Goal: Task Accomplishment & Management: Manage account settings

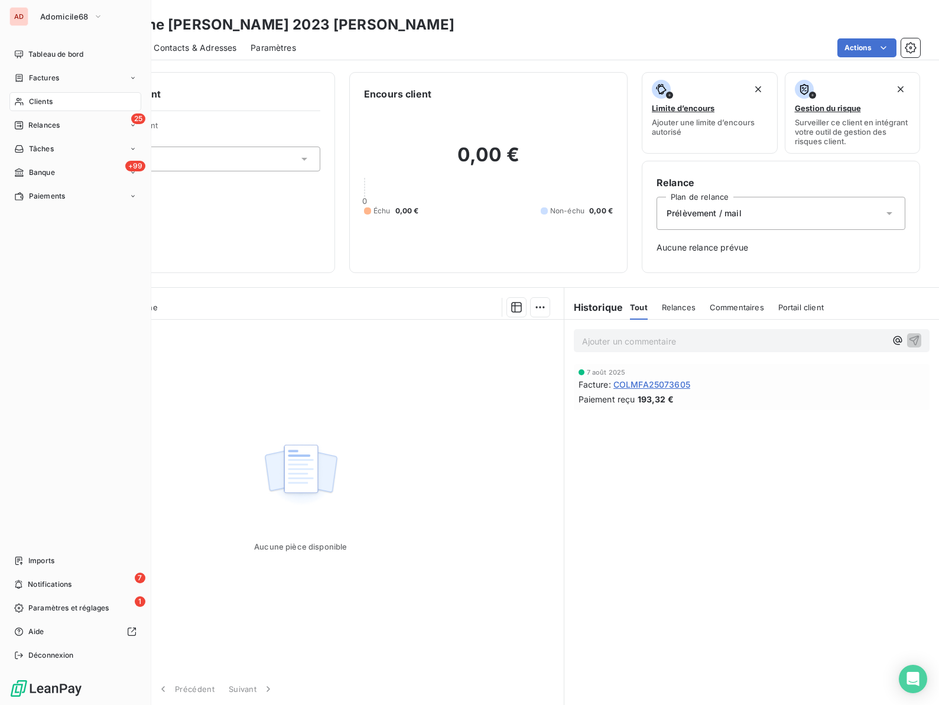
click at [36, 100] on span "Clients" at bounding box center [41, 101] width 24 height 11
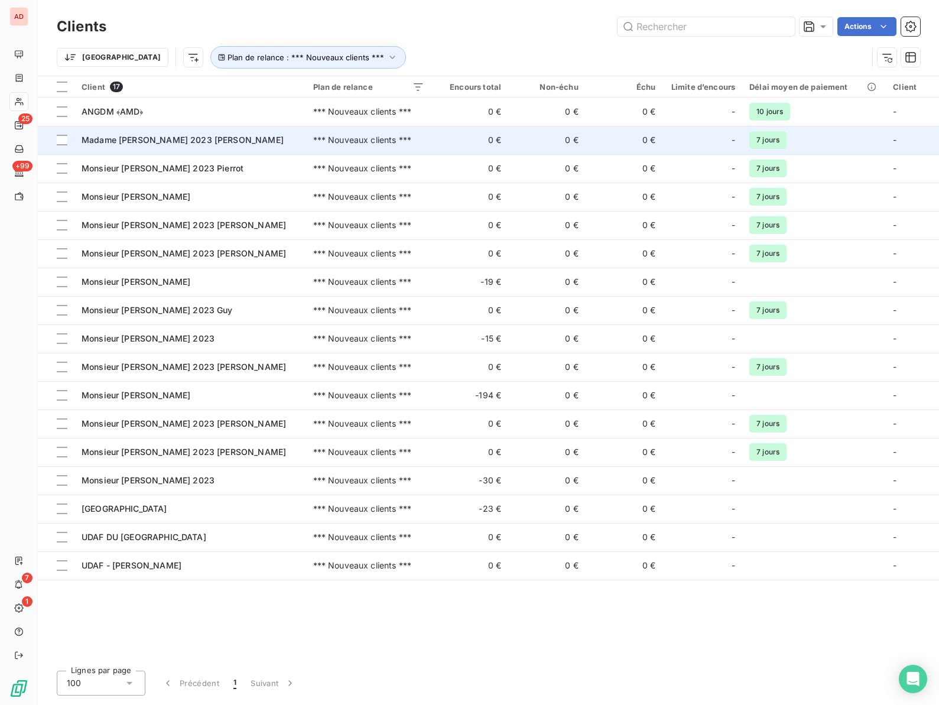
click at [132, 135] on span "Madame VILTROUVE 2023 Francine" at bounding box center [183, 140] width 202 height 10
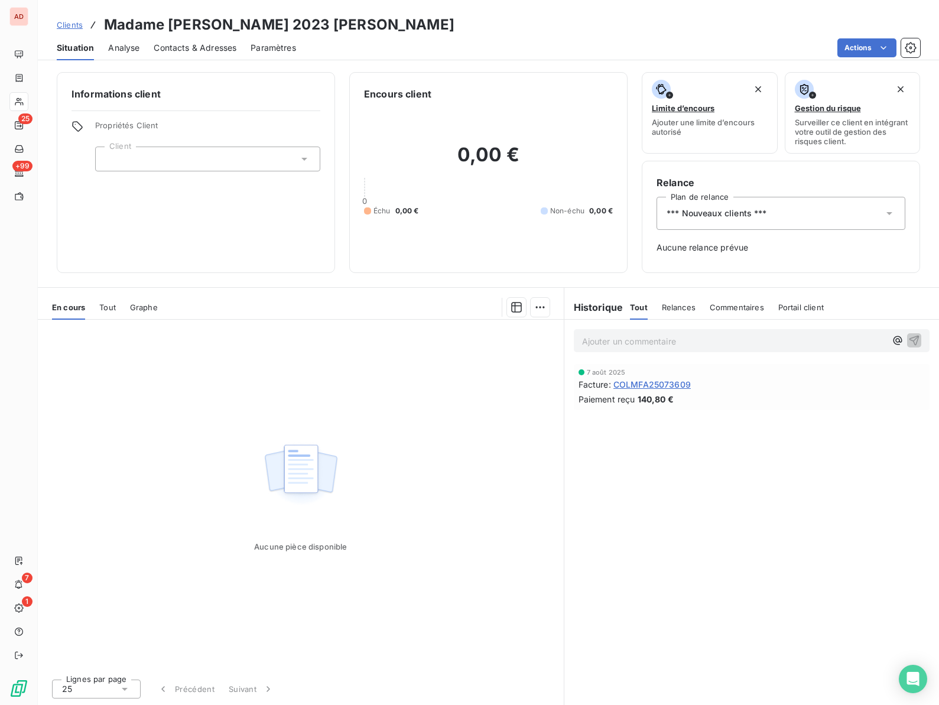
click at [229, 24] on h3 "Madame VILTROUVE 2023 Francine" at bounding box center [279, 24] width 350 height 21
copy h3 "VILTROUVE"
click at [789, 211] on div "*** Nouveaux clients ***" at bounding box center [781, 213] width 249 height 33
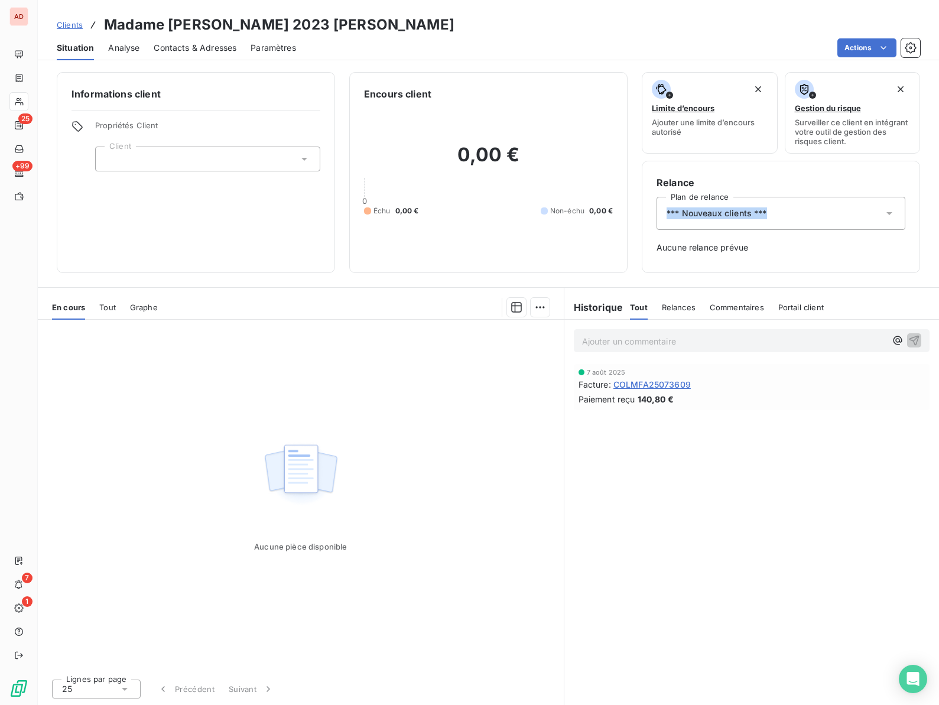
click at [789, 211] on div "*** Nouveaux clients ***" at bounding box center [781, 213] width 249 height 33
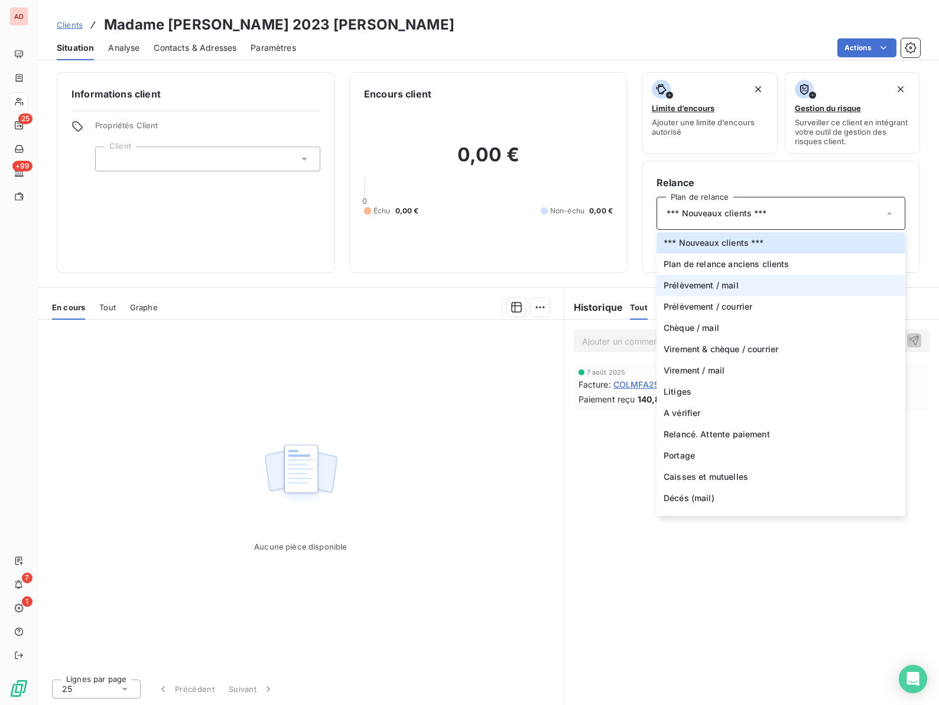
click at [713, 278] on li "Prélèvement / mail" at bounding box center [781, 285] width 249 height 21
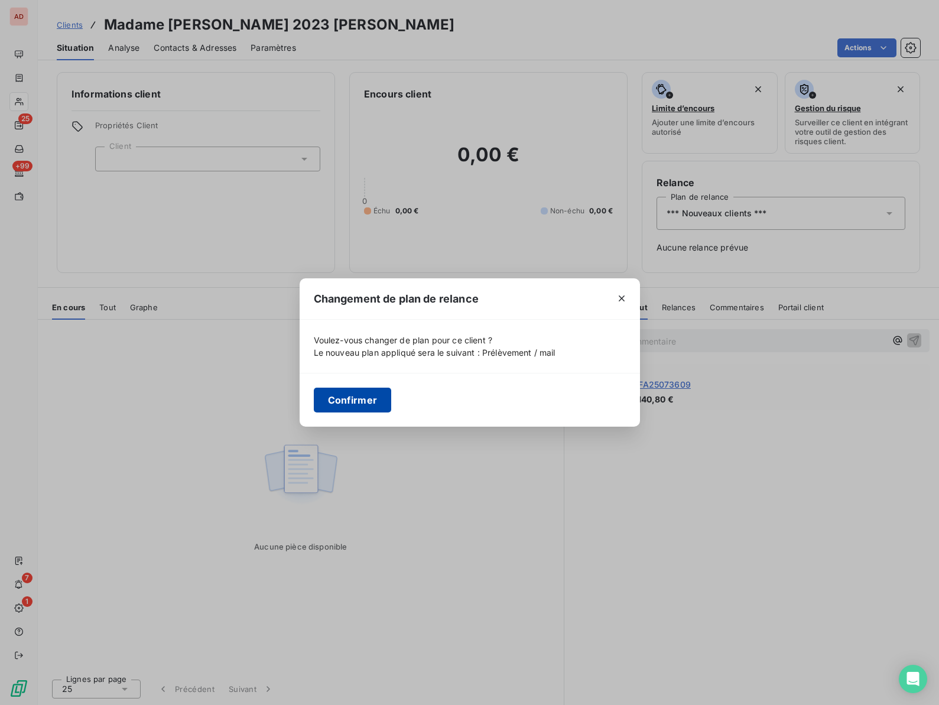
click at [353, 400] on button "Confirmer" at bounding box center [353, 400] width 78 height 25
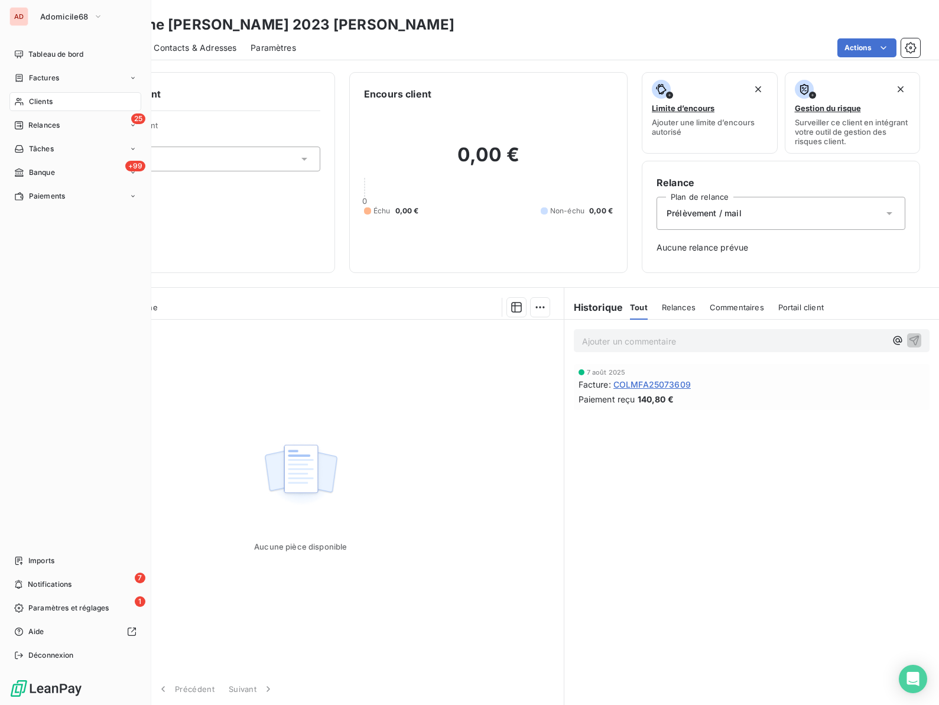
click at [30, 105] on span "Clients" at bounding box center [41, 101] width 24 height 11
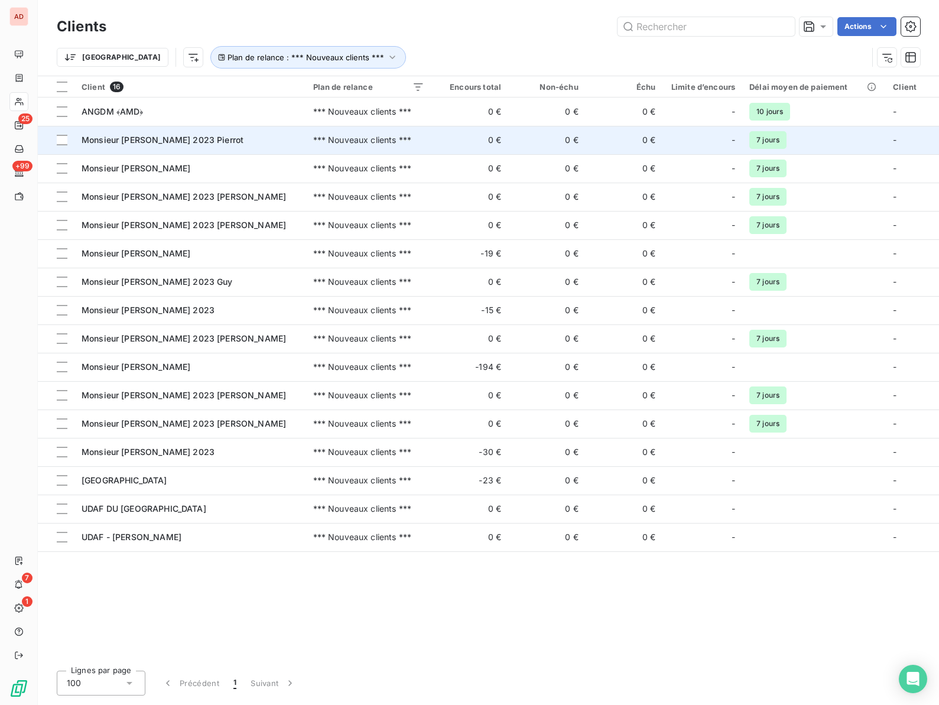
click at [158, 135] on span "Monsieur CONREAUX 2023 Pierrot" at bounding box center [163, 140] width 162 height 10
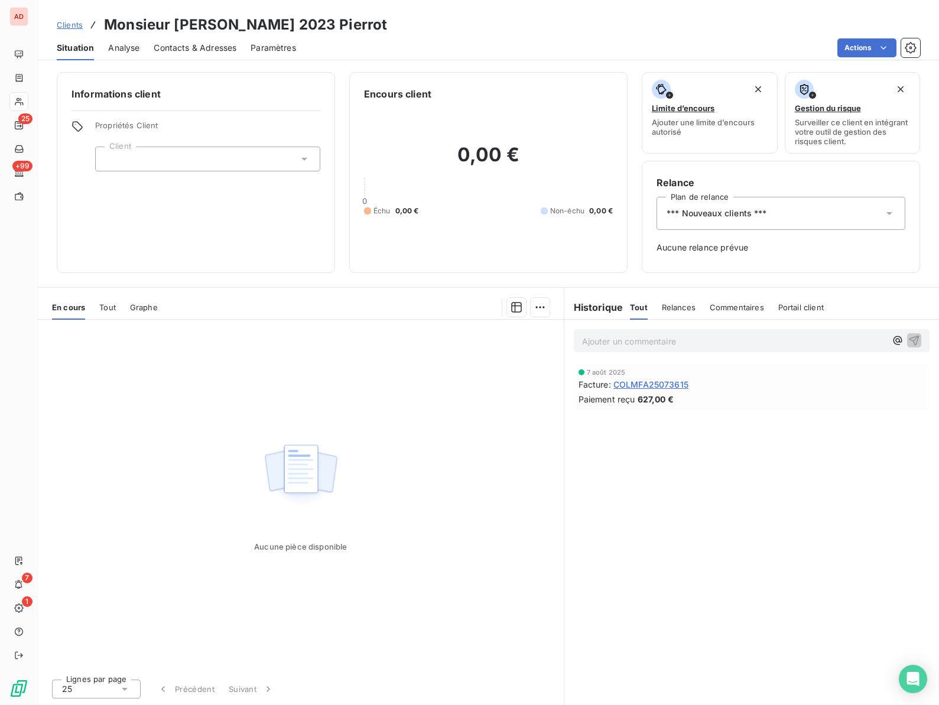
click at [198, 23] on h3 "Monsieur CONREAUX 2023 Pierrot" at bounding box center [245, 24] width 283 height 21
copy h3 "CONREAUX"
click at [716, 216] on span "*** Nouveaux clients ***" at bounding box center [717, 213] width 100 height 12
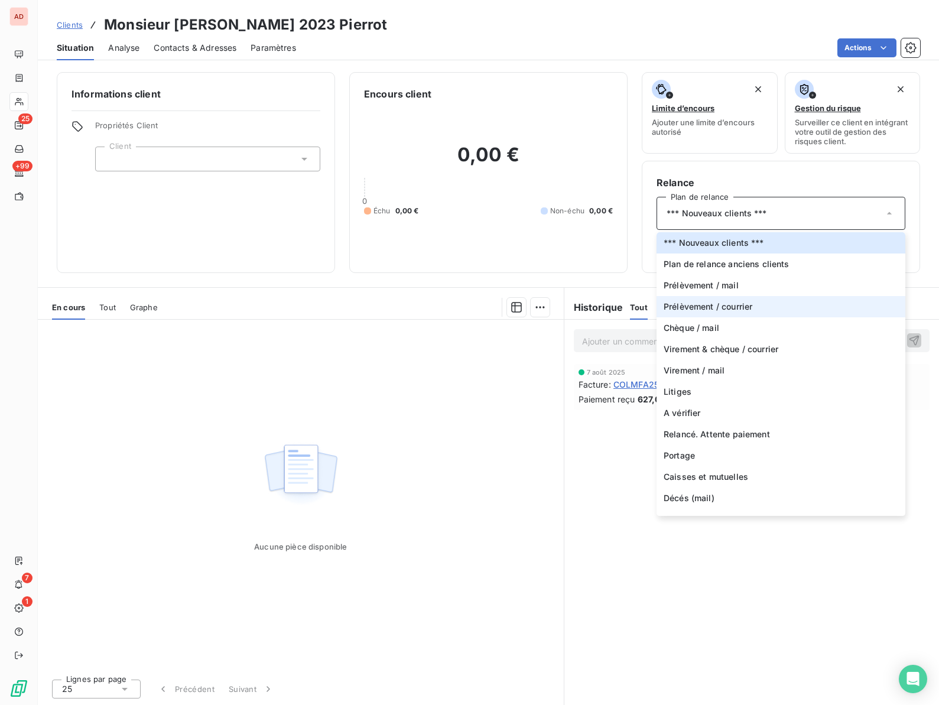
click at [703, 310] on span "Prélèvement / courrier" at bounding box center [708, 307] width 89 height 12
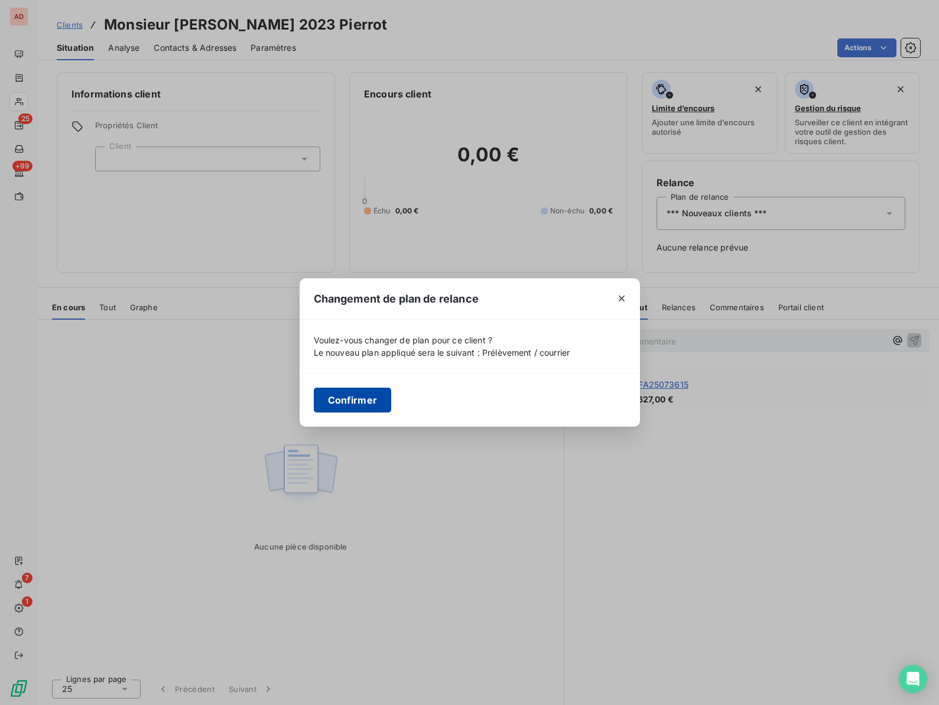
click at [352, 401] on button "Confirmer" at bounding box center [353, 400] width 78 height 25
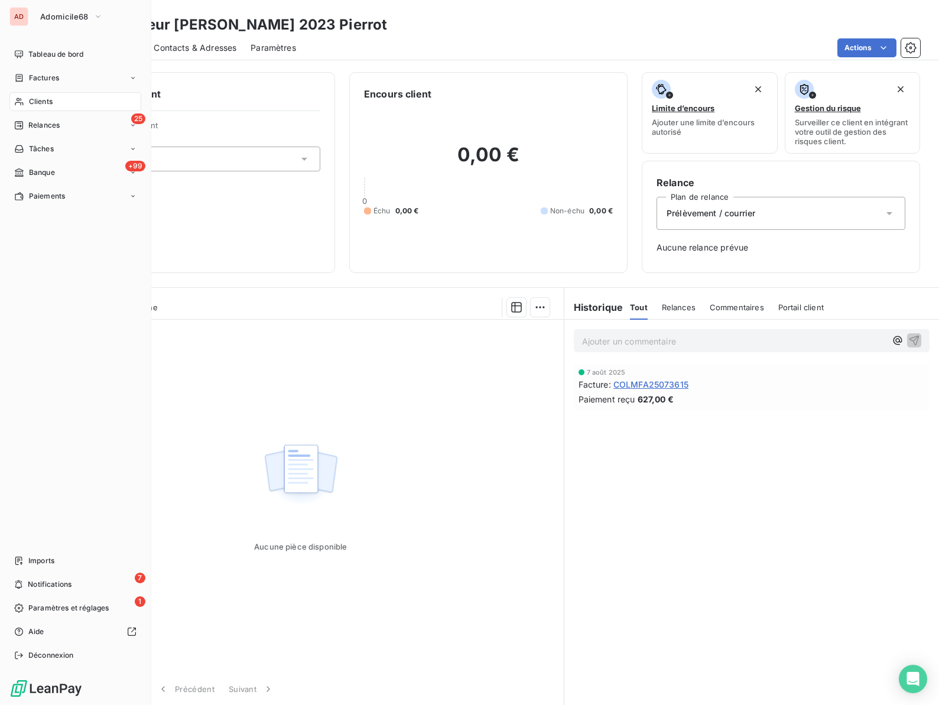
click at [33, 105] on span "Clients" at bounding box center [41, 101] width 24 height 11
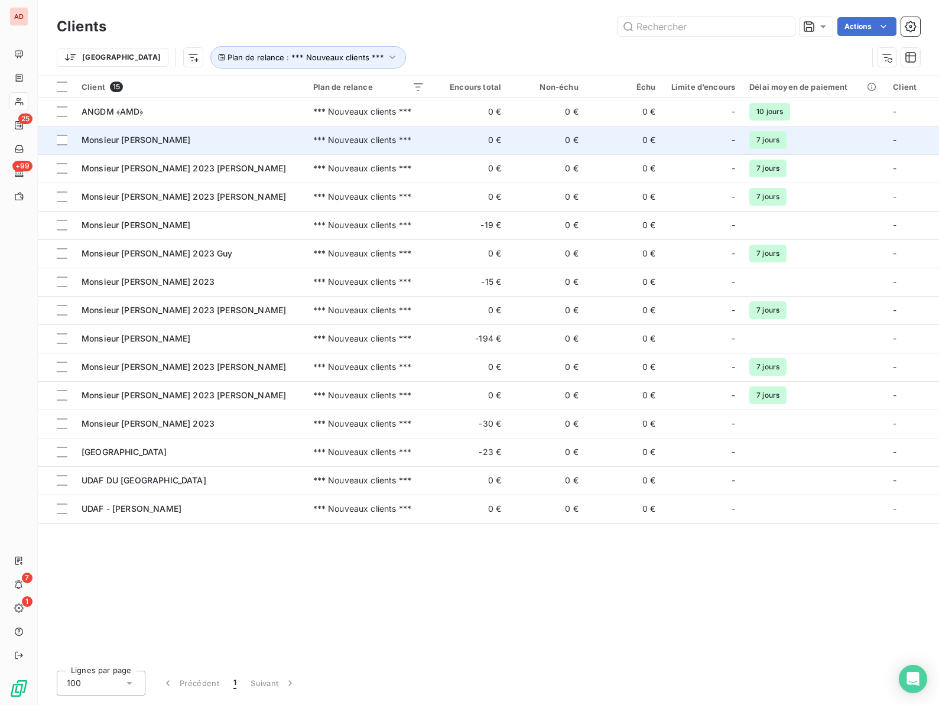
click at [176, 137] on span "Monsieur DELARUE Marion" at bounding box center [136, 140] width 109 height 10
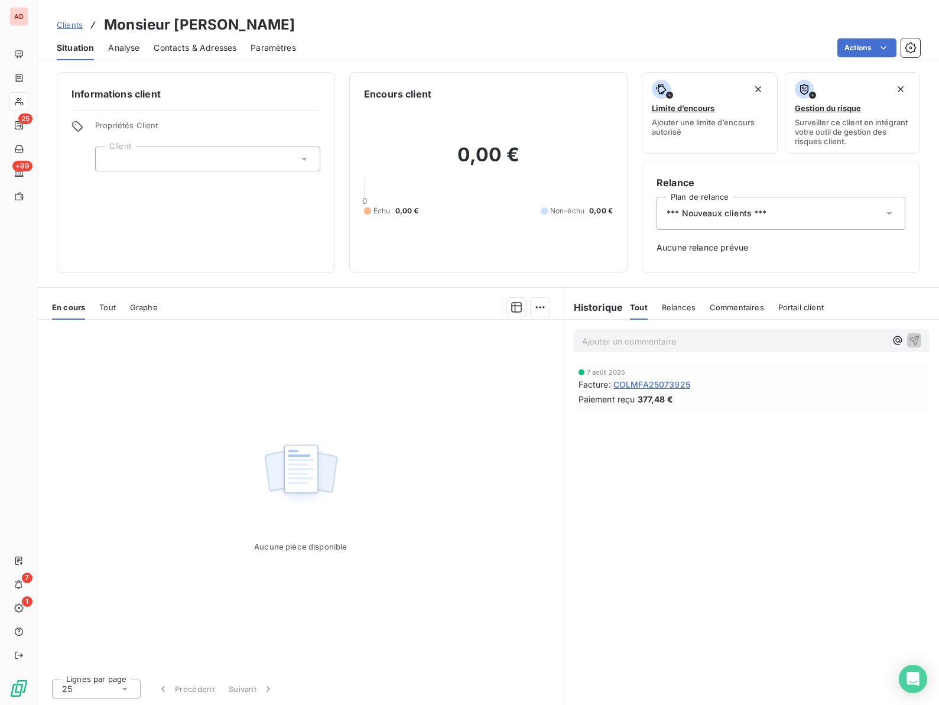
click at [188, 15] on h3 "Monsieur DELARUE Marion" at bounding box center [199, 24] width 191 height 21
copy h3 "DELARUE"
click at [684, 396] on div "Paiement reçu 377,48 €" at bounding box center [752, 399] width 346 height 12
click at [665, 389] on span "COLMFA25073925" at bounding box center [651, 384] width 77 height 12
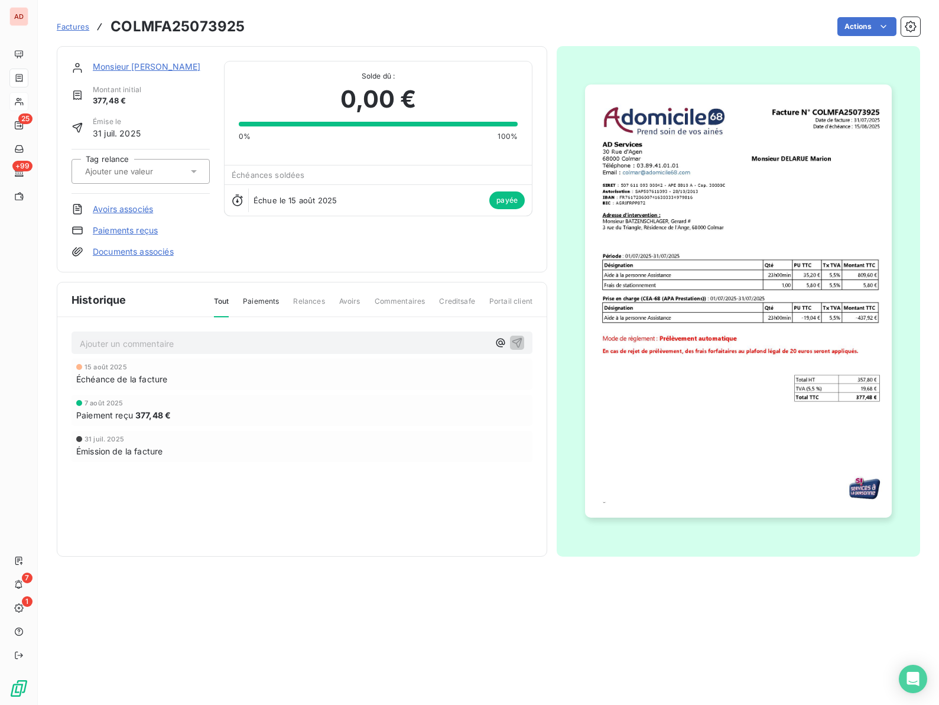
click at [646, 220] on img "button" at bounding box center [738, 301] width 306 height 433
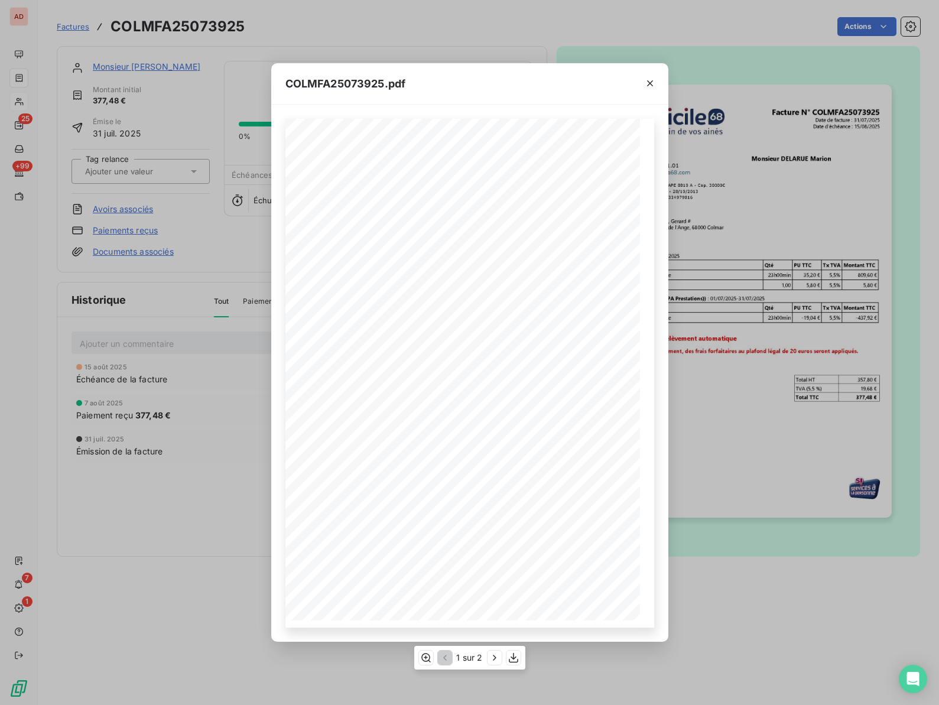
click at [342, 274] on span "Adresse d'intervention :" at bounding box center [346, 272] width 67 height 6
click at [363, 277] on span "Monsieur BATZENSCHLAGER, Gerard #" at bounding box center [351, 280] width 76 height 6
copy span "BATZENSCHLAGER"
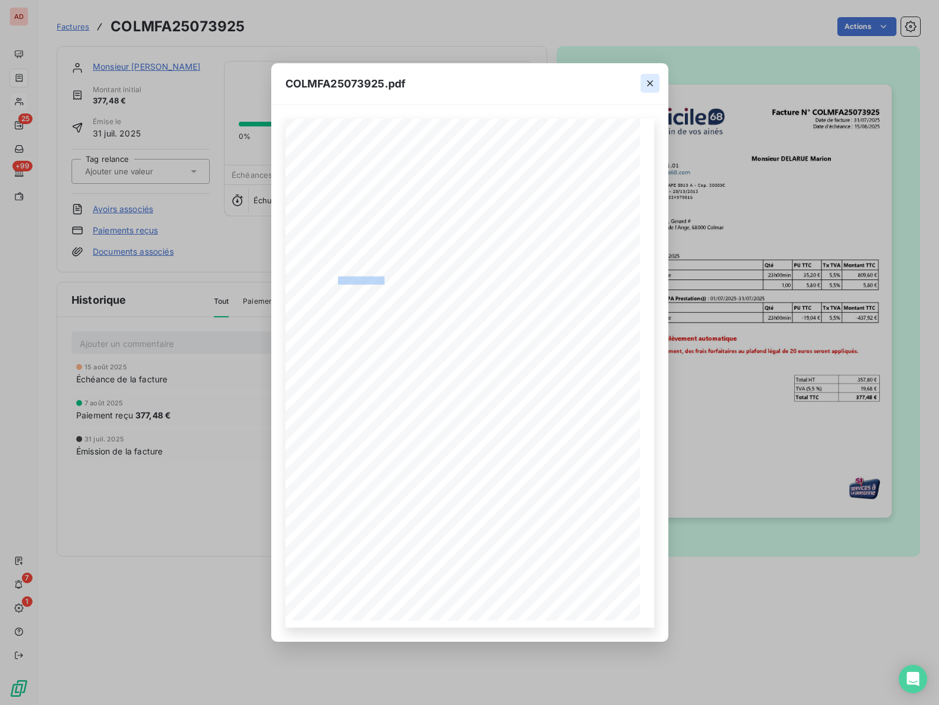
click at [641, 90] on button "button" at bounding box center [650, 83] width 19 height 19
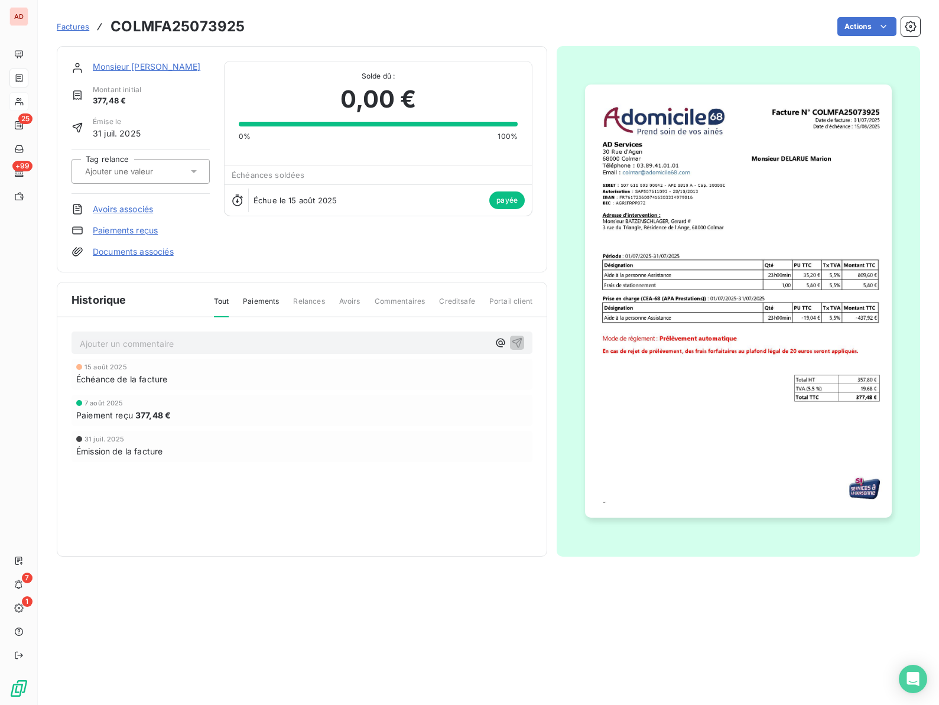
click at [328, 268] on div "Monsieur DELARUE Marion Montant initial 377,48 € Émise le 31 juil. 2025 Tag rel…" at bounding box center [302, 159] width 490 height 226
click at [119, 69] on link "Monsieur DELARUE Marion" at bounding box center [147, 66] width 108 height 10
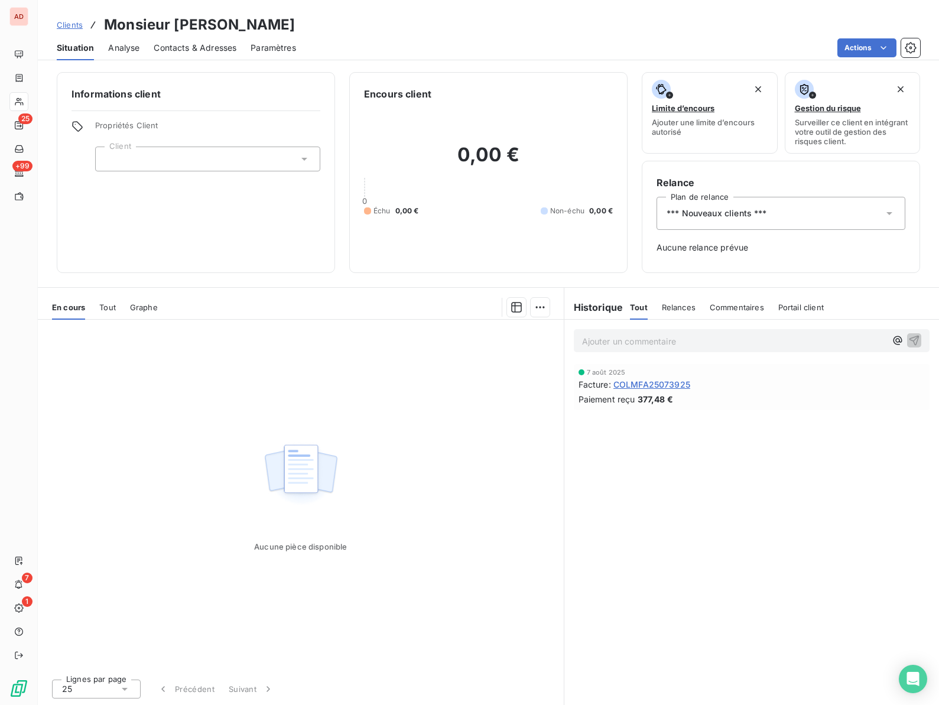
click at [223, 156] on div at bounding box center [207, 159] width 225 height 25
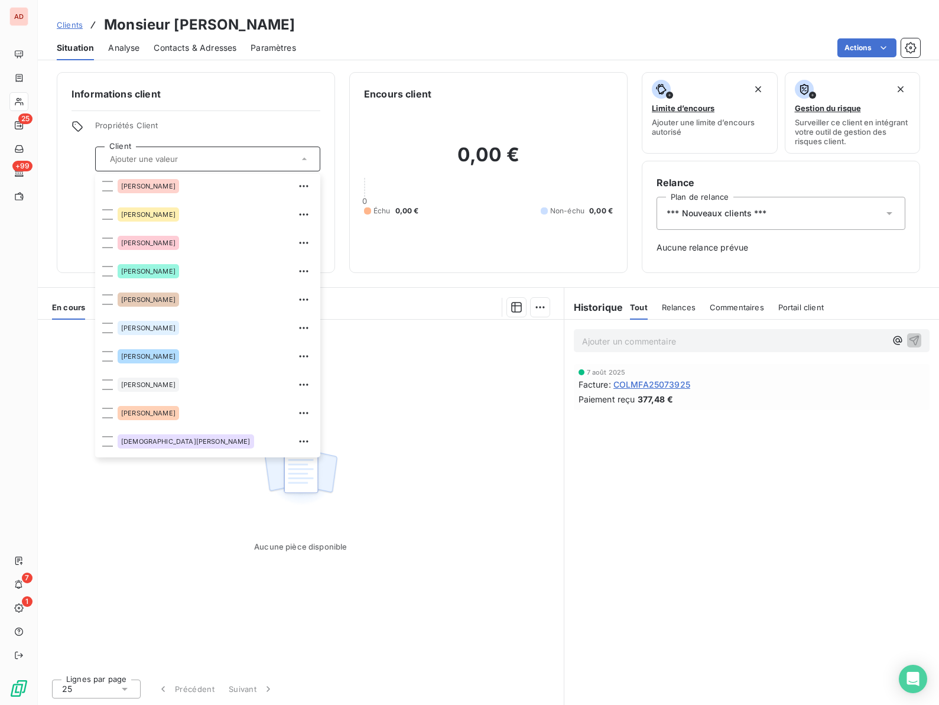
scroll to position [425, 0]
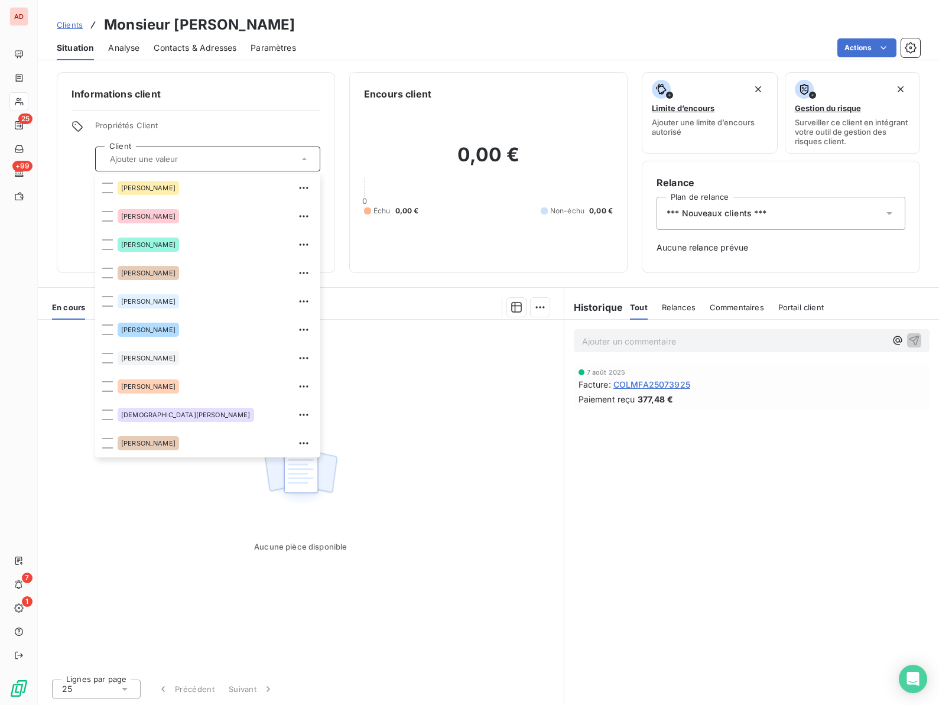
click at [155, 158] on input "text" at bounding box center [201, 159] width 193 height 11
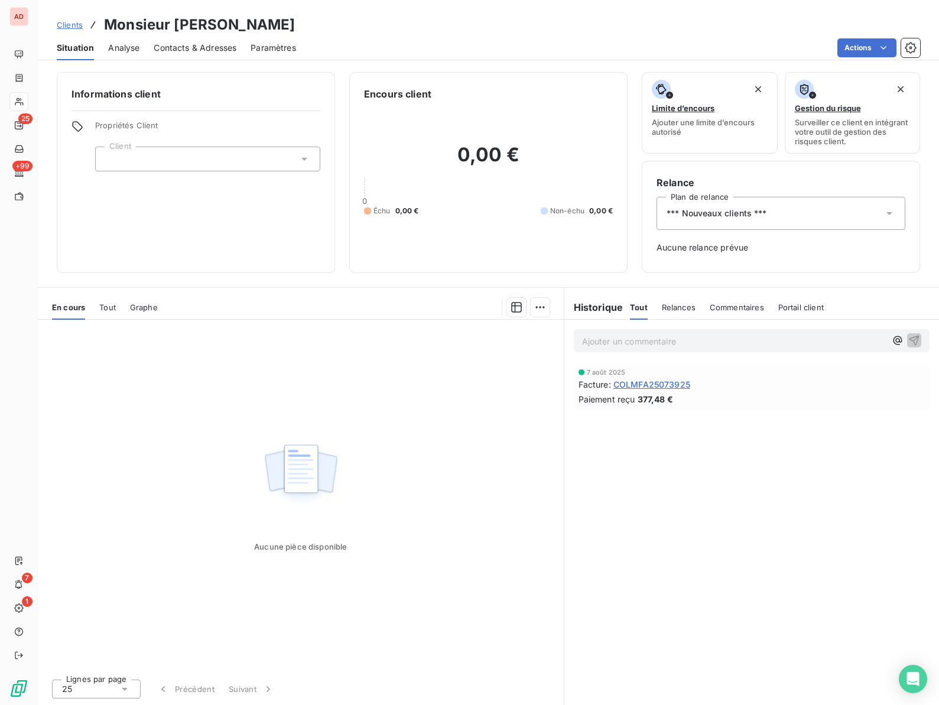
paste input "BATZENSCHLAGER"
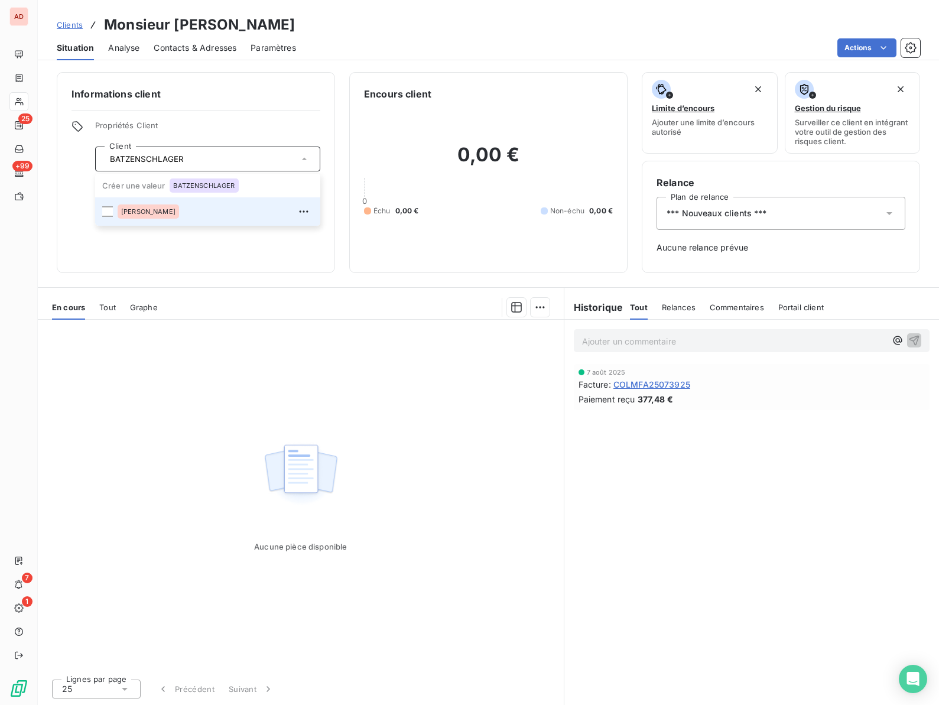
click at [162, 209] on span "BATZENSCHLAGER, Gerard" at bounding box center [148, 211] width 54 height 7
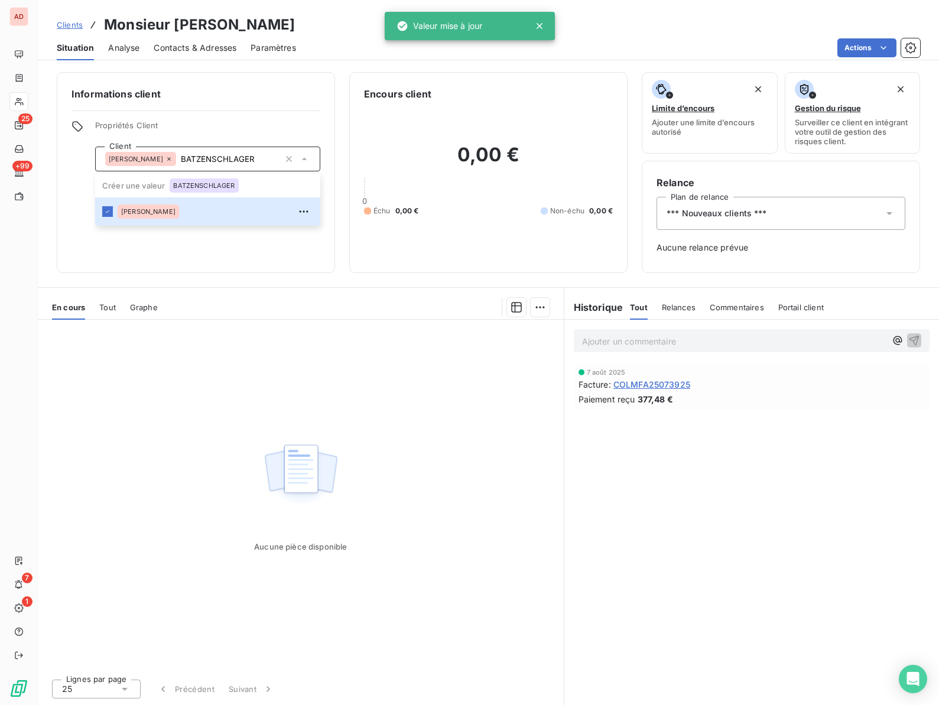
type input "BATZENSCHLAGER"
click at [232, 281] on div "Informations client Propriétés Client Client BATZENSCHLAGER, Gerard BATZENSCHLA…" at bounding box center [488, 385] width 901 height 640
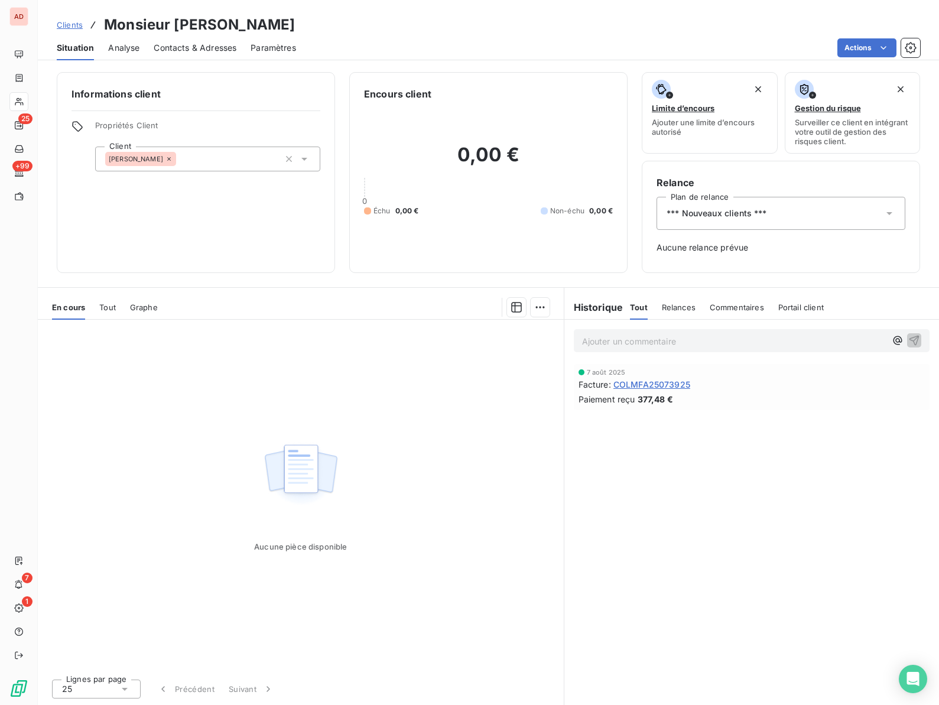
click at [481, 249] on div "0,00 € 0 Échu 0,00 € Non-échu 0,00 €" at bounding box center [488, 179] width 249 height 157
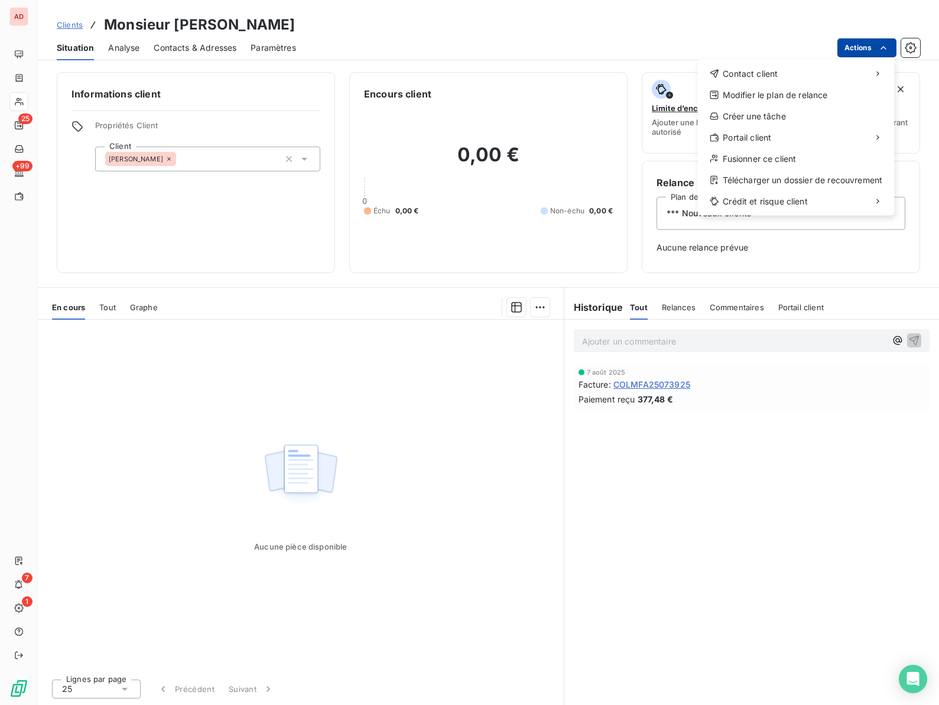
click at [871, 48] on html "AD 25 +99 7 1 Clients Monsieur DELARUE Marion Situation Analyse Contacts & Adre…" at bounding box center [469, 352] width 939 height 705
click at [777, 160] on div "Fusionner ce client" at bounding box center [796, 159] width 187 height 19
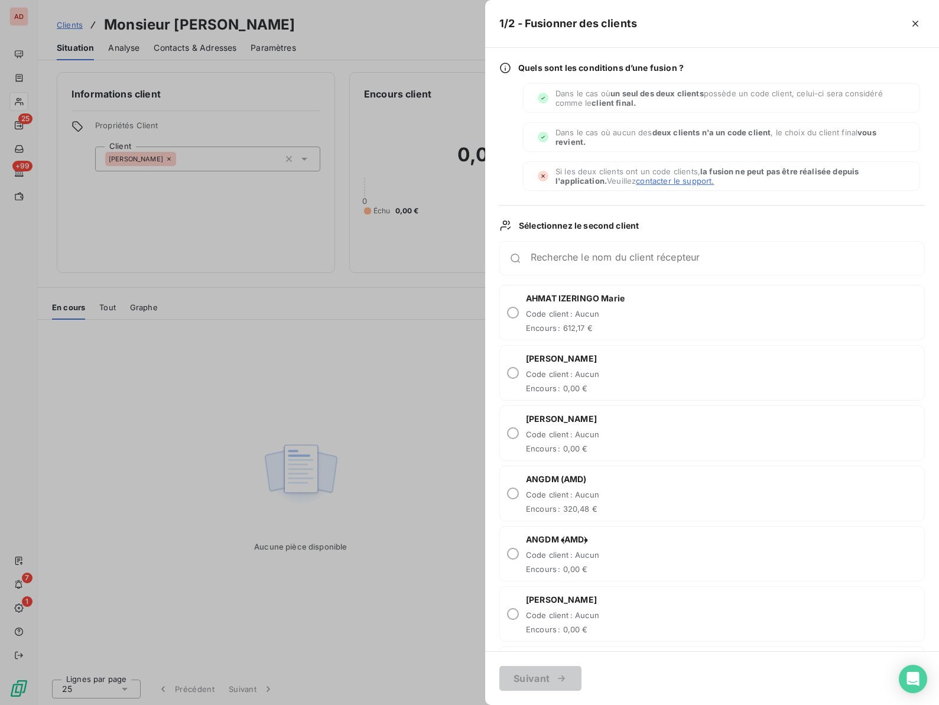
click at [548, 248] on div "Recherche le nom du client récepteur" at bounding box center [711, 258] width 425 height 34
click at [548, 249] on div "Recherche le nom du client récepteur" at bounding box center [711, 258] width 425 height 34
click at [548, 255] on div "Recherche le nom du client récepteur" at bounding box center [728, 258] width 394 height 12
paste input "BATZENSCHLAGER"
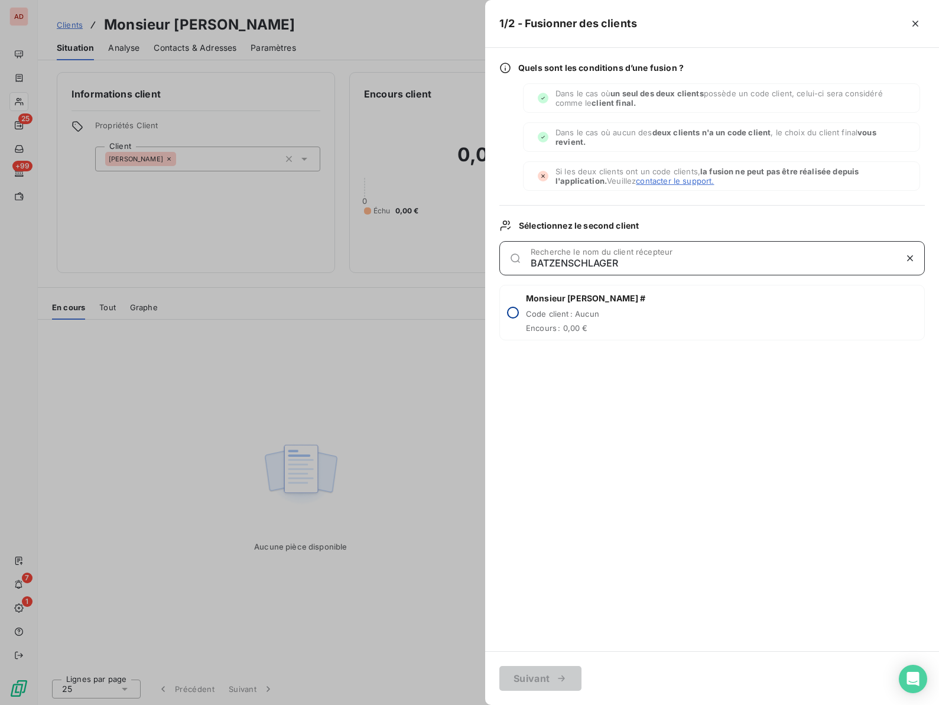
type input "BATZENSCHLAGER"
click at [511, 313] on input "radio" at bounding box center [513, 313] width 12 height 12
radio input "true"
click at [524, 677] on button "Suivant" at bounding box center [540, 678] width 82 height 25
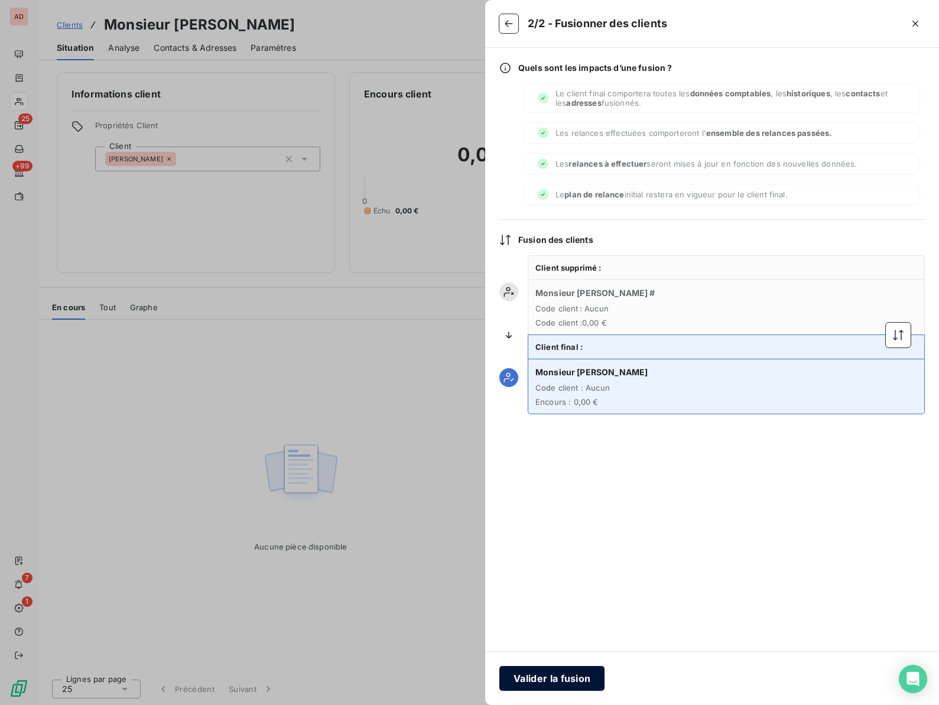
click at [541, 678] on button "Valider la fusion" at bounding box center [551, 678] width 105 height 25
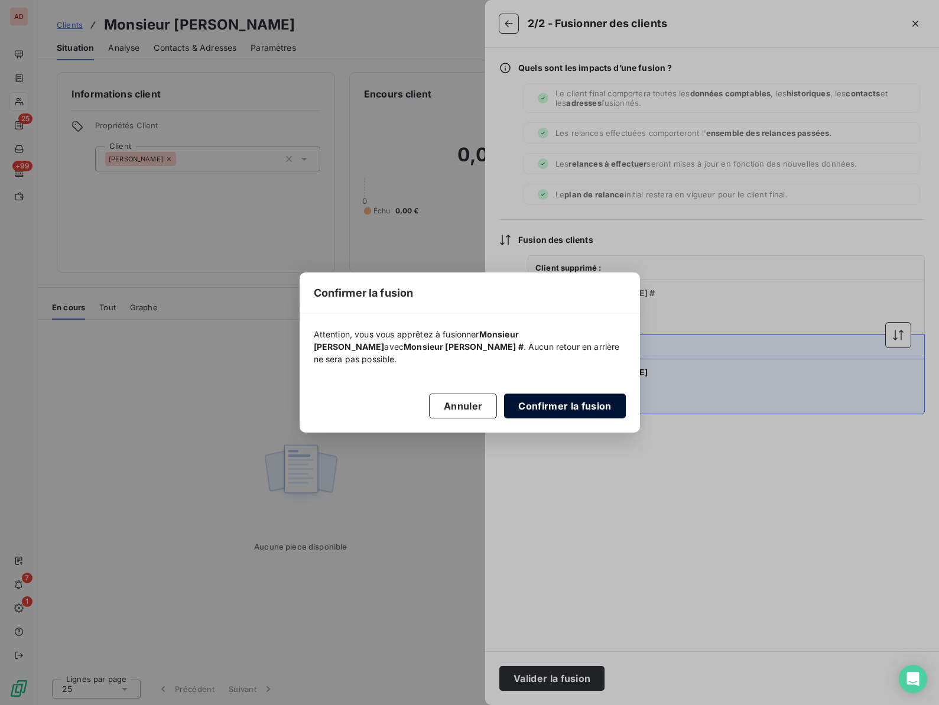
click at [555, 411] on button "Confirmer la fusion" at bounding box center [564, 406] width 121 height 25
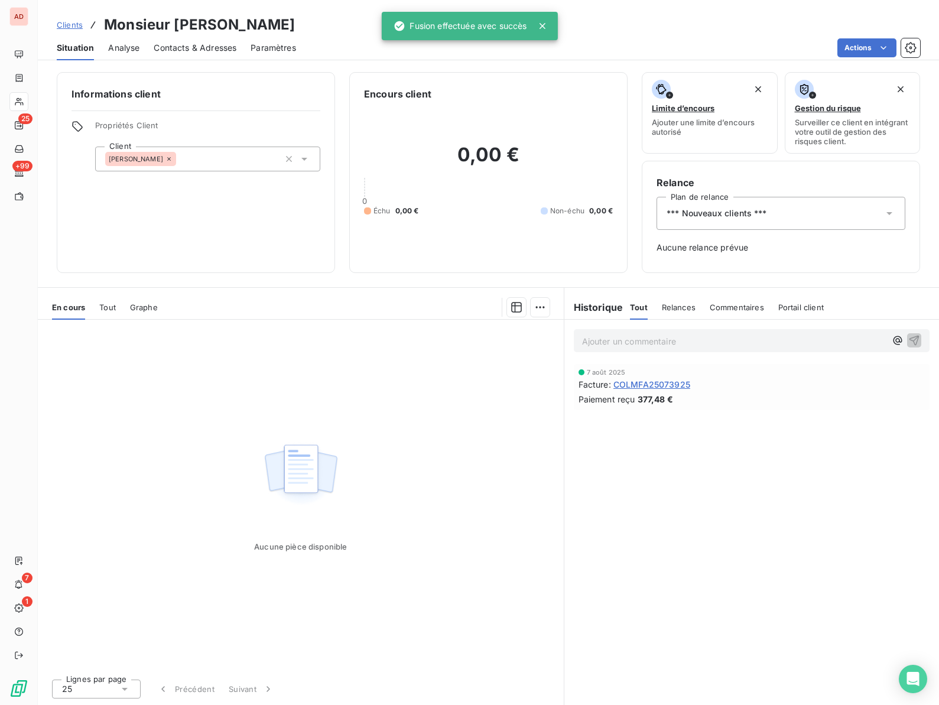
click at [754, 216] on span "*** Nouveaux clients ***" at bounding box center [717, 213] width 100 height 12
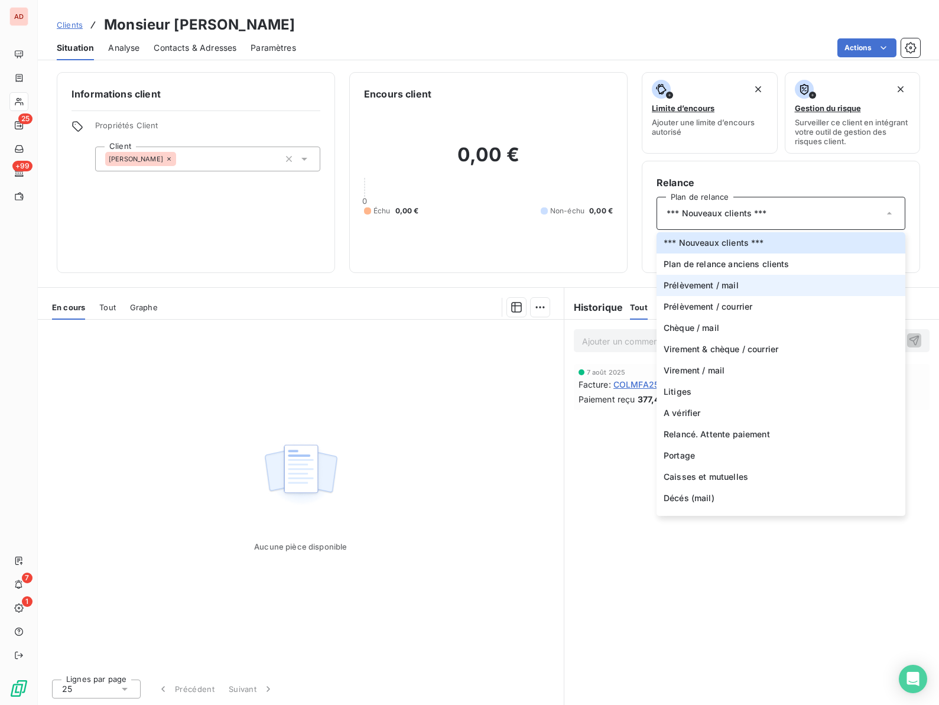
click at [732, 284] on span "Prélèvement / mail" at bounding box center [701, 286] width 75 height 12
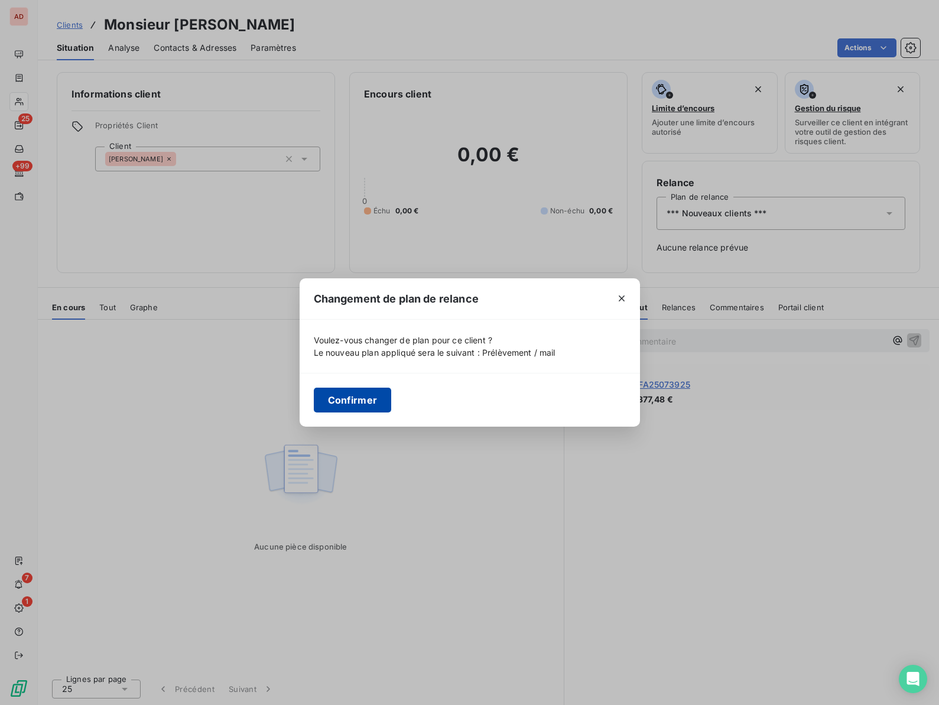
click at [336, 395] on button "Confirmer" at bounding box center [353, 400] width 78 height 25
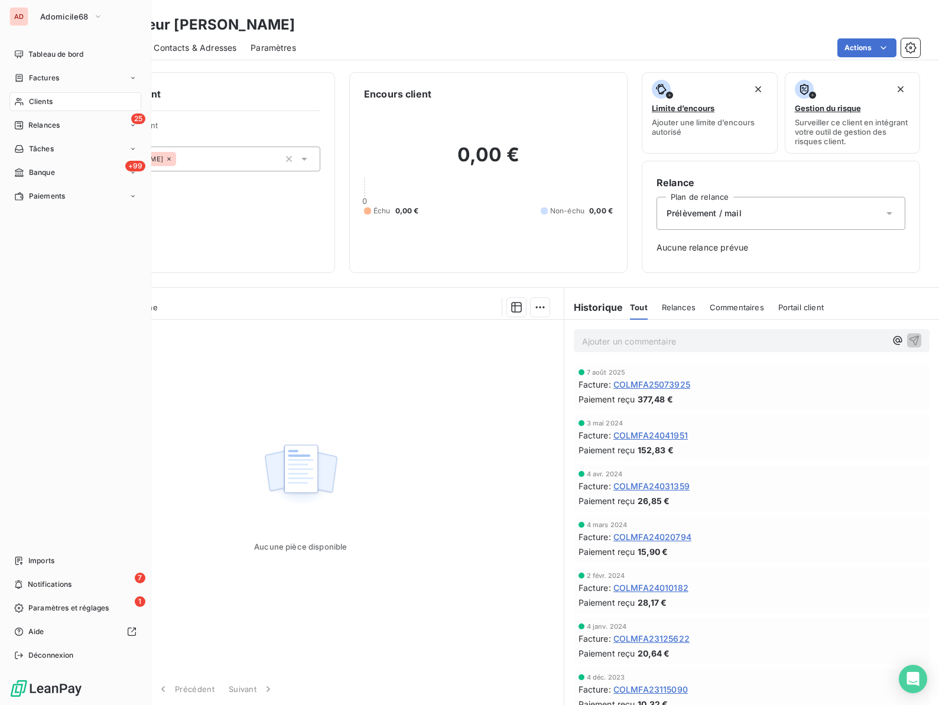
click at [30, 98] on span "Clients" at bounding box center [41, 101] width 24 height 11
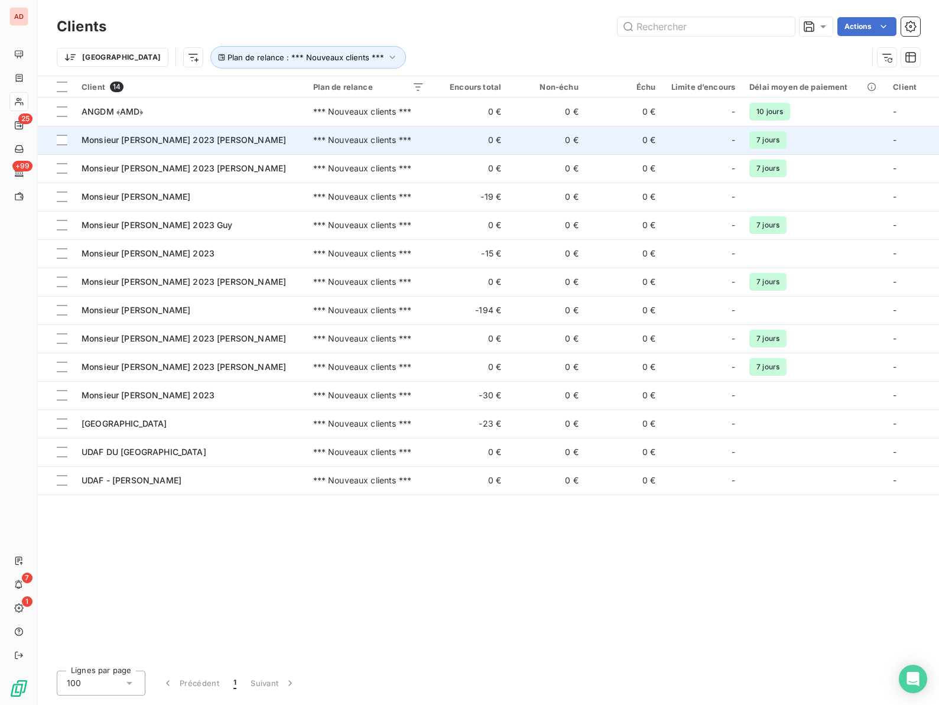
click at [138, 141] on span "Monsieur DIERSTEIN 2023 Albert" at bounding box center [184, 140] width 204 height 10
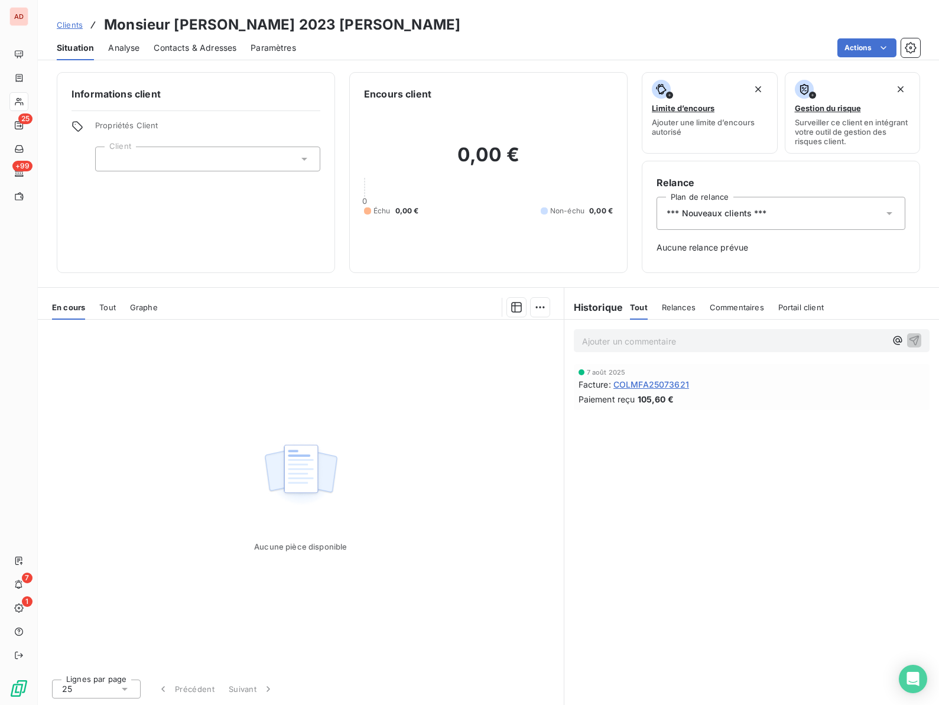
click at [199, 28] on h3 "Monsieur DIERSTEIN 2023 Albert" at bounding box center [282, 24] width 356 height 21
copy h3 "DIERSTEIN"
click at [713, 210] on span "*** Nouveaux clients ***" at bounding box center [717, 213] width 100 height 12
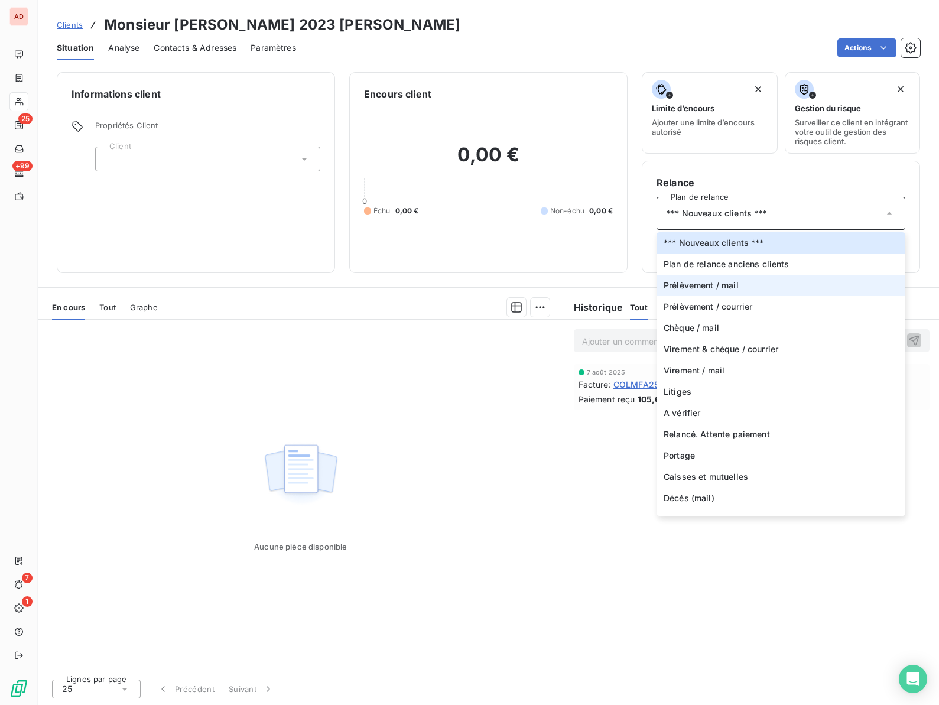
click at [702, 284] on span "Prélèvement / mail" at bounding box center [701, 286] width 75 height 12
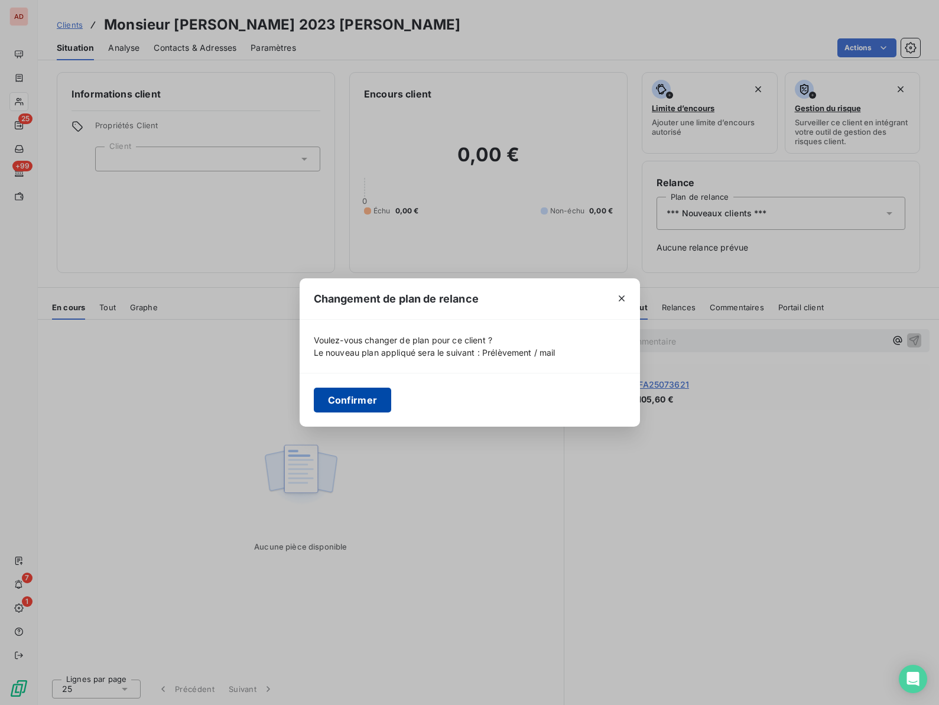
click at [359, 394] on button "Confirmer" at bounding box center [353, 400] width 78 height 25
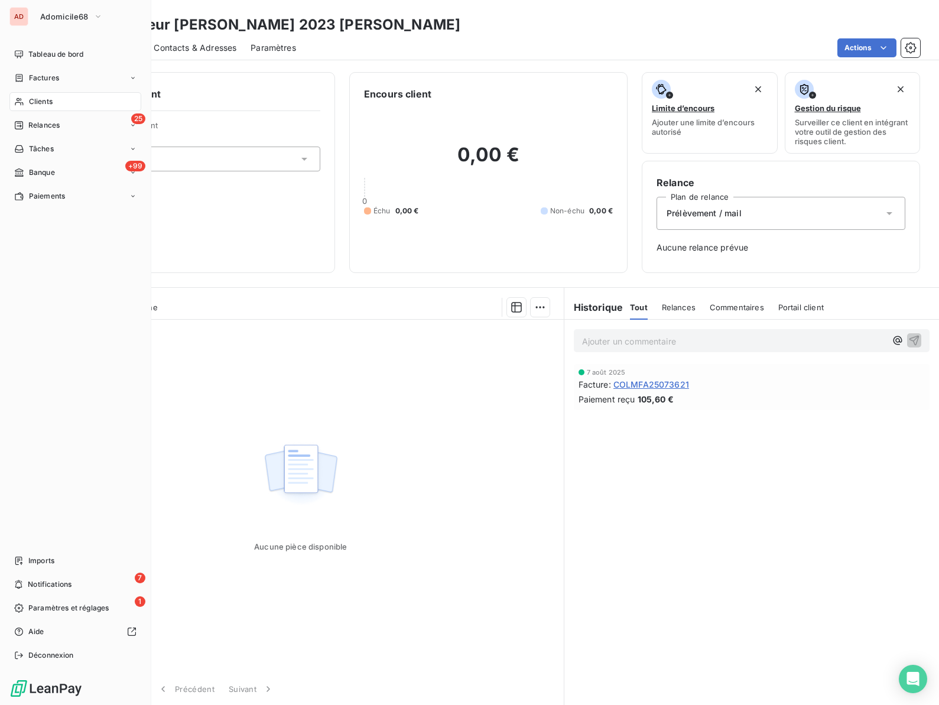
click at [33, 100] on span "Clients" at bounding box center [41, 101] width 24 height 11
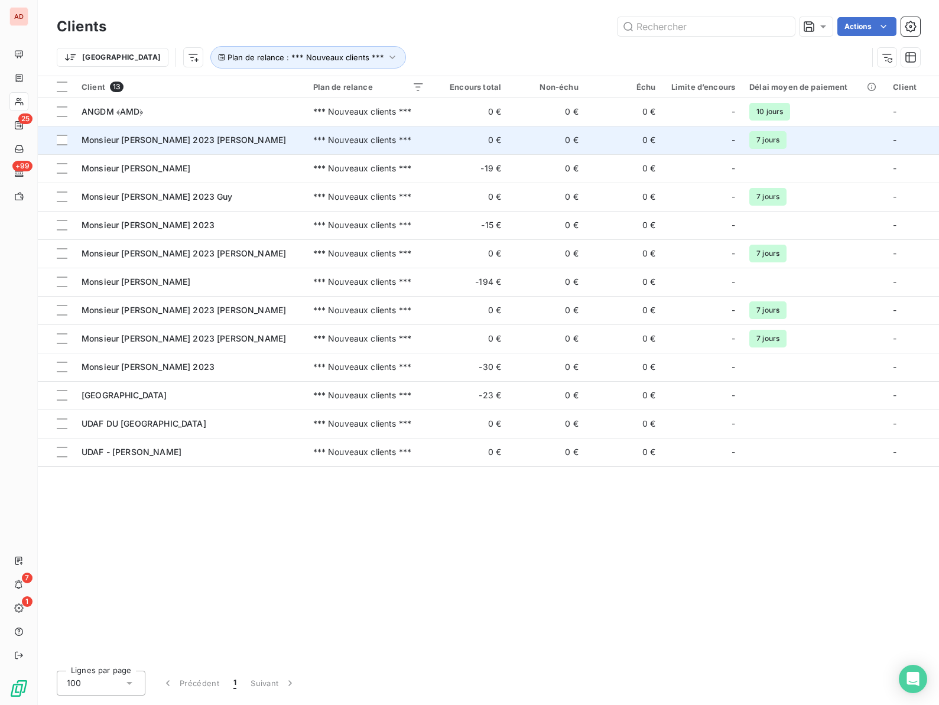
click at [174, 135] on span "Monsieur FLECHER 2023 GÉRARD" at bounding box center [184, 140] width 204 height 10
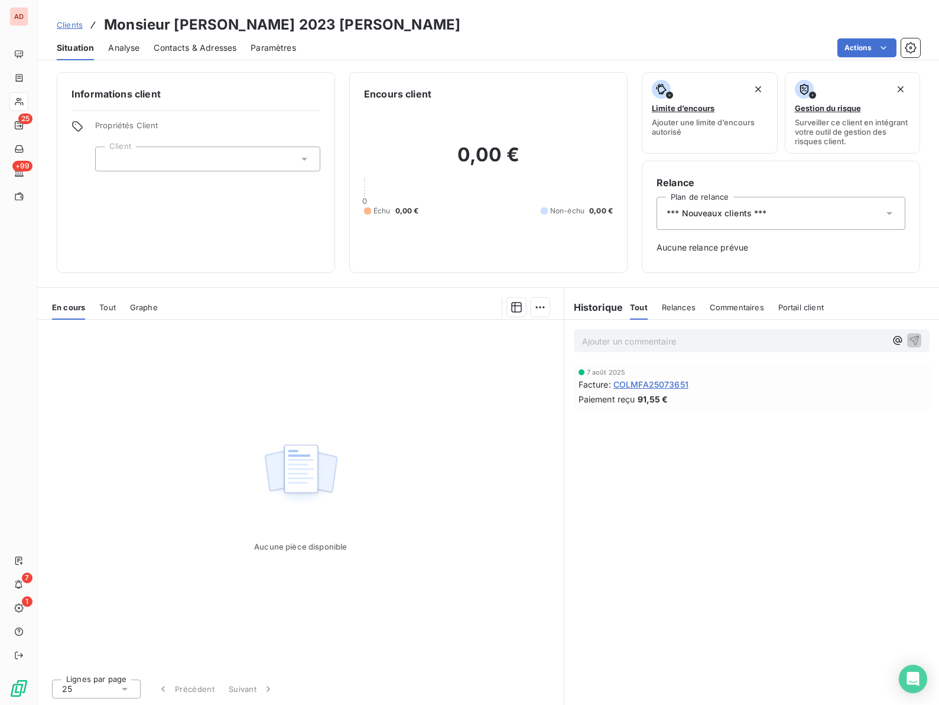
click at [190, 19] on h3 "Monsieur FLECHER 2023 GÉRARD" at bounding box center [282, 24] width 356 height 21
copy h3 "FLECHER"
click at [737, 220] on div "*** Nouveaux clients ***" at bounding box center [781, 213] width 249 height 33
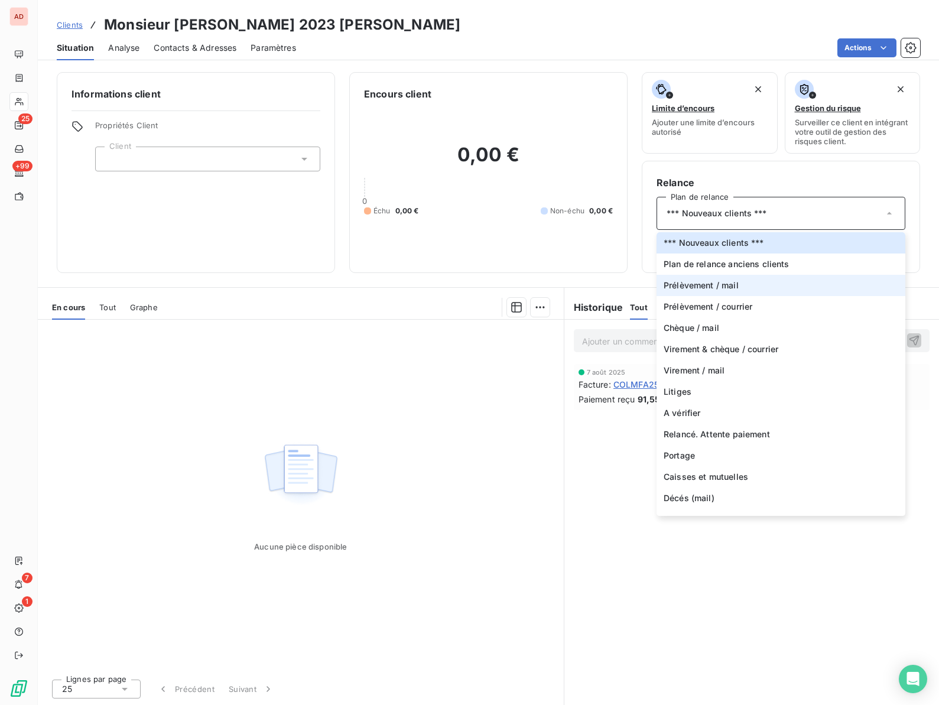
click at [714, 290] on span "Prélèvement / mail" at bounding box center [701, 286] width 75 height 12
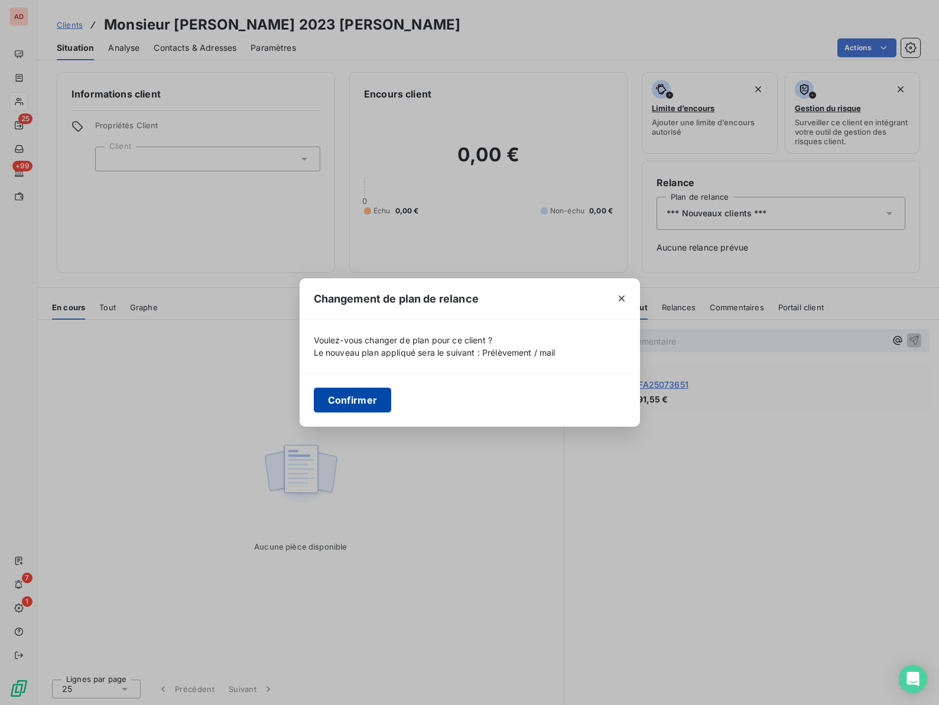
click at [369, 389] on button "Confirmer" at bounding box center [353, 400] width 78 height 25
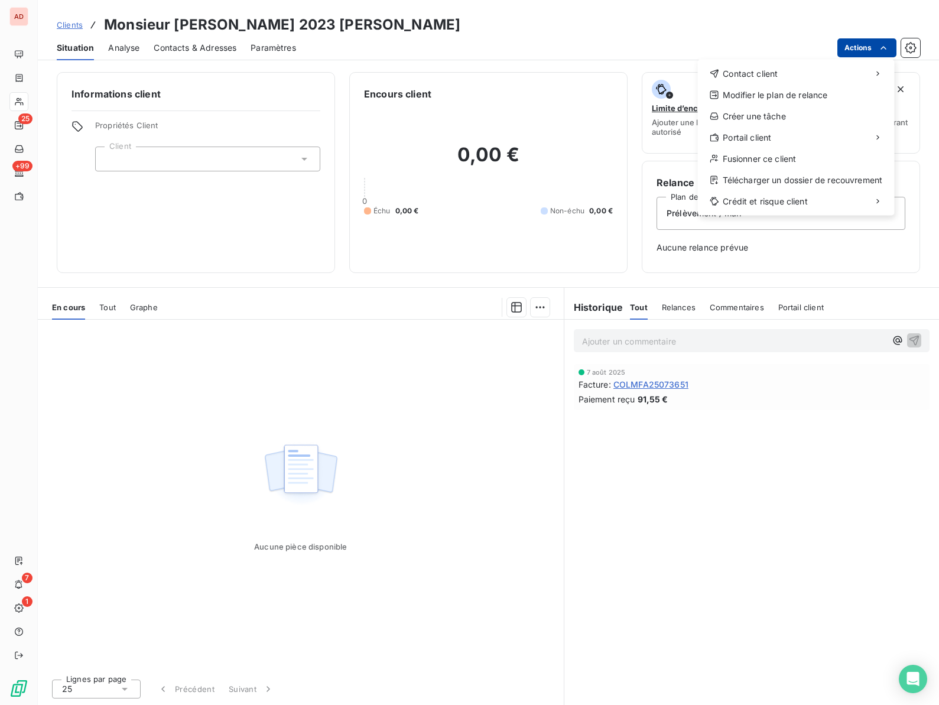
click at [875, 41] on html "AD 25 +99 7 1 Clients Monsieur FLECHER 2023 GÉRARD Situation Analyse Contacts &…" at bounding box center [469, 352] width 939 height 705
click at [732, 157] on div "Fusionner ce client" at bounding box center [796, 159] width 187 height 19
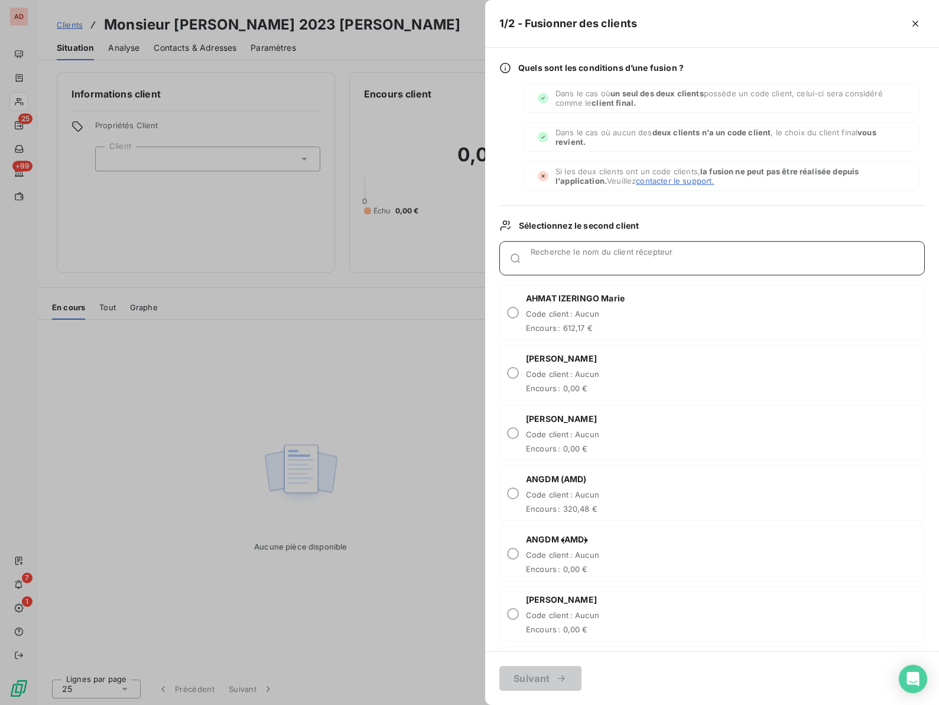
click at [554, 262] on input "Recherche le nom du client récepteur" at bounding box center [728, 263] width 394 height 12
paste input "FLECHER"
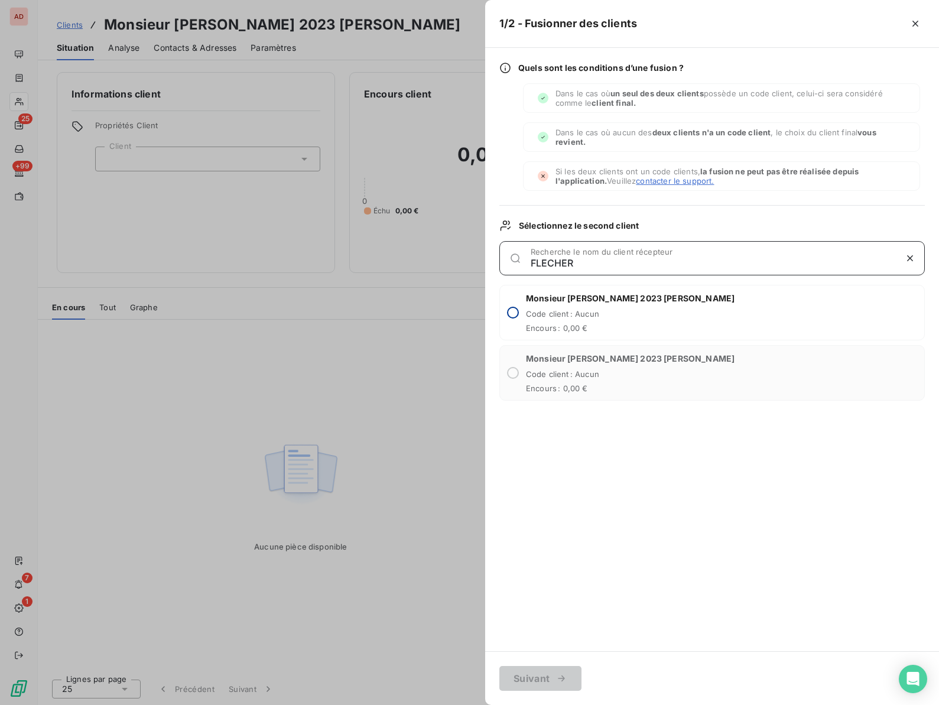
type input "FLECHER"
click at [515, 313] on input "radio" at bounding box center [513, 313] width 12 height 12
radio input "true"
click at [530, 681] on button "Suivant" at bounding box center [540, 678] width 82 height 25
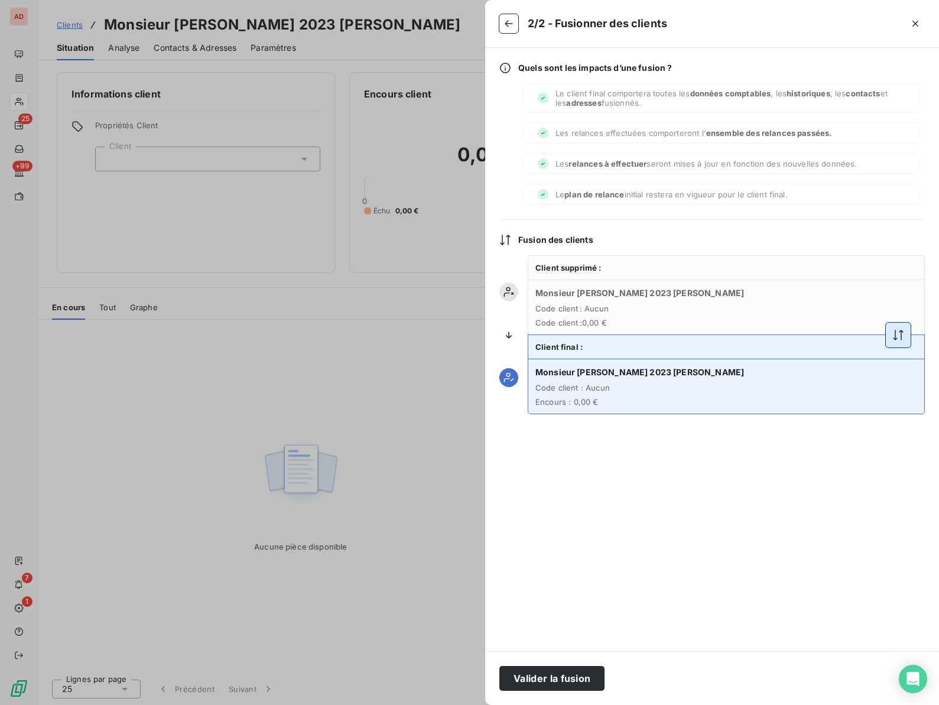
click at [898, 333] on icon "button" at bounding box center [898, 335] width 12 height 12
click at [540, 679] on button "Valider la fusion" at bounding box center [551, 678] width 105 height 25
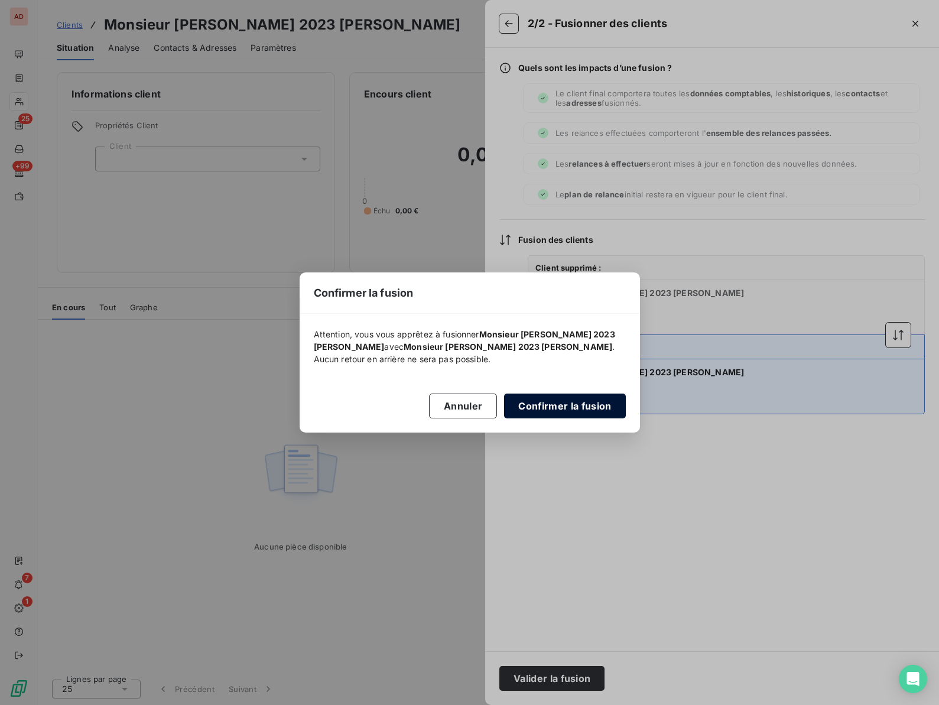
click at [541, 407] on button "Confirmer la fusion" at bounding box center [564, 406] width 121 height 25
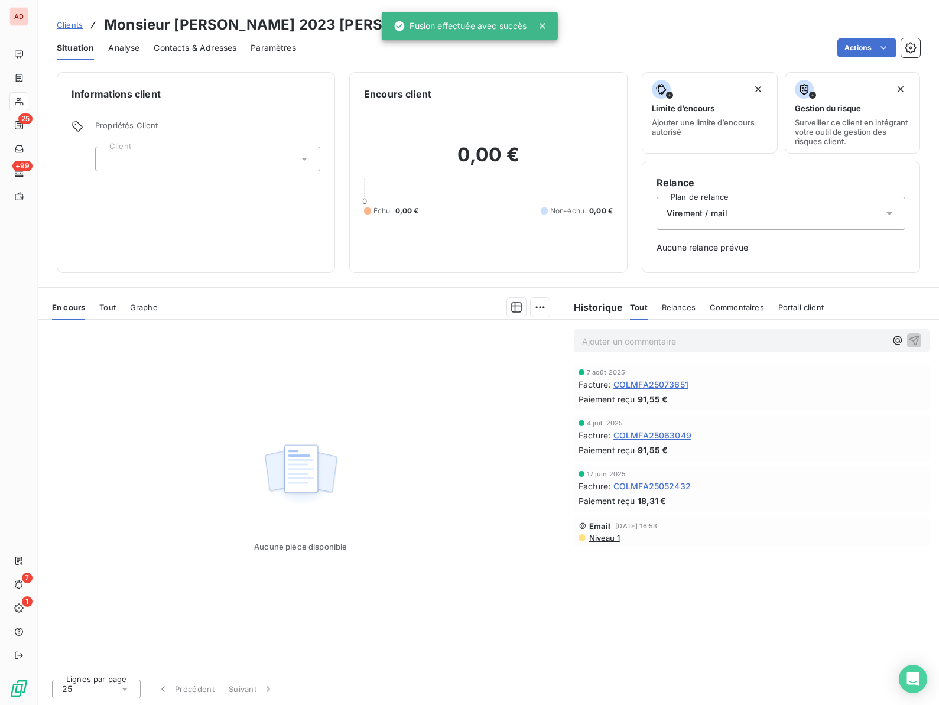
click at [693, 214] on span "Virement / mail" at bounding box center [697, 213] width 61 height 12
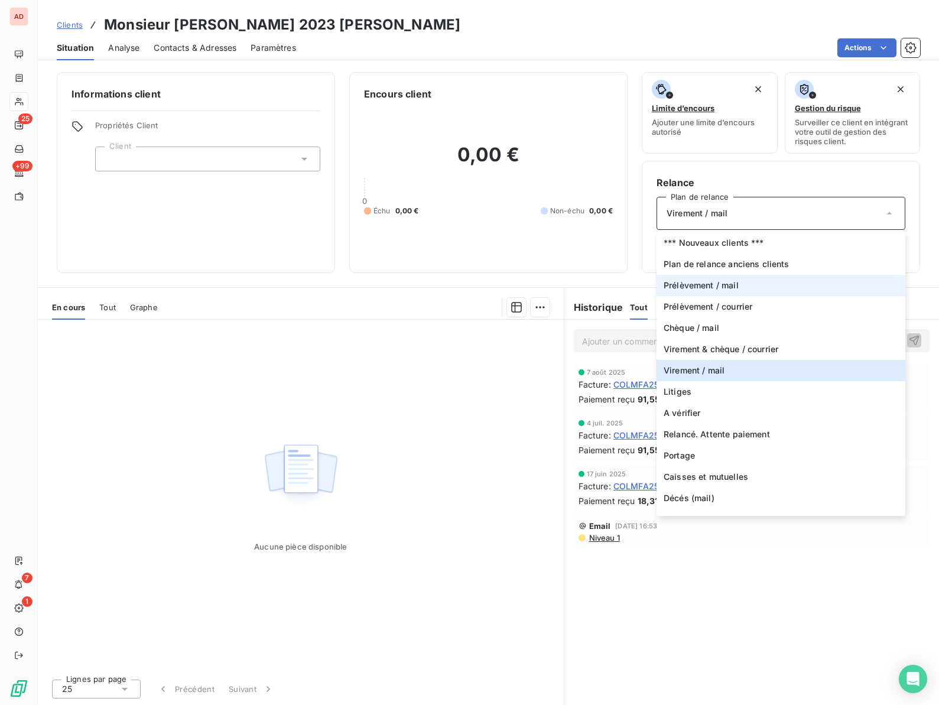
click at [684, 287] on span "Prélèvement / mail" at bounding box center [701, 286] width 75 height 12
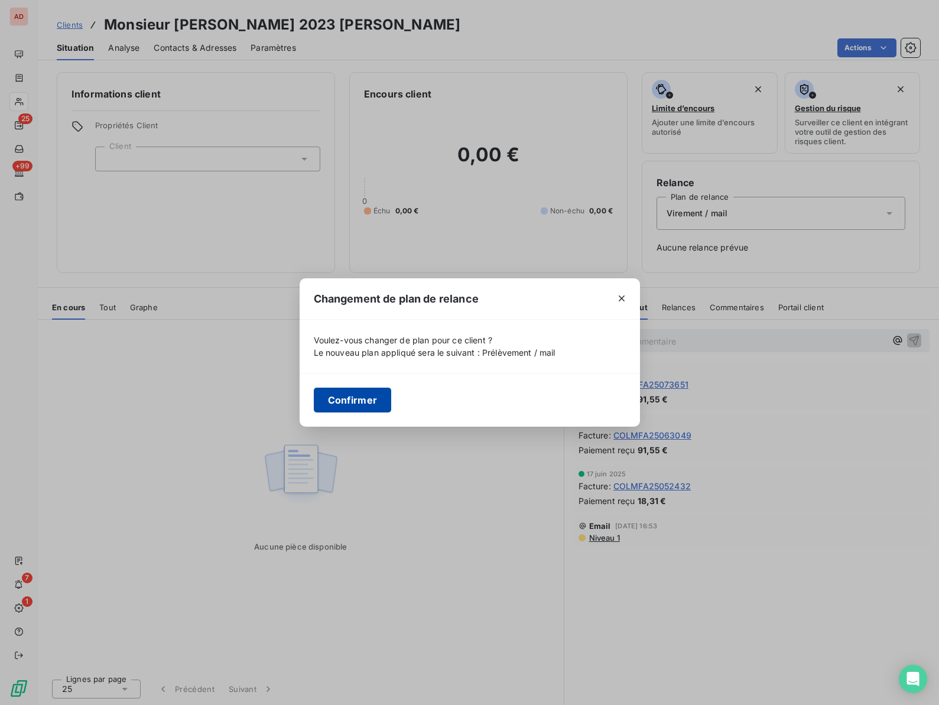
click at [333, 404] on button "Confirmer" at bounding box center [353, 400] width 78 height 25
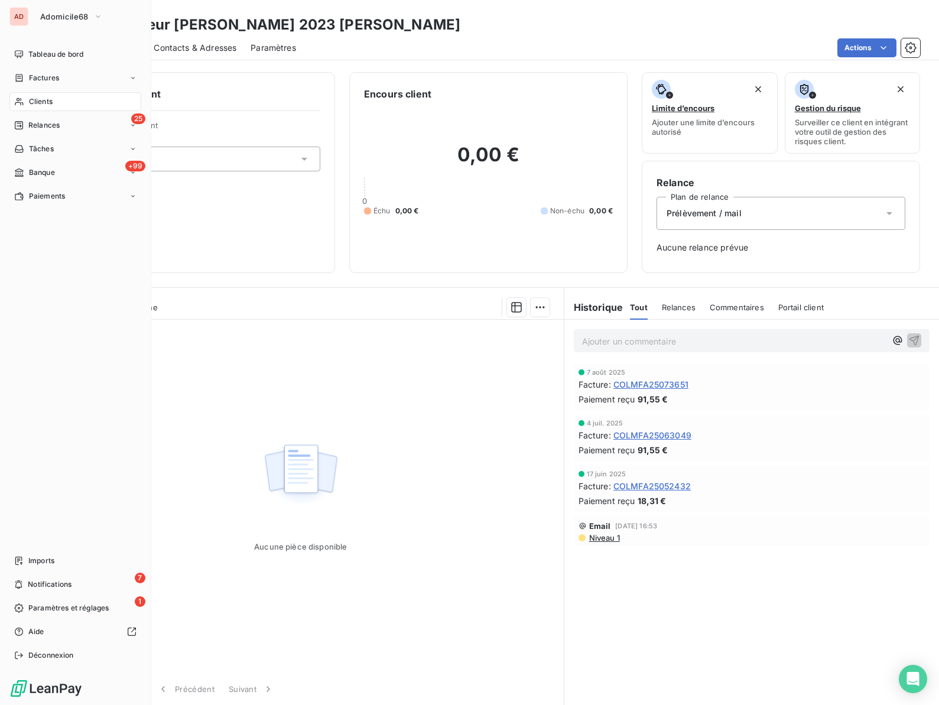
click at [41, 101] on span "Clients" at bounding box center [41, 101] width 24 height 11
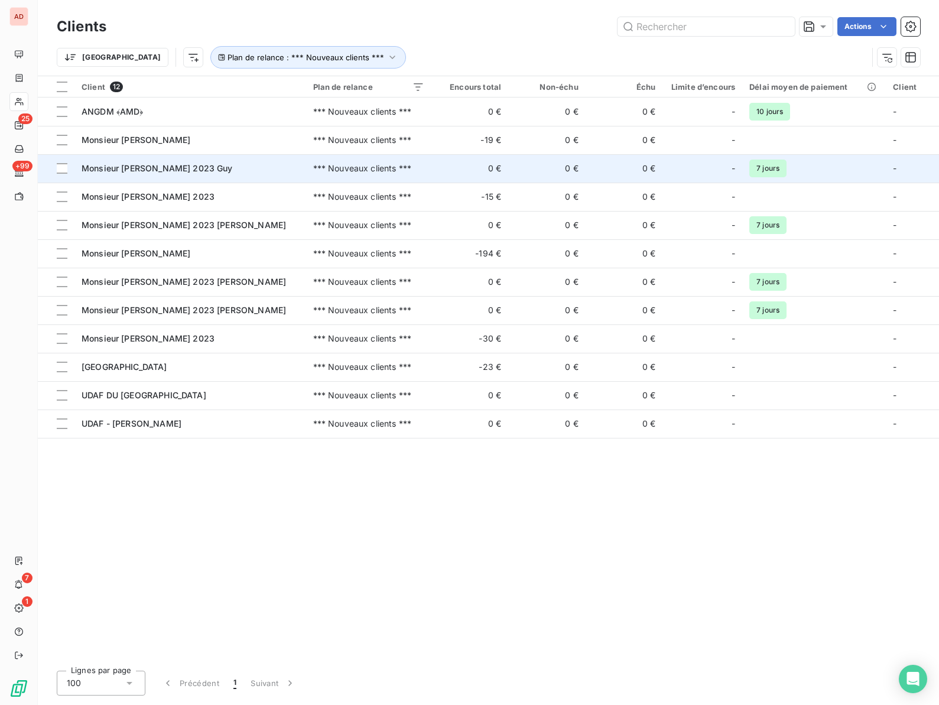
click at [137, 171] on span "Monsieur HUARD 2023 Guy" at bounding box center [157, 168] width 151 height 10
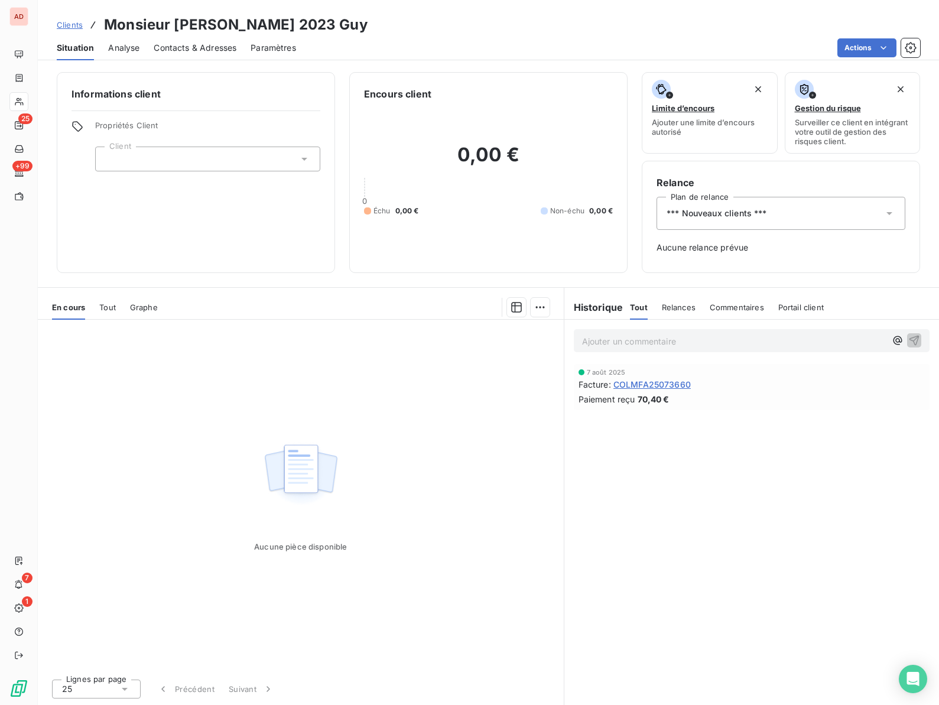
click at [188, 25] on h3 "Monsieur HUARD 2023 Guy" at bounding box center [236, 24] width 264 height 21
copy h3 "HUARD"
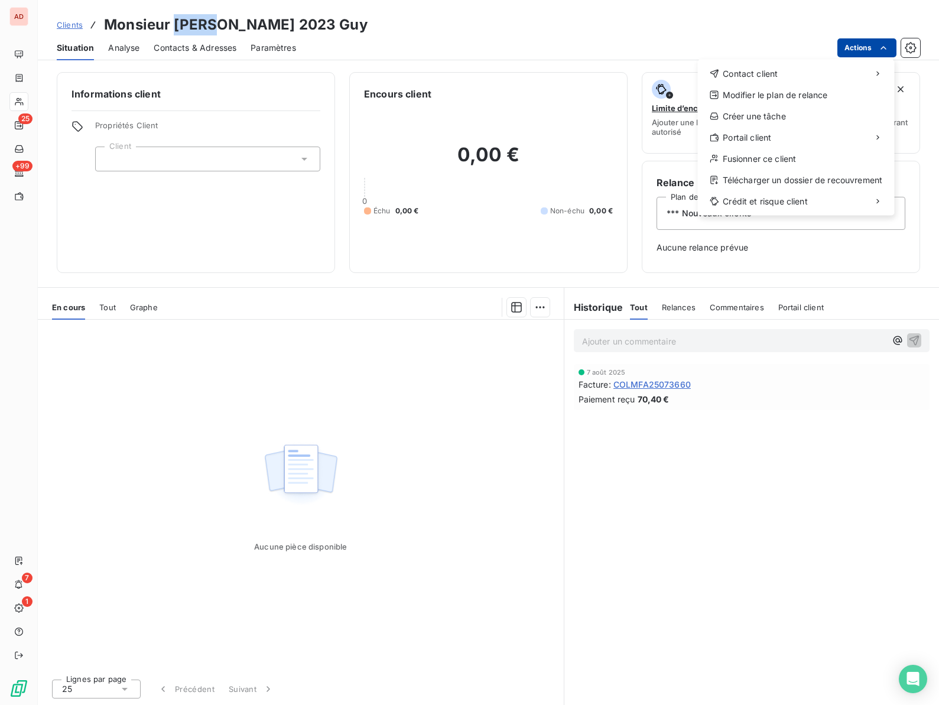
click at [853, 47] on html "AD 25 +99 7 1 Clients Monsieur HUARD 2023 Guy Situation Analyse Contacts & Adre…" at bounding box center [469, 352] width 939 height 705
click at [779, 152] on div "Fusionner ce client" at bounding box center [796, 159] width 187 height 19
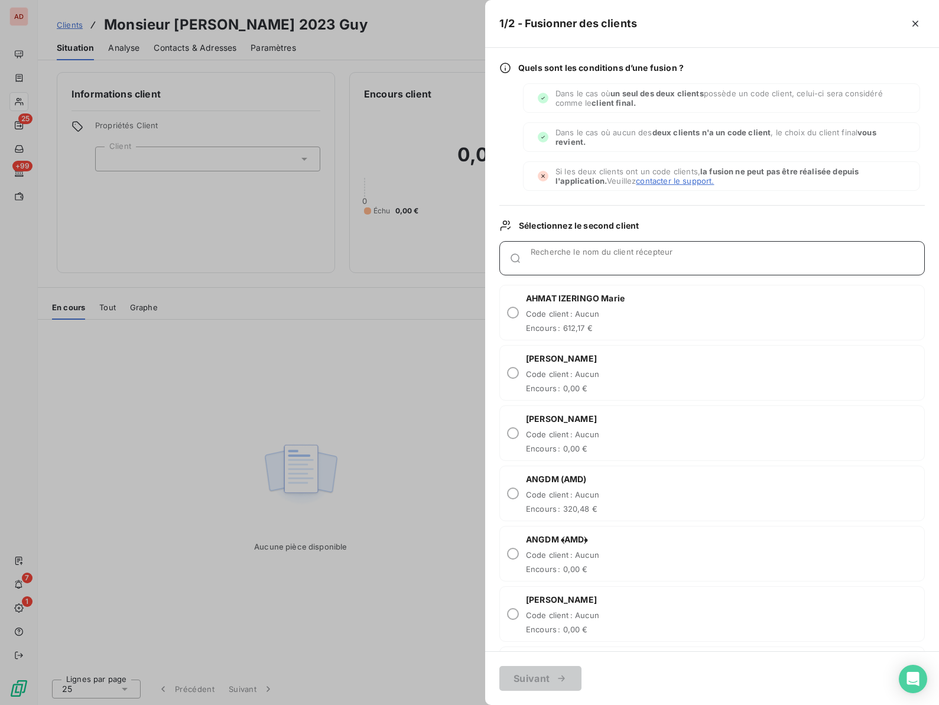
click at [590, 263] on input "Recherche le nom du client récepteur" at bounding box center [728, 263] width 394 height 12
paste input "HUARD"
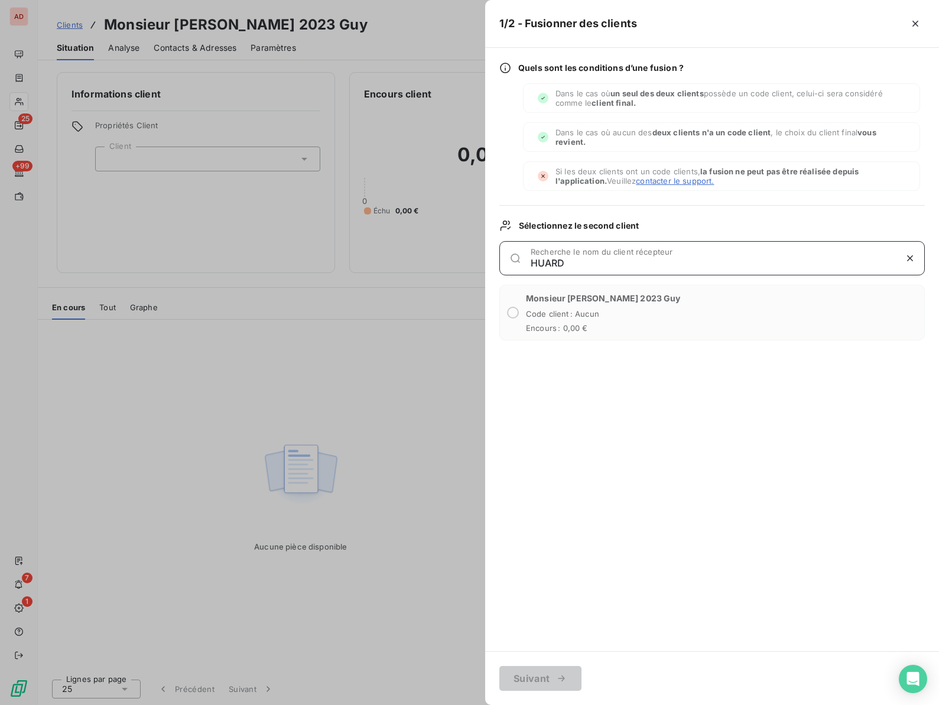
type input "HUARD"
click at [708, 560] on div "Quels sont les conditions d’une fusion ? Dans le cas où un seul des deux client…" at bounding box center [712, 349] width 454 height 603
click at [914, 27] on icon "button" at bounding box center [915, 24] width 12 height 12
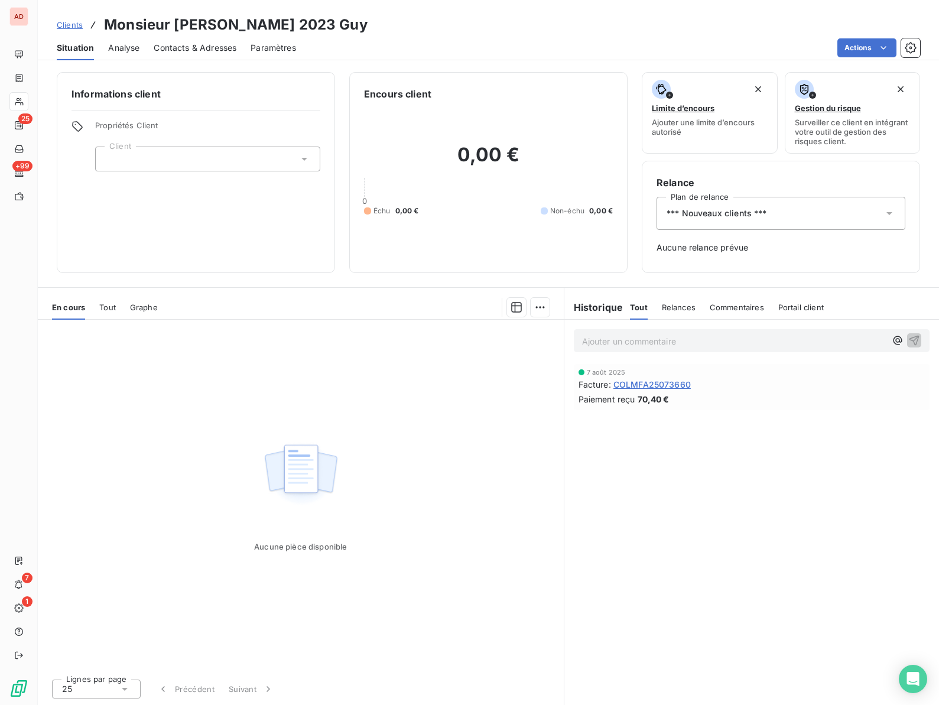
click at [360, 342] on div "Aucune pièce disponible" at bounding box center [301, 495] width 526 height 350
click at [716, 209] on span "*** Nouveaux clients ***" at bounding box center [717, 213] width 100 height 12
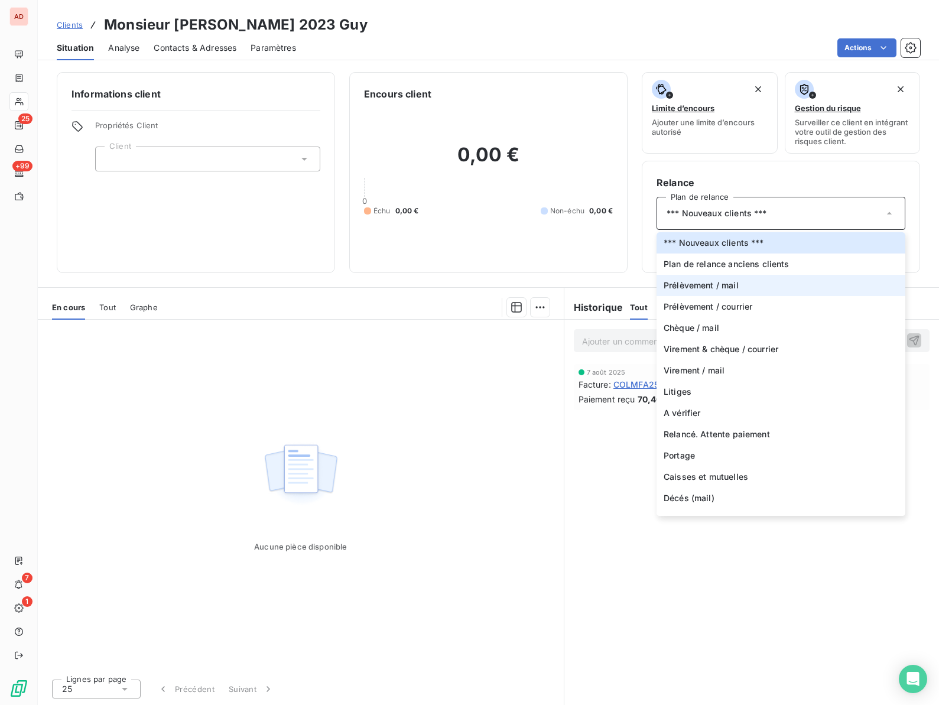
click at [704, 286] on span "Prélèvement / mail" at bounding box center [701, 286] width 75 height 12
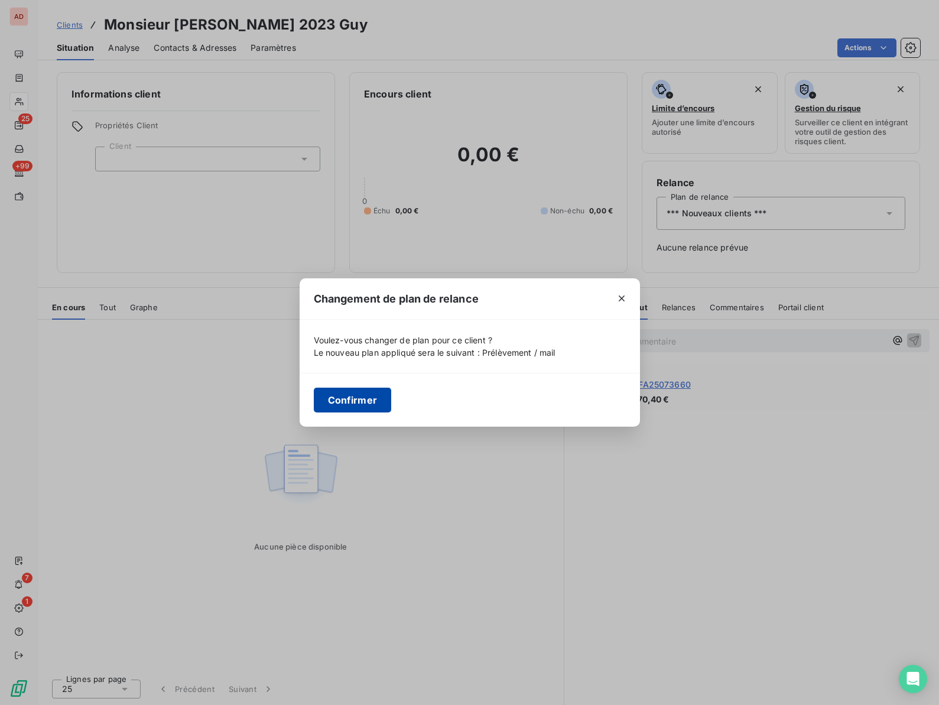
click at [349, 405] on button "Confirmer" at bounding box center [353, 400] width 78 height 25
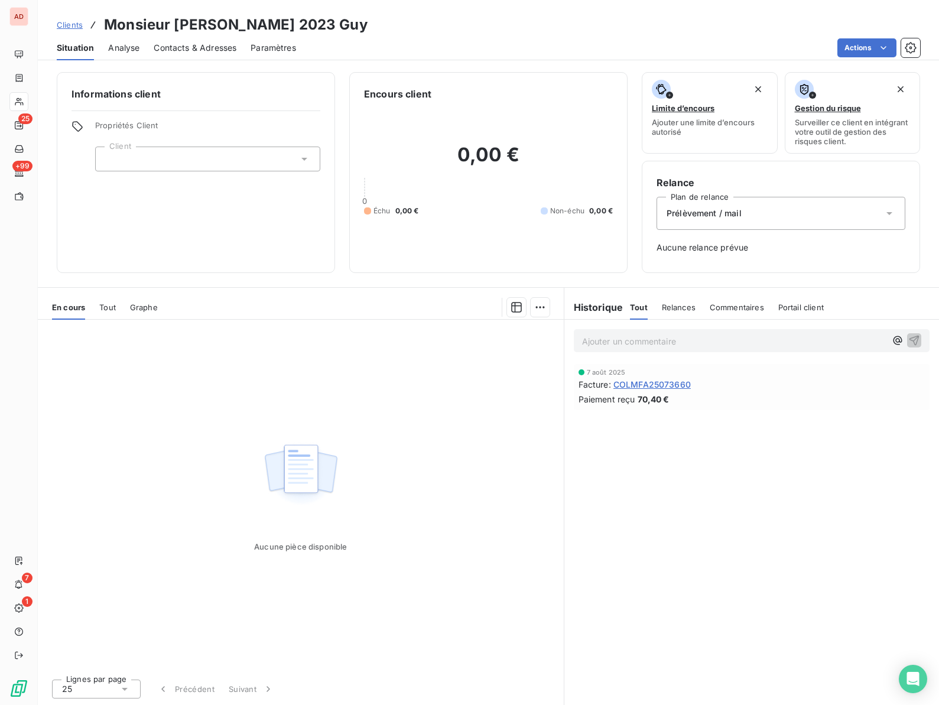
click at [265, 206] on div "Informations client Propriétés Client Client" at bounding box center [196, 172] width 278 height 201
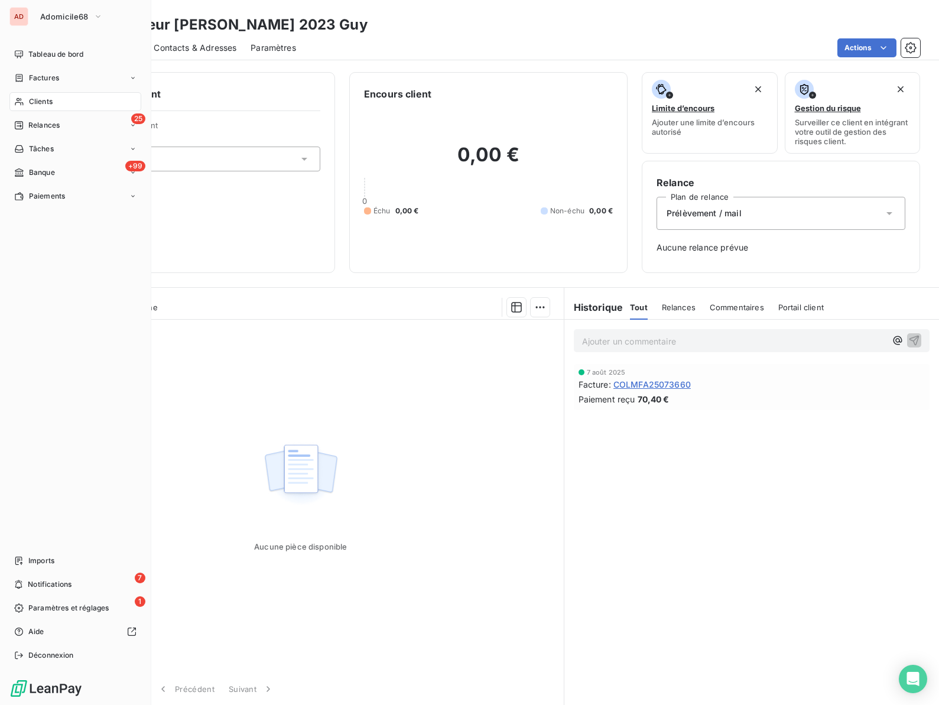
click at [33, 100] on span "Clients" at bounding box center [41, 101] width 24 height 11
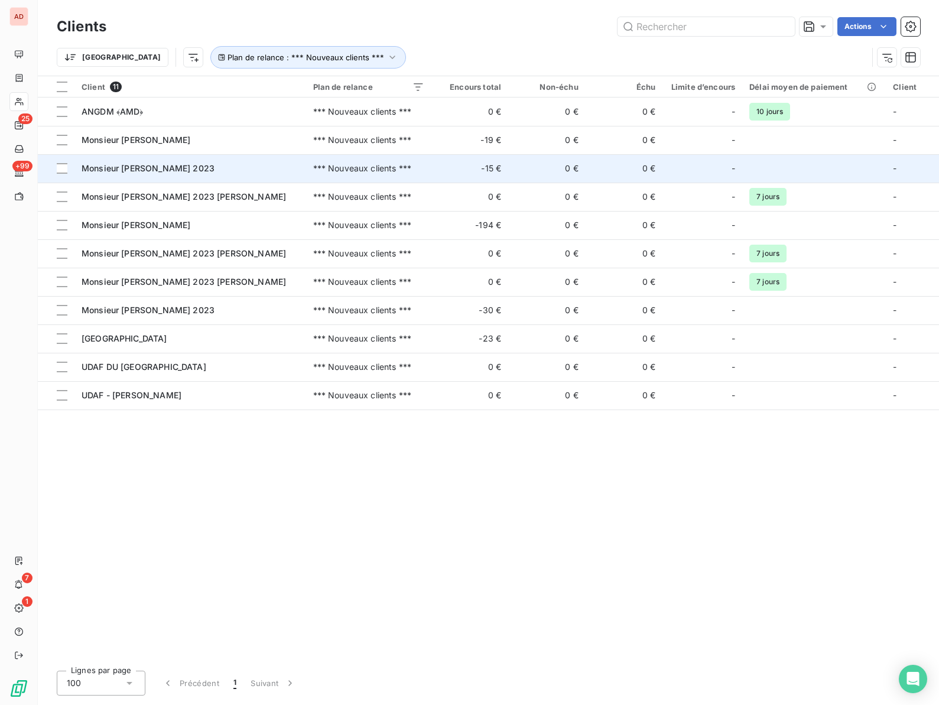
click at [152, 171] on span "Monsieur MARCUS 2023" at bounding box center [148, 168] width 133 height 10
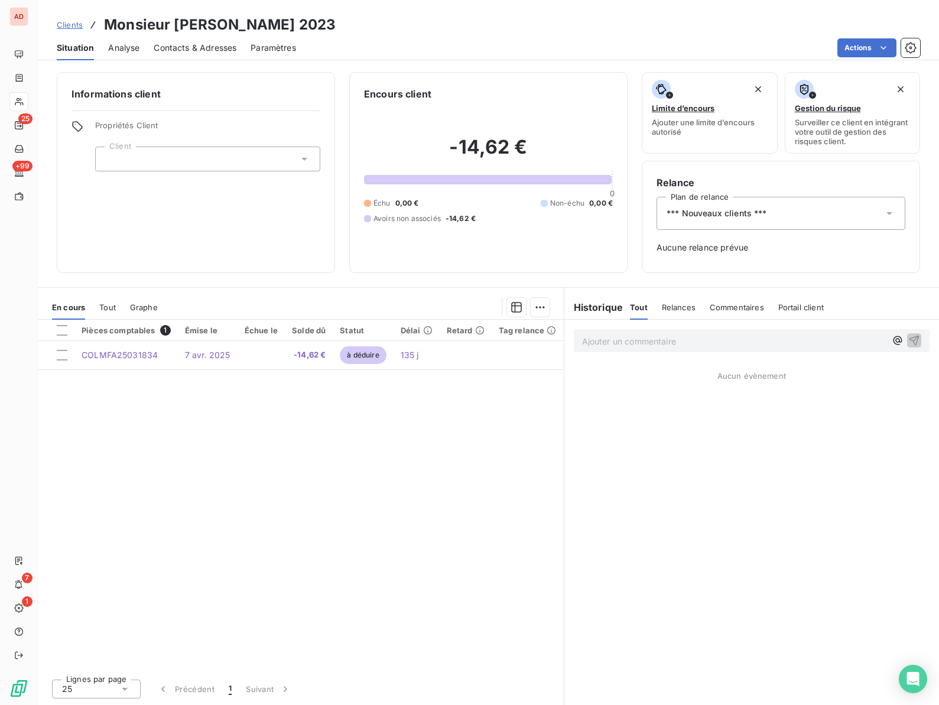
click at [194, 24] on h3 "Monsieur MARCUS 2023" at bounding box center [220, 24] width 232 height 21
copy h3 "MARCUS"
click at [876, 45] on html "AD 25 +99 7 1 Clients Monsieur MARCUS 2023 Situation Analyse Contacts & Adresse…" at bounding box center [469, 352] width 939 height 705
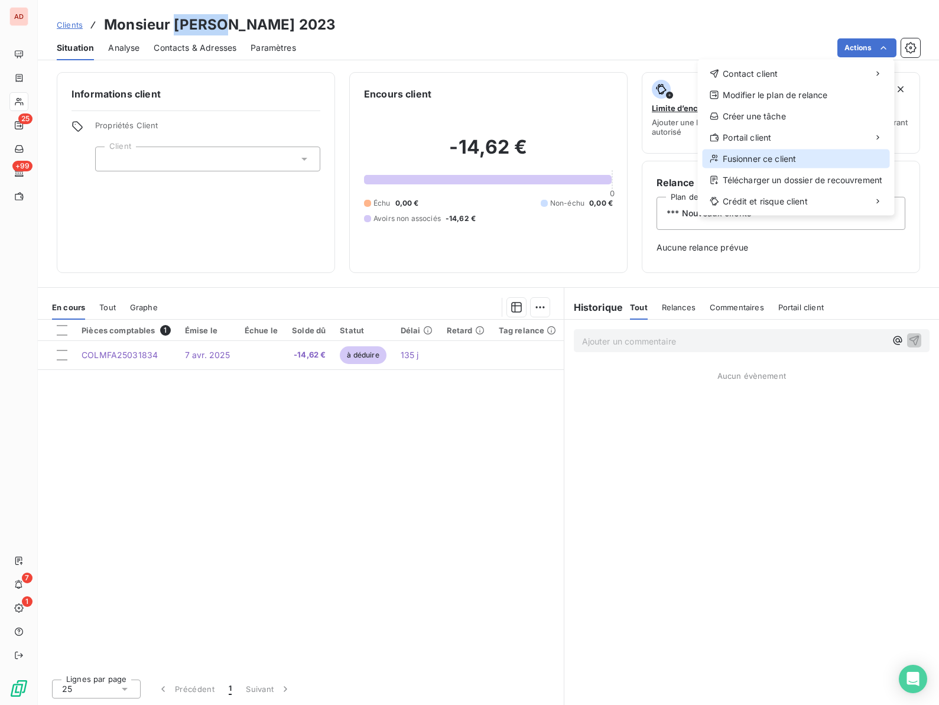
click at [755, 162] on div "Fusionner ce client" at bounding box center [796, 159] width 187 height 19
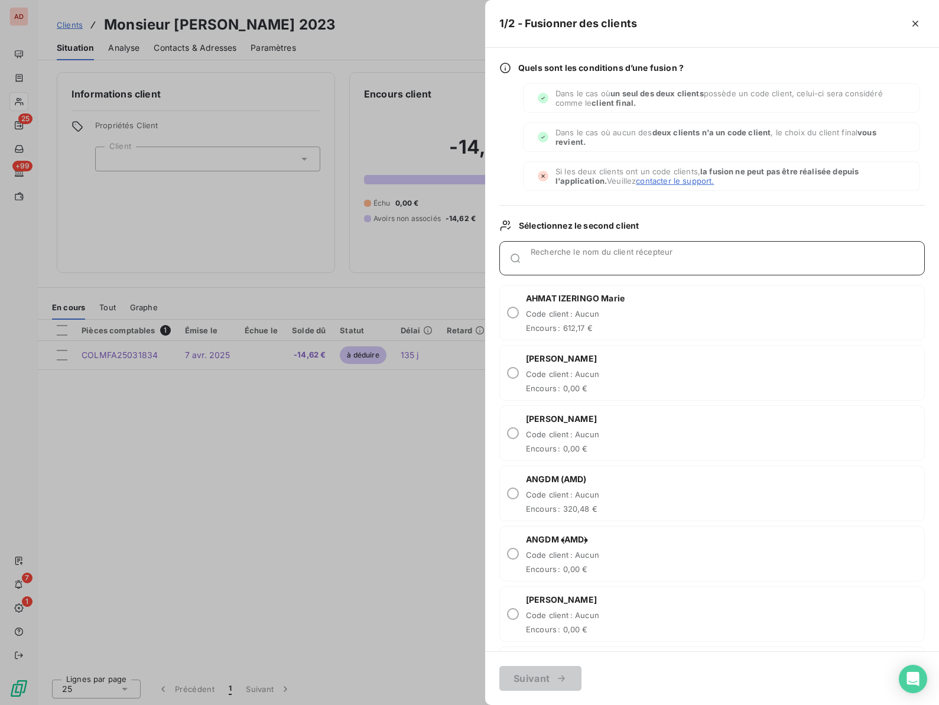
click at [574, 256] on div "Recherche le nom du client récepteur" at bounding box center [728, 258] width 394 height 12
paste input "MARCUS"
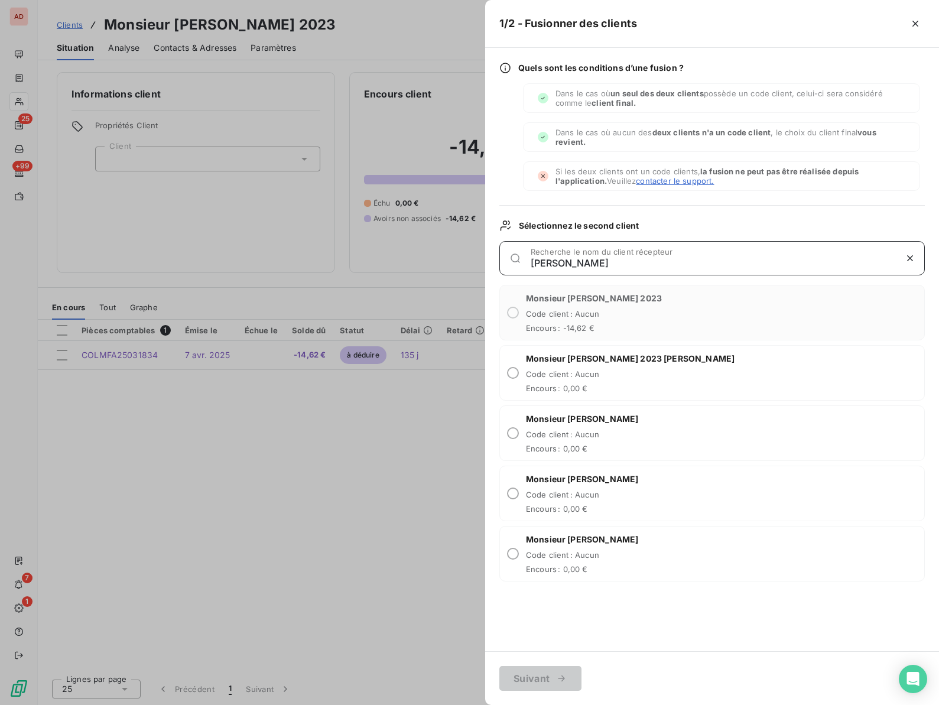
type input "MARCUS"
click at [519, 372] on div "Monsieur MARCUS 2023 Roger Code client : Aucun Encours : 0,00 €" at bounding box center [711, 373] width 425 height 56
radio input "true"
click at [534, 674] on button "Suivant" at bounding box center [540, 678] width 82 height 25
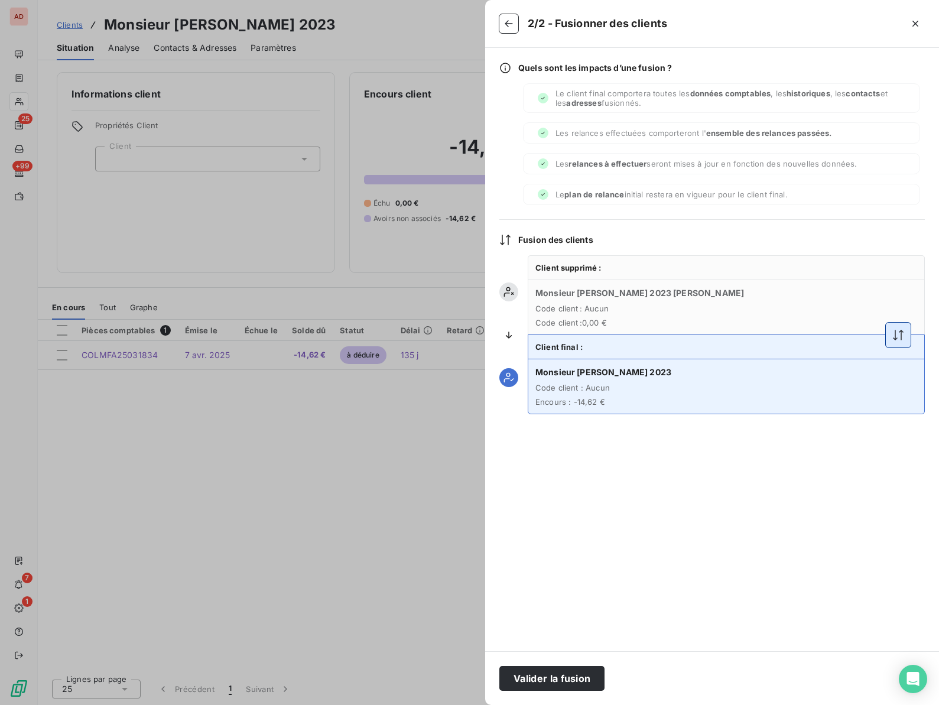
click at [892, 334] on button "button" at bounding box center [898, 335] width 25 height 25
click at [547, 681] on button "Valider la fusion" at bounding box center [551, 678] width 105 height 25
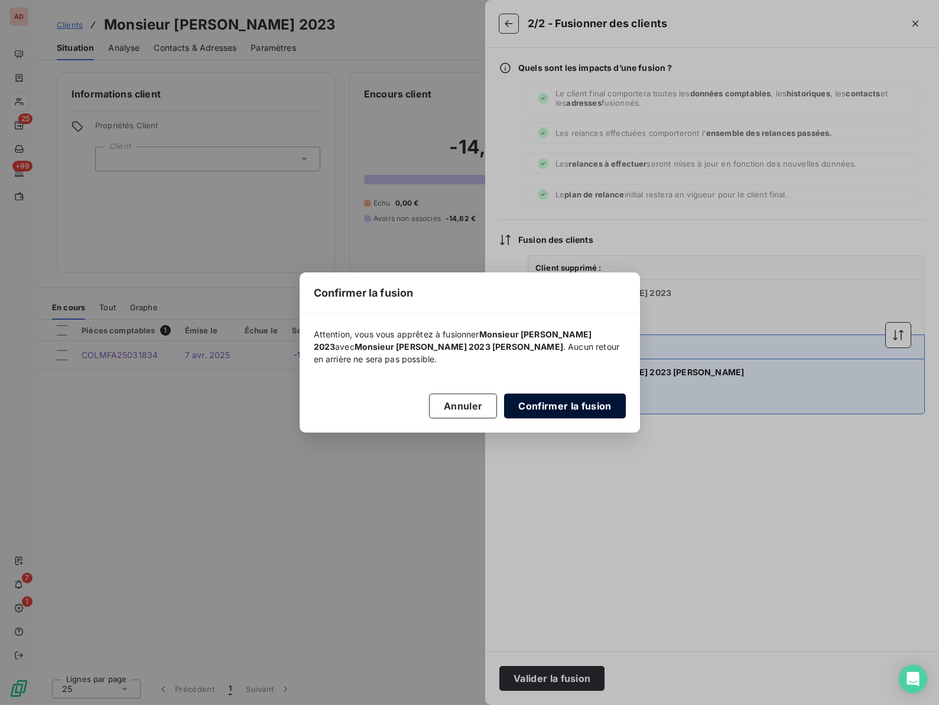
click at [564, 414] on button "Confirmer la fusion" at bounding box center [564, 406] width 121 height 25
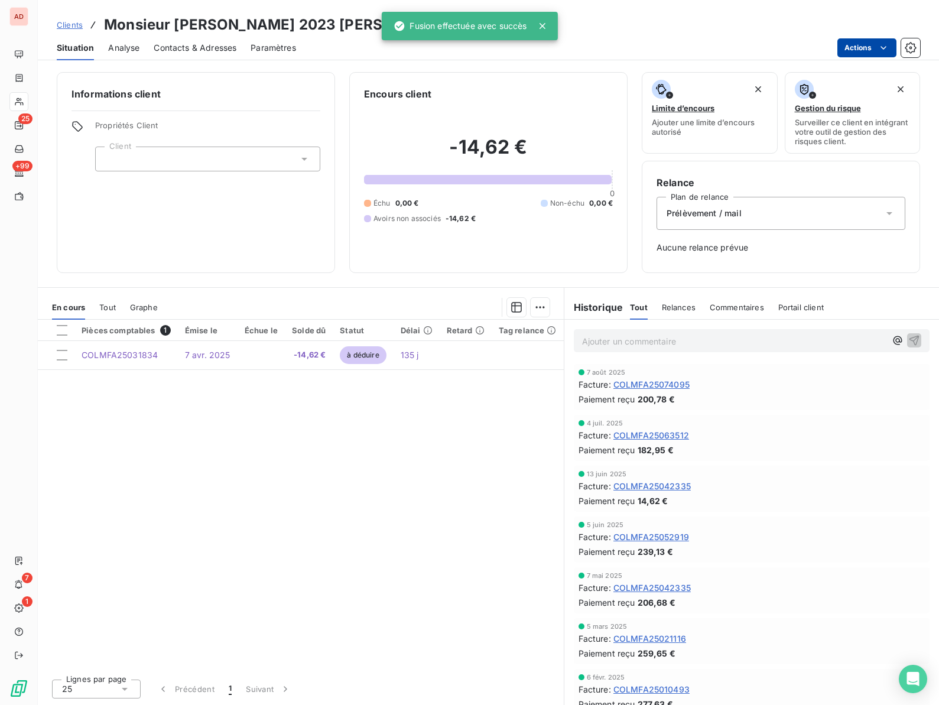
click at [870, 46] on html "AD 25 +99 7 1 Clients Monsieur MARCUS 2023 Roger Situation Analyse Contacts & A…" at bounding box center [469, 352] width 939 height 705
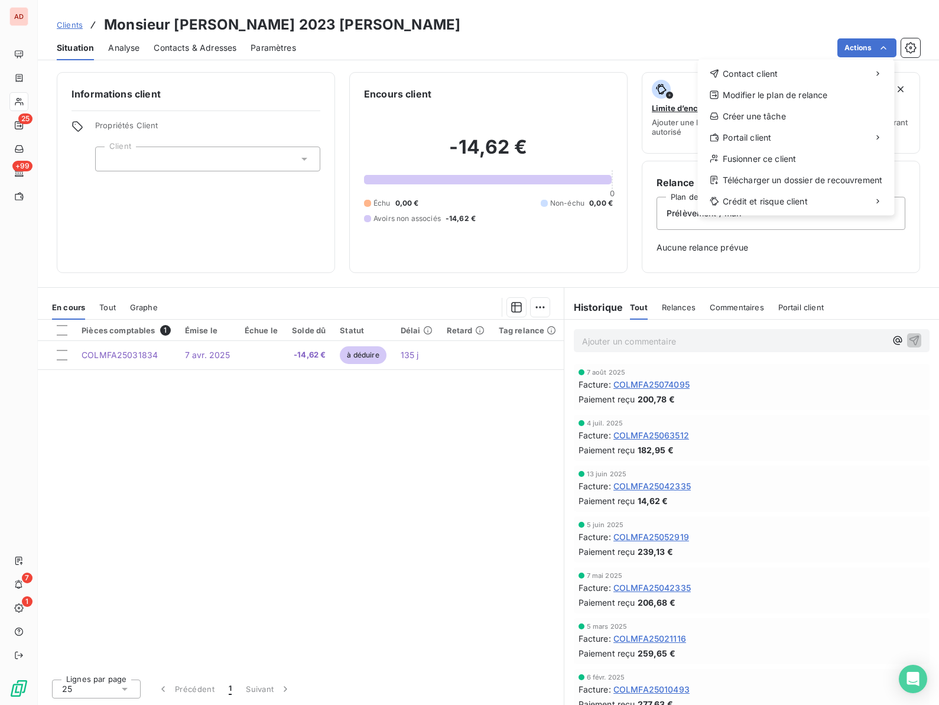
click at [769, 168] on div "Contact client Modifier le plan de relance Créer une tâche Portail client Fusio…" at bounding box center [796, 138] width 197 height 156
click at [768, 164] on div "Fusionner ce client" at bounding box center [796, 159] width 187 height 19
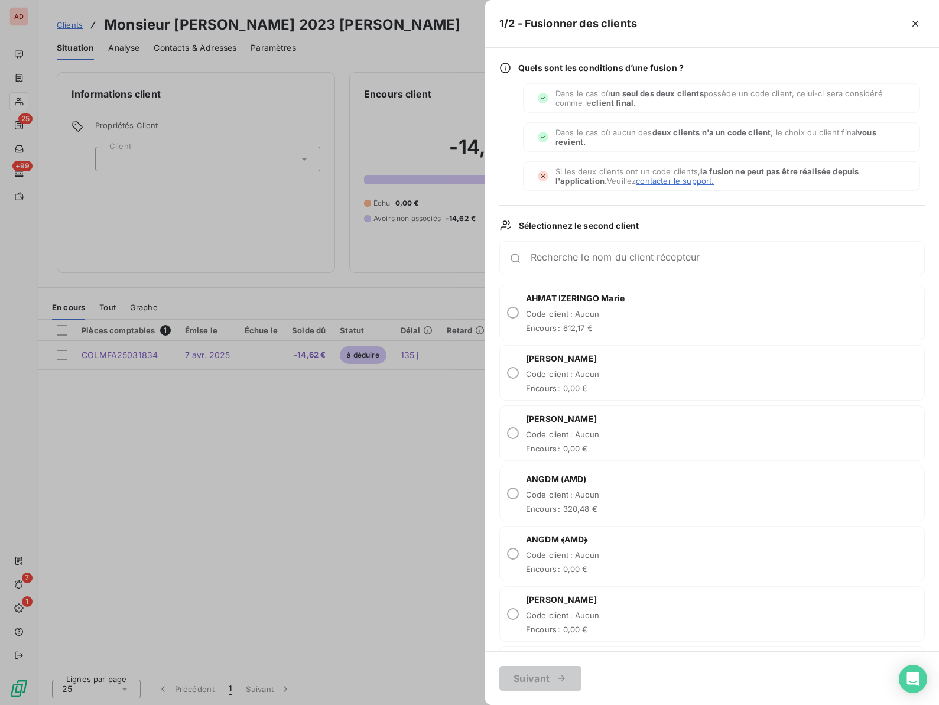
click at [570, 251] on div "Recherche le nom du client récepteur" at bounding box center [711, 258] width 425 height 34
click at [567, 258] on input "Recherche le nom du client récepteur" at bounding box center [728, 263] width 394 height 12
paste input "MARCUS"
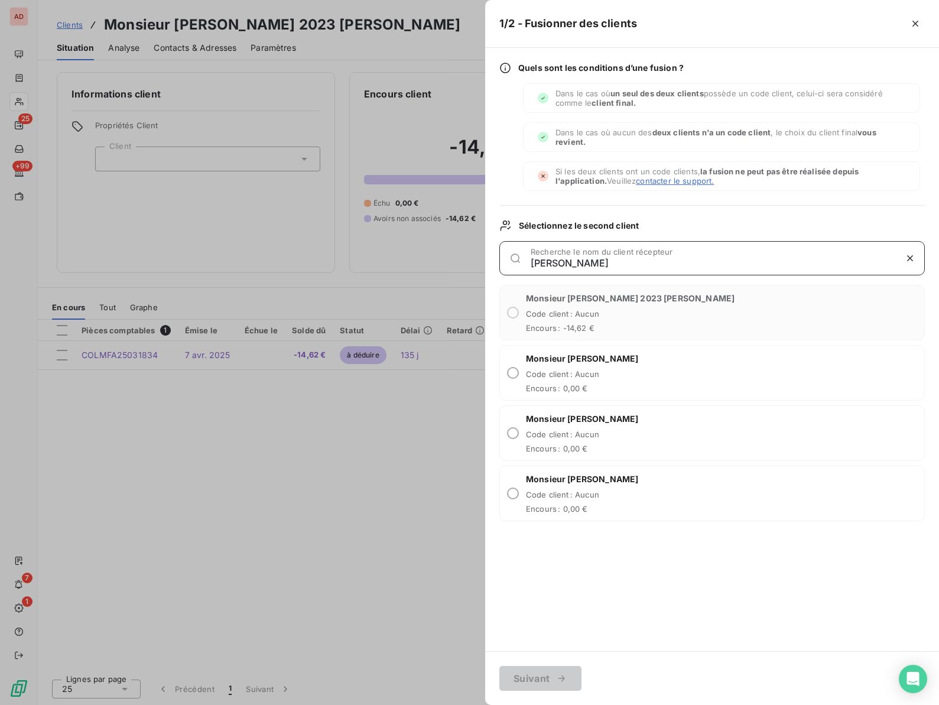
type input "MARCUS"
click at [693, 291] on div "Monsieur MARCUS 2023 Roger Code client : Aucun Encours : -14,62 €" at bounding box center [711, 313] width 425 height 56
click at [915, 261] on icon "button" at bounding box center [910, 258] width 12 height 12
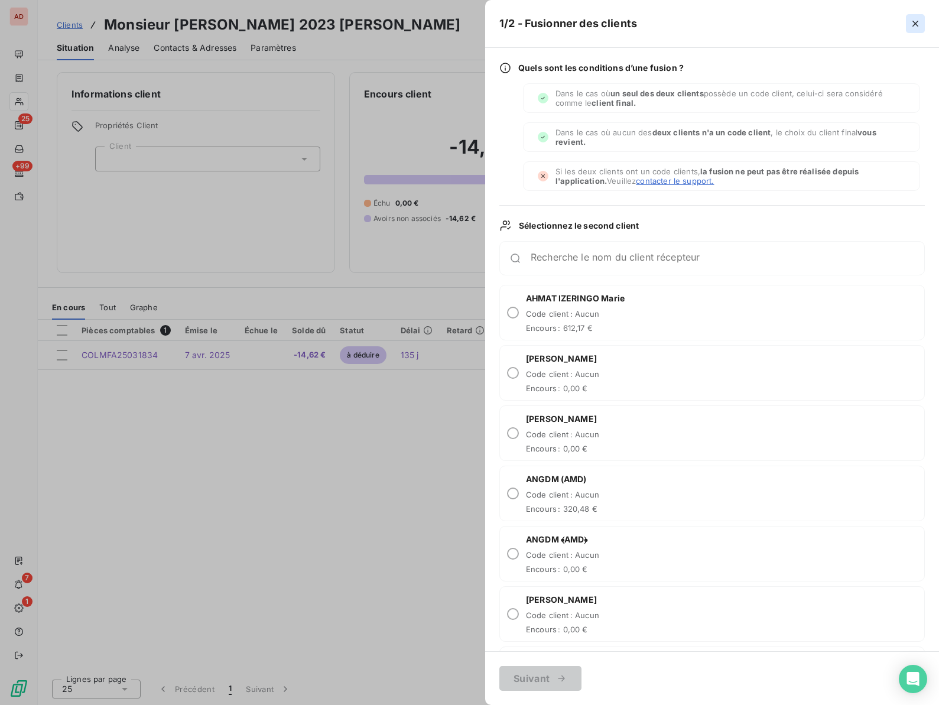
click at [916, 18] on icon "button" at bounding box center [915, 24] width 12 height 12
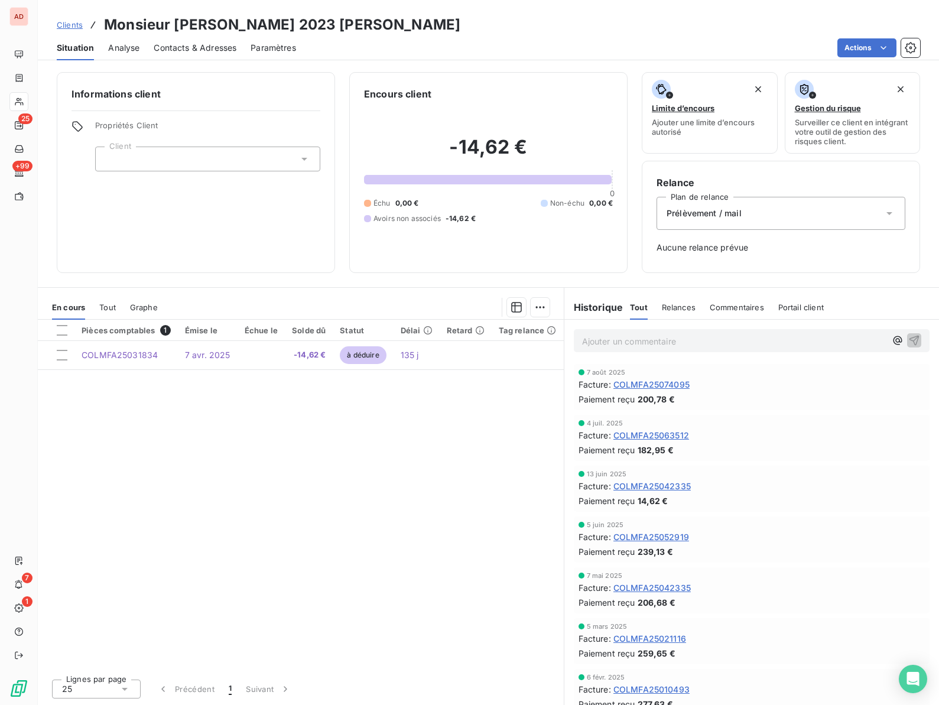
click at [73, 43] on span "Situation" at bounding box center [75, 48] width 37 height 12
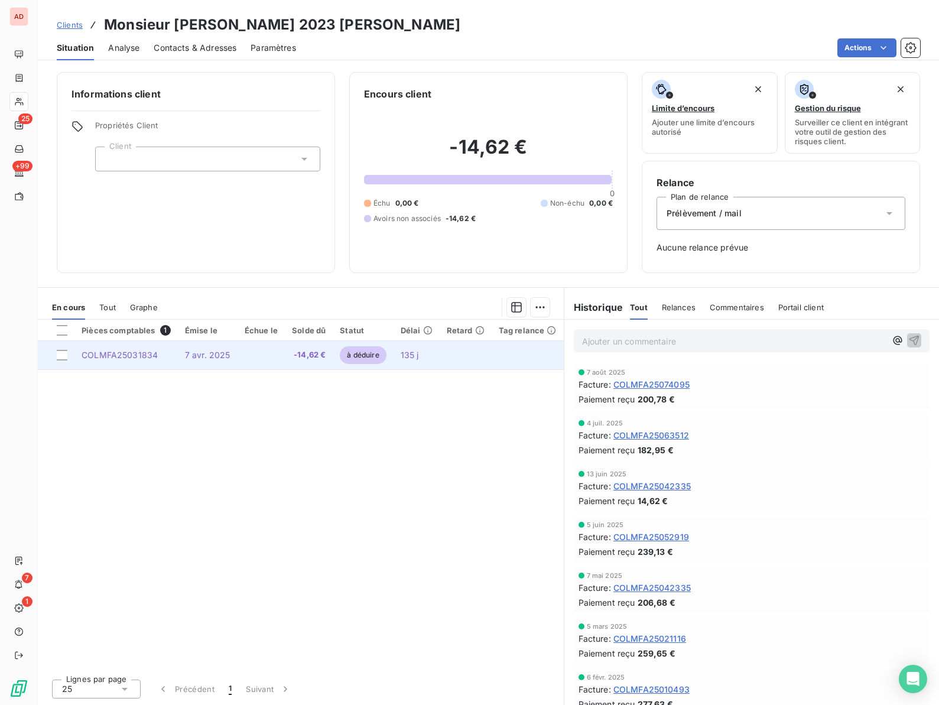
click at [226, 363] on td "7 avr. 2025" at bounding box center [208, 355] width 60 height 28
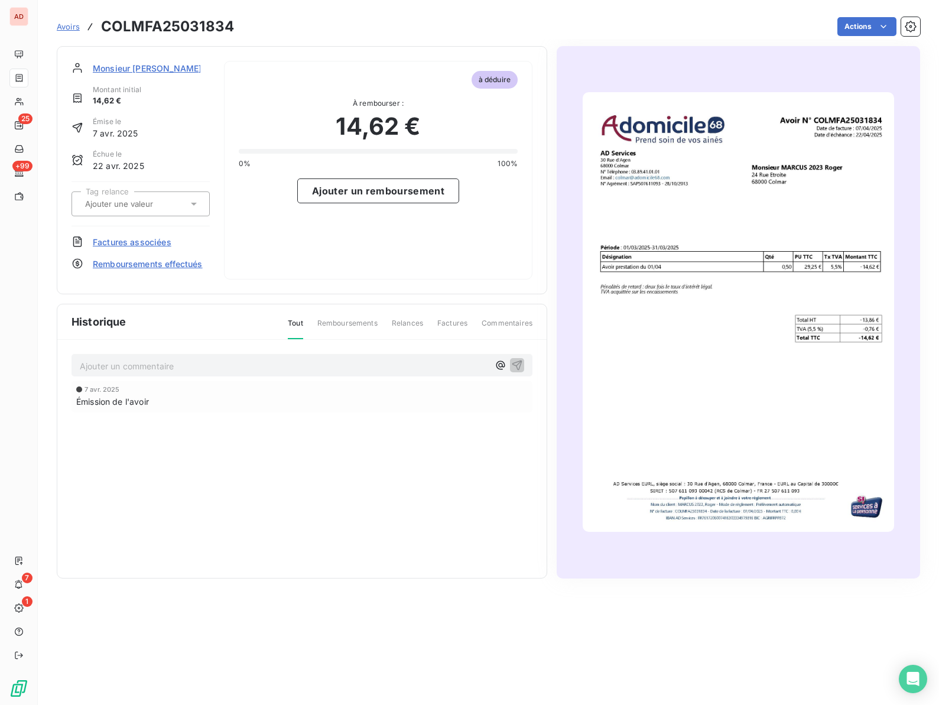
click at [132, 266] on span "Remboursements effectués" at bounding box center [148, 264] width 110 height 12
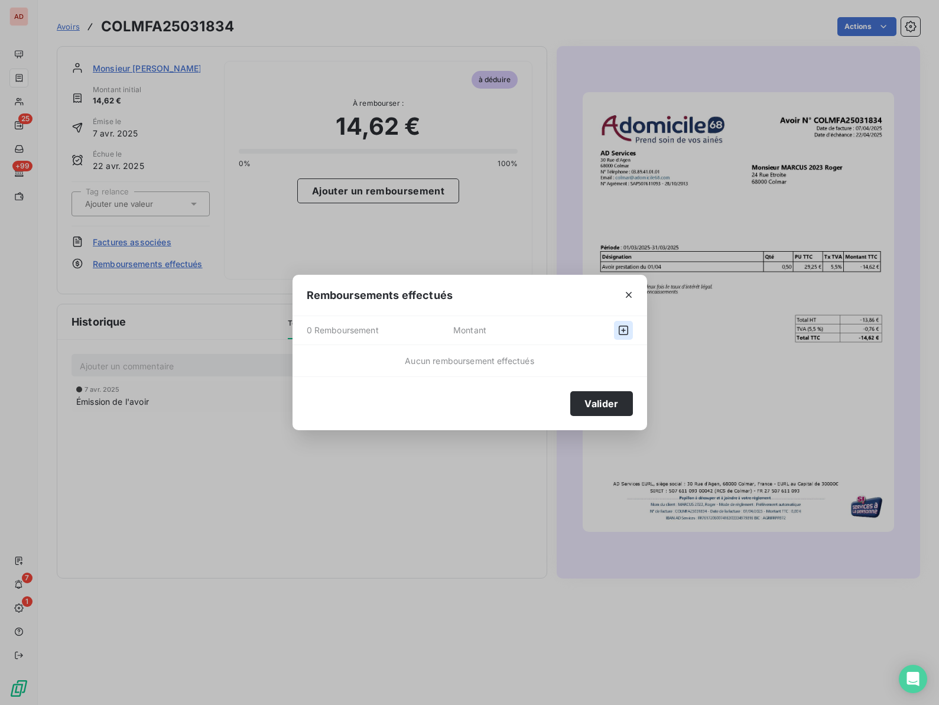
click at [622, 328] on icon "button" at bounding box center [624, 330] width 12 height 12
select select "7"
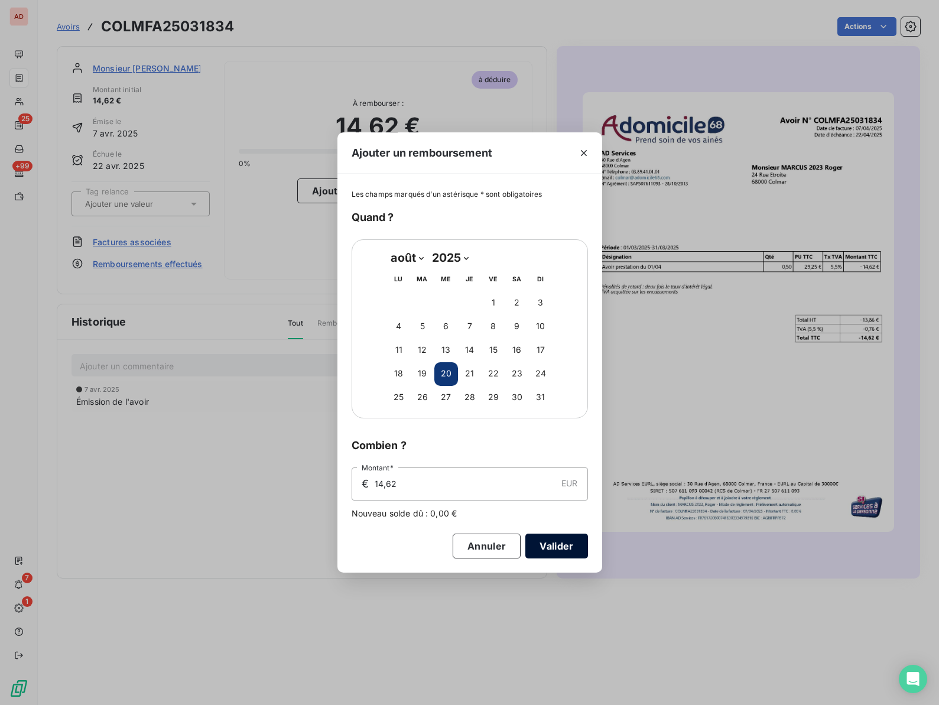
click at [557, 548] on button "Valider" at bounding box center [556, 546] width 62 height 25
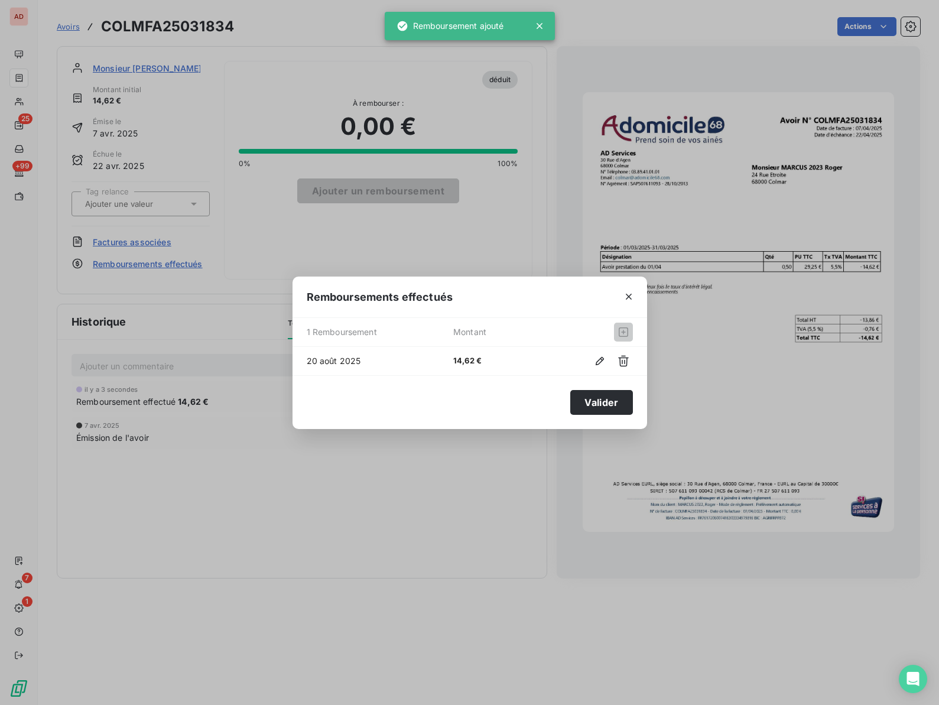
click at [336, 57] on div "Remboursements effectués 1 Remboursement Montant 20 août 2025 14,62 € Valider" at bounding box center [469, 352] width 939 height 705
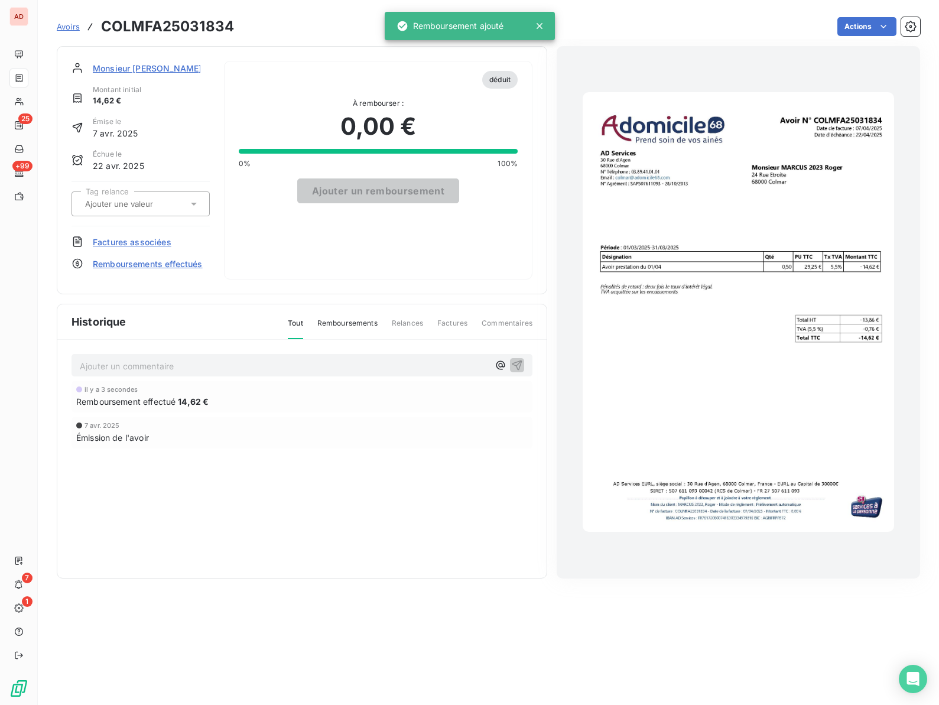
click at [145, 69] on span "Monsieur MARCUS 2023 Roger" at bounding box center [195, 68] width 204 height 12
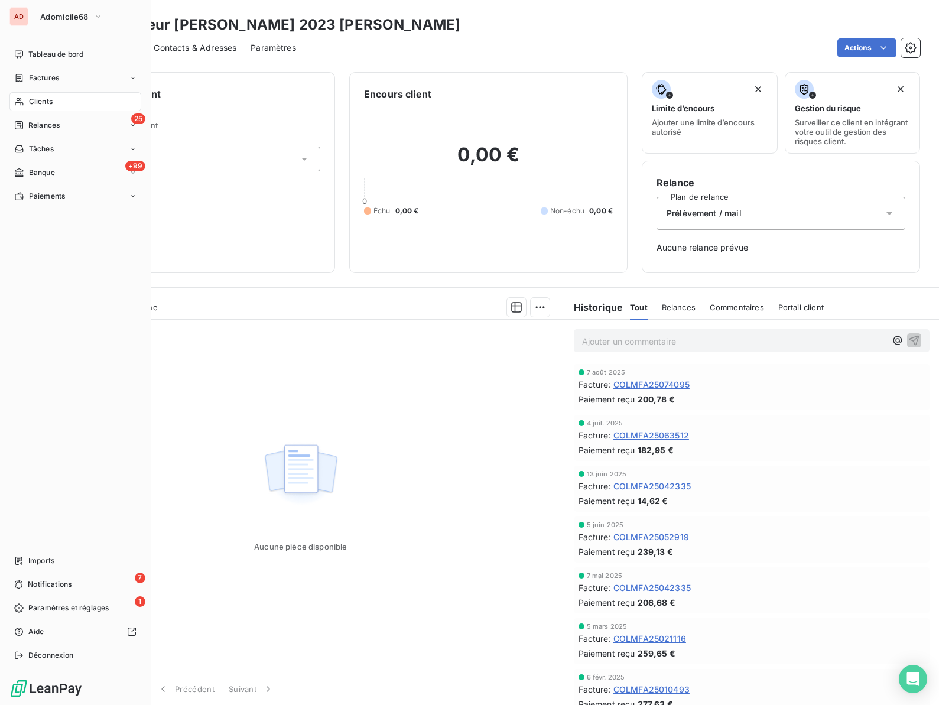
click at [41, 103] on span "Clients" at bounding box center [41, 101] width 24 height 11
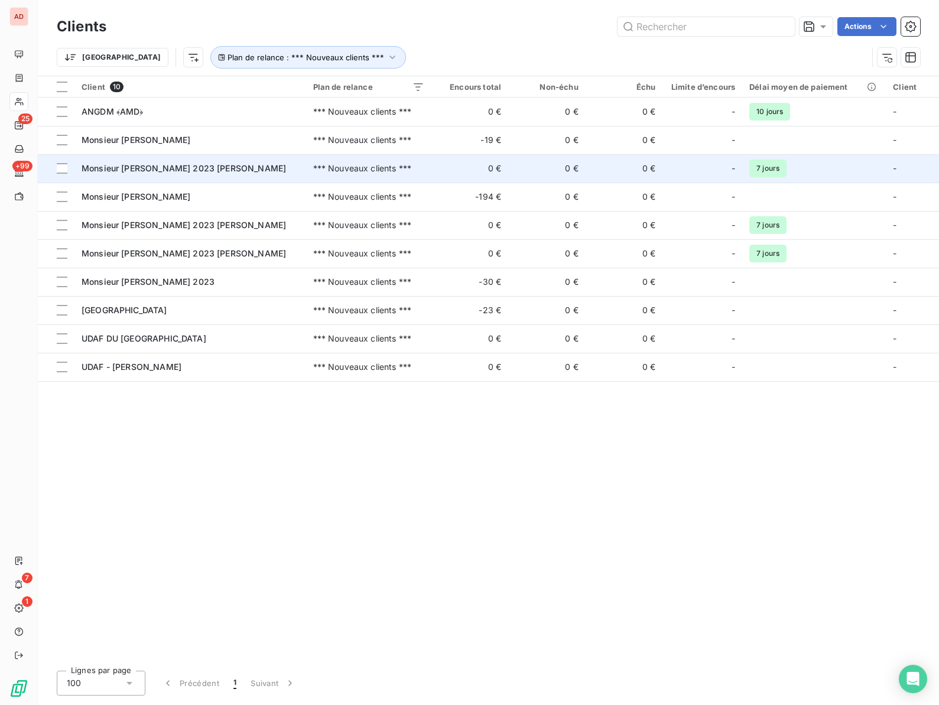
click at [137, 165] on span "Monsieur MEYER 2023 Martin" at bounding box center [184, 168] width 204 height 10
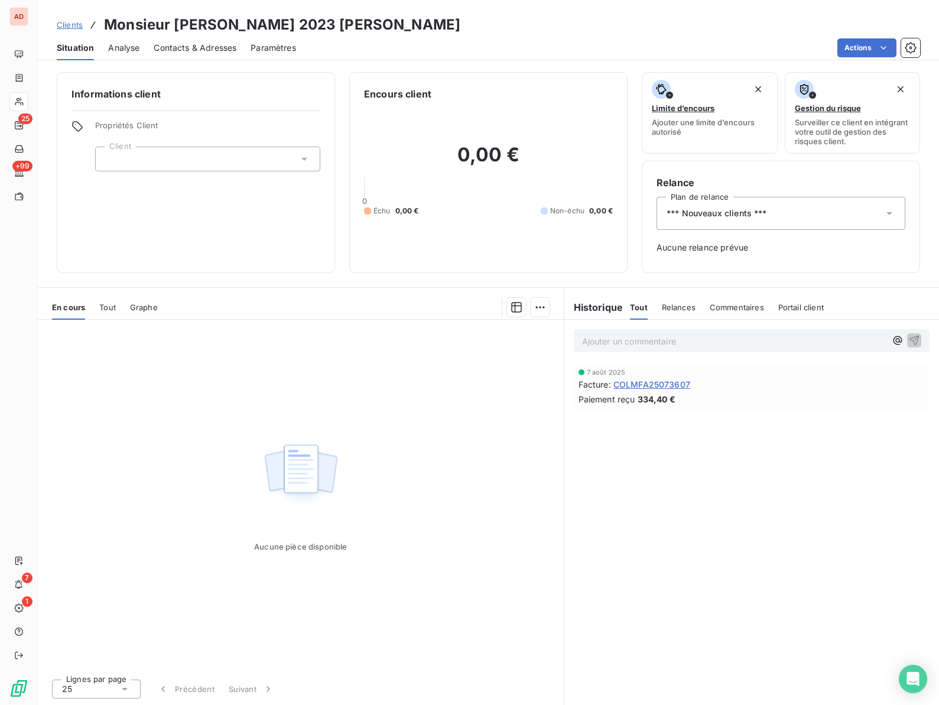
click at [203, 27] on h3 "Monsieur MEYER 2023 Martin" at bounding box center [282, 24] width 356 height 21
copy h3 "[PERSON_NAME]"
click at [701, 214] on span "*** Nouveaux clients ***" at bounding box center [717, 213] width 100 height 12
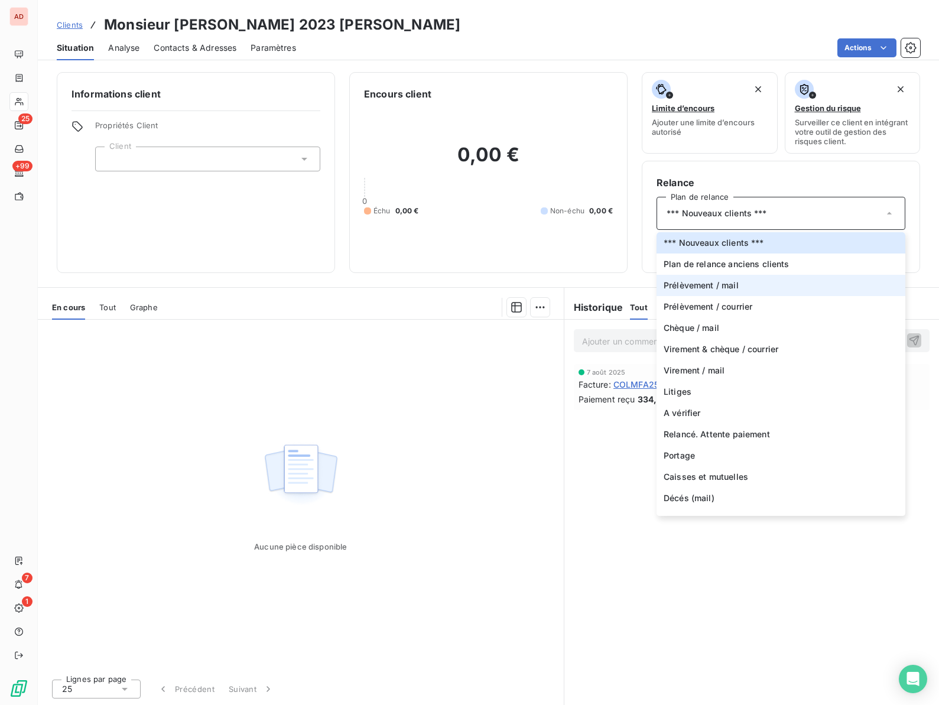
click at [687, 290] on span "Prélèvement / mail" at bounding box center [701, 286] width 75 height 12
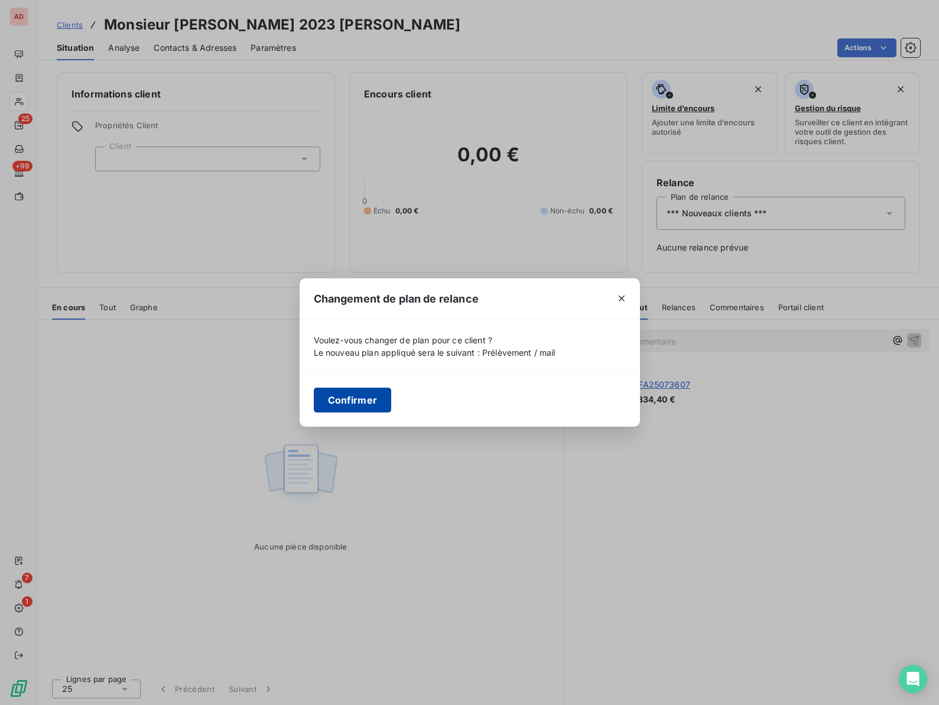
click at [361, 404] on button "Confirmer" at bounding box center [353, 400] width 78 height 25
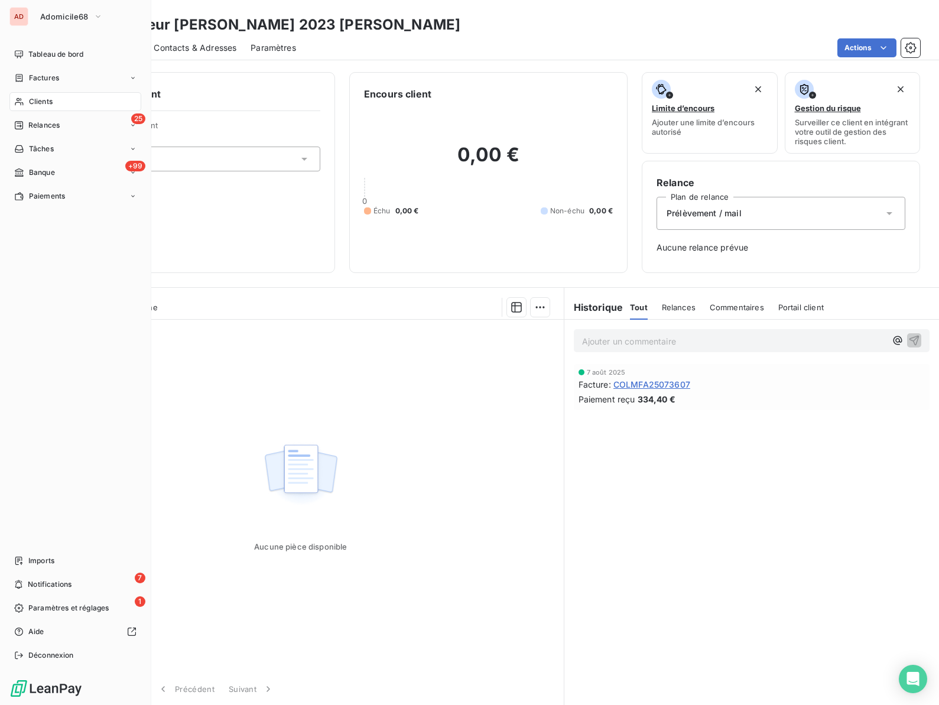
click at [42, 104] on span "Clients" at bounding box center [41, 101] width 24 height 11
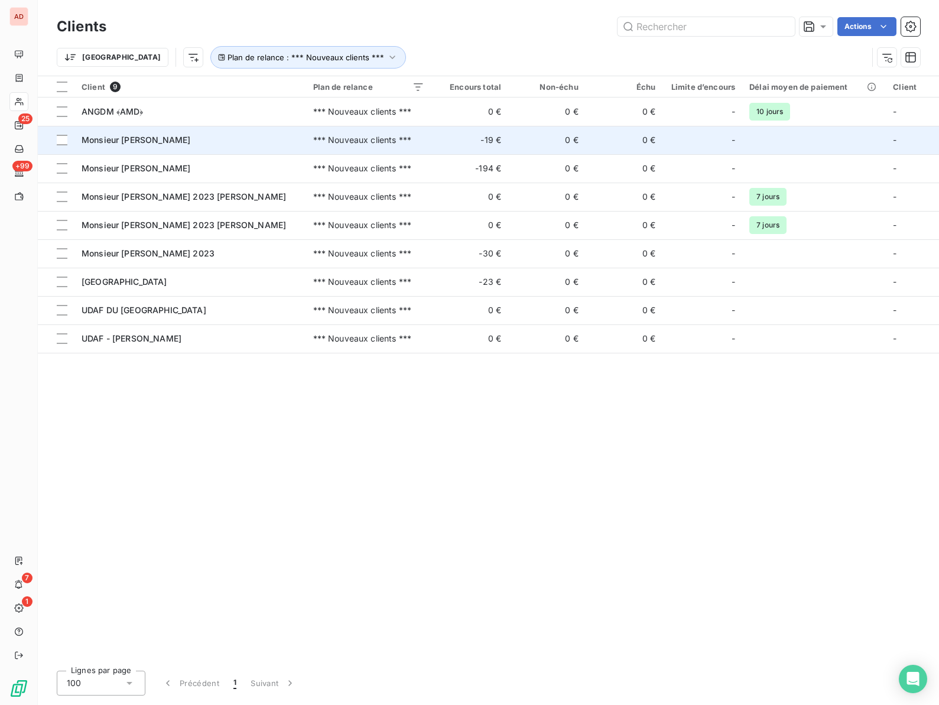
click at [140, 151] on td "Monsieur FOECHTERLE" at bounding box center [190, 140] width 232 height 28
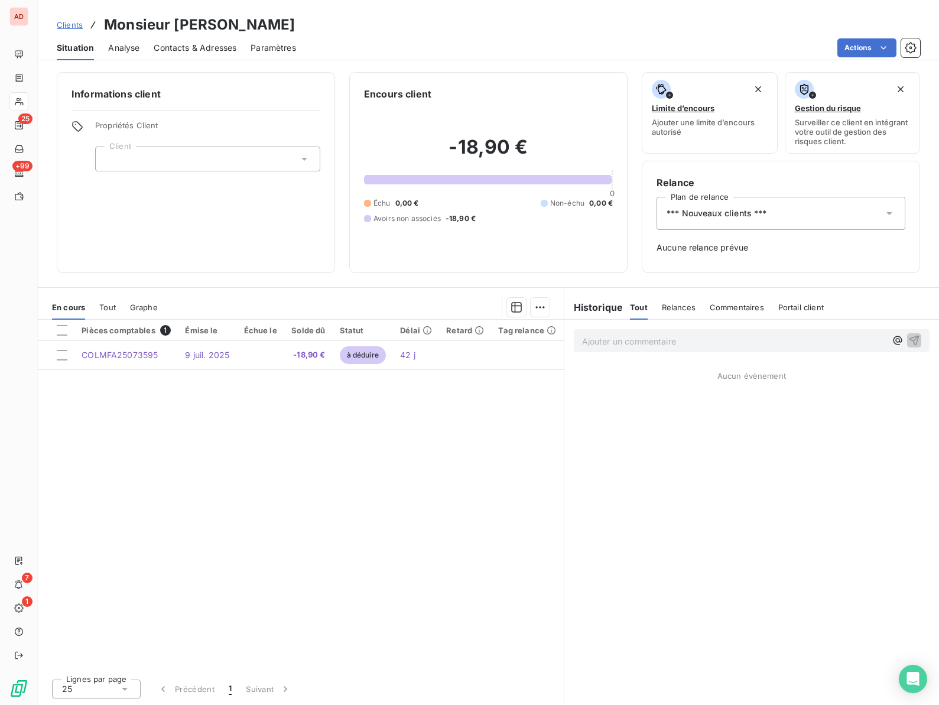
click at [189, 24] on h3 "Monsieur FOECHTERLE" at bounding box center [199, 24] width 191 height 21
copy h3 "FOECHTERLE"
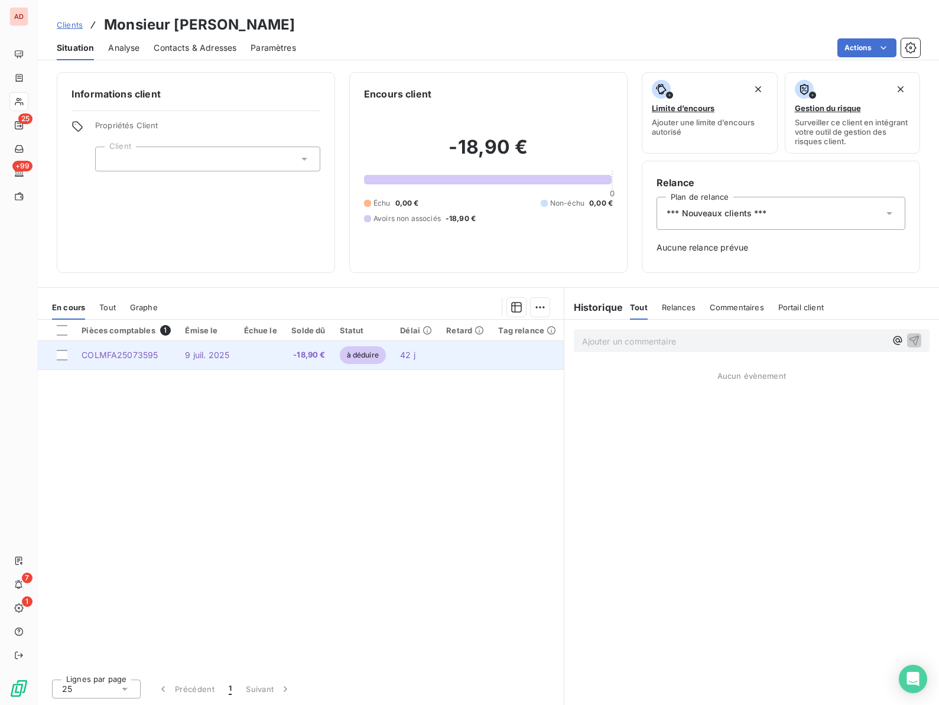
click at [116, 367] on td "COLMFA25073595" at bounding box center [125, 355] width 103 height 28
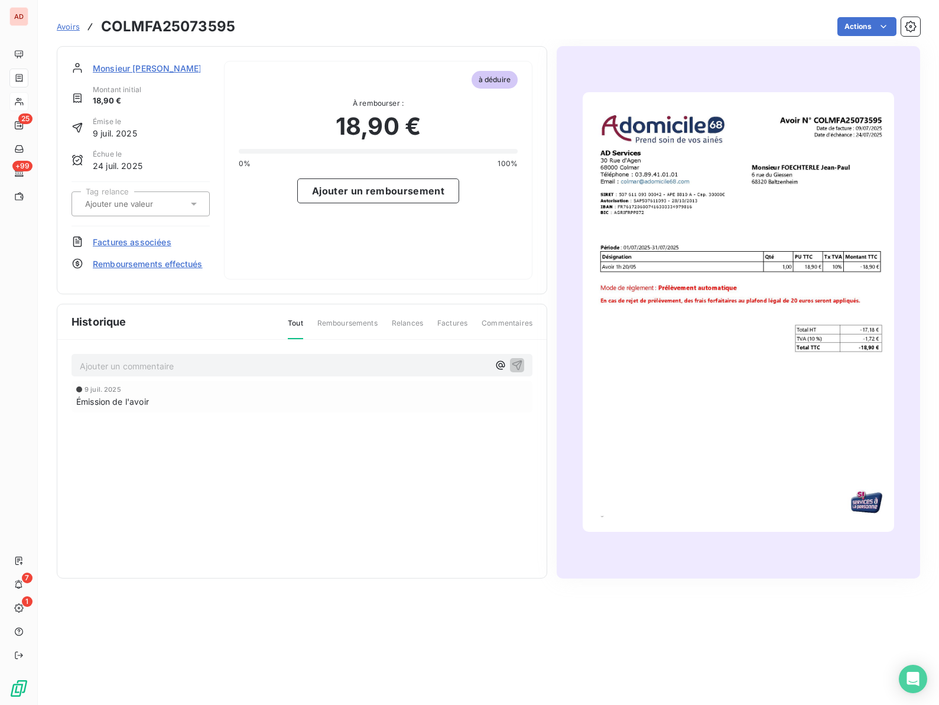
click at [151, 67] on span "Monsieur FOECHTERLE" at bounding box center [147, 68] width 109 height 12
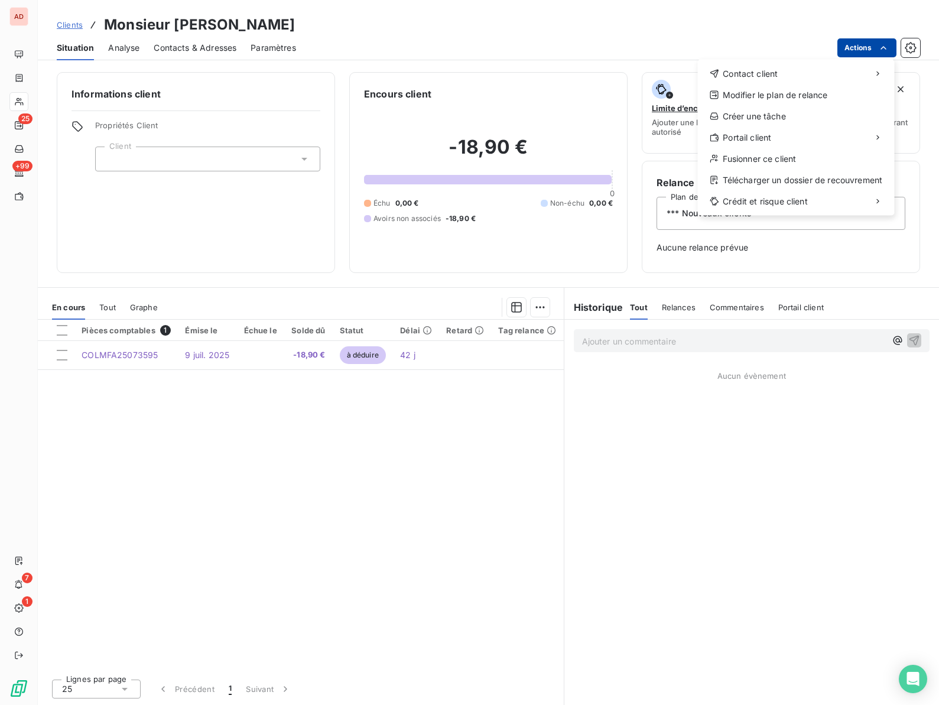
click at [862, 47] on html "AD 25 +99 7 1 Clients Monsieur FOECHTERLE Situation Analyse Contacts & Adresses…" at bounding box center [469, 352] width 939 height 705
click at [755, 158] on div "Fusionner ce client" at bounding box center [796, 159] width 187 height 19
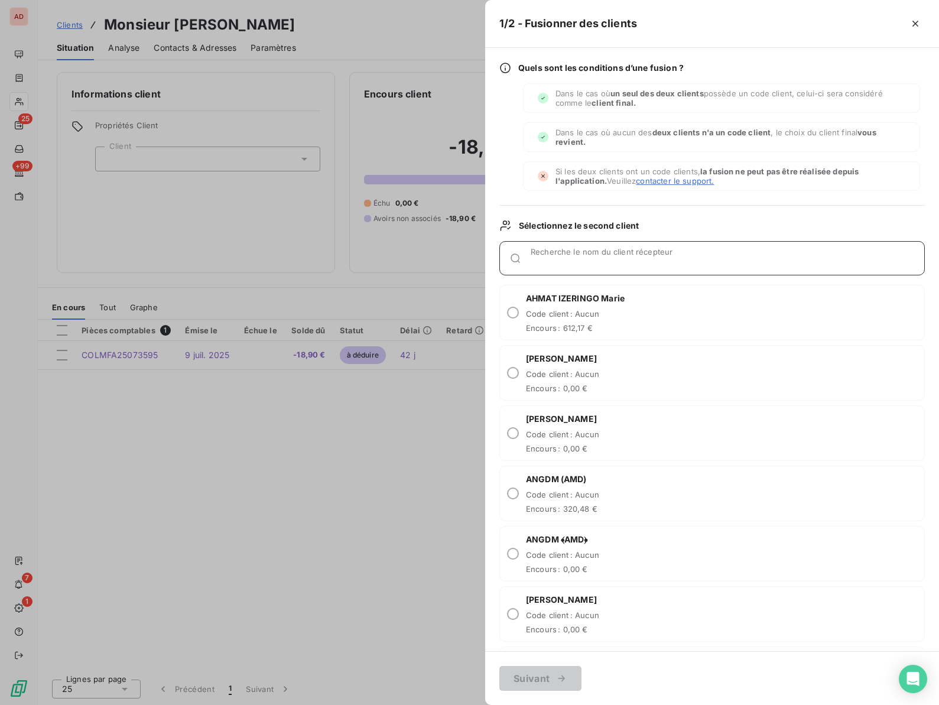
click at [584, 254] on div "Recherche le nom du client récepteur" at bounding box center [728, 258] width 394 height 12
paste input "FOECHTERLE"
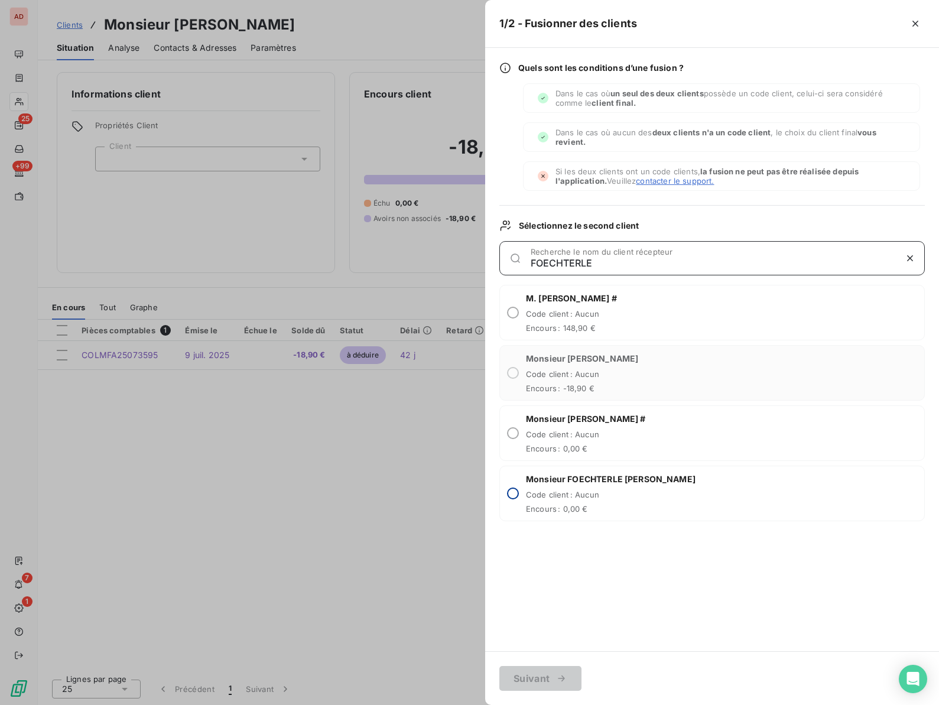
type input "FOECHTERLE"
click at [518, 494] on input "radio" at bounding box center [513, 494] width 12 height 12
radio input "true"
click at [537, 674] on button "Suivant" at bounding box center [540, 678] width 82 height 25
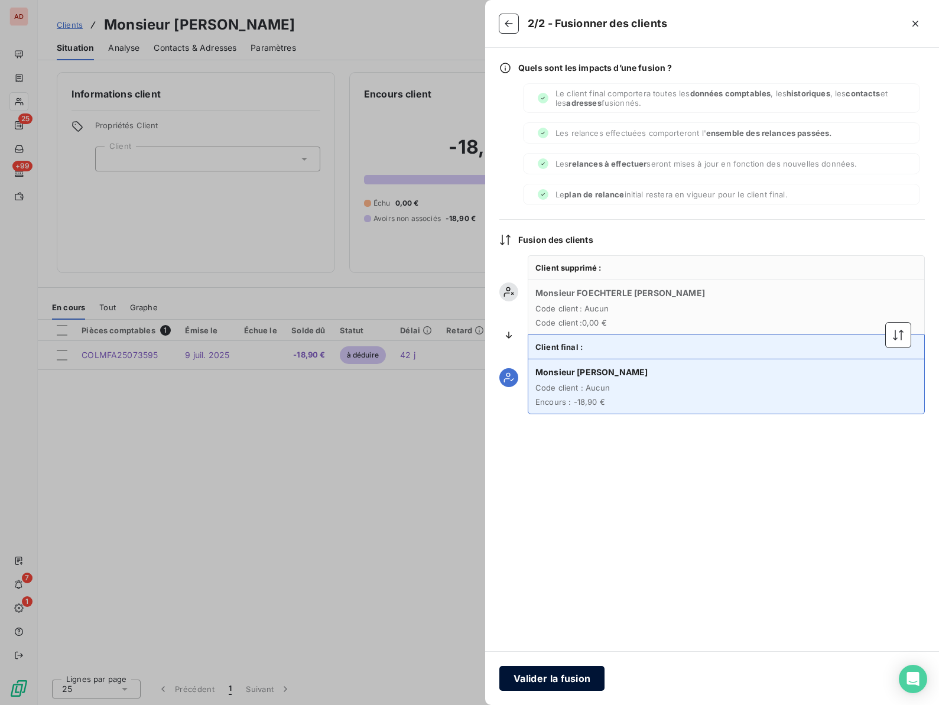
click at [538, 670] on button "Valider la fusion" at bounding box center [551, 678] width 105 height 25
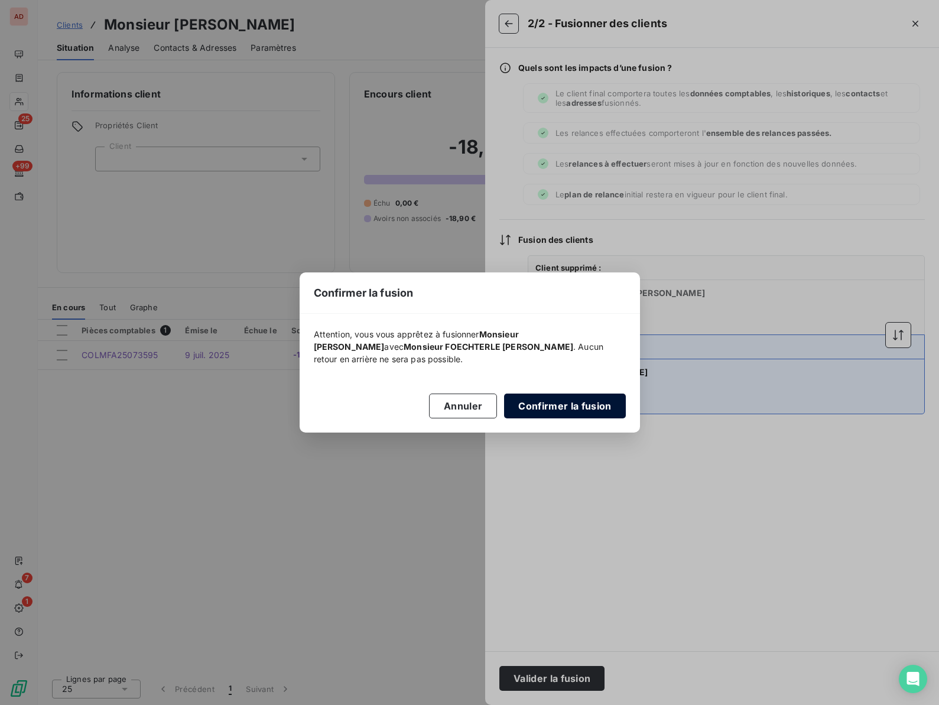
click at [544, 399] on button "Confirmer la fusion" at bounding box center [564, 406] width 121 height 25
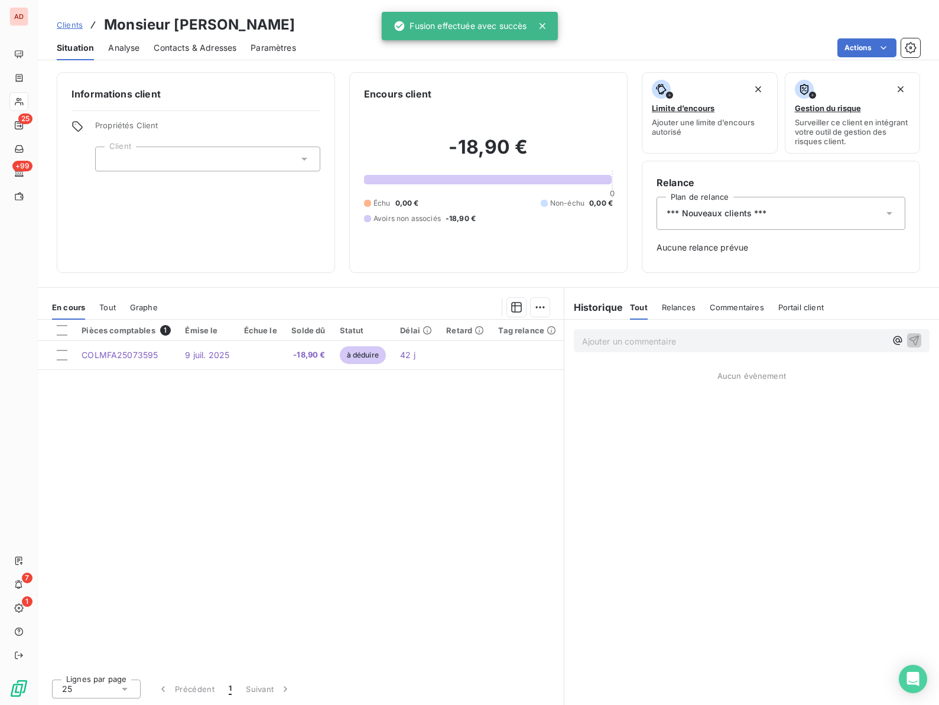
click at [76, 51] on span "Situation" at bounding box center [75, 48] width 37 height 12
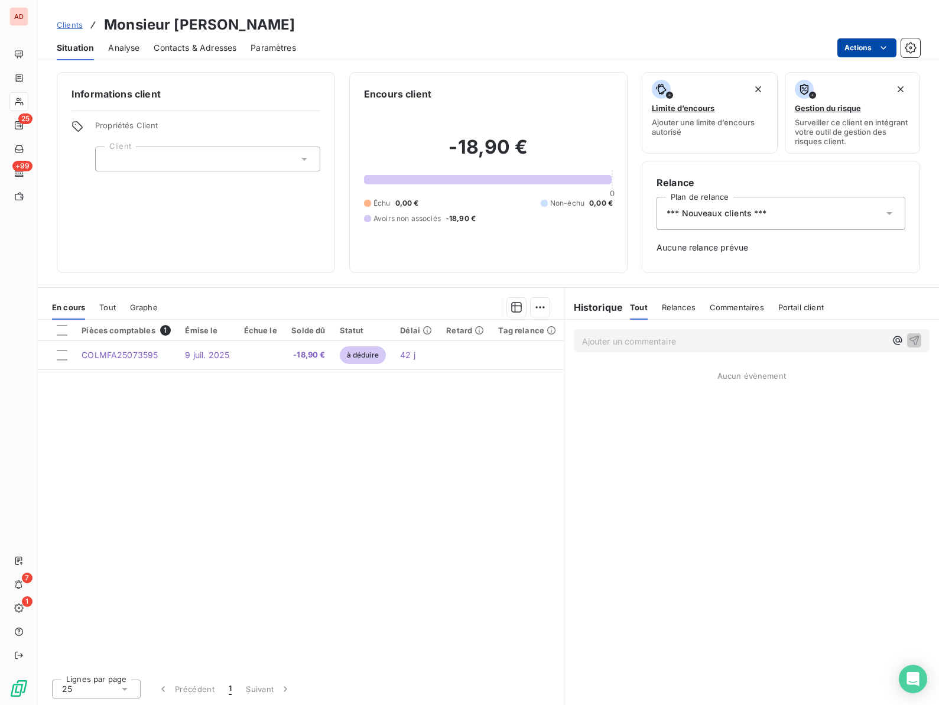
click at [861, 47] on html "AD 25 +99 7 1 Clients Monsieur FOECHTERLE Situation Analyse Contacts & Adresses…" at bounding box center [469, 352] width 939 height 705
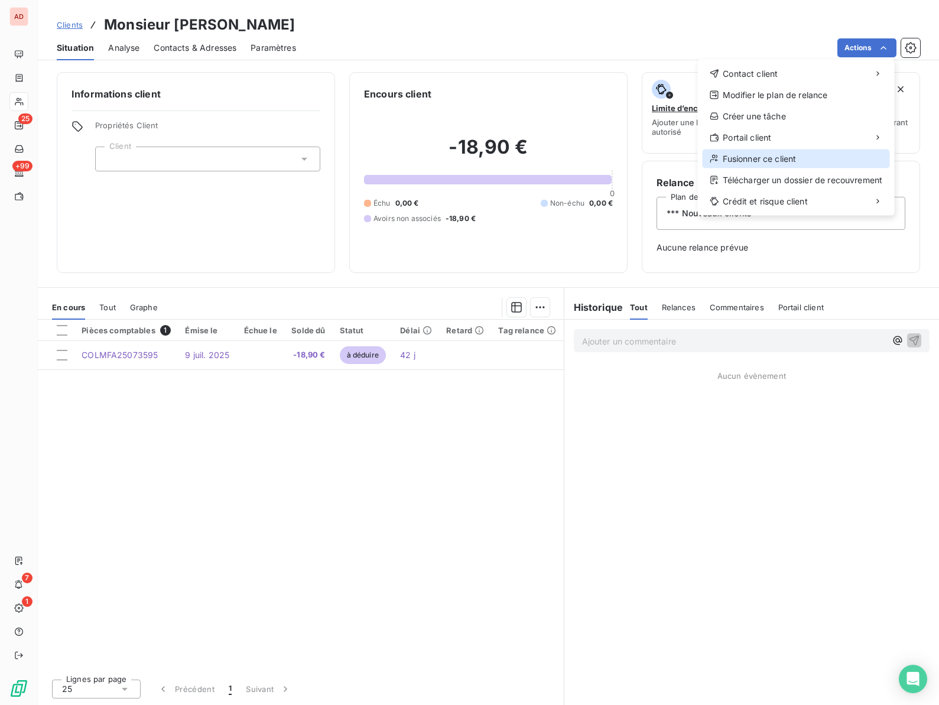
click at [794, 153] on div "Fusionner ce client" at bounding box center [796, 159] width 187 height 19
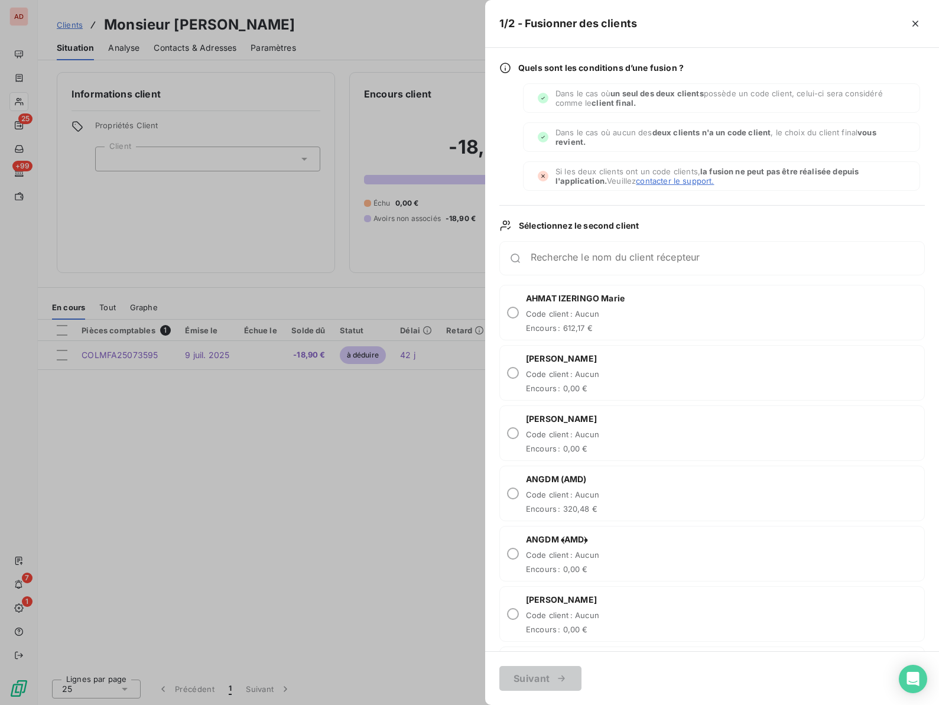
click at [574, 269] on div "Recherche le nom du client récepteur" at bounding box center [711, 258] width 425 height 34
click at [573, 256] on div "Recherche le nom du client récepteur" at bounding box center [728, 258] width 394 height 12
paste input "FOECHTERLE"
type input "FOECHTERLE"
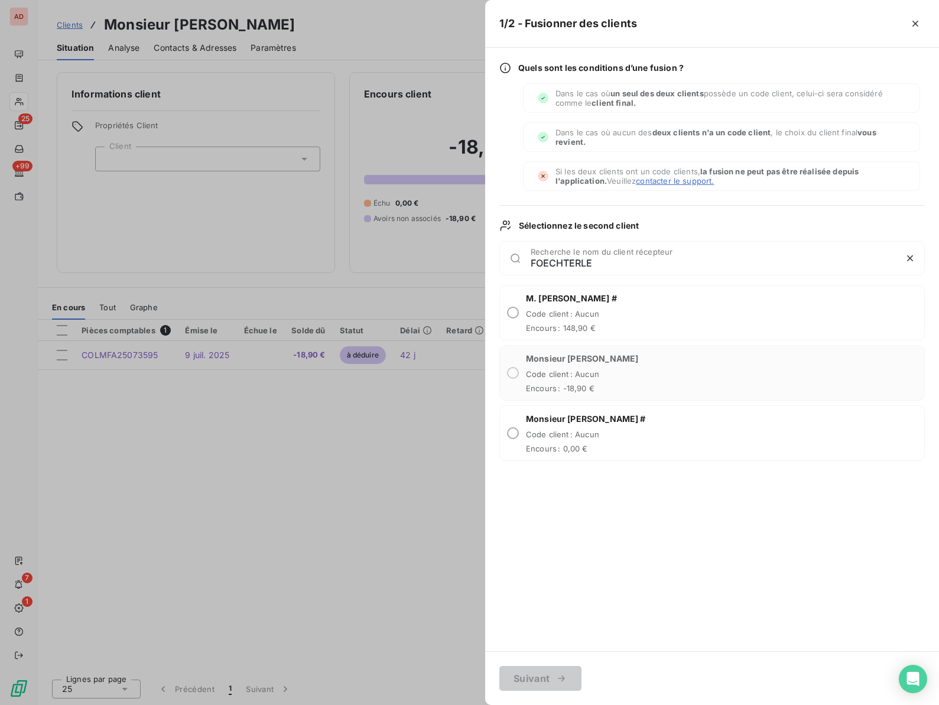
click at [430, 272] on div at bounding box center [469, 352] width 939 height 705
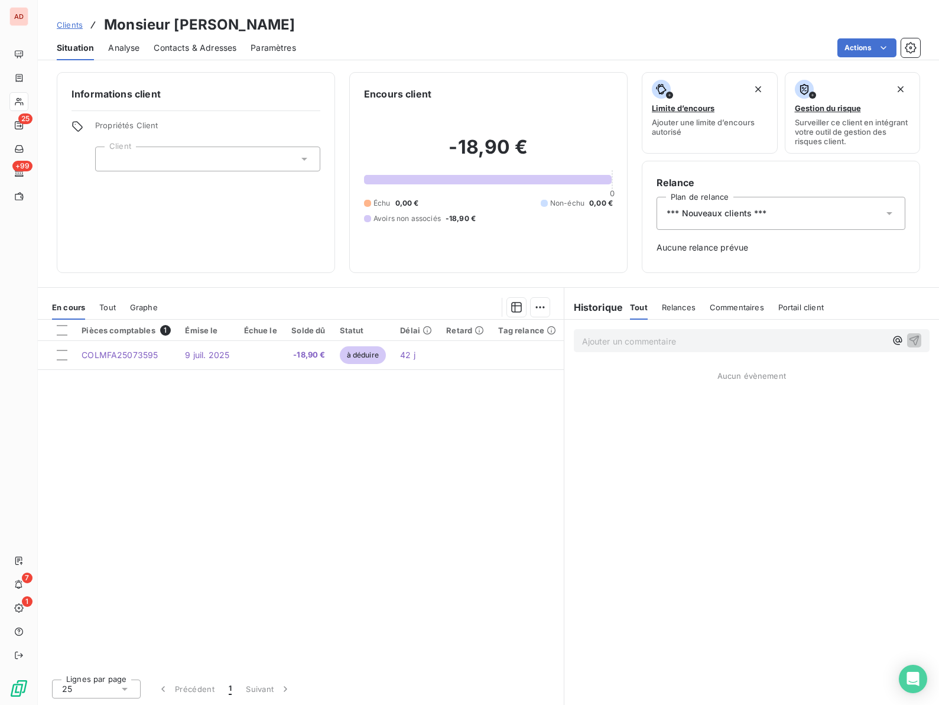
click at [71, 309] on span "En cours" at bounding box center [68, 307] width 33 height 9
click at [111, 45] on span "Analyse" at bounding box center [123, 48] width 31 height 12
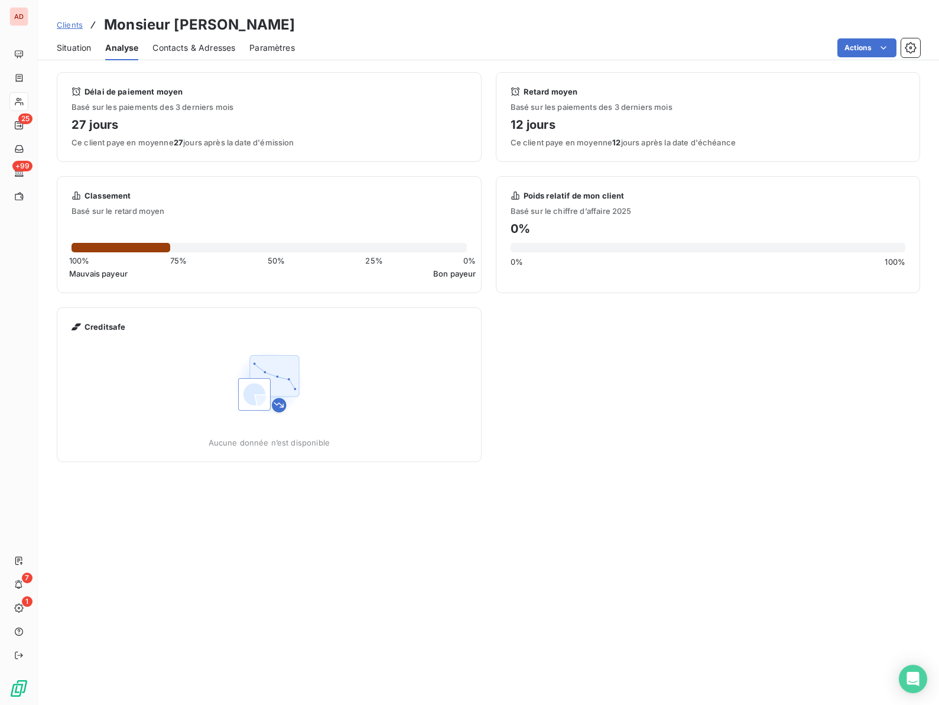
click at [71, 50] on span "Situation" at bounding box center [74, 48] width 34 height 12
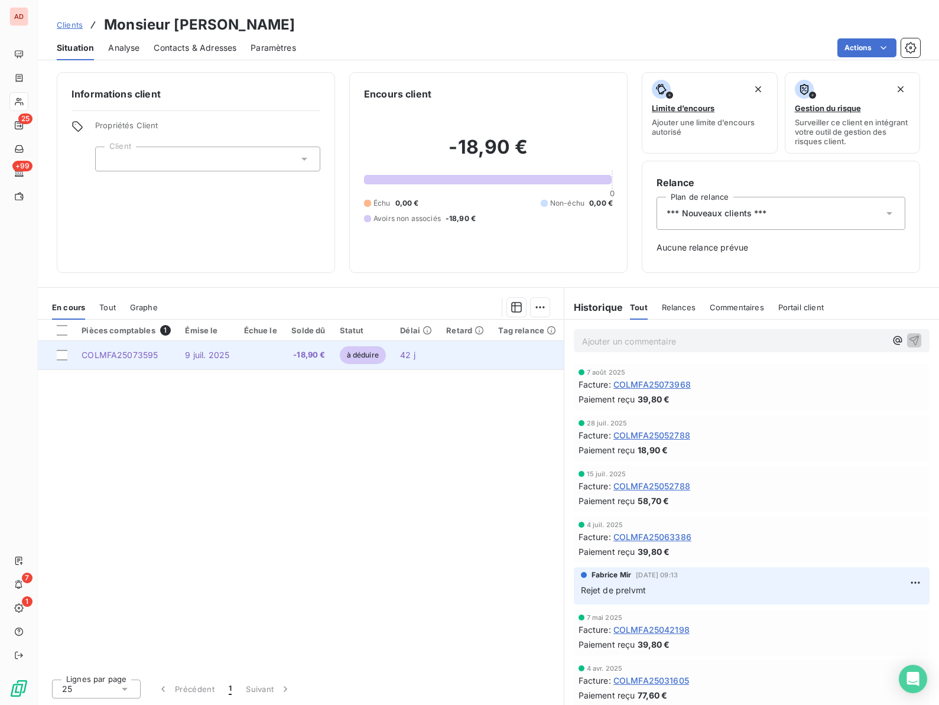
click at [183, 348] on td "9 juil. 2025" at bounding box center [207, 355] width 59 height 28
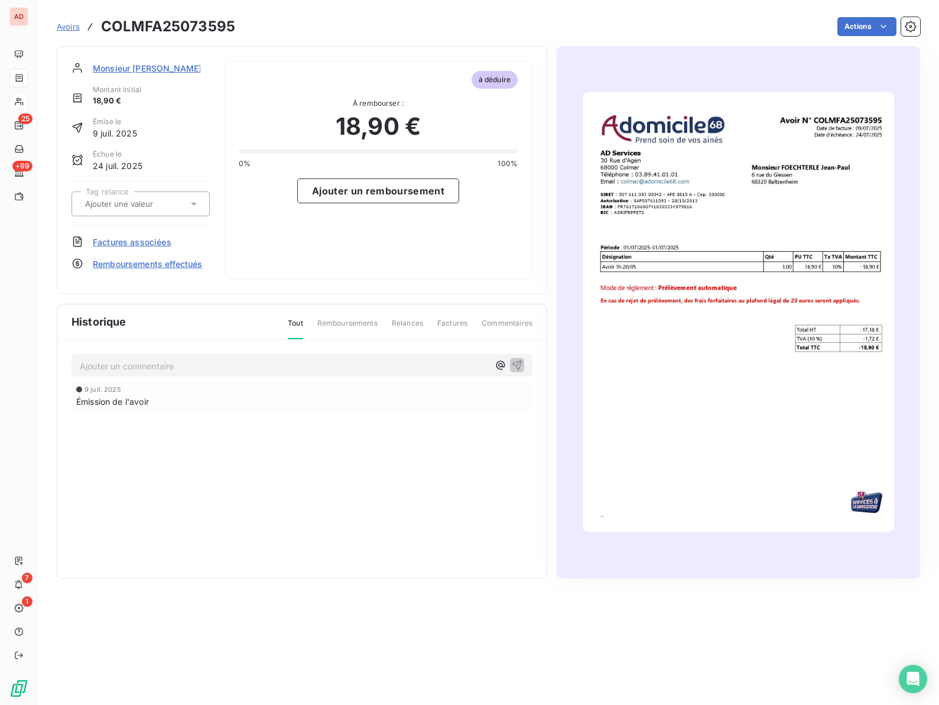
click at [122, 263] on span "Remboursements effectués" at bounding box center [148, 264] width 110 height 12
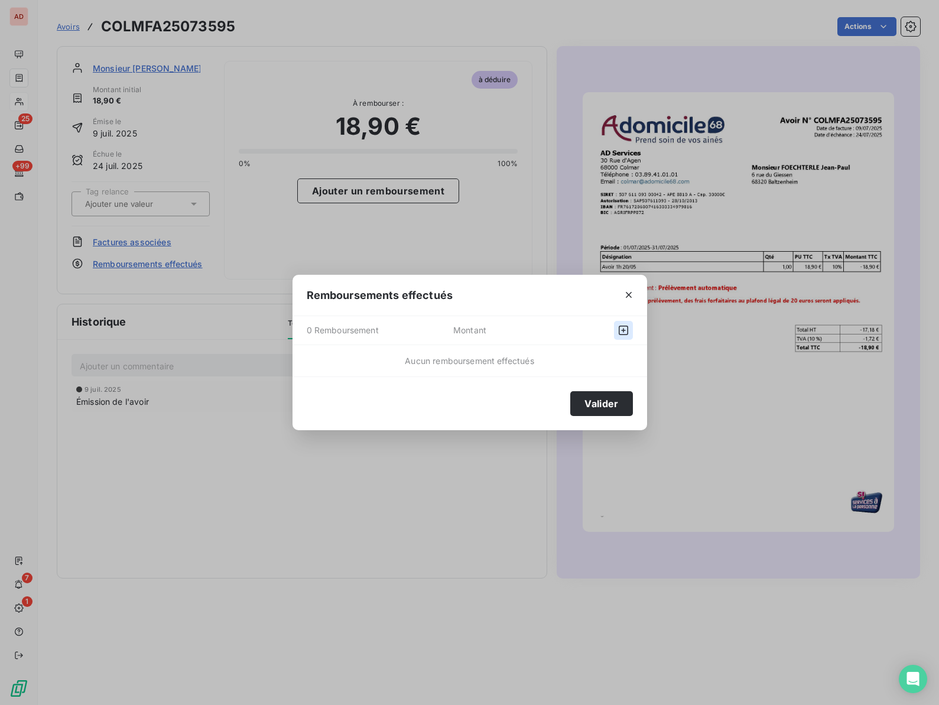
click at [626, 331] on icon "button" at bounding box center [624, 330] width 12 height 12
select select "7"
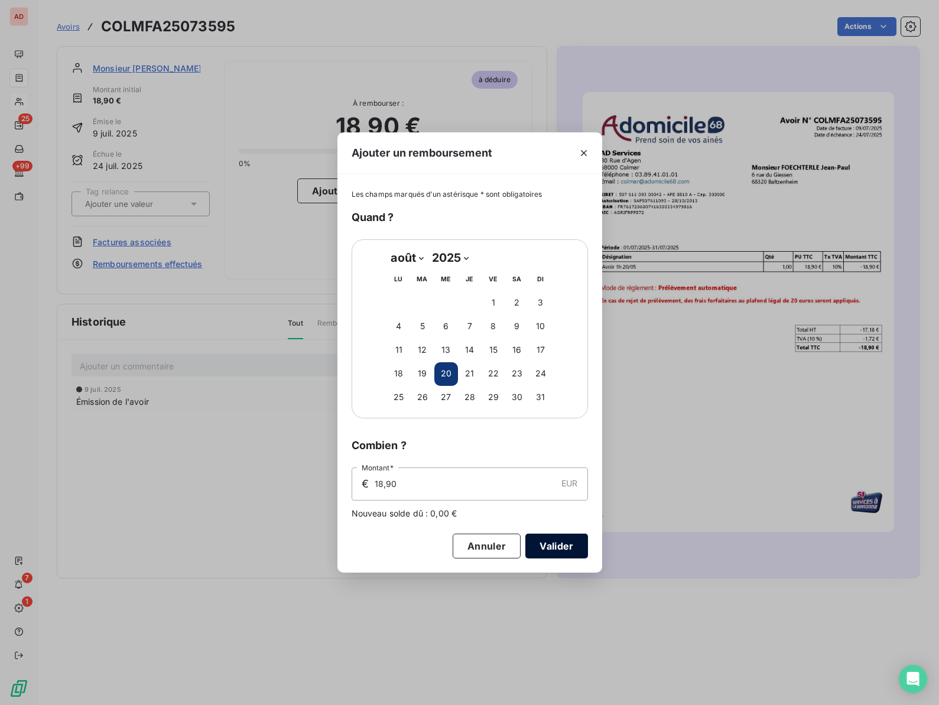
click at [542, 544] on button "Valider" at bounding box center [556, 546] width 62 height 25
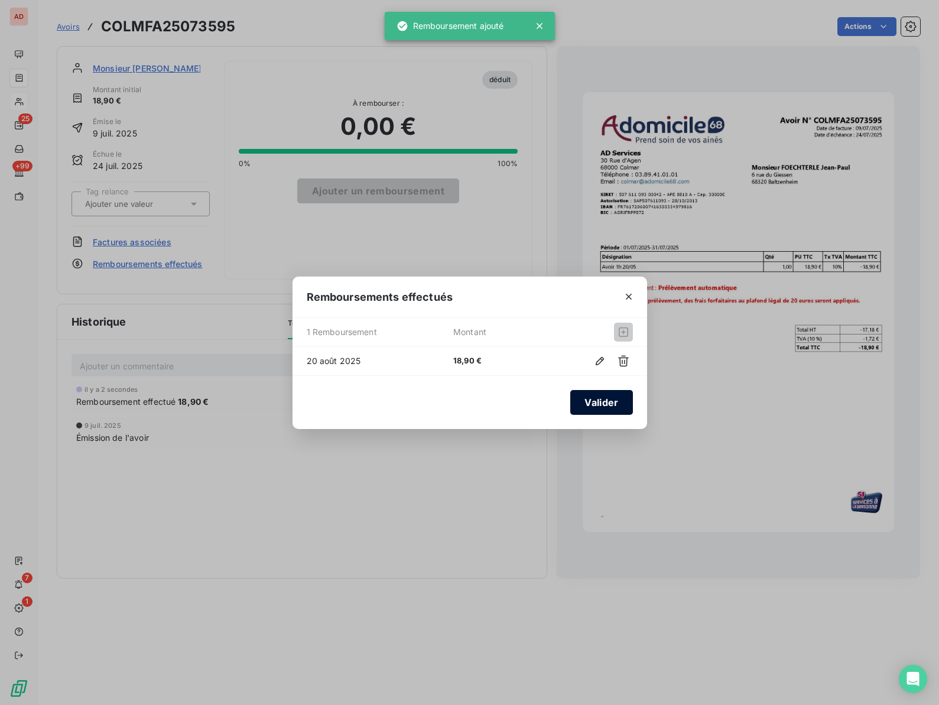
click at [597, 403] on button "Valider" at bounding box center [601, 402] width 62 height 25
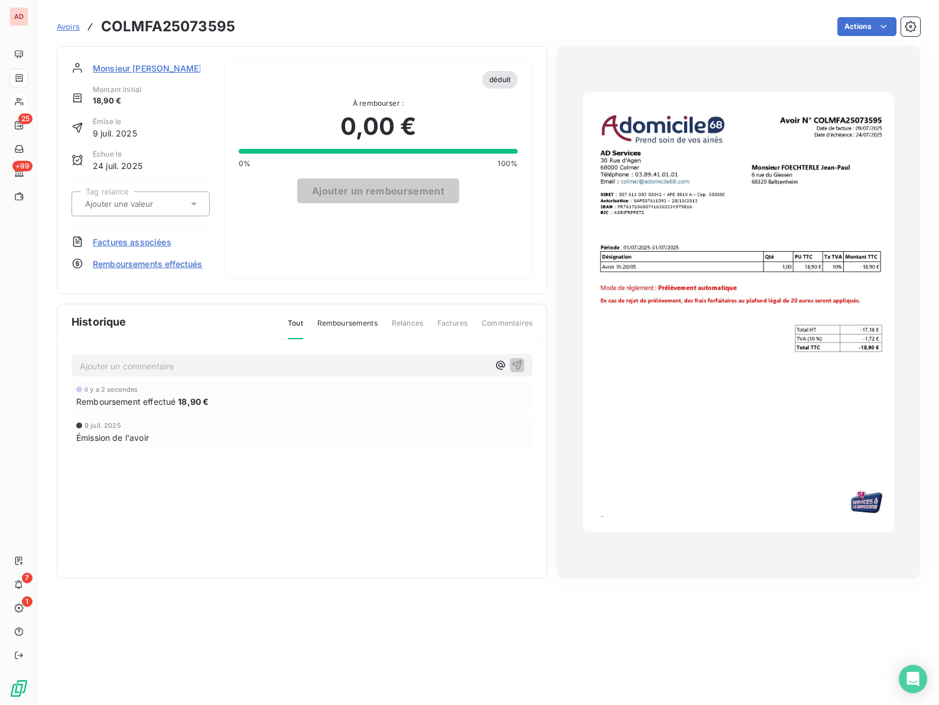
click at [199, 111] on div "Monsieur FOECHTERLE Montant initial 18,90 € Émise le 9 juil. 2025 Échue le 24 j…" at bounding box center [141, 170] width 138 height 219
click at [318, 437] on div "Émission de l'avoir" at bounding box center [301, 437] width 451 height 12
click at [121, 65] on span "Monsieur FOECHTERLE" at bounding box center [147, 68] width 109 height 12
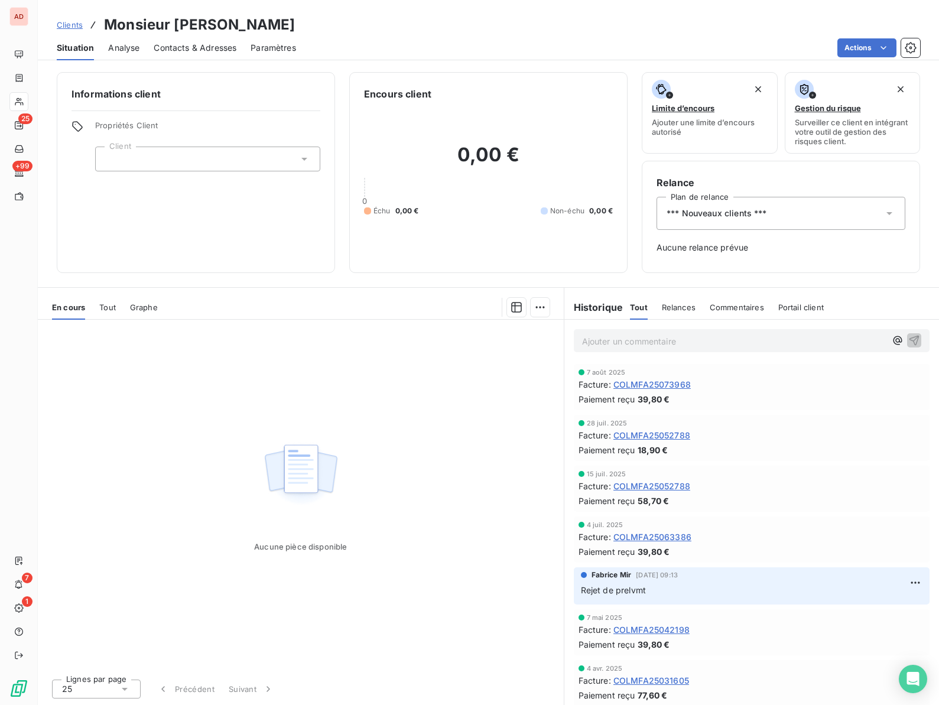
click at [754, 209] on span "*** Nouveaux clients ***" at bounding box center [717, 213] width 100 height 12
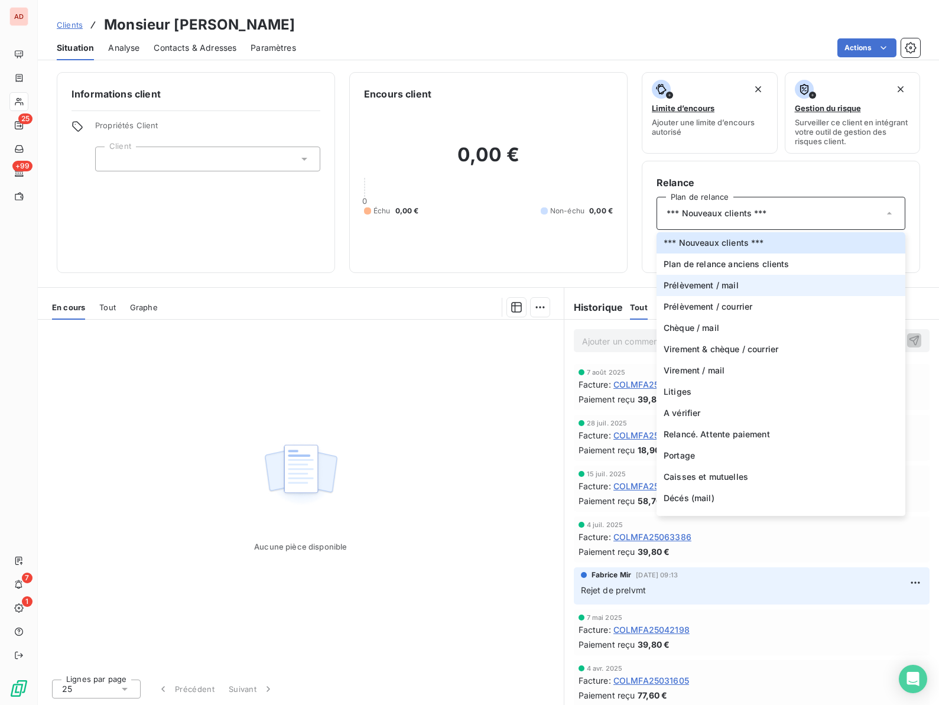
click at [736, 287] on span "Prélèvement / mail" at bounding box center [701, 286] width 75 height 12
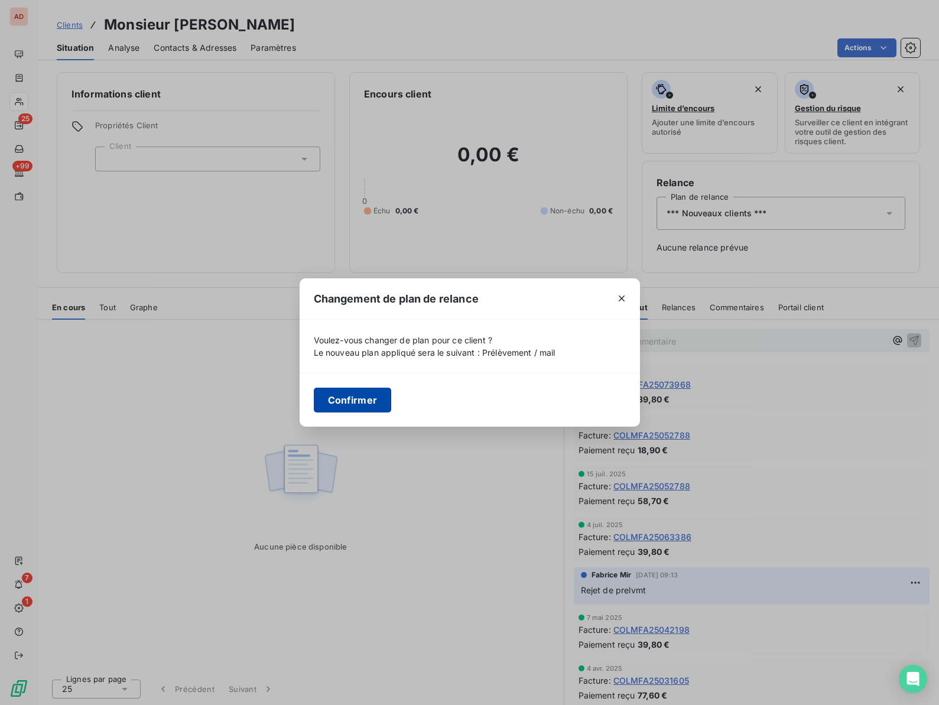
click at [346, 401] on button "Confirmer" at bounding box center [353, 400] width 78 height 25
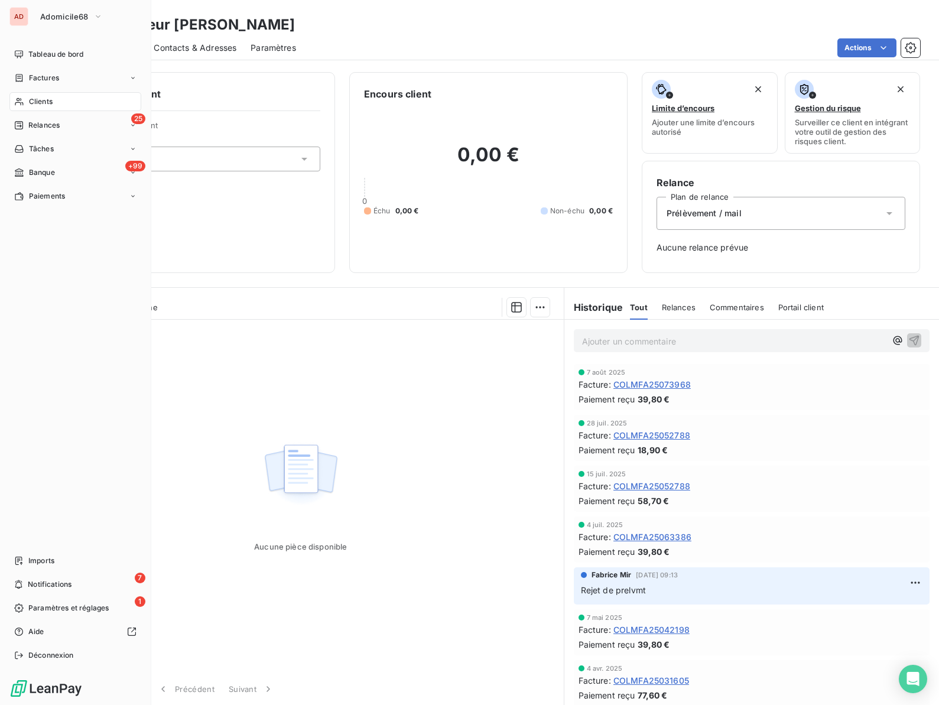
click at [34, 99] on span "Clients" at bounding box center [41, 101] width 24 height 11
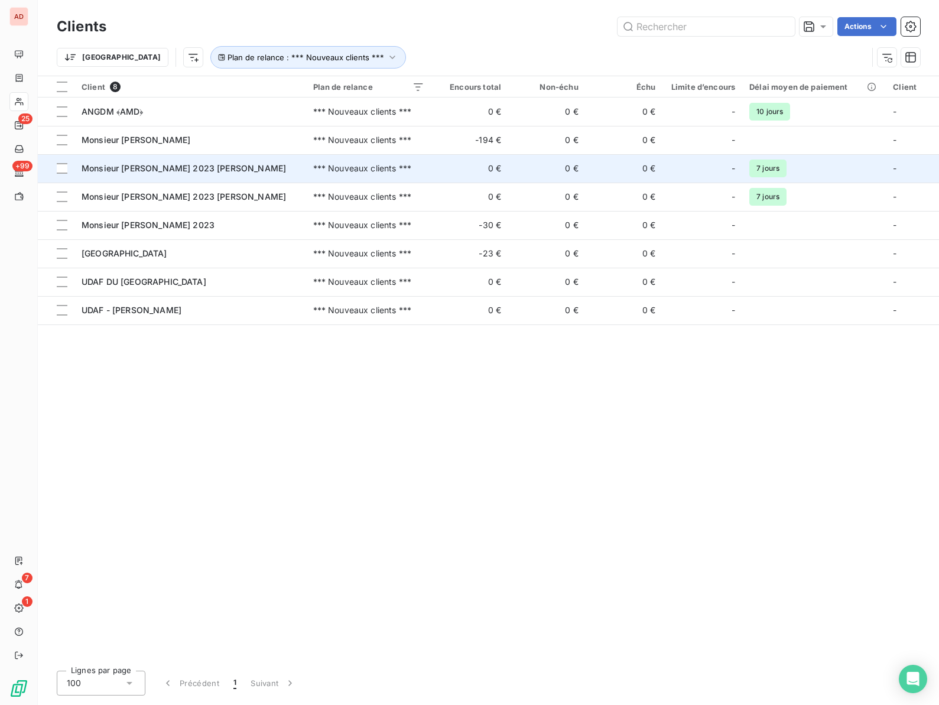
click at [136, 167] on span "Monsieur STOCKY 2023 FERNAND" at bounding box center [184, 168] width 204 height 10
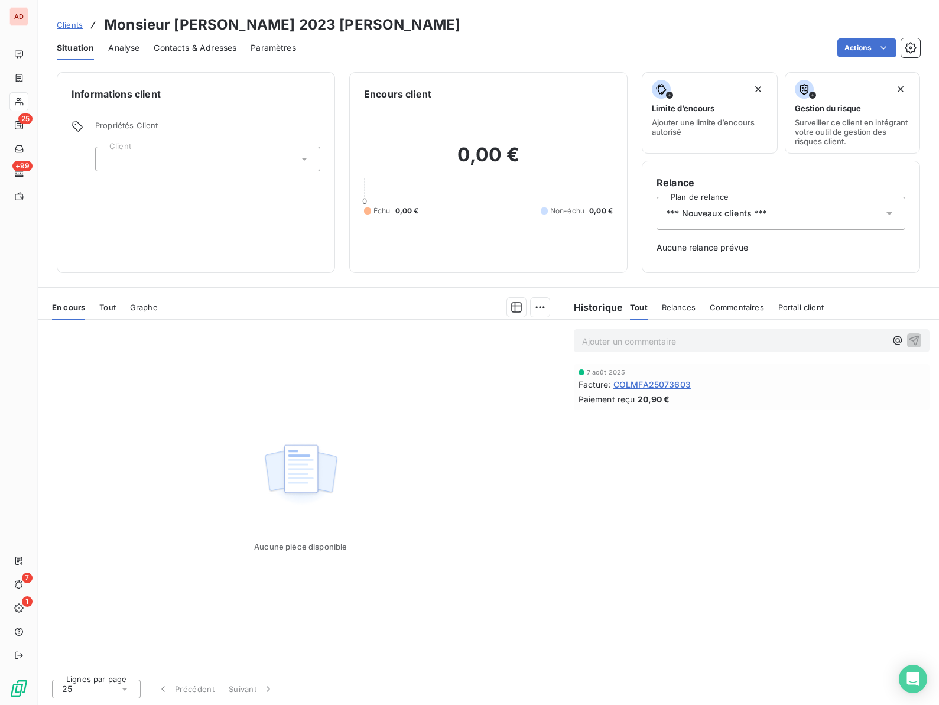
click at [207, 22] on h3 "Monsieur STOCKY 2023 FERNAND" at bounding box center [282, 24] width 356 height 21
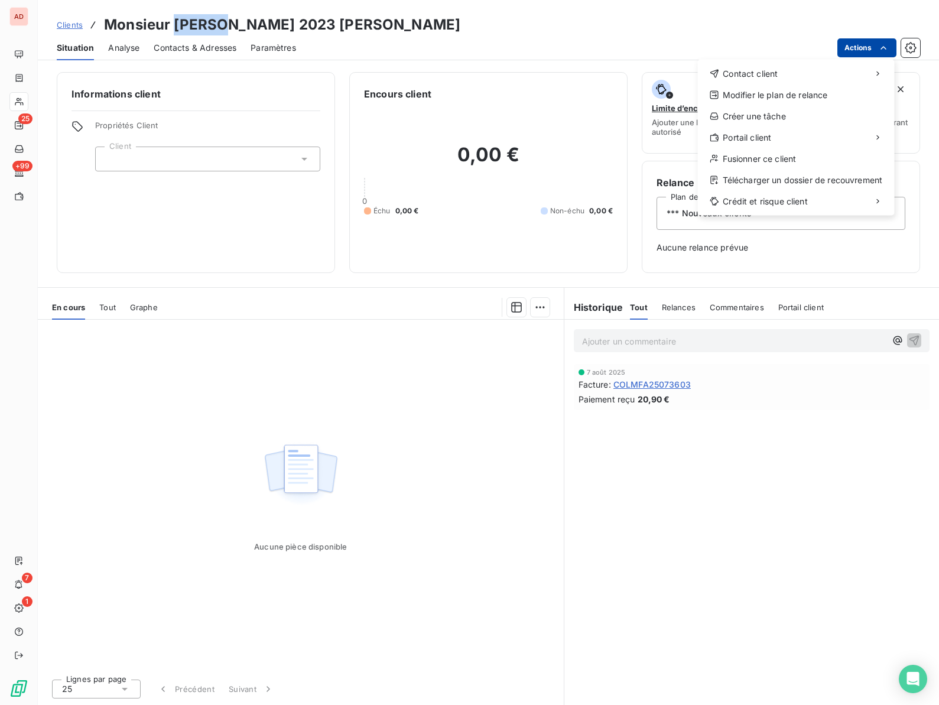
click at [873, 54] on html "AD 25 +99 7 1 Clients Monsieur STOCKY 2023 FERNAND Situation Analyse Contacts &…" at bounding box center [469, 352] width 939 height 705
click at [579, 247] on html "AD 25 +99 7 1 Clients Monsieur STOCKY 2023 FERNAND Situation Analyse Contacts &…" at bounding box center [469, 352] width 939 height 705
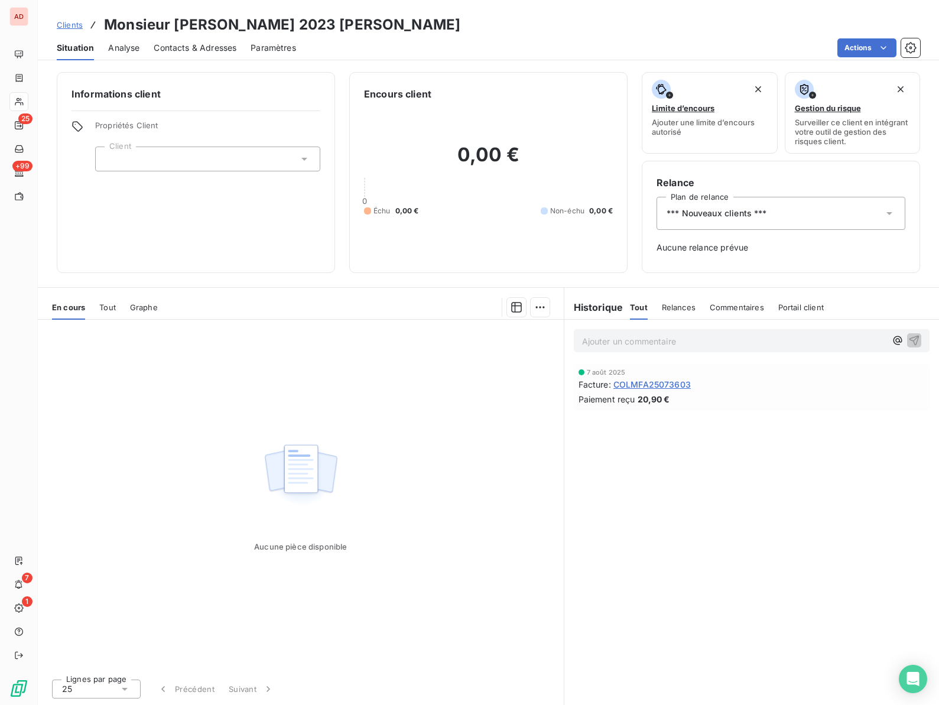
click at [735, 209] on span "*** Nouveaux clients ***" at bounding box center [717, 213] width 100 height 12
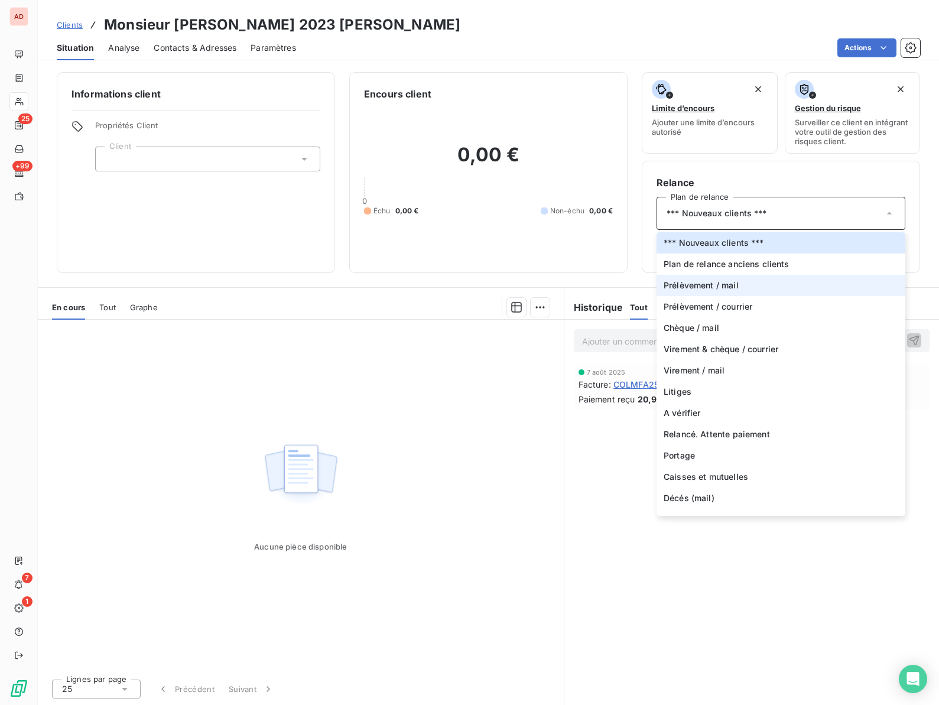
click at [717, 283] on span "Prélèvement / mail" at bounding box center [701, 286] width 75 height 12
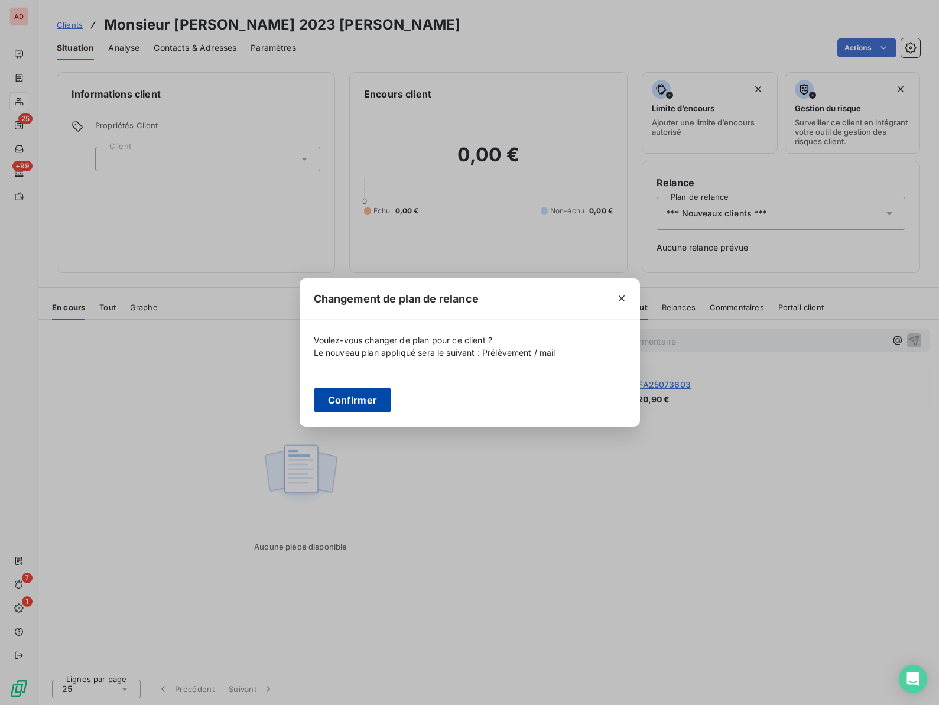
click at [363, 405] on button "Confirmer" at bounding box center [353, 400] width 78 height 25
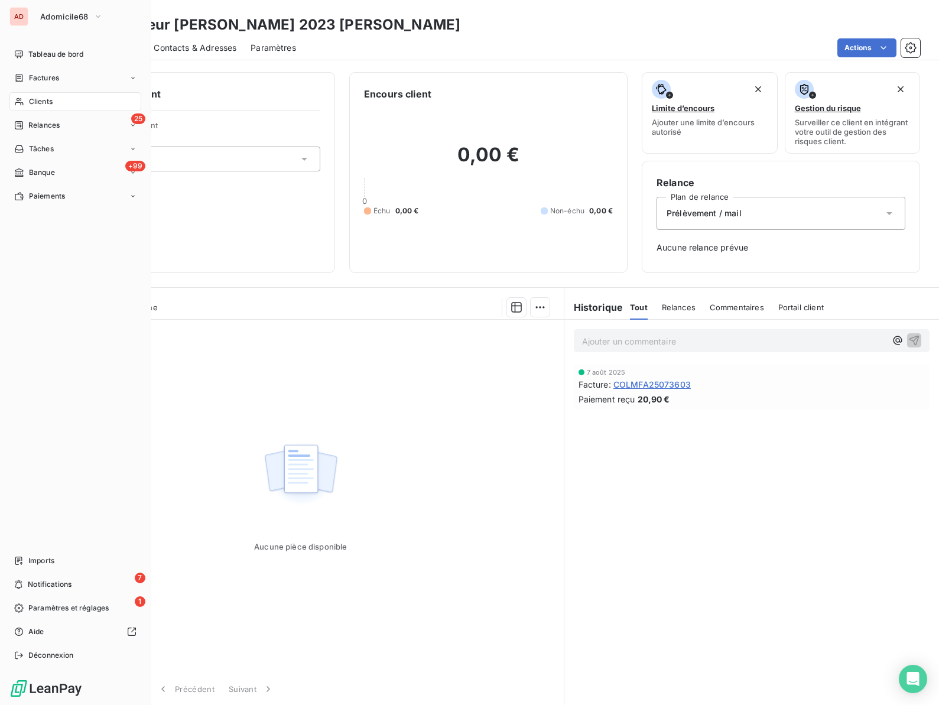
click at [30, 100] on span "Clients" at bounding box center [41, 101] width 24 height 11
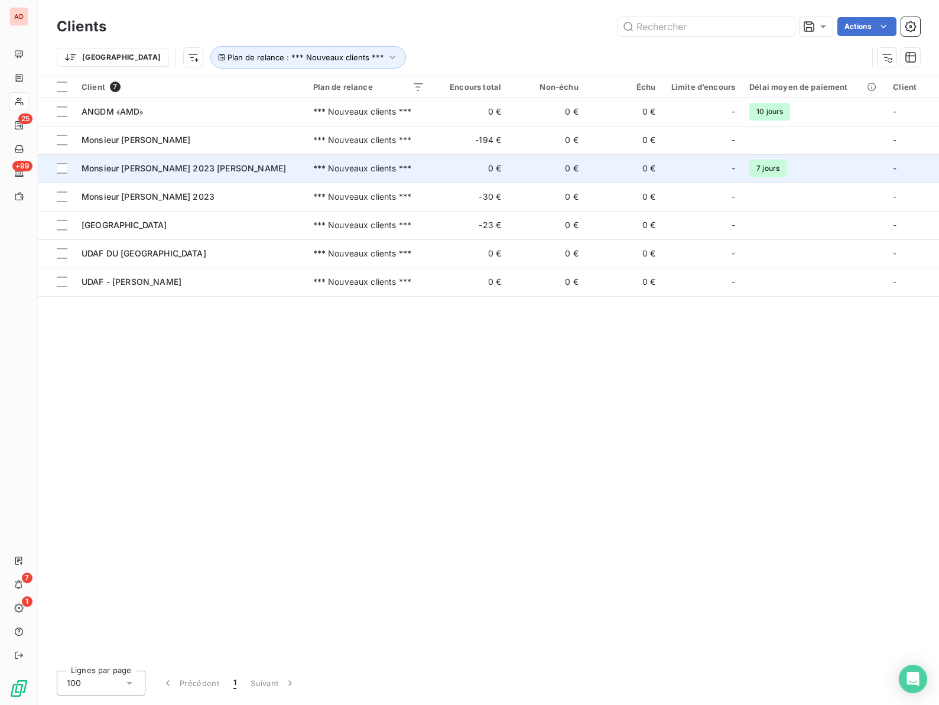
click at [149, 163] on span "Monsieur TORNATORE 2023 Vincent" at bounding box center [184, 168] width 204 height 10
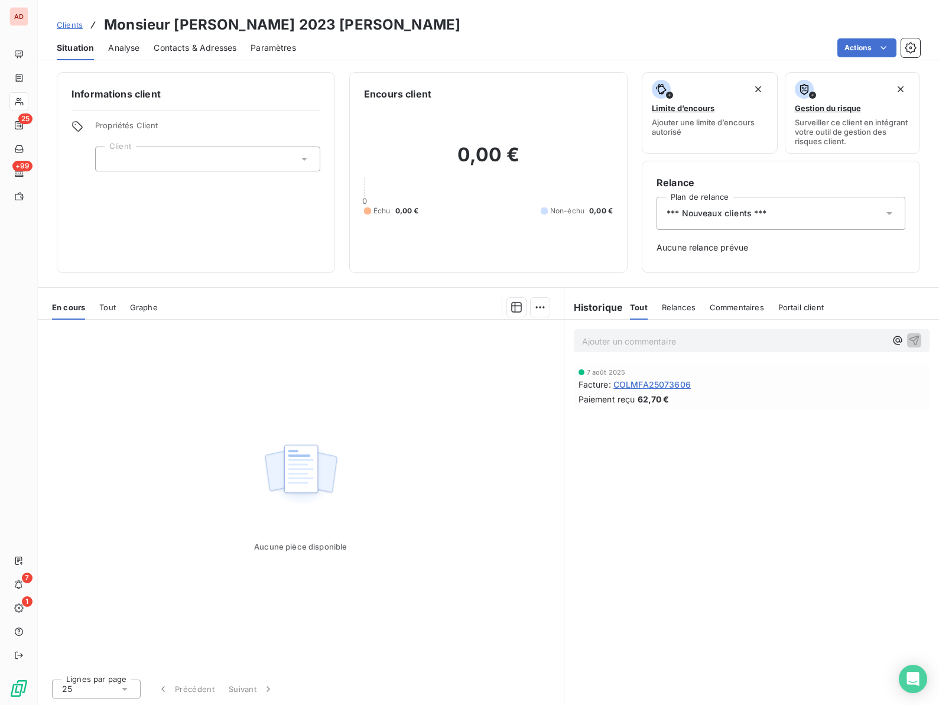
click at [198, 20] on h3 "Monsieur TORNATORE 2023 Vincent" at bounding box center [282, 24] width 356 height 21
click at [729, 209] on span "*** Nouveaux clients ***" at bounding box center [717, 213] width 100 height 12
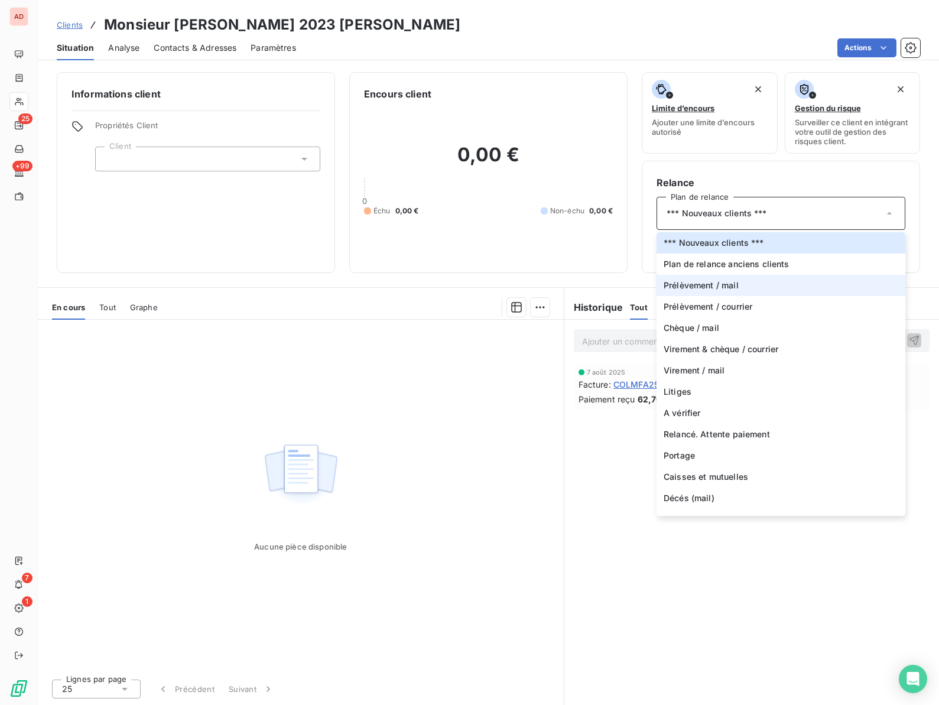
click at [698, 288] on span "Prélèvement / mail" at bounding box center [701, 286] width 75 height 12
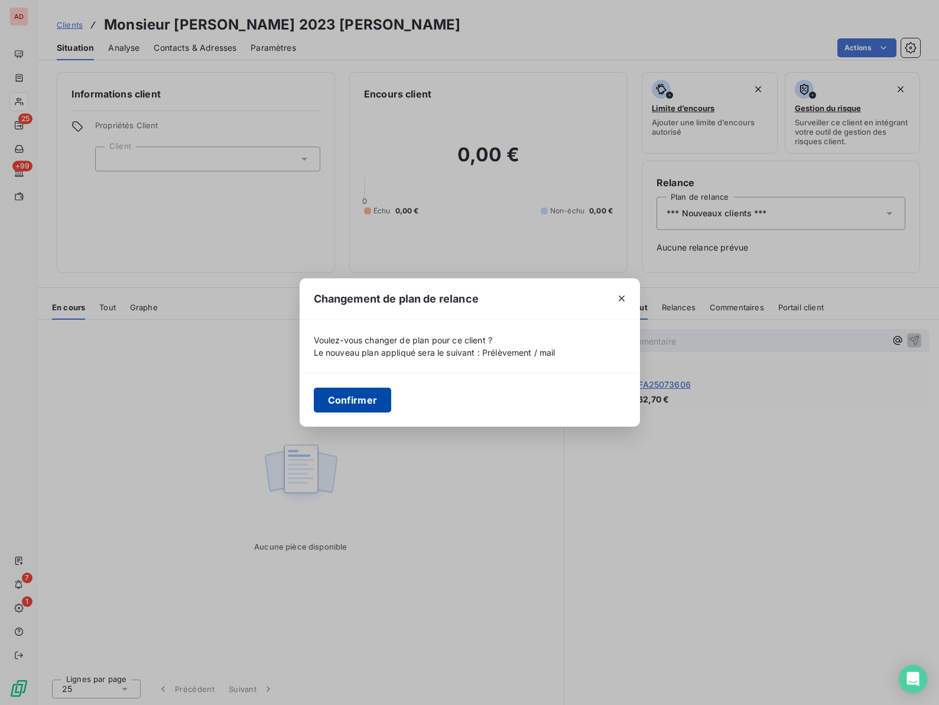
click at [349, 389] on button "Confirmer" at bounding box center [353, 400] width 78 height 25
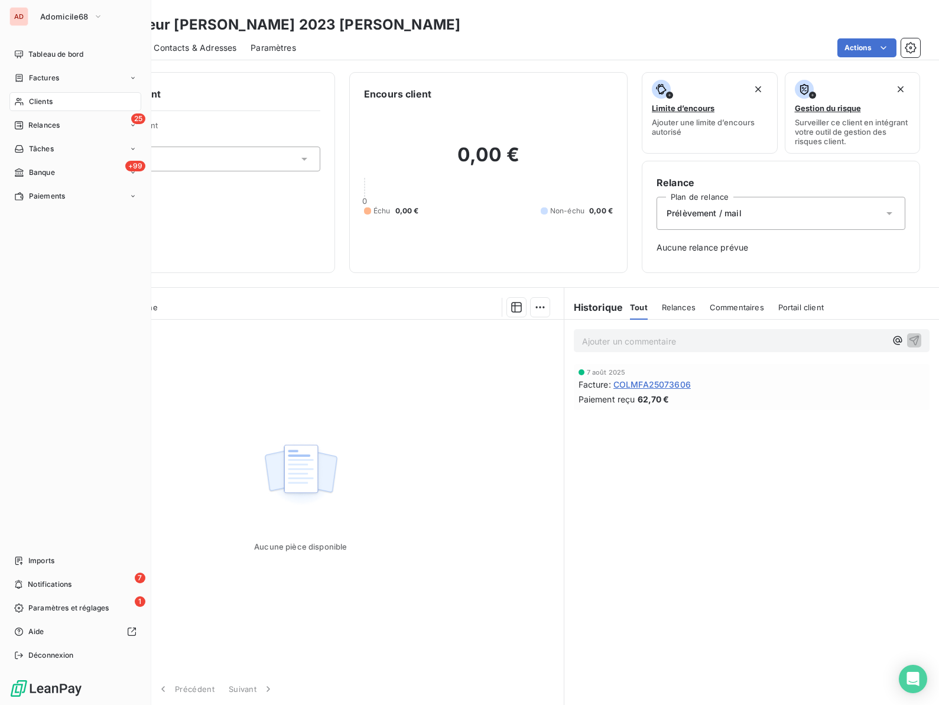
click at [27, 95] on div "Clients" at bounding box center [75, 101] width 132 height 19
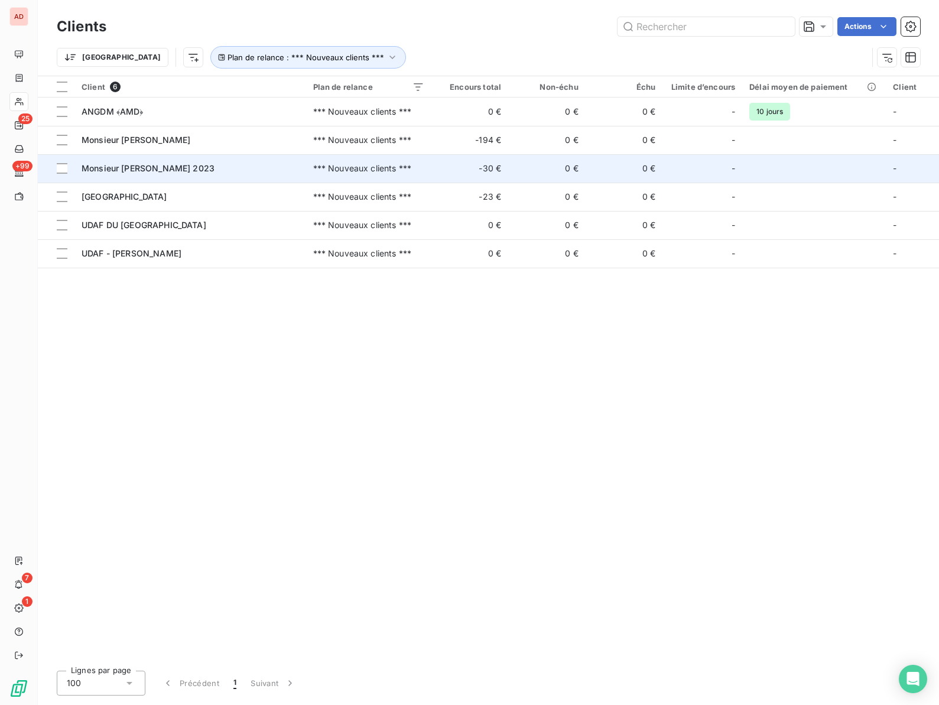
click at [162, 164] on span "Monsieur ZWICKERT 2023" at bounding box center [148, 168] width 133 height 10
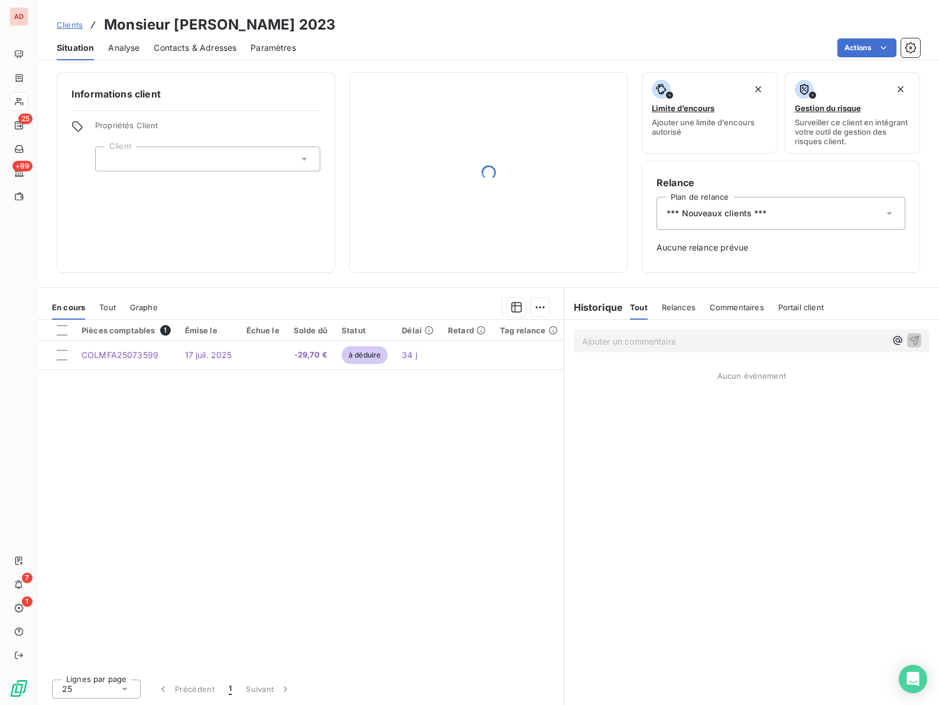
click at [186, 23] on h3 "Monsieur ZWICKERT 2023" at bounding box center [220, 24] width 232 height 21
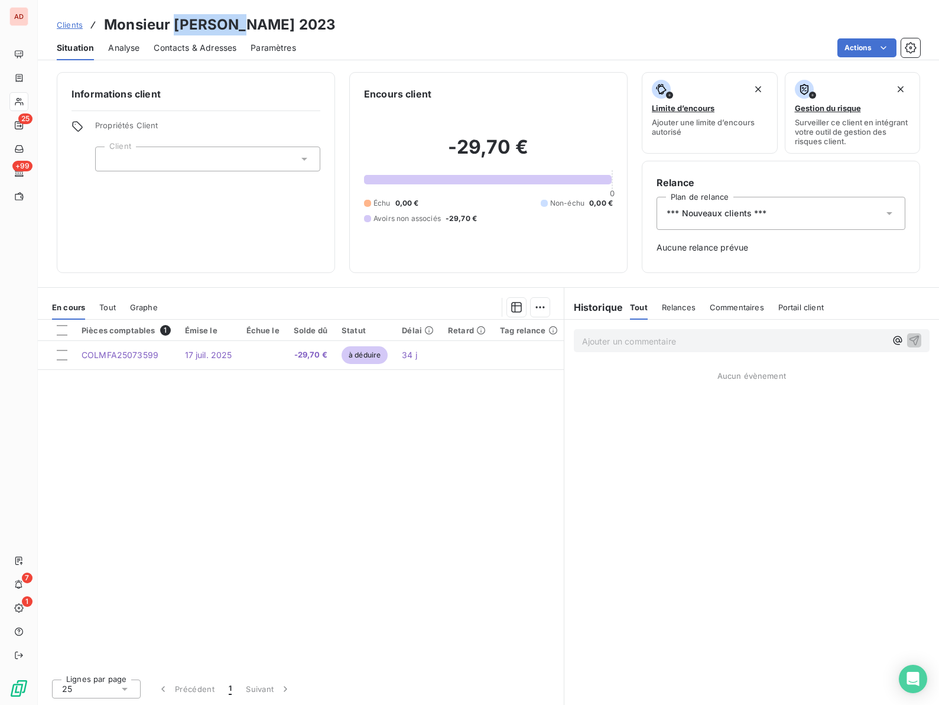
click at [186, 23] on h3 "Monsieur ZWICKERT 2023" at bounding box center [220, 24] width 232 height 21
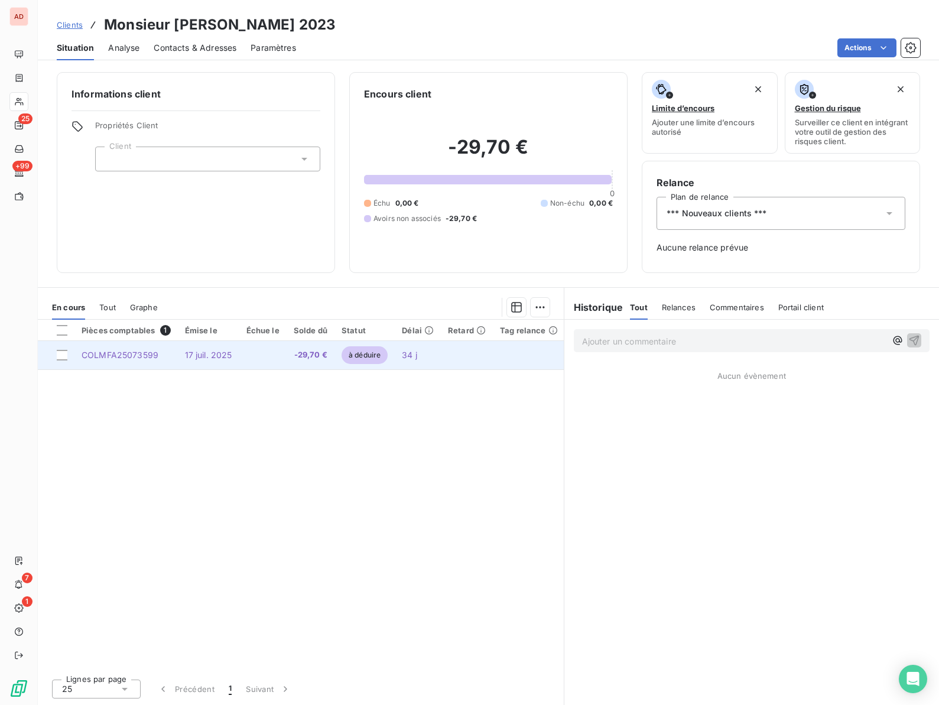
click at [108, 349] on td "COLMFA25073599" at bounding box center [125, 355] width 103 height 28
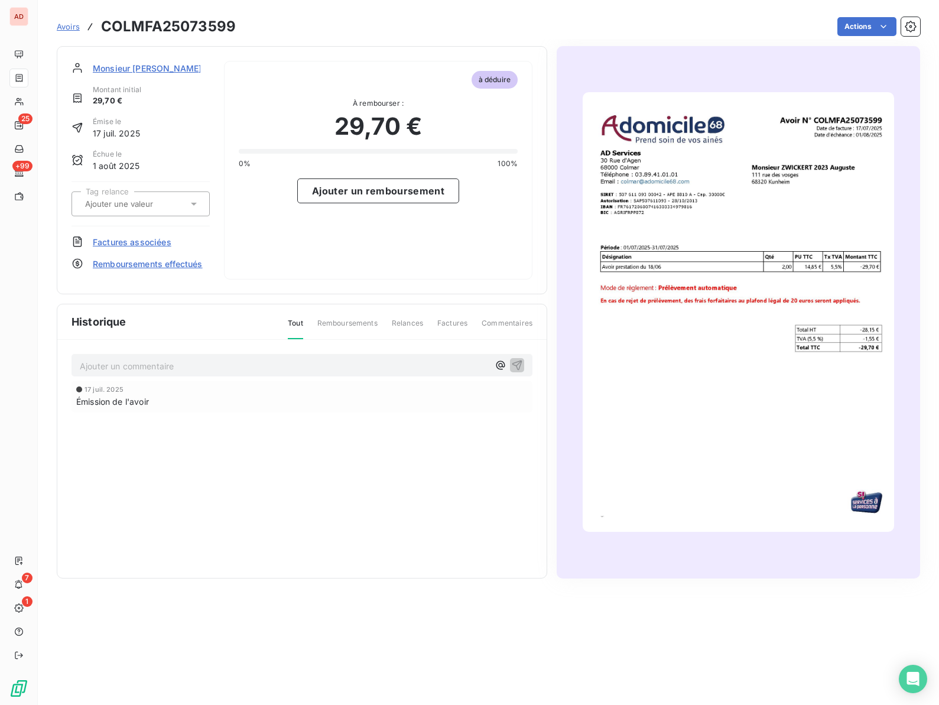
click at [105, 64] on span "Monsieur ZWICKERT 2023" at bounding box center [159, 68] width 133 height 12
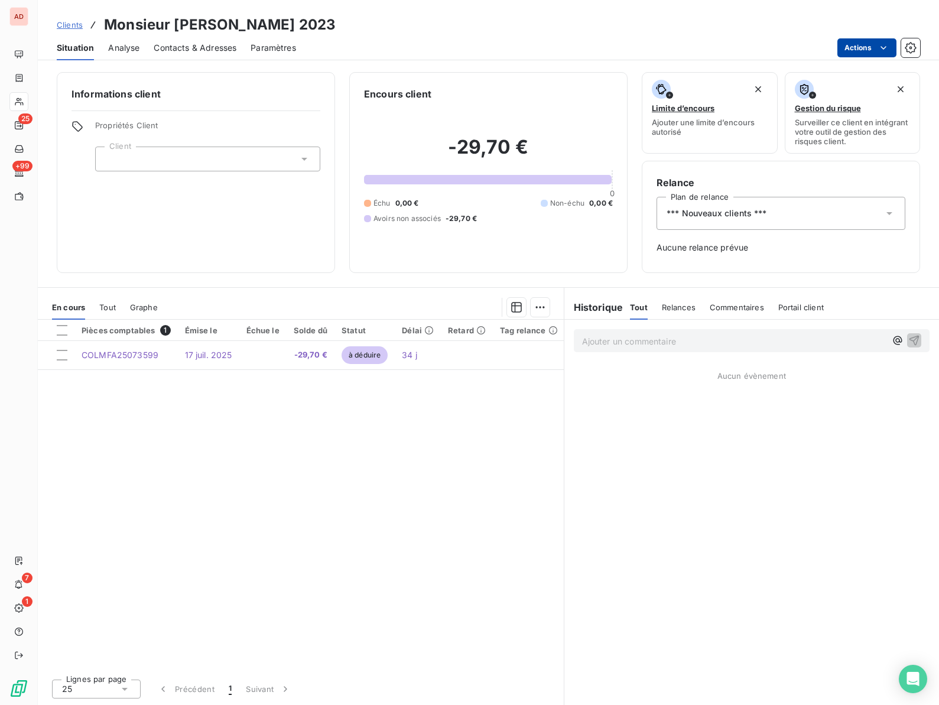
click at [849, 46] on html "AD 25 +99 7 1 Clients Monsieur ZWICKERT 2023 Situation Analyse Contacts & Adres…" at bounding box center [469, 352] width 939 height 705
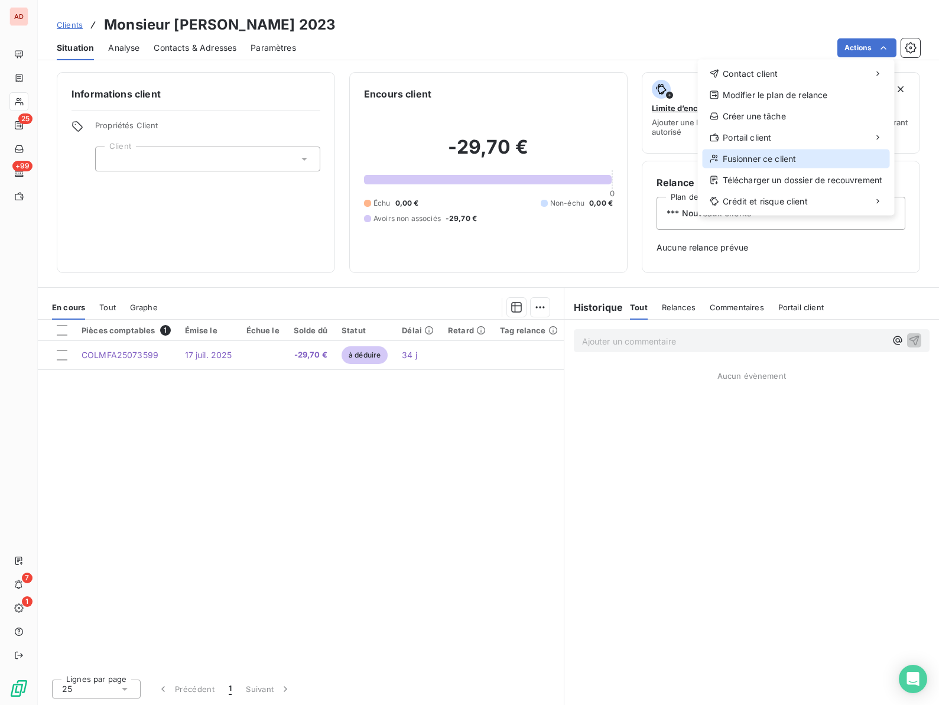
click at [758, 155] on div "Fusionner ce client" at bounding box center [796, 159] width 187 height 19
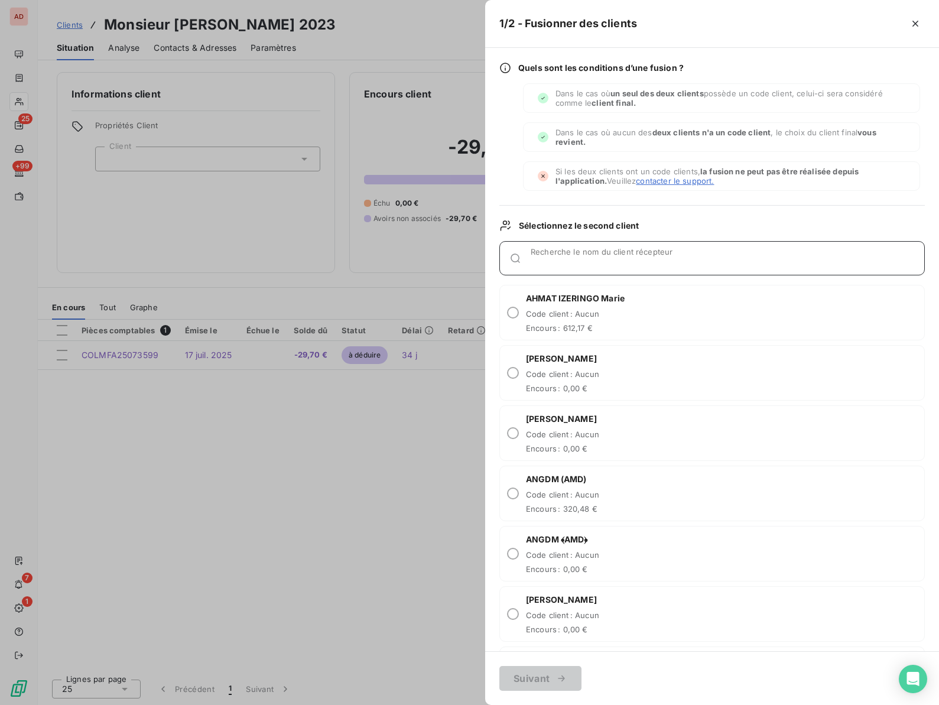
click at [584, 262] on input "Recherche le nom du client récepteur" at bounding box center [728, 263] width 394 height 12
paste input "ZWICKERT"
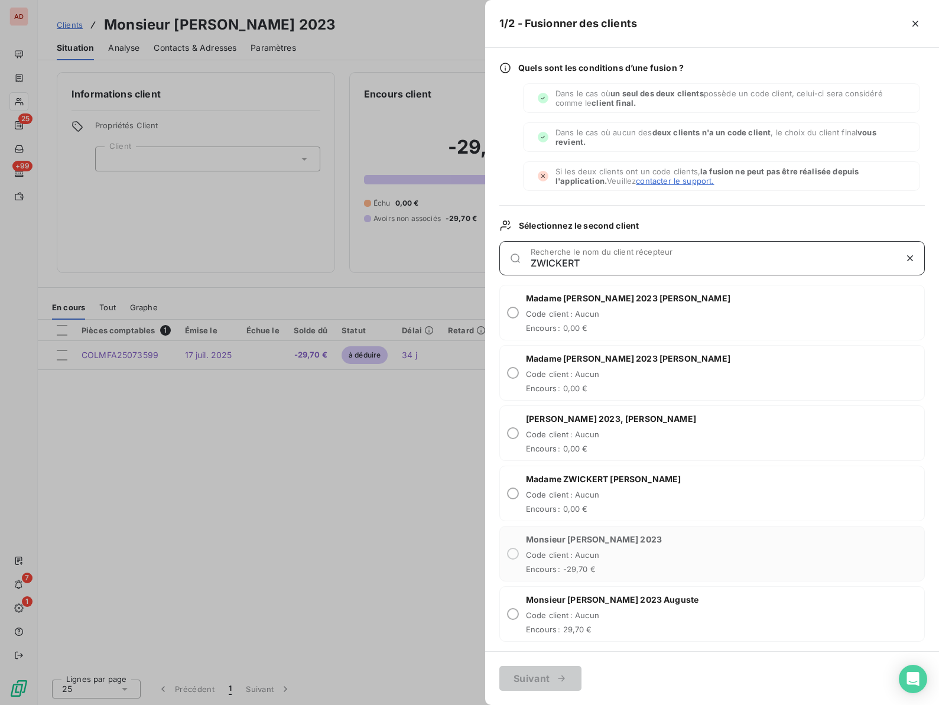
scroll to position [5, 0]
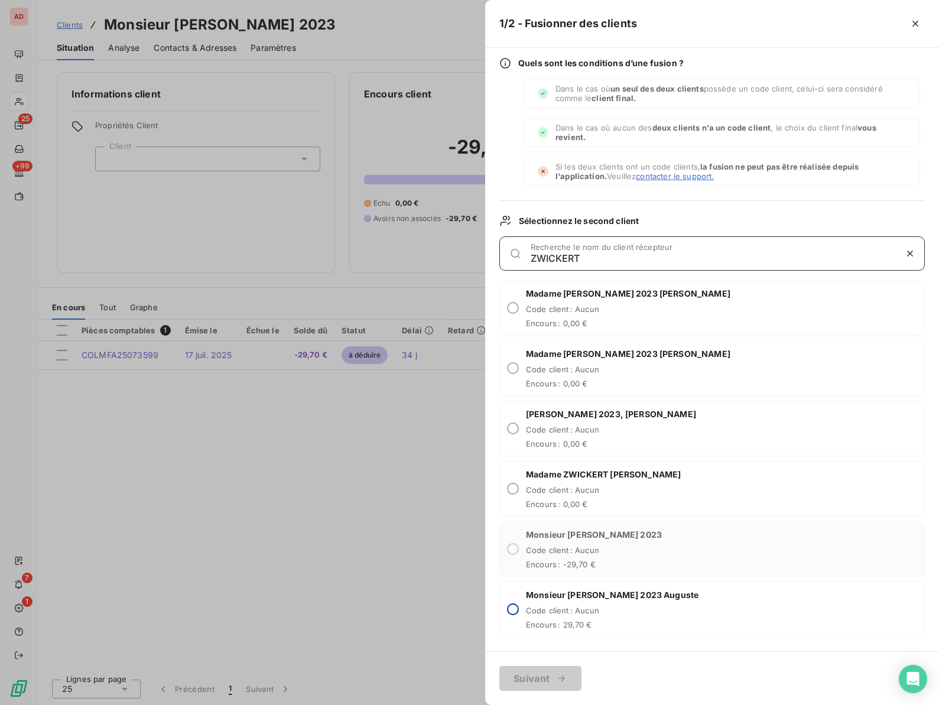
type input "ZWICKERT"
click at [509, 611] on input "radio" at bounding box center [513, 609] width 12 height 12
radio input "true"
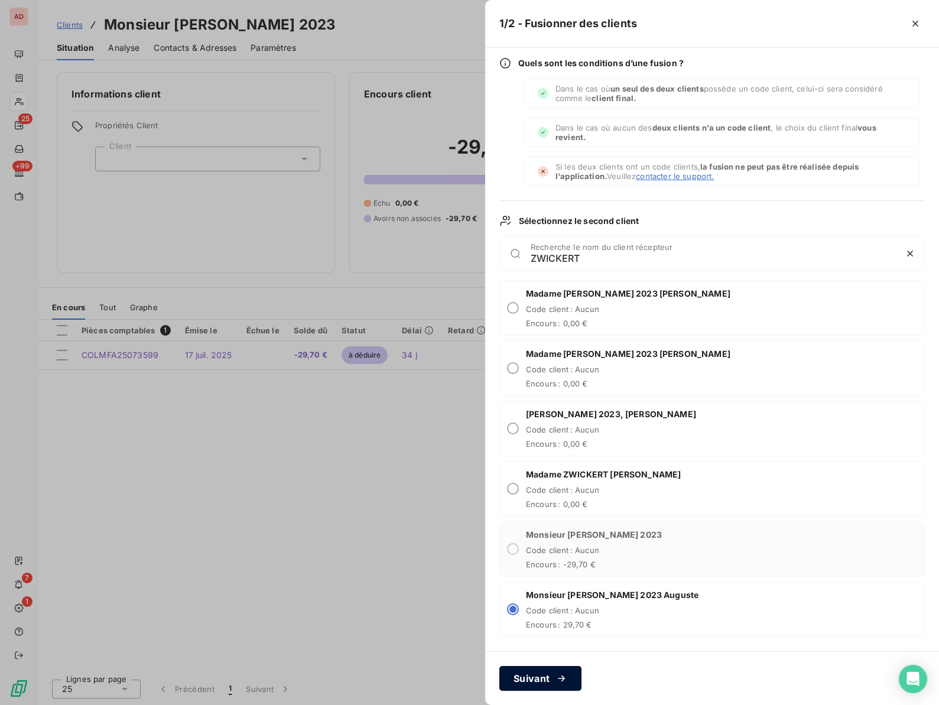
click at [534, 677] on button "Suivant" at bounding box center [540, 678] width 82 height 25
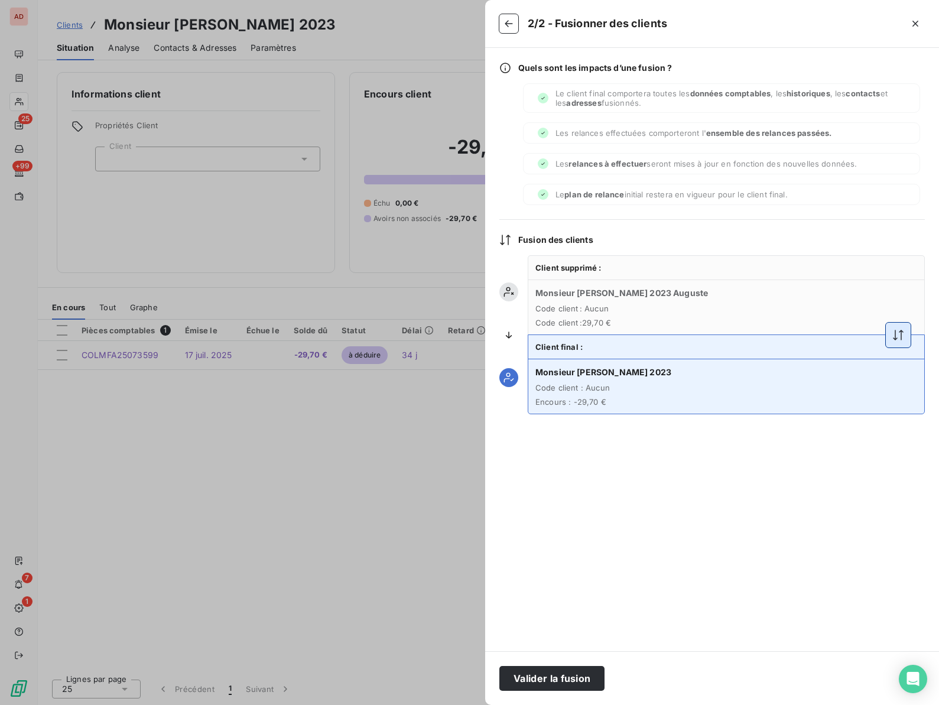
click at [896, 333] on icon "button" at bounding box center [898, 335] width 12 height 12
click at [534, 675] on button "Valider la fusion" at bounding box center [551, 678] width 105 height 25
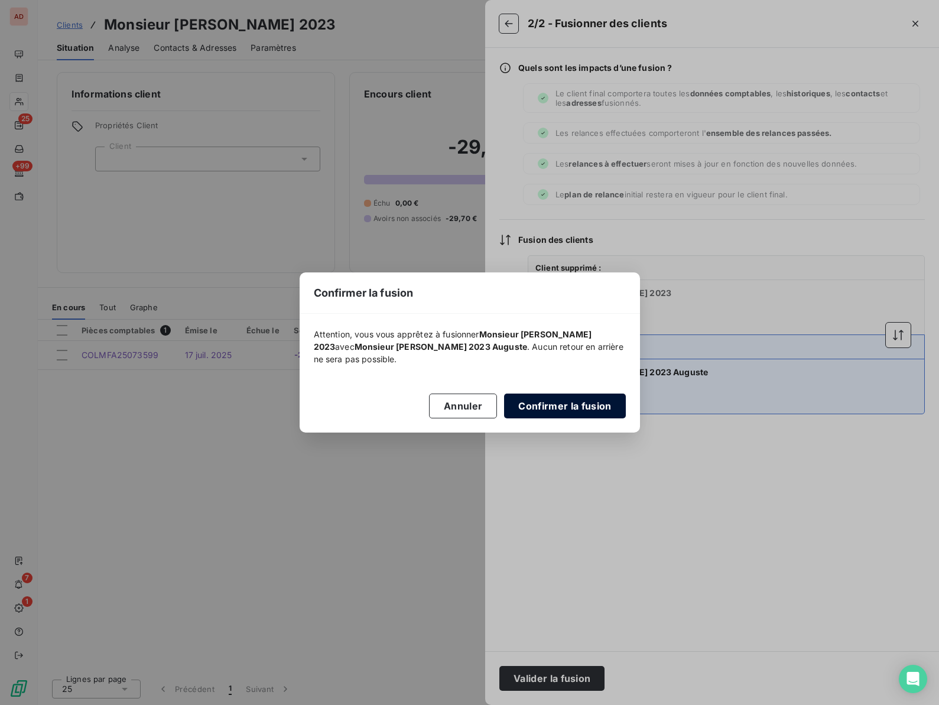
click at [538, 410] on button "Confirmer la fusion" at bounding box center [564, 406] width 121 height 25
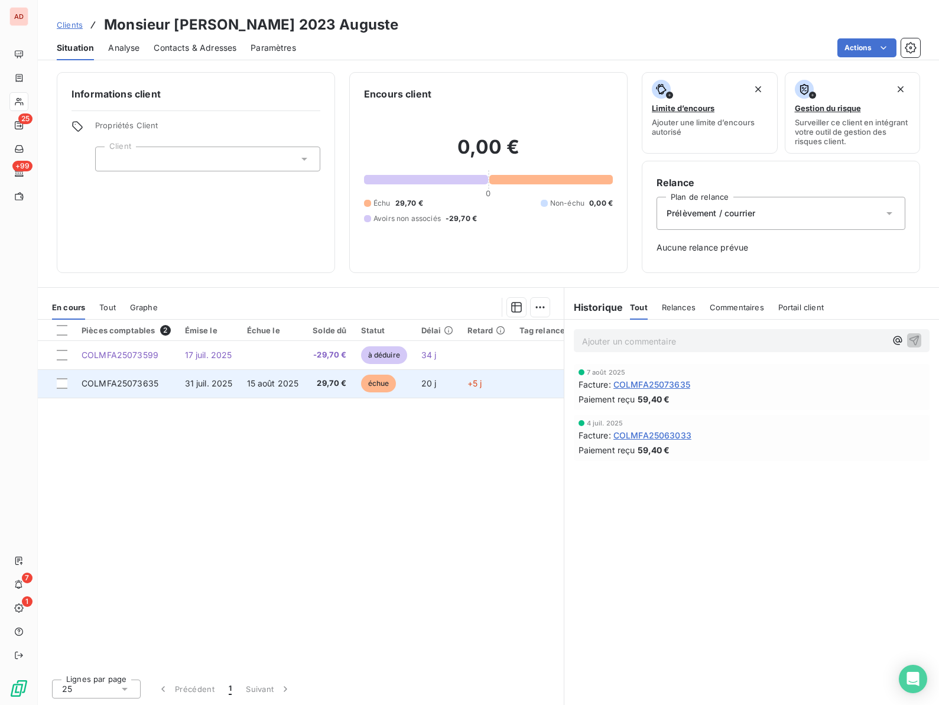
click at [274, 384] on span "15 août 2025" at bounding box center [273, 383] width 52 height 10
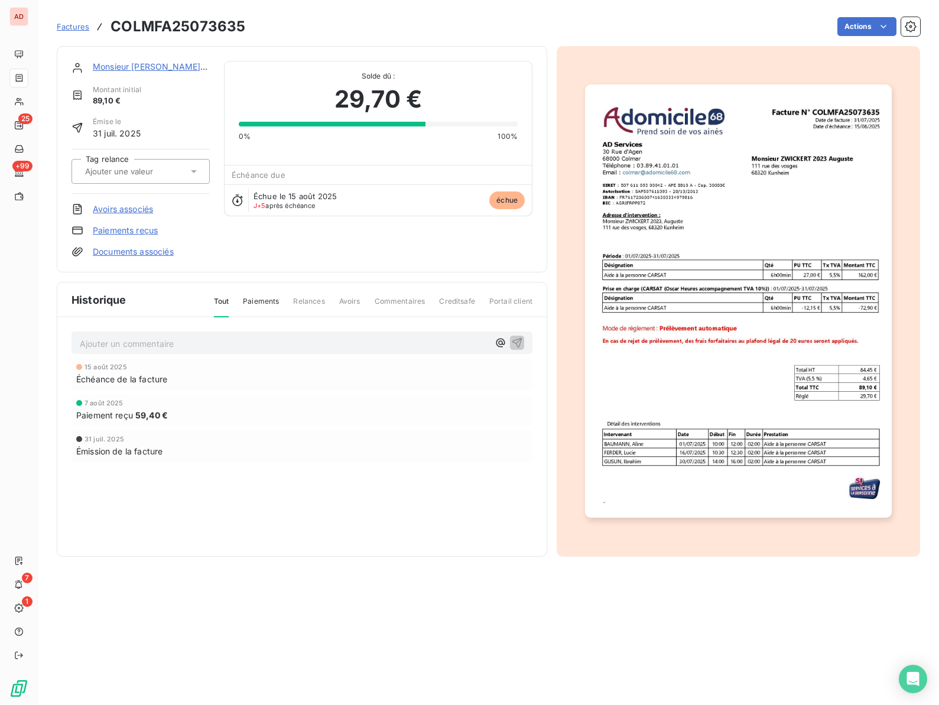
click at [112, 212] on link "Avoirs associés" at bounding box center [123, 209] width 60 height 12
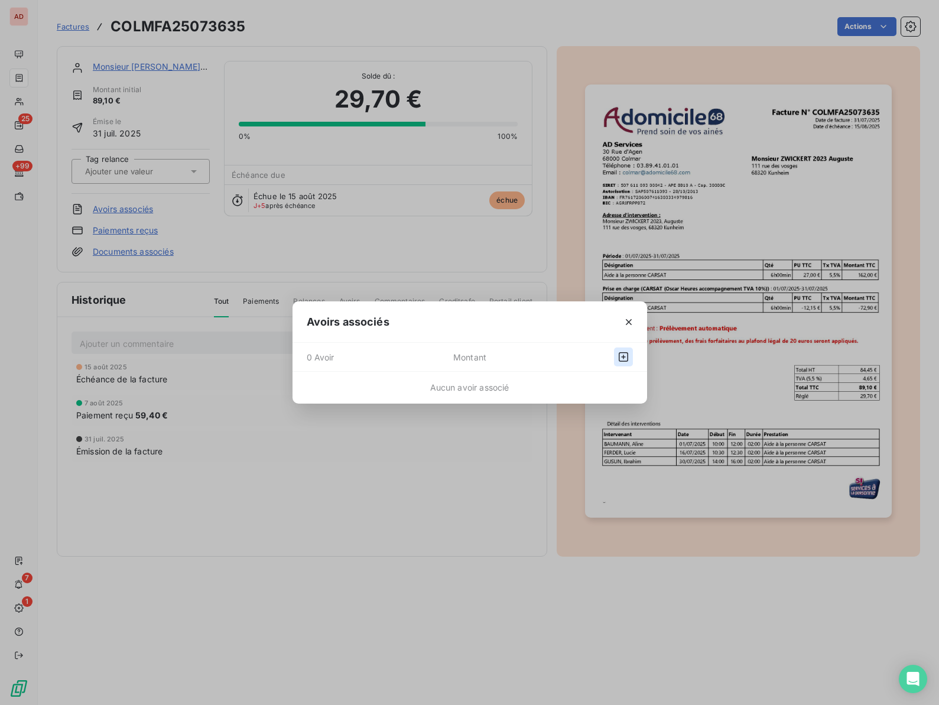
click at [625, 357] on icon "button" at bounding box center [624, 357] width 12 height 12
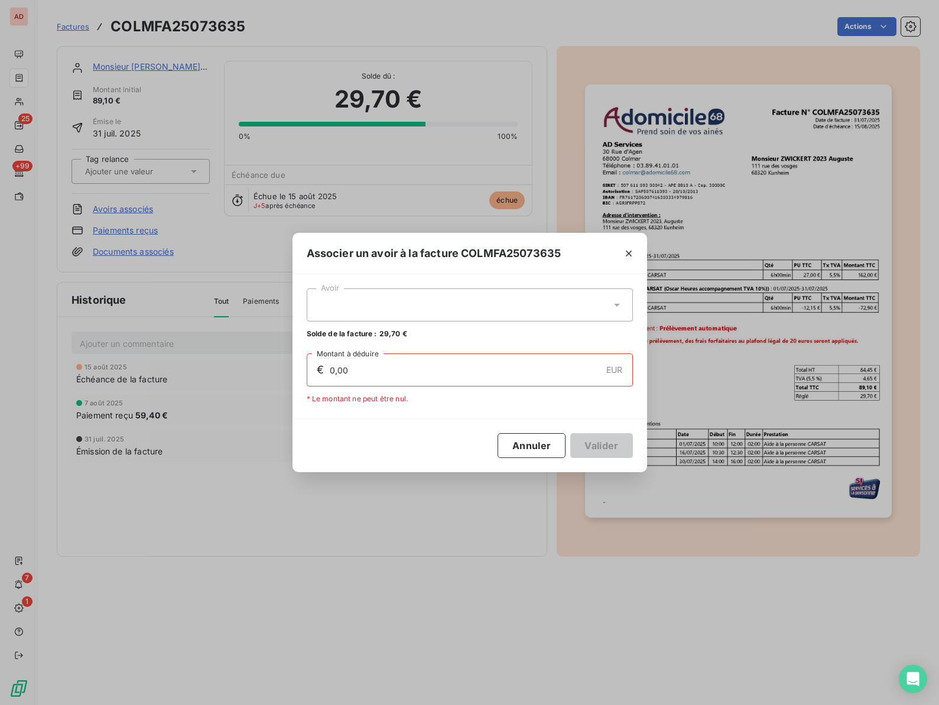
click at [505, 287] on div "Avoir Solde de la facture : 29,70 € € 0,00 EUR Montant à déduire * Le montant n…" at bounding box center [470, 346] width 355 height 144
click at [517, 299] on div at bounding box center [470, 304] width 326 height 33
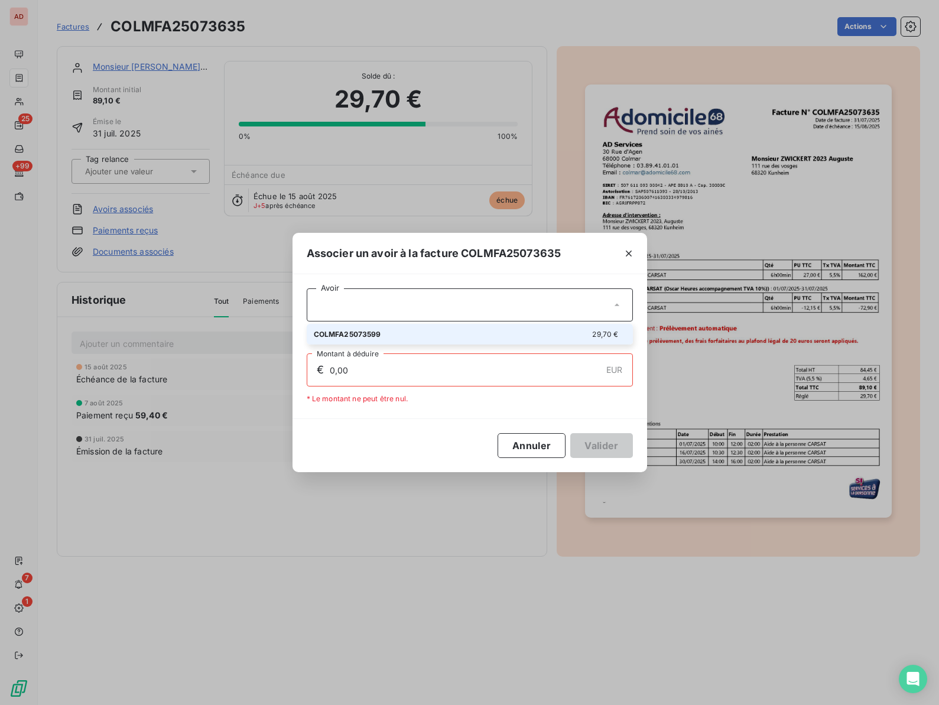
click at [494, 334] on div "COLMFA25073599 29,70 €" at bounding box center [470, 334] width 312 height 11
type input "29,70"
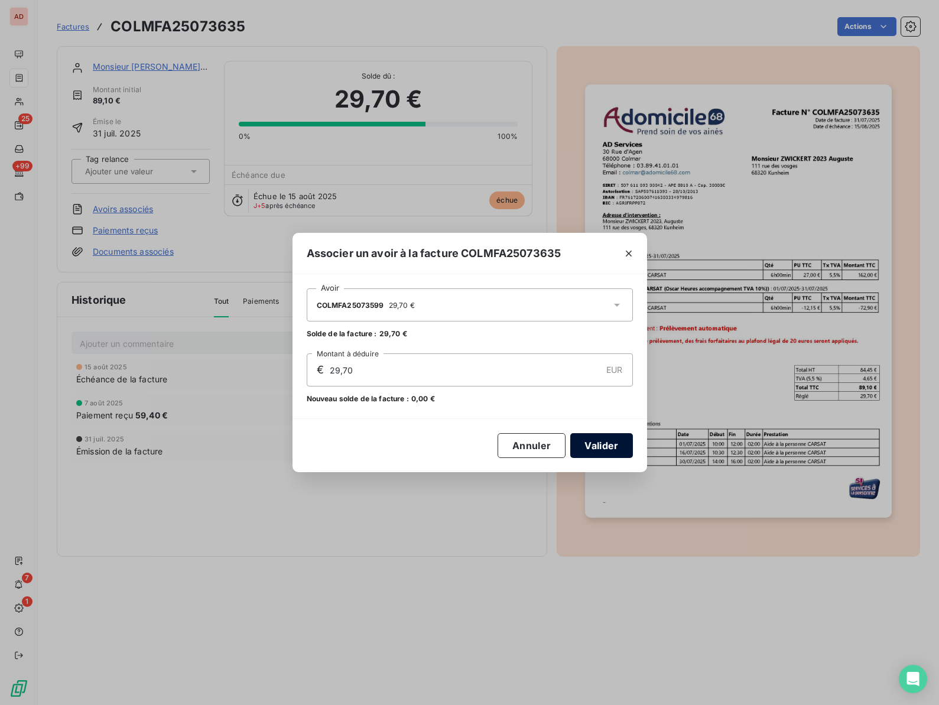
click at [598, 443] on button "Valider" at bounding box center [601, 445] width 62 height 25
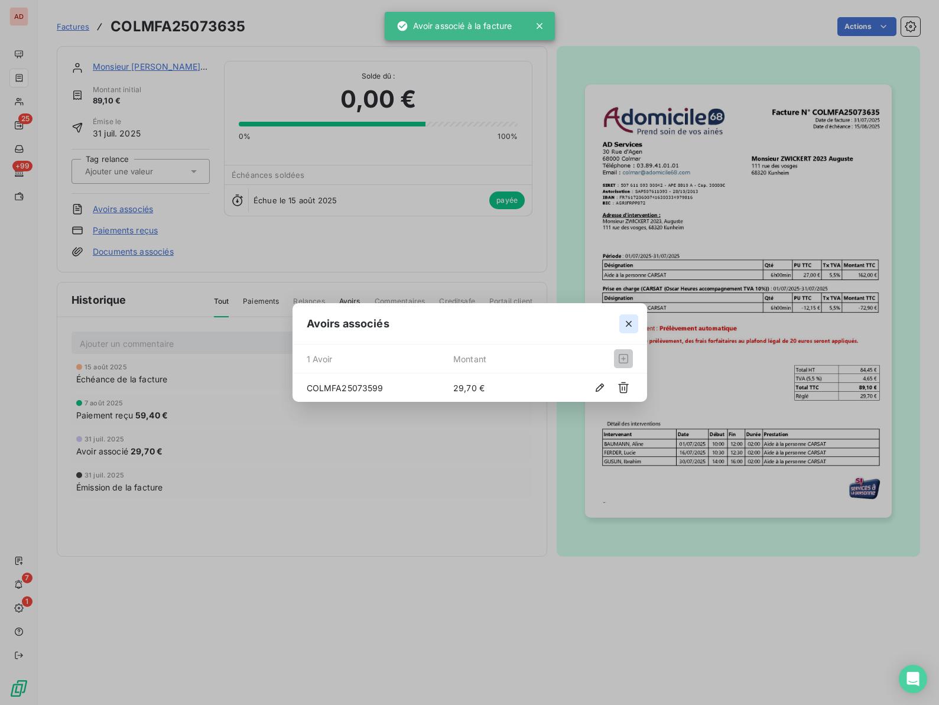
click at [627, 319] on icon "button" at bounding box center [629, 324] width 12 height 12
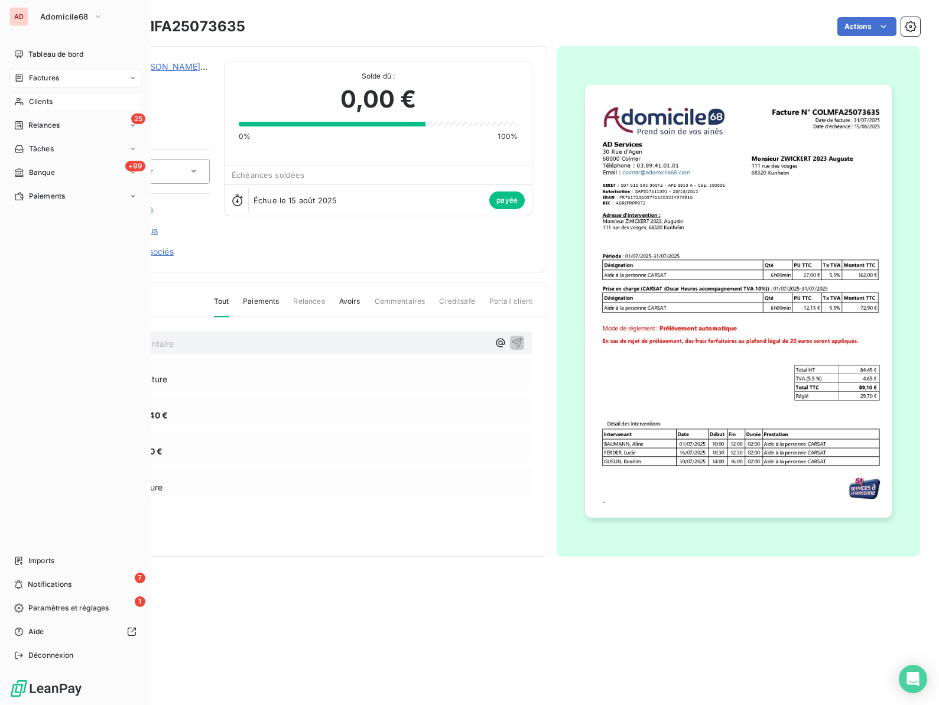
click at [27, 102] on div "Clients" at bounding box center [75, 101] width 132 height 19
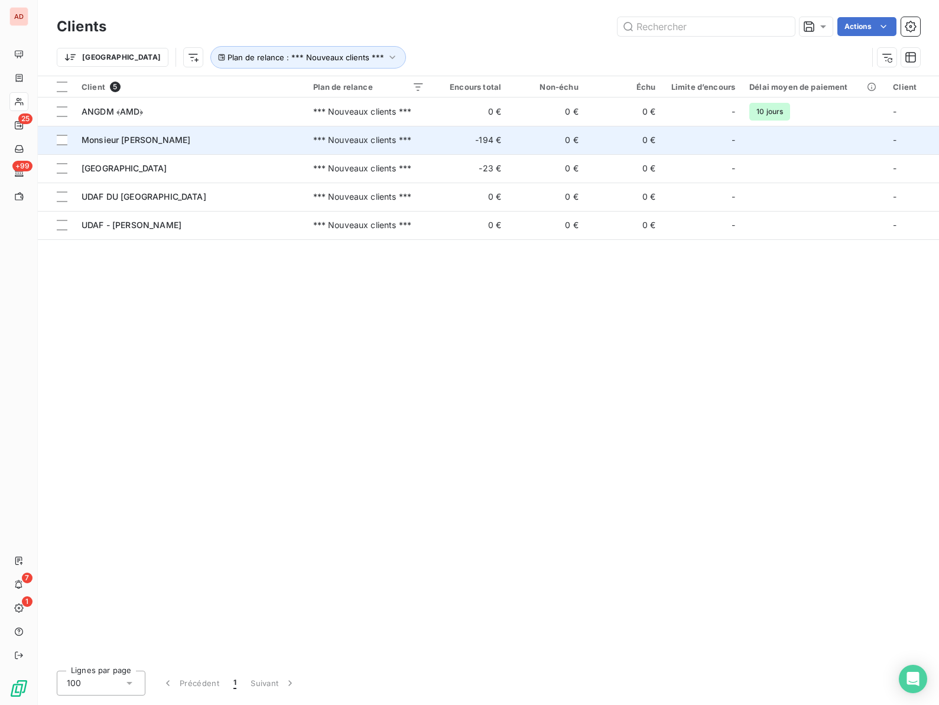
click at [132, 141] on span "Monsieur SCHMOTTERER" at bounding box center [136, 140] width 109 height 10
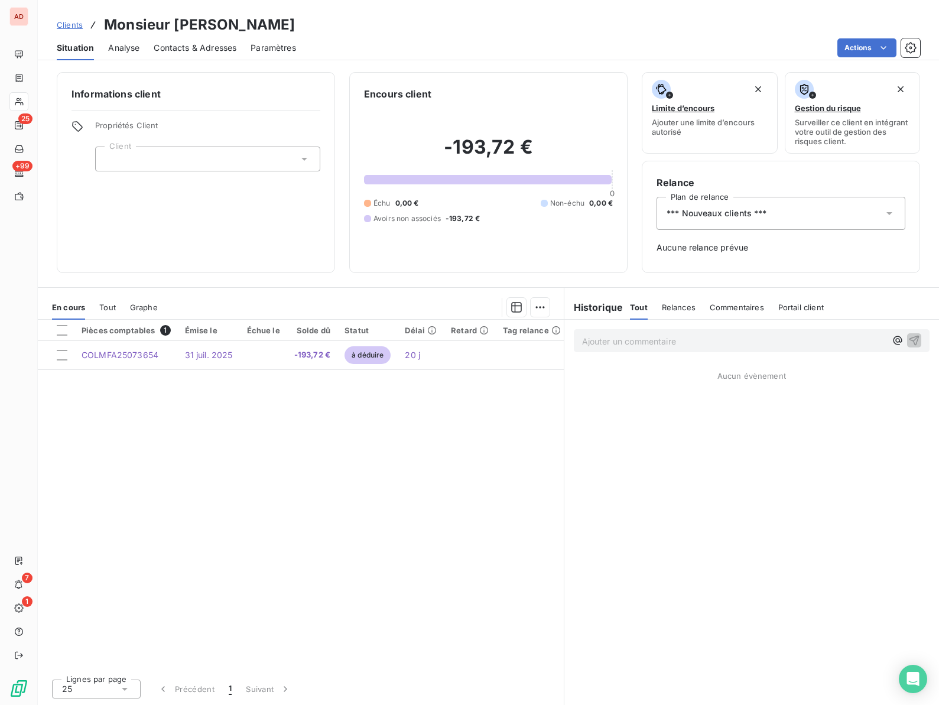
click at [215, 16] on h3 "Monsieur SCHMOTTERER" at bounding box center [199, 24] width 191 height 21
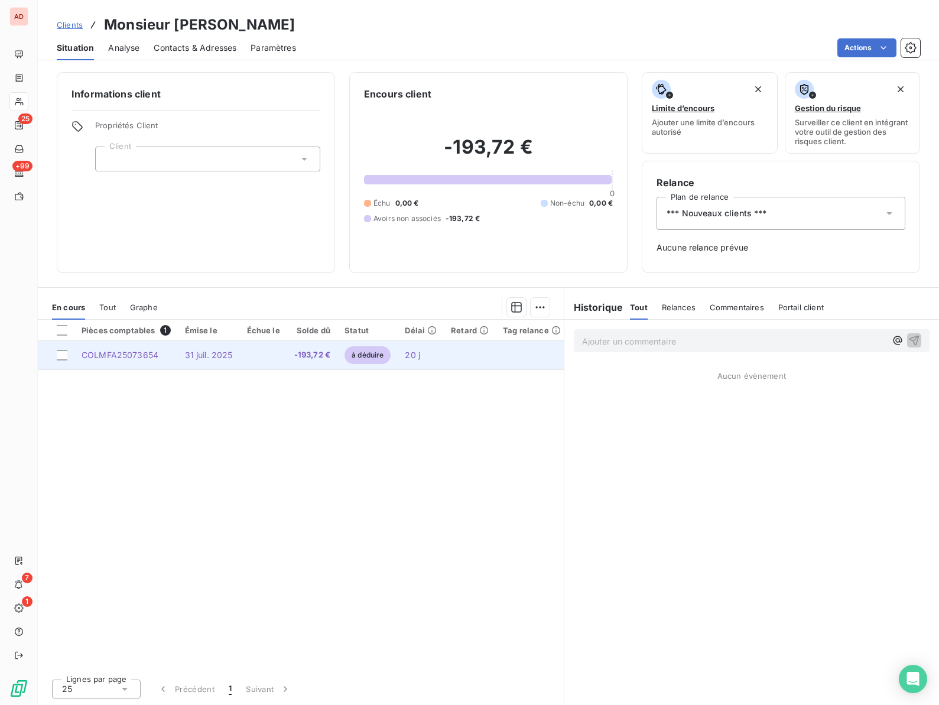
click at [150, 351] on span "COLMFA25073654" at bounding box center [120, 355] width 77 height 10
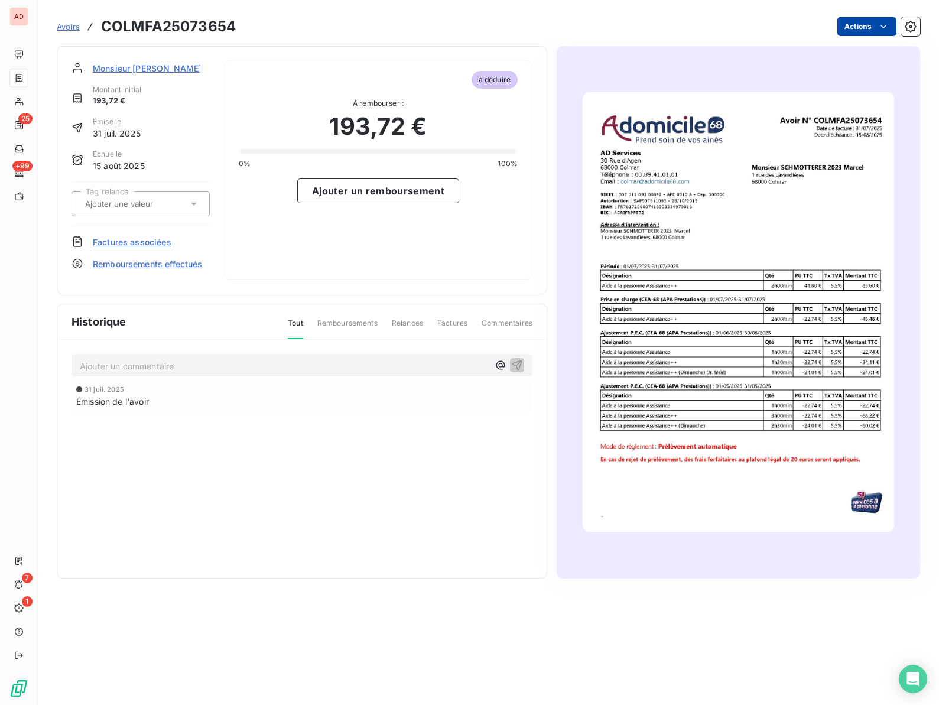
click at [858, 25] on html "AD 25 +99 7 1 Avoirs COLMFA25073654 Actions Monsieur SCHMOTTERER Montant initia…" at bounding box center [469, 352] width 939 height 705
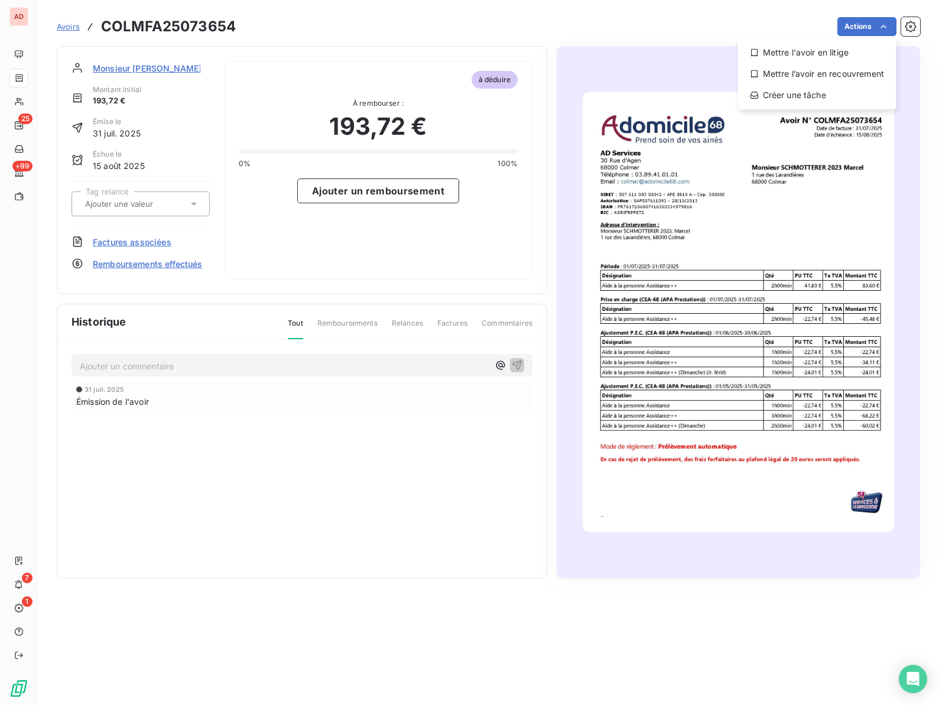
click at [753, 28] on html "AD 25 +99 7 1 Avoirs COLMFA25073654 Actions Mettre l'avoir en litige Mettre l’a…" at bounding box center [469, 352] width 939 height 705
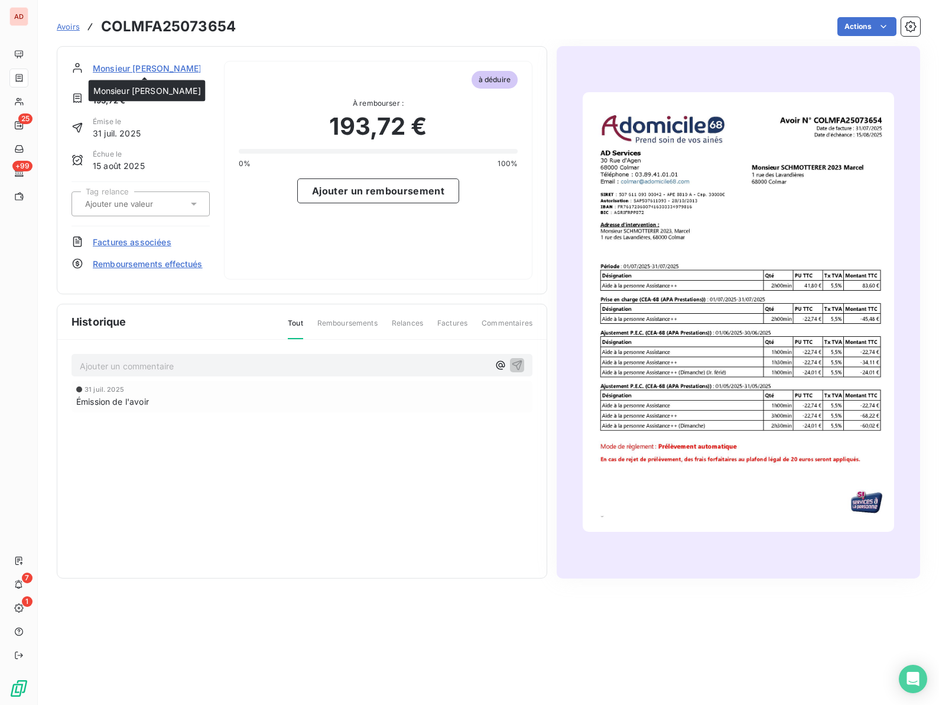
click at [164, 66] on span "Monsieur SCHMOTTERER" at bounding box center [147, 68] width 109 height 12
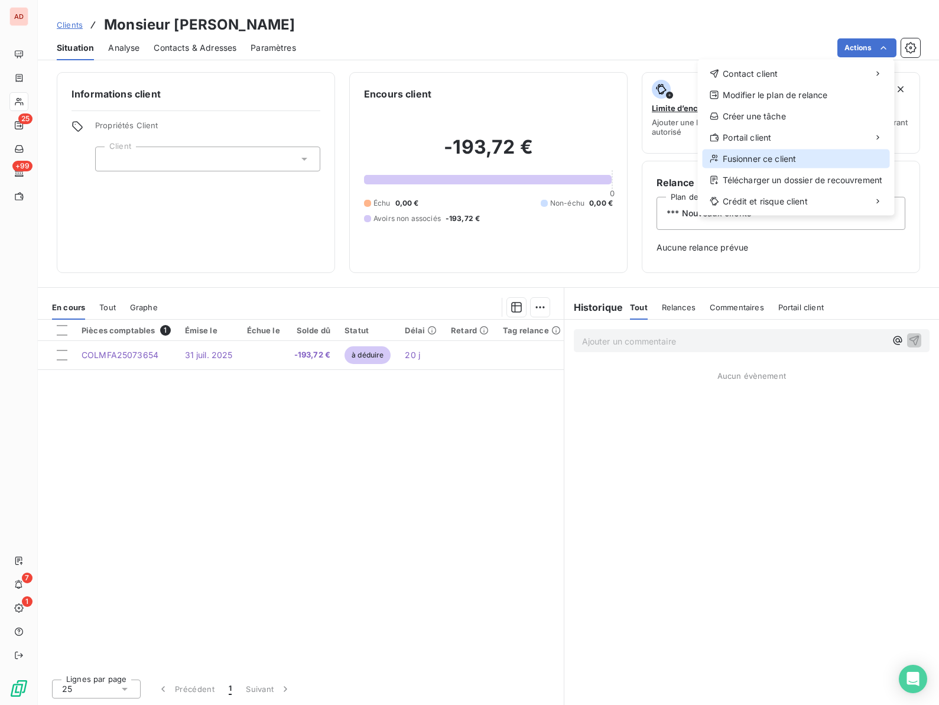
click at [777, 163] on div "Fusionner ce client" at bounding box center [796, 159] width 187 height 19
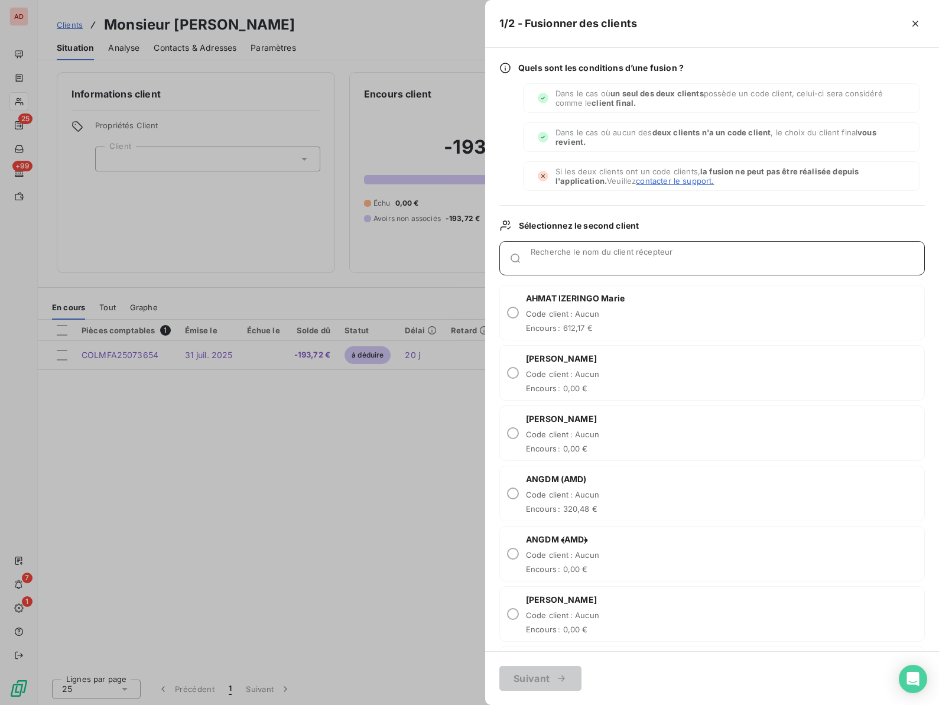
click at [593, 257] on input "Recherche le nom du client récepteur" at bounding box center [728, 263] width 394 height 12
paste input "septembre 25"
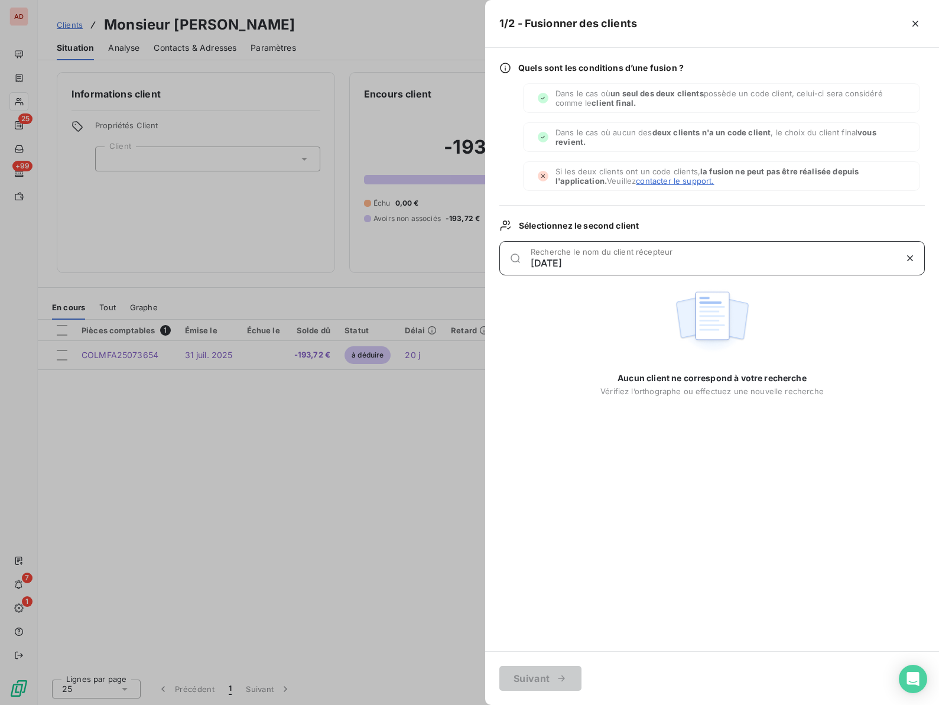
click at [632, 262] on input "septembre 25" at bounding box center [713, 263] width 365 height 12
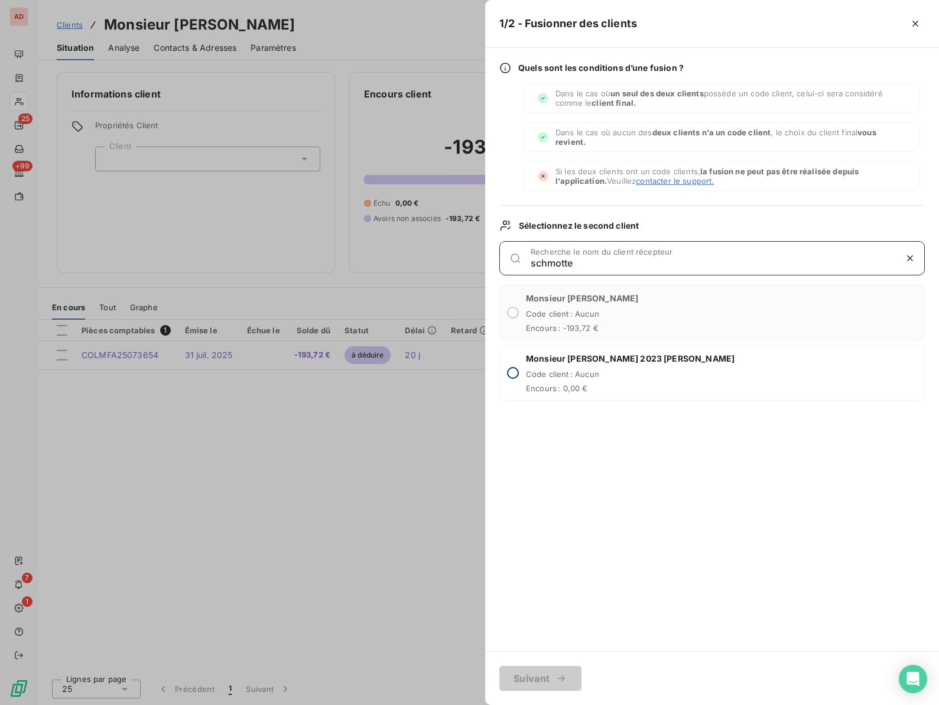
type input "schmotte"
click at [516, 376] on input "radio" at bounding box center [513, 373] width 12 height 12
radio input "true"
click at [541, 675] on button "Suivant" at bounding box center [540, 678] width 82 height 25
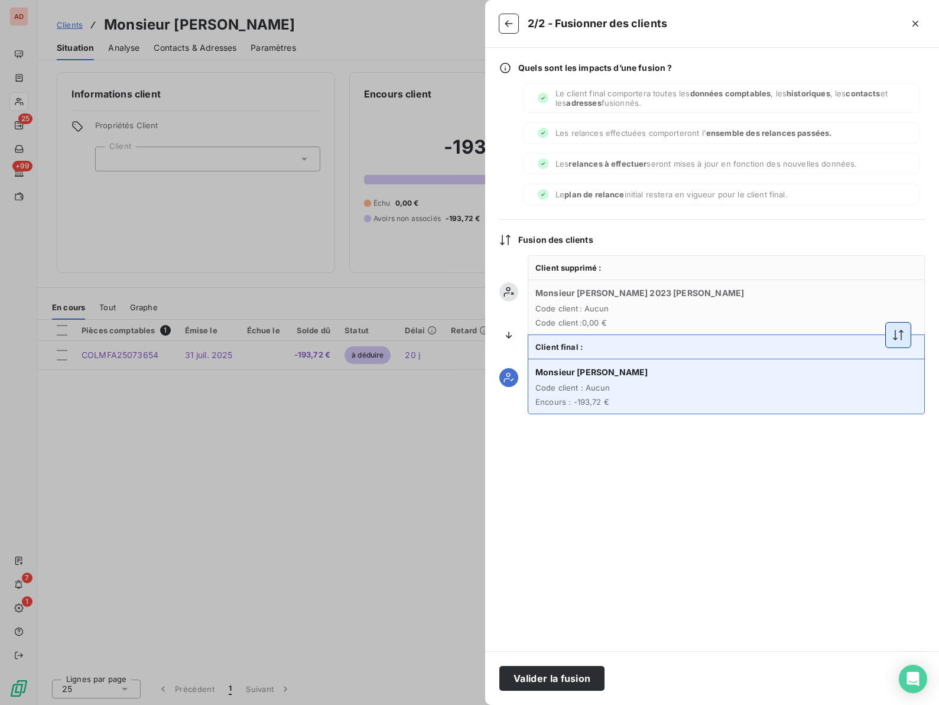
click at [902, 337] on icon "button" at bounding box center [898, 335] width 12 height 12
click at [535, 680] on button "Valider la fusion" at bounding box center [551, 678] width 105 height 25
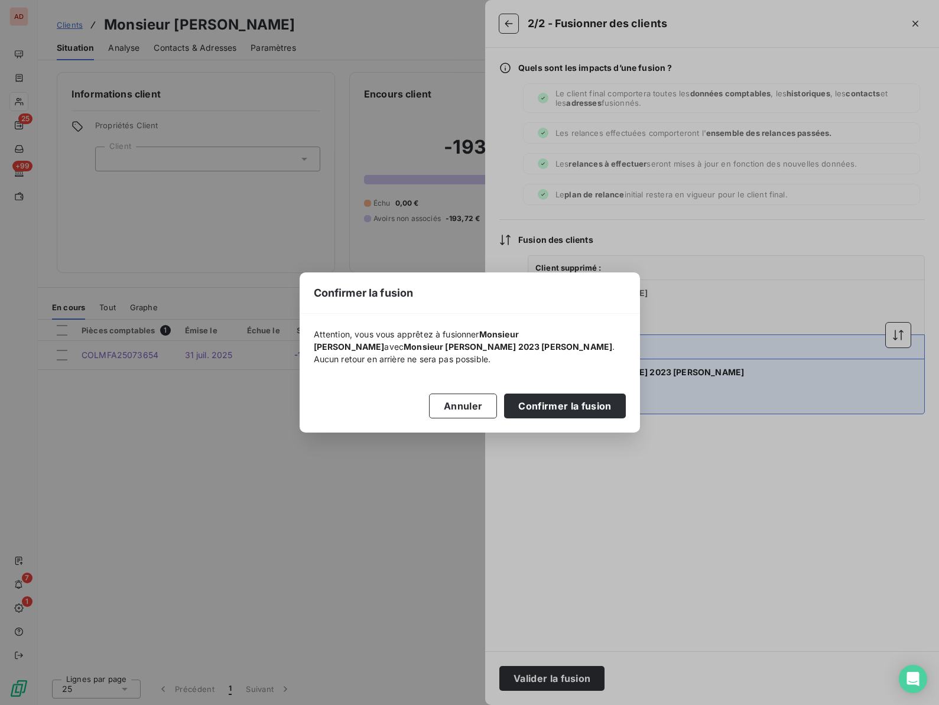
click at [552, 383] on div "Annuler Confirmer la fusion" at bounding box center [470, 391] width 312 height 53
click at [550, 401] on button "Confirmer la fusion" at bounding box center [564, 406] width 121 height 25
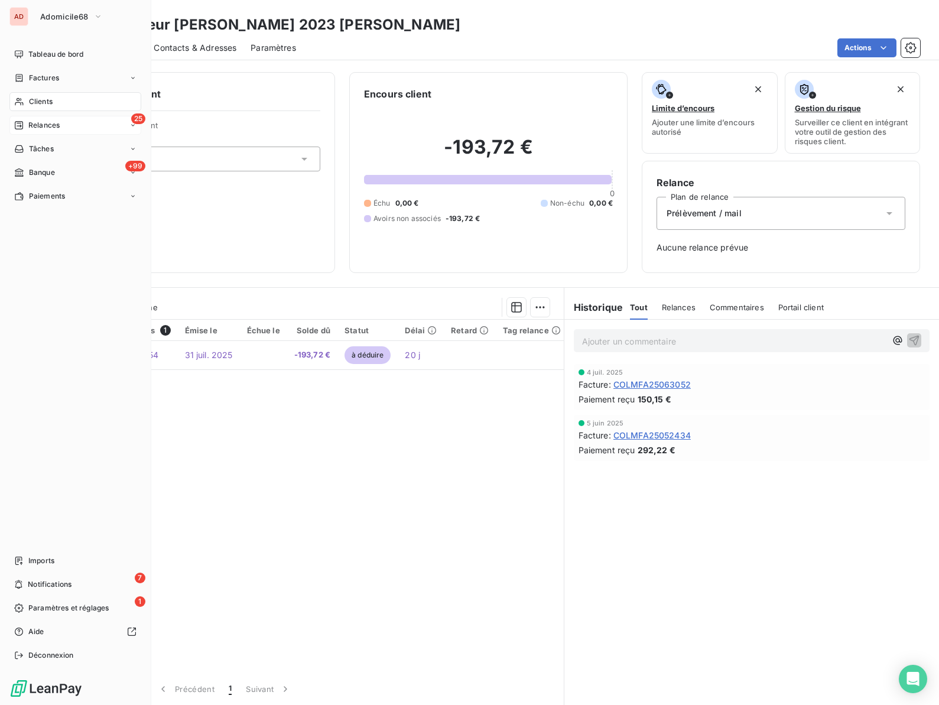
click at [39, 125] on span "Relances" at bounding box center [43, 125] width 31 height 11
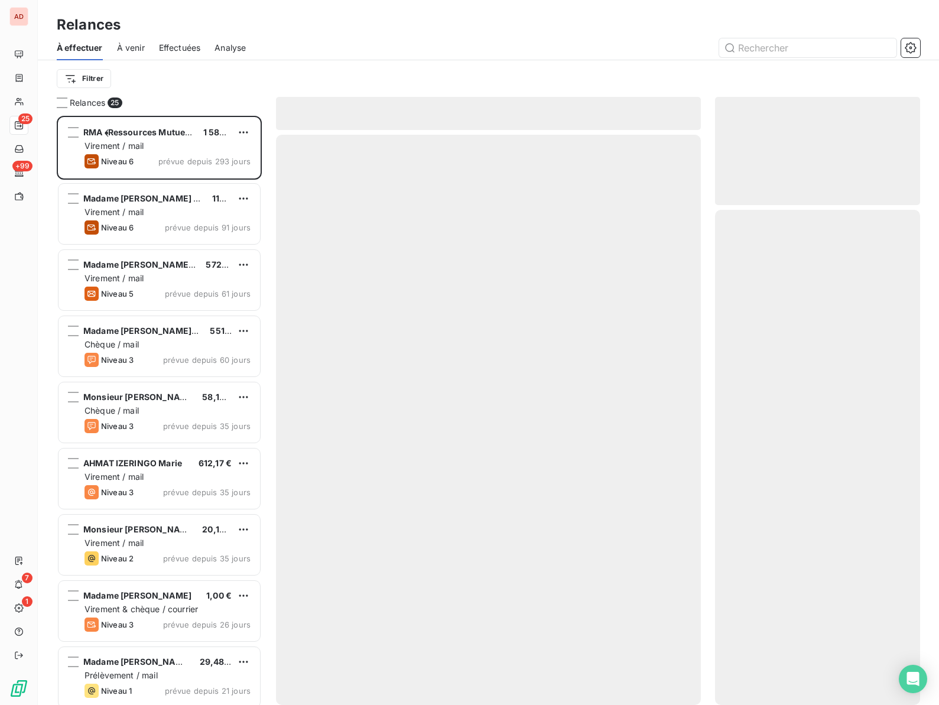
scroll to position [589, 205]
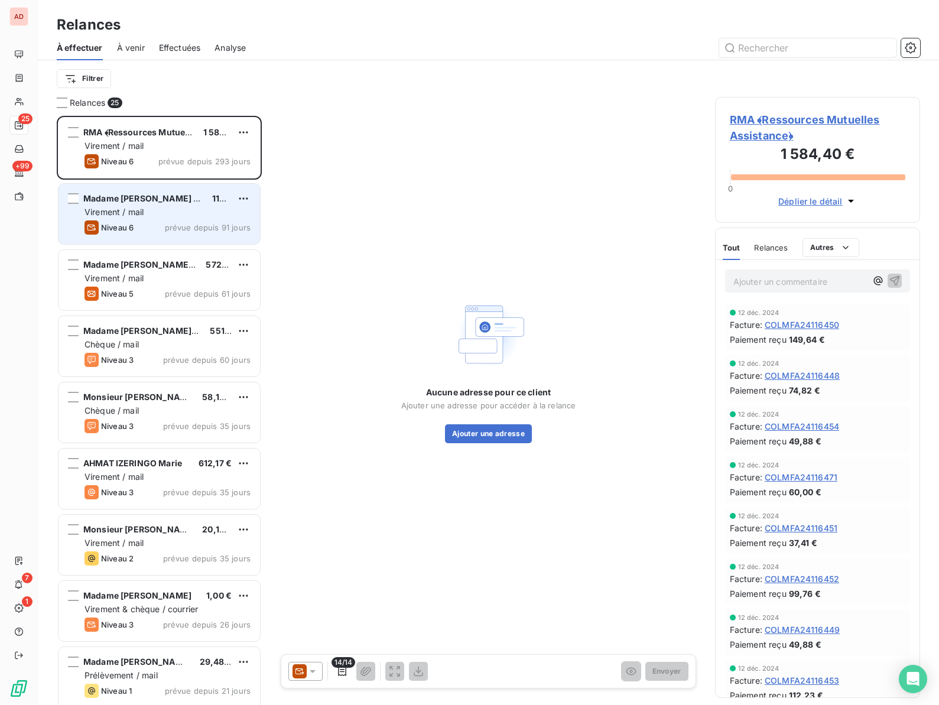
click at [155, 217] on div "Virement / mail" at bounding box center [168, 212] width 166 height 12
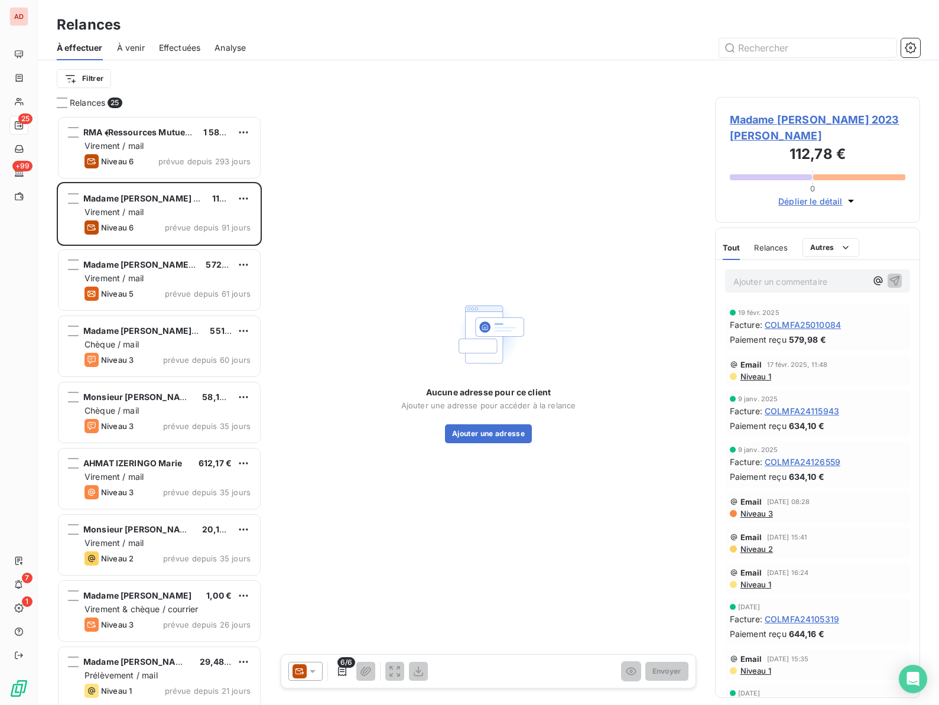
click at [664, 321] on div "Aucune adresse pour ce client Ajouter une adresse pour accéder à la relance Ajo…" at bounding box center [488, 369] width 425 height 545
click at [779, 116] on span "Madame [PERSON_NAME] 2023 [PERSON_NAME]" at bounding box center [818, 128] width 176 height 32
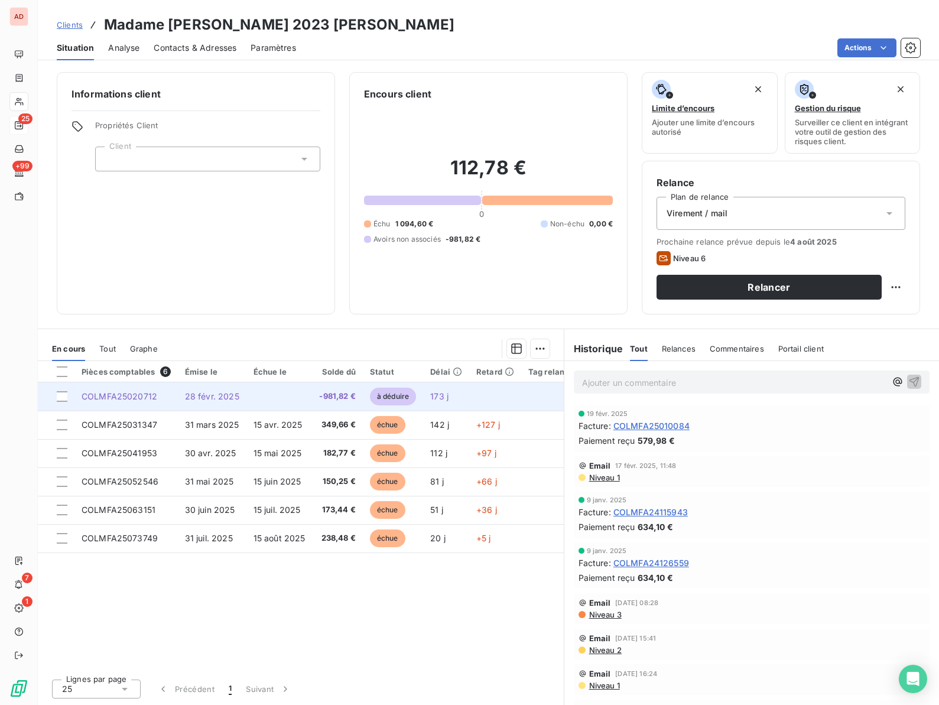
click at [276, 398] on td at bounding box center [279, 396] width 66 height 28
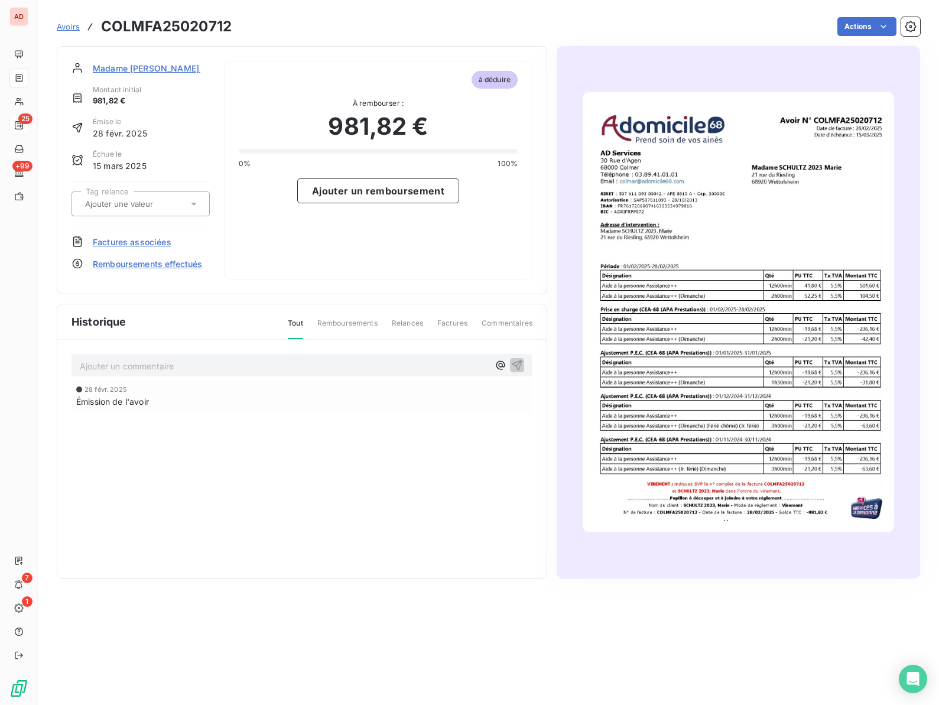
click at [161, 242] on span "Factures associées" at bounding box center [132, 242] width 79 height 12
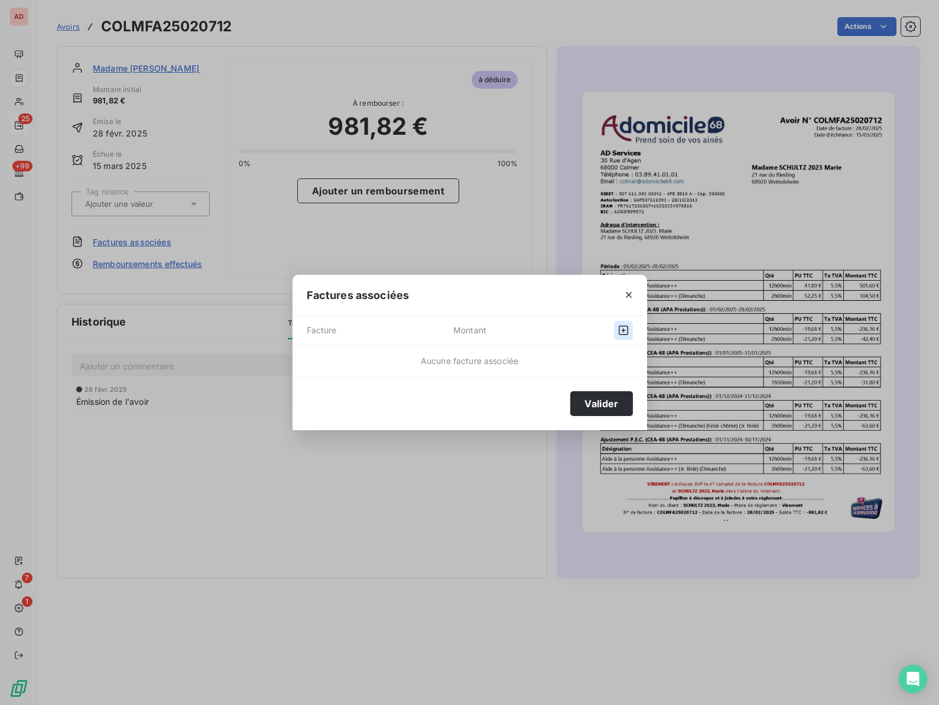
click at [620, 333] on icon "button" at bounding box center [624, 330] width 12 height 12
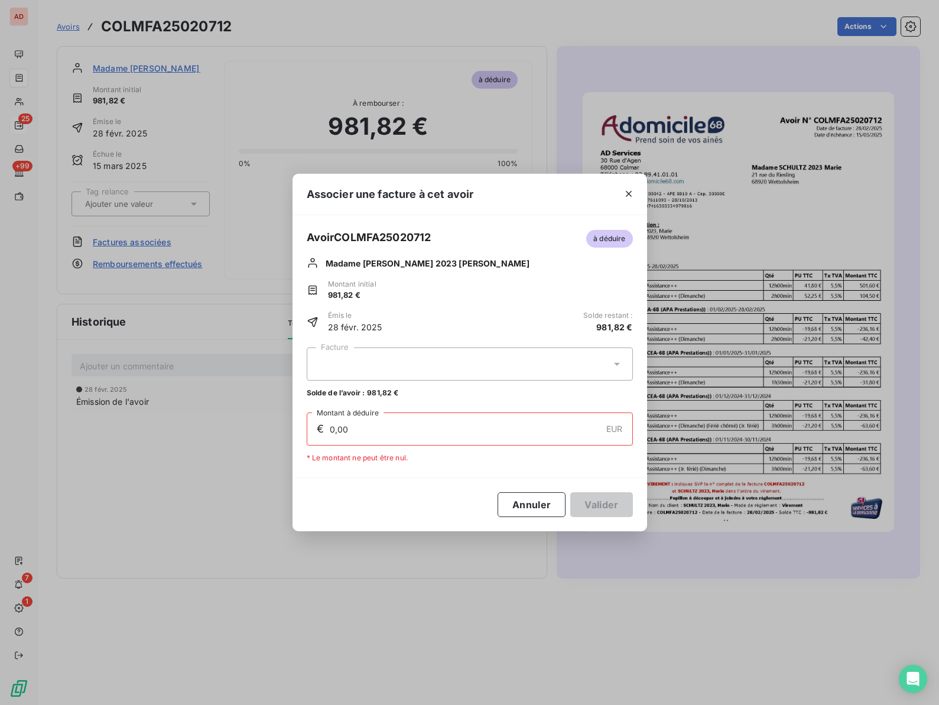
click at [418, 361] on div at bounding box center [470, 363] width 326 height 33
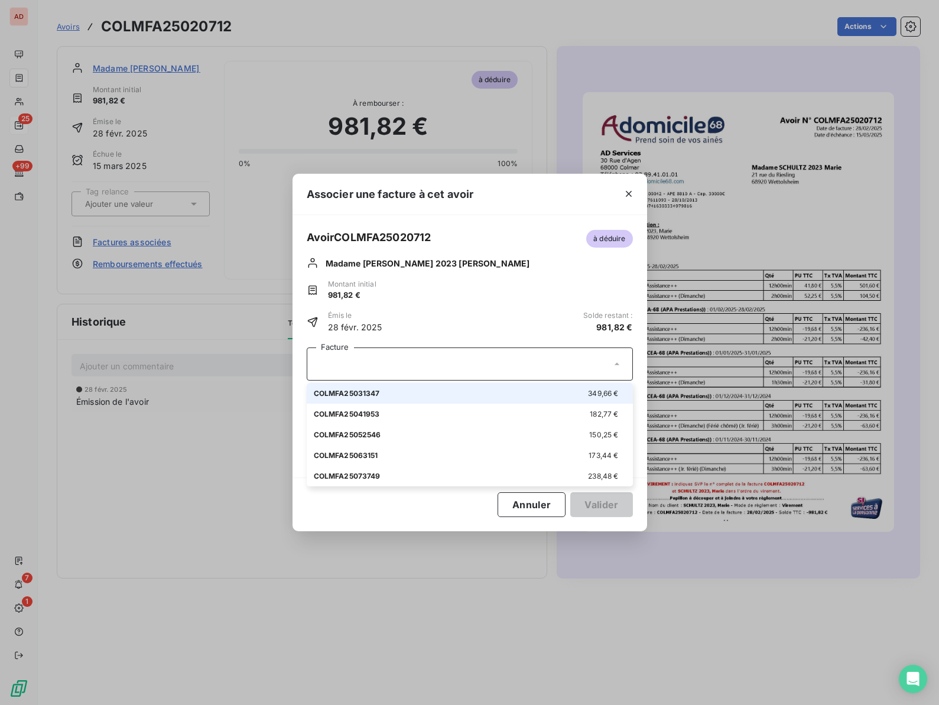
click at [381, 389] on div "COLMFA25031347 349,66 €" at bounding box center [470, 393] width 312 height 11
type input "349,66"
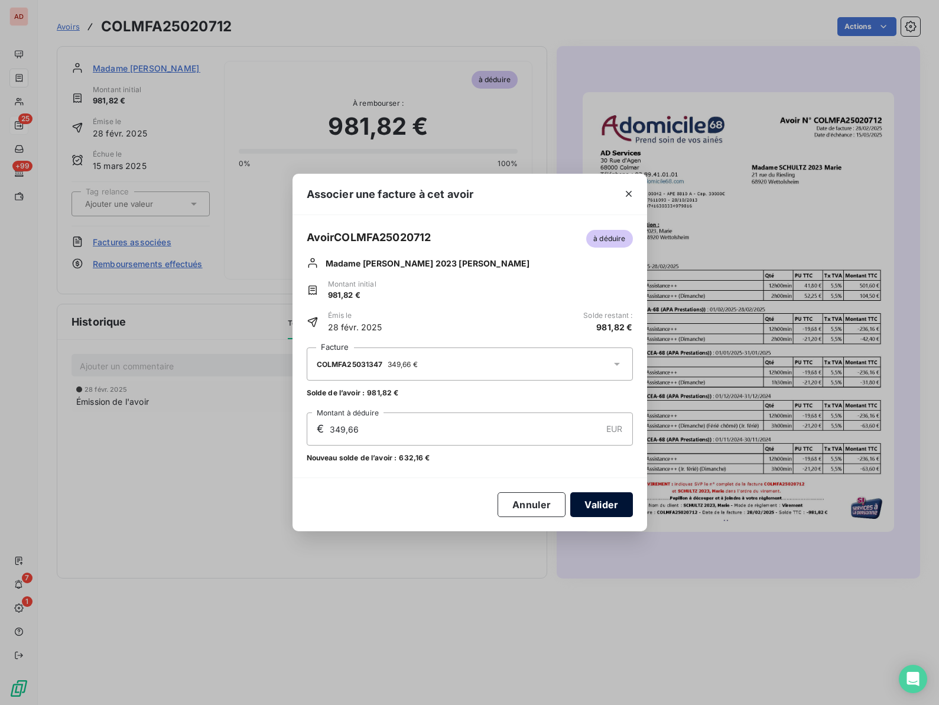
click at [605, 496] on button "Valider" at bounding box center [601, 504] width 62 height 25
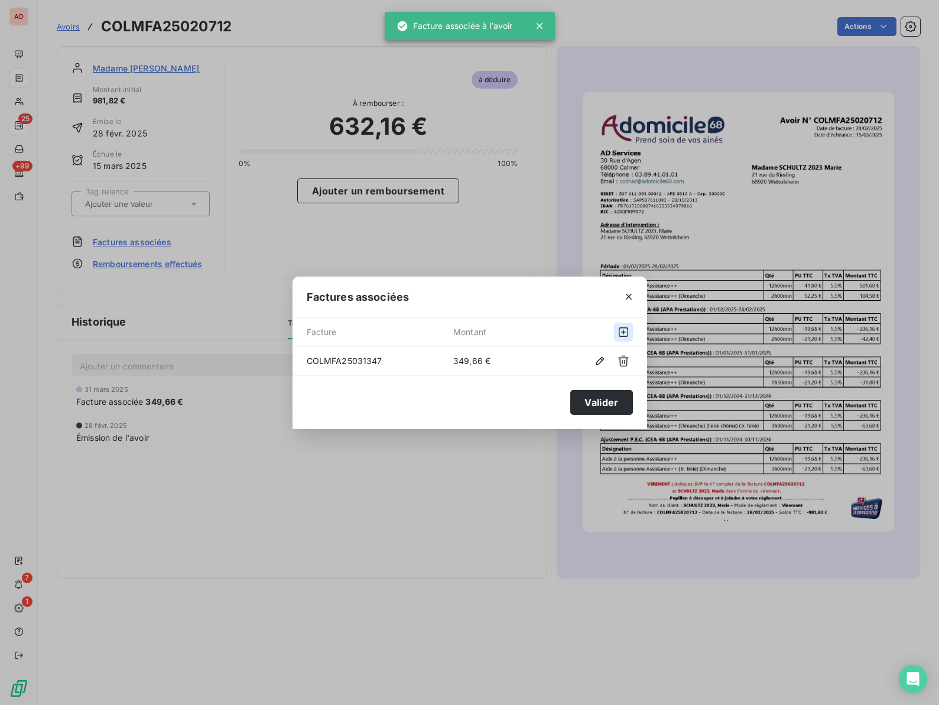
click at [628, 335] on icon "button" at bounding box center [623, 331] width 9 height 9
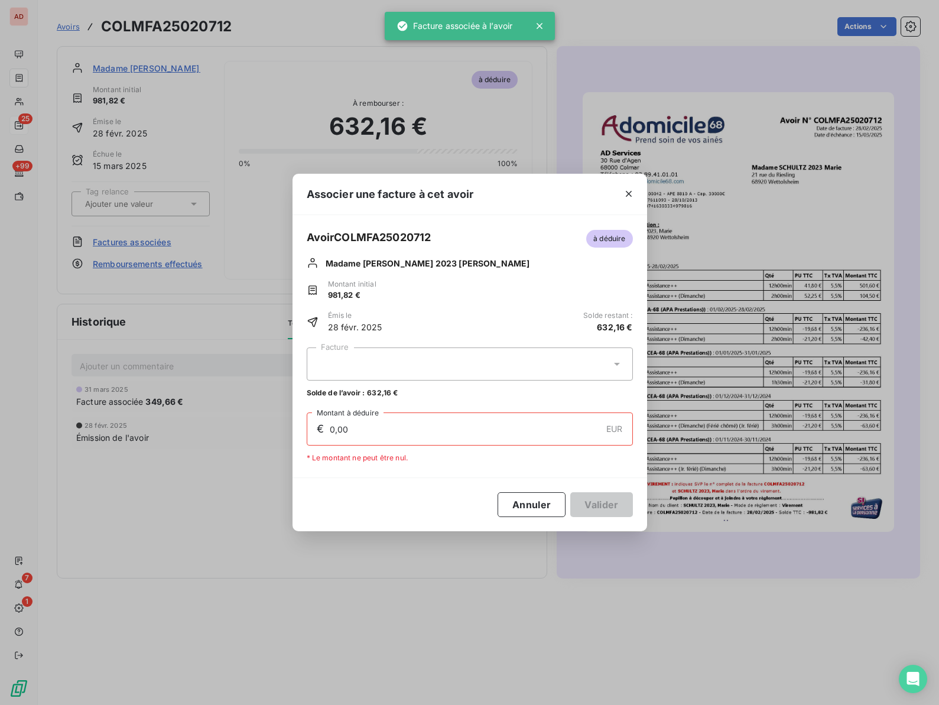
click at [338, 363] on div at bounding box center [470, 363] width 326 height 33
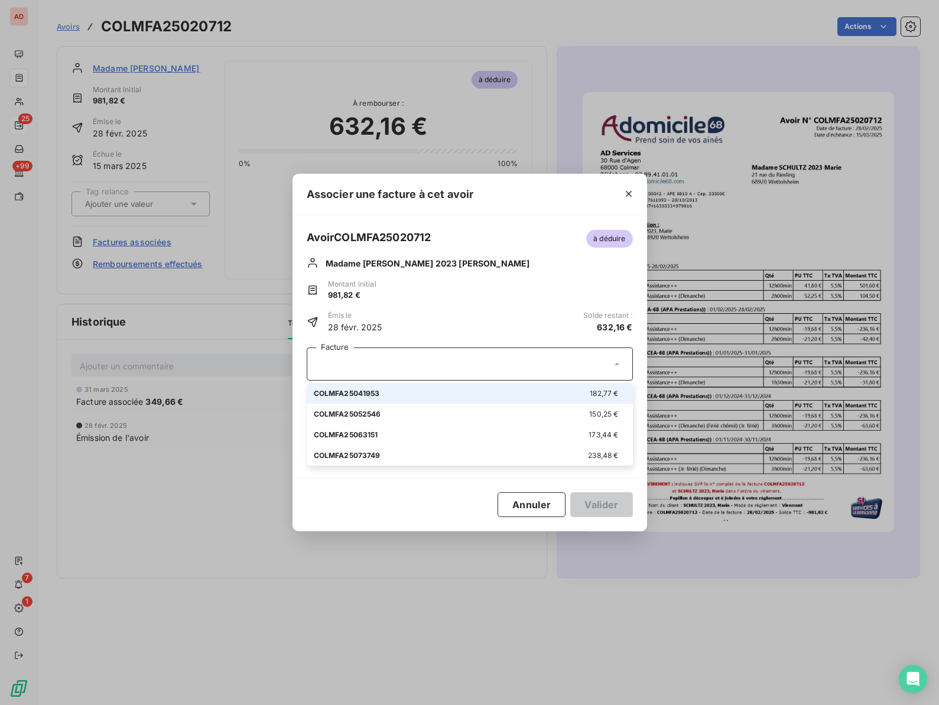
click at [338, 388] on div "COLMFA25041953" at bounding box center [347, 393] width 66 height 11
type input "182,77"
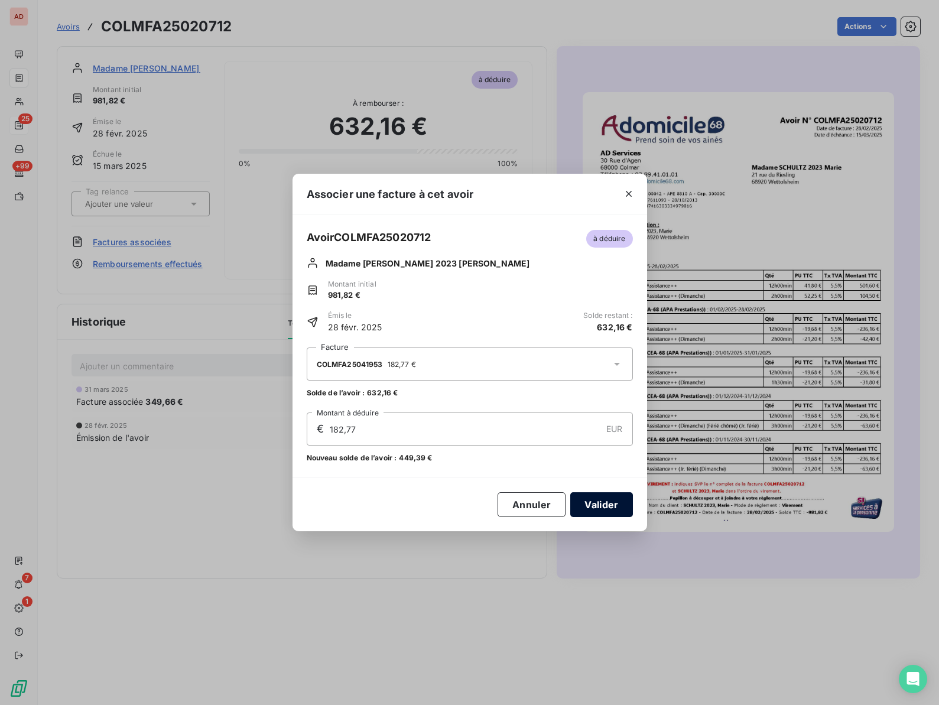
click at [583, 503] on button "Valider" at bounding box center [601, 504] width 62 height 25
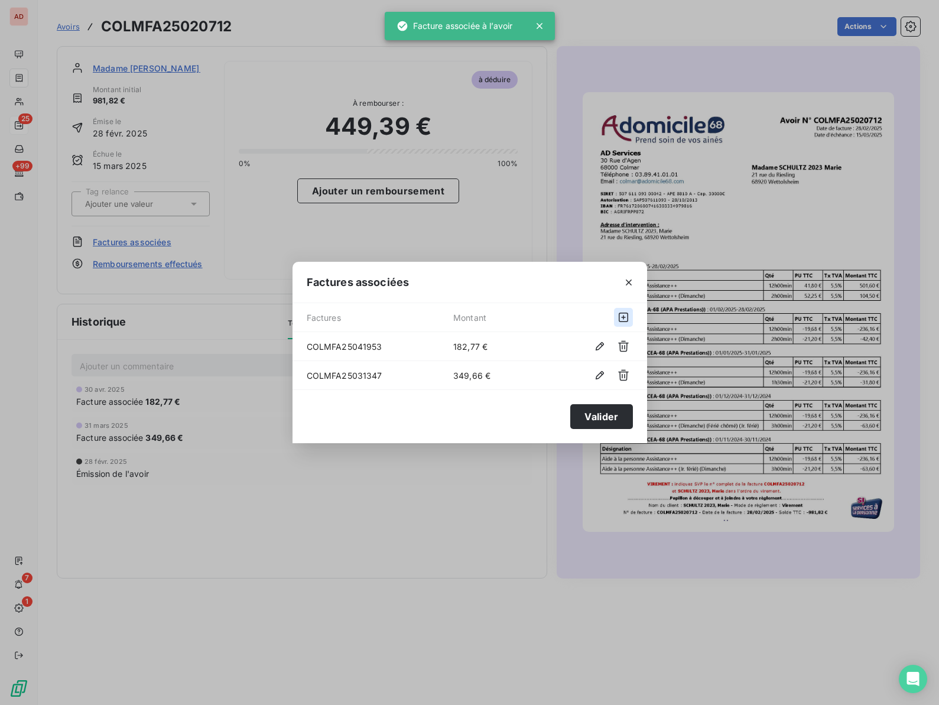
click at [626, 326] on button "button" at bounding box center [623, 317] width 19 height 19
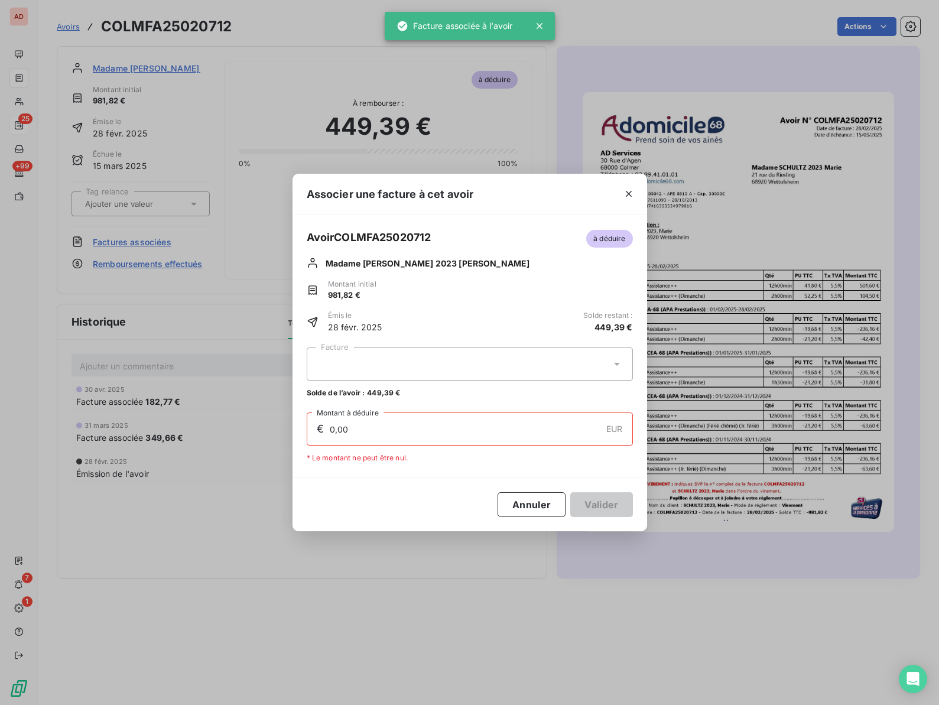
click at [409, 361] on div at bounding box center [470, 363] width 326 height 33
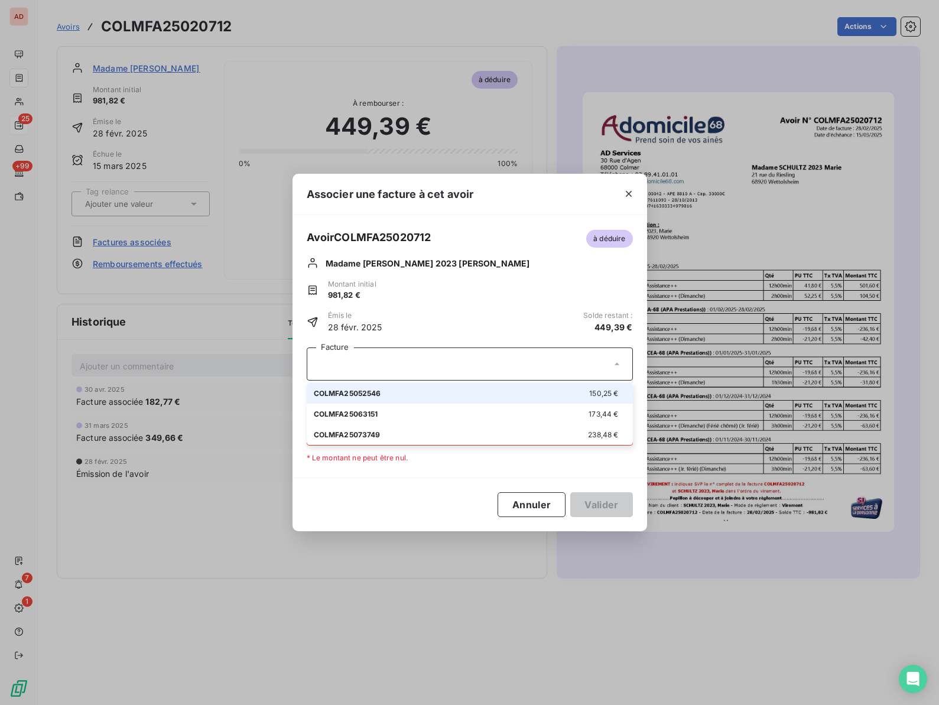
click at [393, 394] on div "COLMFA25052546 150,25 €" at bounding box center [470, 393] width 312 height 11
type input "150,25"
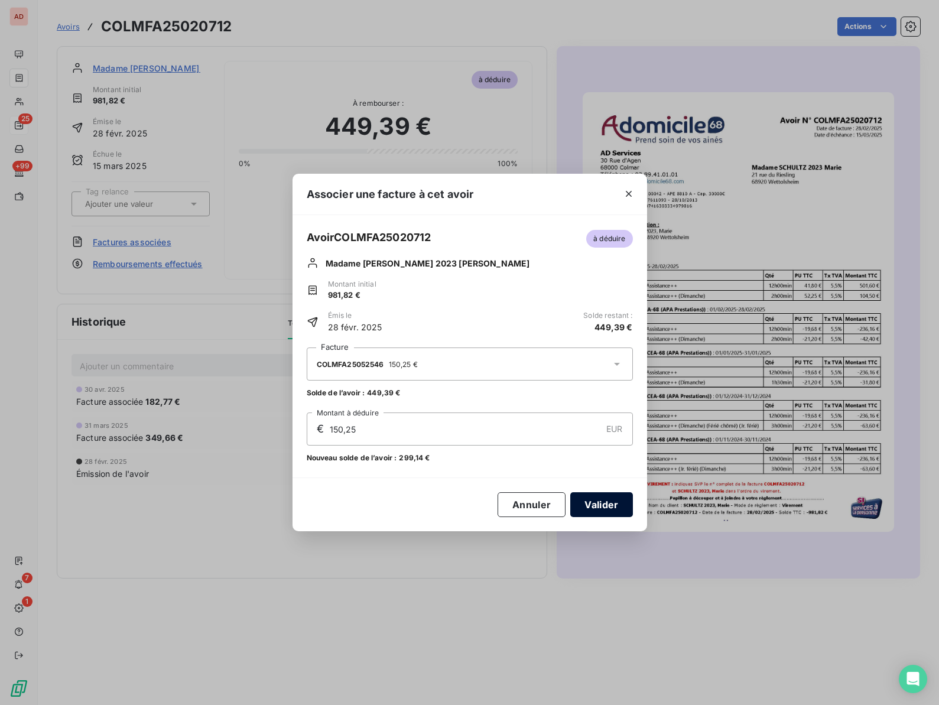
click at [584, 501] on button "Valider" at bounding box center [601, 504] width 62 height 25
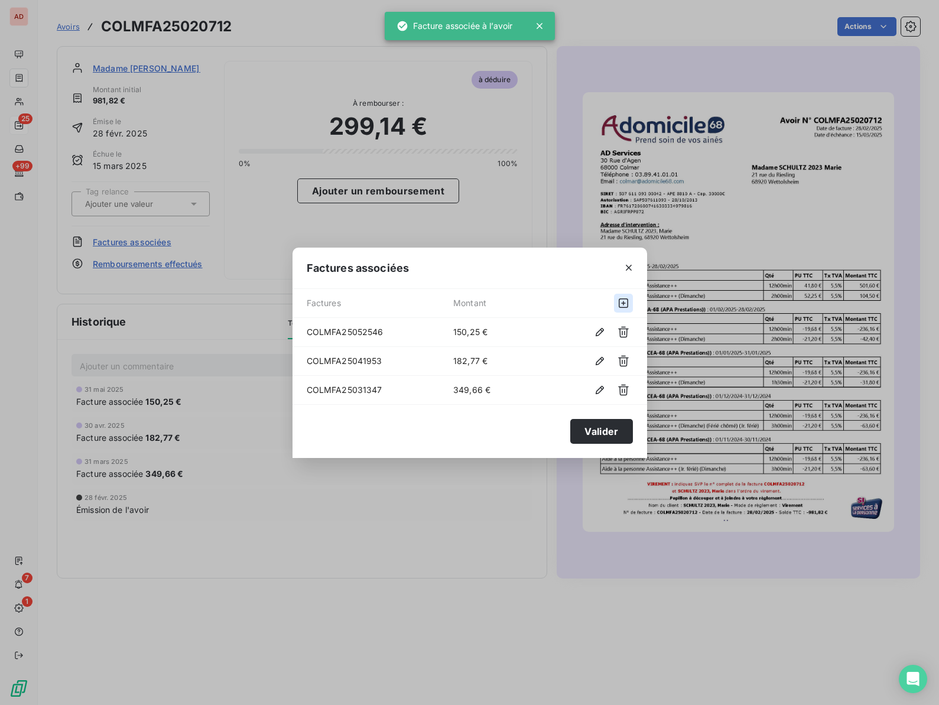
click at [625, 318] on div "COLMFA25052546 150,25 €" at bounding box center [470, 332] width 355 height 28
click at [618, 303] on icon "button" at bounding box center [624, 303] width 12 height 12
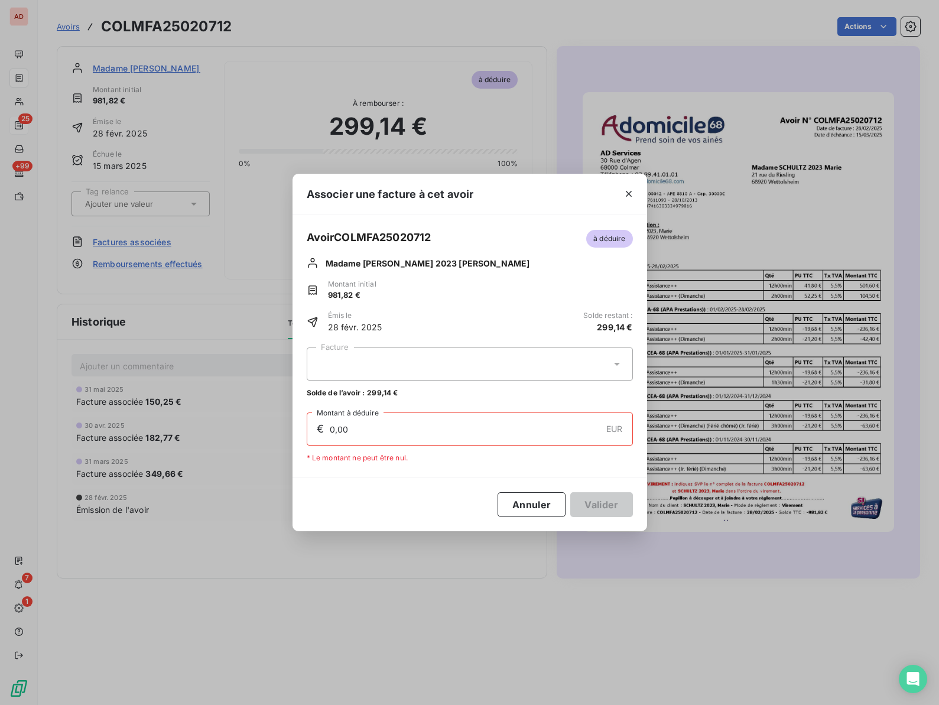
click at [415, 361] on div at bounding box center [470, 363] width 326 height 33
click at [397, 392] on div "COLMFA25063151 173,44 €" at bounding box center [470, 393] width 312 height 11
type input "173,44"
click at [592, 503] on button "Valider" at bounding box center [601, 504] width 62 height 25
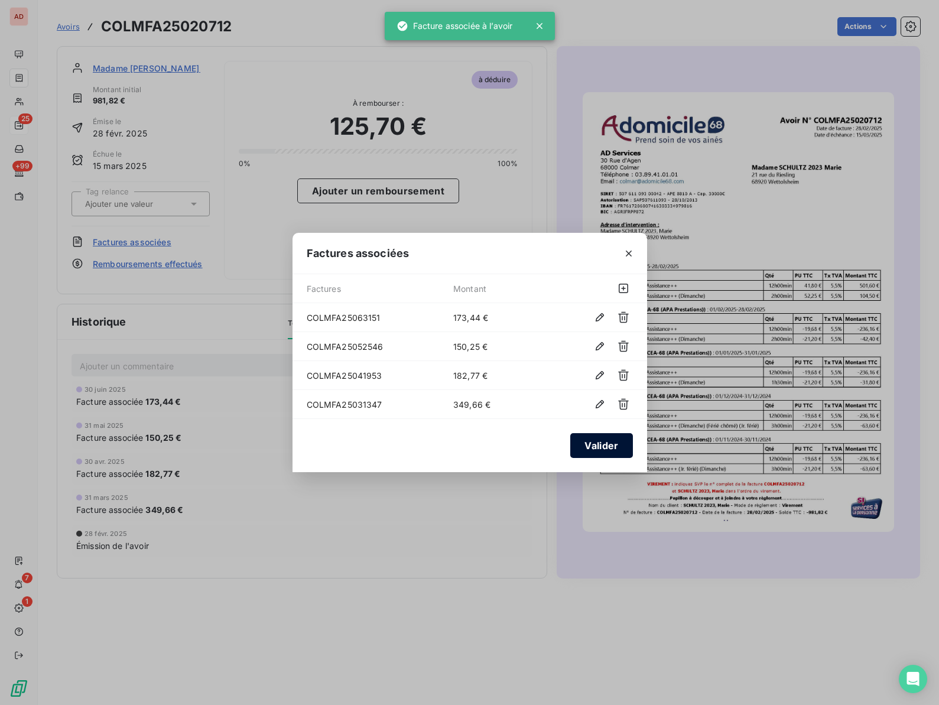
click at [590, 448] on button "Valider" at bounding box center [601, 445] width 62 height 25
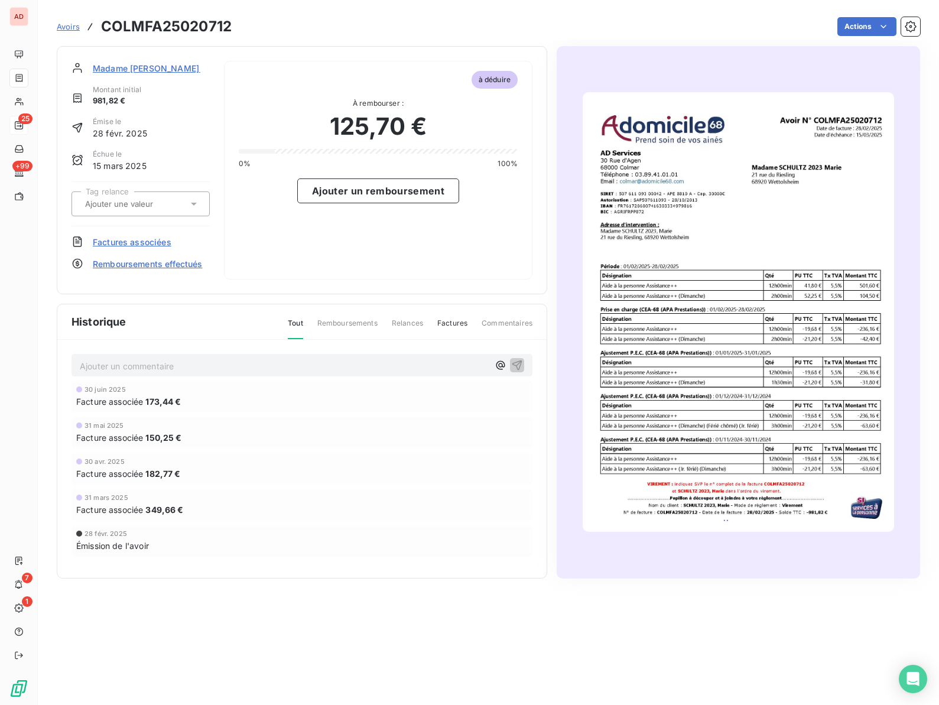
click at [146, 70] on span "Madame [PERSON_NAME] 2023 [PERSON_NAME]" at bounding box center [194, 68] width 202 height 12
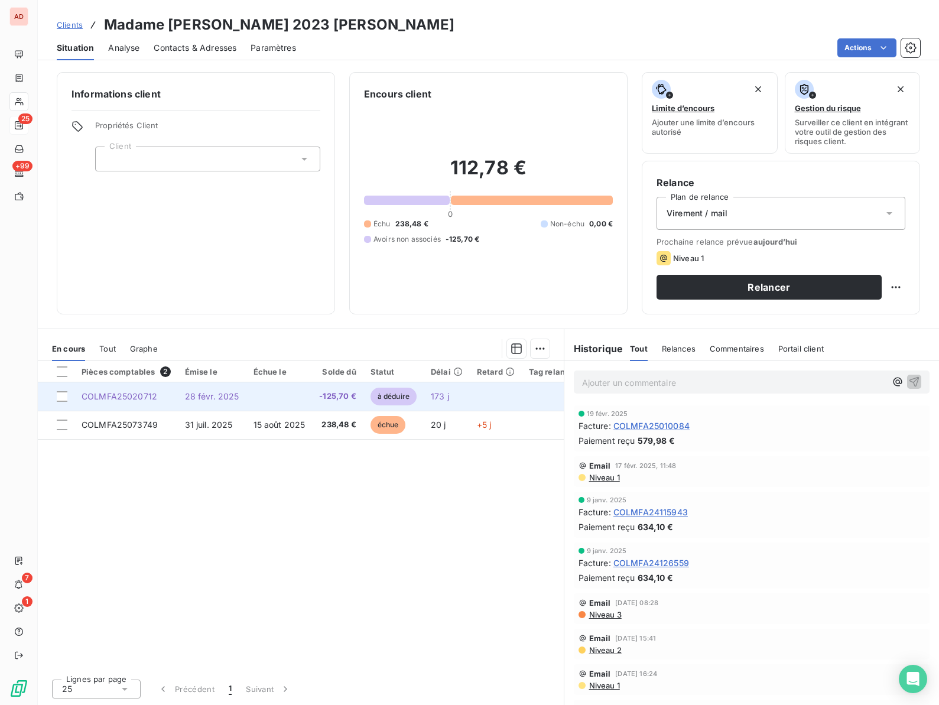
click at [232, 395] on span "28 févr. 2025" at bounding box center [212, 396] width 54 height 10
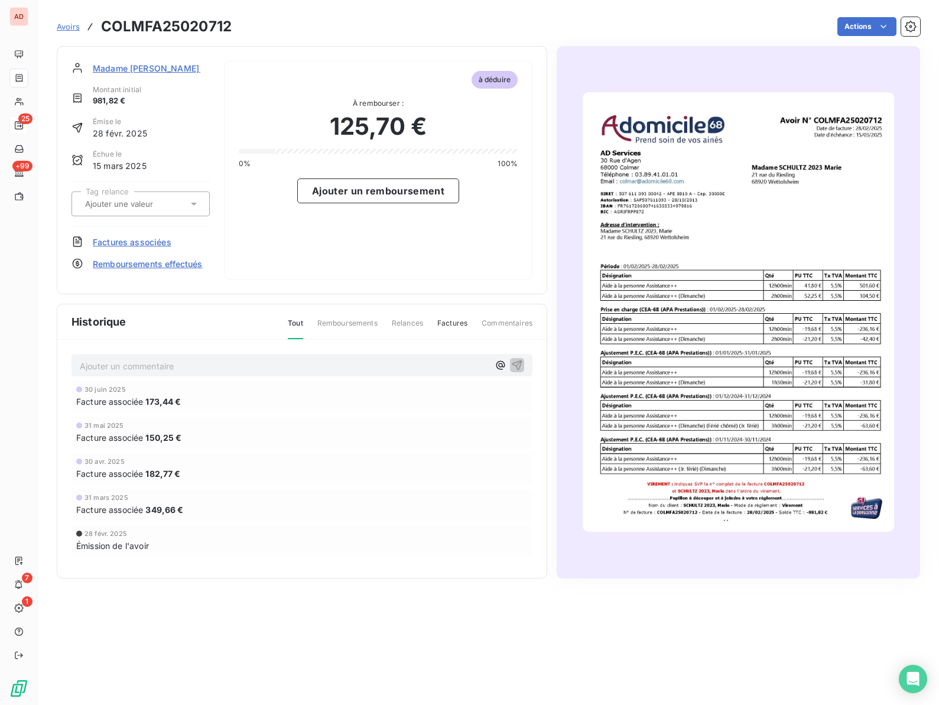
click at [162, 244] on span "Factures associées" at bounding box center [132, 242] width 79 height 12
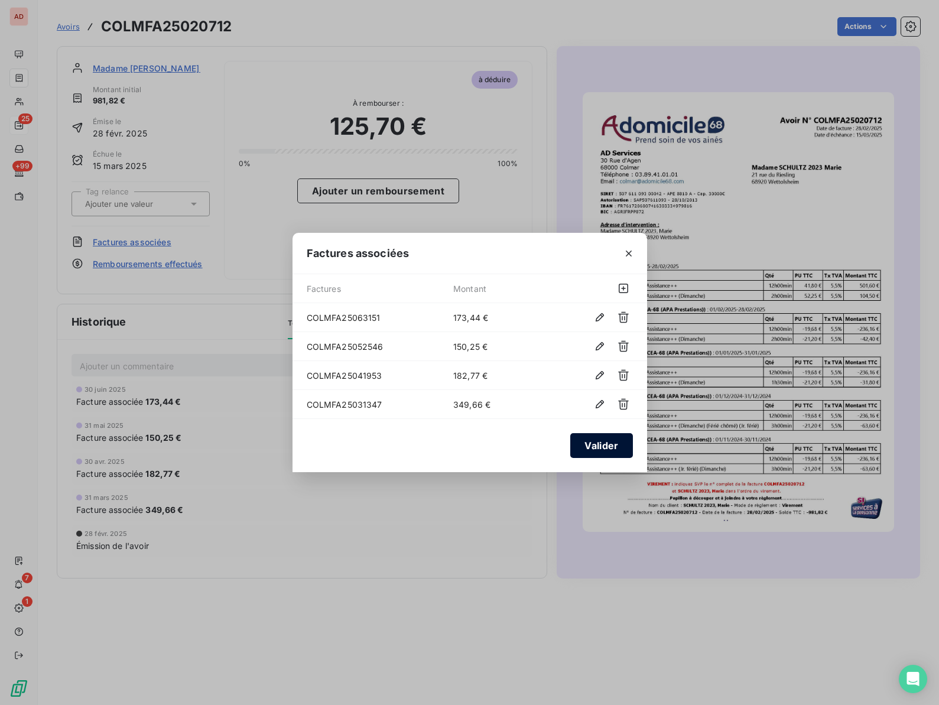
click at [602, 448] on button "Valider" at bounding box center [601, 445] width 62 height 25
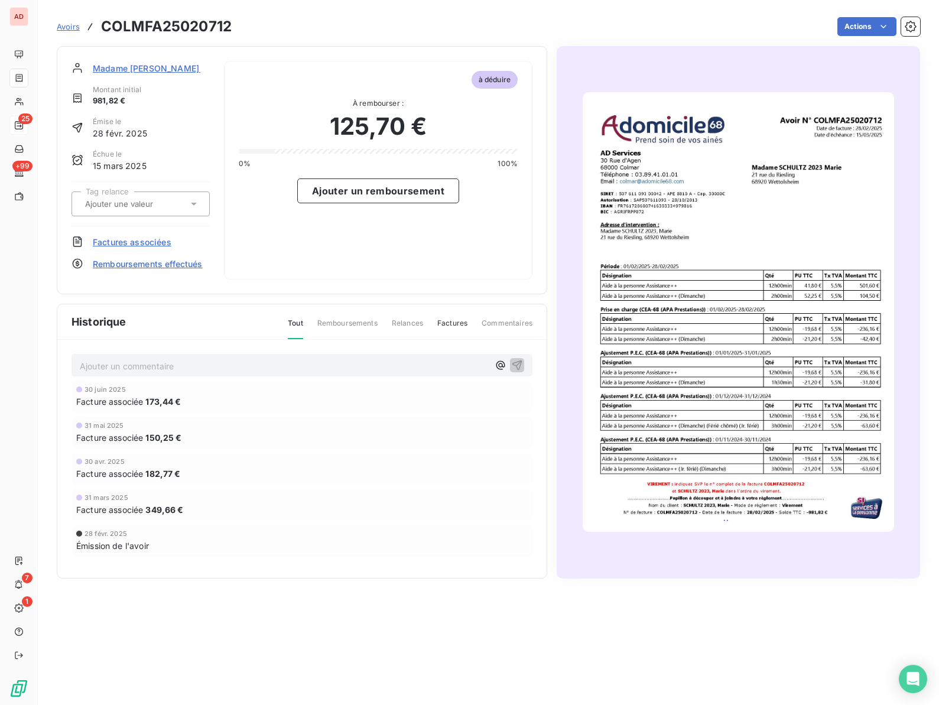
click at [142, 239] on span "Factures associées" at bounding box center [132, 242] width 79 height 12
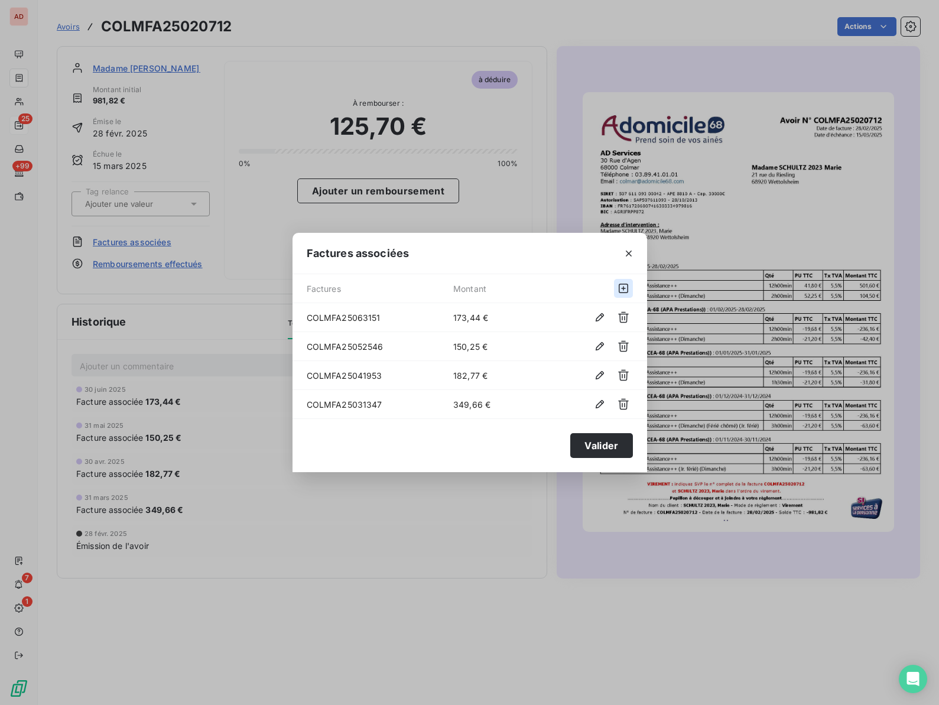
click at [621, 288] on icon "button" at bounding box center [624, 288] width 12 height 12
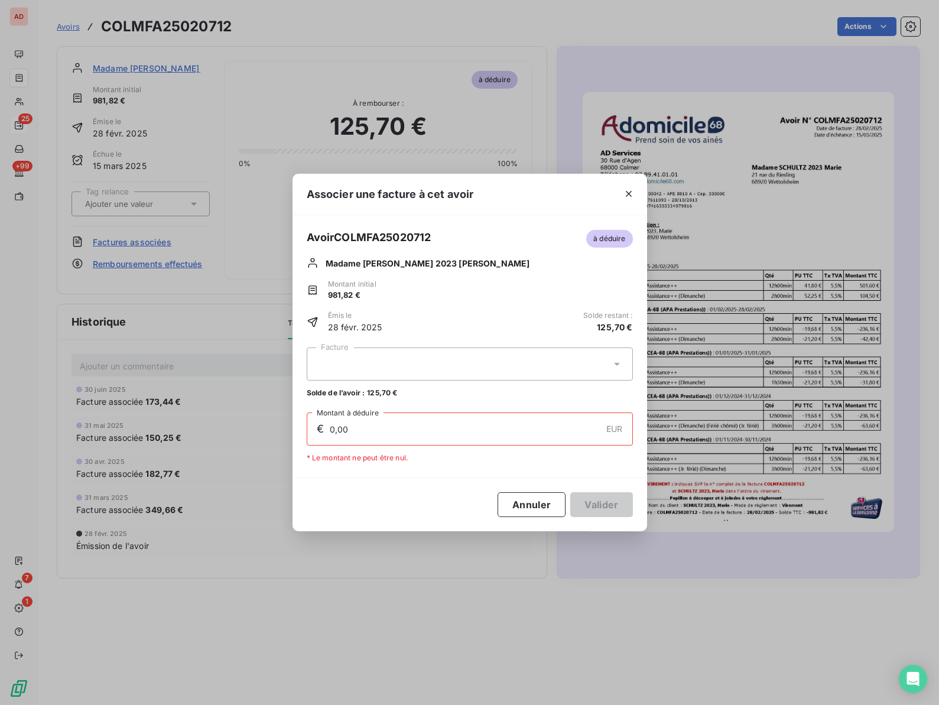
click at [418, 366] on div at bounding box center [470, 363] width 326 height 33
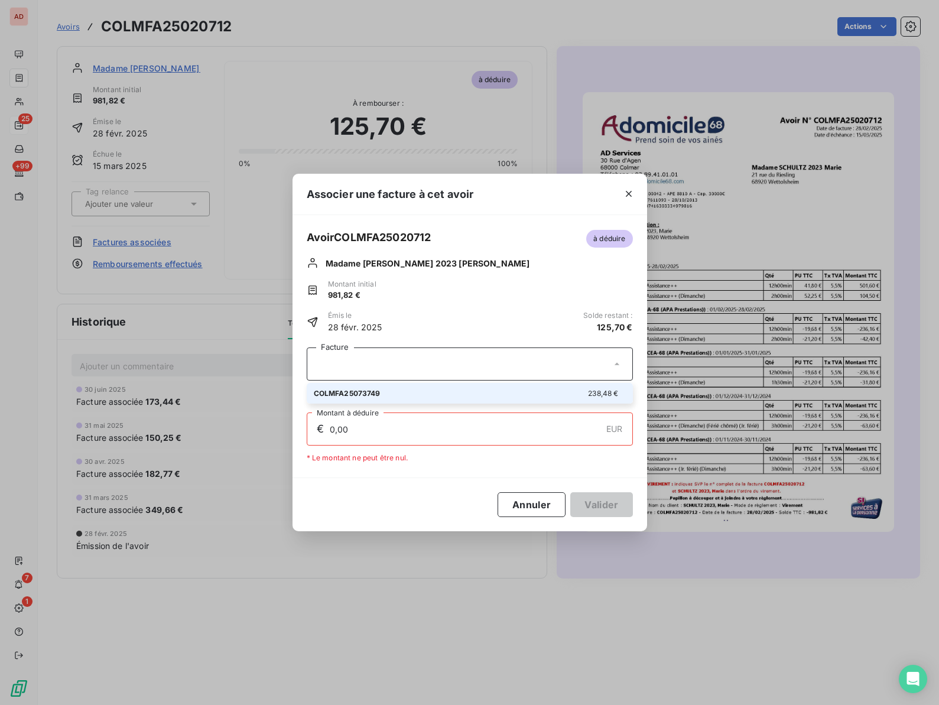
click at [391, 395] on div "COLMFA25073749 238,48 €" at bounding box center [470, 393] width 312 height 11
type input "125,70"
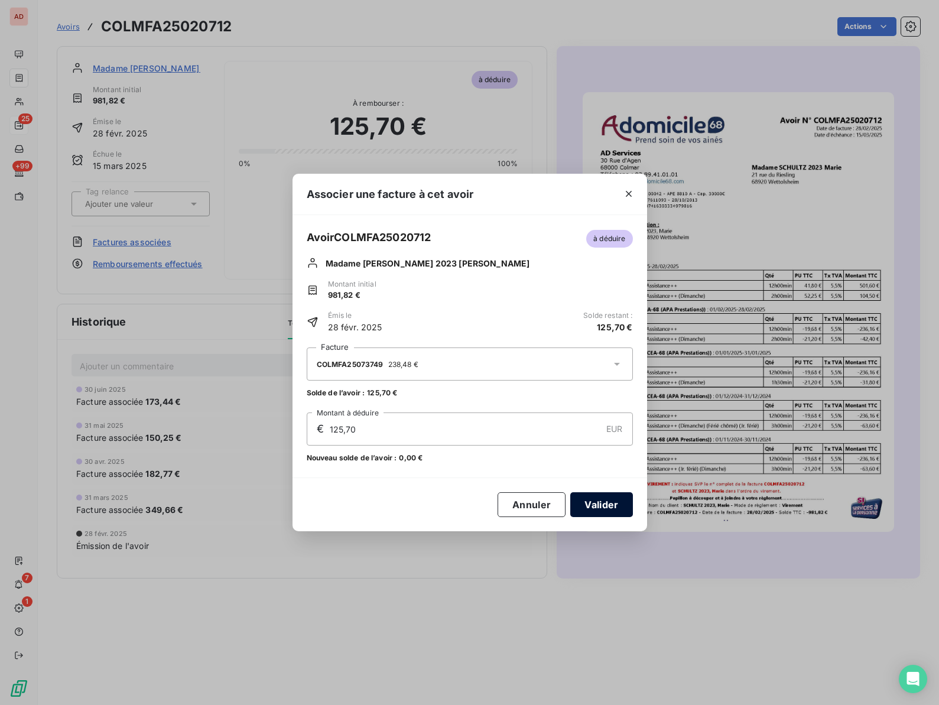
click at [596, 504] on button "Valider" at bounding box center [601, 504] width 62 height 25
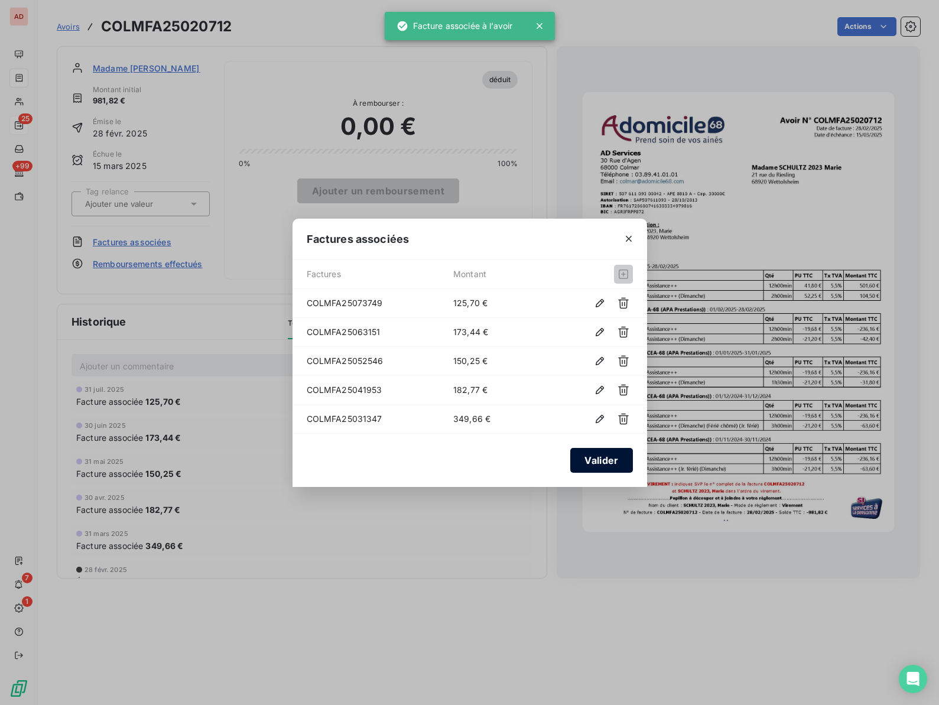
click at [587, 464] on button "Valider" at bounding box center [601, 460] width 62 height 25
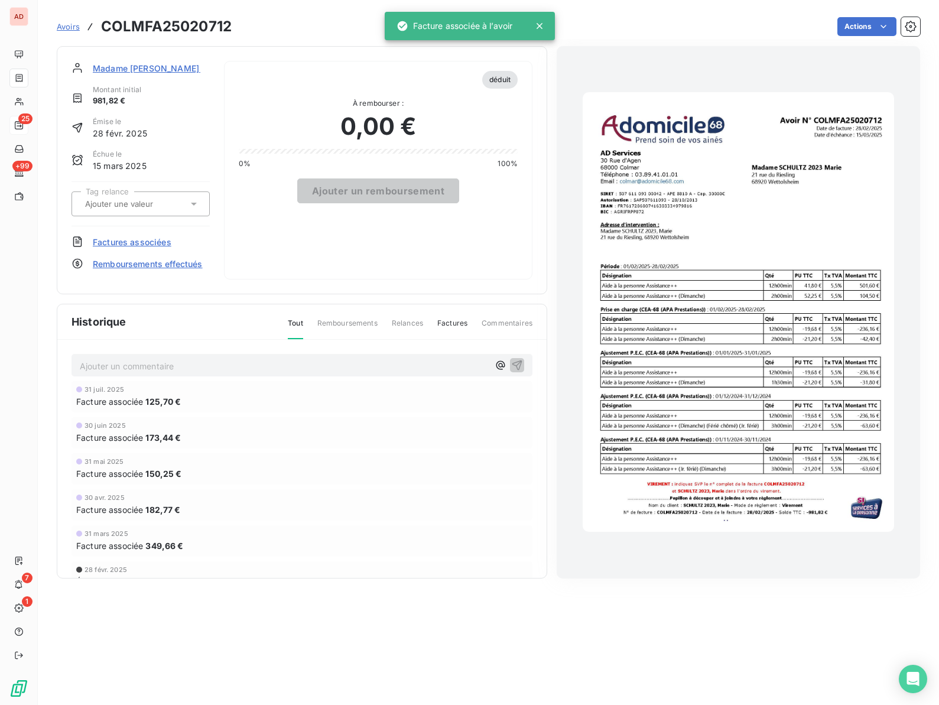
click at [141, 67] on span "Madame [PERSON_NAME] 2023 [PERSON_NAME]" at bounding box center [194, 68] width 202 height 12
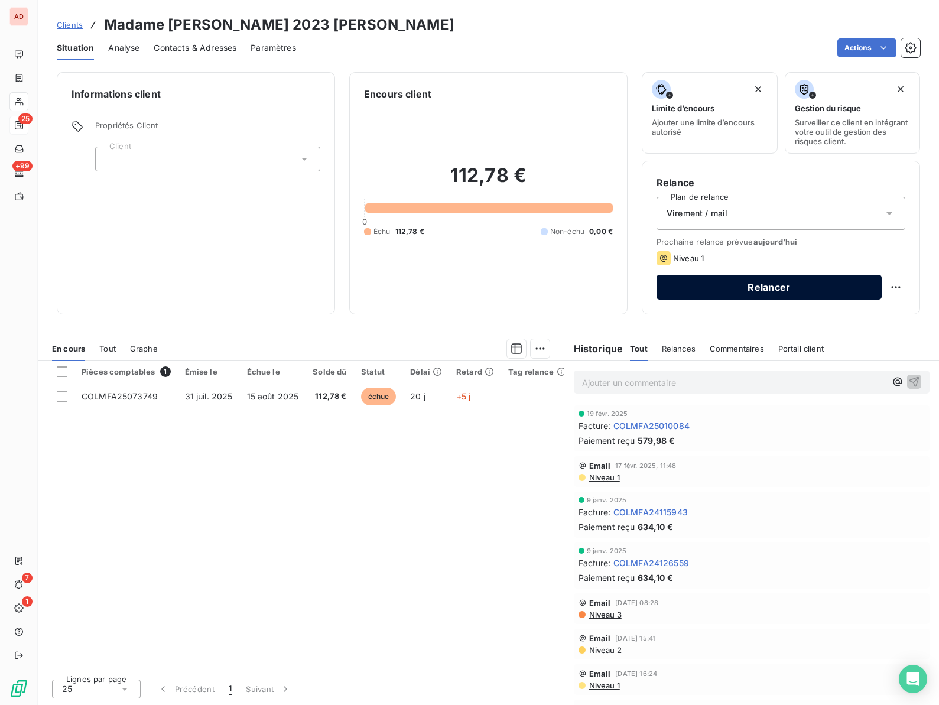
click at [775, 285] on button "Relancer" at bounding box center [769, 287] width 225 height 25
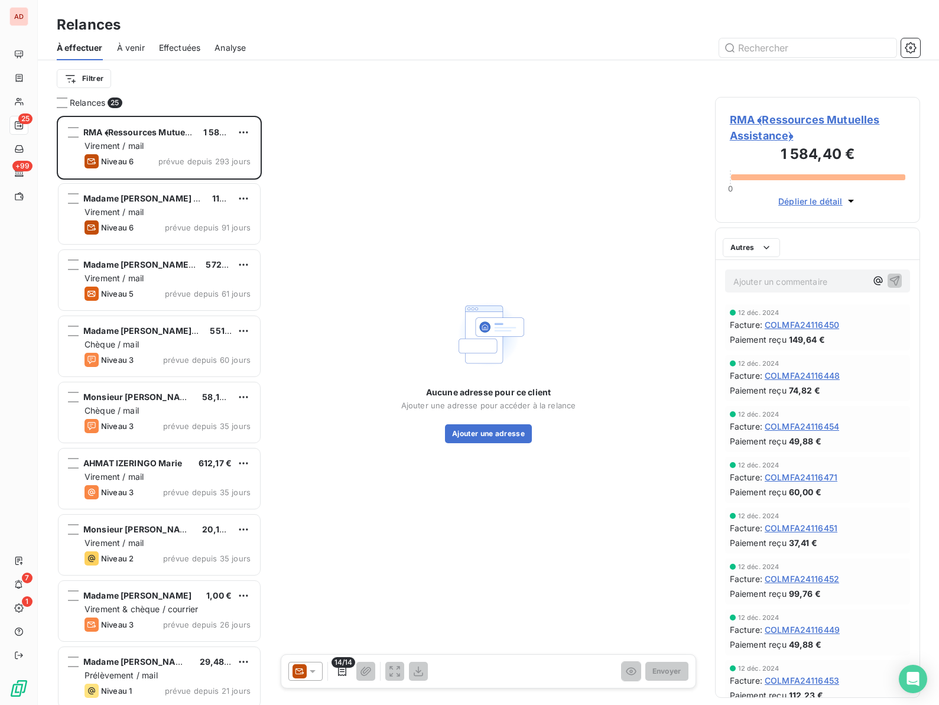
scroll to position [589, 205]
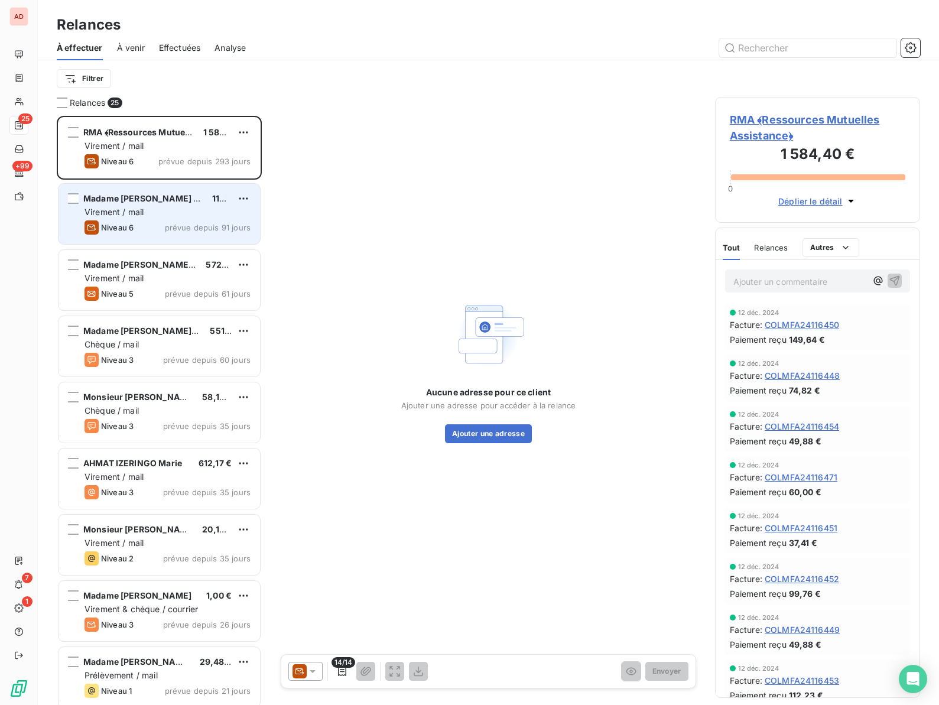
click at [132, 212] on span "Virement / mail" at bounding box center [114, 212] width 59 height 10
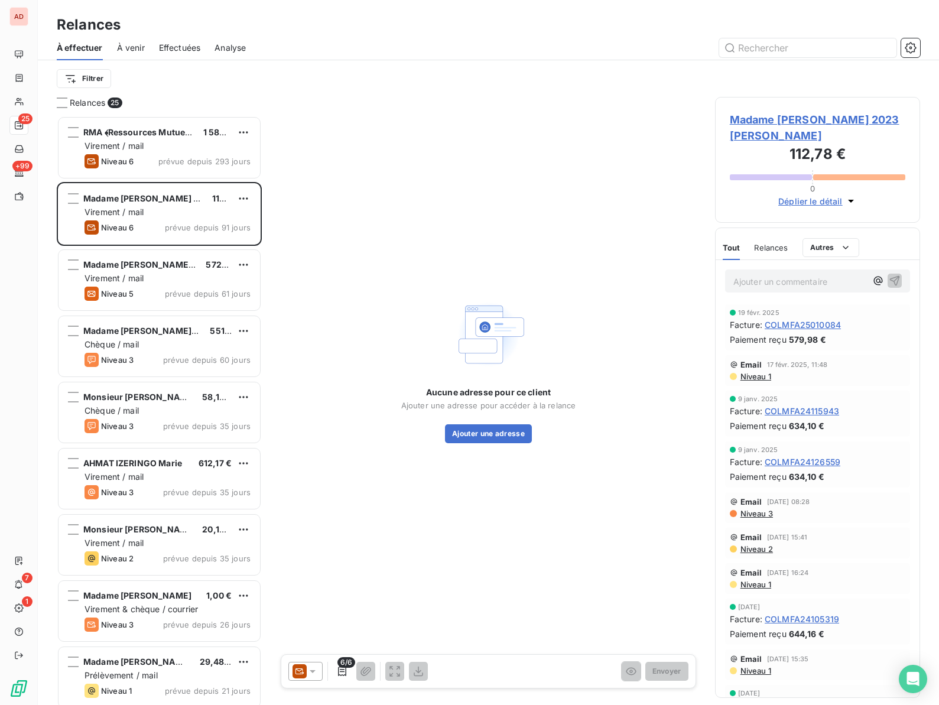
click at [745, 122] on span "Madame [PERSON_NAME] 2023 [PERSON_NAME]" at bounding box center [818, 128] width 176 height 32
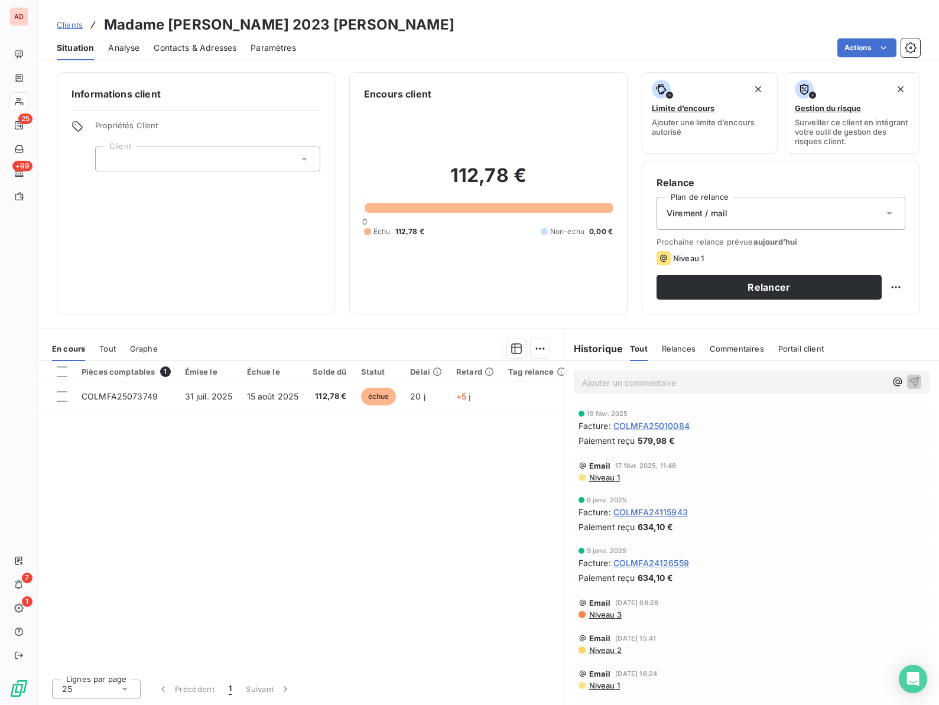
click at [259, 44] on span "Paramètres" at bounding box center [274, 48] width 46 height 12
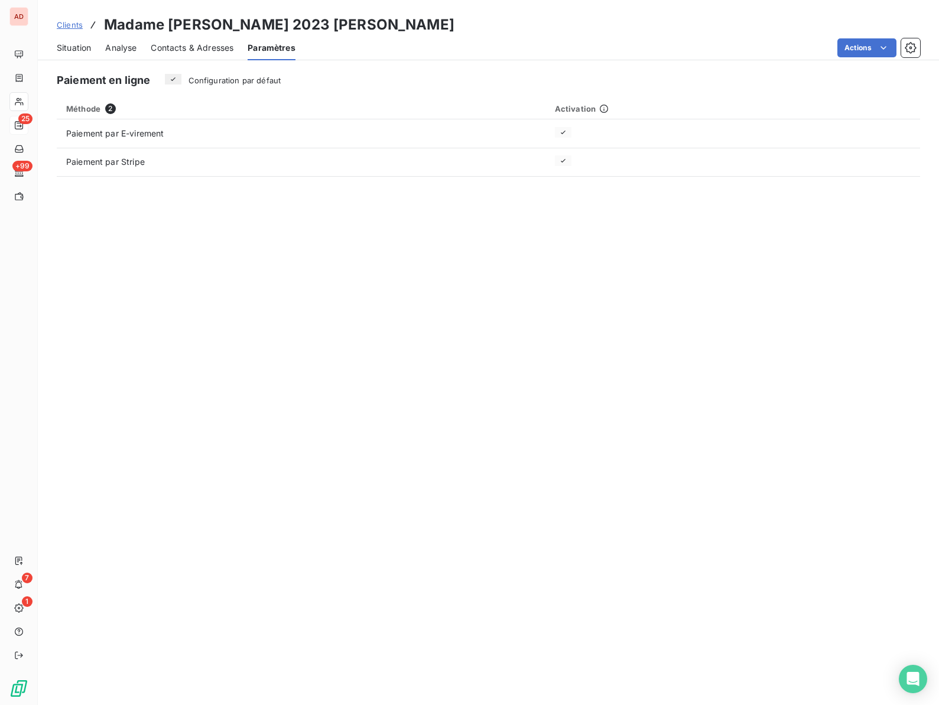
click at [167, 42] on span "Contacts & Adresses" at bounding box center [192, 48] width 83 height 12
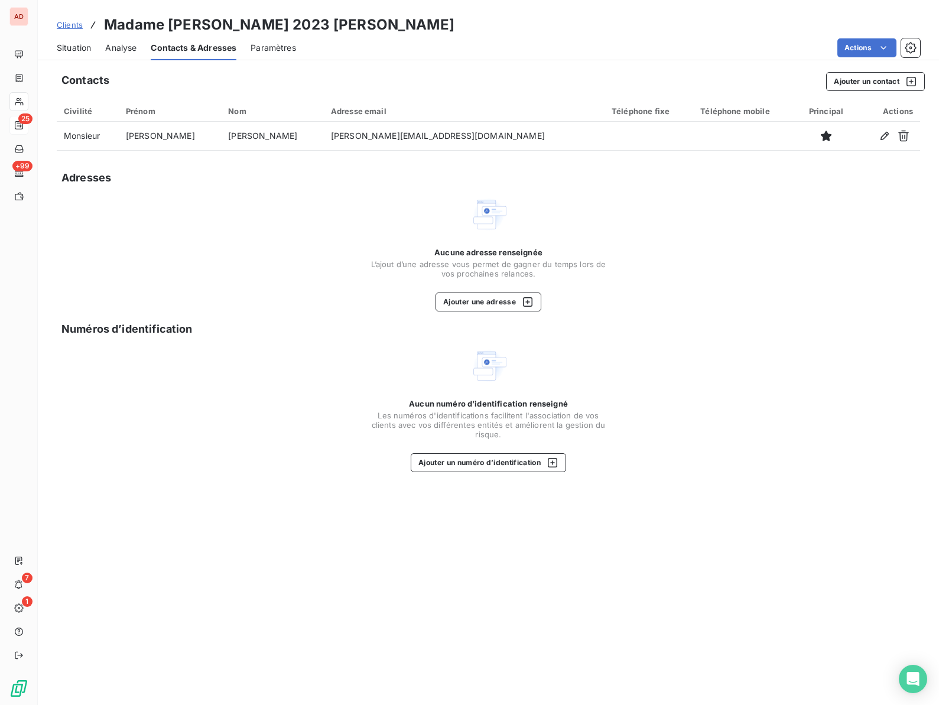
click at [73, 18] on div "Clients Madame SCHULTZ 2023 Marie" at bounding box center [256, 24] width 398 height 21
click at [73, 50] on span "Situation" at bounding box center [74, 48] width 34 height 12
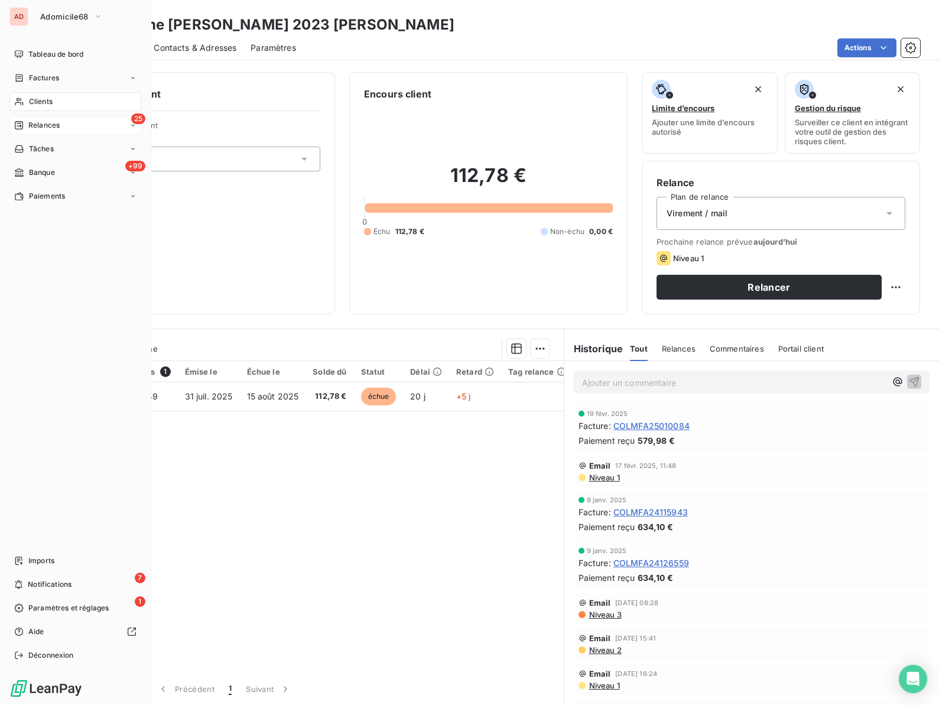
click at [32, 122] on span "Relances" at bounding box center [43, 125] width 31 height 11
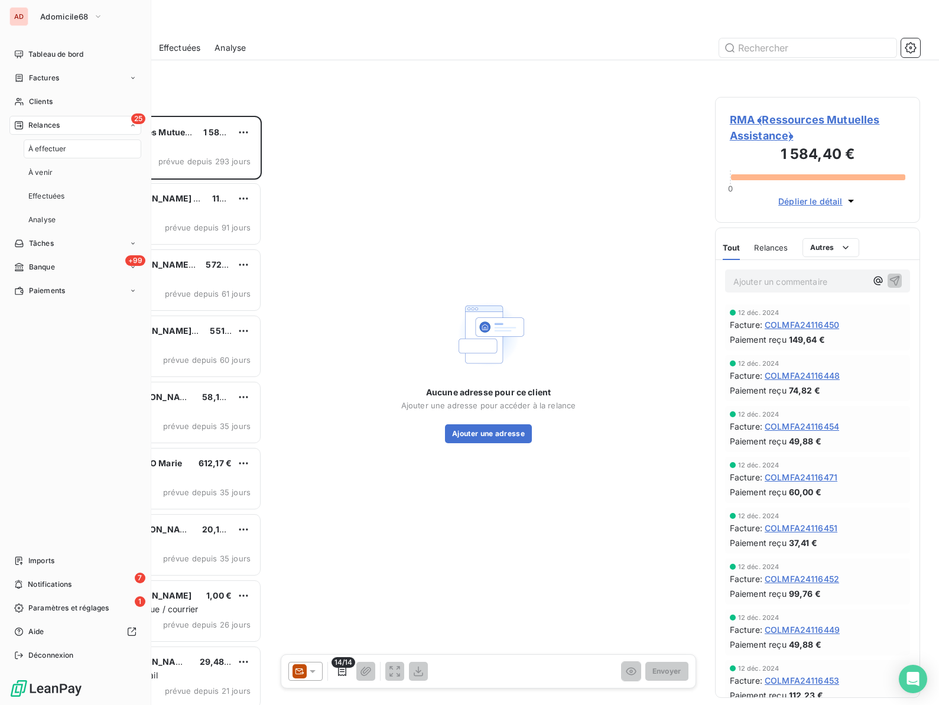
scroll to position [589, 205]
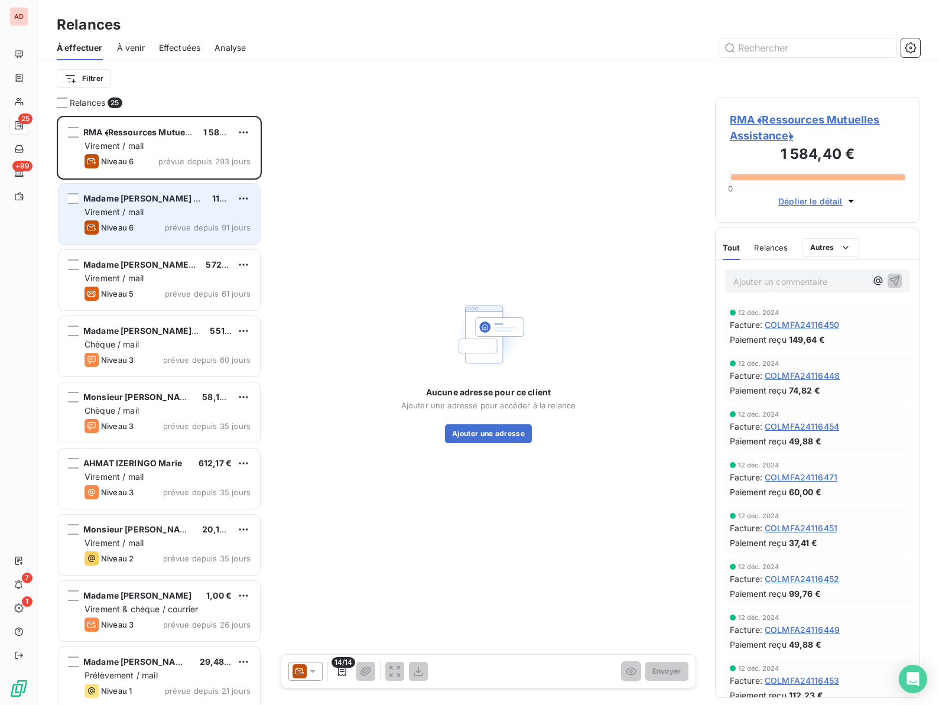
click at [158, 211] on div "Virement / mail" at bounding box center [168, 212] width 166 height 12
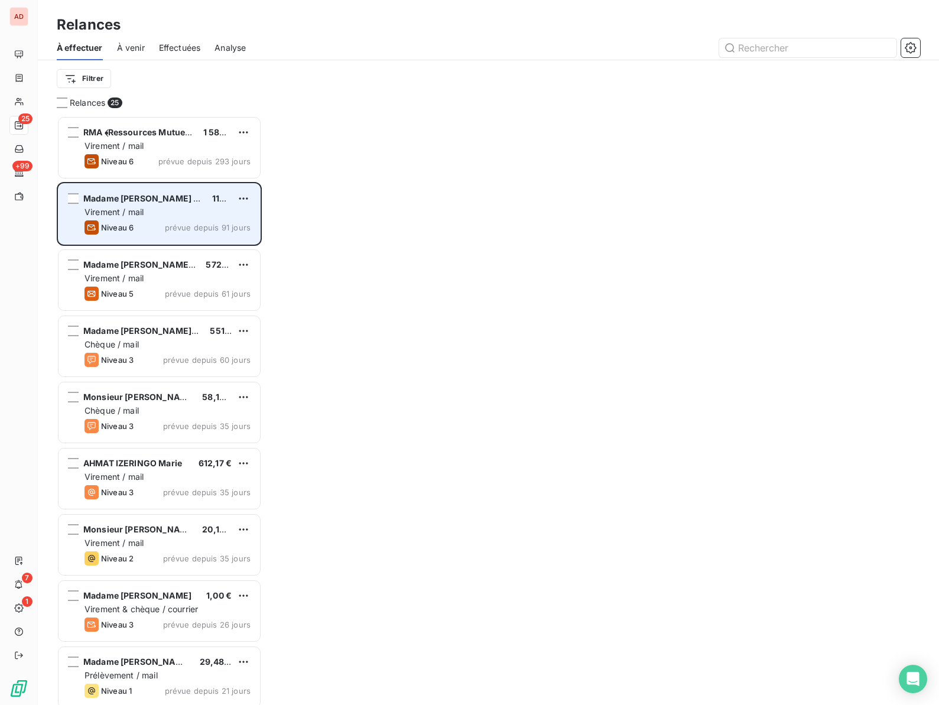
click at [171, 193] on div "Madame [PERSON_NAME] 2023 [PERSON_NAME]" at bounding box center [142, 199] width 119 height 12
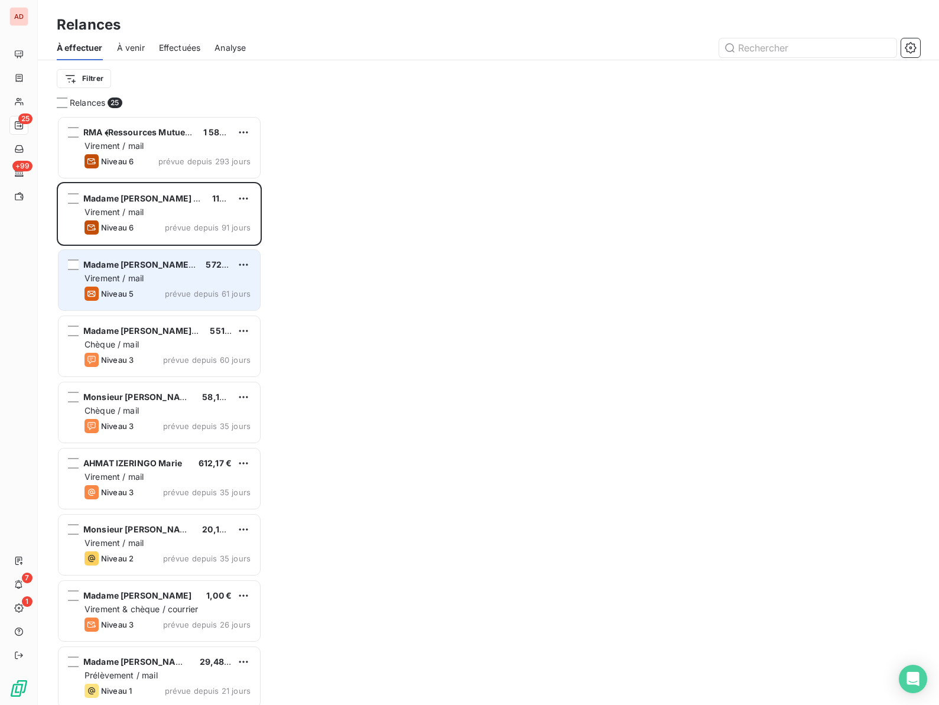
click at [121, 264] on span "Madame [PERSON_NAME] 2023 Juliette" at bounding box center [165, 264] width 164 height 10
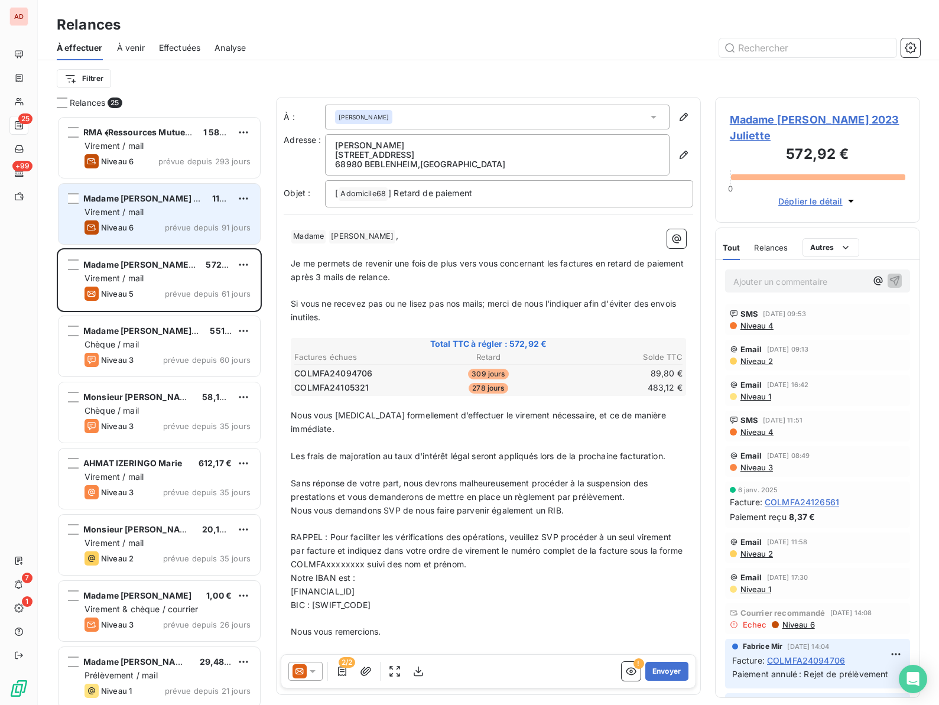
click at [125, 208] on span "Virement / mail" at bounding box center [114, 212] width 59 height 10
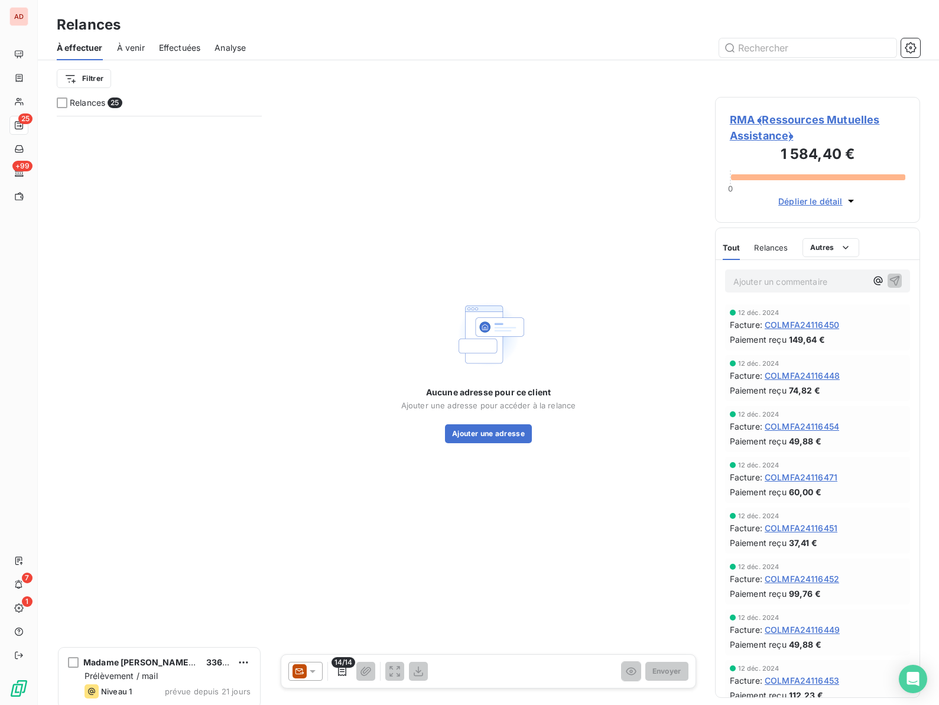
scroll to position [649, 0]
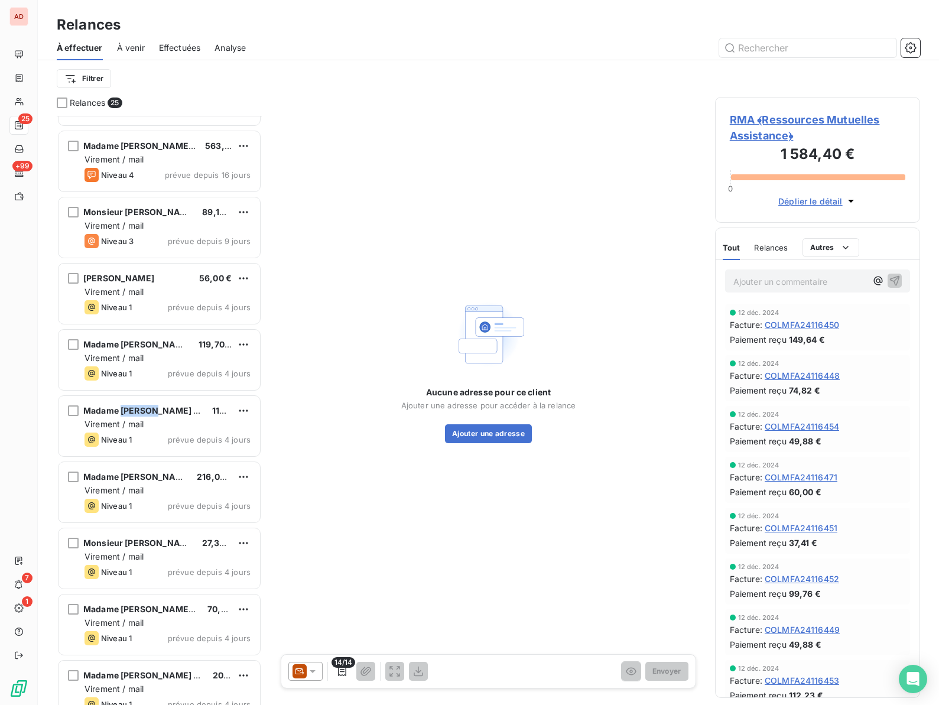
click at [189, 51] on span "Effectuées" at bounding box center [180, 48] width 42 height 12
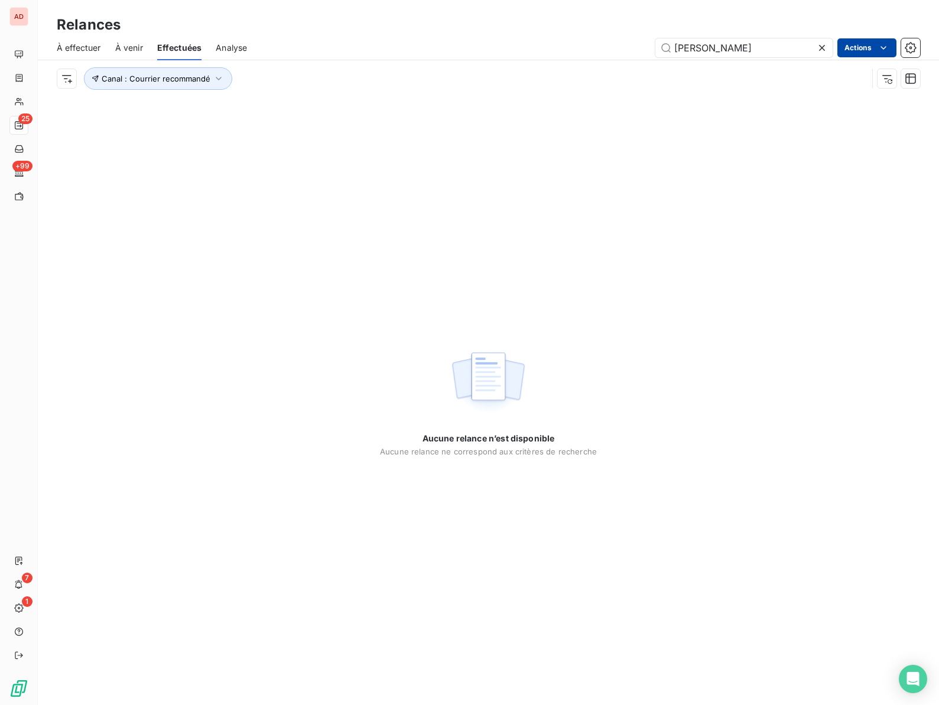
type input "[PERSON_NAME]"
click at [856, 47] on html "AD 25 +99 7 1 Relances À effectuer À venir Effectuées Analyse [PERSON_NAME] Act…" at bounding box center [469, 352] width 939 height 705
click at [27, 94] on html "AD 25 +99 7 1 Relances À effectuer À venir Effectuées Analyse [PERSON_NAME] Act…" at bounding box center [469, 352] width 939 height 705
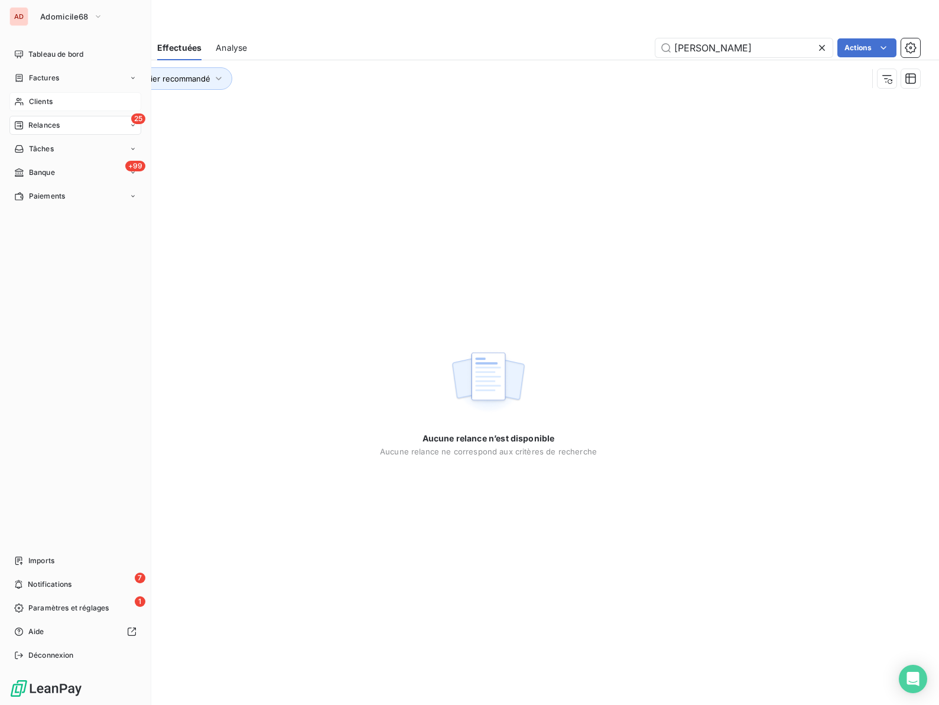
click at [24, 103] on div "Clients" at bounding box center [75, 101] width 132 height 19
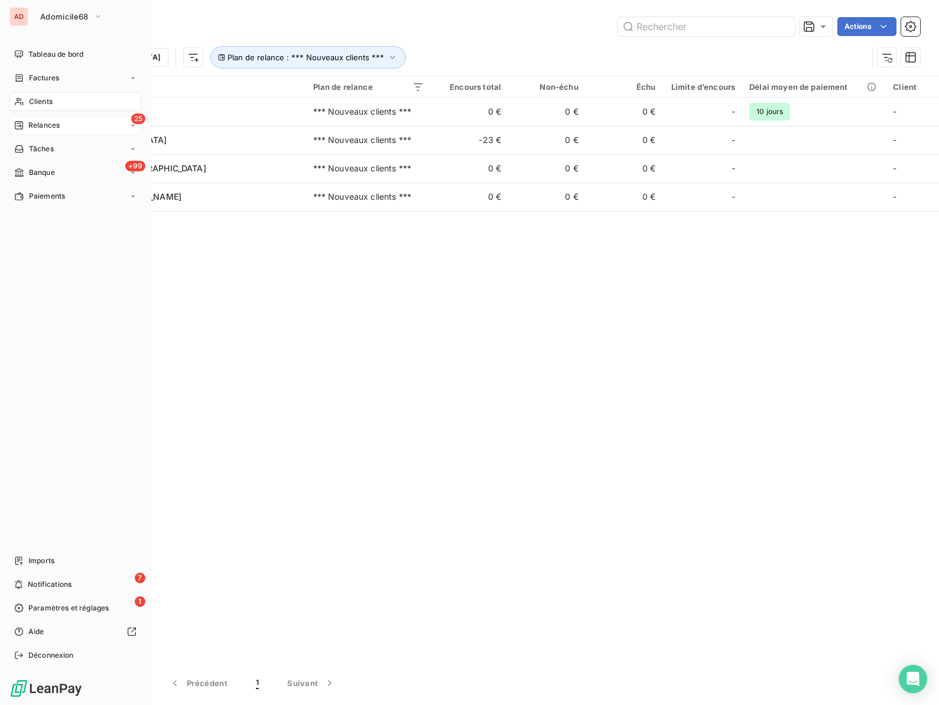
click at [33, 123] on span "Relances" at bounding box center [43, 125] width 31 height 11
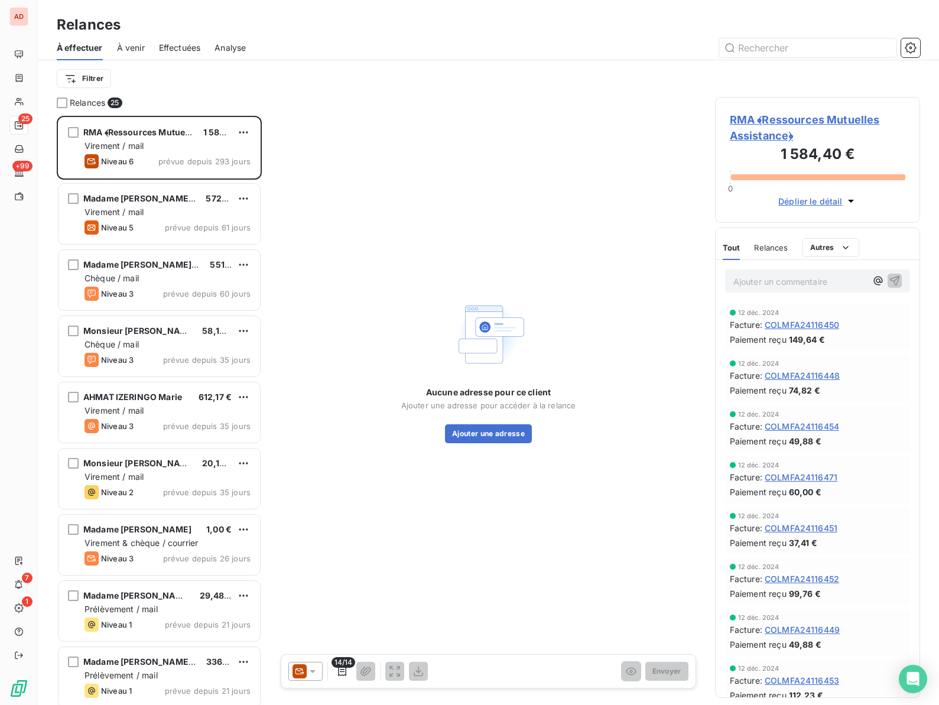
scroll to position [649, 0]
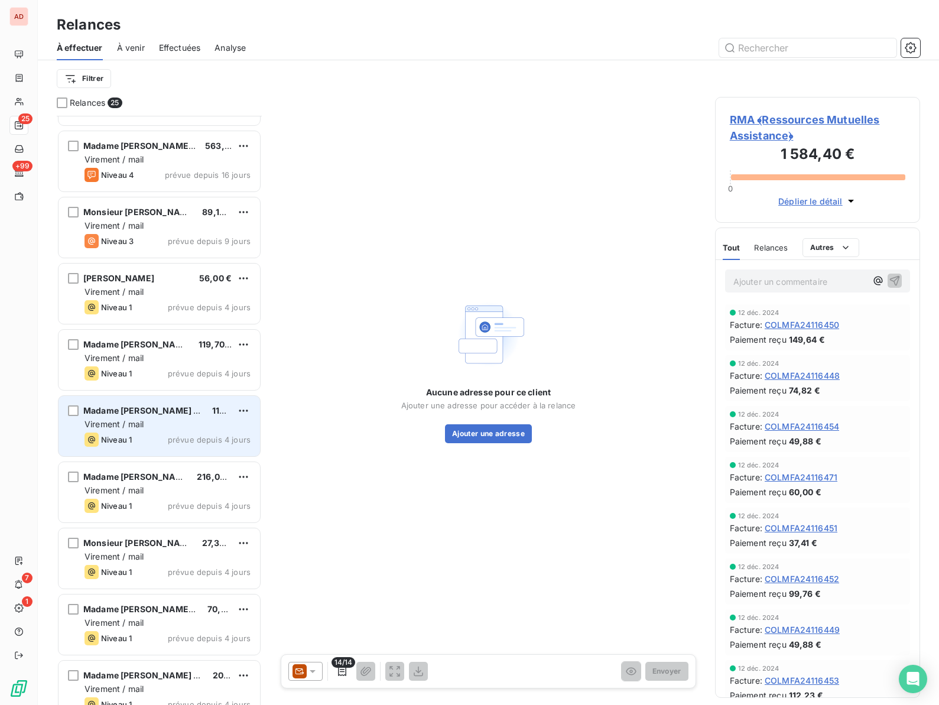
click at [170, 429] on div "Virement / mail" at bounding box center [168, 424] width 166 height 12
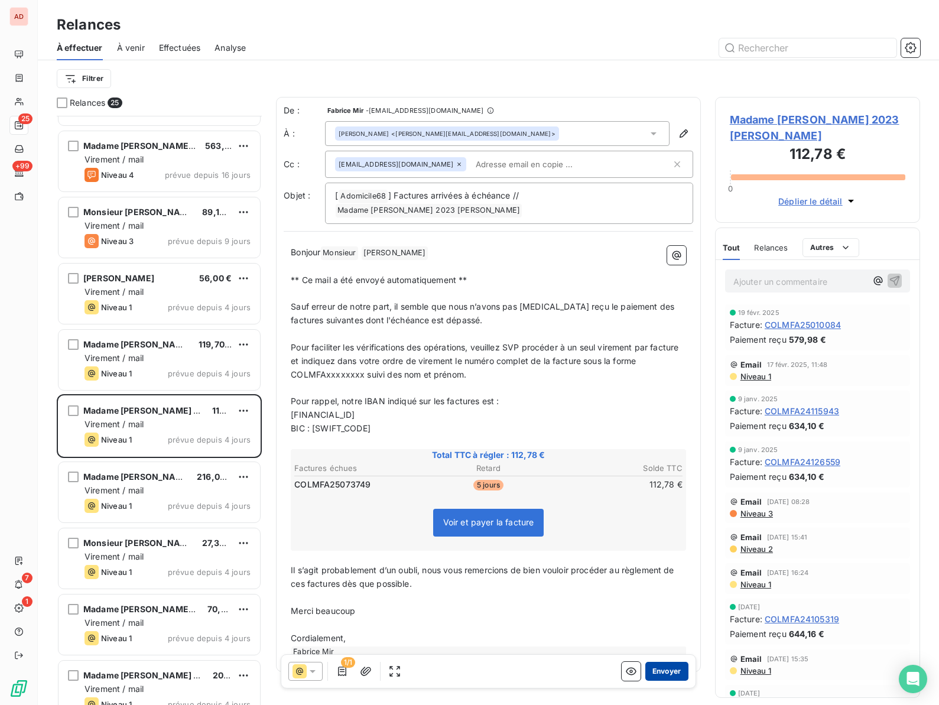
click at [670, 668] on button "Envoyer" at bounding box center [666, 671] width 43 height 19
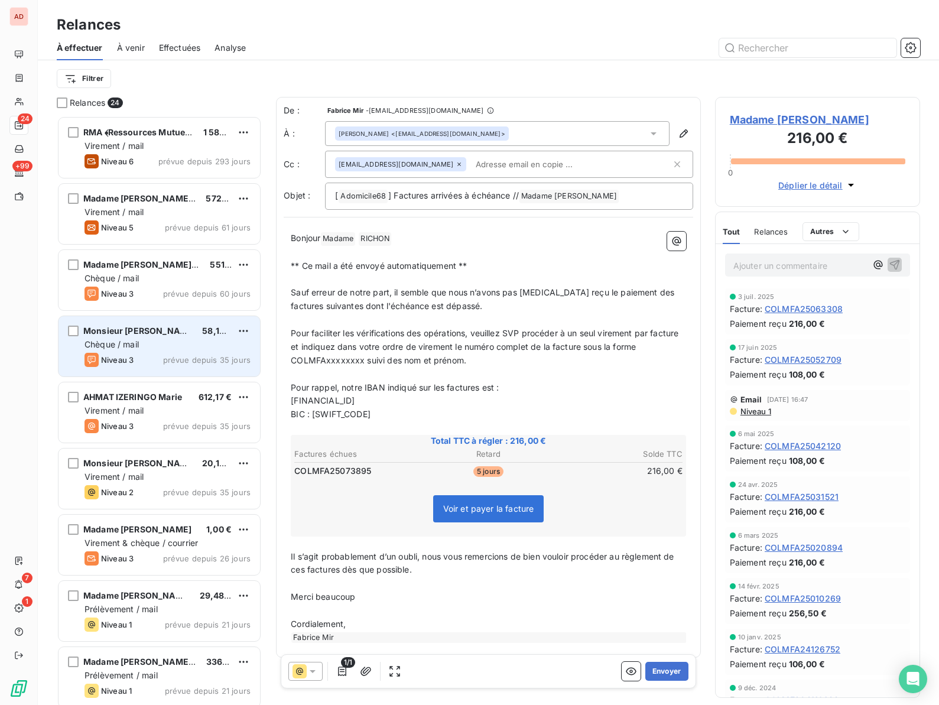
click at [141, 337] on div "Monsieur [PERSON_NAME] 58,12 € Chèque / mail Niveau 3 prévue depuis 35 jours" at bounding box center [160, 346] width 202 height 60
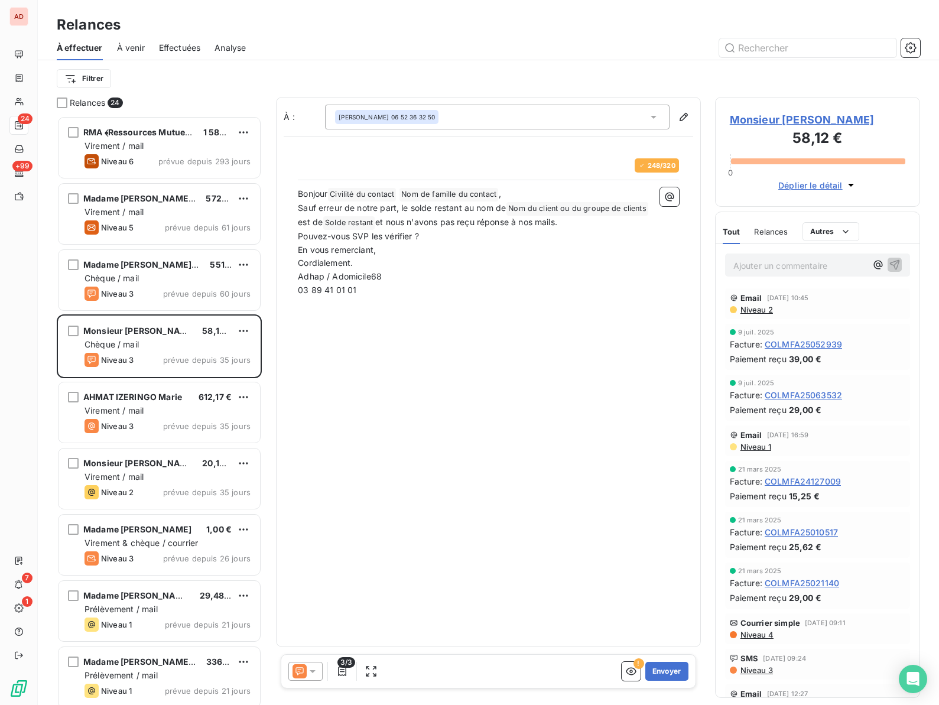
scroll to position [589, 205]
click at [750, 122] on span "Monsieur [PERSON_NAME]" at bounding box center [818, 120] width 176 height 16
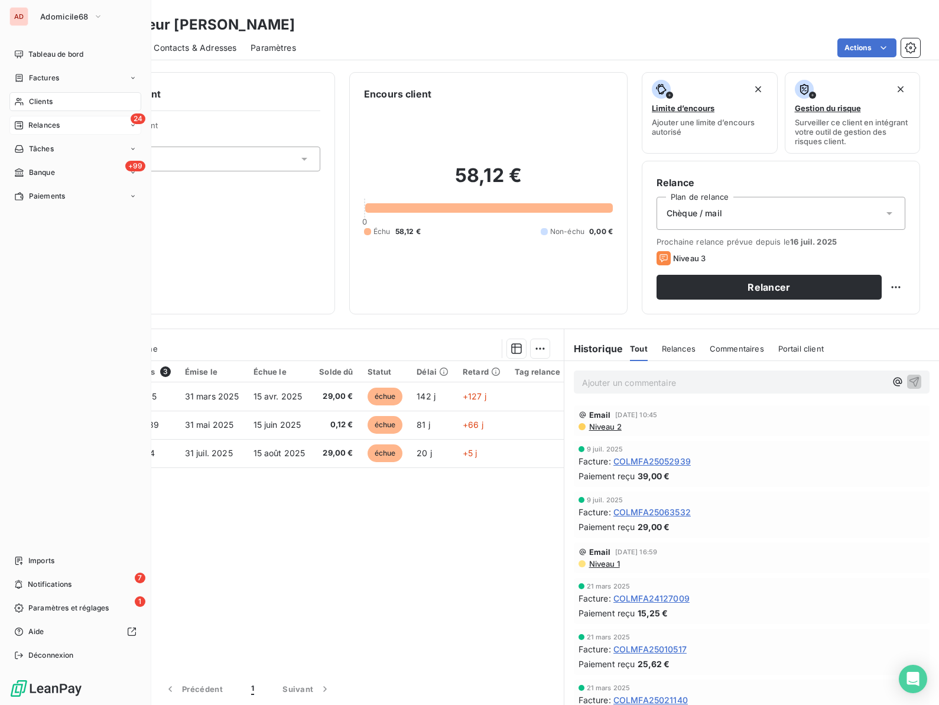
click at [34, 101] on span "Clients" at bounding box center [41, 101] width 24 height 11
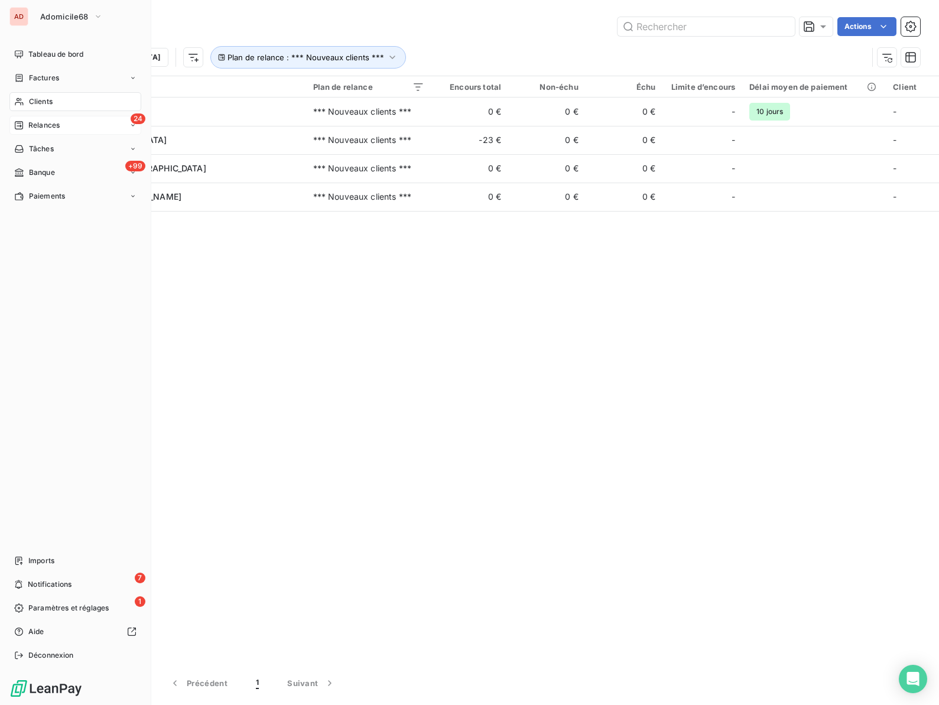
click at [37, 123] on span "Relances" at bounding box center [43, 125] width 31 height 11
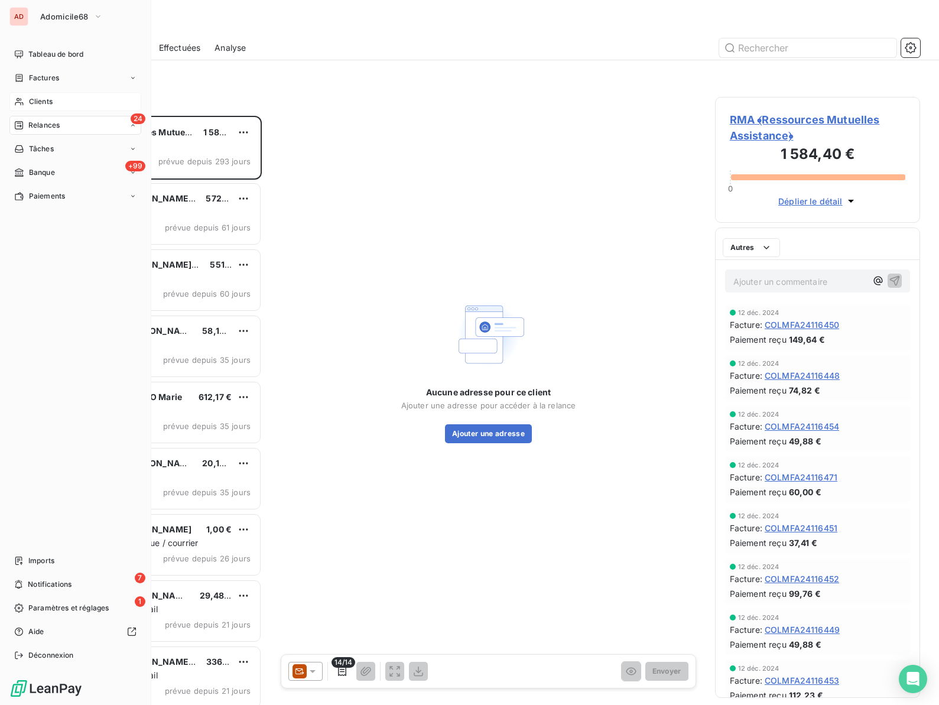
scroll to position [589, 205]
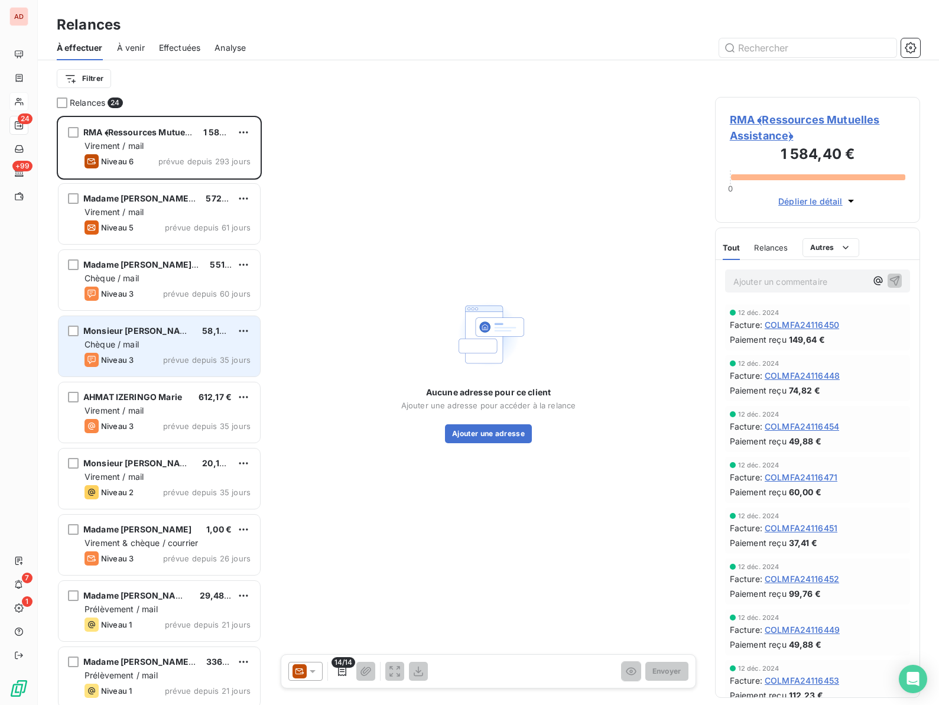
click at [148, 333] on span "Monsieur [PERSON_NAME]" at bounding box center [139, 331] width 112 height 10
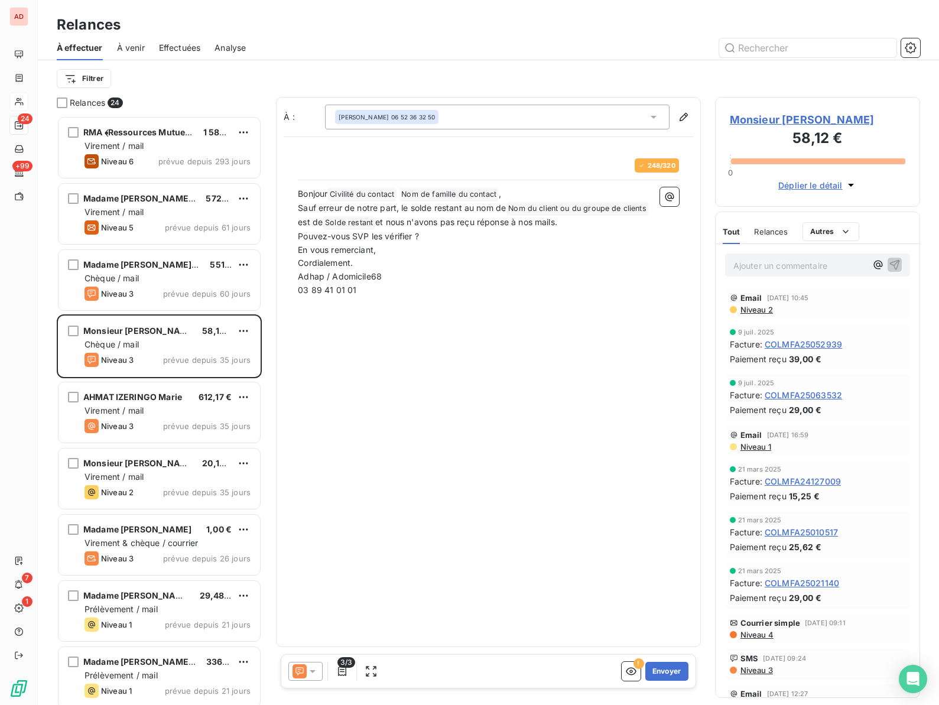
click at [314, 674] on icon at bounding box center [313, 671] width 12 height 12
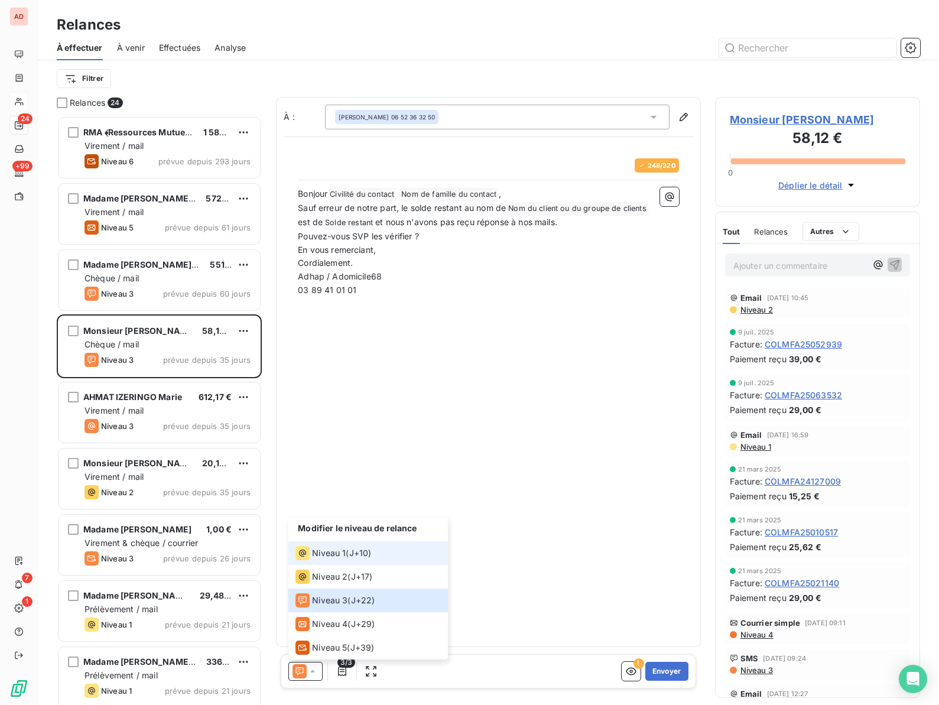
click at [321, 553] on span "Niveau 1" at bounding box center [329, 553] width 34 height 12
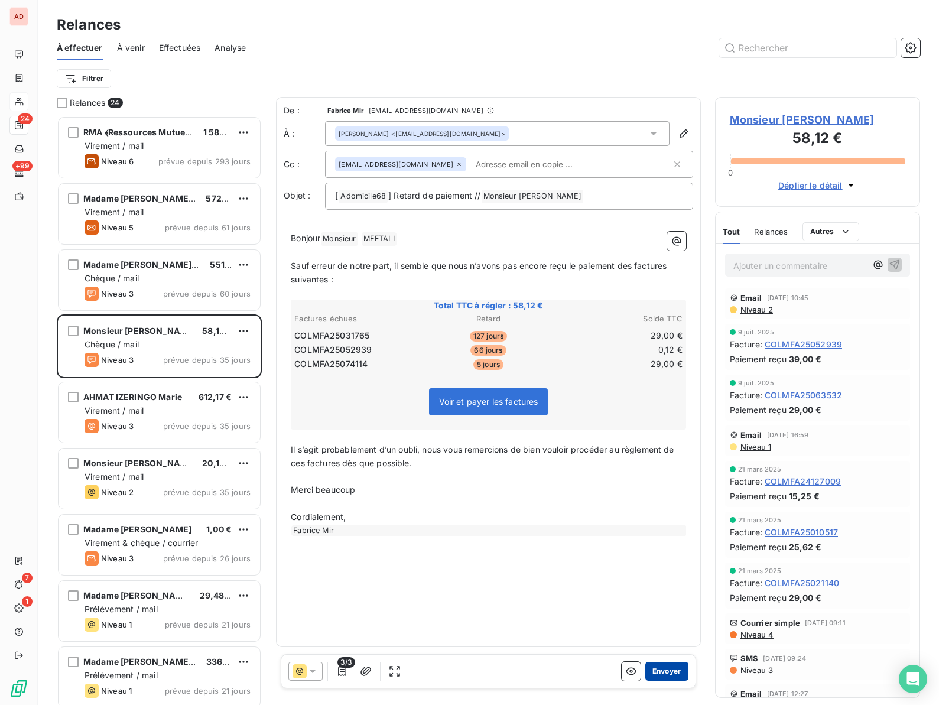
click at [657, 678] on button "Envoyer" at bounding box center [666, 671] width 43 height 19
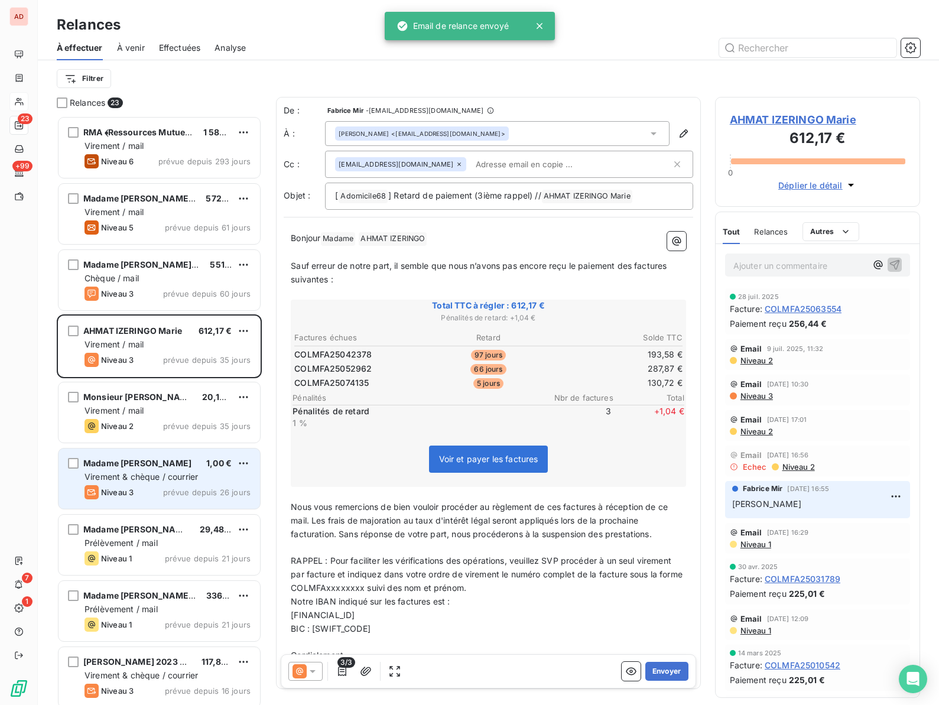
click at [139, 475] on span "Virement & chèque / courrier" at bounding box center [141, 477] width 113 height 10
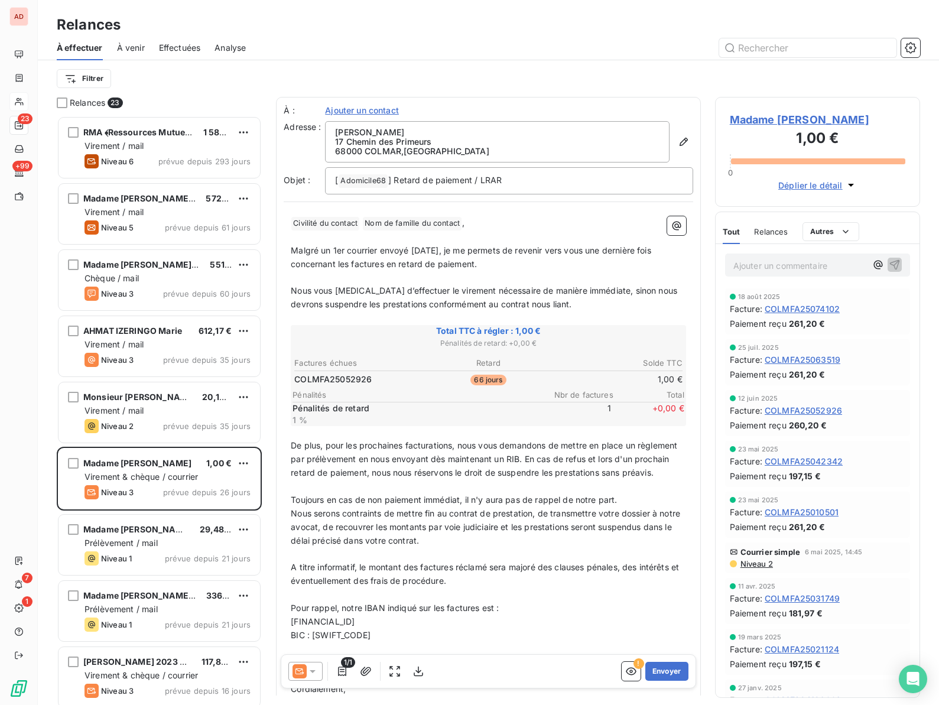
click at [315, 677] on icon at bounding box center [313, 671] width 12 height 12
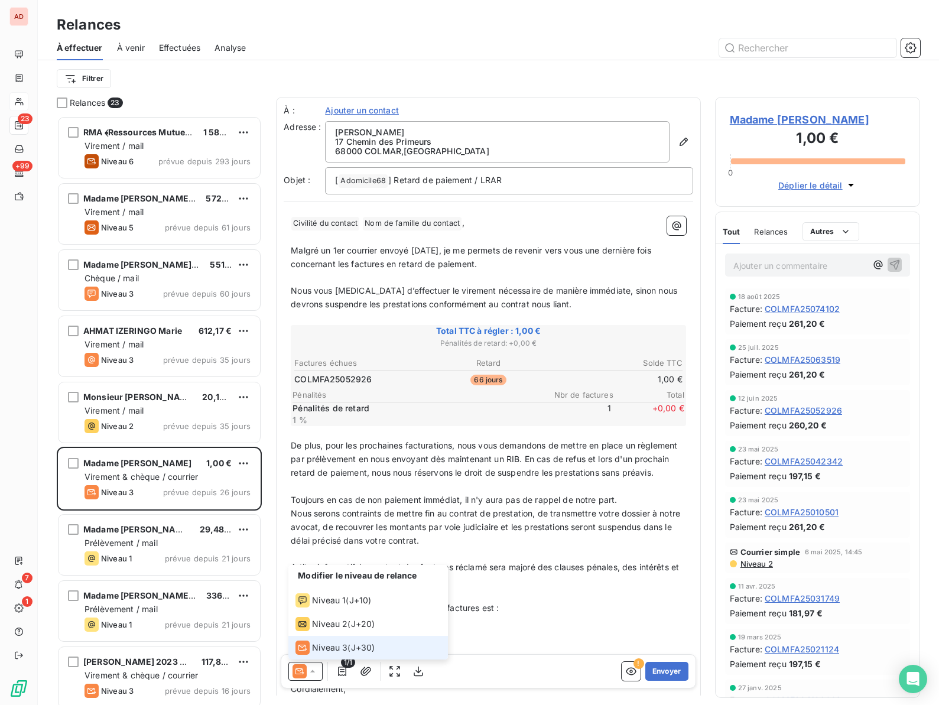
click at [315, 677] on icon at bounding box center [313, 671] width 12 height 12
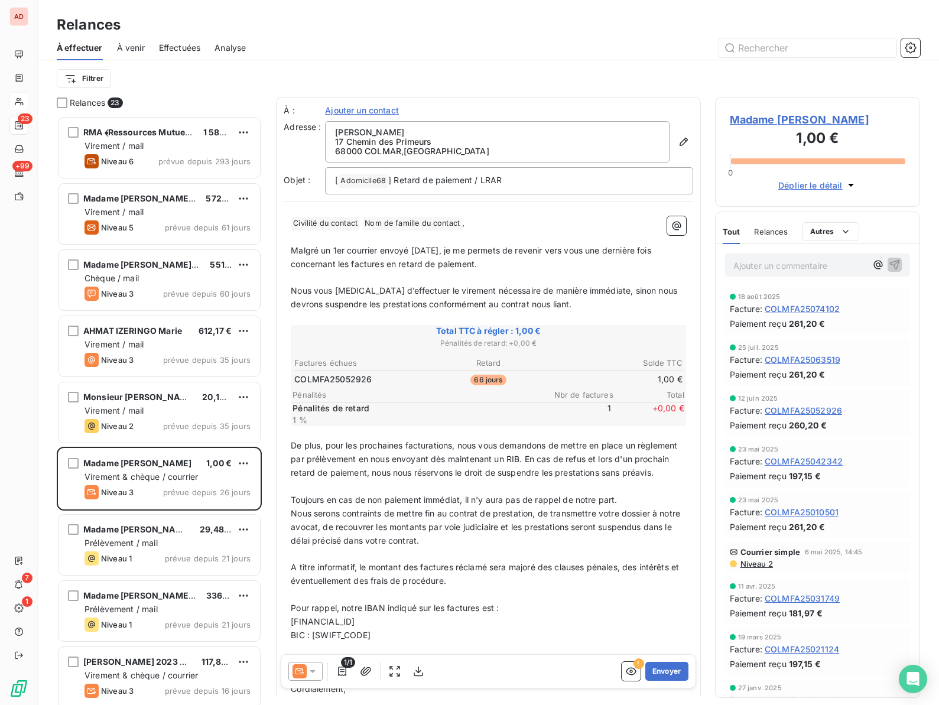
click at [483, 629] on p "BIC : [SWIFT_CODE]" at bounding box center [488, 636] width 395 height 14
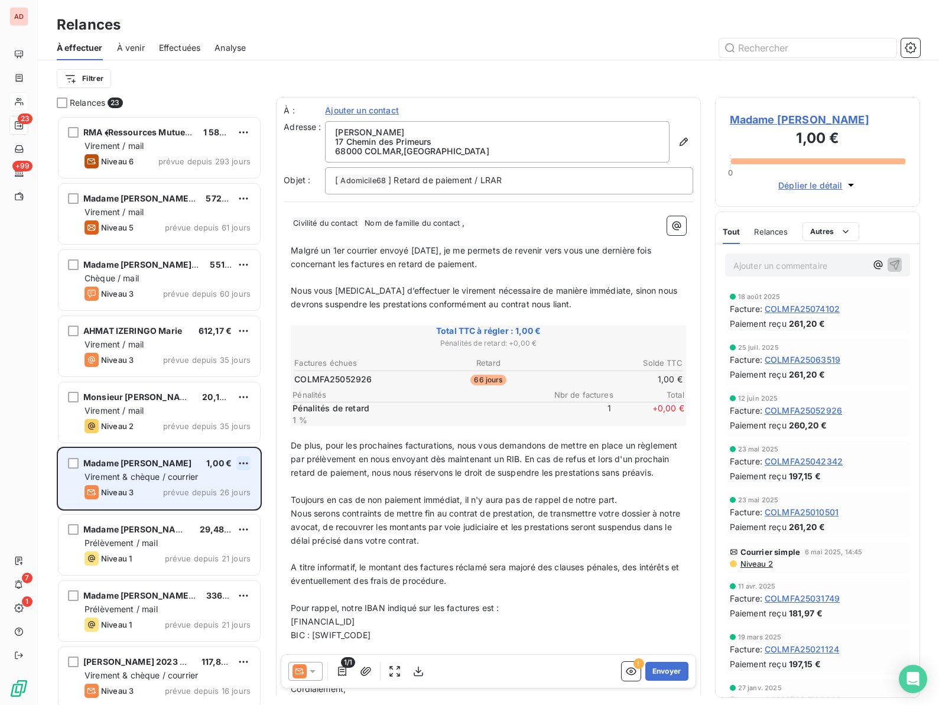
click at [243, 462] on html "AD 23 +99 7 1 Relances À effectuer À venir Effectuées Analyse Filtrer Relances …" at bounding box center [469, 352] width 939 height 705
click at [187, 486] on div "Replanifier cette action" at bounding box center [192, 486] width 106 height 19
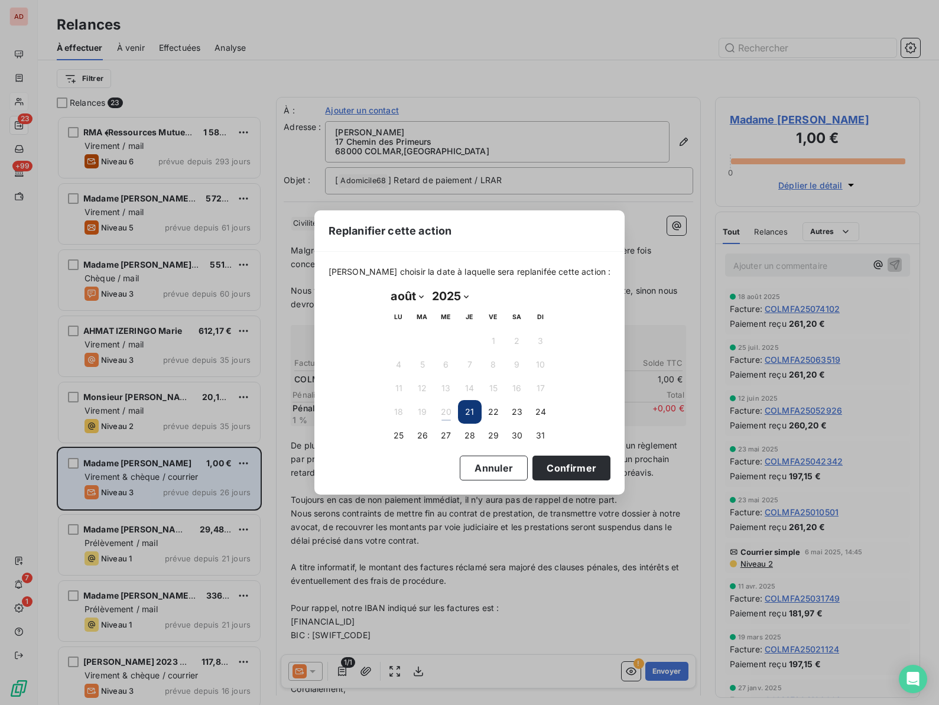
click at [421, 294] on select "janvier février mars avril mai juin juillet août septembre octobre novembre déc…" at bounding box center [407, 296] width 41 height 19
select select "8"
click at [402, 385] on button "15" at bounding box center [399, 388] width 24 height 24
click at [532, 468] on button "Confirmer" at bounding box center [571, 468] width 78 height 25
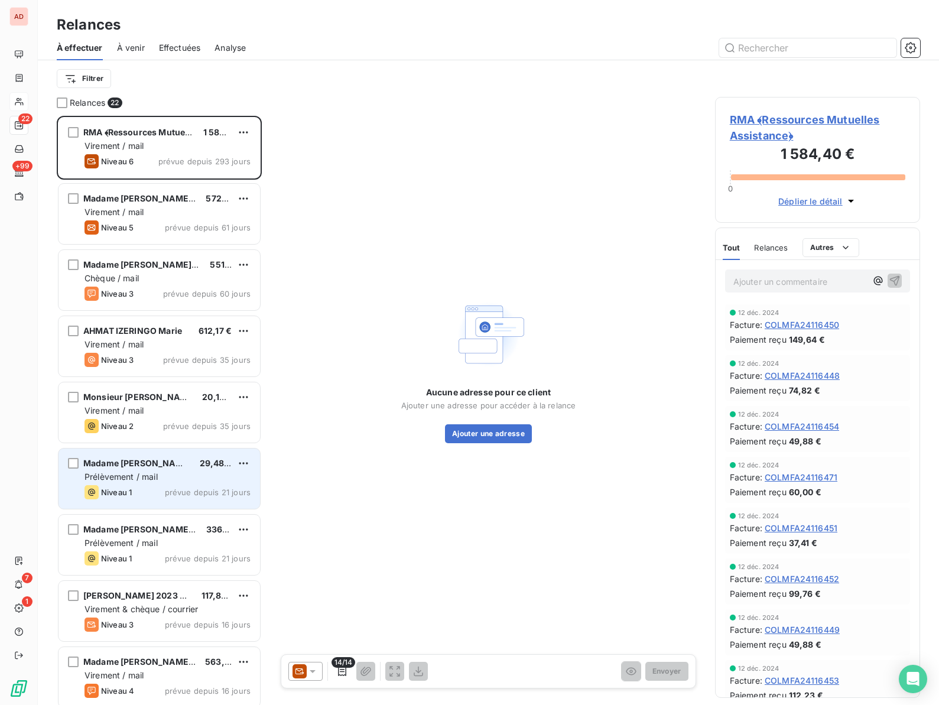
click at [136, 462] on span "Madame [PERSON_NAME]" at bounding box center [137, 463] width 108 height 10
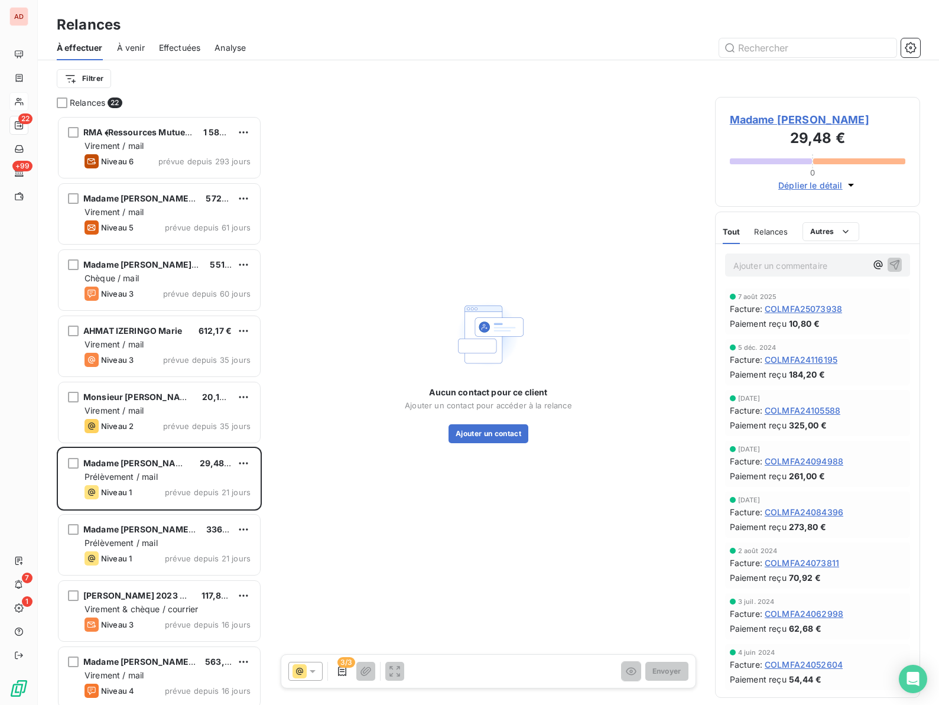
click at [750, 121] on span "Madame [PERSON_NAME]" at bounding box center [818, 120] width 176 height 16
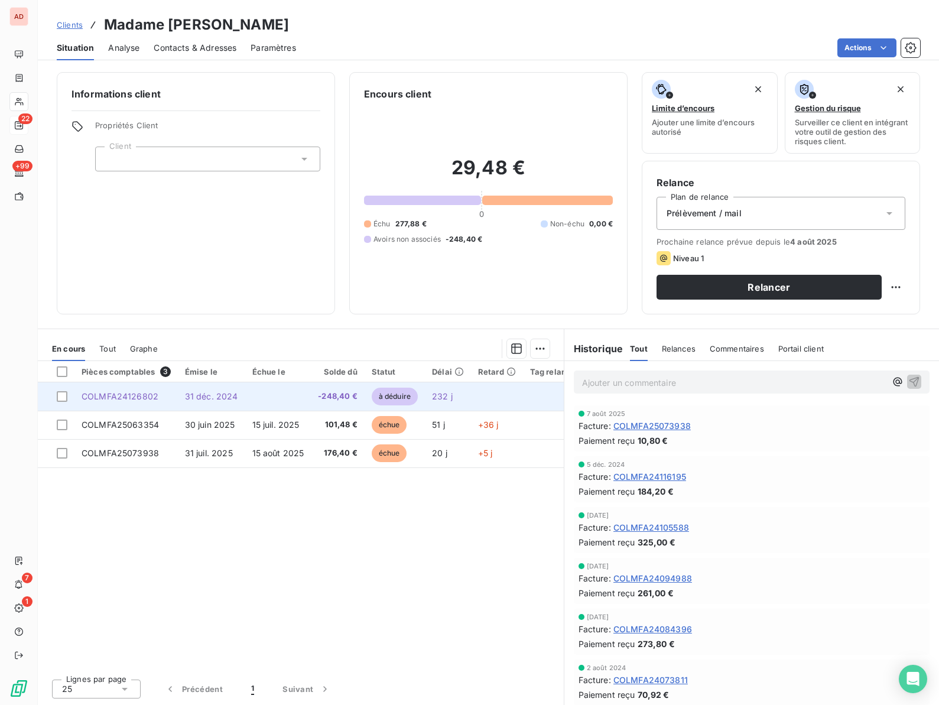
click at [252, 398] on td at bounding box center [278, 396] width 66 height 28
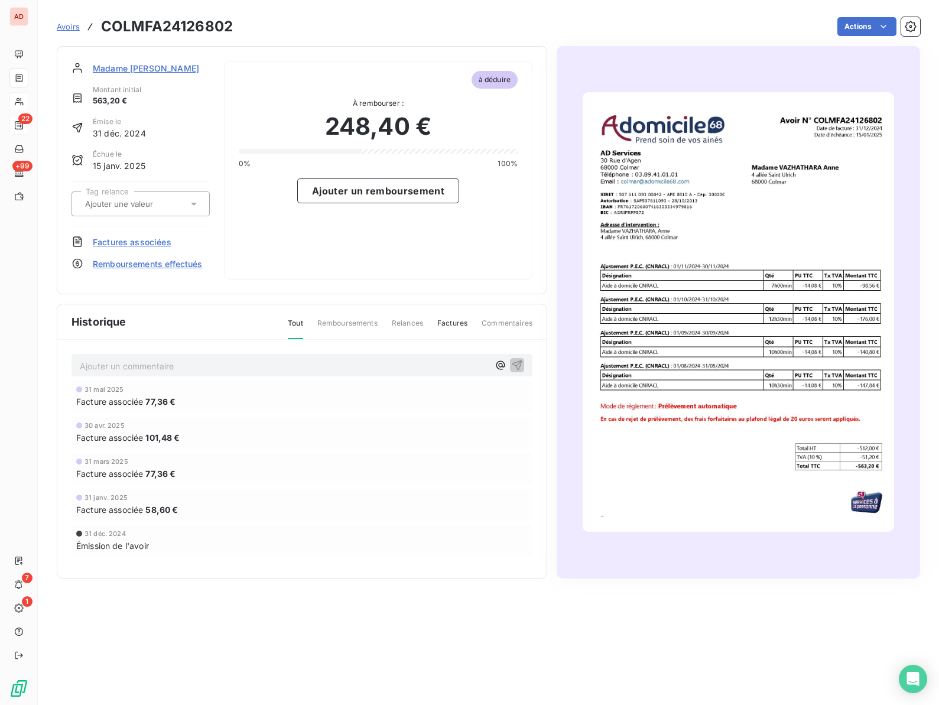
click at [138, 244] on span "Factures associées" at bounding box center [132, 242] width 79 height 12
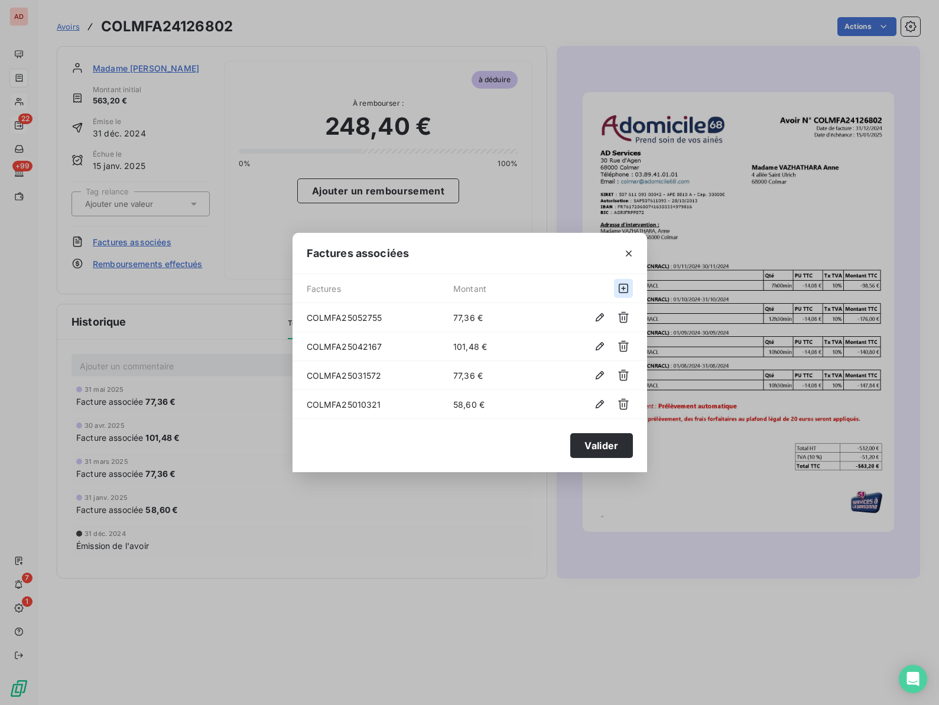
click at [622, 286] on icon "button" at bounding box center [624, 288] width 12 height 12
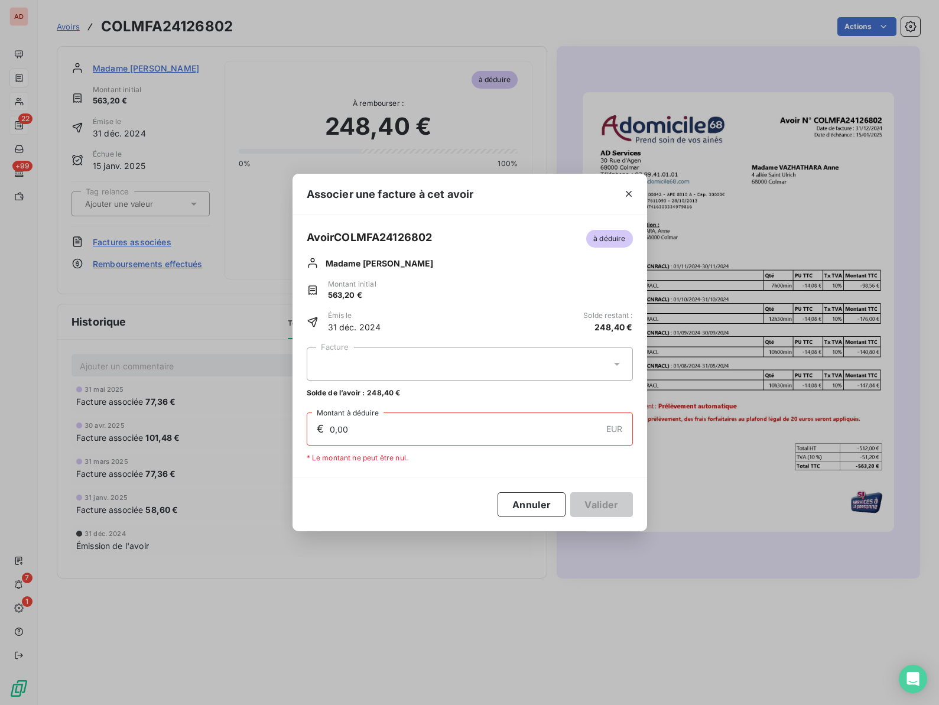
click at [422, 360] on div at bounding box center [470, 363] width 326 height 33
click at [395, 394] on div "COLMFA25063354 101,48 €" at bounding box center [470, 393] width 312 height 11
type input "101,48"
click at [602, 514] on button "Valider" at bounding box center [601, 504] width 62 height 25
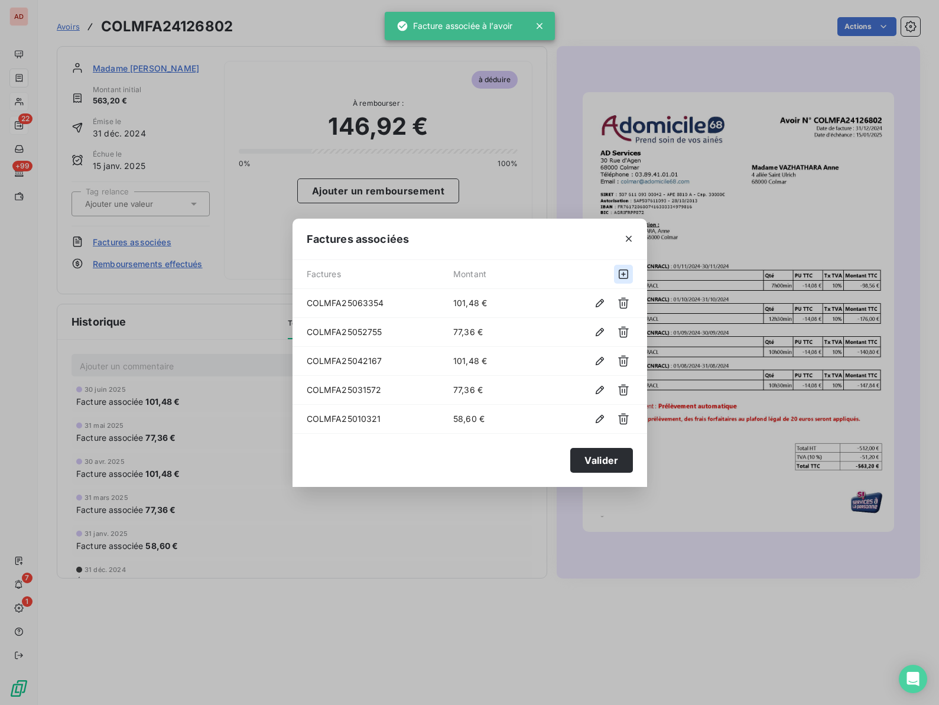
click at [623, 271] on icon "button" at bounding box center [624, 274] width 12 height 12
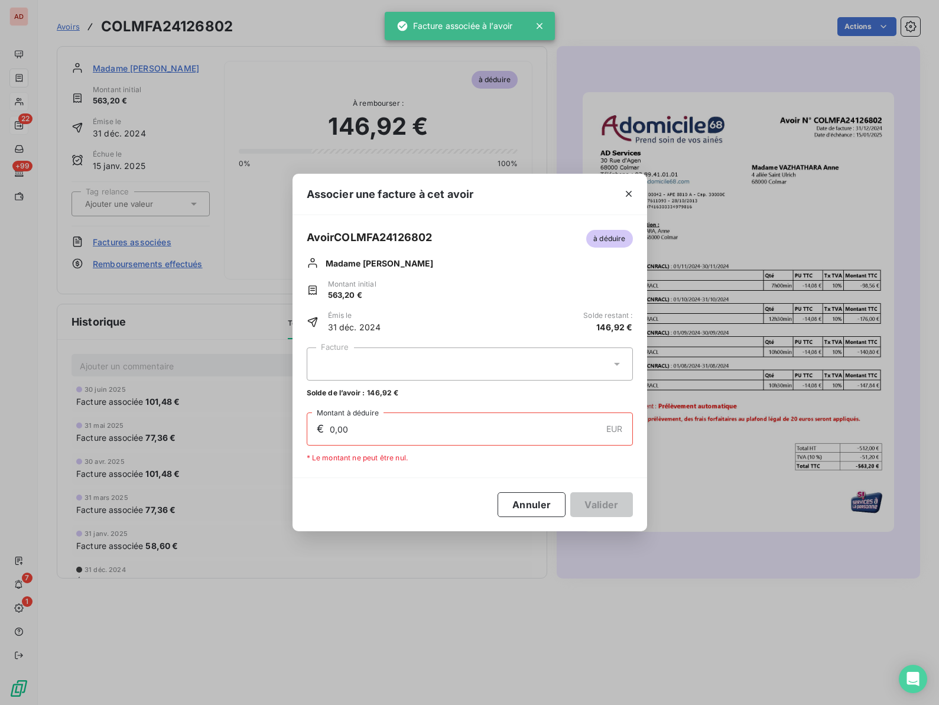
click at [474, 365] on div at bounding box center [470, 363] width 326 height 33
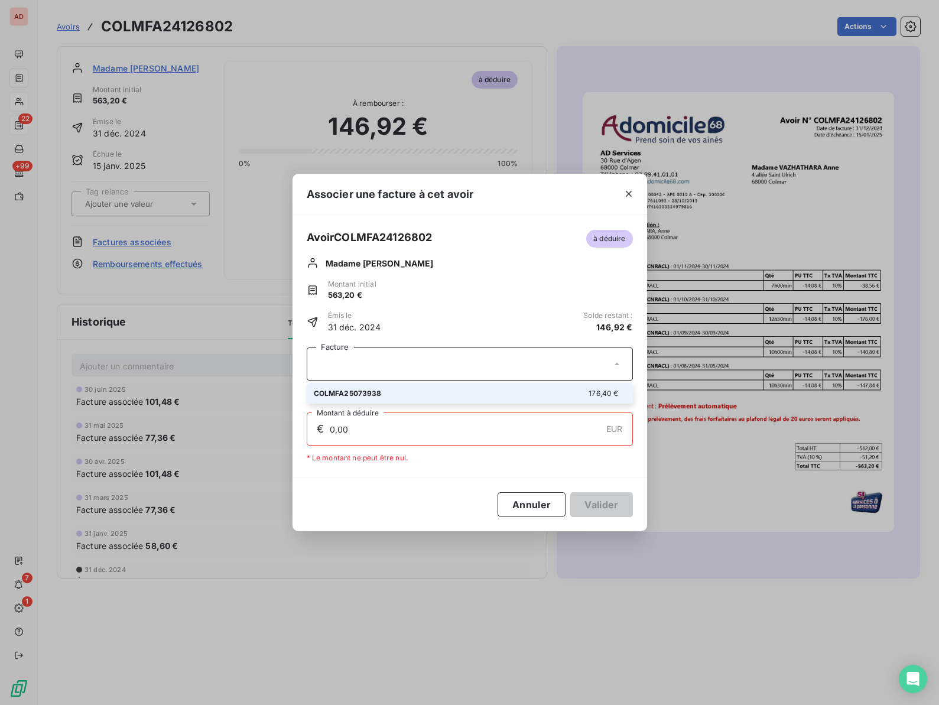
click at [440, 391] on div "COLMFA25073938 176,40 €" at bounding box center [470, 393] width 312 height 11
type input "146,92"
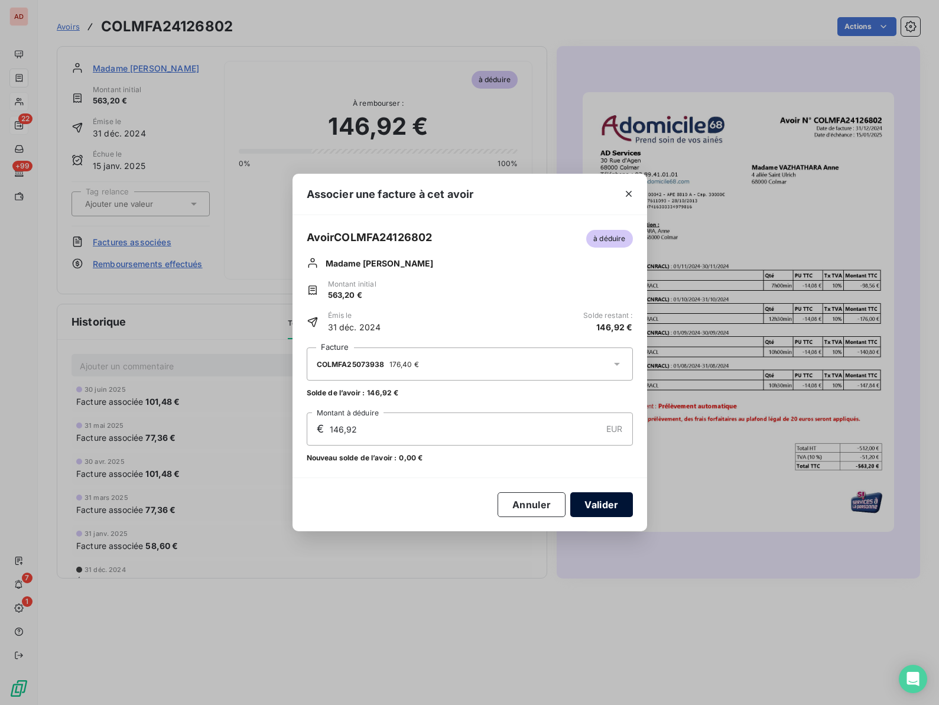
click at [596, 511] on button "Valider" at bounding box center [601, 504] width 62 height 25
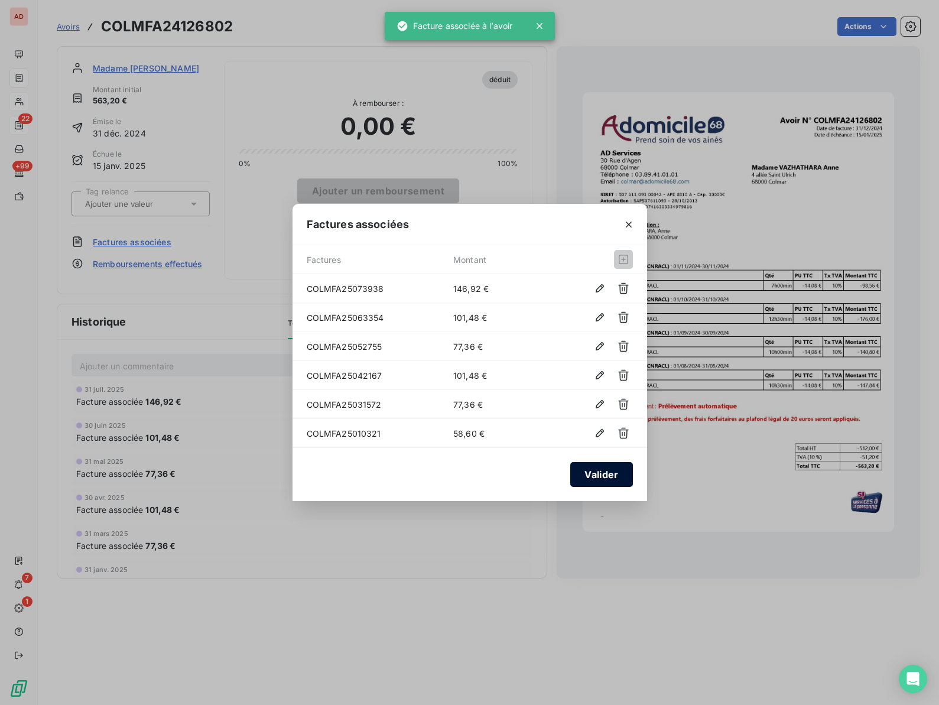
click at [592, 470] on button "Valider" at bounding box center [601, 474] width 62 height 25
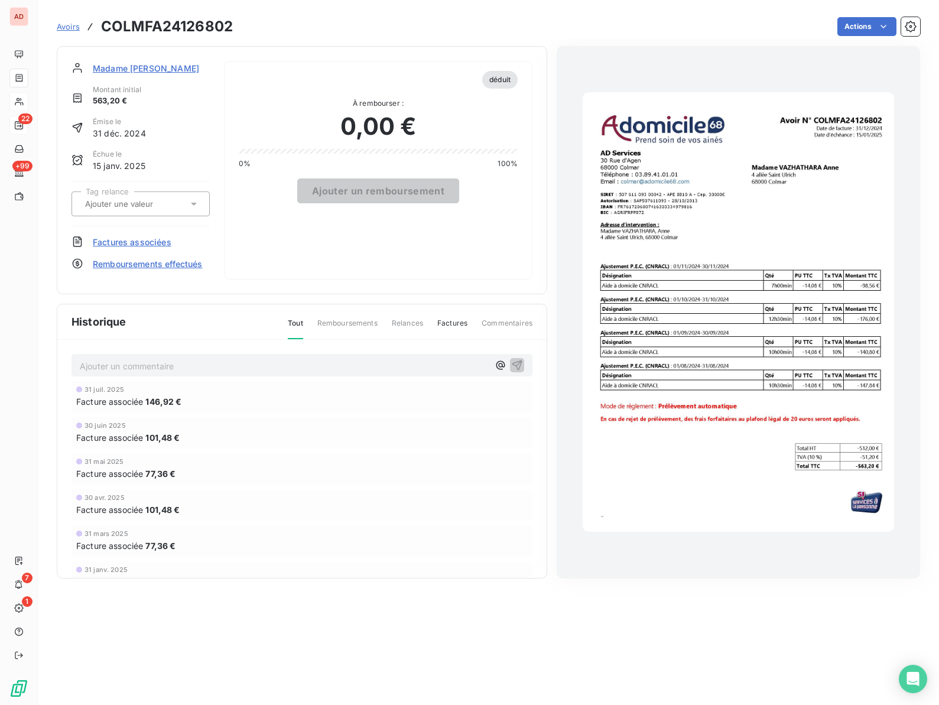
click at [110, 65] on span "Madame [PERSON_NAME]" at bounding box center [146, 68] width 106 height 12
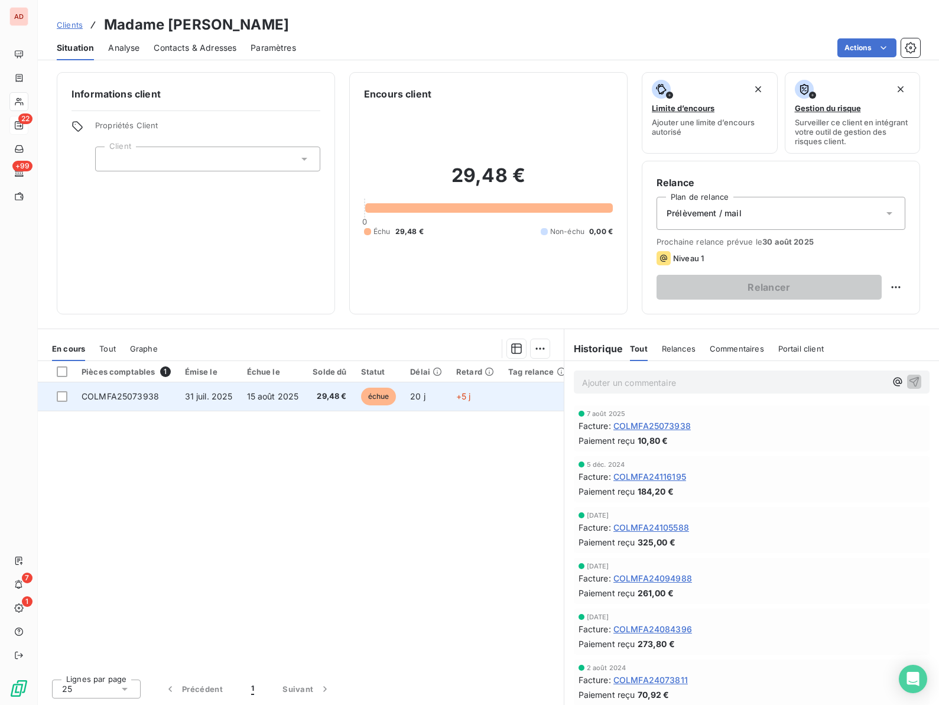
click at [211, 398] on span "31 juil. 2025" at bounding box center [209, 396] width 48 height 10
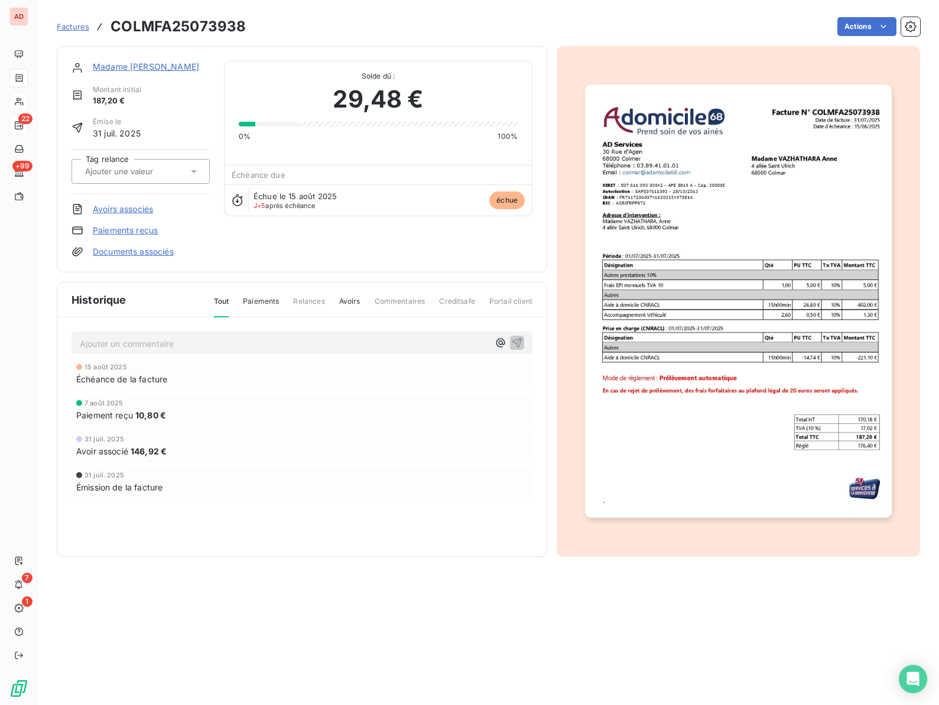
click at [133, 236] on div "Madame [PERSON_NAME] initial 187,20 € Émise le [DATE] Tag relance Avoirs associ…" at bounding box center [141, 159] width 138 height 197
click at [133, 235] on link "Paiements reçus" at bounding box center [125, 231] width 65 height 12
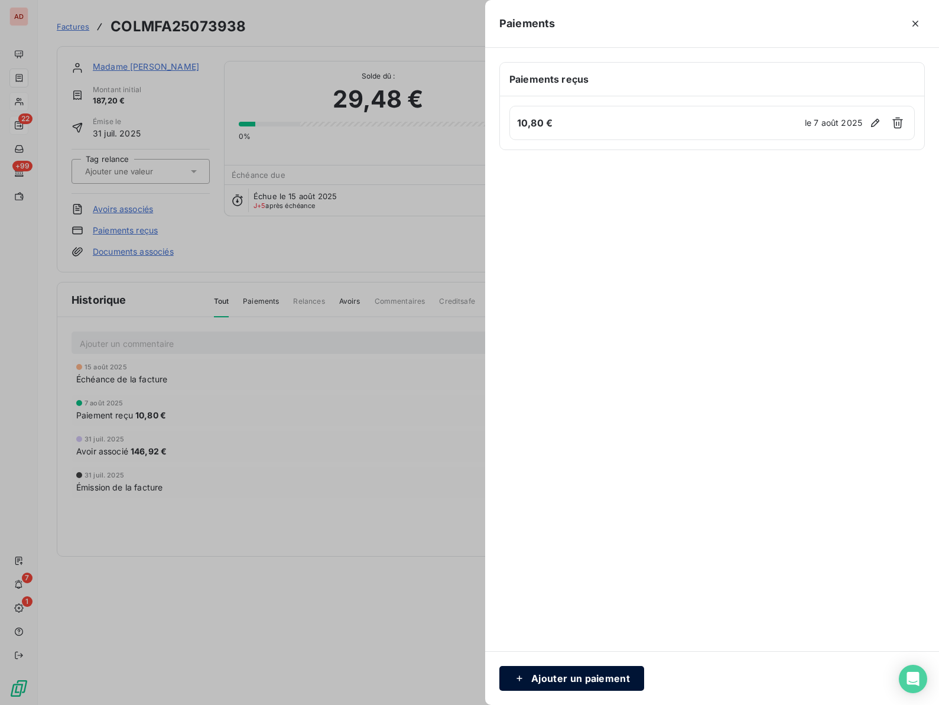
click at [575, 671] on button "Ajouter un paiement" at bounding box center [571, 678] width 145 height 25
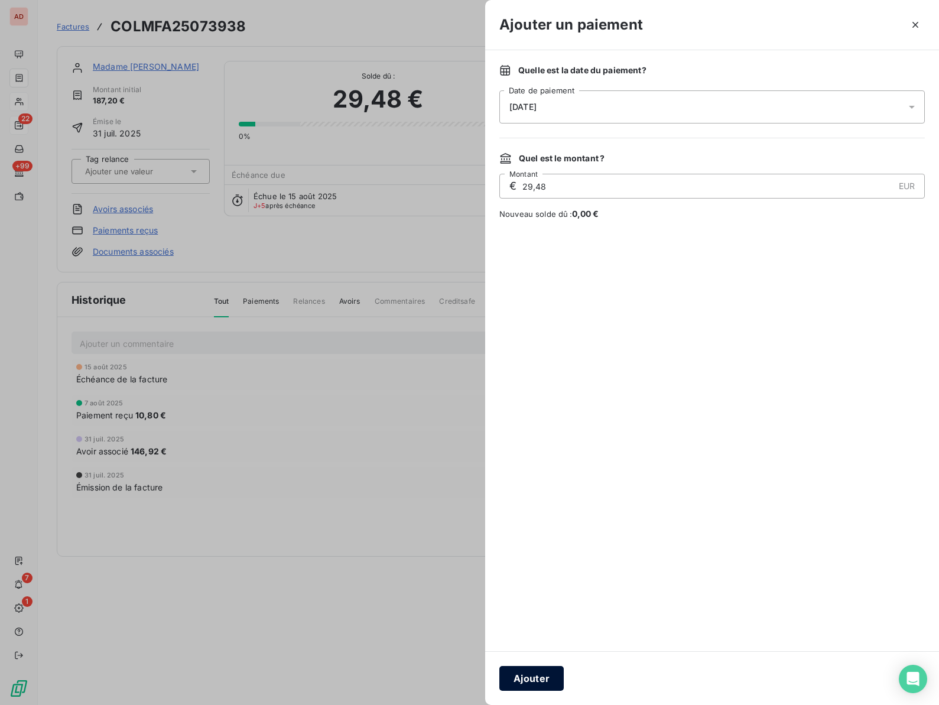
click at [536, 678] on button "Ajouter" at bounding box center [531, 678] width 64 height 25
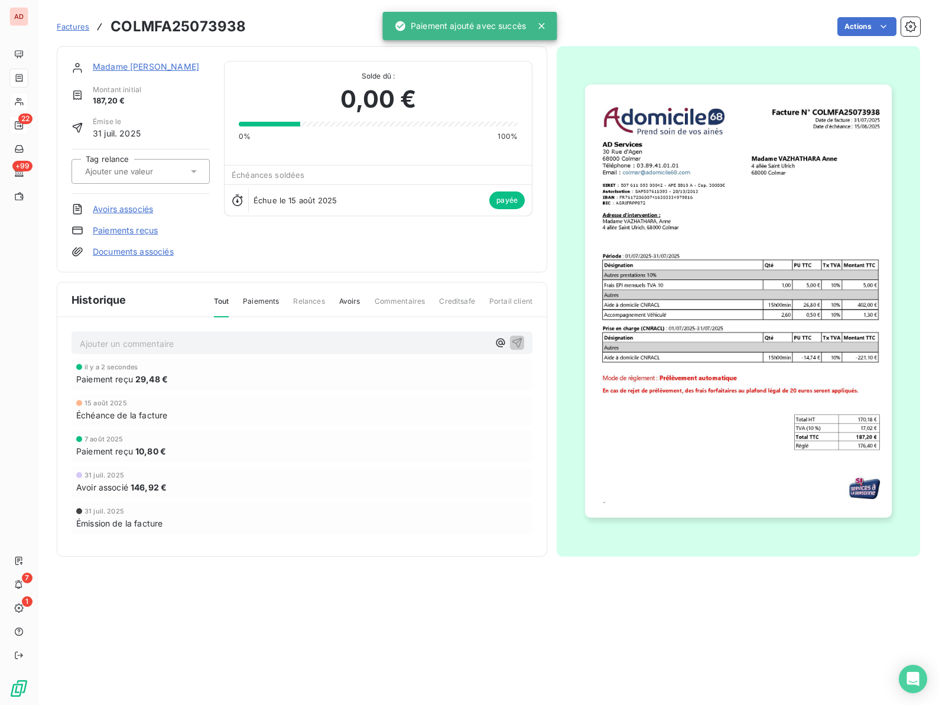
click at [286, 224] on div "Madame [PERSON_NAME] initial 187,20 € Émise le [DATE] Tag relance Avoirs associ…" at bounding box center [302, 159] width 461 height 197
click at [142, 67] on link "Madame [PERSON_NAME]" at bounding box center [146, 66] width 106 height 10
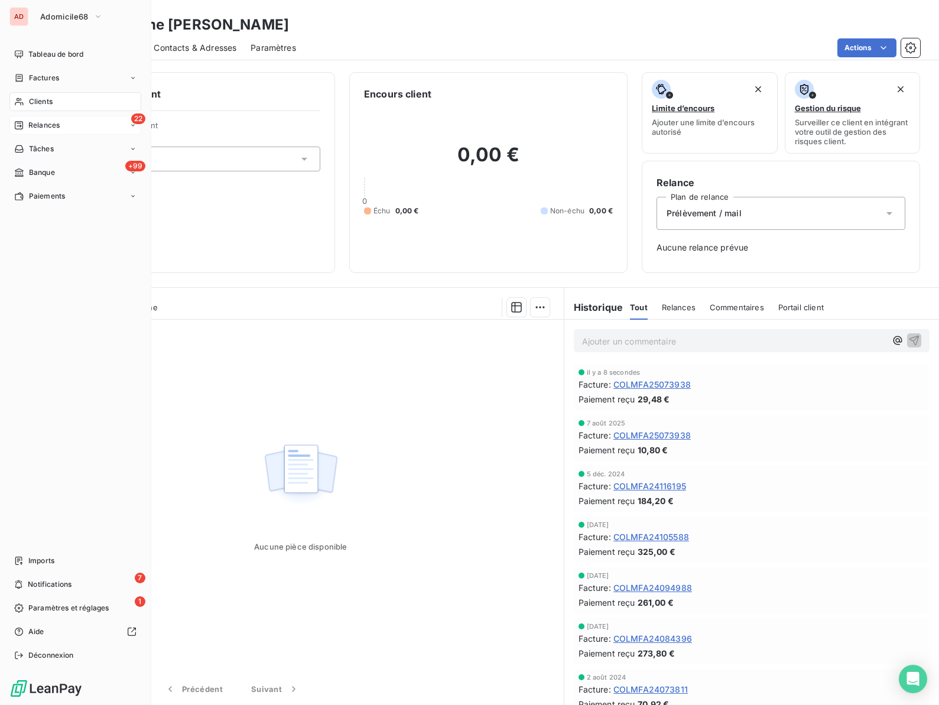
click at [39, 126] on span "Relances" at bounding box center [43, 125] width 31 height 11
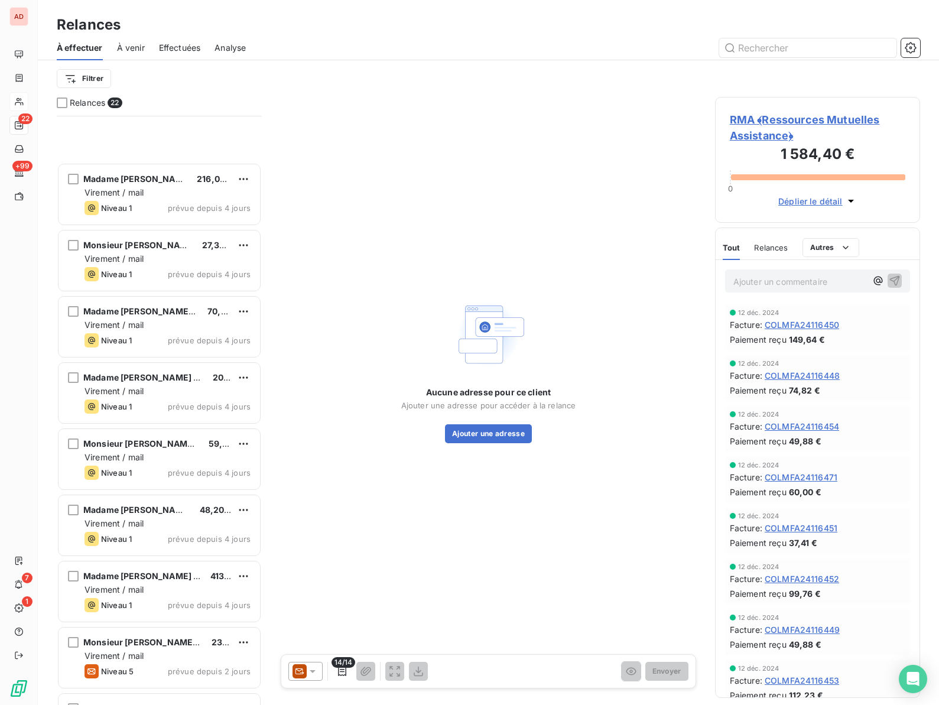
scroll to position [867, 0]
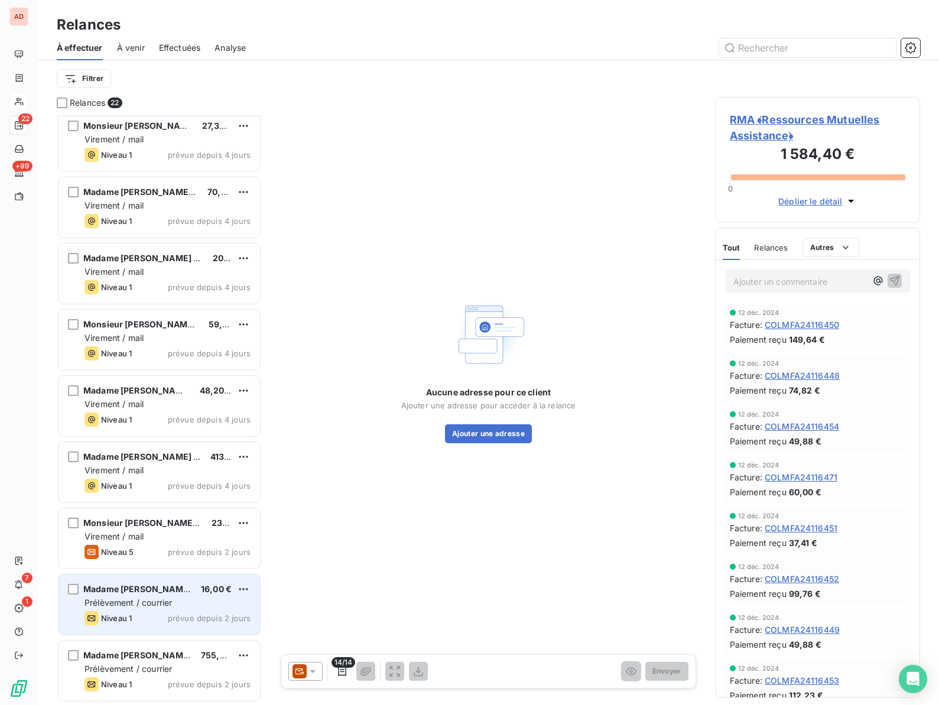
click at [152, 600] on span "Prélèvement / courrier" at bounding box center [128, 602] width 87 height 10
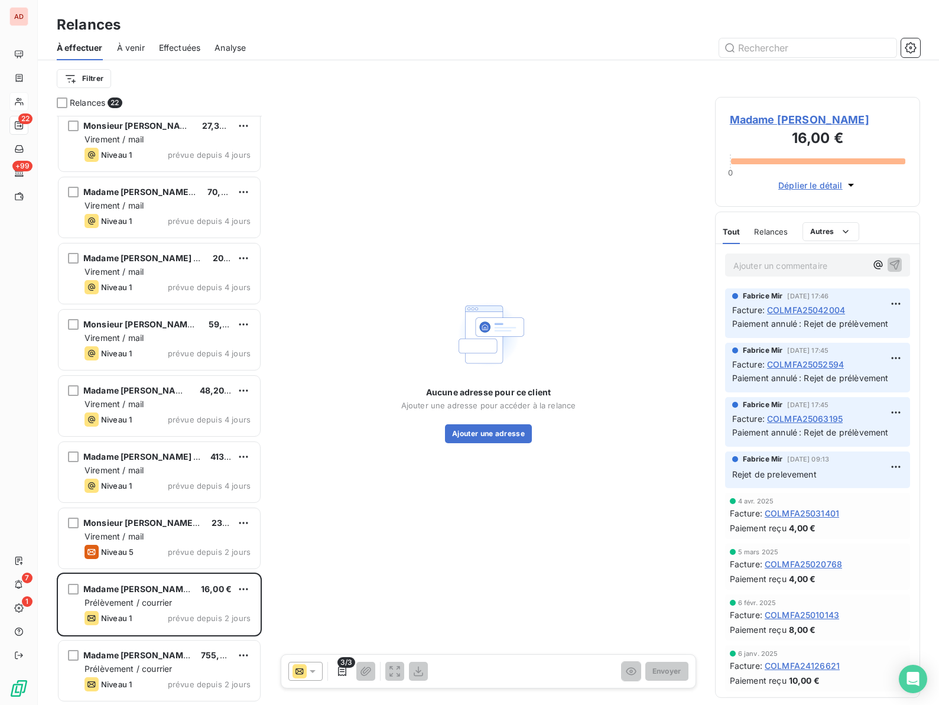
click at [837, 119] on span "Madame [PERSON_NAME]" at bounding box center [818, 120] width 176 height 16
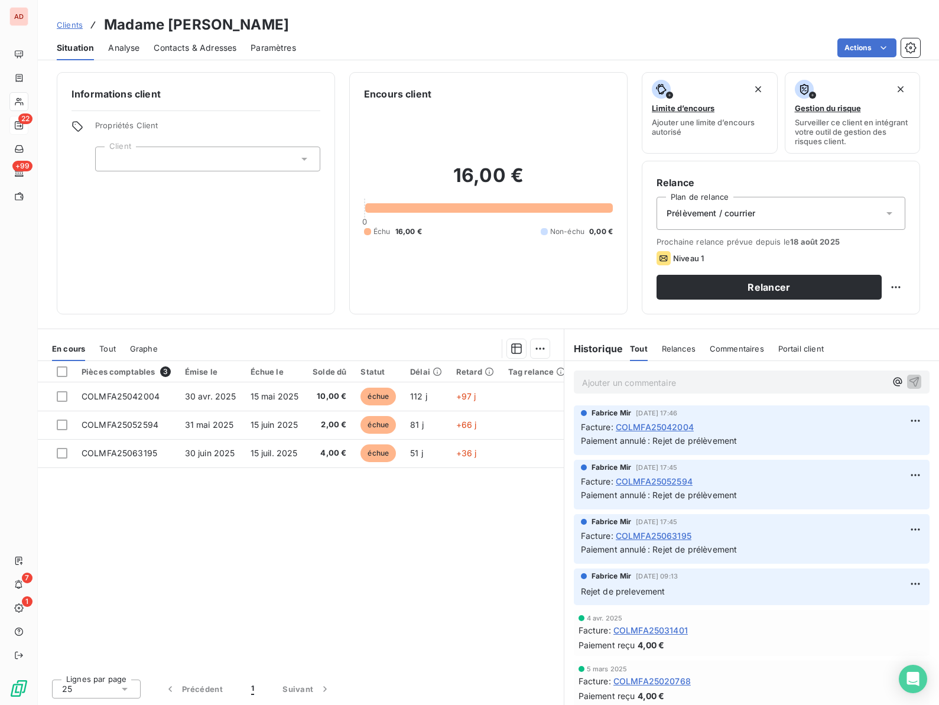
click at [209, 27] on h3 "Madame [PERSON_NAME]" at bounding box center [196, 24] width 185 height 21
copy h3 "[PERSON_NAME]"
click at [241, 300] on div "Informations client Propriétés Client Client" at bounding box center [196, 193] width 278 height 242
click at [898, 288] on html "AD 21 +99 7 1 Clients Madame [PERSON_NAME] Situation Analyse Contacts & Adresse…" at bounding box center [469, 352] width 939 height 705
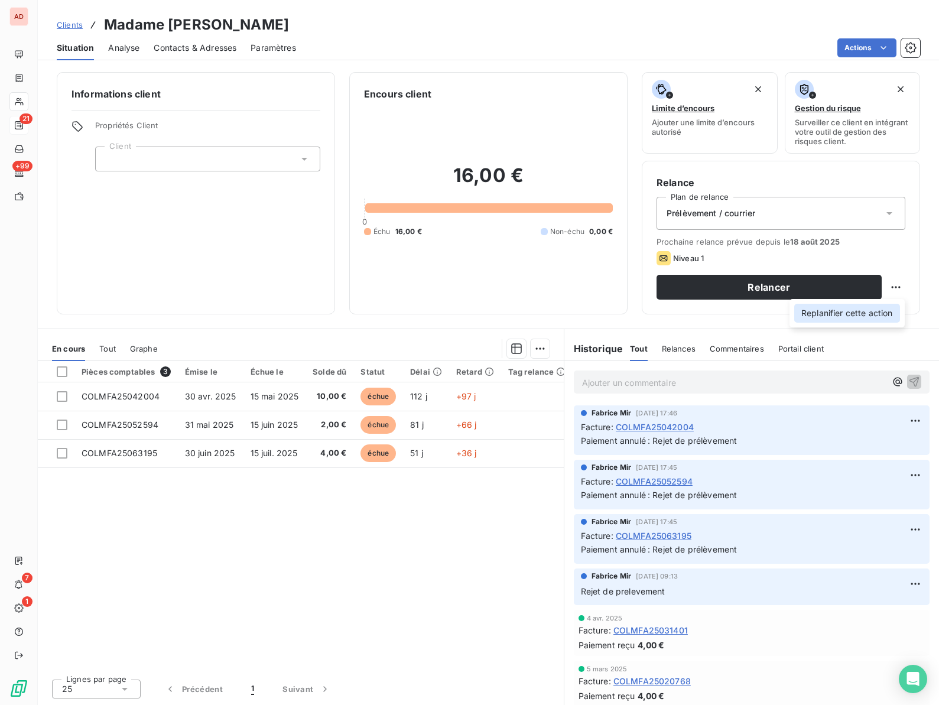
click at [862, 314] on div "Replanifier cette action" at bounding box center [847, 313] width 106 height 19
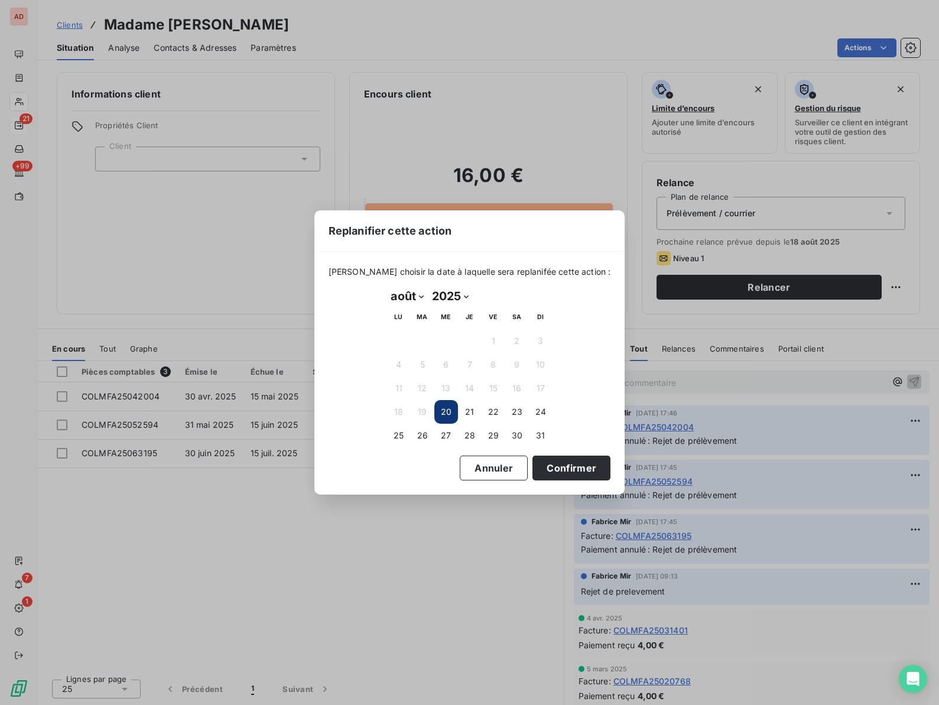
click at [420, 295] on select "janvier février mars avril mai juin juillet août septembre octobre novembre déc…" at bounding box center [407, 296] width 41 height 19
select select "8"
click at [399, 389] on button "15" at bounding box center [399, 388] width 24 height 24
click at [532, 463] on button "Confirmer" at bounding box center [571, 468] width 78 height 25
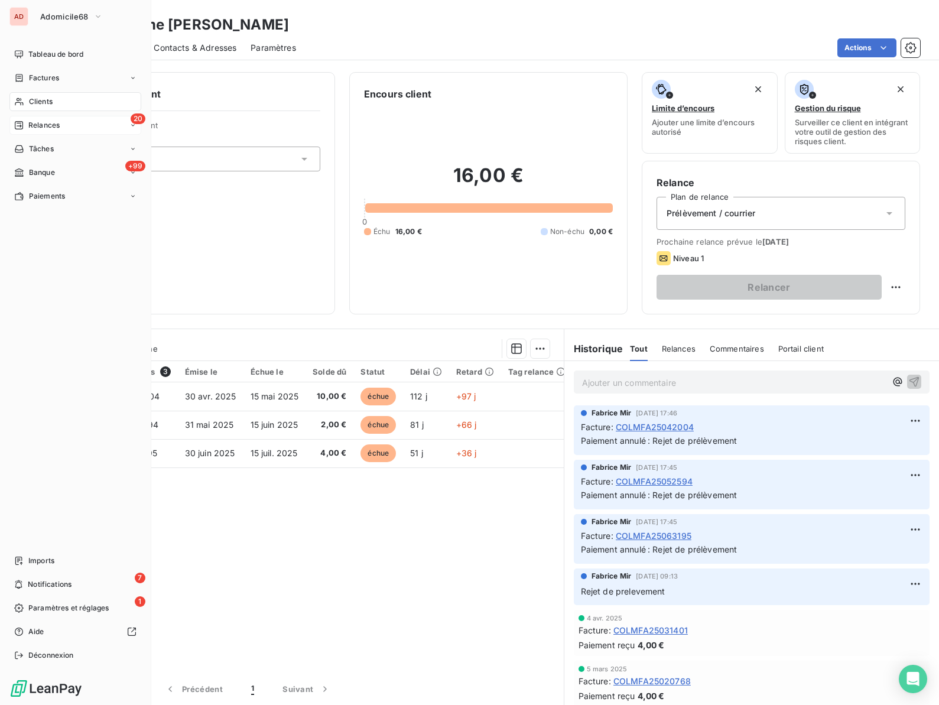
click at [35, 124] on span "Relances" at bounding box center [43, 125] width 31 height 11
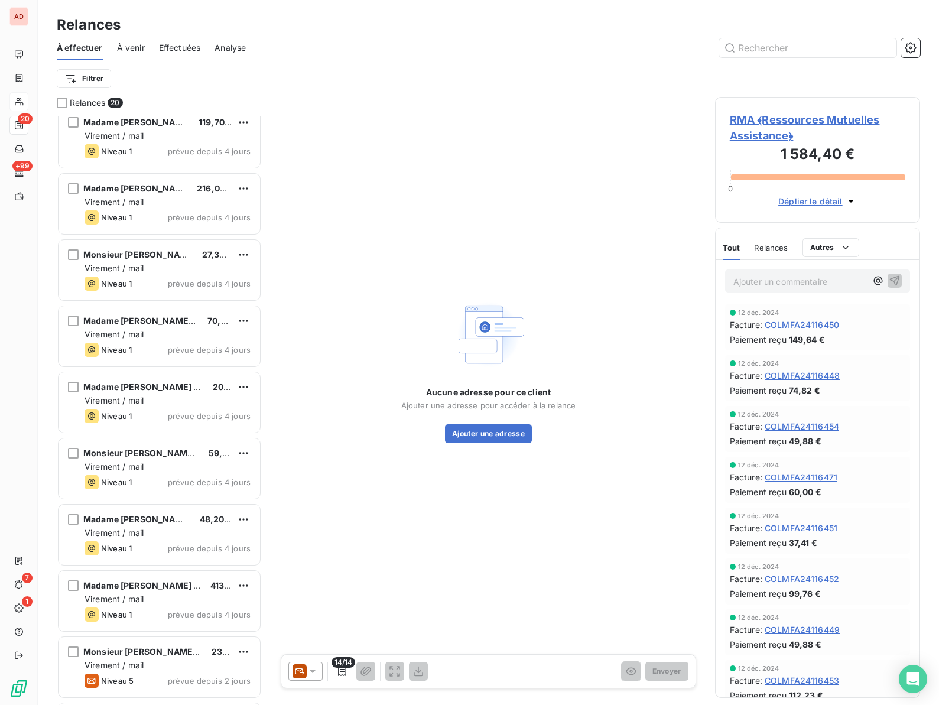
scroll to position [735, 0]
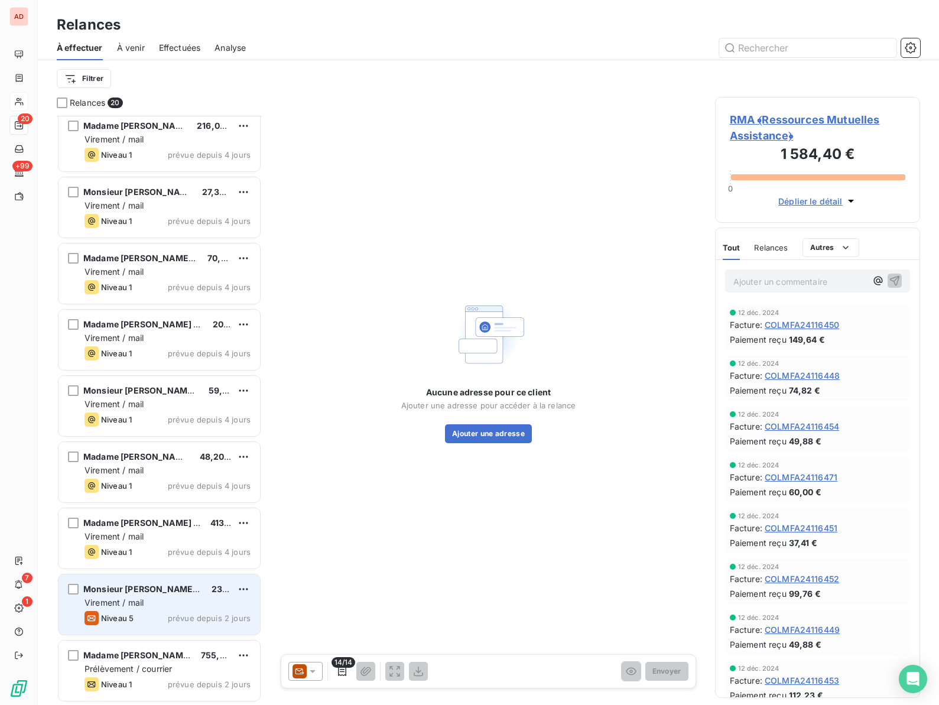
click at [137, 598] on span "Virement / mail" at bounding box center [114, 602] width 59 height 10
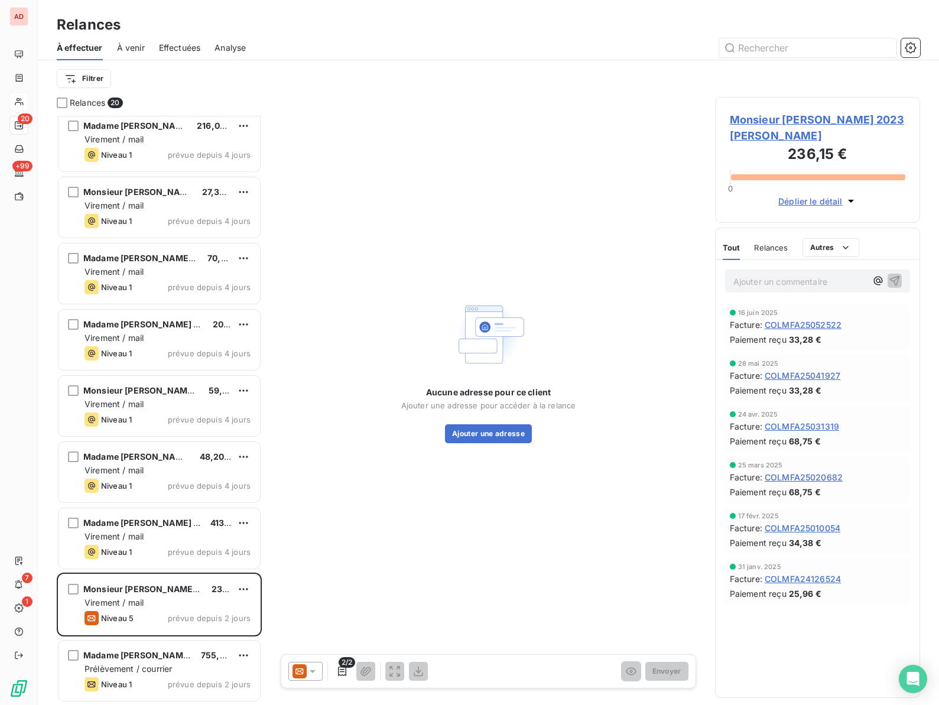
click at [736, 121] on span "Monsieur [PERSON_NAME] 2023 [PERSON_NAME]" at bounding box center [818, 128] width 176 height 32
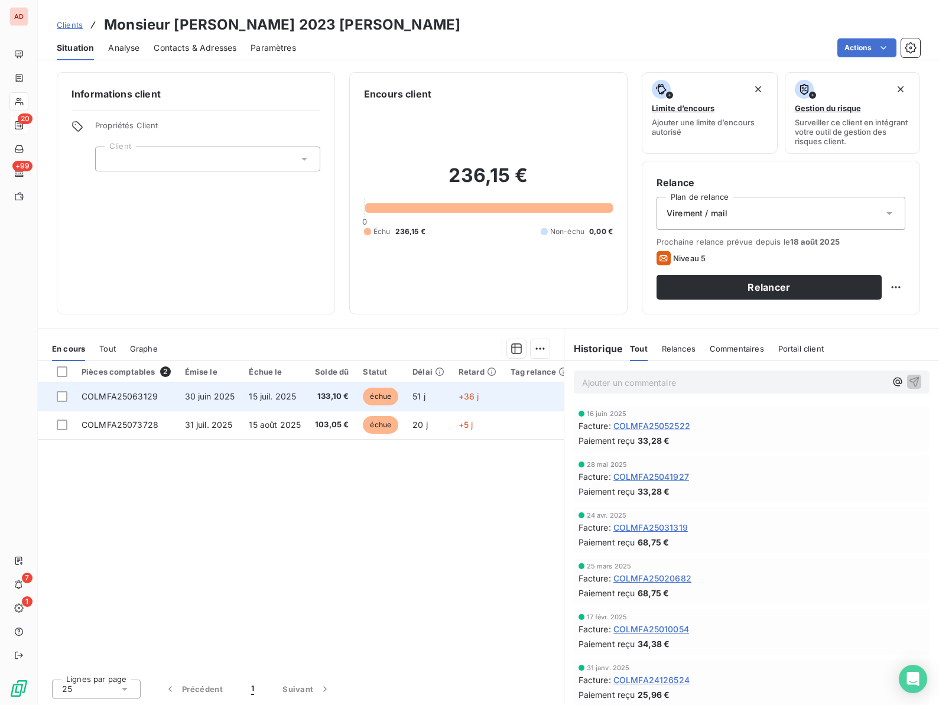
click at [119, 397] on span "COLMFA25063129" at bounding box center [120, 396] width 76 height 10
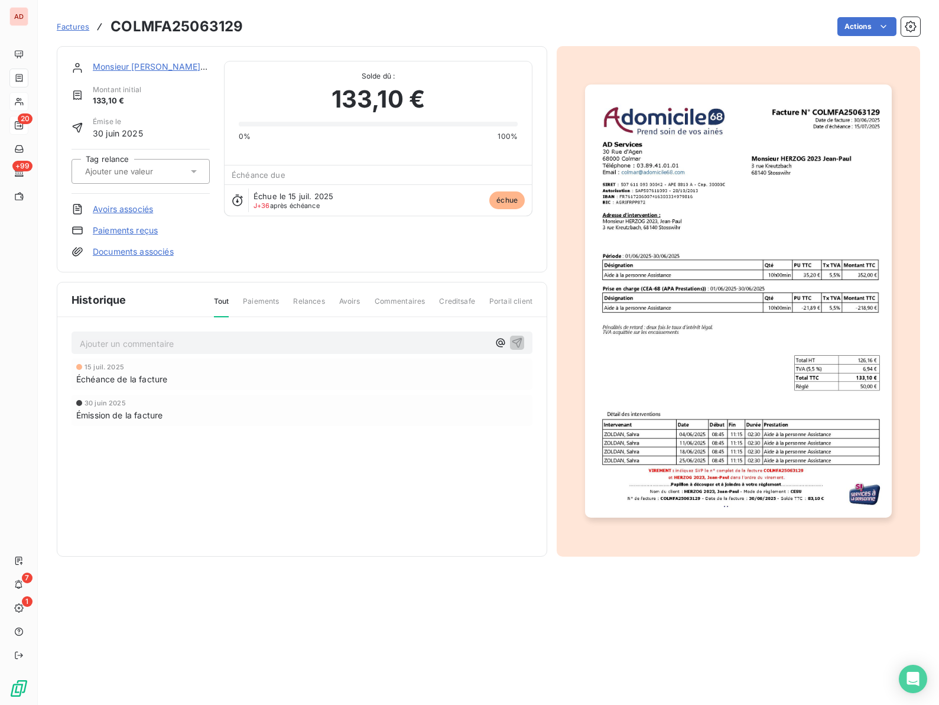
click at [108, 234] on link "Paiements reçus" at bounding box center [125, 231] width 65 height 12
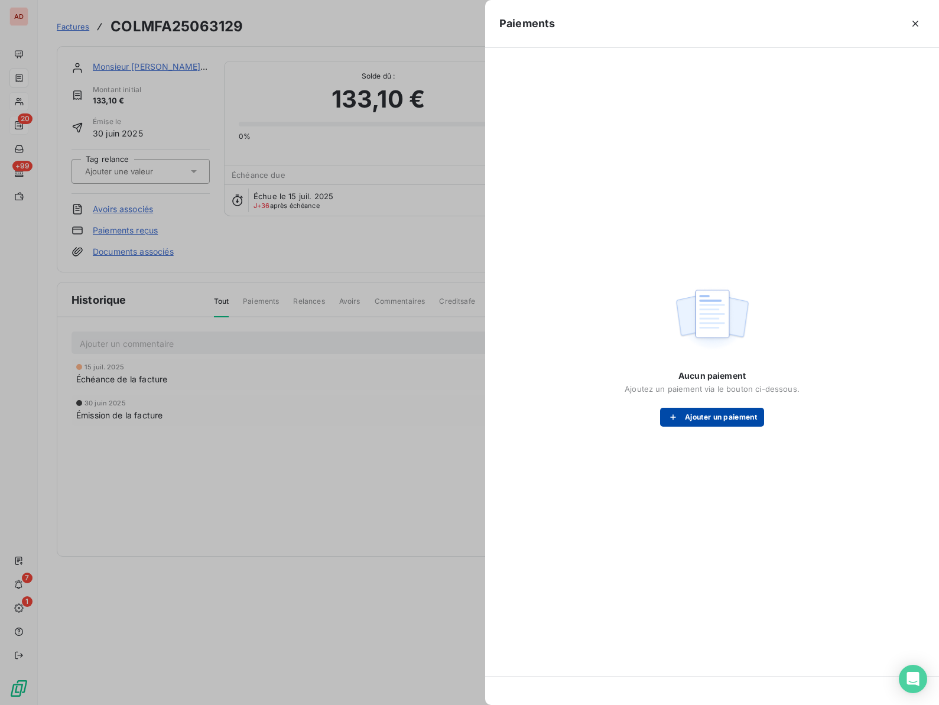
click at [713, 417] on button "Ajouter un paiement" at bounding box center [712, 417] width 104 height 19
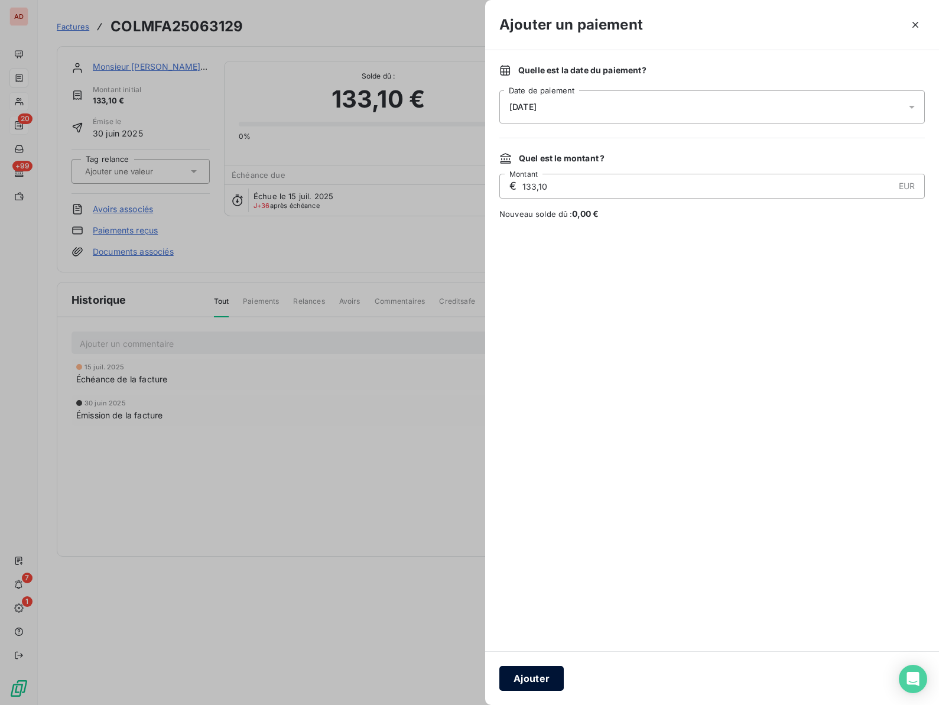
click at [534, 680] on button "Ajouter" at bounding box center [531, 678] width 64 height 25
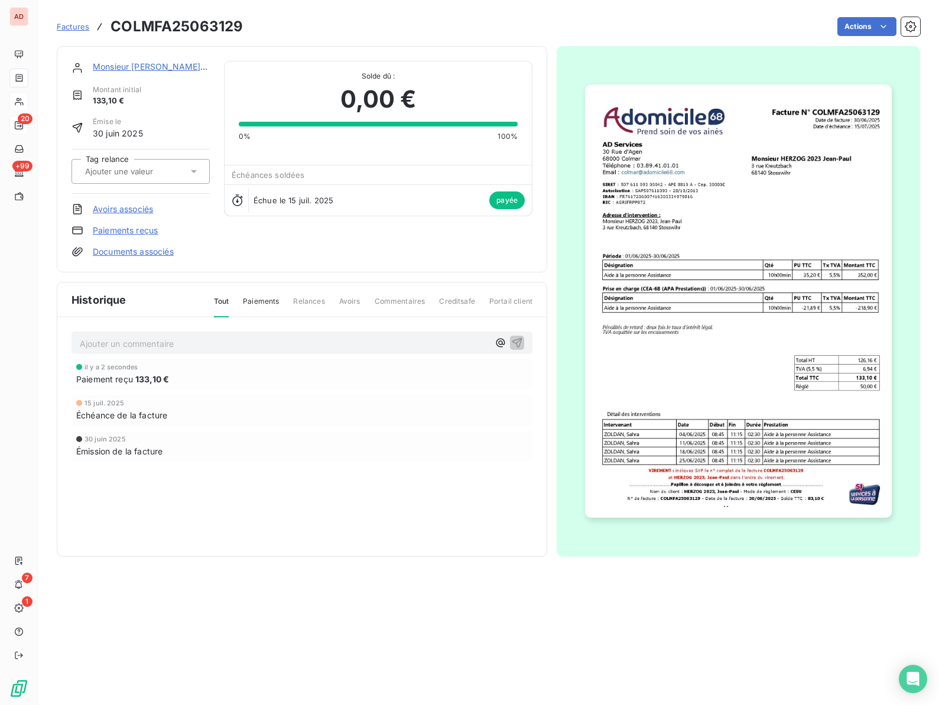
click at [131, 66] on link "Monsieur [PERSON_NAME] 2023 [PERSON_NAME]" at bounding box center [194, 66] width 203 height 10
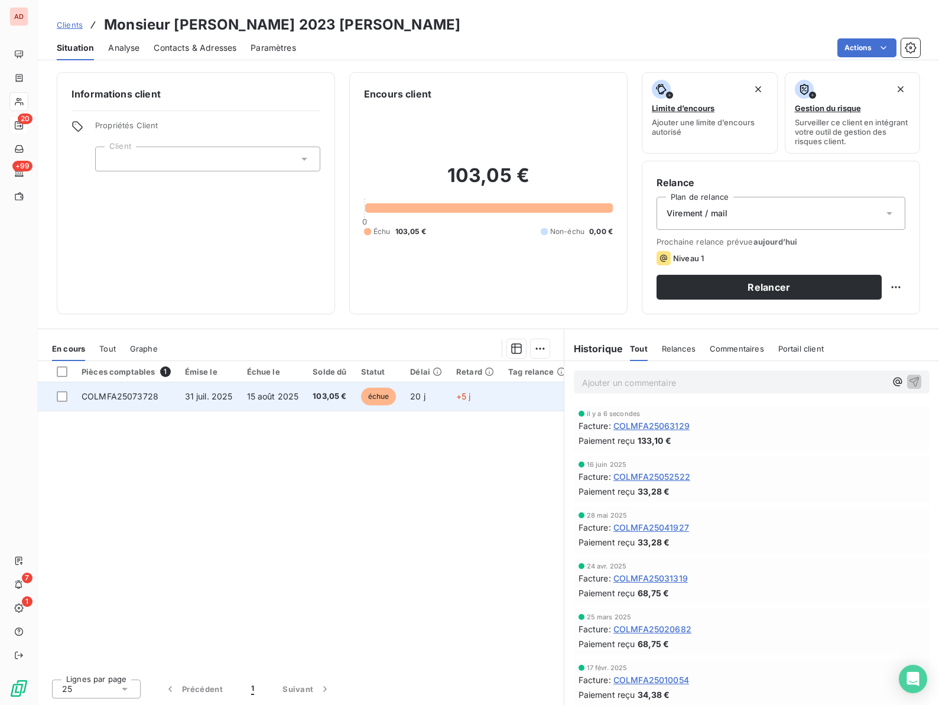
click at [138, 391] on td "COLMFA25073728" at bounding box center [125, 396] width 103 height 28
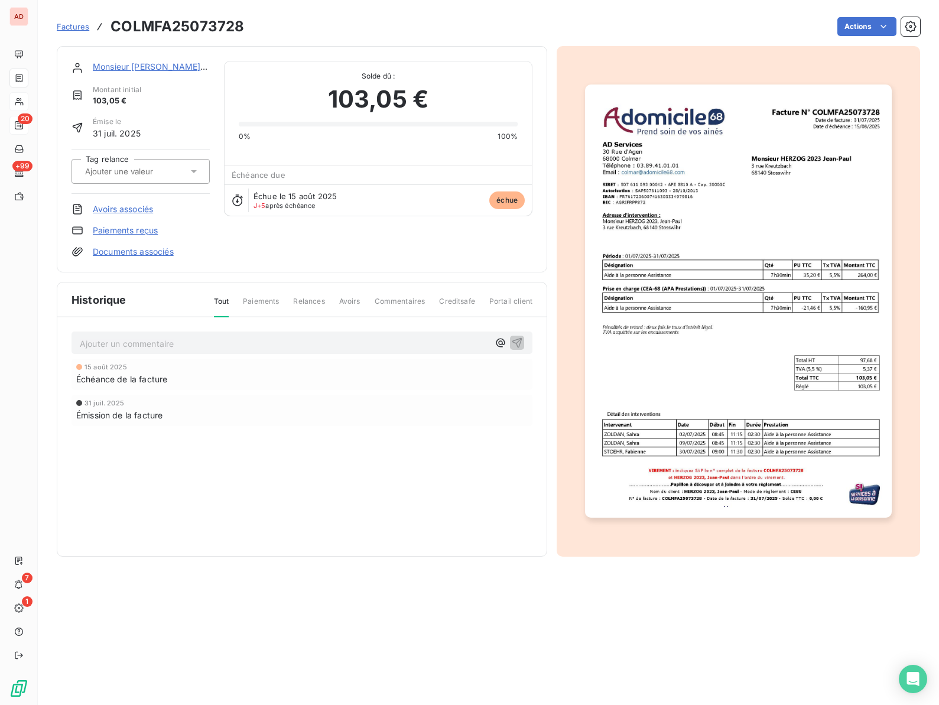
click at [149, 228] on link "Paiements reçus" at bounding box center [125, 231] width 65 height 12
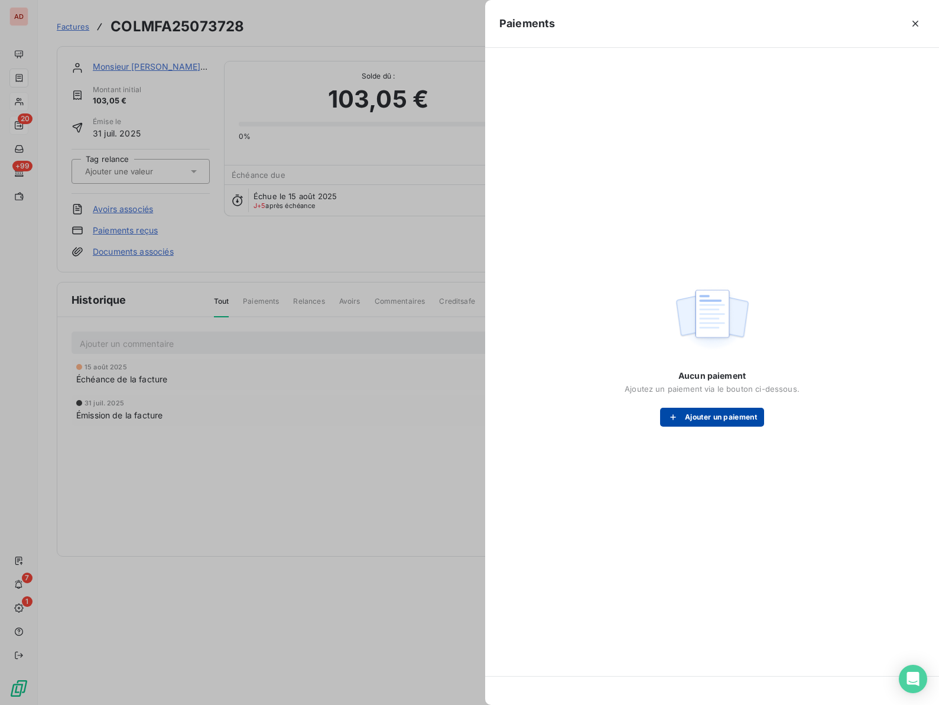
click at [713, 414] on button "Ajouter un paiement" at bounding box center [712, 417] width 104 height 19
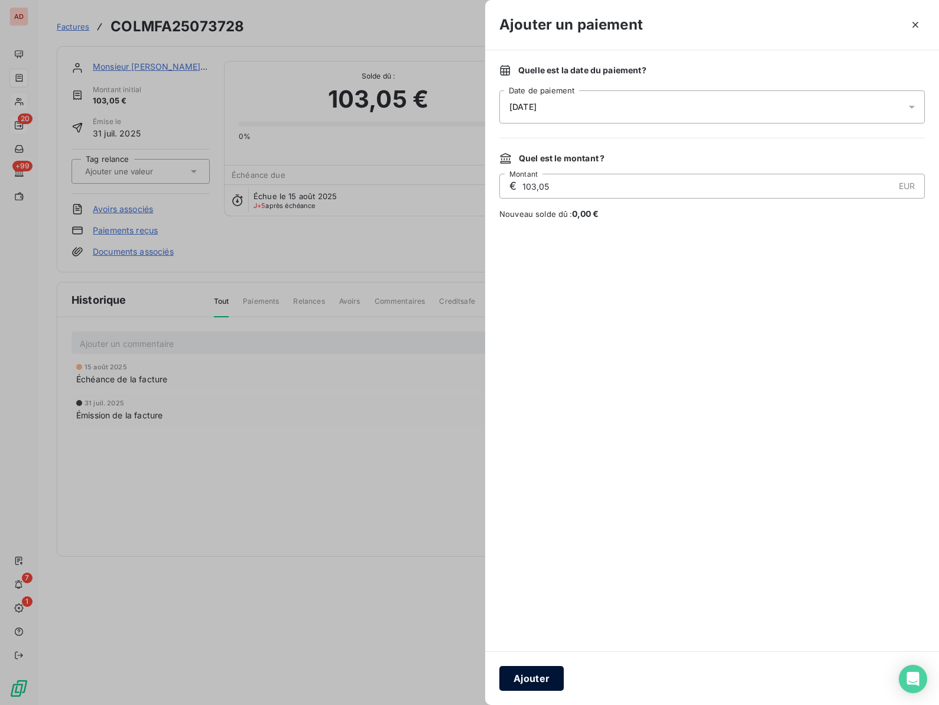
click at [528, 671] on button "Ajouter" at bounding box center [531, 678] width 64 height 25
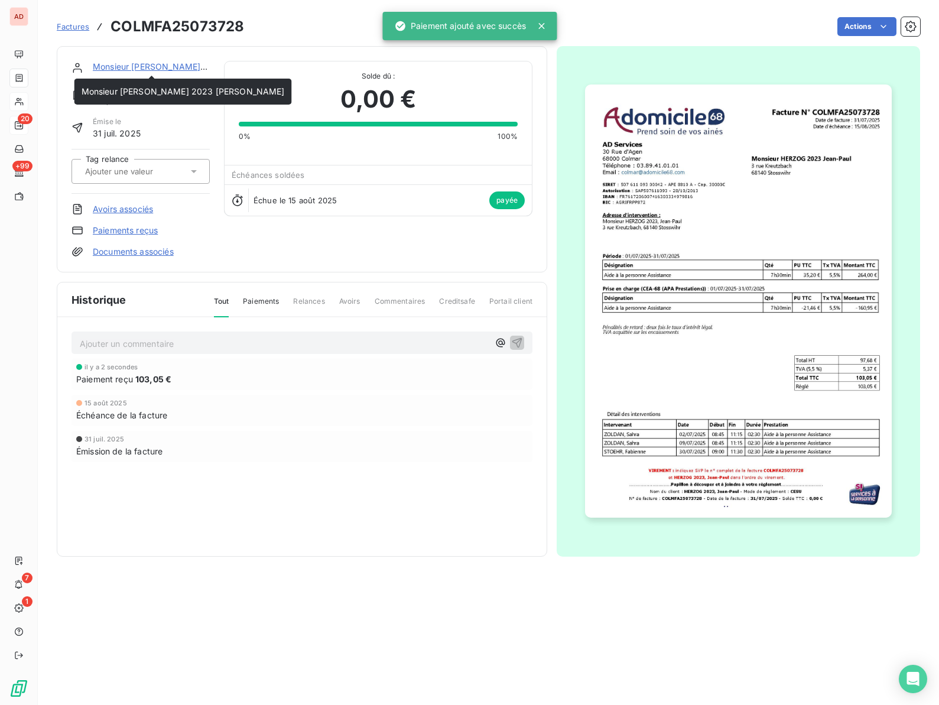
click at [122, 66] on link "Monsieur [PERSON_NAME] 2023 [PERSON_NAME]" at bounding box center [194, 66] width 203 height 10
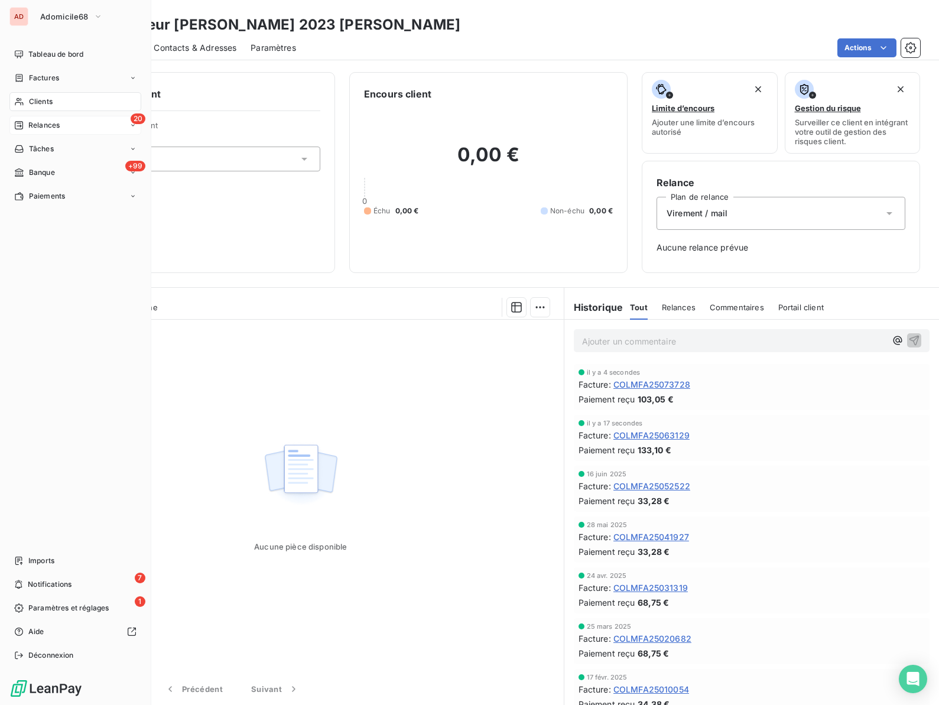
click at [36, 123] on span "Relances" at bounding box center [43, 125] width 31 height 11
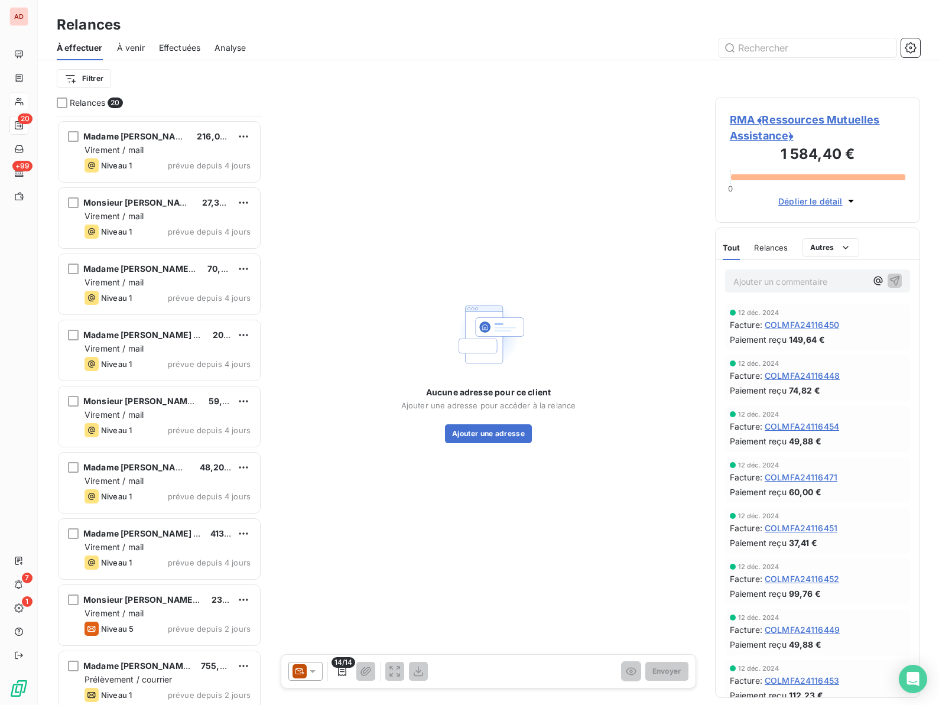
scroll to position [735, 0]
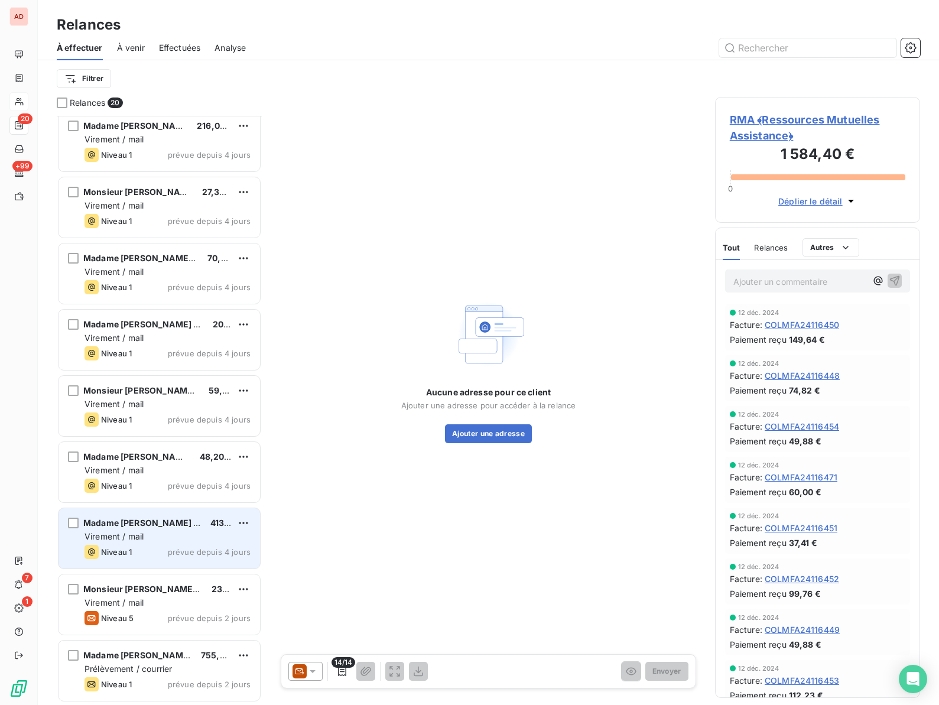
click at [140, 534] on span "Virement / mail" at bounding box center [114, 536] width 59 height 10
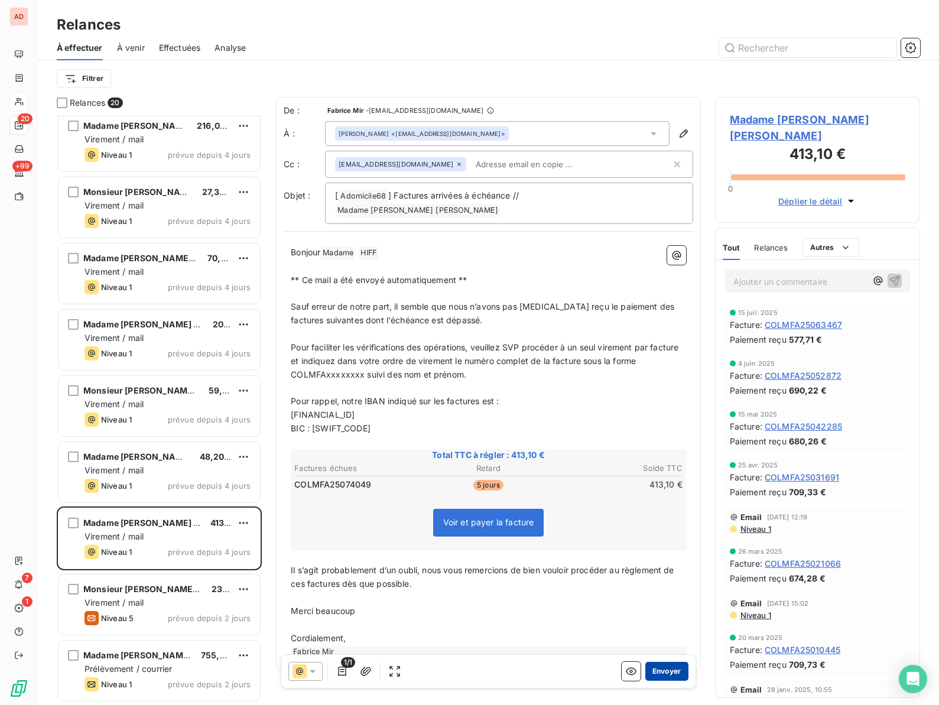
click at [663, 670] on button "Envoyer" at bounding box center [666, 671] width 43 height 19
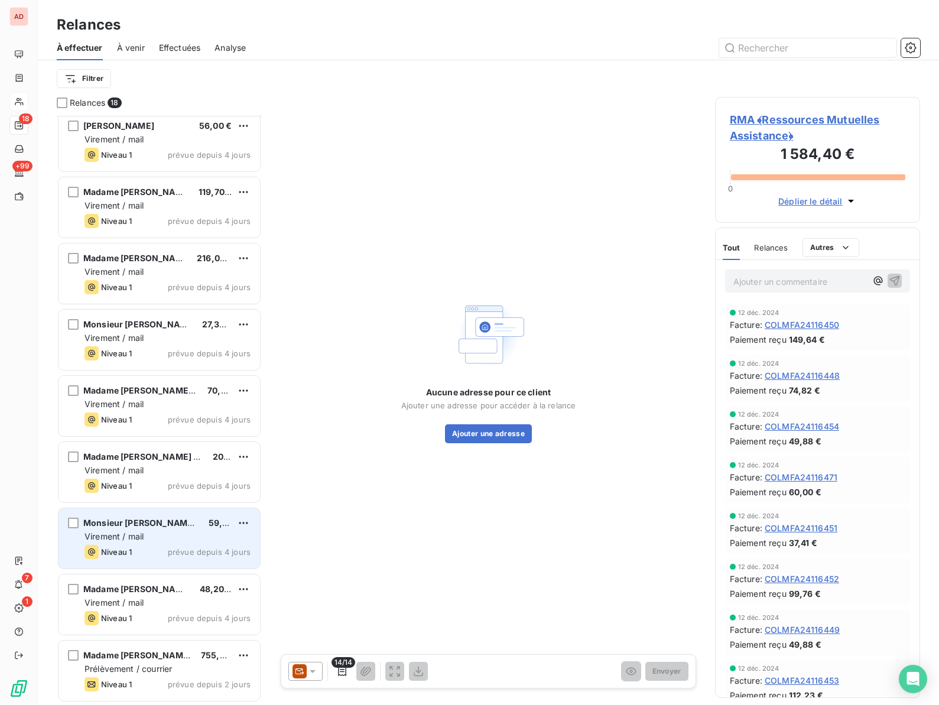
scroll to position [602, 0]
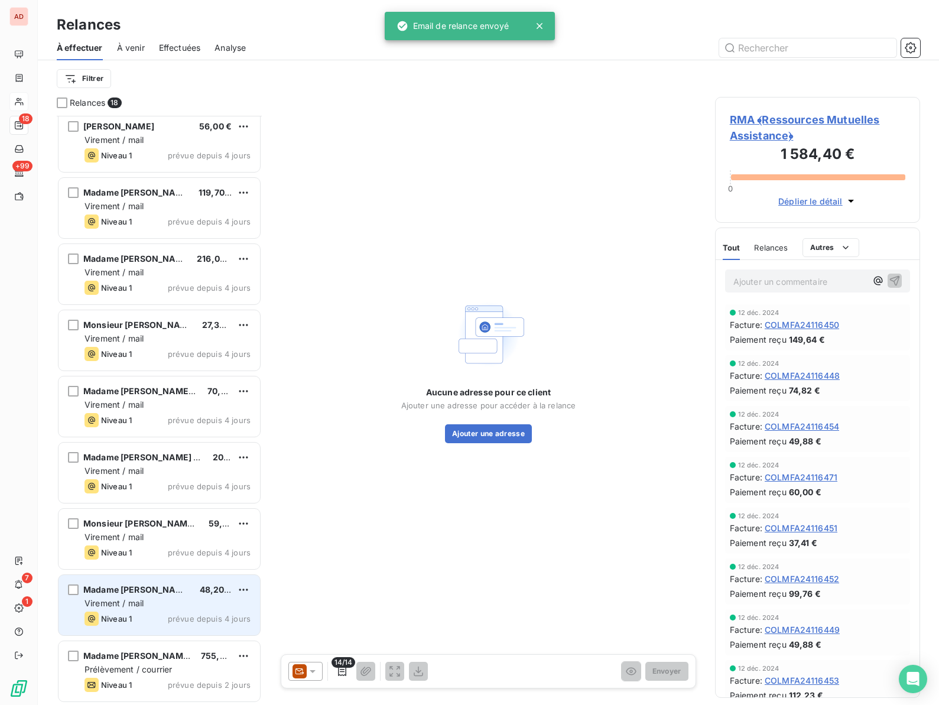
click at [140, 610] on div "Madame [PERSON_NAME] 48,20 € Virement / mail Niveau 1 prévue depuis 4 jours" at bounding box center [160, 605] width 202 height 60
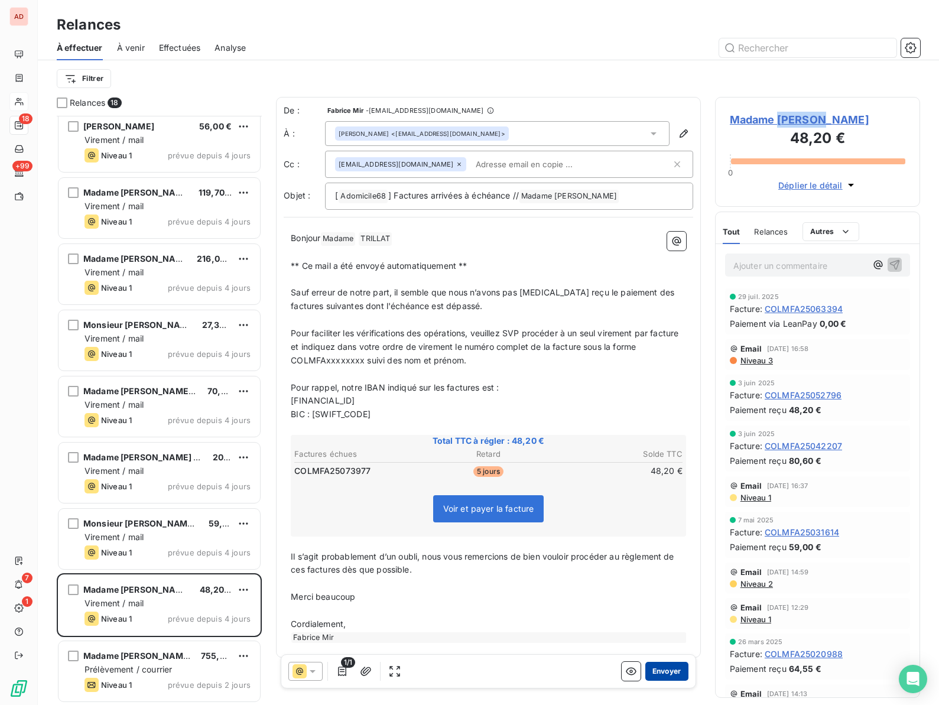
click at [662, 668] on button "Envoyer" at bounding box center [666, 671] width 43 height 19
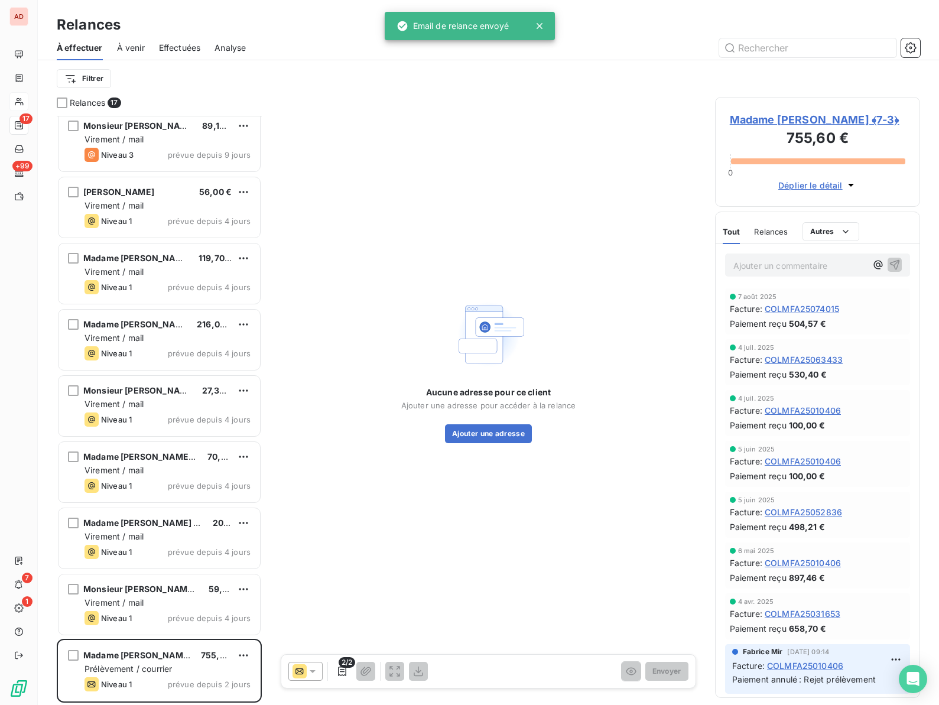
scroll to position [536, 0]
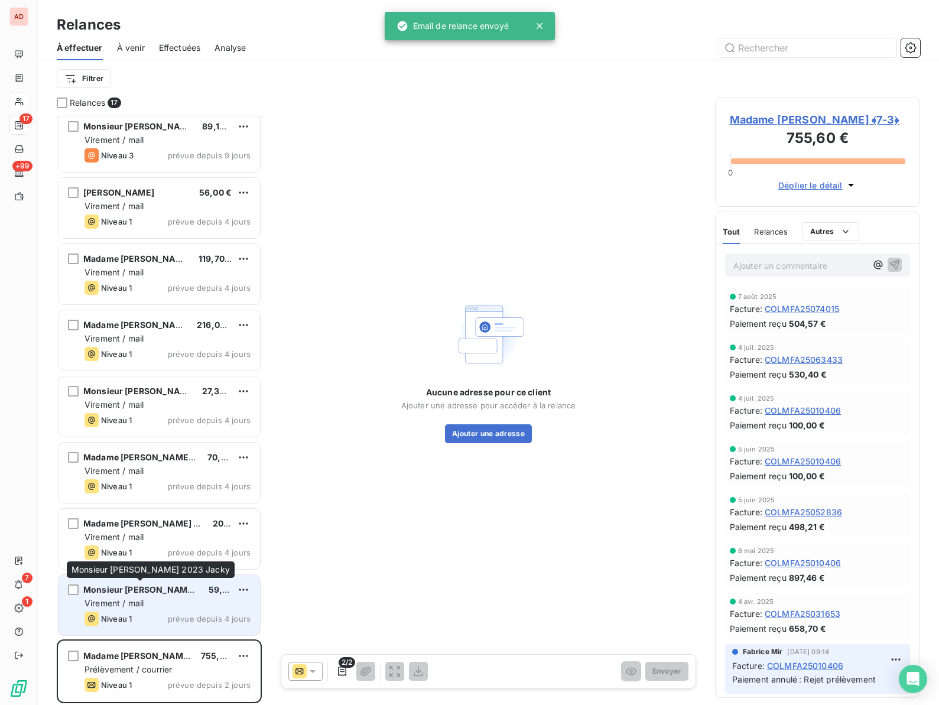
click at [163, 593] on span "Monsieur [PERSON_NAME] 2023 Jacky" at bounding box center [164, 589] width 162 height 10
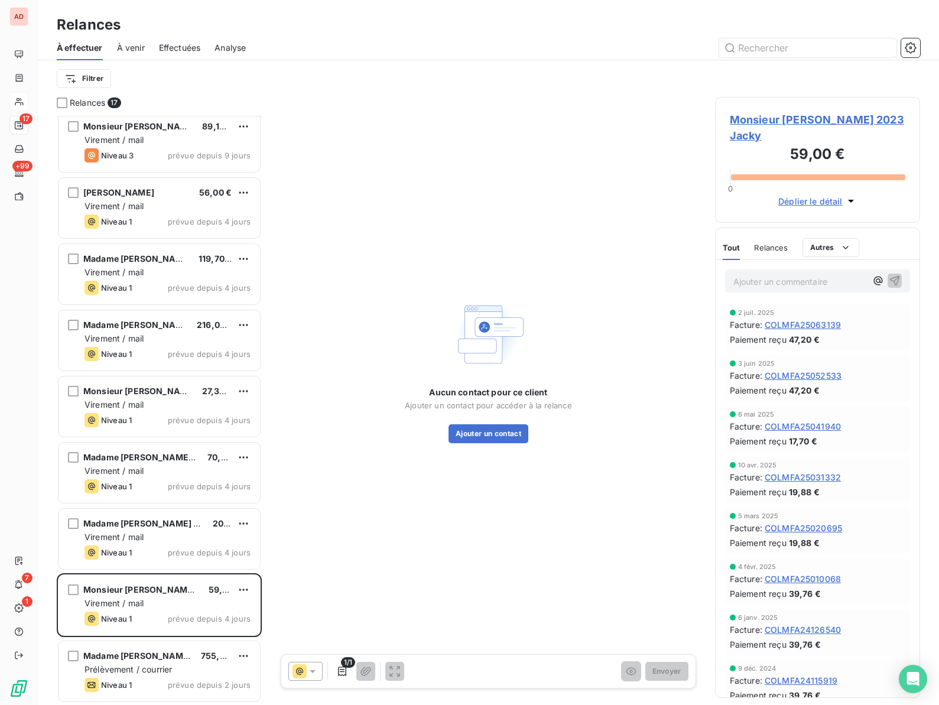
click at [755, 123] on span "Monsieur [PERSON_NAME] 2023 Jacky" at bounding box center [818, 128] width 176 height 32
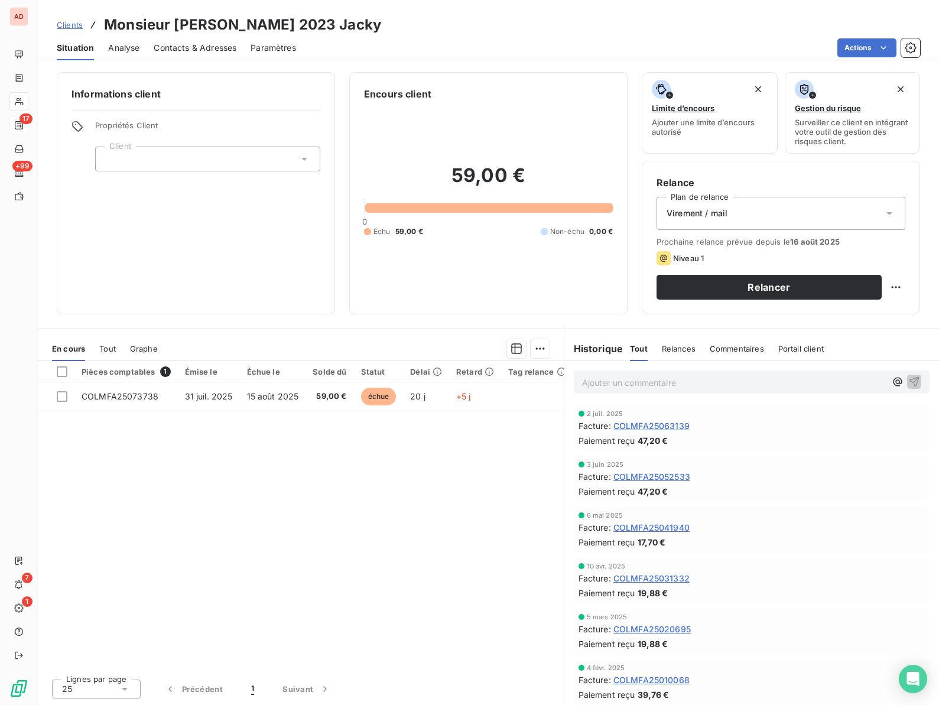
click at [169, 50] on span "Contacts & Adresses" at bounding box center [195, 48] width 83 height 12
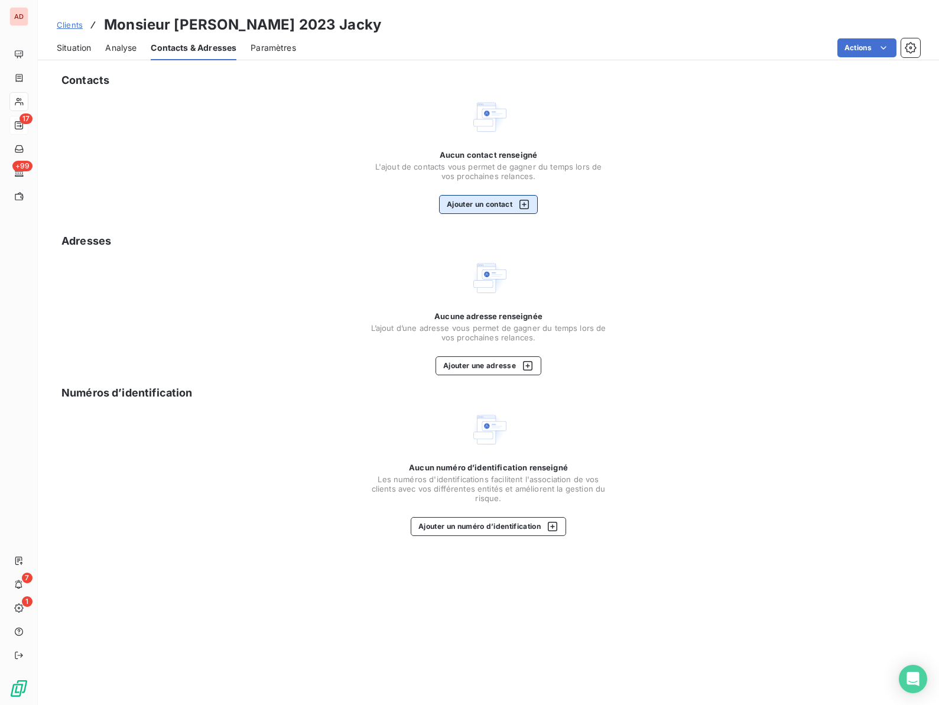
click at [470, 205] on button "Ajouter un contact" at bounding box center [488, 204] width 99 height 19
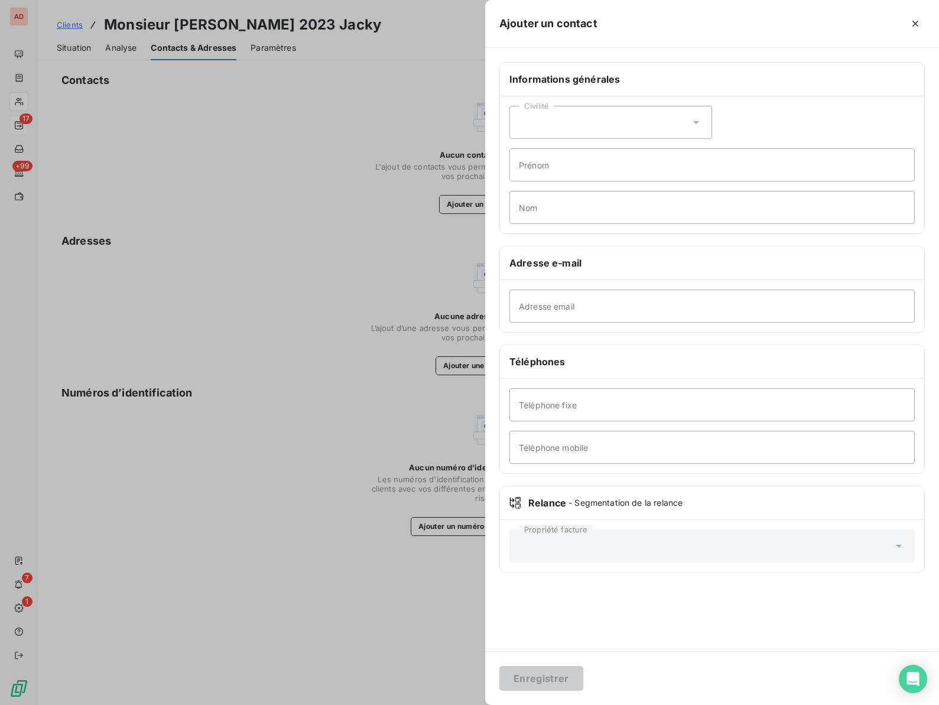
click at [586, 112] on div "Civilité" at bounding box center [610, 122] width 203 height 33
click at [552, 173] on span "Monsieur" at bounding box center [550, 173] width 35 height 11
click at [544, 170] on input "Prénom" at bounding box center [711, 164] width 405 height 33
type input "Jacky"
type input "[PERSON_NAME]"
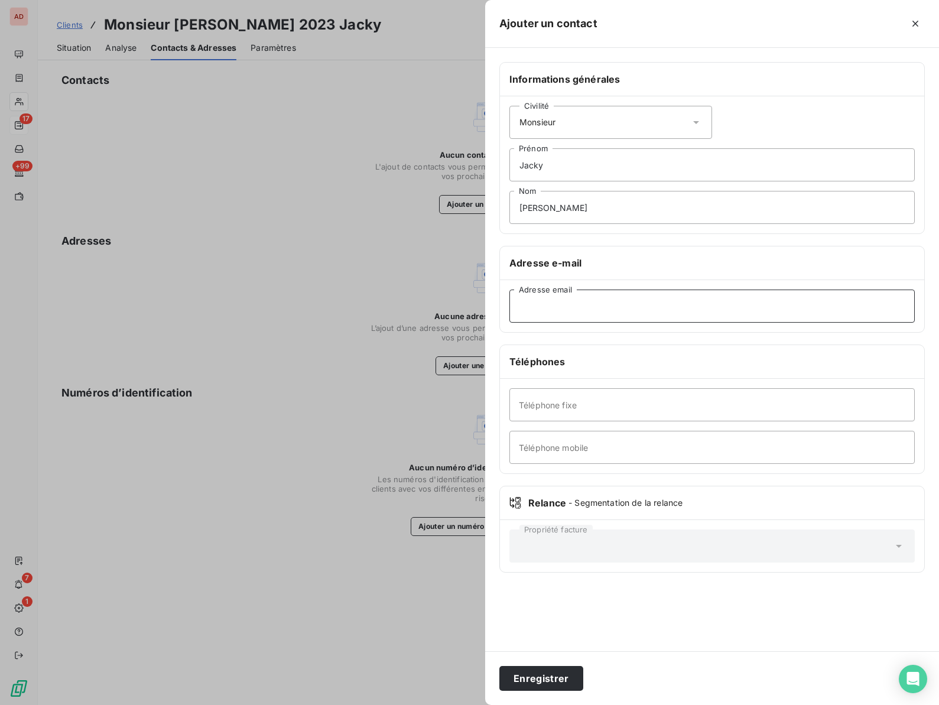
paste input "[EMAIL_ADDRESS][PERSON_NAME][DOMAIN_NAME]"
type input "[EMAIL_ADDRESS][PERSON_NAME][DOMAIN_NAME]"
click at [545, 456] on input "Téléphone mobile" at bounding box center [711, 447] width 405 height 33
type input "0682191545"
click at [516, 680] on button "Enregistrer" at bounding box center [541, 678] width 84 height 25
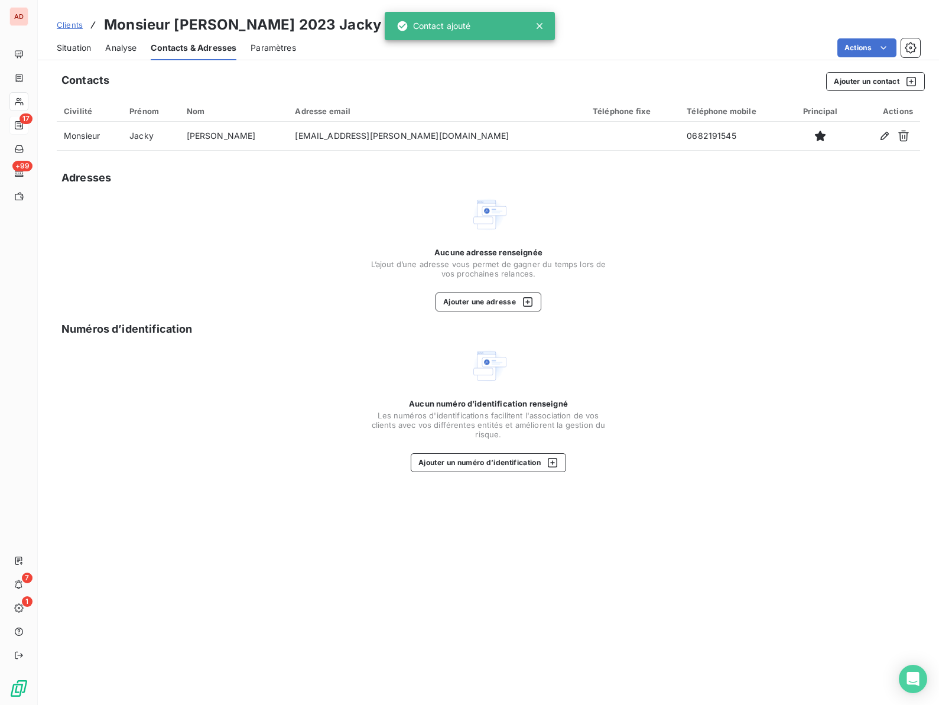
click at [67, 24] on span "Clients" at bounding box center [70, 24] width 26 height 9
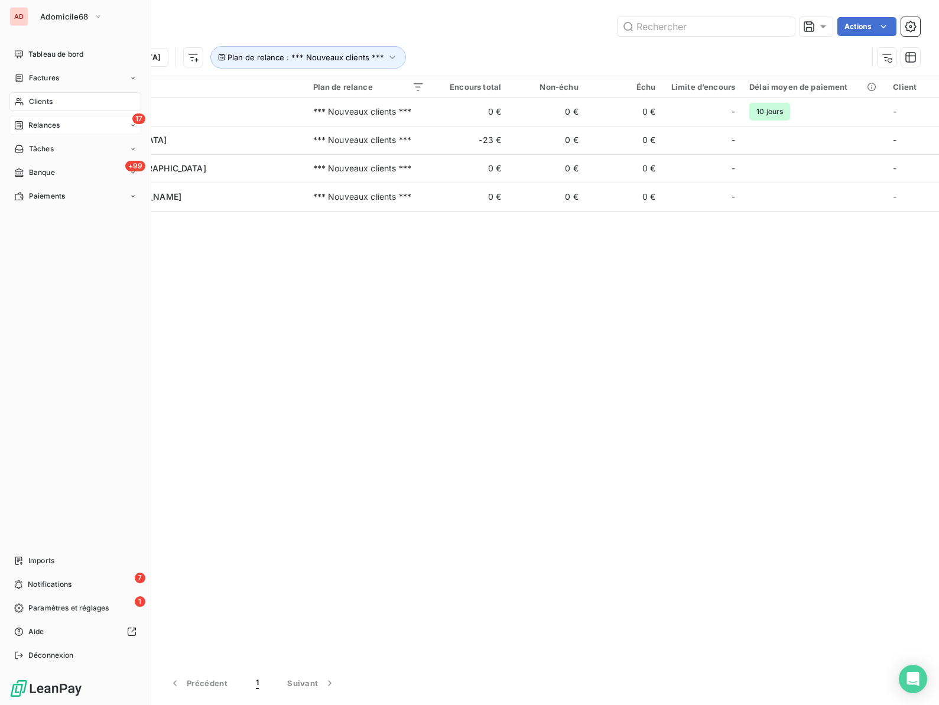
click at [33, 128] on span "Relances" at bounding box center [43, 125] width 31 height 11
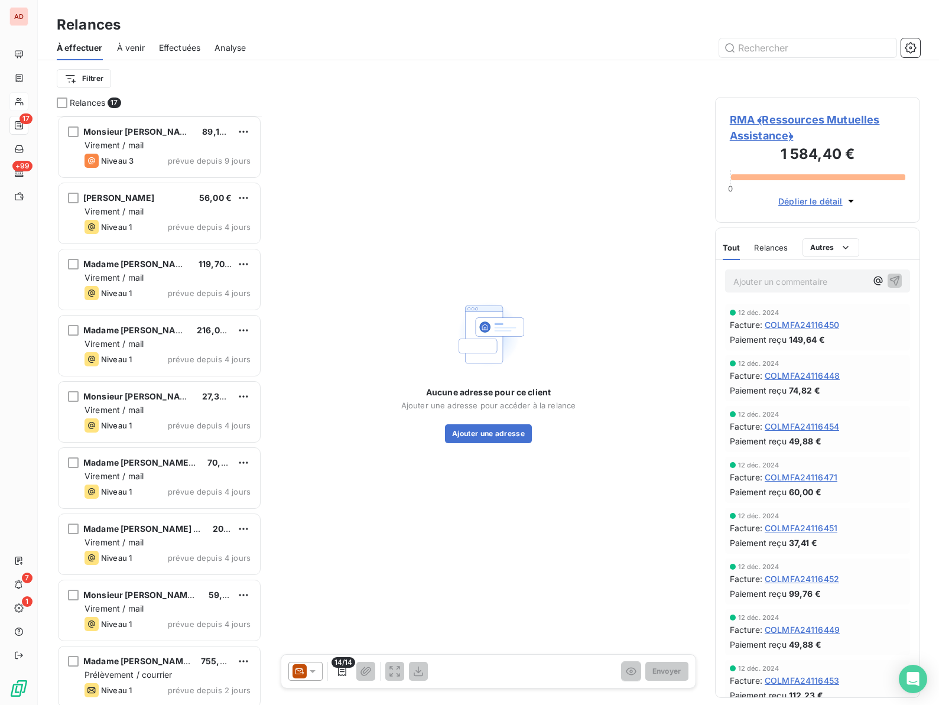
scroll to position [537, 0]
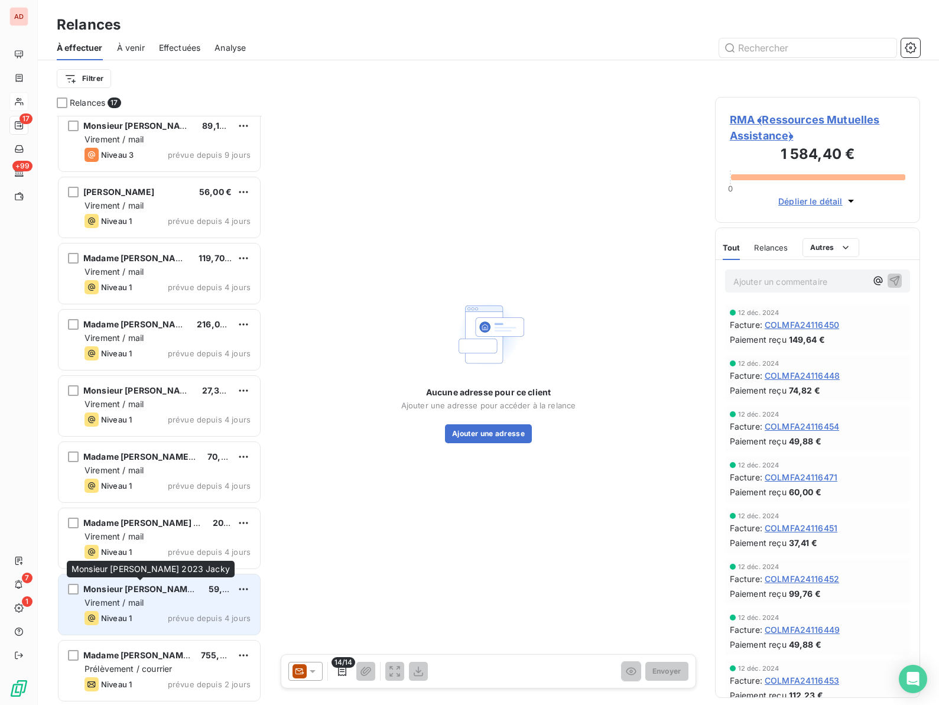
click at [151, 590] on span "Monsieur [PERSON_NAME] 2023 Jacky" at bounding box center [164, 589] width 162 height 10
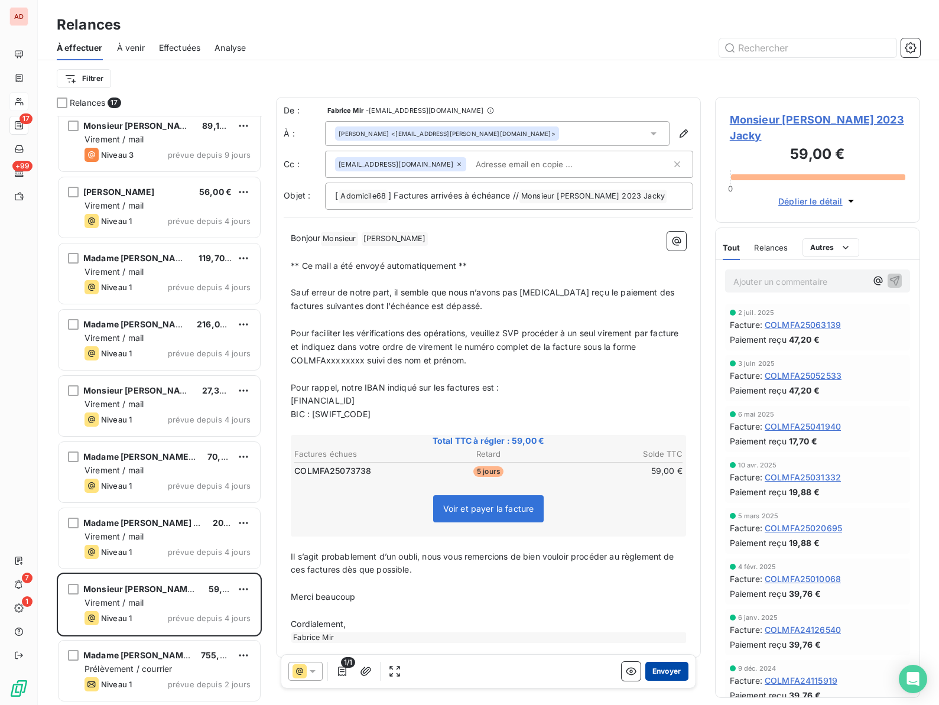
click at [657, 669] on button "Envoyer" at bounding box center [666, 671] width 43 height 19
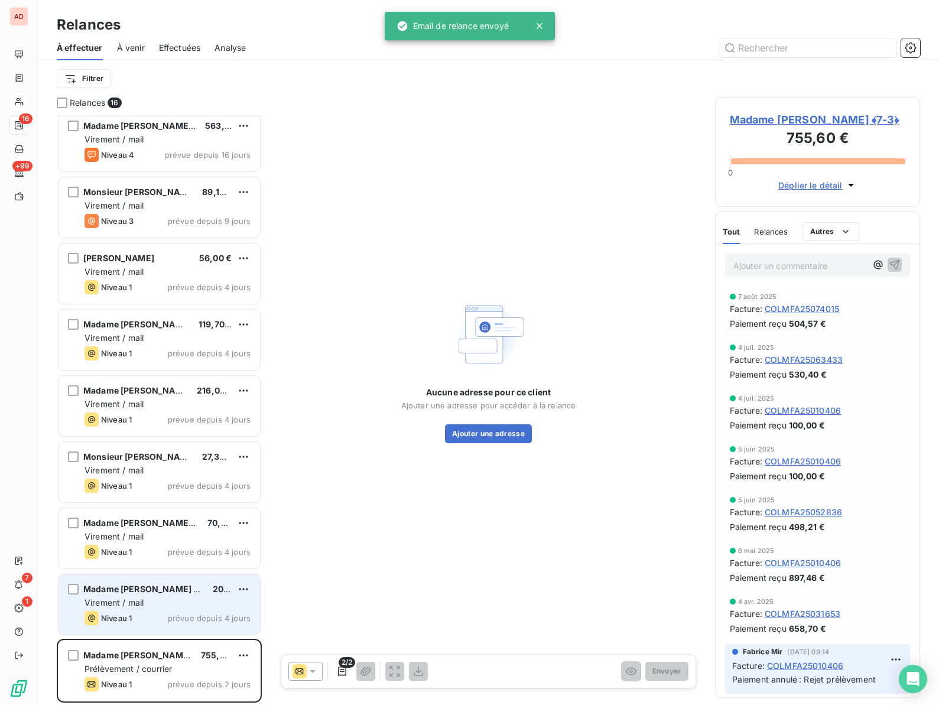
scroll to position [470, 0]
click at [123, 602] on span "Virement / mail" at bounding box center [114, 603] width 59 height 10
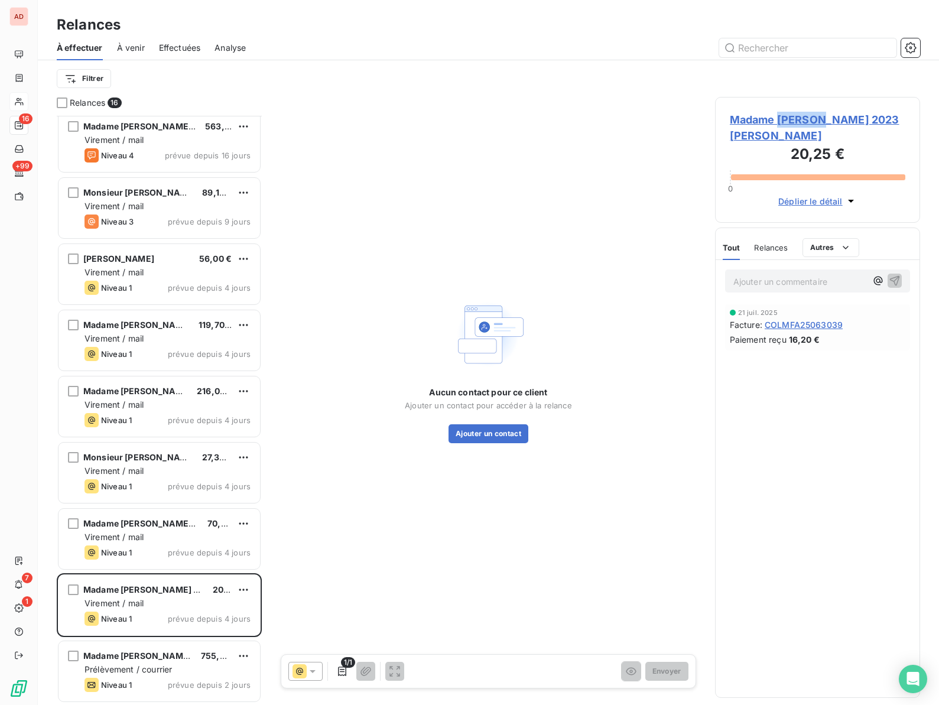
copy span "SCHROTH"
click at [750, 133] on span "Madame [PERSON_NAME] 2023 [PERSON_NAME]" at bounding box center [818, 128] width 176 height 32
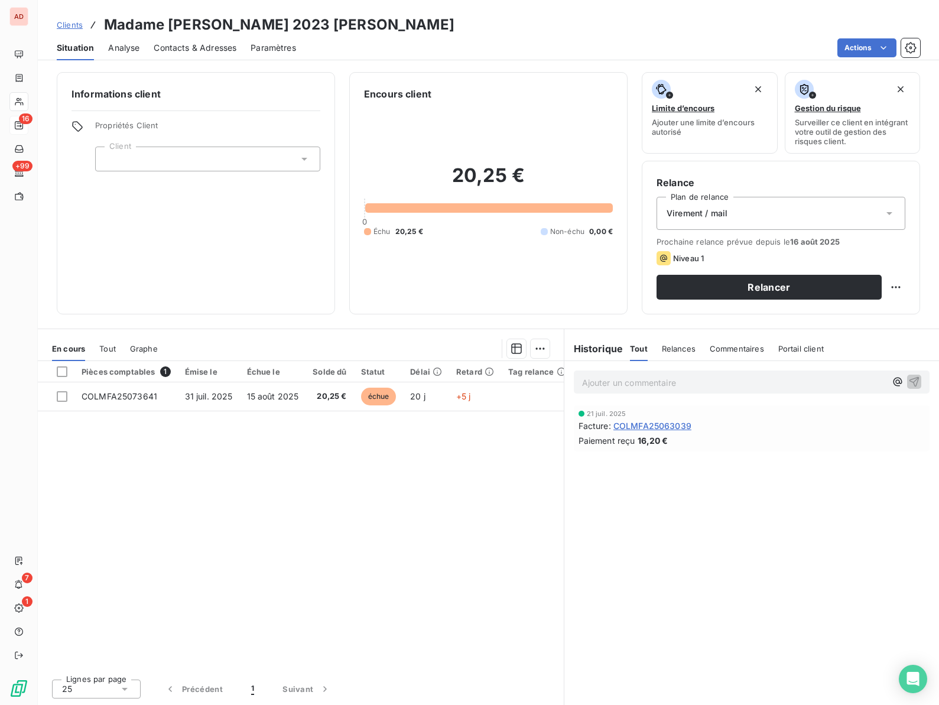
click at [217, 51] on span "Contacts & Adresses" at bounding box center [195, 48] width 83 height 12
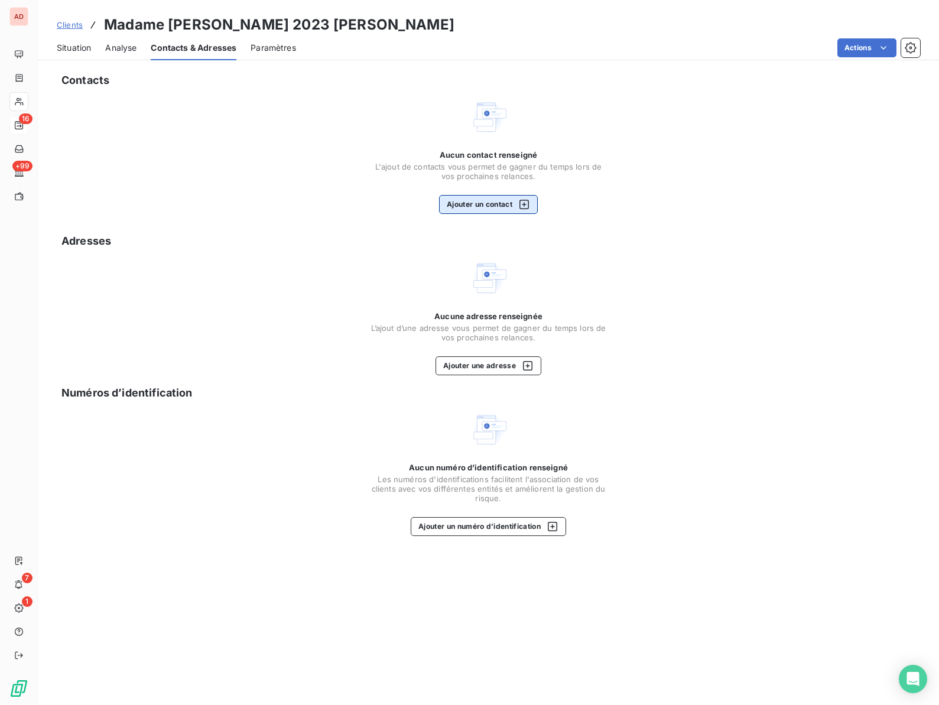
click at [485, 209] on button "Ajouter un contact" at bounding box center [488, 204] width 99 height 19
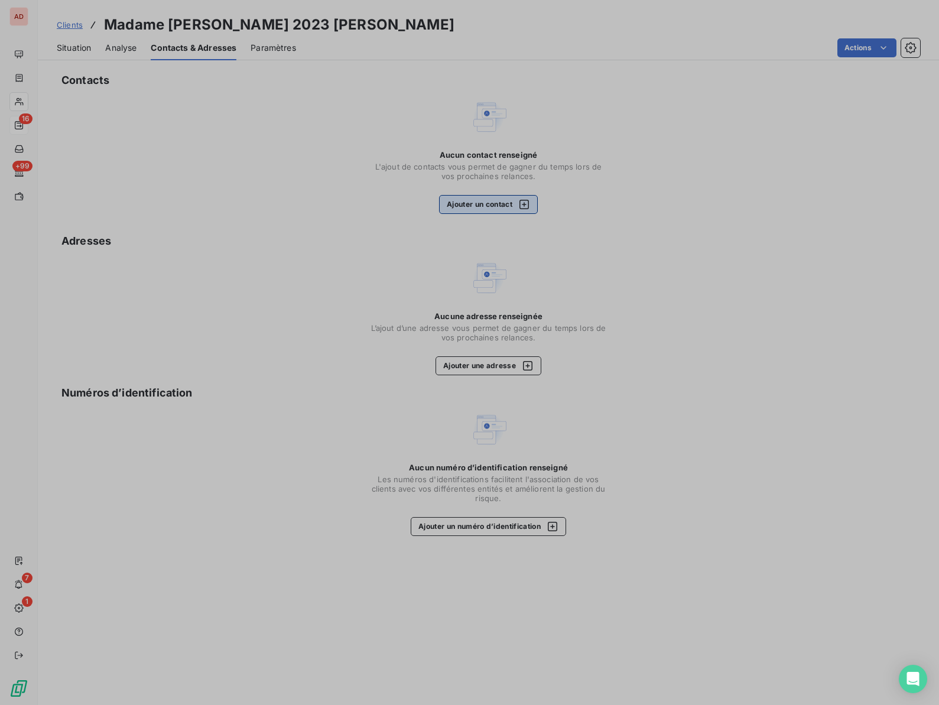
click at [485, 209] on div at bounding box center [469, 352] width 939 height 705
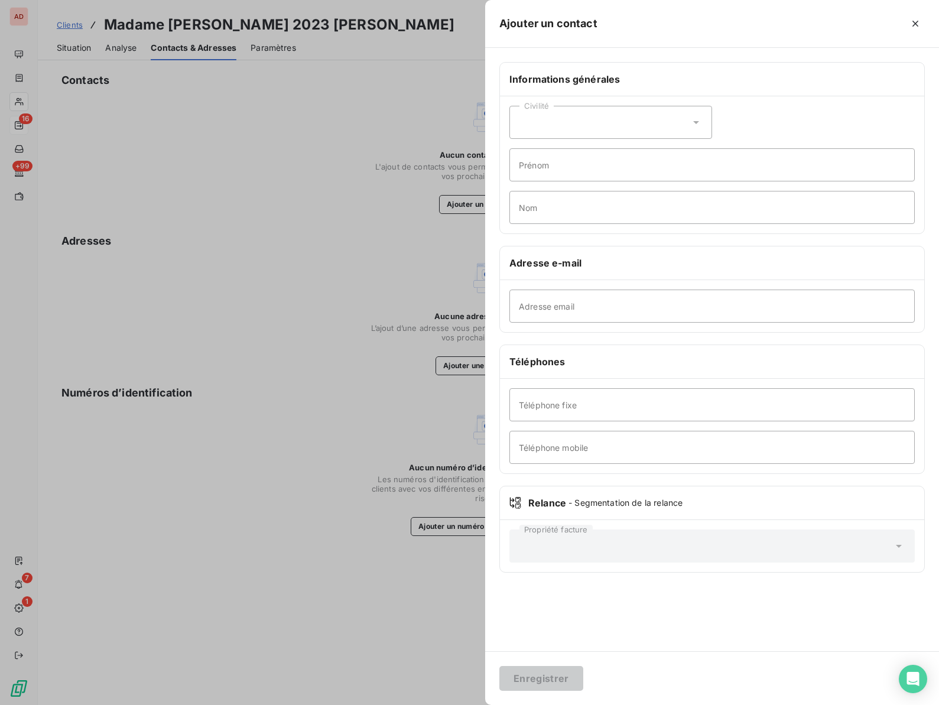
click at [554, 126] on div "Civilité" at bounding box center [610, 122] width 203 height 33
click at [548, 147] on span "Madame" at bounding box center [549, 152] width 32 height 11
click at [544, 160] on input "Prénom" at bounding box center [711, 164] width 405 height 33
type input "[PERSON_NAME]"
type input "SCHROTH"
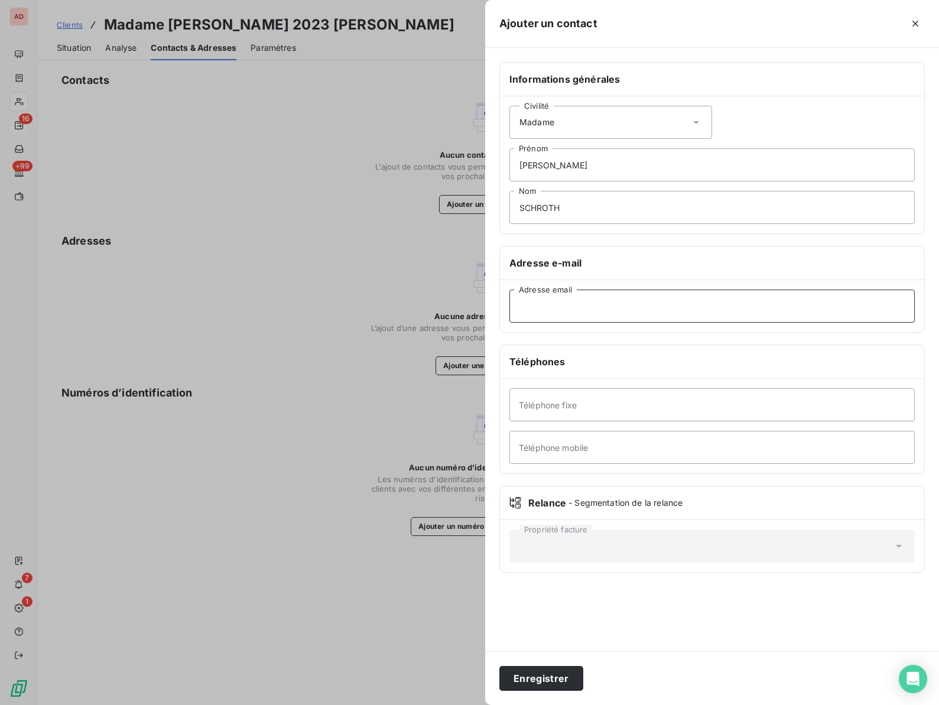
paste input "[EMAIL_ADDRESS][DOMAIN_NAME]"
type input "[EMAIL_ADDRESS][DOMAIN_NAME]"
click at [544, 447] on input "Téléphone mobile" at bounding box center [711, 447] width 405 height 33
type input "0651980115"
click at [540, 672] on button "Enregistrer" at bounding box center [541, 678] width 84 height 25
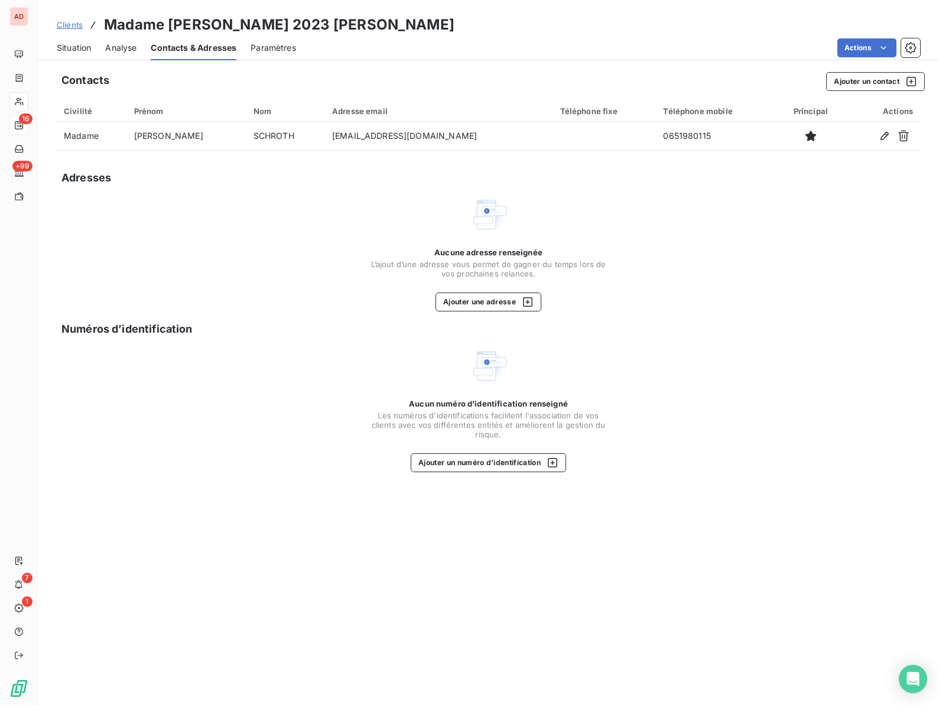
click at [241, 236] on div "Aucune adresse renseignée L’ajout d’une adresse vous permet de gagner du temps …" at bounding box center [488, 254] width 863 height 116
click at [77, 49] on span "Situation" at bounding box center [74, 48] width 34 height 12
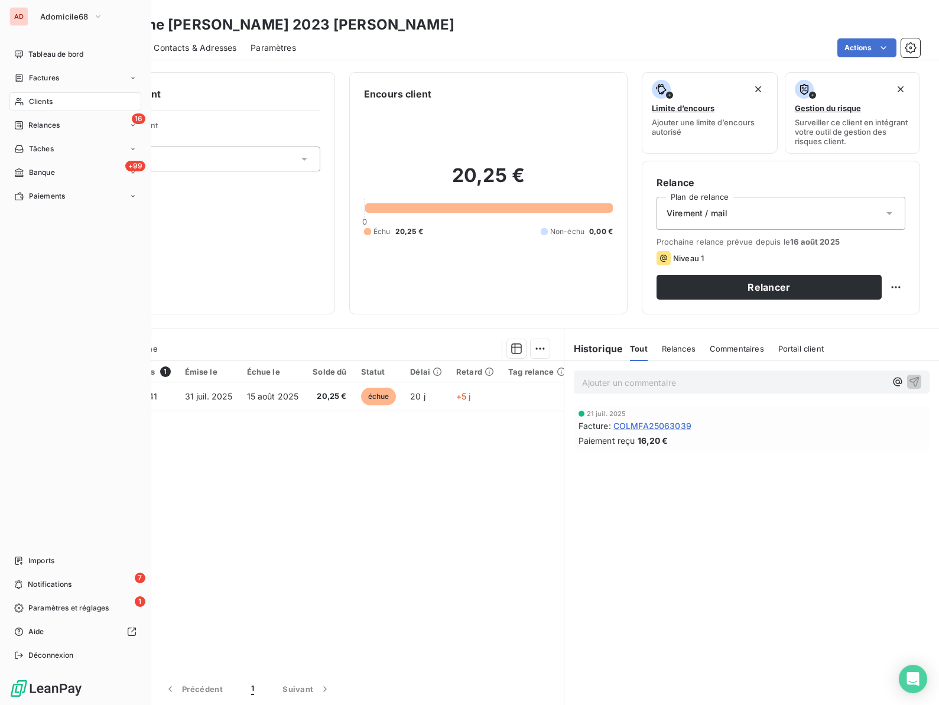
click at [31, 119] on div "16 Relances" at bounding box center [75, 125] width 132 height 19
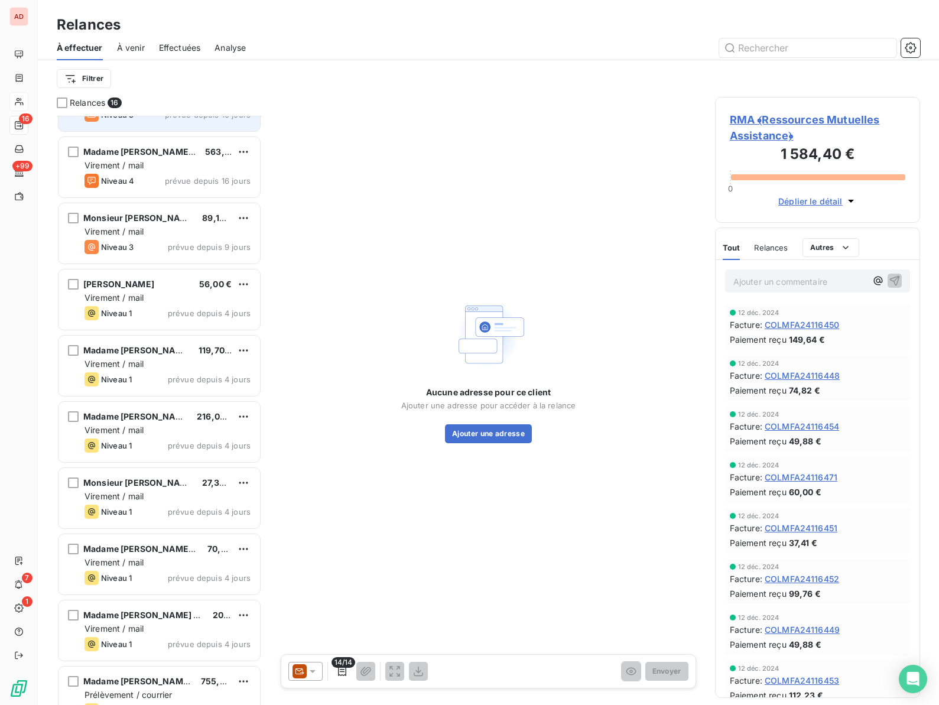
scroll to position [470, 0]
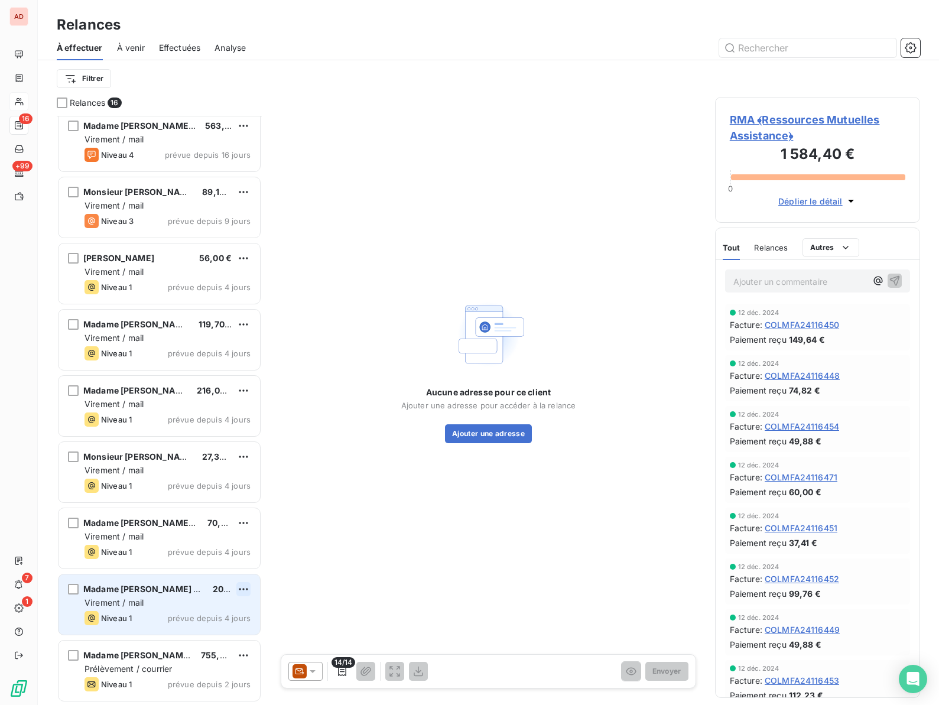
click at [245, 589] on html "AD 16 +99 7 1 Relances À effectuer À venir Effectuées Analyse Filtrer Relances …" at bounding box center [469, 352] width 939 height 705
click at [197, 611] on div "Replanifier cette action" at bounding box center [192, 612] width 106 height 19
select select "7"
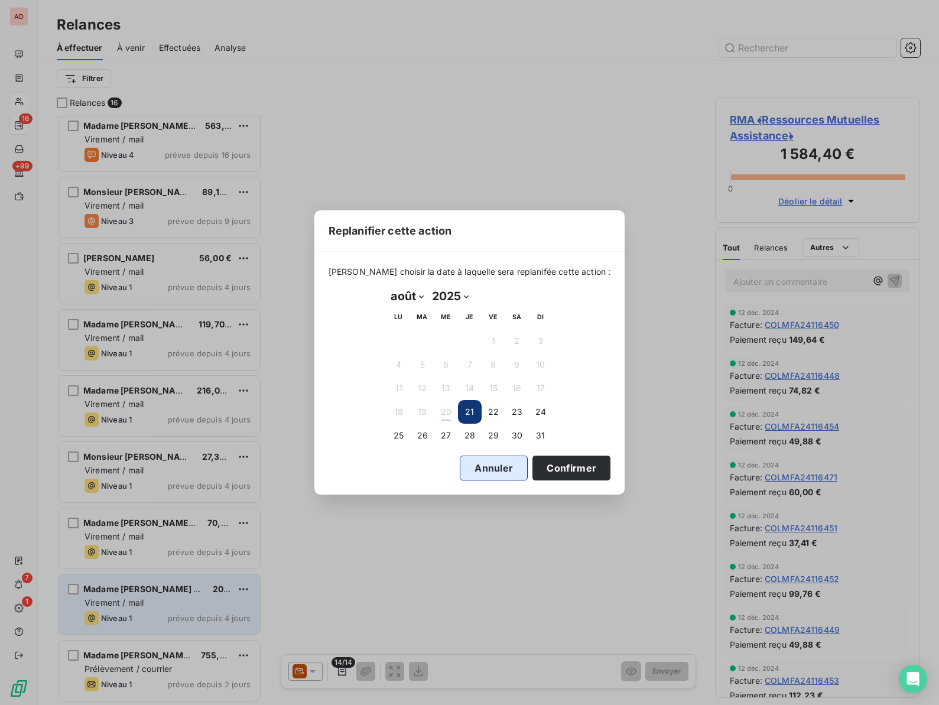
click at [463, 468] on button "Annuler" at bounding box center [494, 468] width 68 height 25
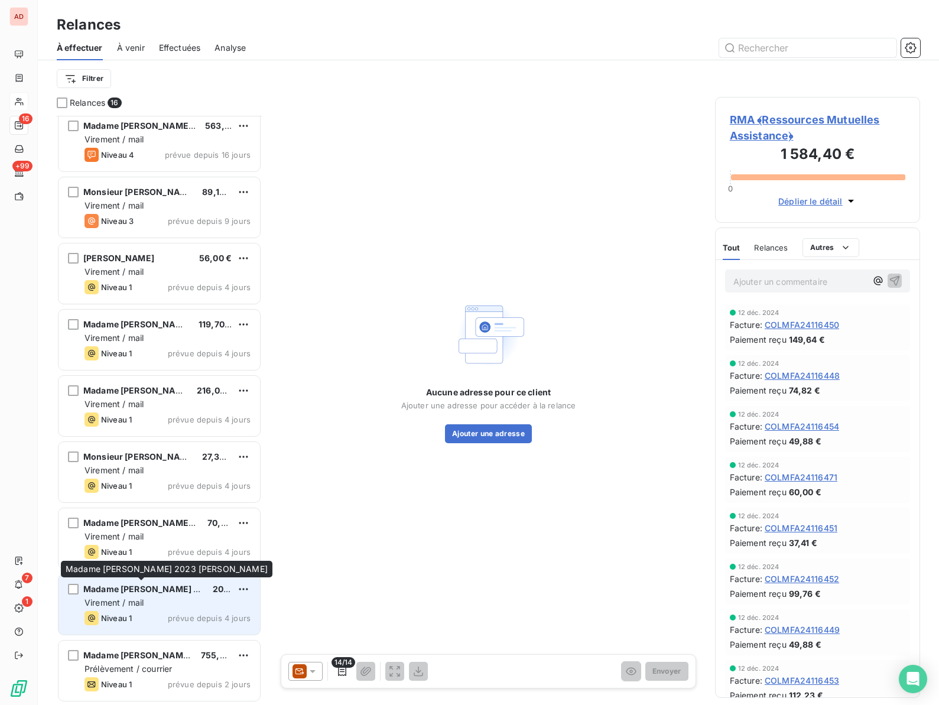
click at [148, 587] on span "Madame [PERSON_NAME] 2023 [PERSON_NAME]" at bounding box center [185, 589] width 204 height 10
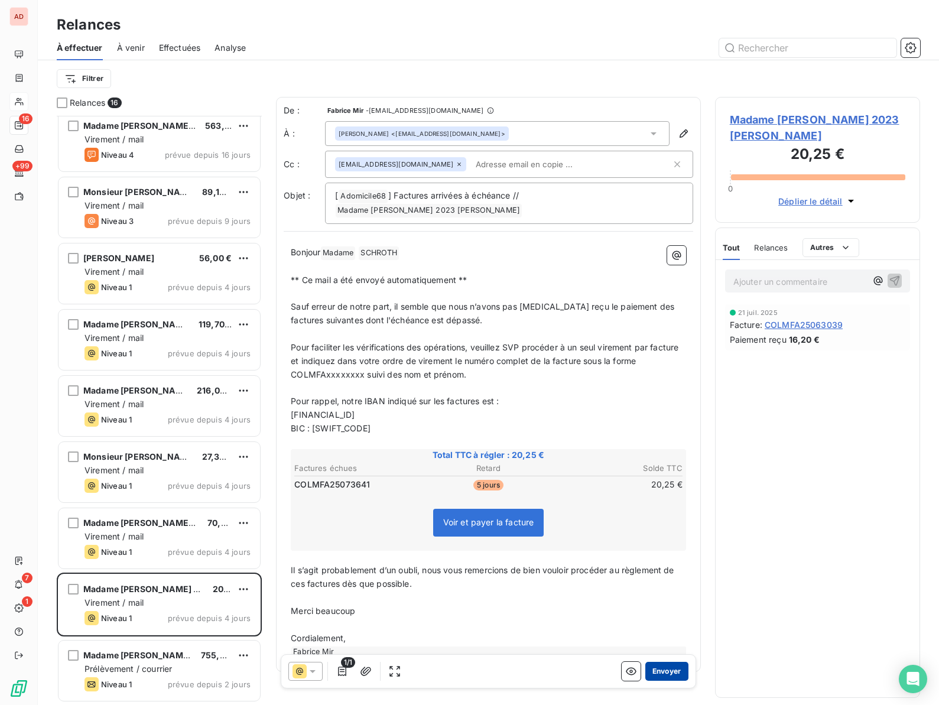
click at [673, 670] on button "Envoyer" at bounding box center [666, 671] width 43 height 19
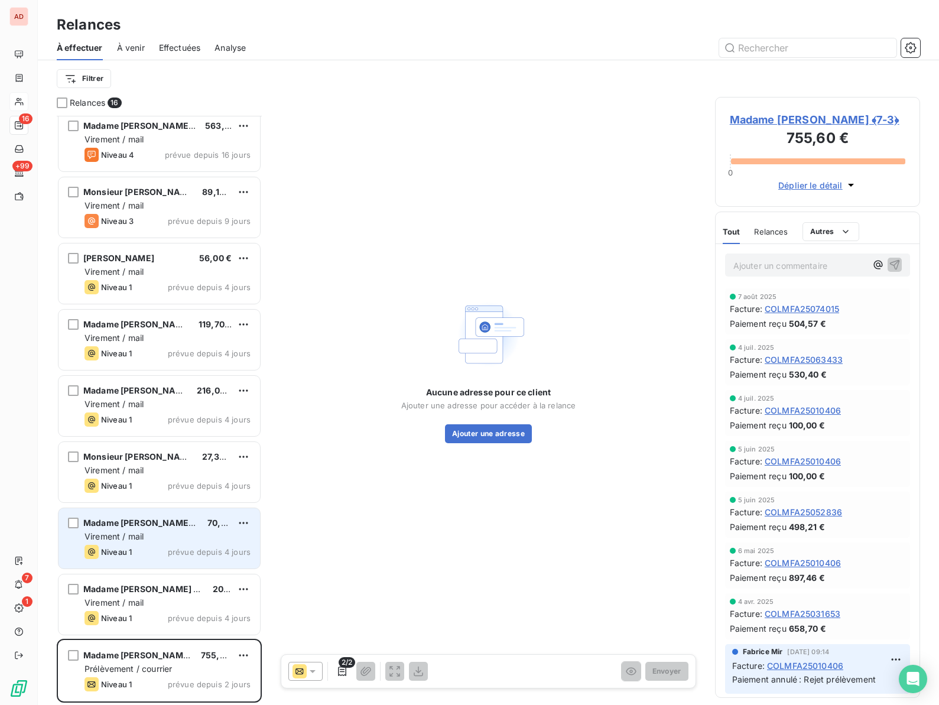
scroll to position [404, 0]
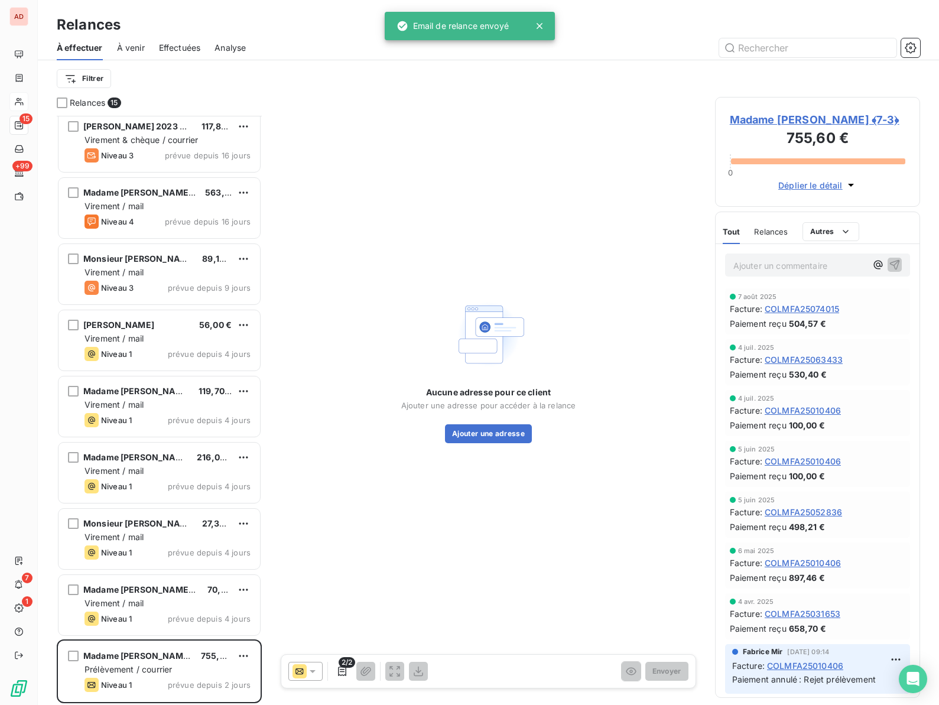
click at [763, 121] on span "Madame [PERSON_NAME] ﴾7‐3﴿" at bounding box center [818, 120] width 176 height 16
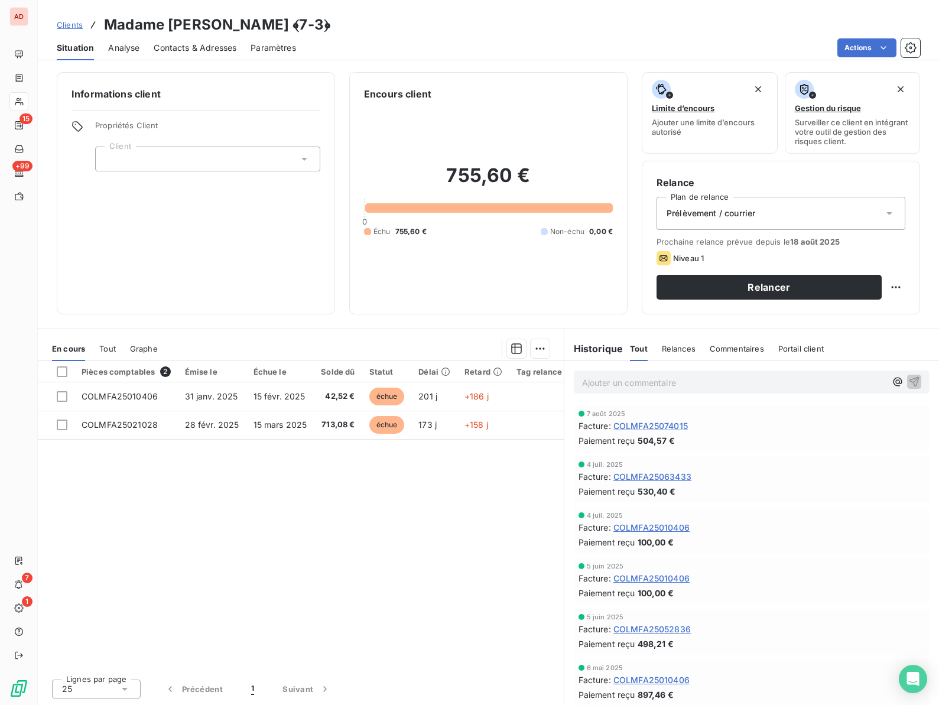
click at [356, 551] on div "Pièces comptables 2 Émise le Échue le Solde dû Statut Délai Retard Tag relance …" at bounding box center [301, 515] width 526 height 308
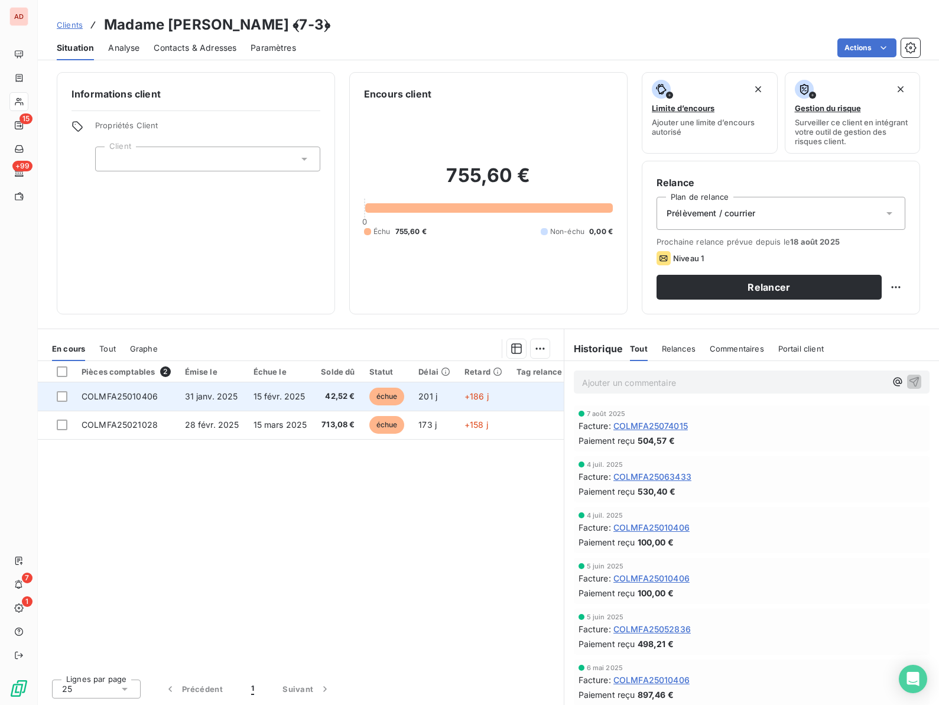
click at [221, 392] on span "31 janv. 2025" at bounding box center [211, 396] width 53 height 10
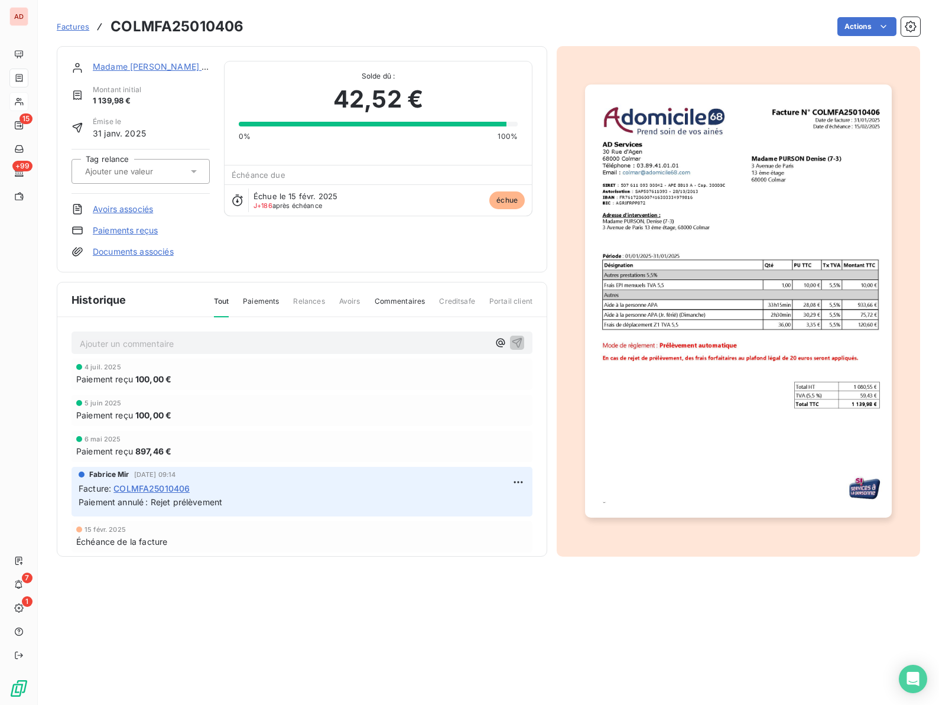
click at [128, 233] on link "Paiements reçus" at bounding box center [125, 231] width 65 height 12
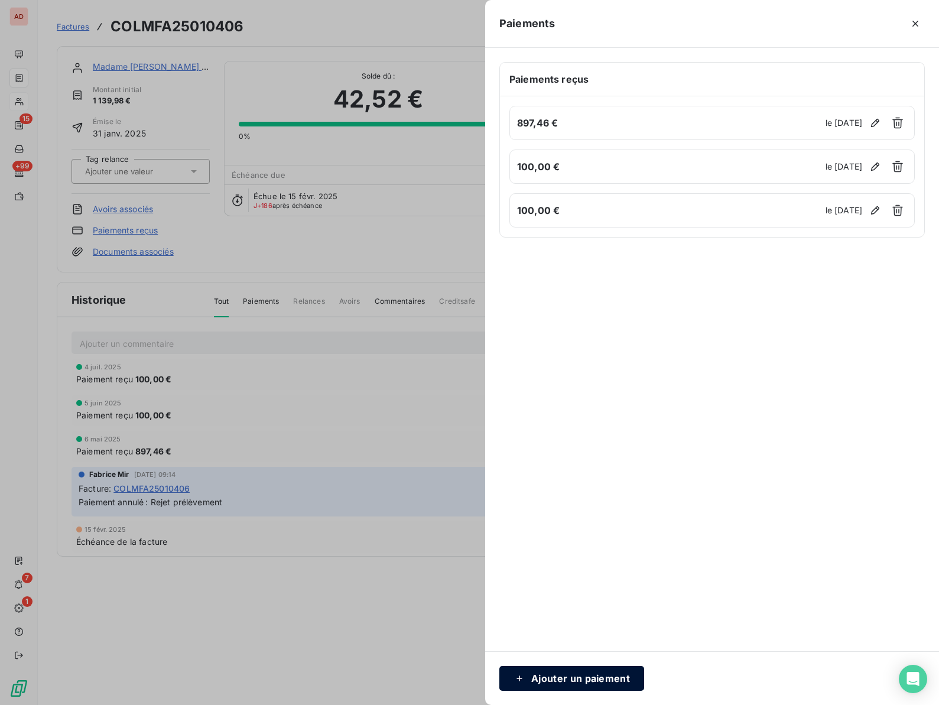
click at [578, 674] on button "Ajouter un paiement" at bounding box center [571, 678] width 145 height 25
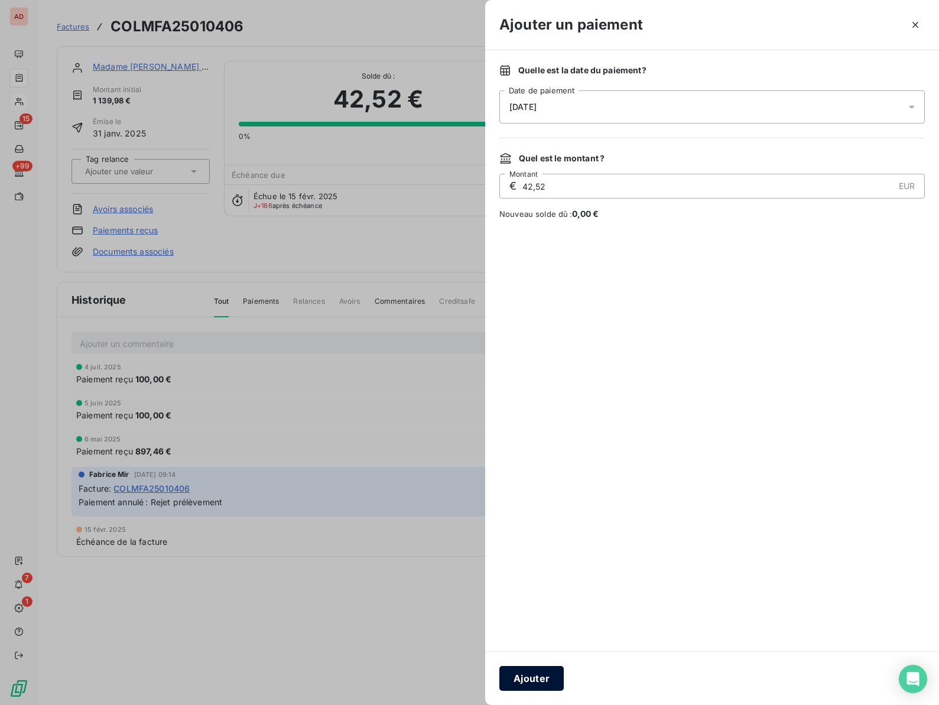
click at [538, 677] on button "Ajouter" at bounding box center [531, 678] width 64 height 25
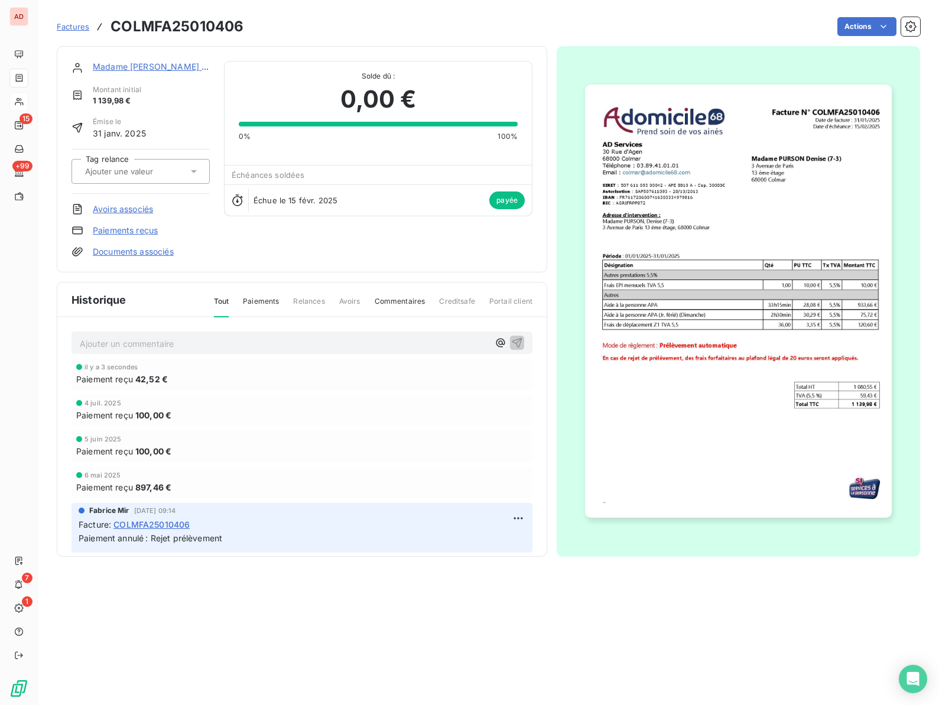
click at [142, 61] on div "Madame [PERSON_NAME] ﴾7‐3﴿" at bounding box center [151, 67] width 117 height 12
click at [138, 66] on link "Madame [PERSON_NAME] ﴾7‐3﴿" at bounding box center [157, 66] width 129 height 10
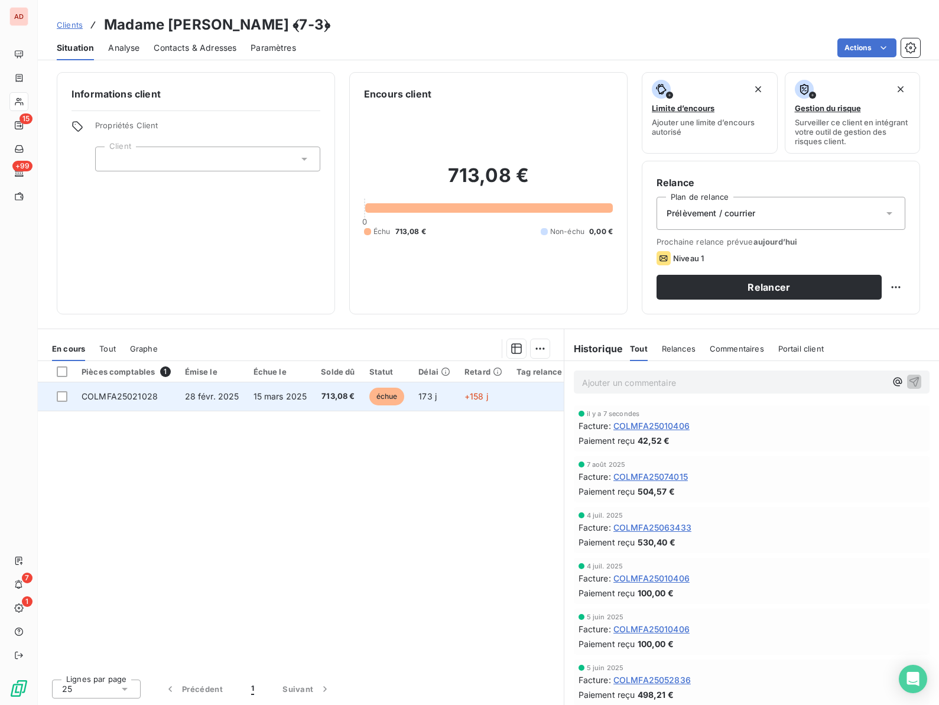
click at [126, 397] on span "COLMFA25021028" at bounding box center [120, 396] width 76 height 10
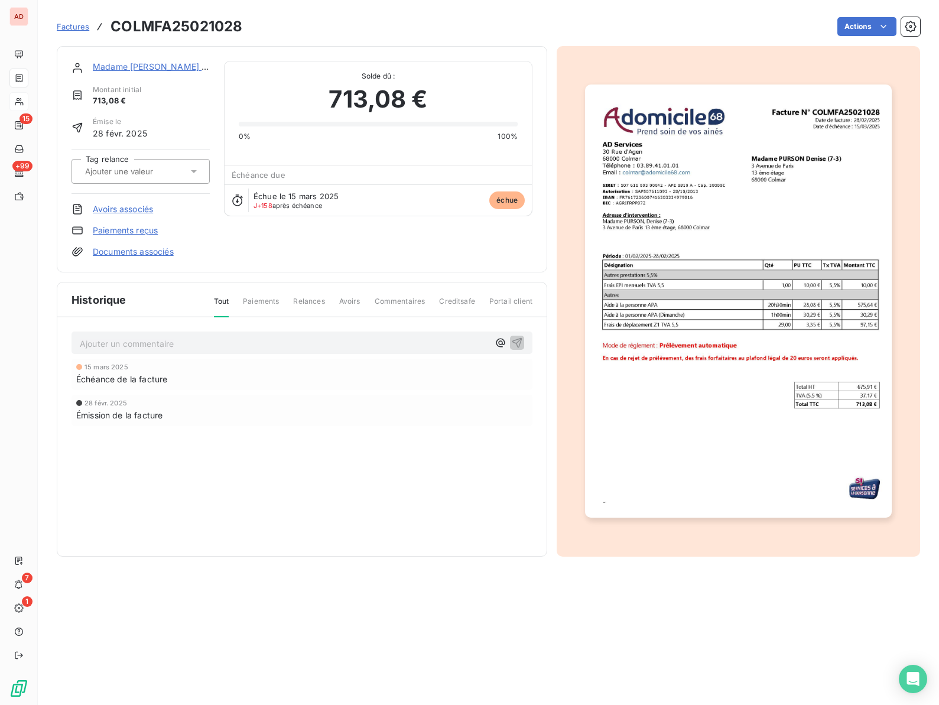
click at [132, 230] on link "Paiements reçus" at bounding box center [125, 231] width 65 height 12
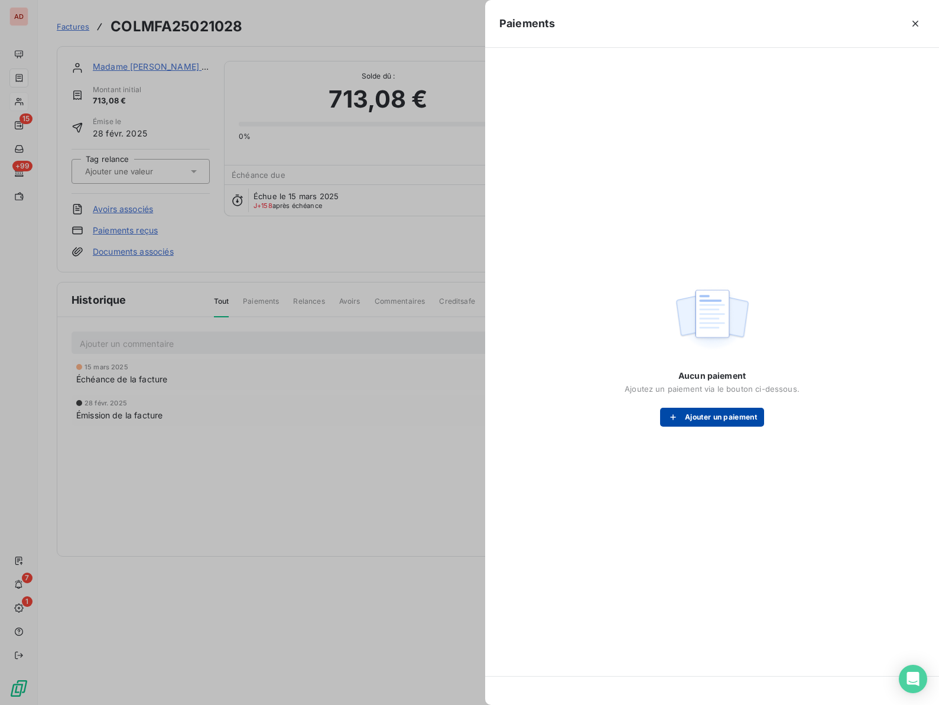
click at [722, 422] on button "Ajouter un paiement" at bounding box center [712, 417] width 104 height 19
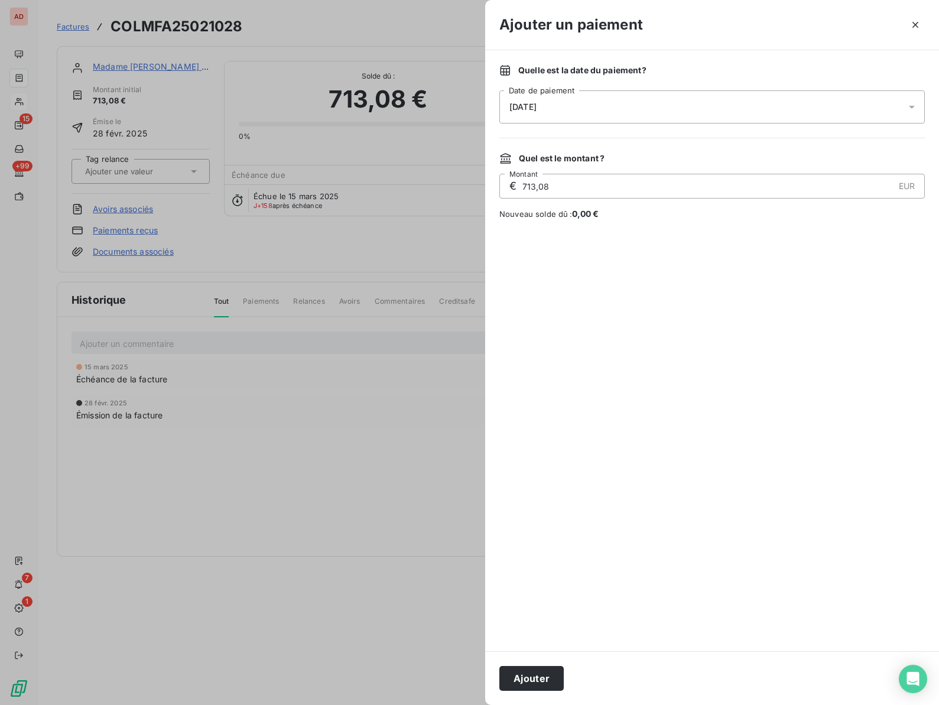
click at [593, 184] on input "713,08" at bounding box center [707, 186] width 372 height 24
type input "57,87"
click at [526, 677] on button "Ajouter" at bounding box center [531, 678] width 64 height 25
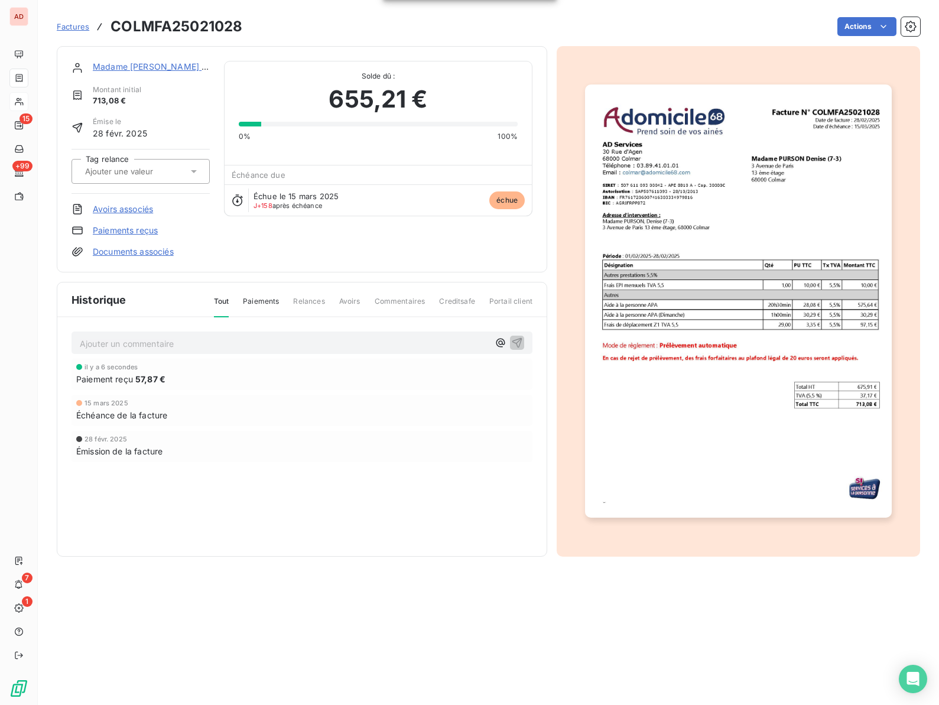
click at [115, 64] on link "Madame [PERSON_NAME] ﴾7‐3﴿" at bounding box center [157, 66] width 129 height 10
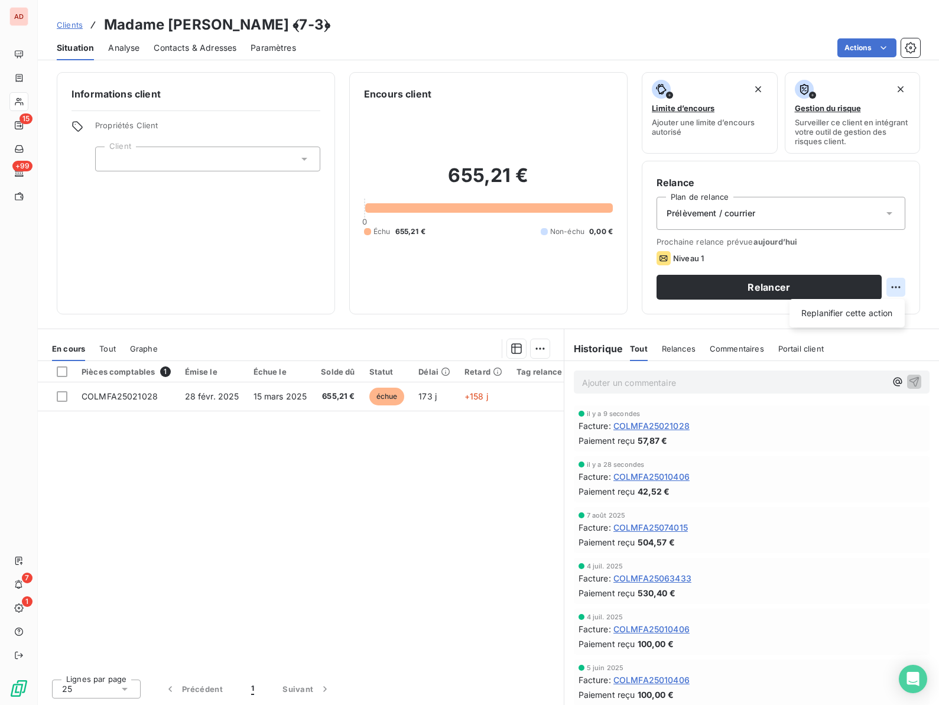
click at [899, 290] on html "AD 15 +99 7 1 Clients Madame [PERSON_NAME] ﴾7‐3﴿ Situation Analyse Contacts & A…" at bounding box center [469, 352] width 939 height 705
click at [859, 313] on div "Replanifier cette action" at bounding box center [847, 313] width 106 height 19
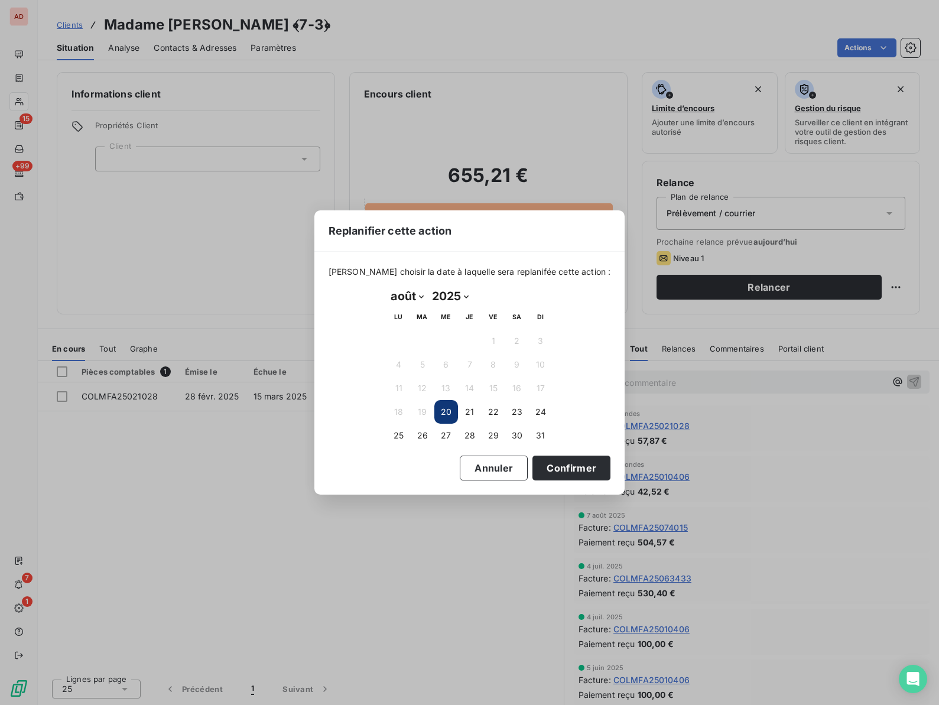
click at [424, 295] on select "janvier février mars avril mai juin juillet août septembre octobre novembre déc…" at bounding box center [407, 296] width 41 height 19
select select "9"
click at [396, 386] on button "13" at bounding box center [399, 388] width 24 height 24
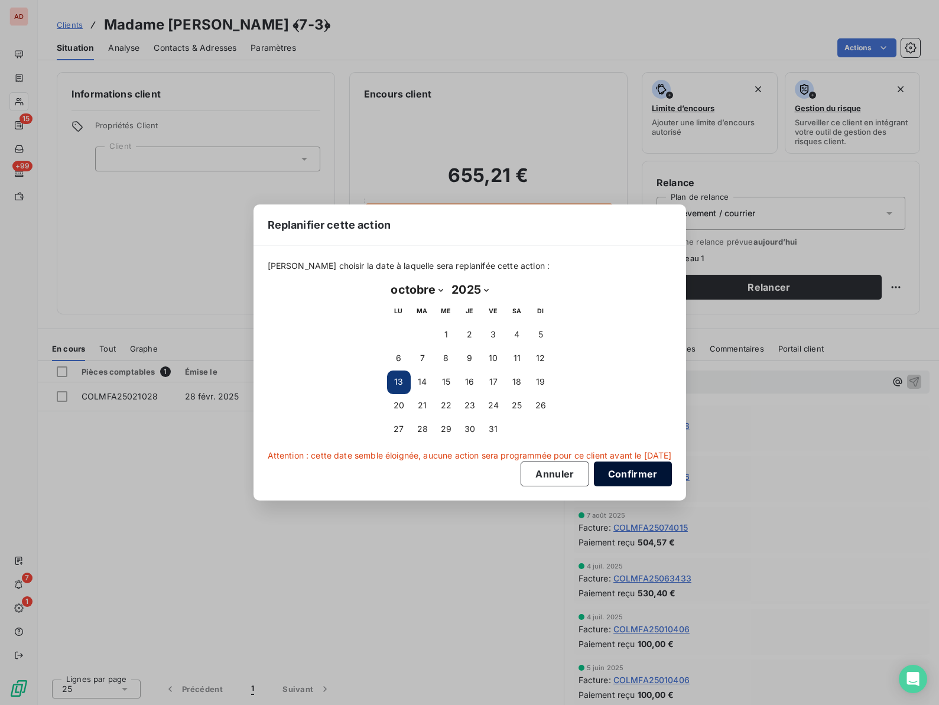
click at [622, 473] on button "Confirmer" at bounding box center [633, 474] width 78 height 25
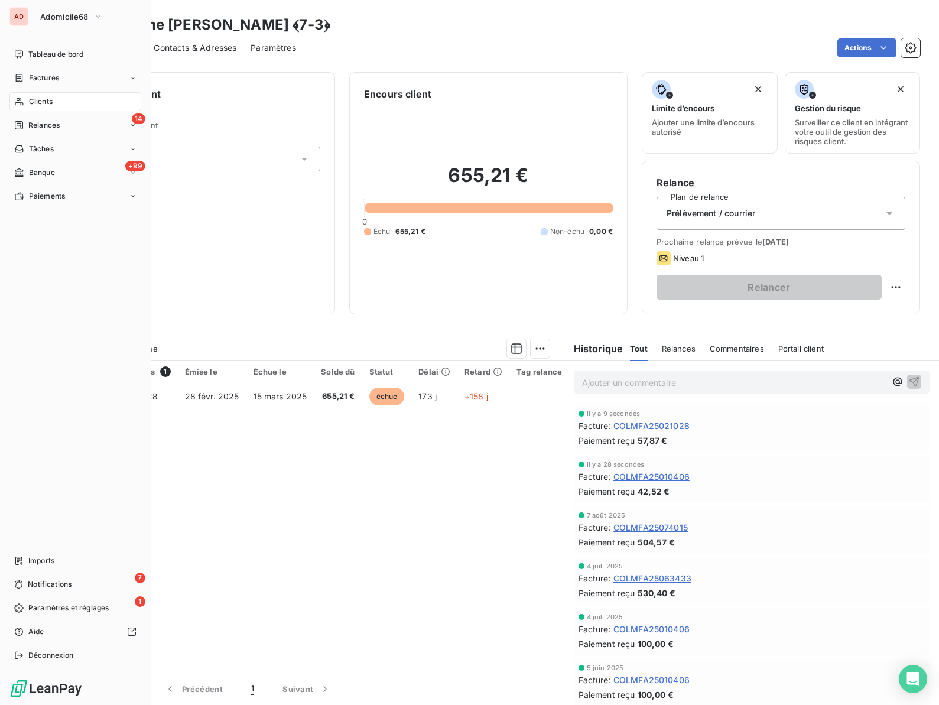
click at [43, 125] on span "Relances" at bounding box center [43, 125] width 31 height 11
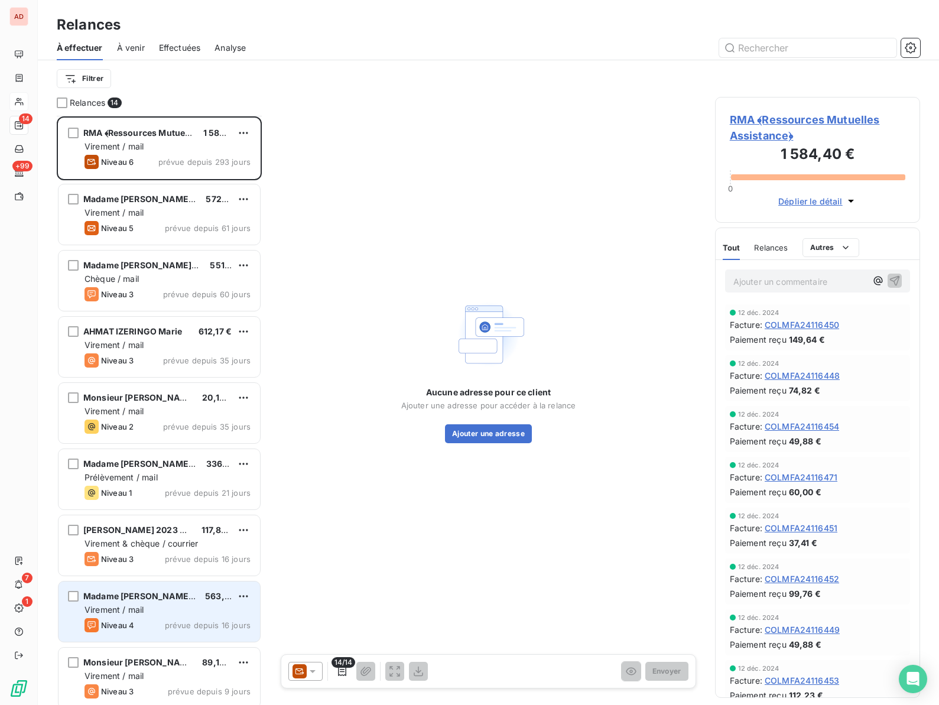
scroll to position [338, 0]
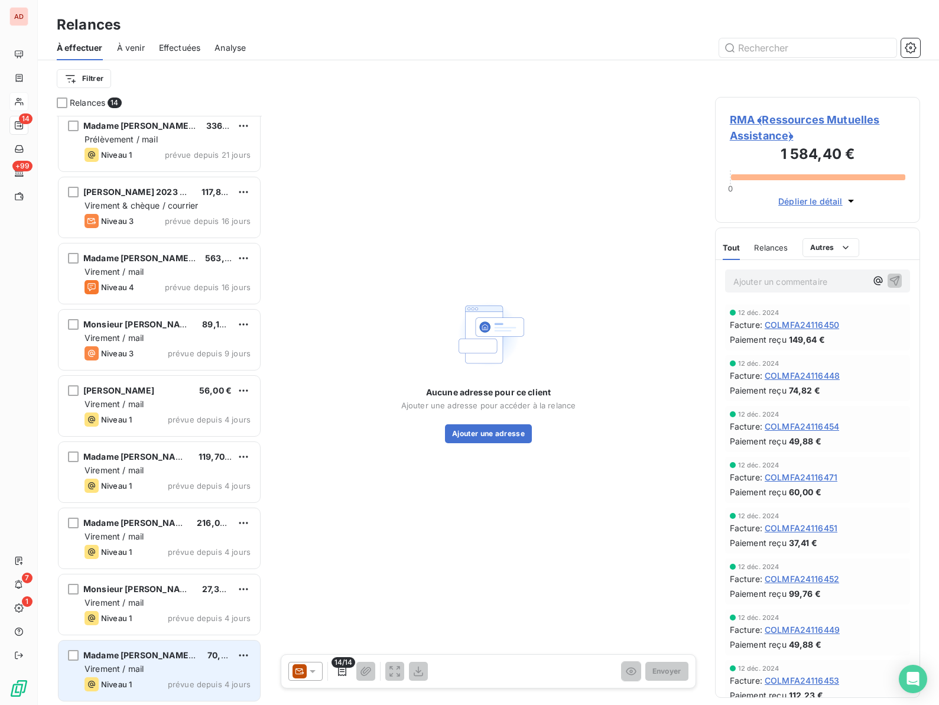
click at [142, 671] on span "Virement / mail" at bounding box center [114, 669] width 59 height 10
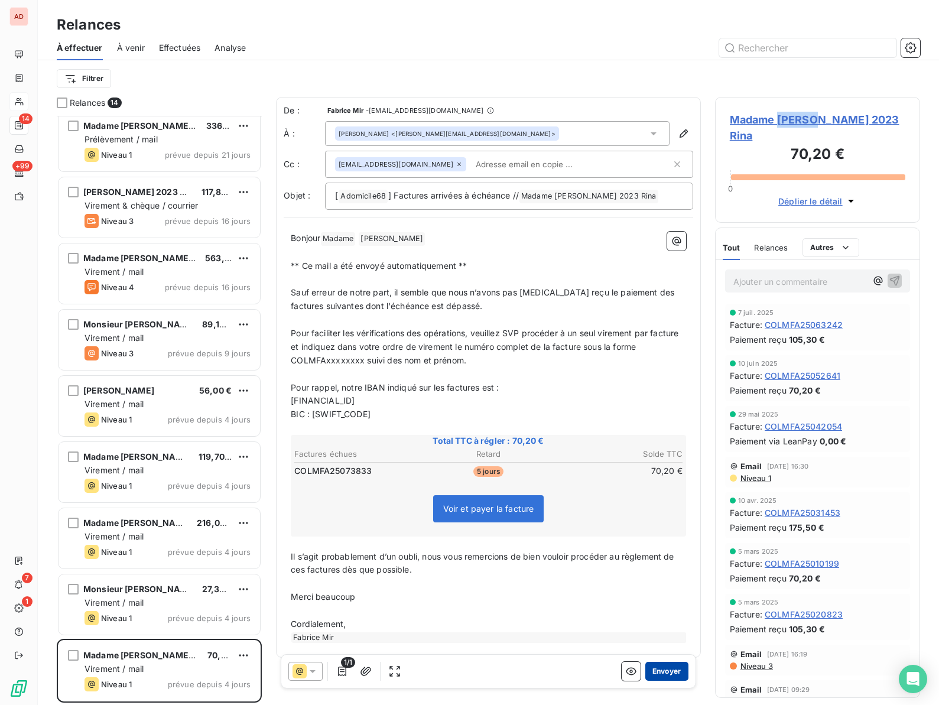
click at [663, 672] on button "Envoyer" at bounding box center [666, 671] width 43 height 19
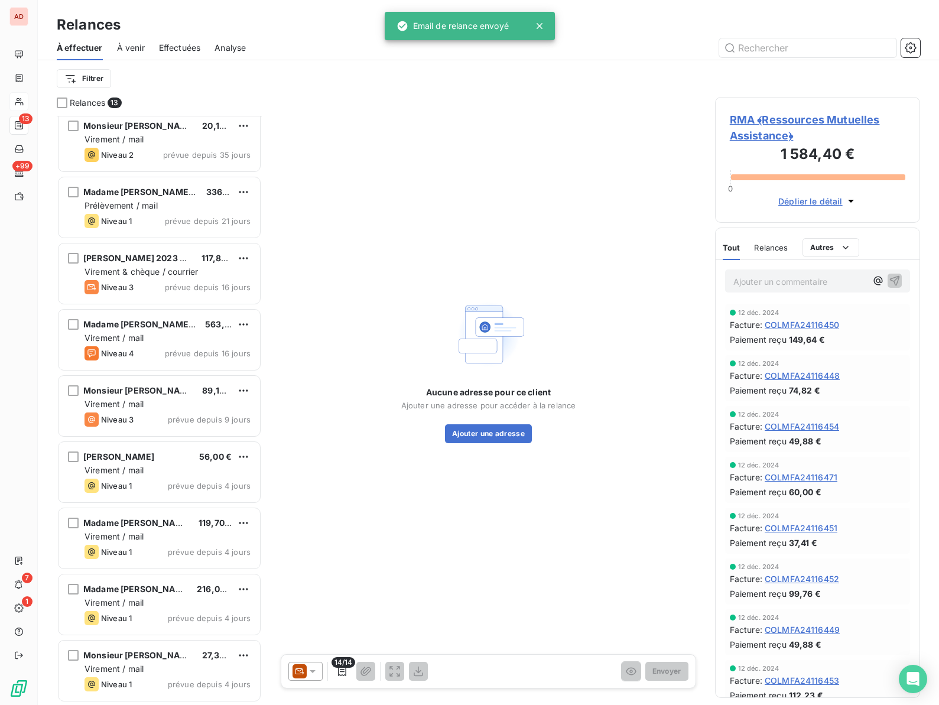
scroll to position [271, 0]
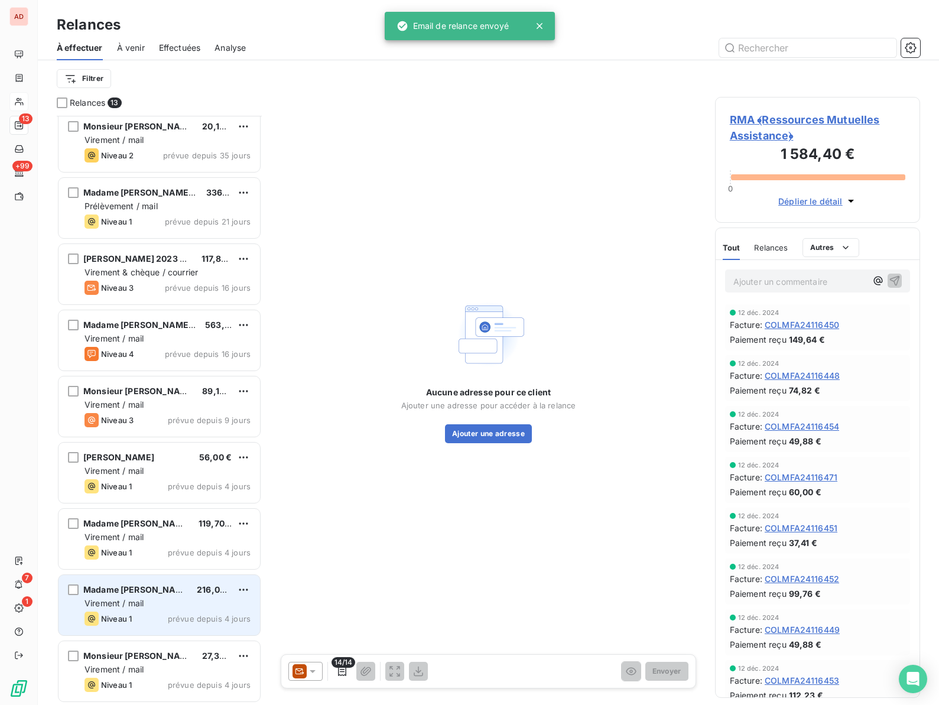
click at [121, 603] on span "Virement / mail" at bounding box center [114, 603] width 59 height 10
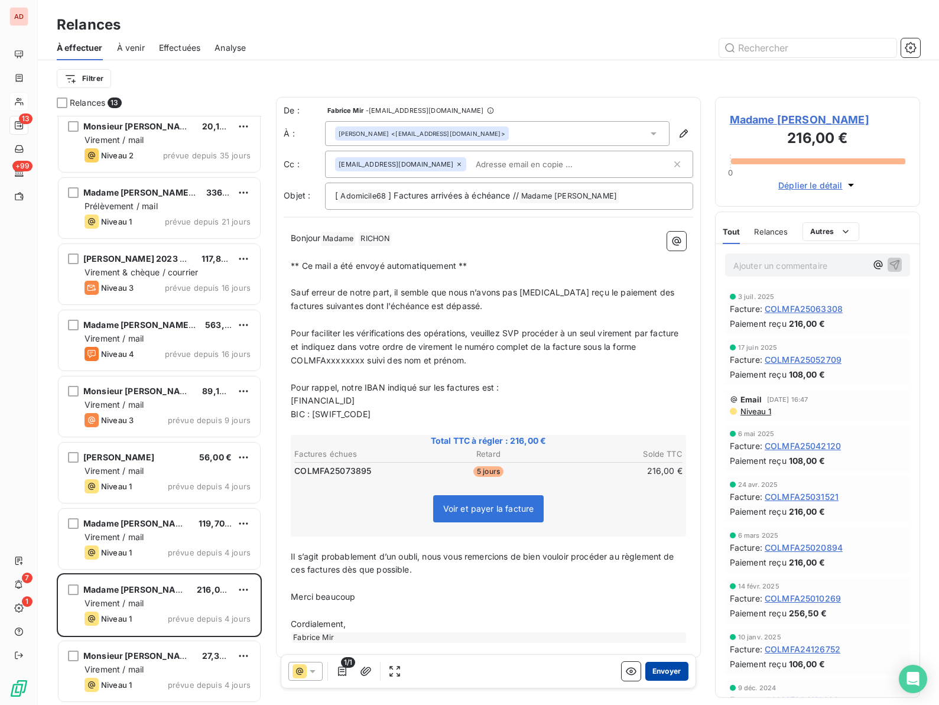
click at [667, 672] on button "Envoyer" at bounding box center [666, 671] width 43 height 19
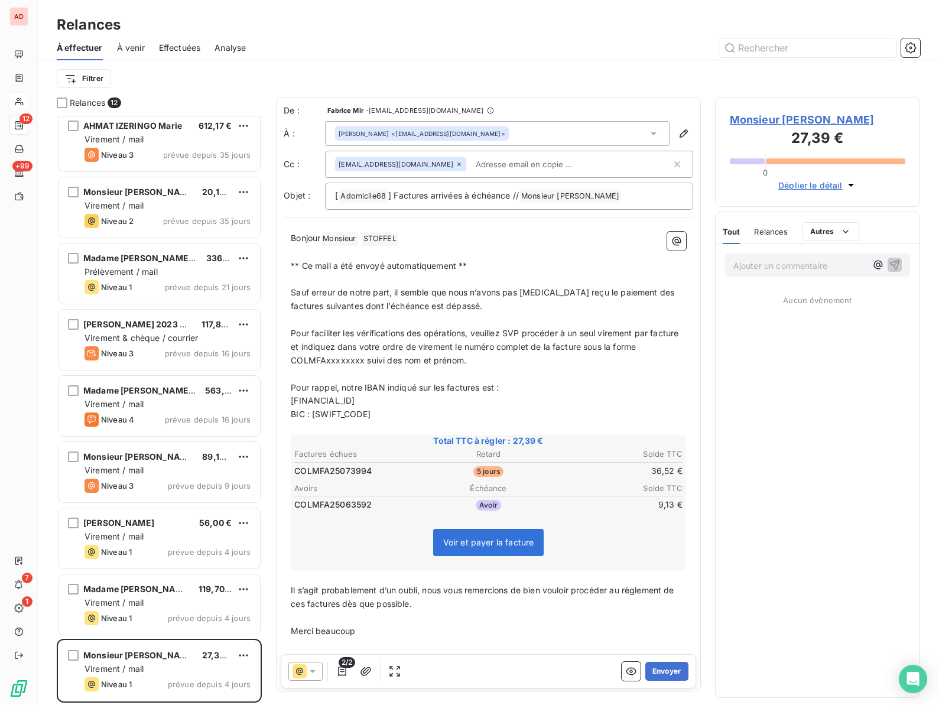
scroll to position [205, 0]
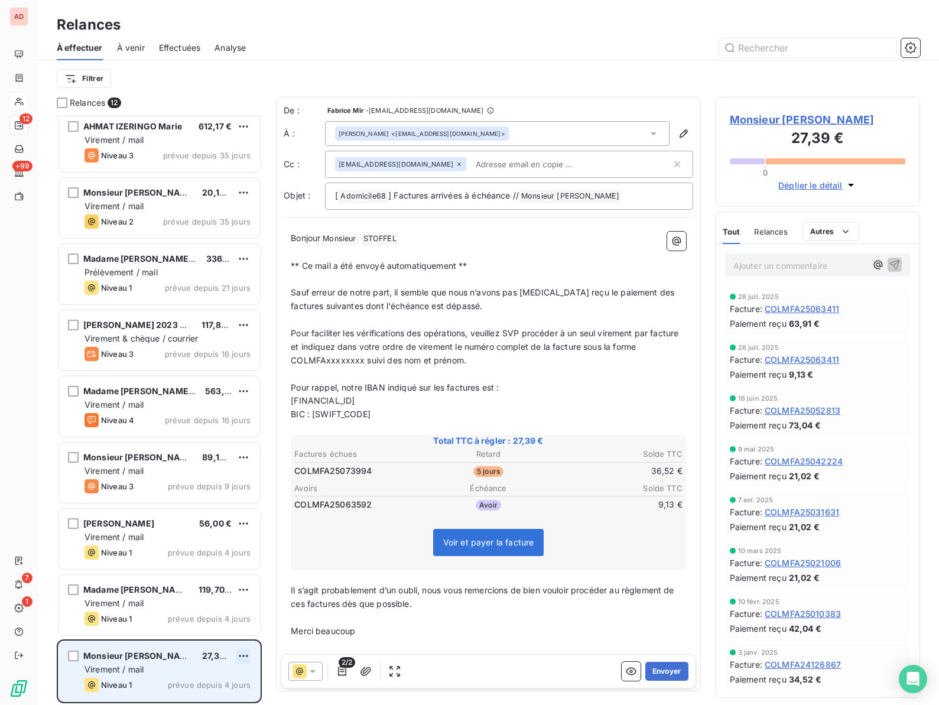
click at [243, 654] on html "AD 12 +99 7 1 Relances À effectuer À venir Effectuées Analyse Filtrer Relances …" at bounding box center [469, 352] width 939 height 705
click at [202, 612] on div "Replanifier cette action" at bounding box center [192, 611] width 106 height 19
select select "7"
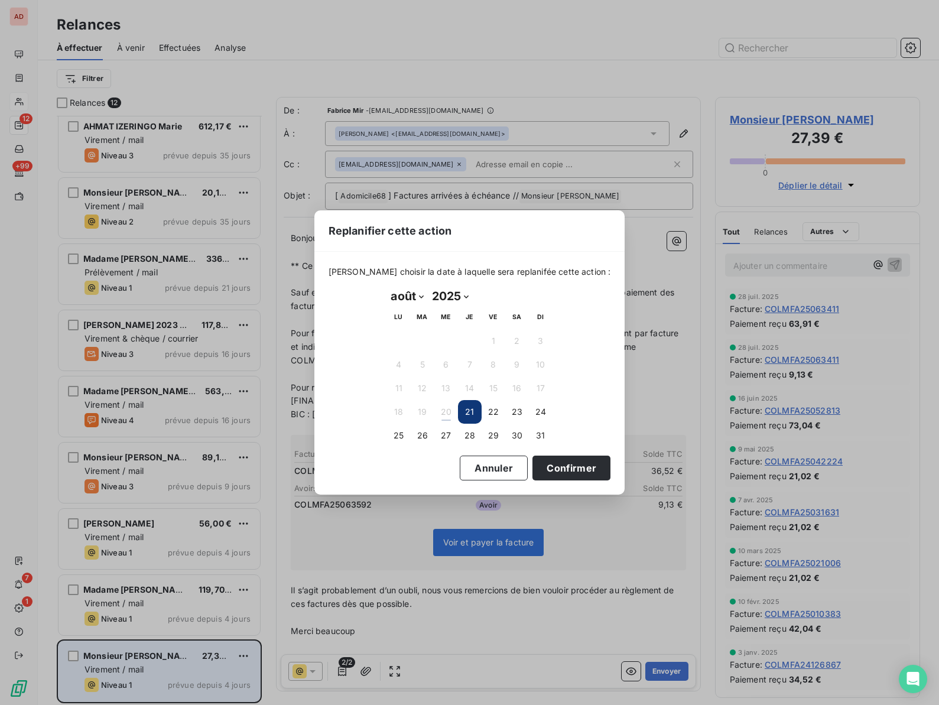
click at [425, 295] on select "janvier février mars avril mai juin juillet août septembre octobre novembre déc…" at bounding box center [407, 296] width 41 height 19
click at [496, 440] on button "29" at bounding box center [494, 436] width 24 height 24
click at [492, 463] on button "Annuler" at bounding box center [494, 468] width 68 height 25
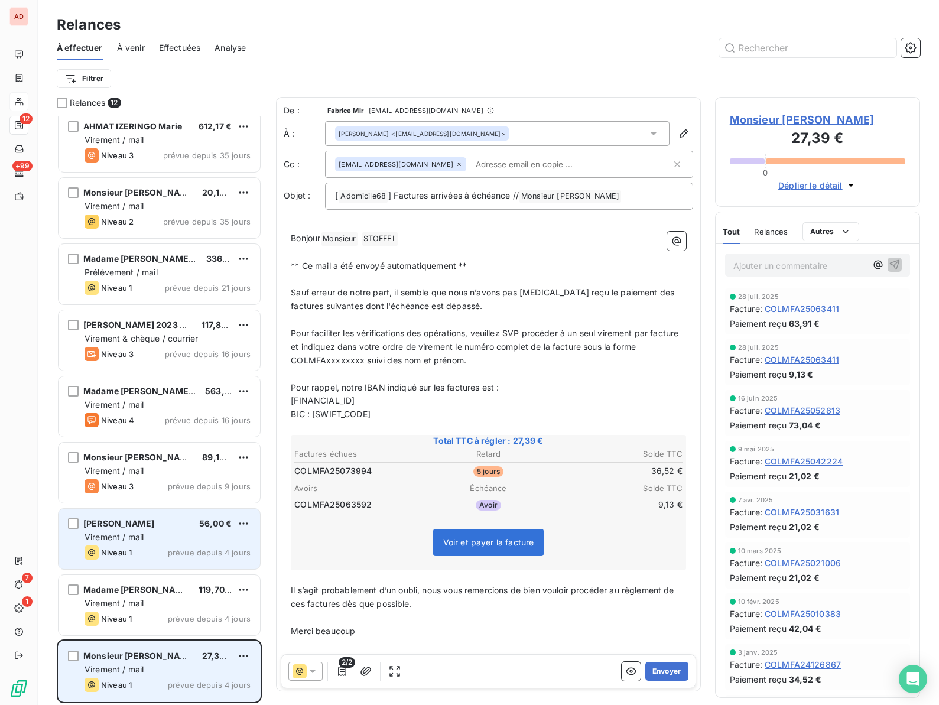
click at [165, 533] on div "Virement / mail" at bounding box center [168, 537] width 166 height 12
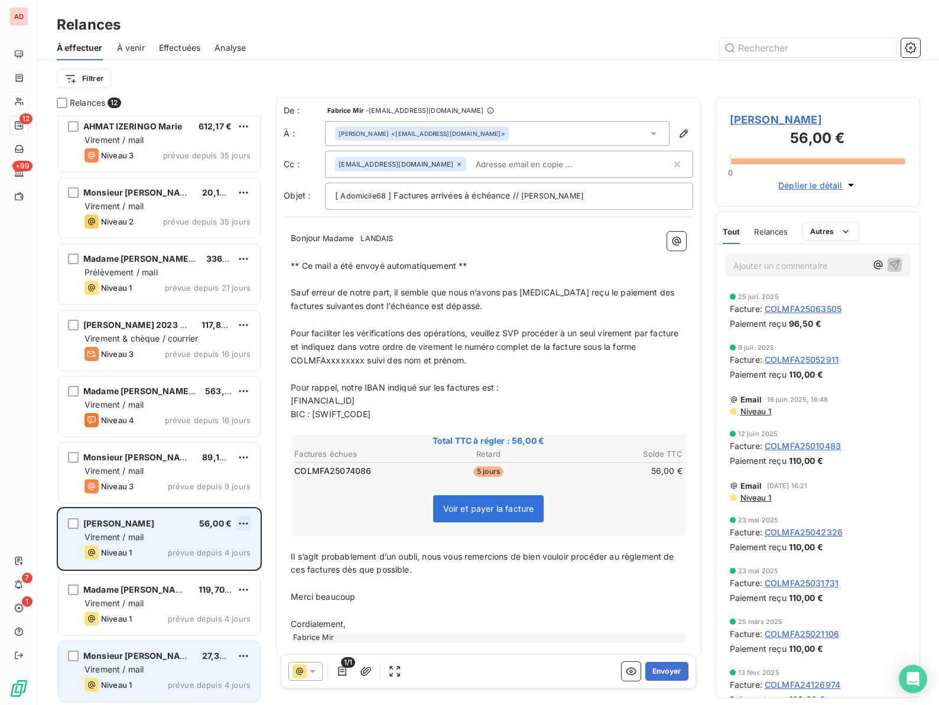
click at [245, 524] on html "AD 12 +99 7 1 Relances À effectuer À venir Effectuées Analyse Filtrer Relances …" at bounding box center [469, 352] width 939 height 705
click at [213, 550] on div "Replanifier cette action" at bounding box center [192, 547] width 106 height 19
select select "7"
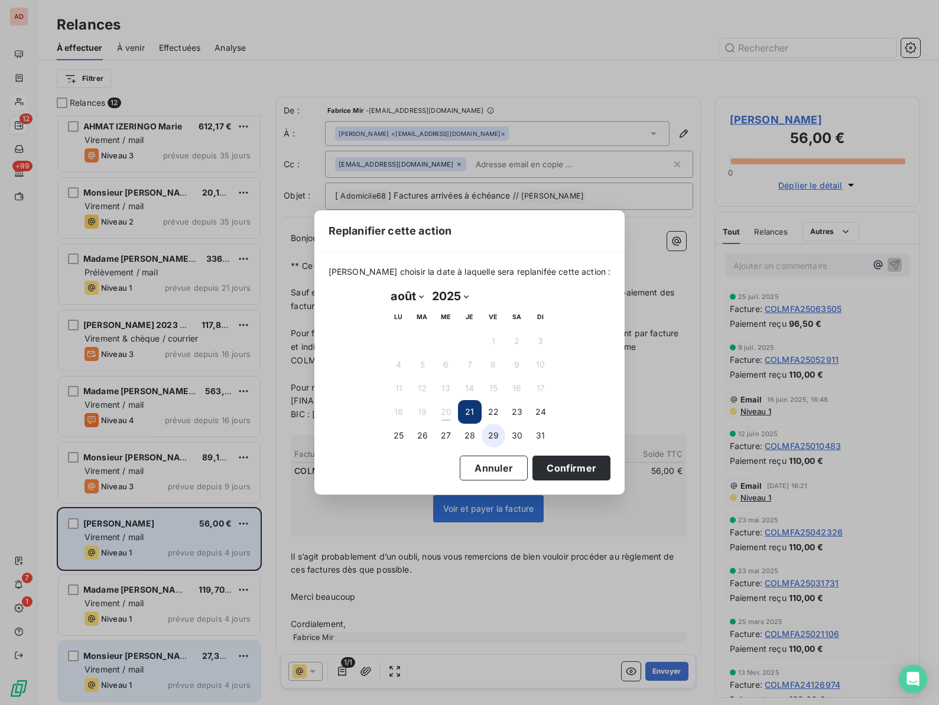
click at [496, 433] on button "29" at bounding box center [494, 436] width 24 height 24
click at [558, 468] on button "Confirmer" at bounding box center [571, 468] width 78 height 25
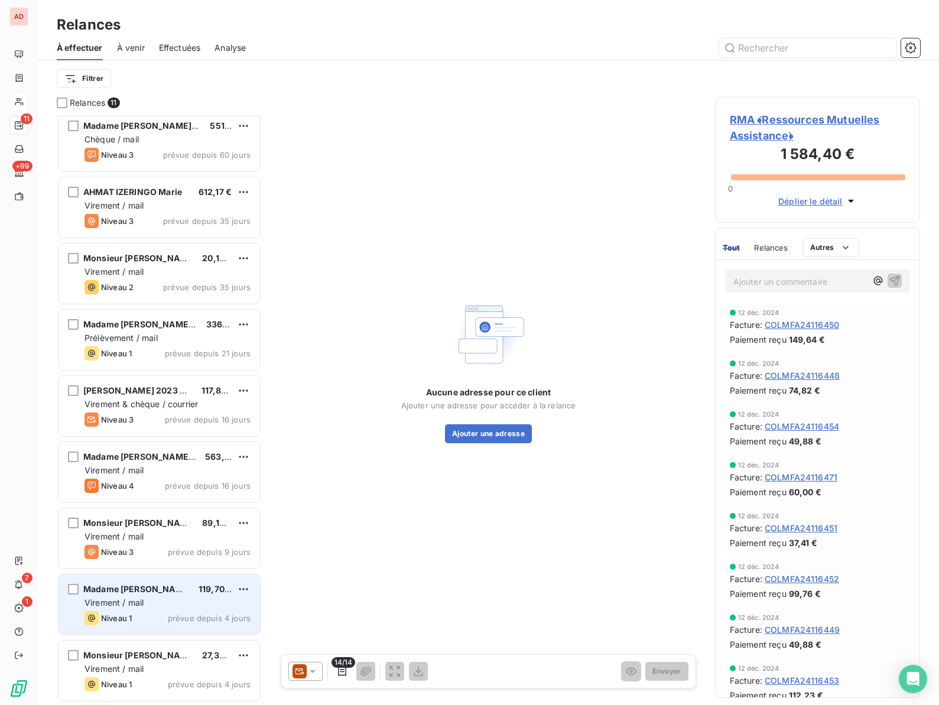
scroll to position [139, 0]
click at [111, 593] on span "Madame [PERSON_NAME]" at bounding box center [137, 589] width 108 height 10
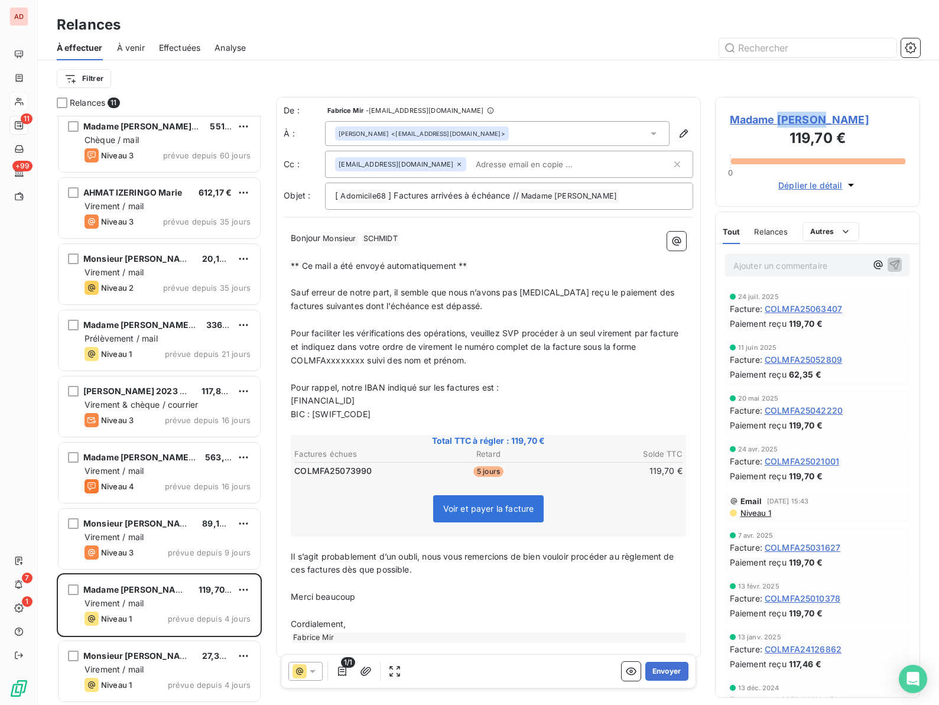
copy span "SCHMIDT"
click at [663, 673] on button "Envoyer" at bounding box center [666, 671] width 43 height 19
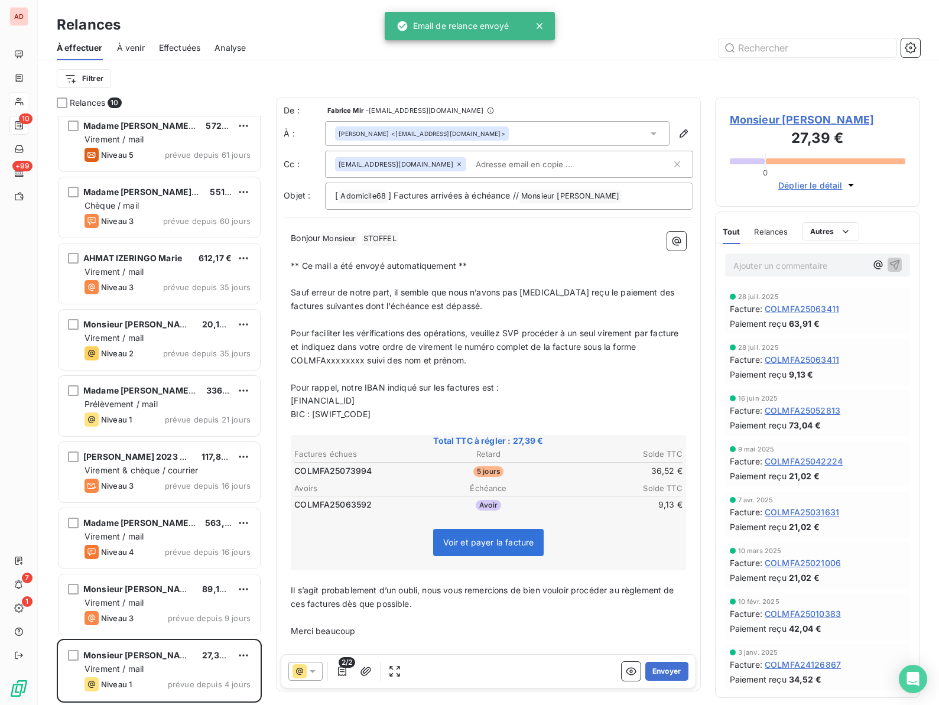
scroll to position [73, 0]
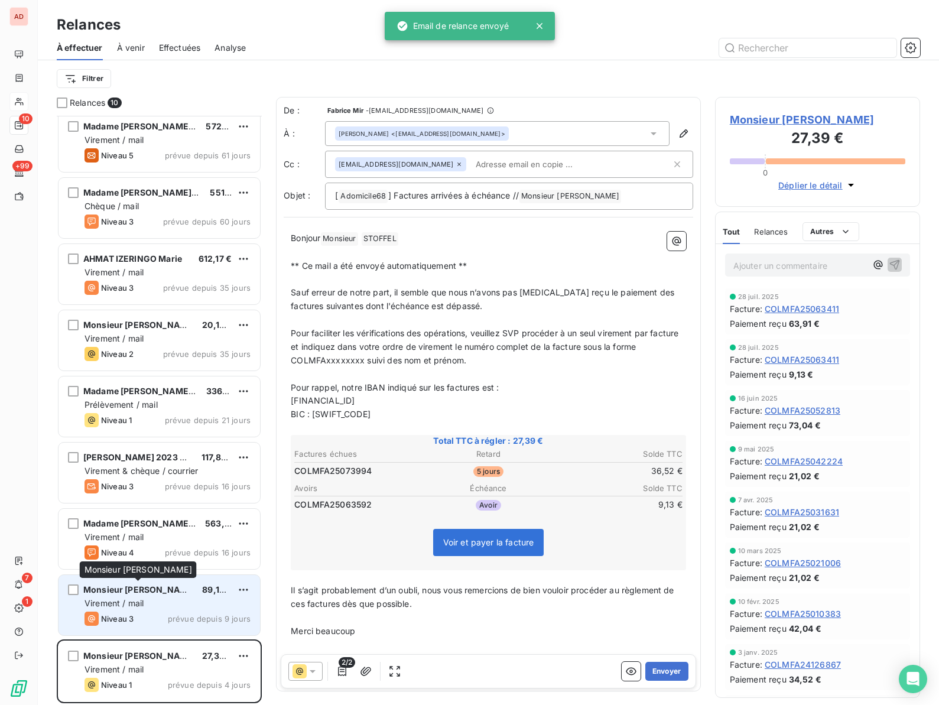
click at [149, 590] on span "Monsieur [PERSON_NAME]" at bounding box center [139, 589] width 112 height 10
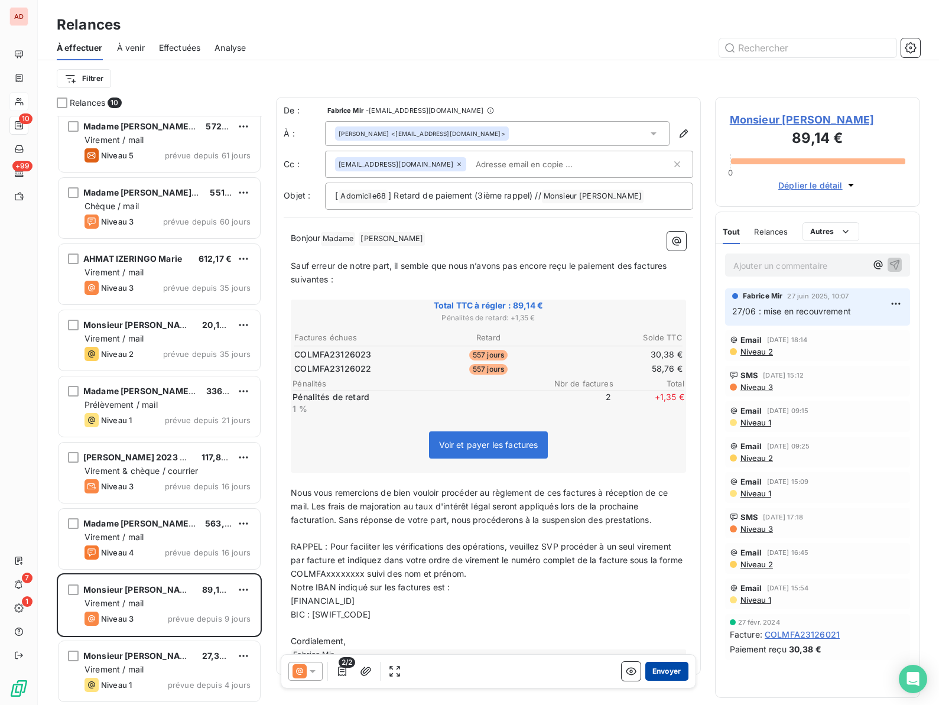
click at [663, 668] on button "Envoyer" at bounding box center [666, 671] width 43 height 19
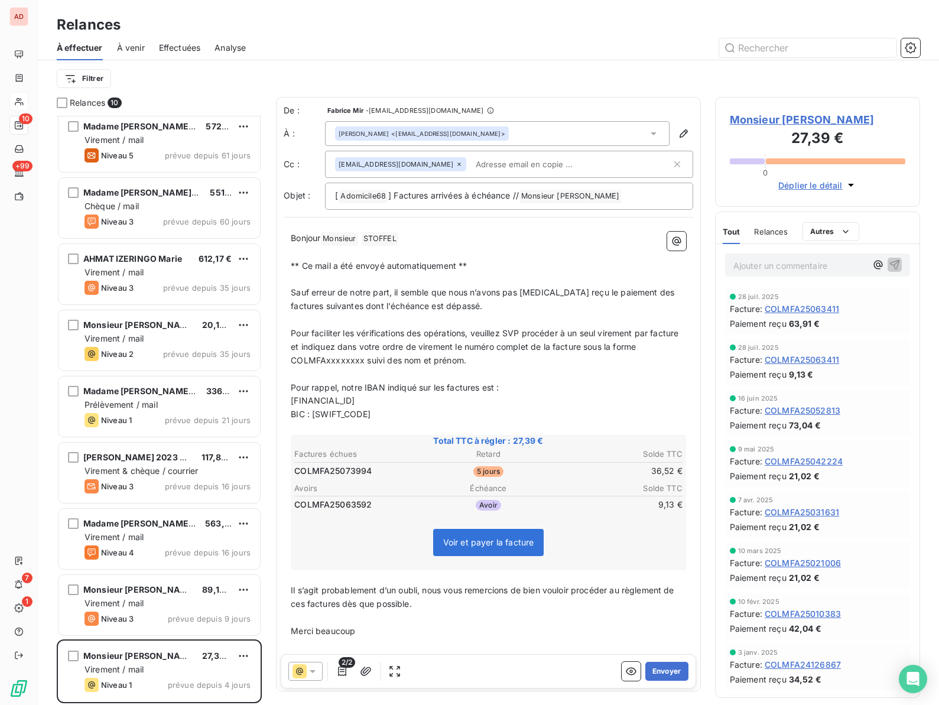
scroll to position [7, 0]
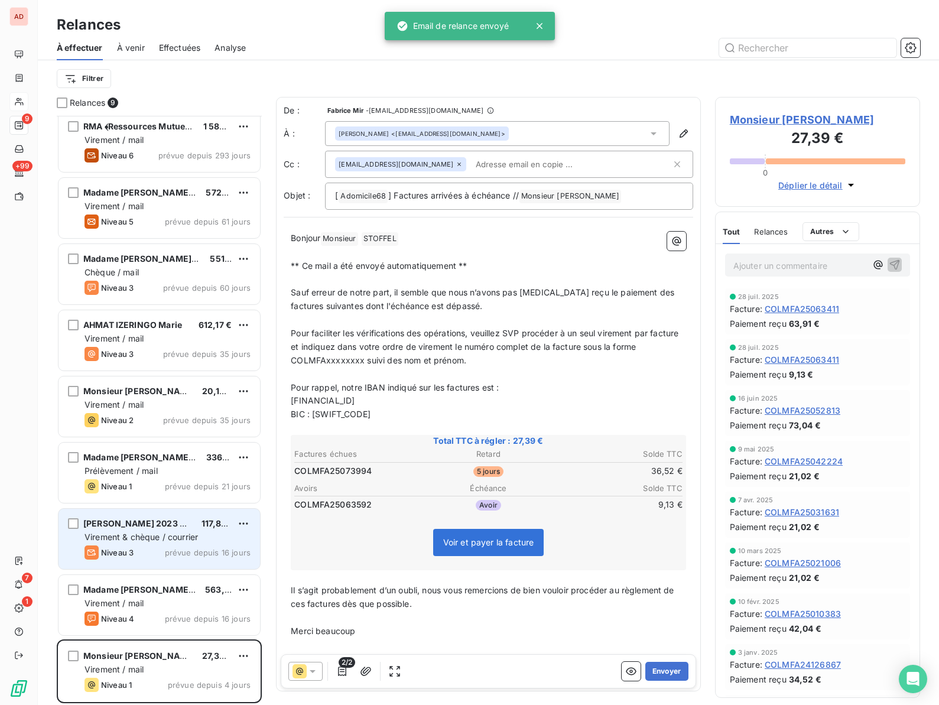
click at [139, 534] on span "Virement & chèque / courrier" at bounding box center [141, 537] width 113 height 10
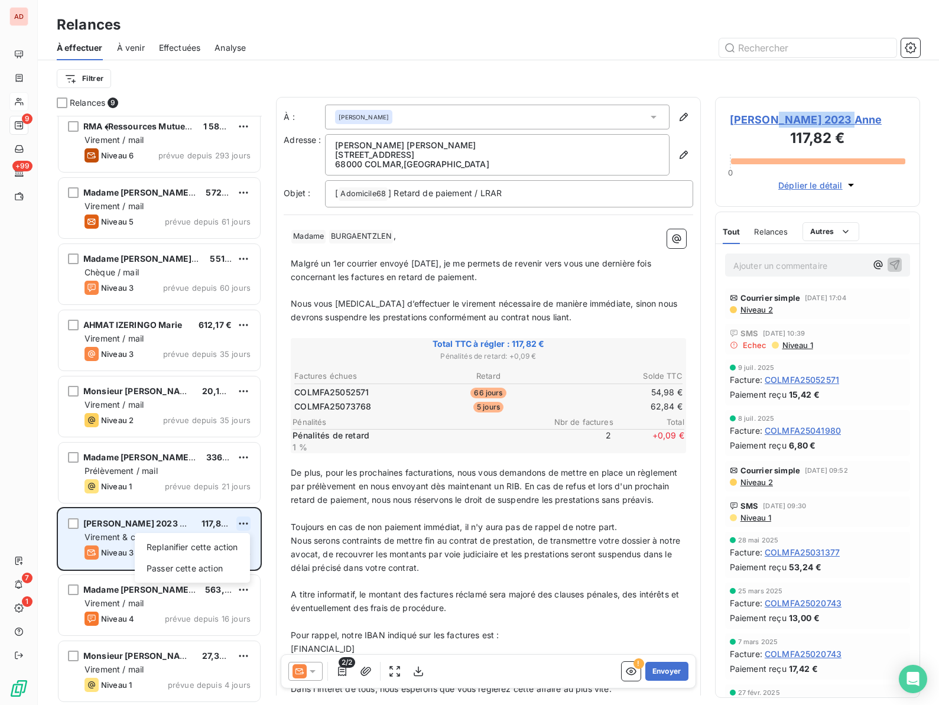
click at [248, 520] on html "AD 9 +99 7 1 Relances À effectuer À venir Effectuées Analyse Filtrer Relances 9…" at bounding box center [469, 352] width 939 height 705
click at [179, 547] on div "Replanifier cette action" at bounding box center [192, 547] width 106 height 19
select select "7"
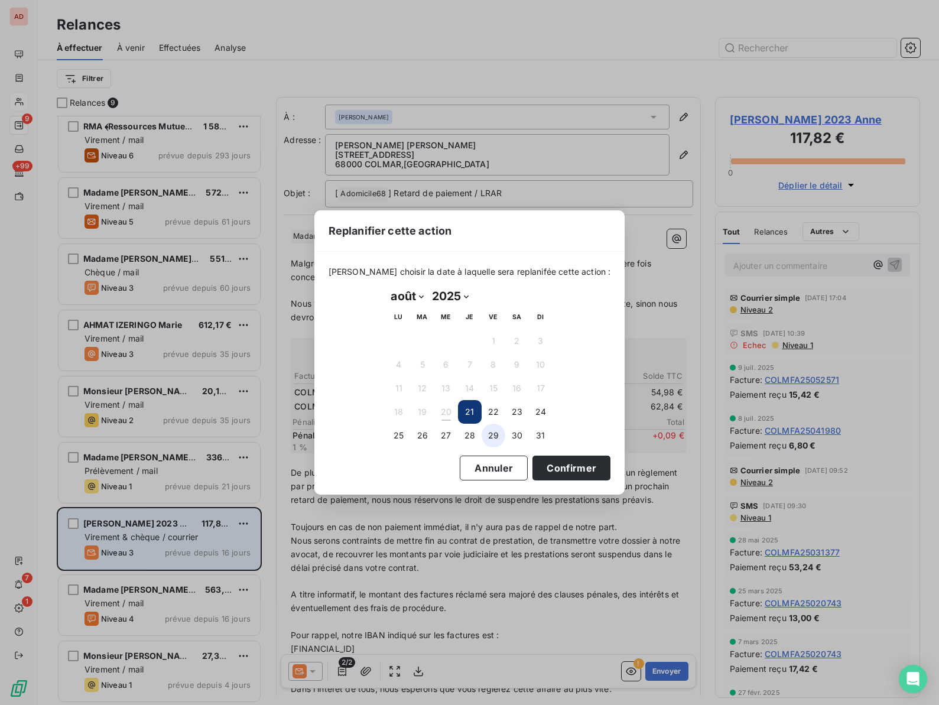
click at [496, 431] on button "29" at bounding box center [494, 436] width 24 height 24
click at [533, 465] on button "Confirmer" at bounding box center [571, 468] width 78 height 25
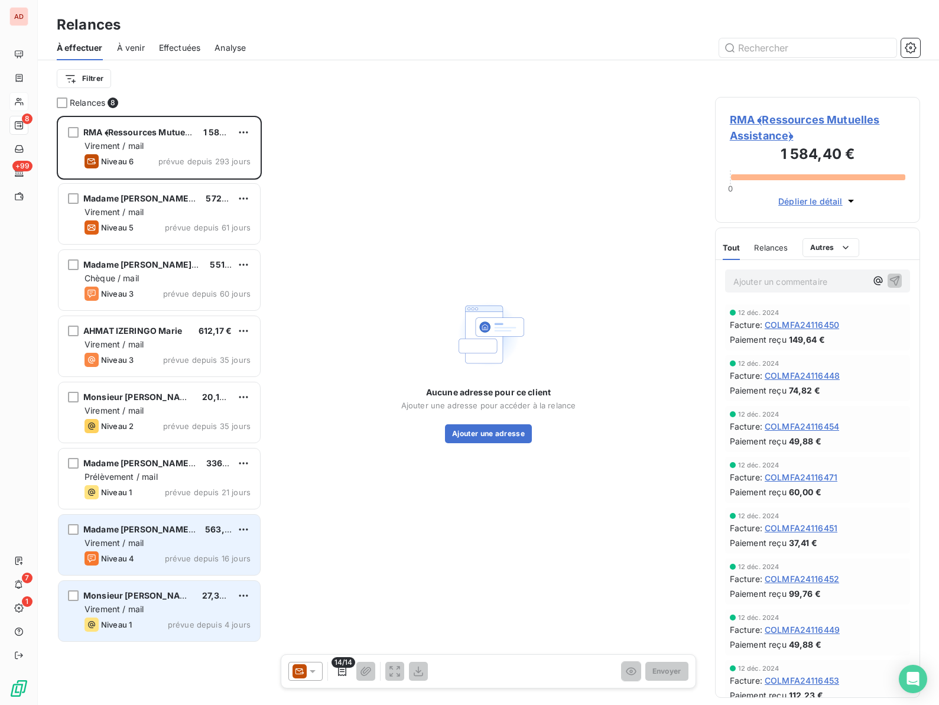
click at [141, 599] on span "Monsieur [PERSON_NAME]" at bounding box center [139, 595] width 112 height 10
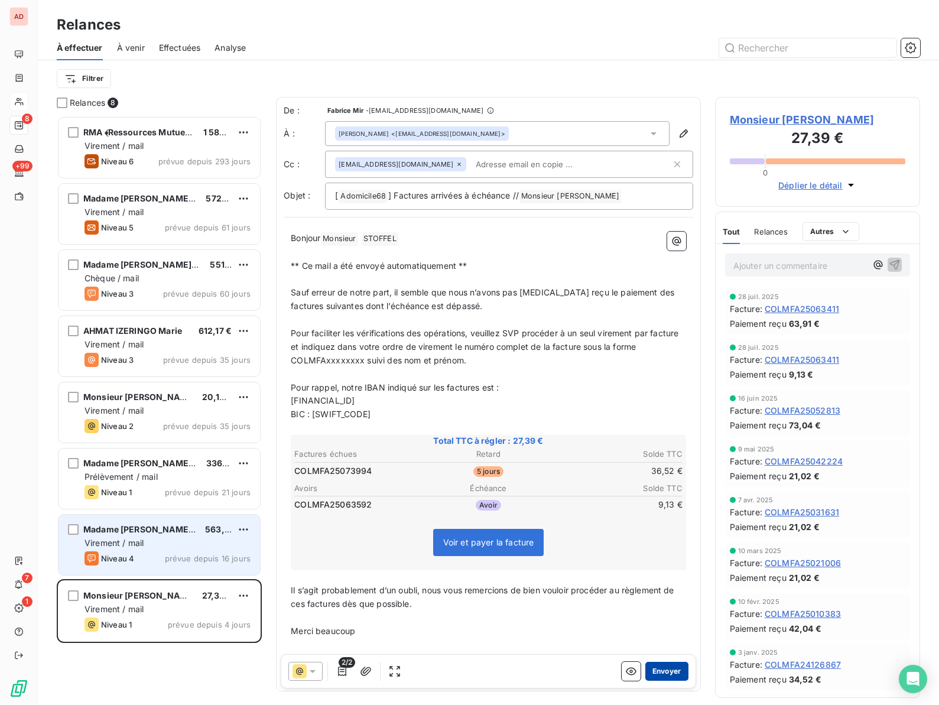
click at [665, 674] on button "Envoyer" at bounding box center [666, 671] width 43 height 19
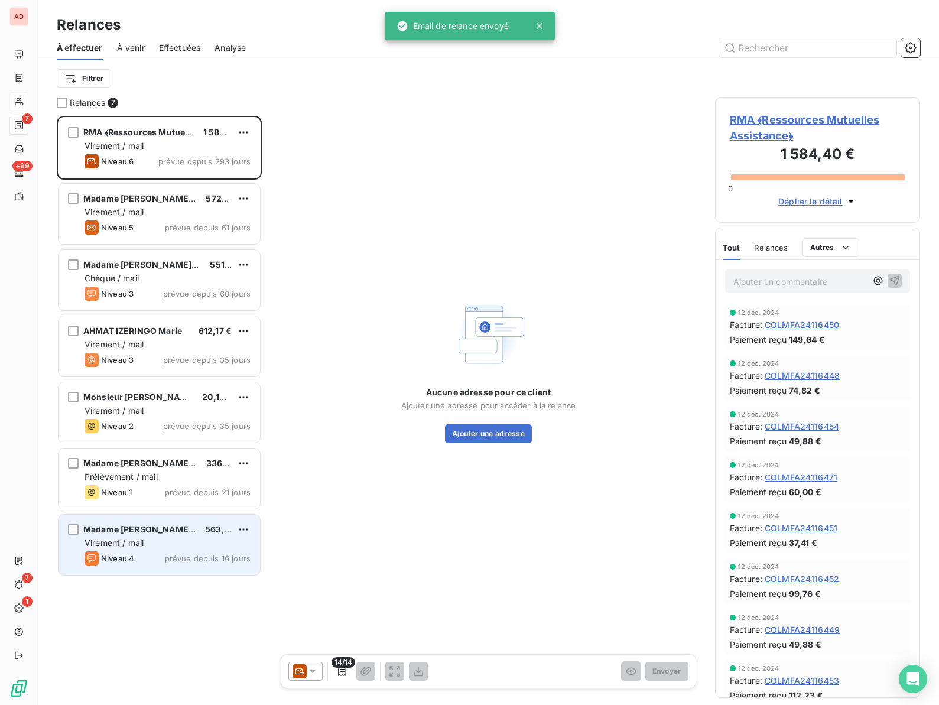
click at [134, 553] on div "Niveau 4 prévue depuis 16 jours" at bounding box center [168, 558] width 166 height 14
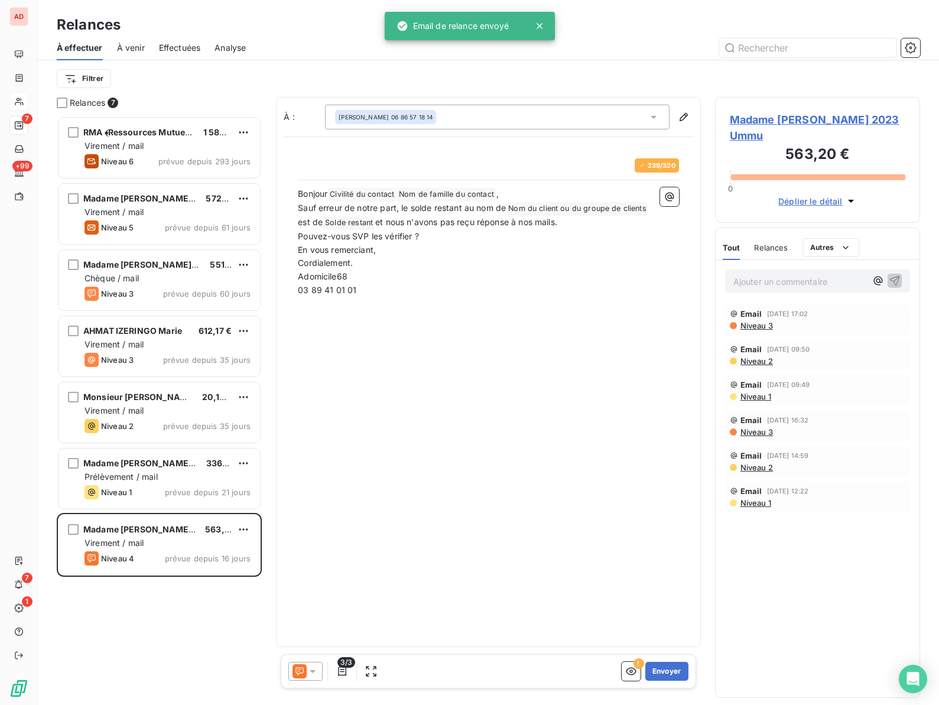
click at [761, 118] on span "Madame [PERSON_NAME] 2023 Ummu" at bounding box center [818, 128] width 176 height 32
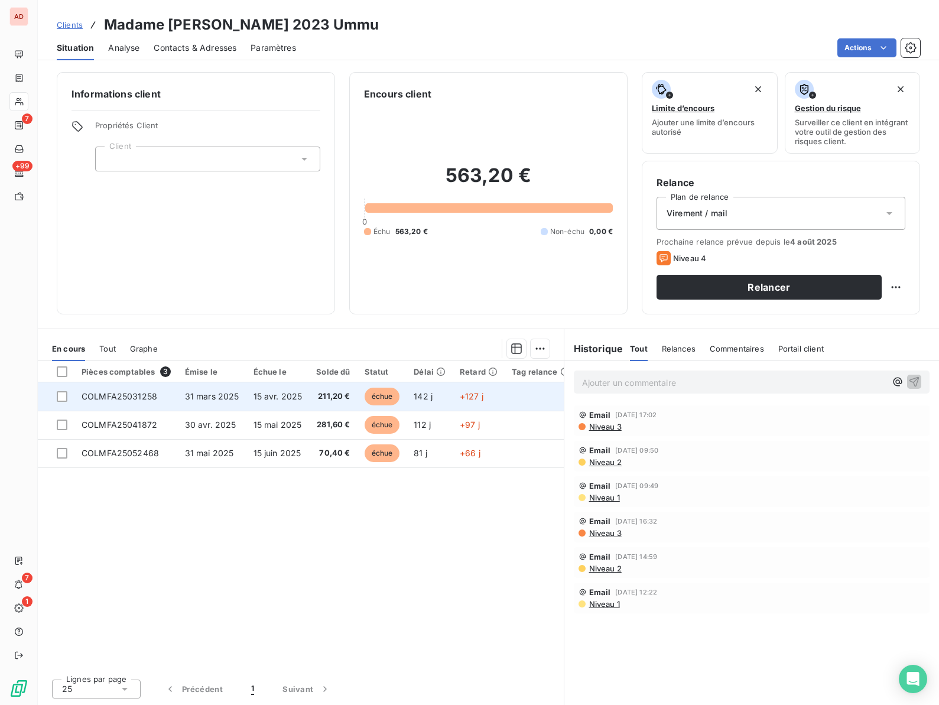
click at [214, 404] on td "31 mars 2025" at bounding box center [212, 396] width 69 height 28
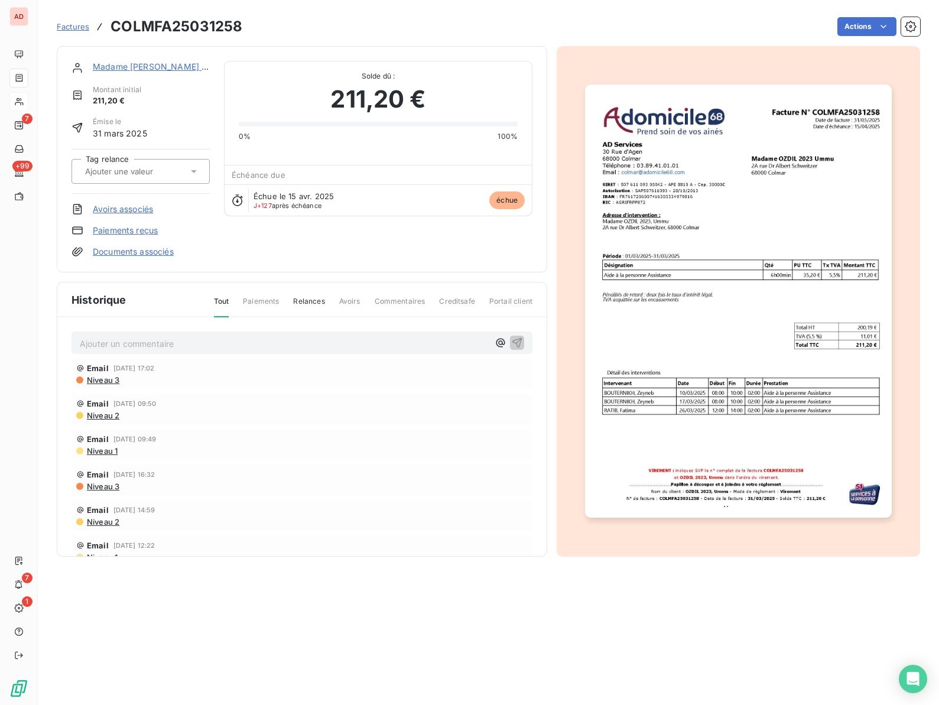
click at [125, 230] on link "Paiements reçus" at bounding box center [125, 231] width 65 height 12
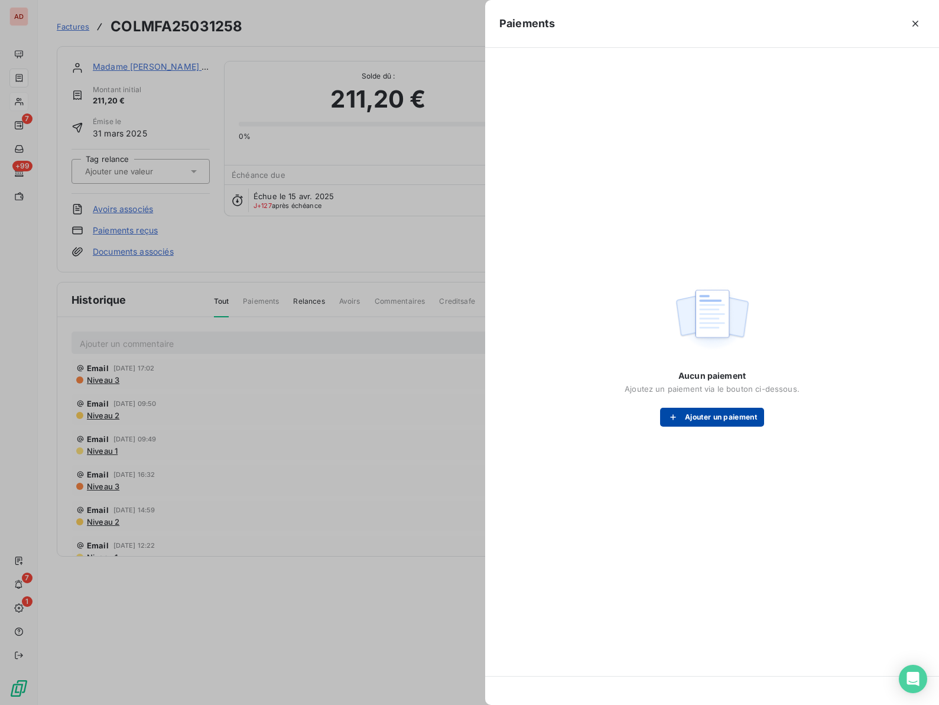
click at [701, 413] on button "Ajouter un paiement" at bounding box center [712, 417] width 104 height 19
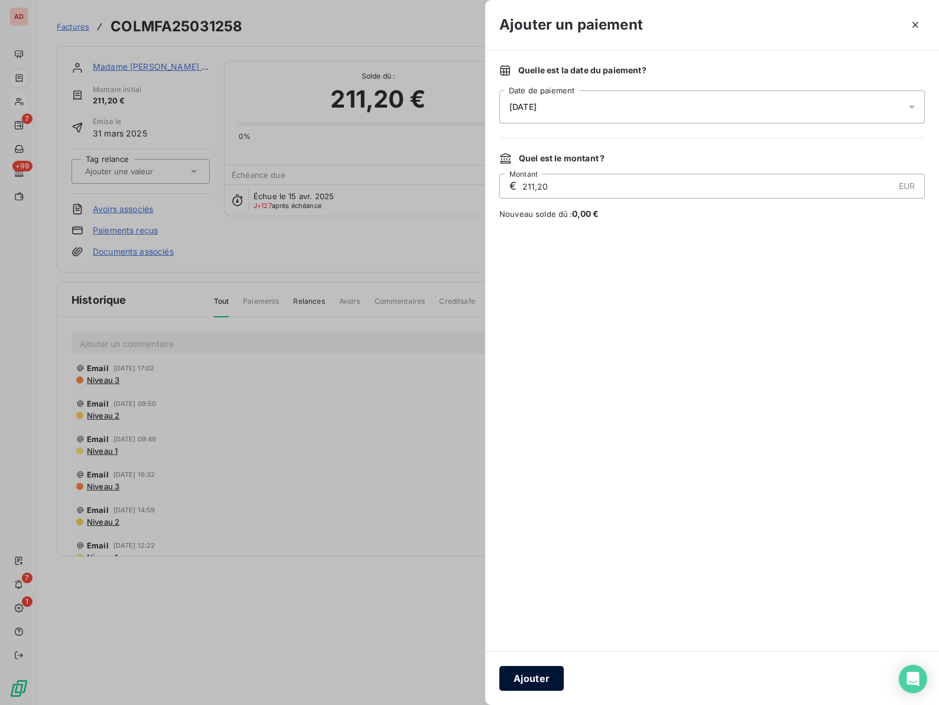
click at [519, 679] on button "Ajouter" at bounding box center [531, 678] width 64 height 25
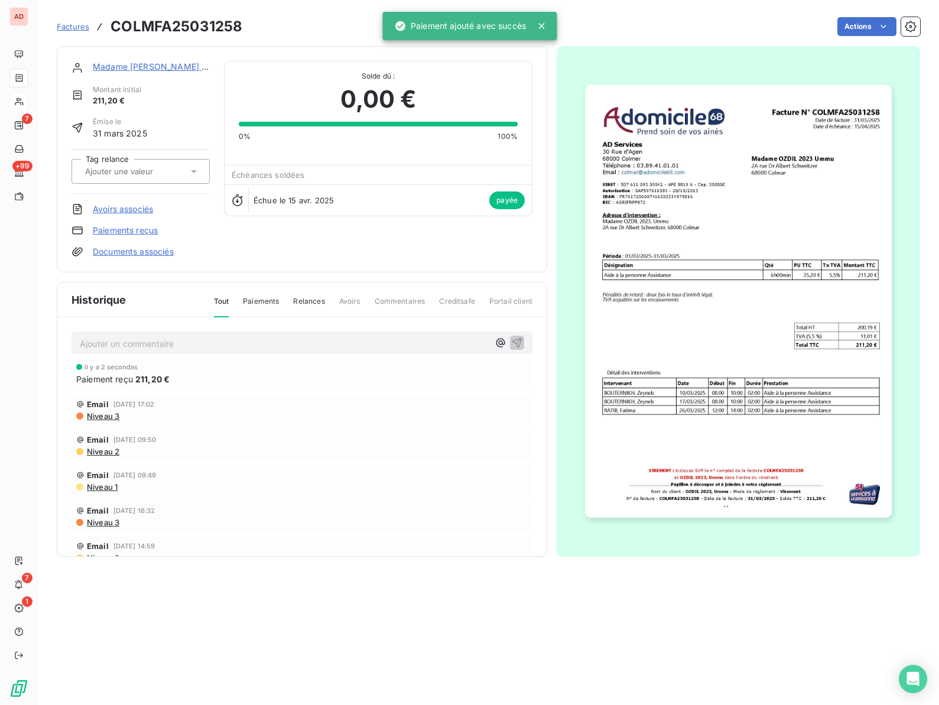
click at [129, 66] on link "Madame [PERSON_NAME] 2023 Ummu" at bounding box center [172, 66] width 158 height 10
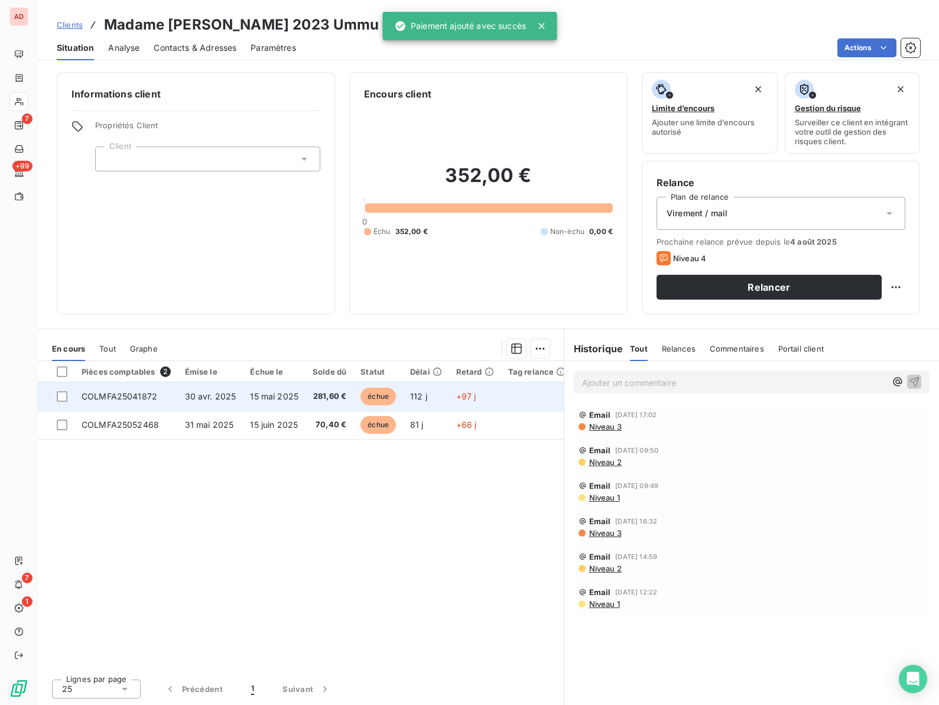
click at [131, 391] on span "COLMFA25041872" at bounding box center [120, 396] width 76 height 10
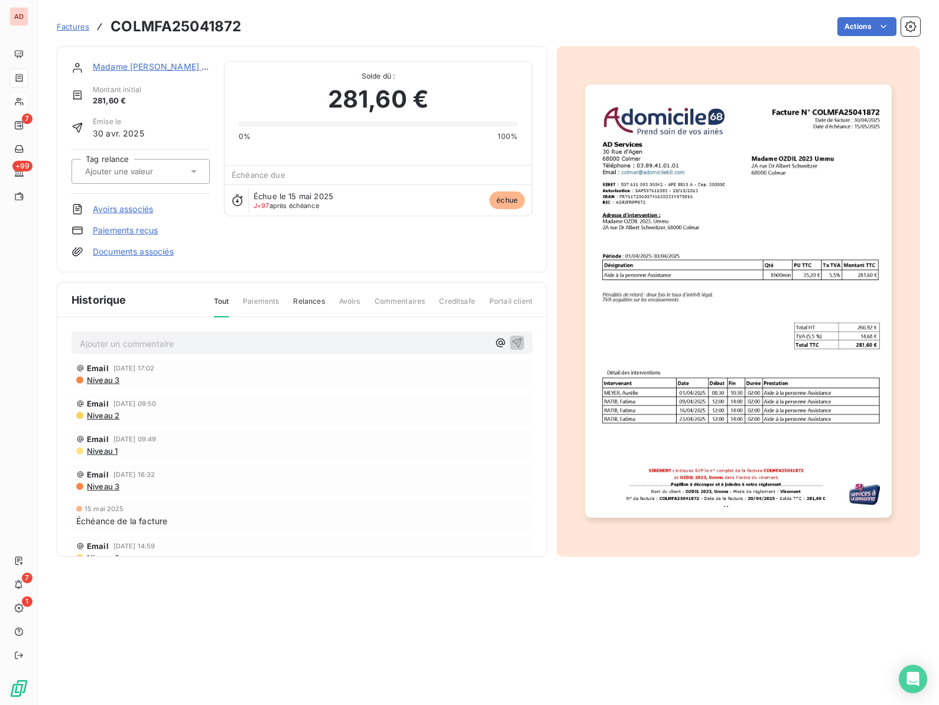
click at [134, 233] on link "Paiements reçus" at bounding box center [125, 231] width 65 height 12
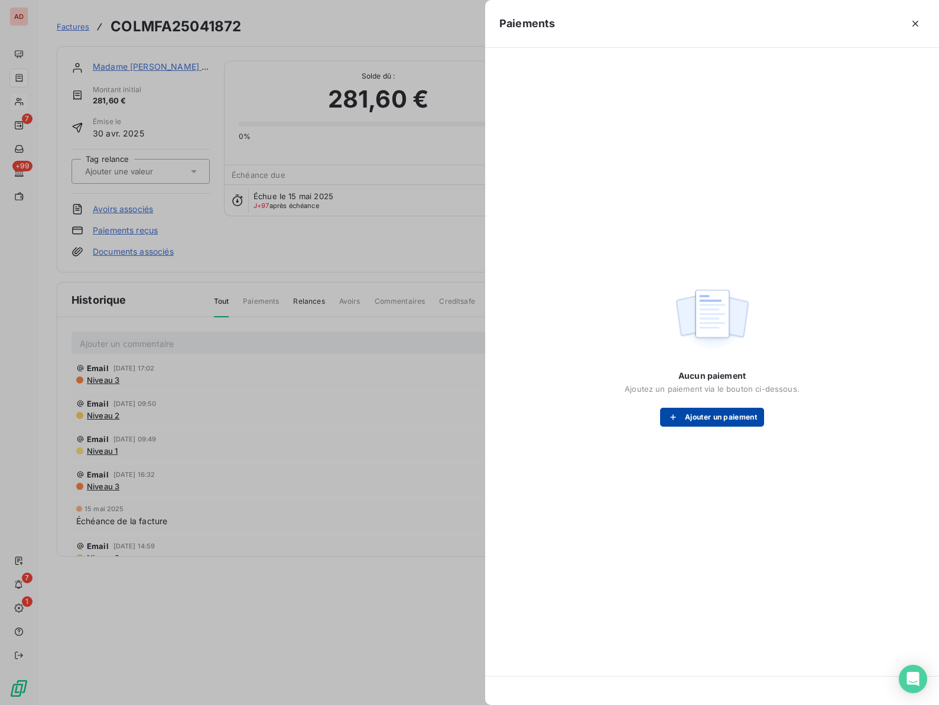
click at [674, 419] on icon "button" at bounding box center [673, 417] width 12 height 12
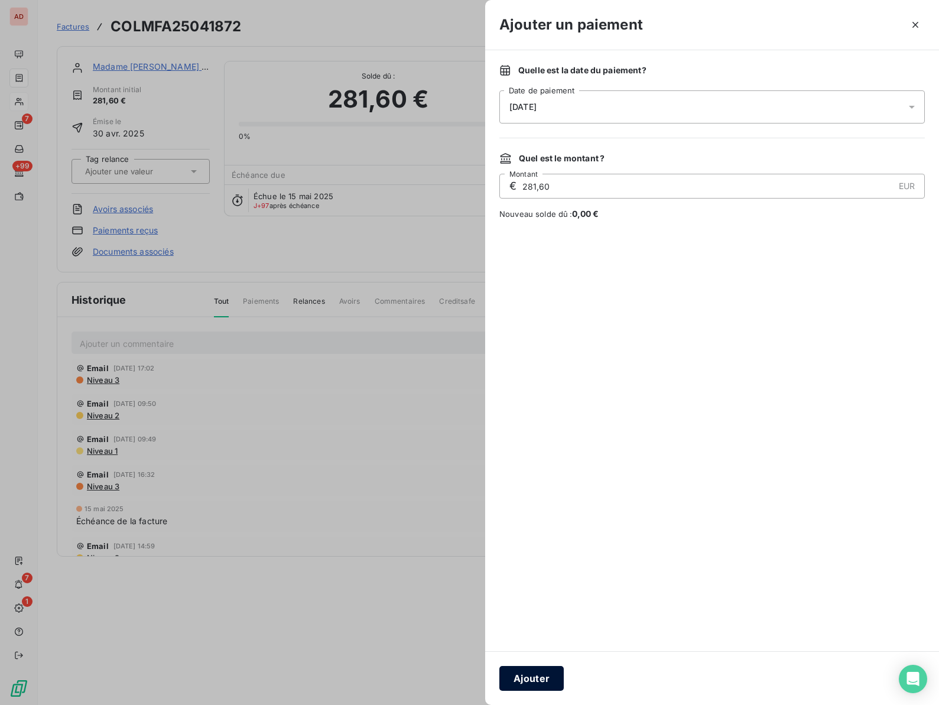
click at [535, 677] on button "Ajouter" at bounding box center [531, 678] width 64 height 25
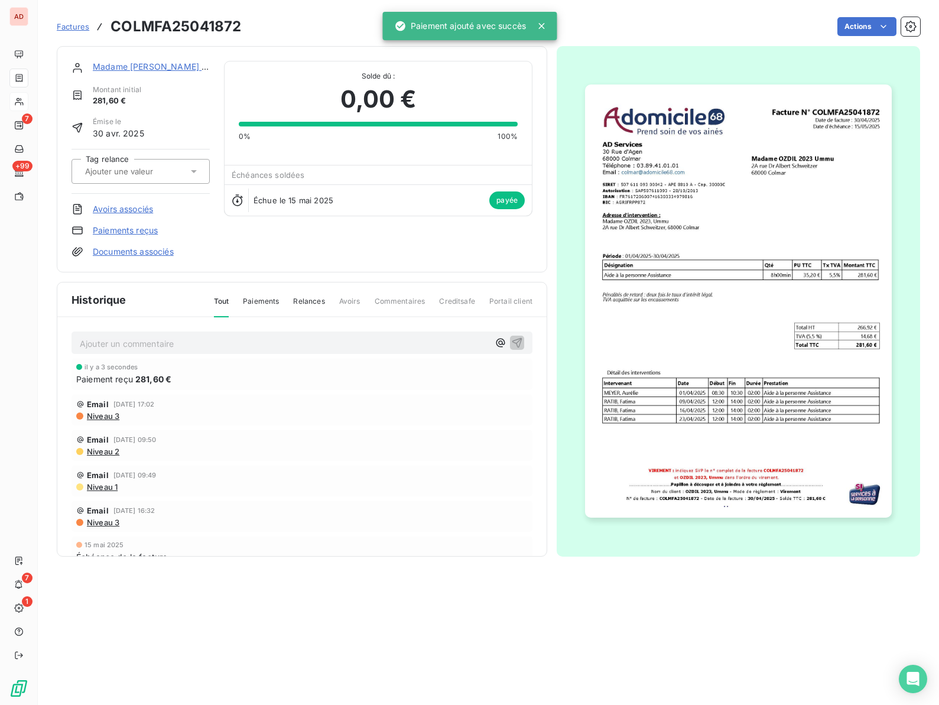
click at [155, 69] on link "Madame [PERSON_NAME] 2023 Ummu" at bounding box center [172, 66] width 158 height 10
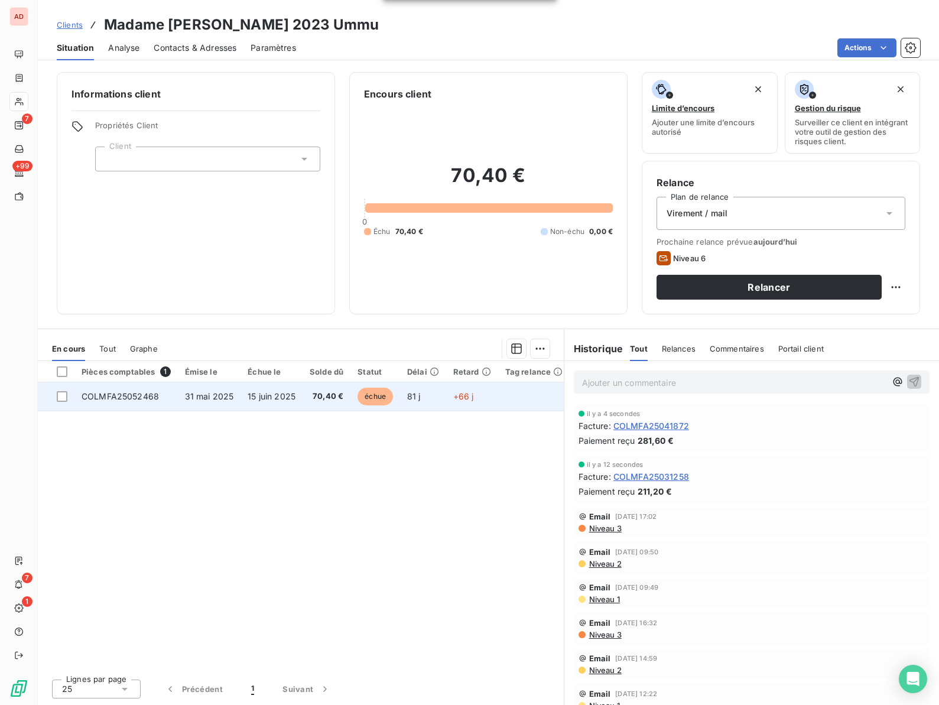
click at [141, 399] on span "COLMFA25052468" at bounding box center [120, 396] width 77 height 10
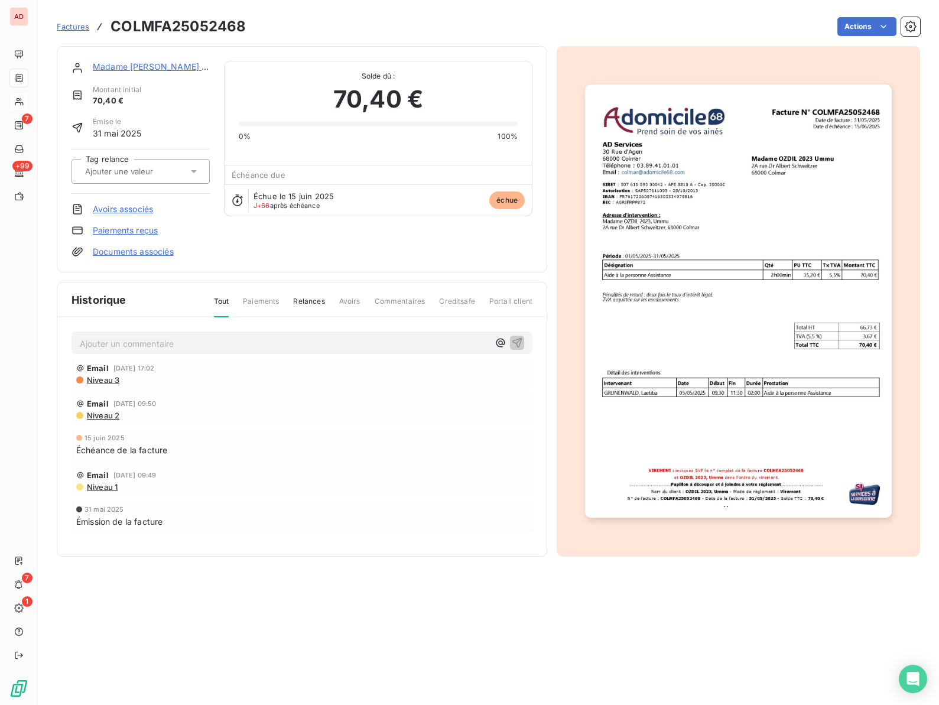
click at [155, 64] on link "Madame [PERSON_NAME] 2023 Ummu" at bounding box center [172, 66] width 158 height 10
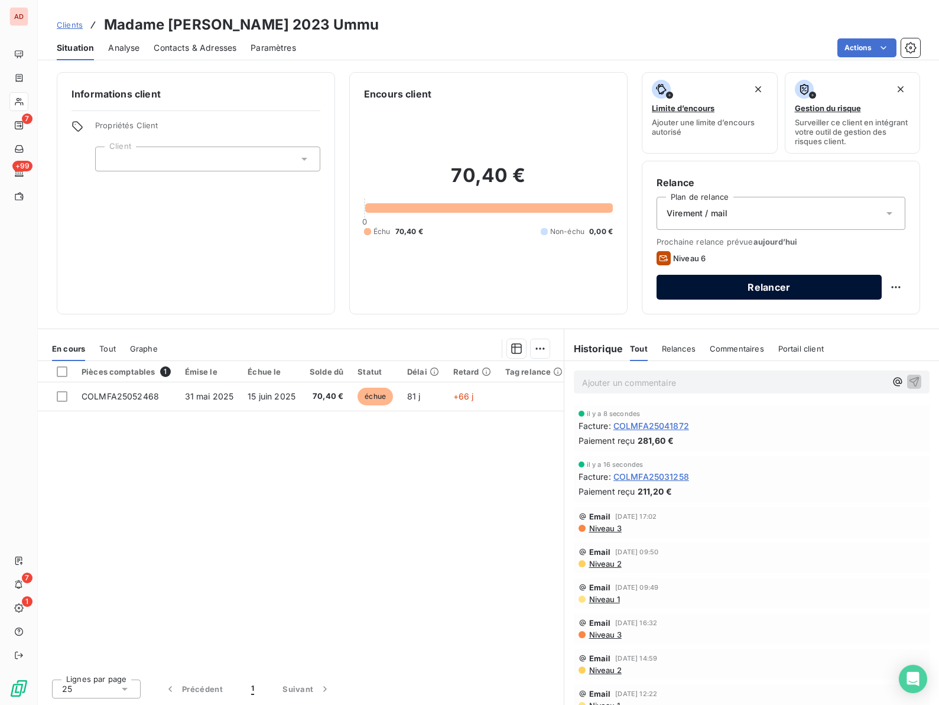
click at [801, 290] on button "Relancer" at bounding box center [769, 287] width 225 height 25
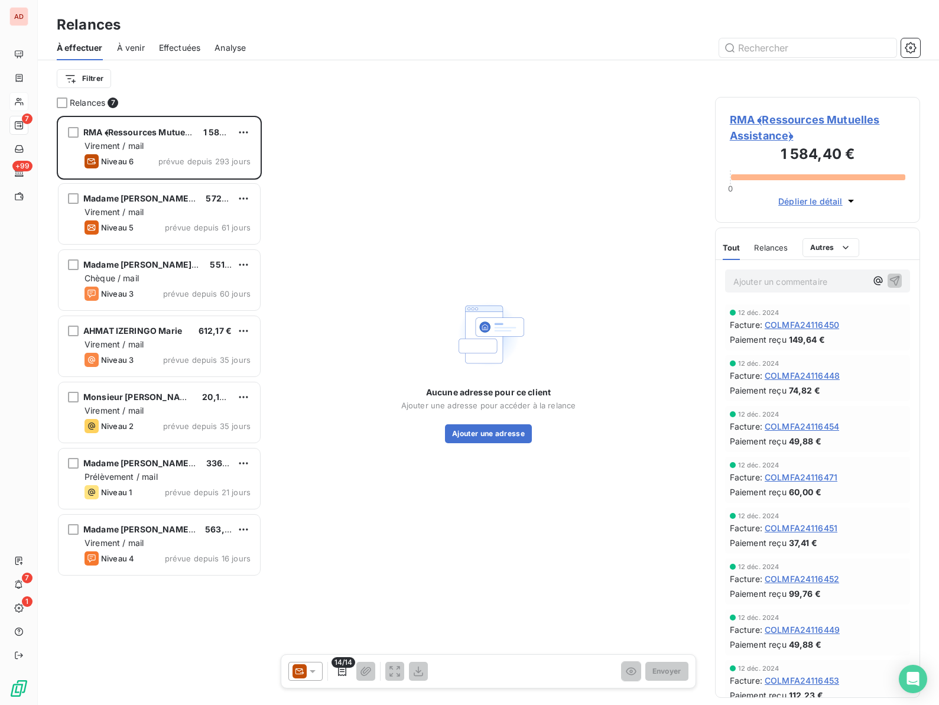
scroll to position [589, 205]
click at [319, 184] on div "Aucune adresse pour ce client Ajouter une adresse pour accéder à la relance Ajo…" at bounding box center [488, 369] width 425 height 545
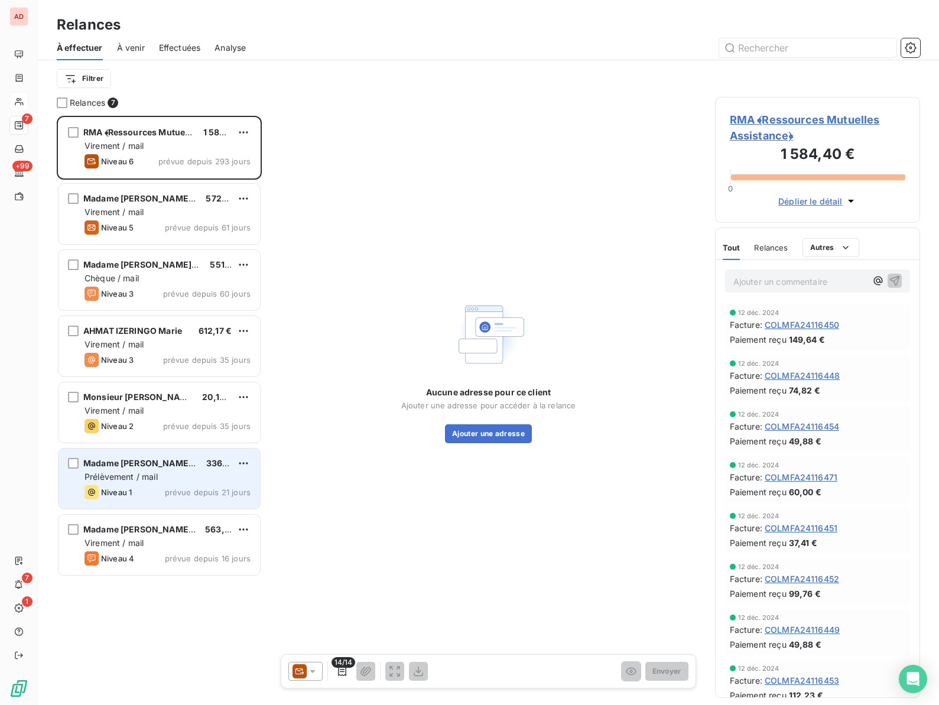
click at [119, 472] on span "Prélèvement / mail" at bounding box center [121, 477] width 73 height 10
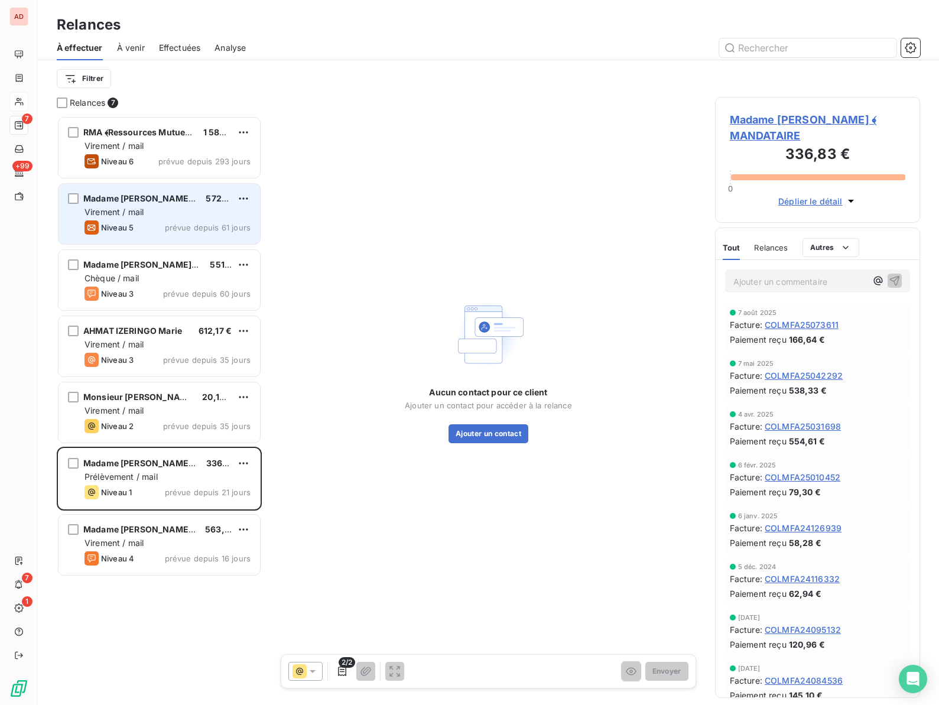
click at [135, 217] on span "Virement / mail" at bounding box center [114, 212] width 59 height 10
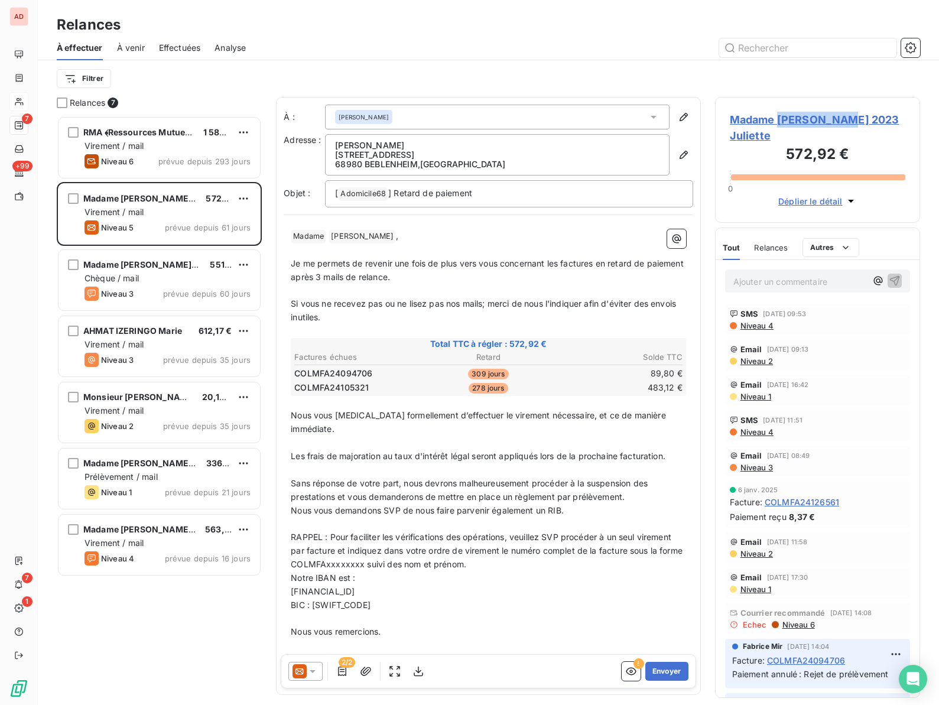
copy span "SCHEIDECKER"
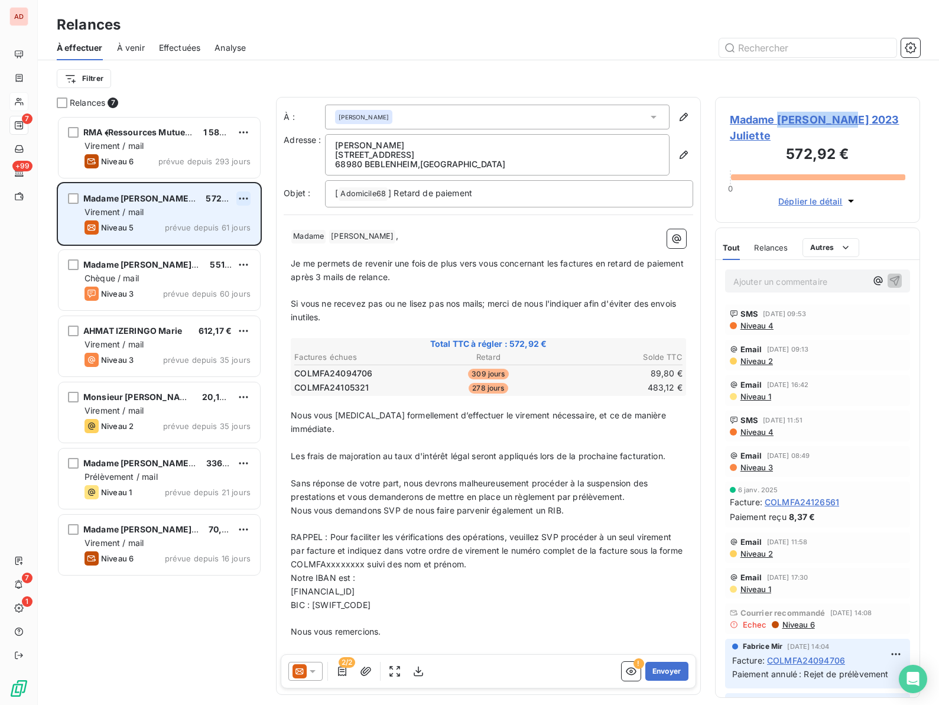
click at [246, 194] on html "AD 7 +99 7 1 Relances À effectuer À venir Effectuées Analyse Filtrer Relances 7…" at bounding box center [469, 352] width 939 height 705
click at [196, 220] on div "Replanifier cette action" at bounding box center [192, 222] width 106 height 19
select select "7"
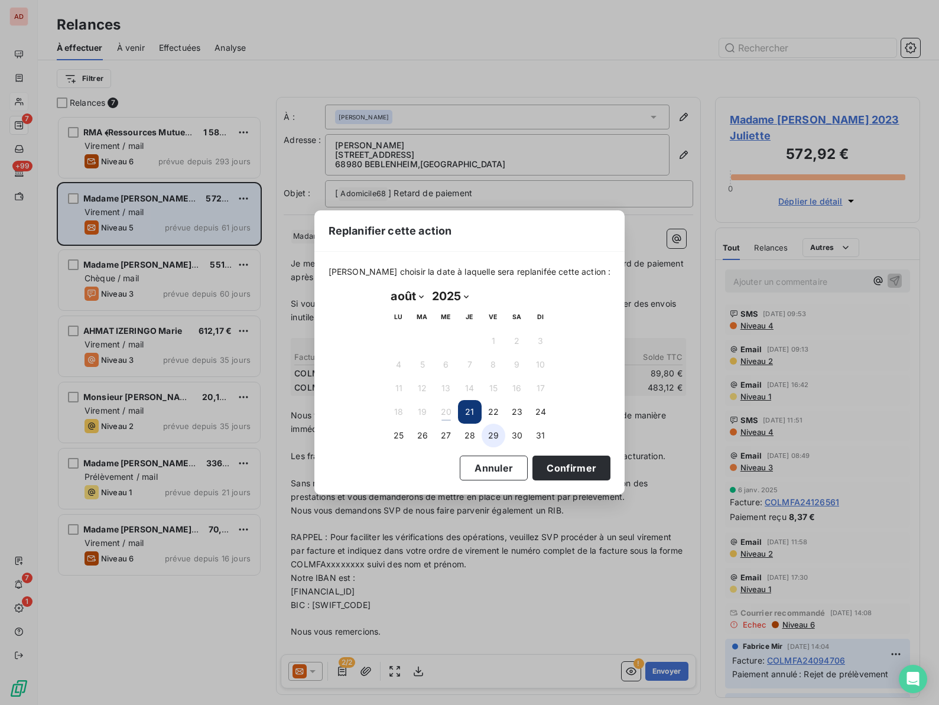
click at [491, 436] on button "29" at bounding box center [494, 436] width 24 height 24
click at [540, 464] on button "Confirmer" at bounding box center [571, 468] width 78 height 25
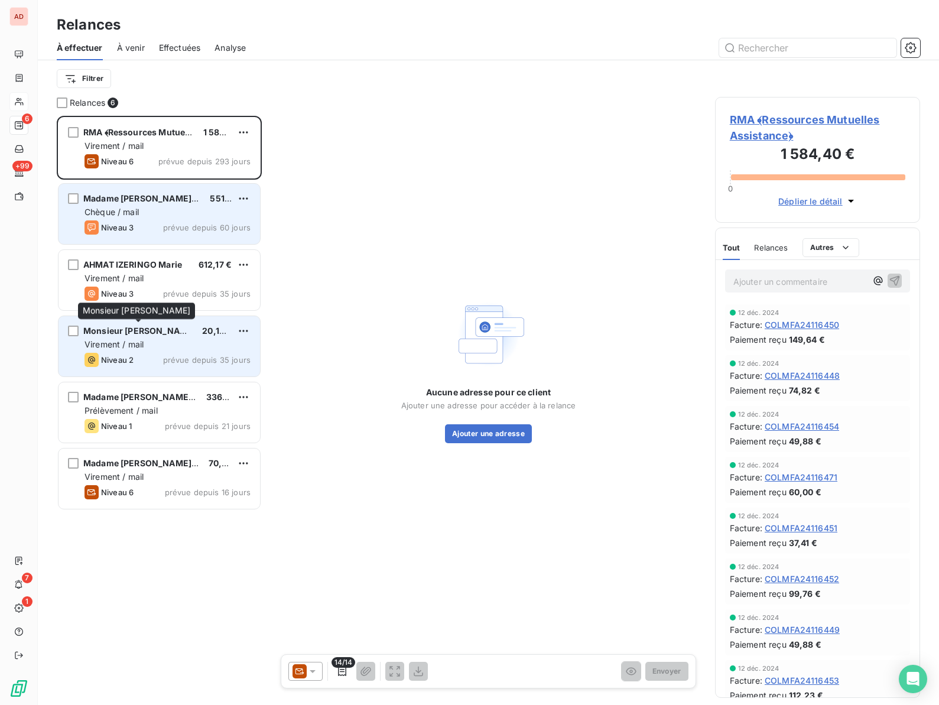
click at [95, 332] on span "Monsieur [PERSON_NAME]" at bounding box center [139, 331] width 112 height 10
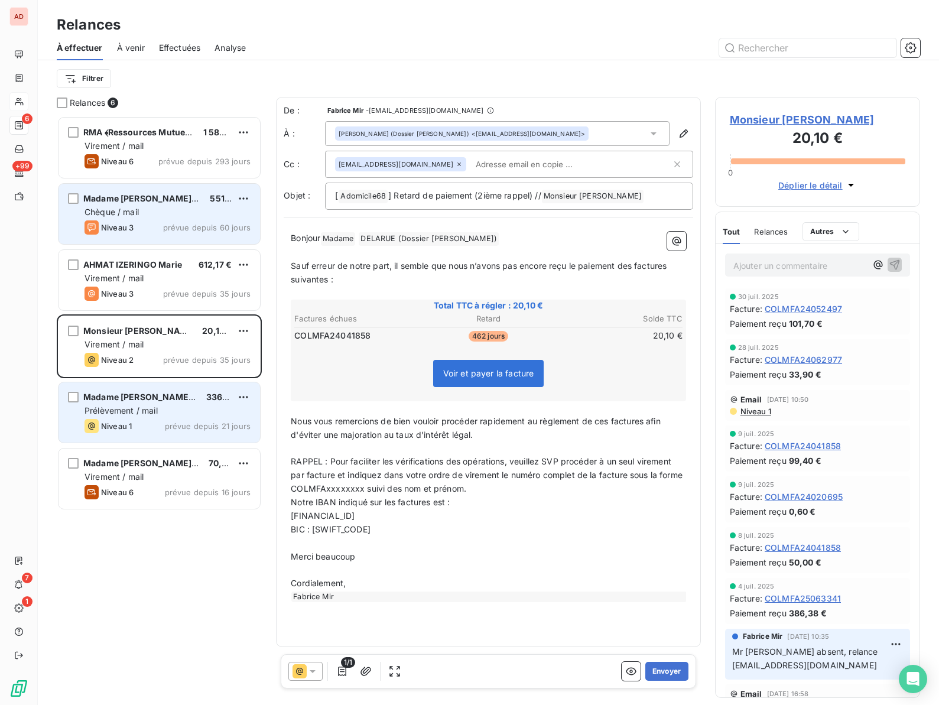
click at [111, 405] on span "Prélèvement / mail" at bounding box center [121, 410] width 73 height 10
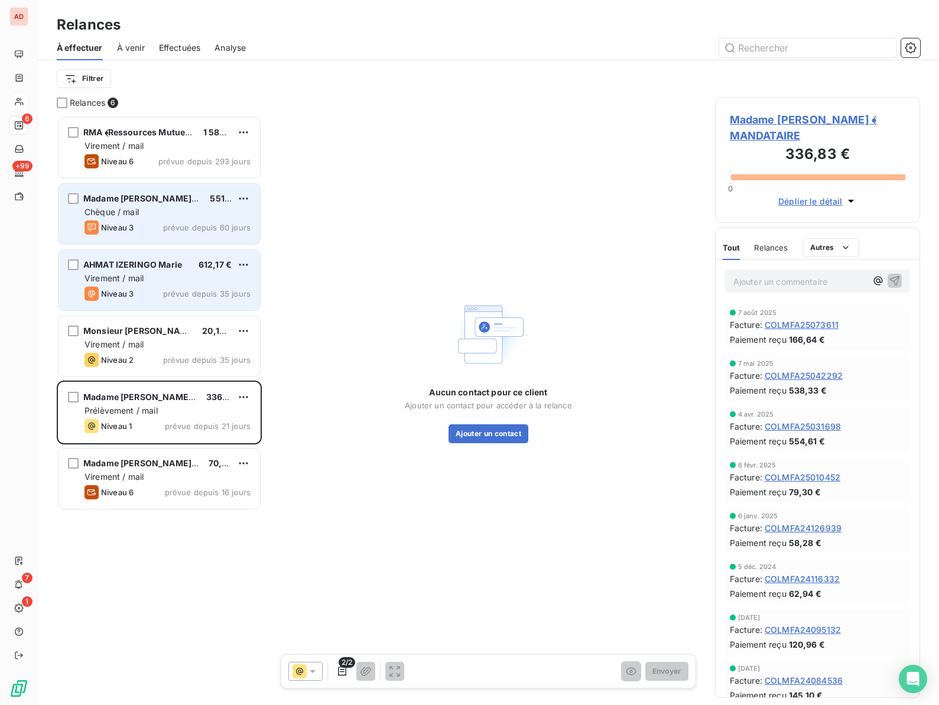
click at [139, 281] on span "Virement / mail" at bounding box center [114, 278] width 59 height 10
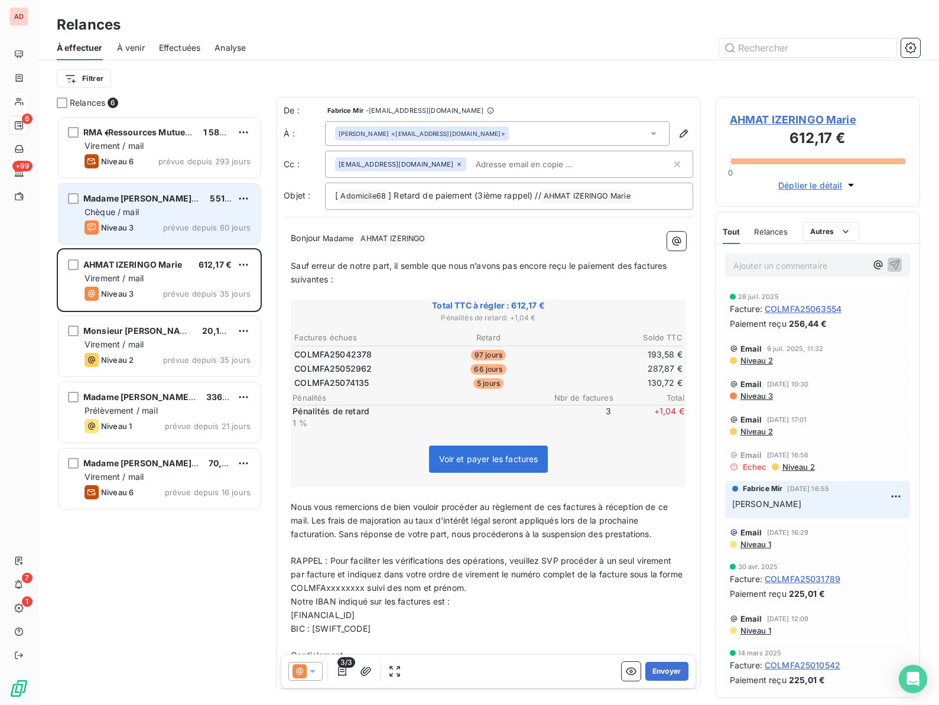
click at [764, 122] on span "AHMAT IZERINGO Marie" at bounding box center [818, 120] width 176 height 16
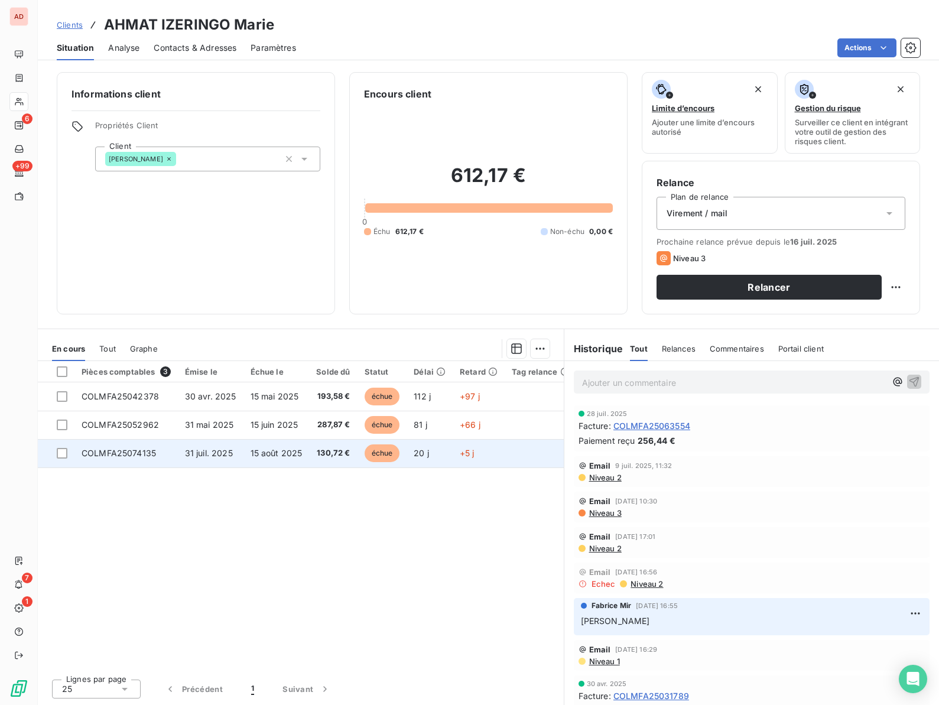
click at [122, 457] on span "COLMFA25074135" at bounding box center [119, 453] width 74 height 10
click at [134, 447] on td "COLMFA25074135" at bounding box center [125, 453] width 103 height 28
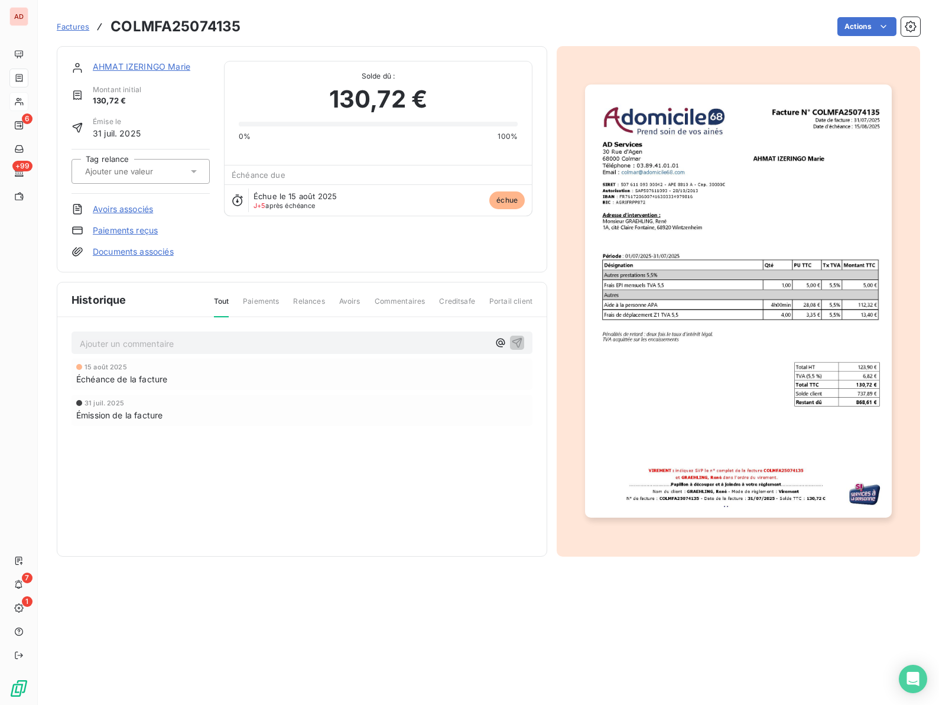
click at [128, 235] on link "Paiements reçus" at bounding box center [125, 231] width 65 height 12
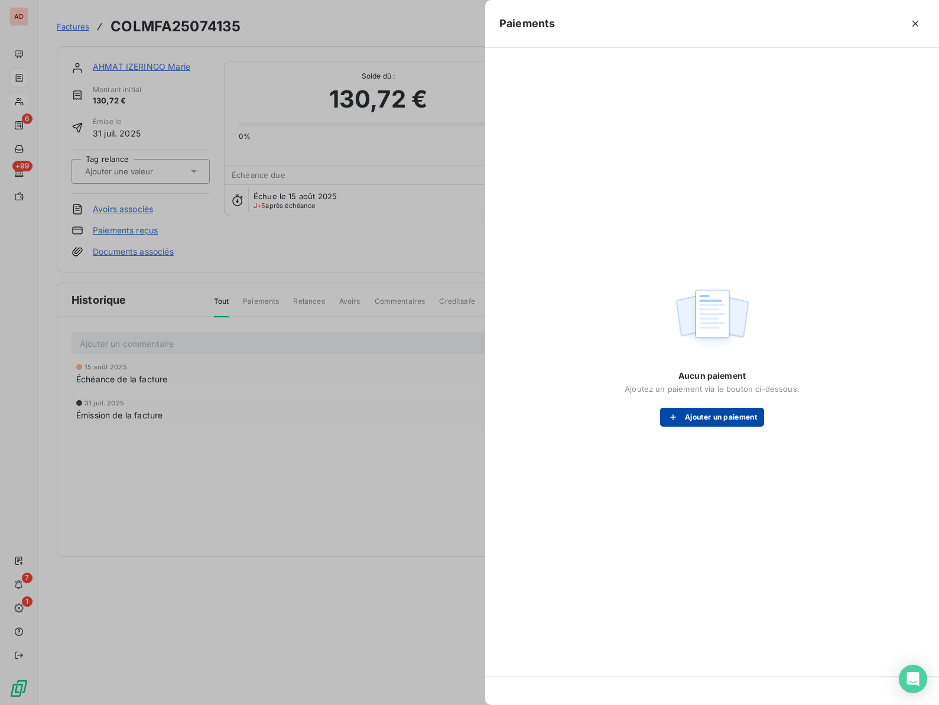
click at [732, 420] on button "Ajouter un paiement" at bounding box center [712, 417] width 104 height 19
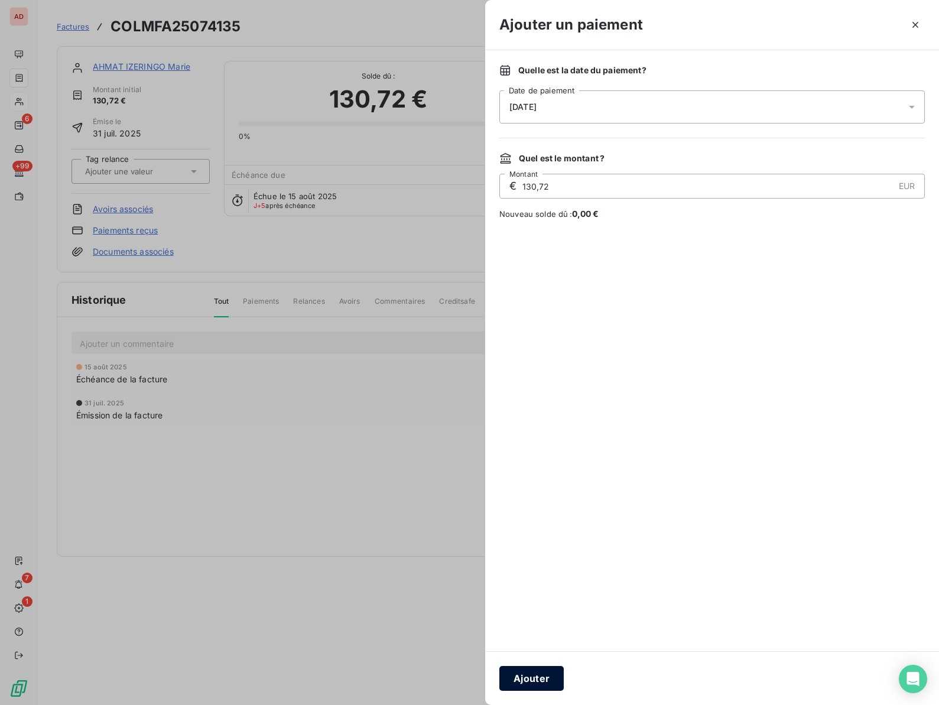
click at [511, 677] on button "Ajouter" at bounding box center [531, 678] width 64 height 25
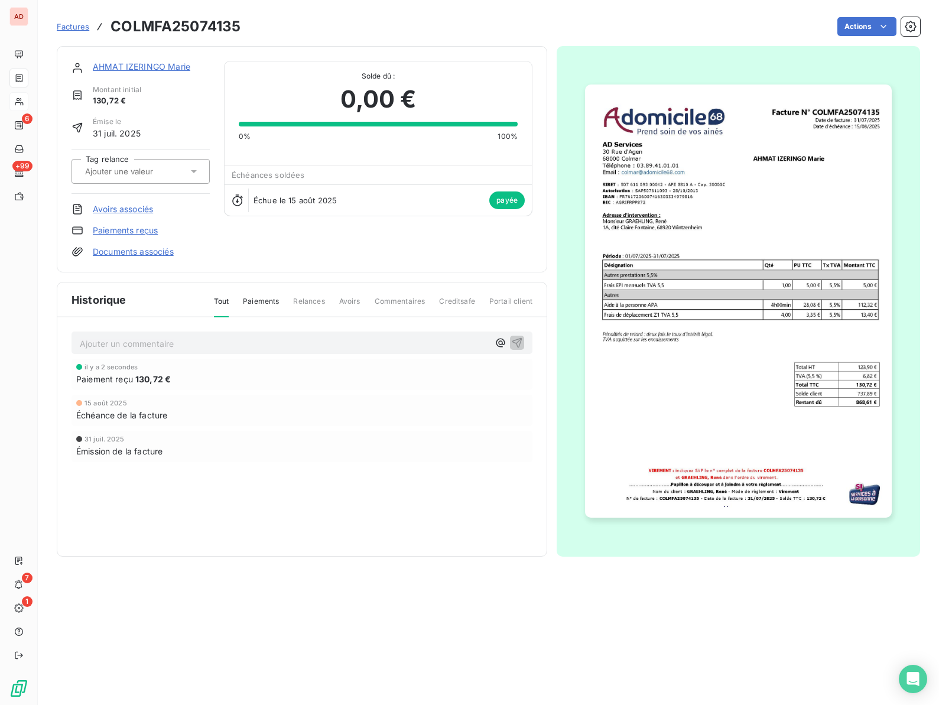
click at [129, 69] on link "AHMAT IZERINGO Marie" at bounding box center [142, 66] width 98 height 10
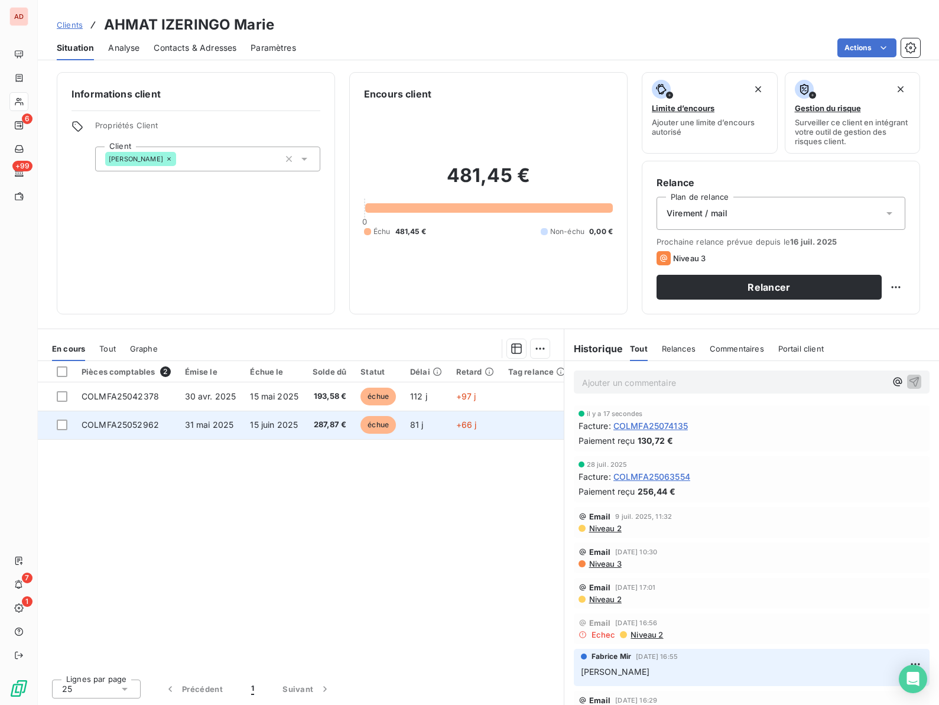
click at [211, 421] on span "31 mai 2025" at bounding box center [209, 425] width 49 height 10
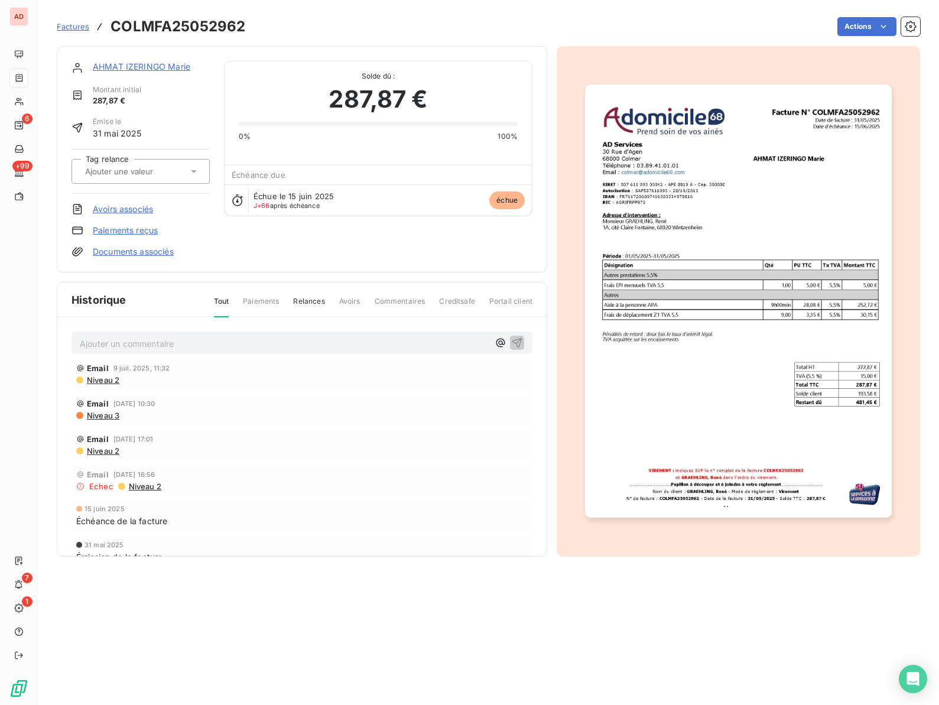
click at [133, 233] on link "Paiements reçus" at bounding box center [125, 231] width 65 height 12
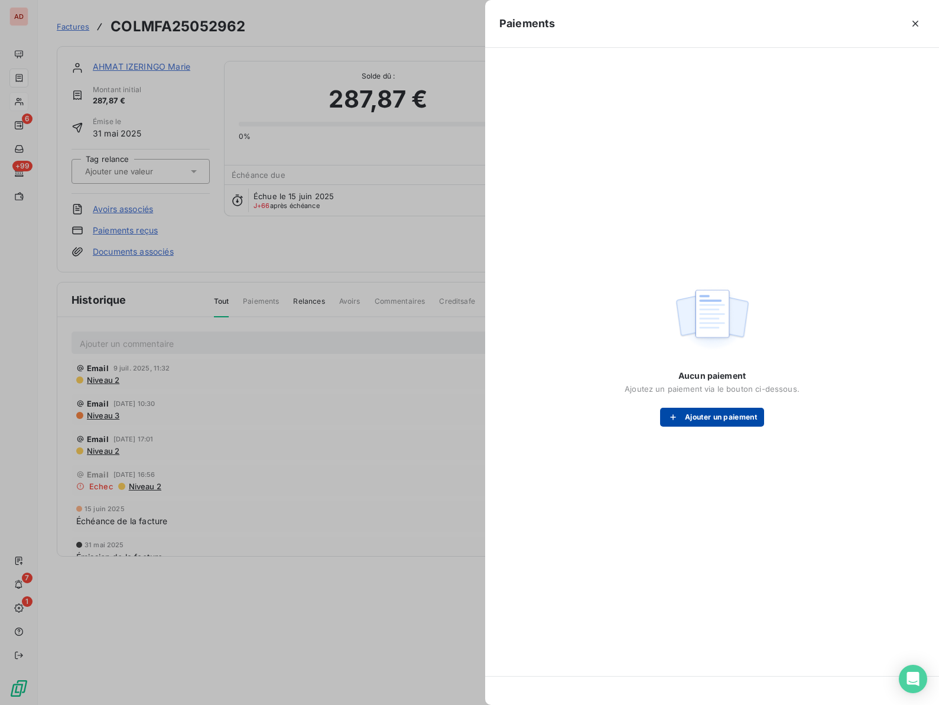
click at [684, 418] on button "Ajouter un paiement" at bounding box center [712, 417] width 104 height 19
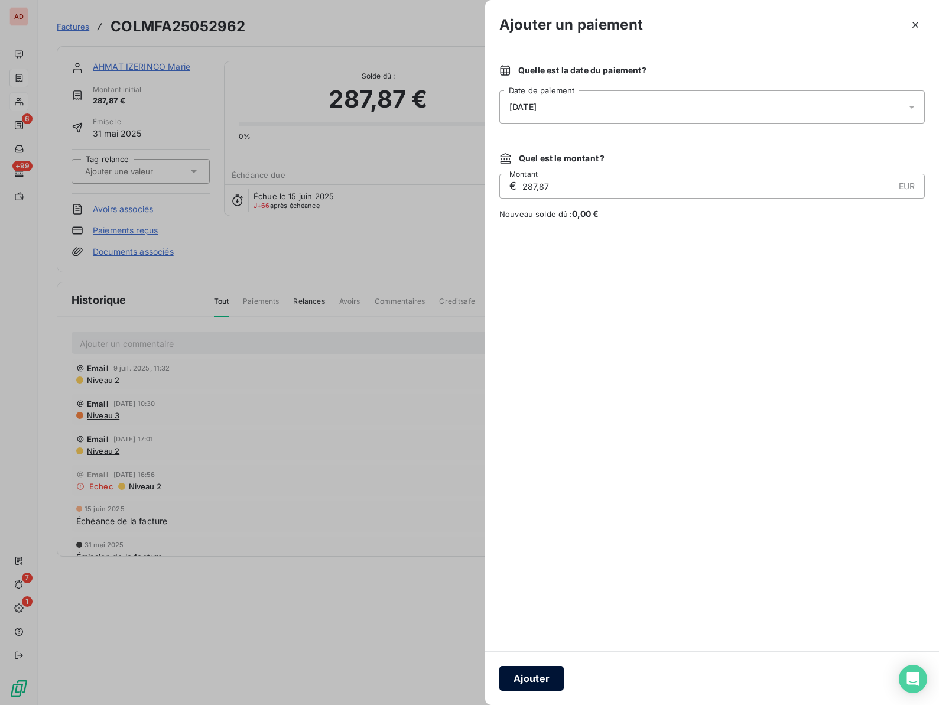
click at [515, 681] on button "Ajouter" at bounding box center [531, 678] width 64 height 25
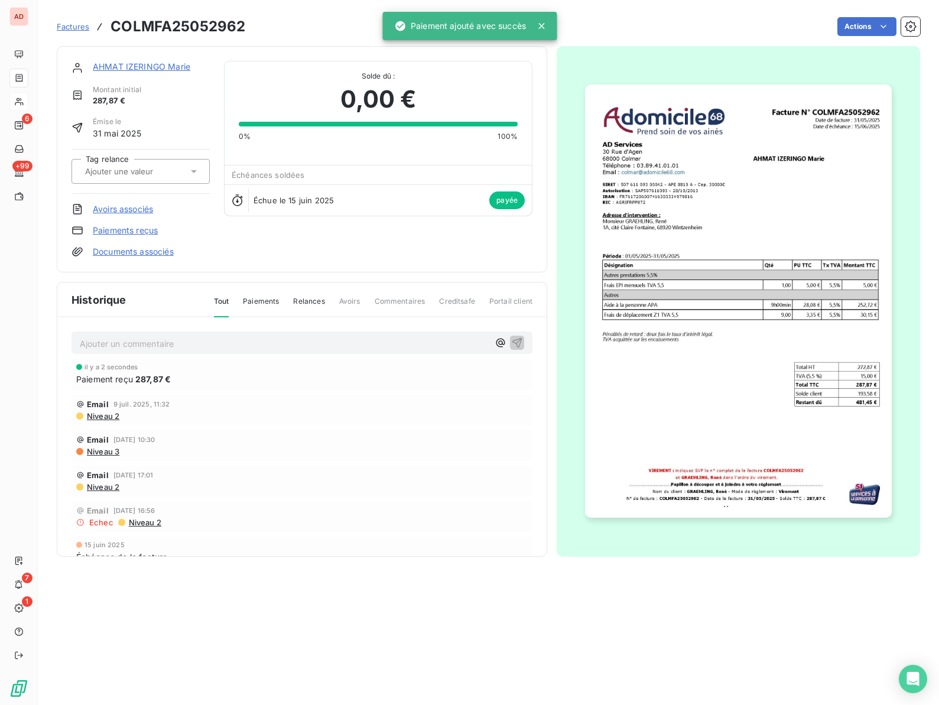
click at [155, 70] on link "AHMAT IZERINGO Marie" at bounding box center [142, 66] width 98 height 10
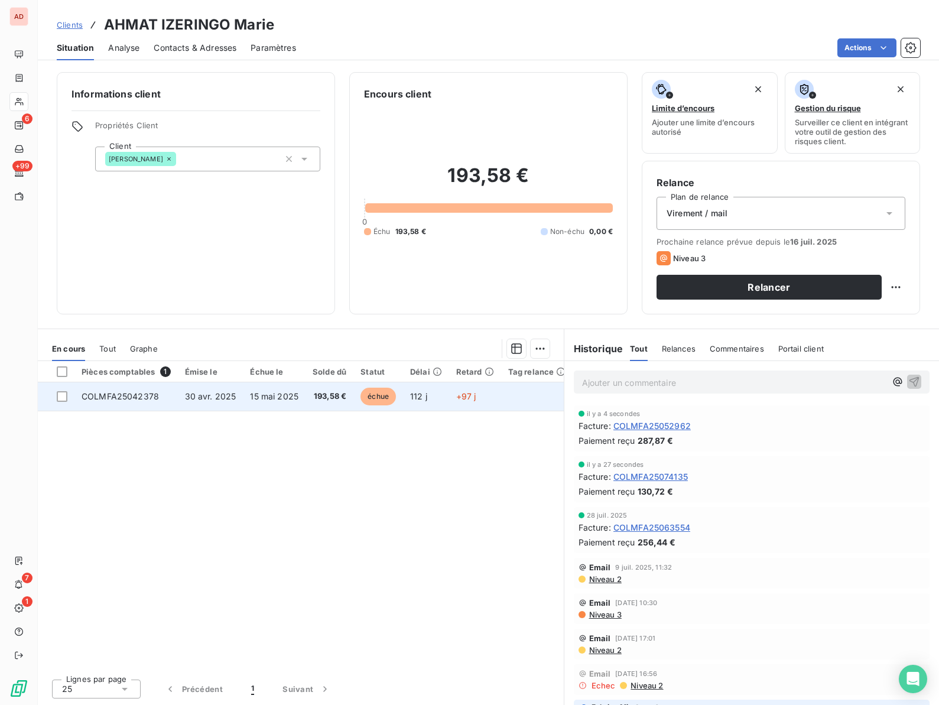
click at [193, 398] on span "30 avr. 2025" at bounding box center [210, 396] width 51 height 10
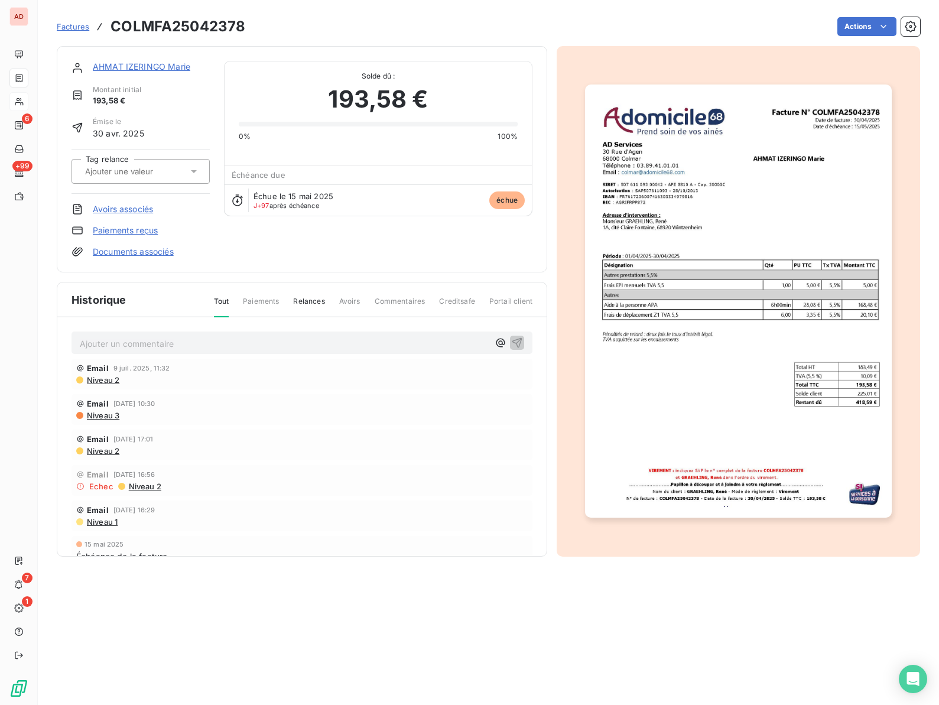
click at [139, 230] on link "Paiements reçus" at bounding box center [125, 231] width 65 height 12
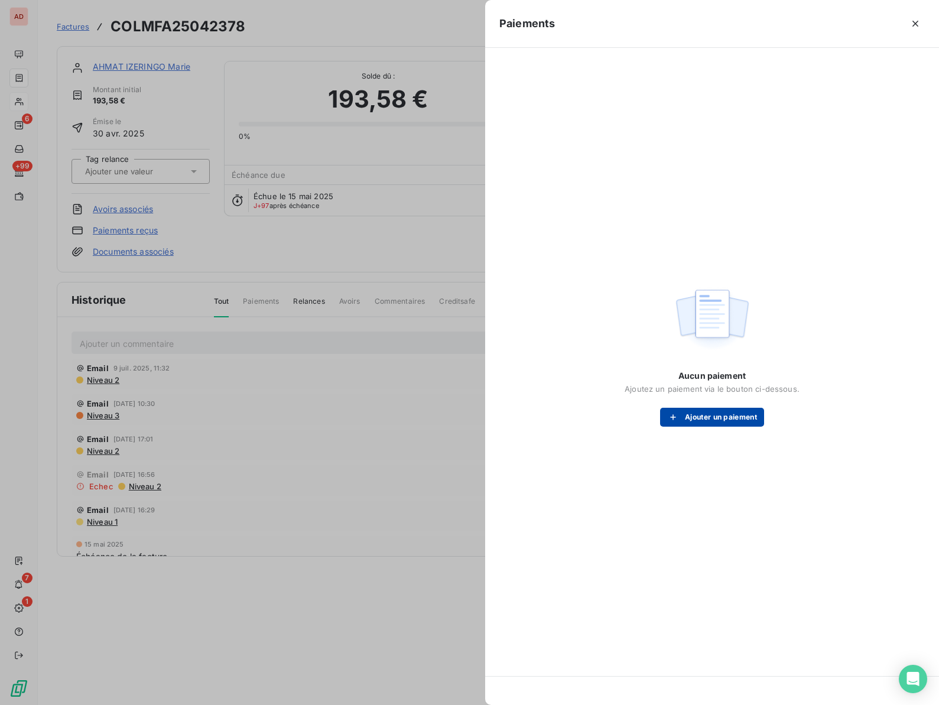
click at [697, 421] on button "Ajouter un paiement" at bounding box center [712, 417] width 104 height 19
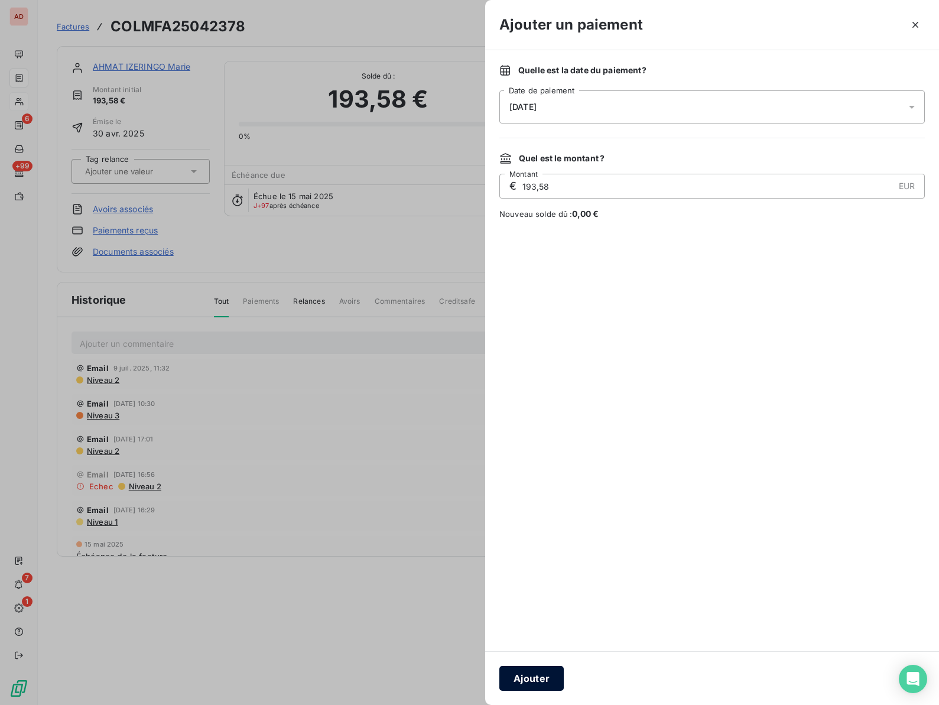
click at [538, 684] on button "Ajouter" at bounding box center [531, 678] width 64 height 25
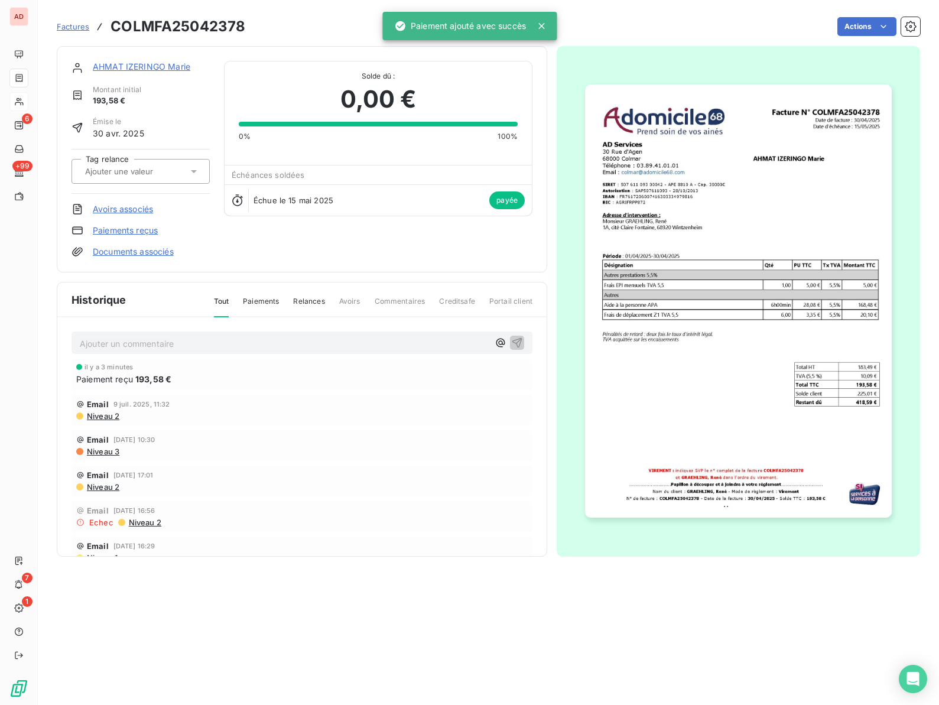
click at [144, 66] on link "AHMAT IZERINGO Marie" at bounding box center [142, 66] width 98 height 10
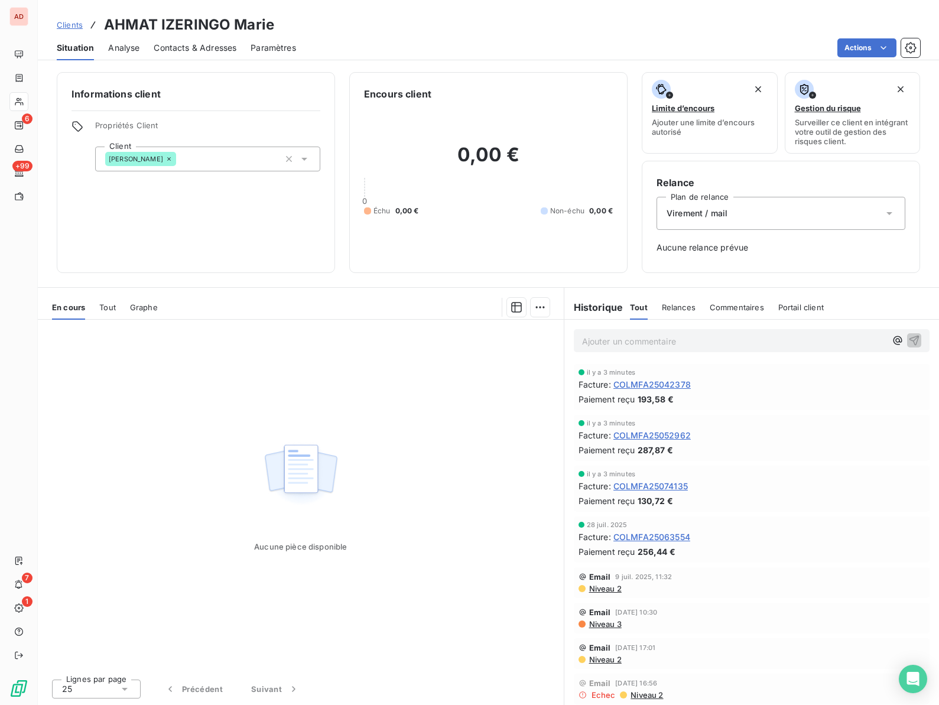
click at [184, 204] on div "Informations client Propriétés Client Client [PERSON_NAME]" at bounding box center [196, 172] width 278 height 201
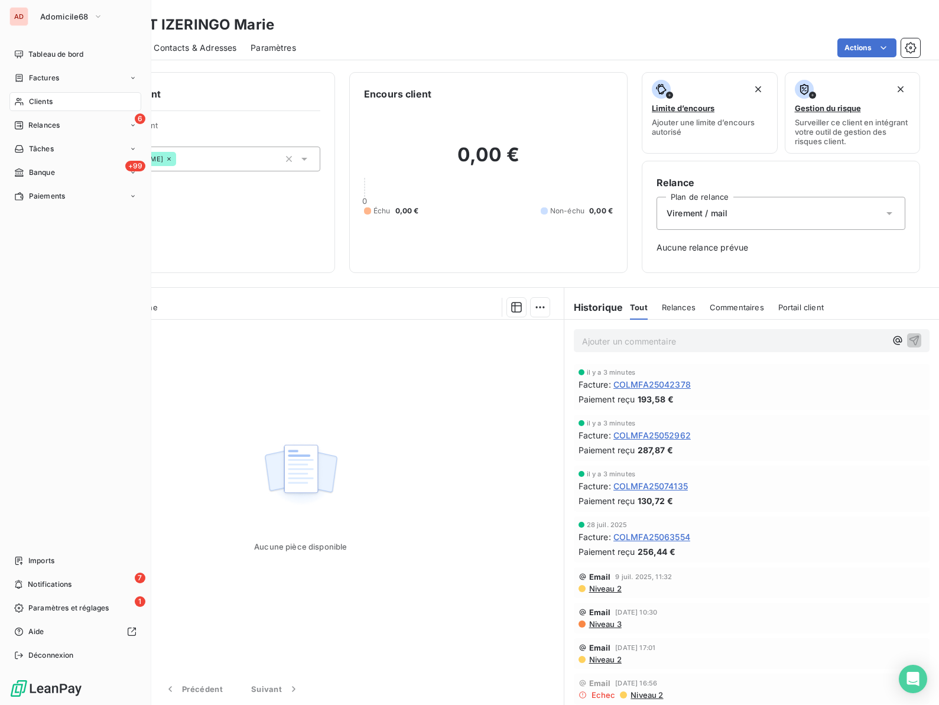
click at [36, 121] on span "Relances" at bounding box center [43, 125] width 31 height 11
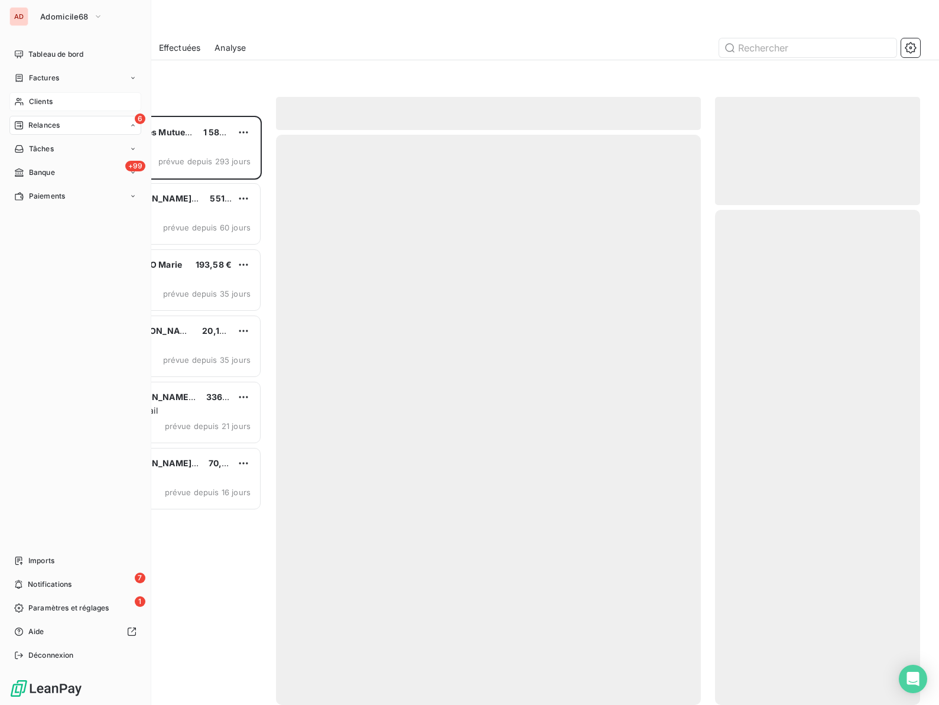
scroll to position [589, 205]
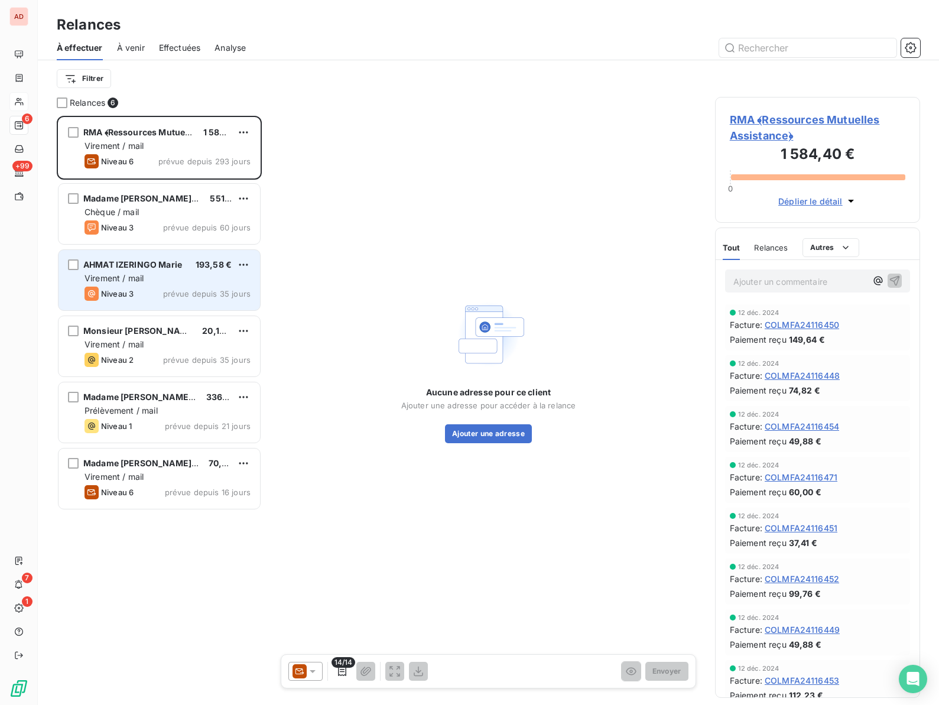
click at [135, 265] on span "AHMAT IZERINGO Marie" at bounding box center [132, 264] width 99 height 10
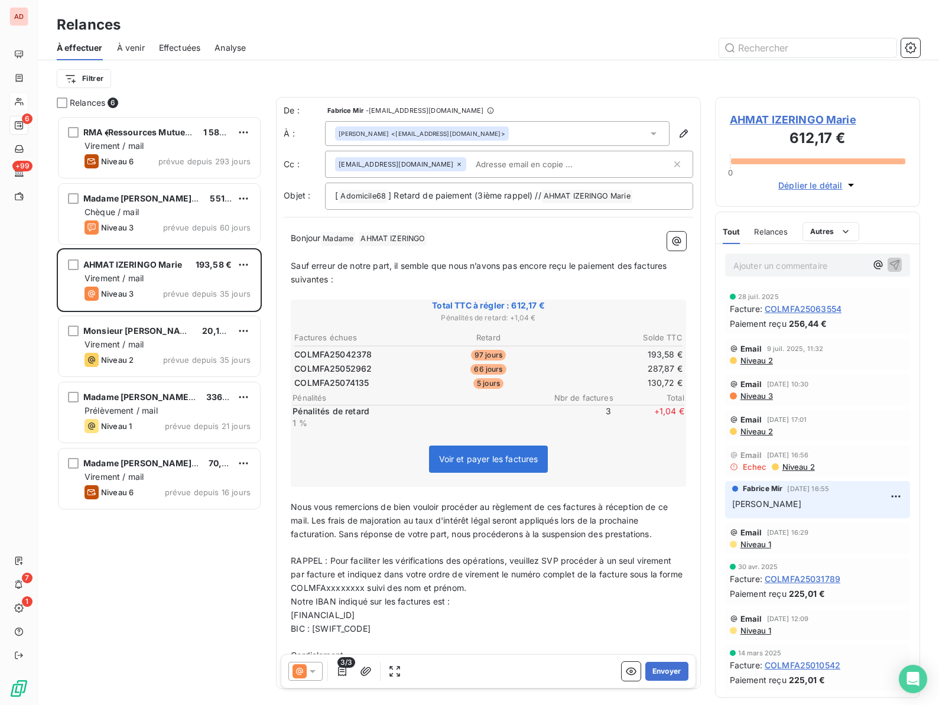
click at [776, 119] on span "AHMAT IZERINGO Marie" at bounding box center [818, 120] width 176 height 16
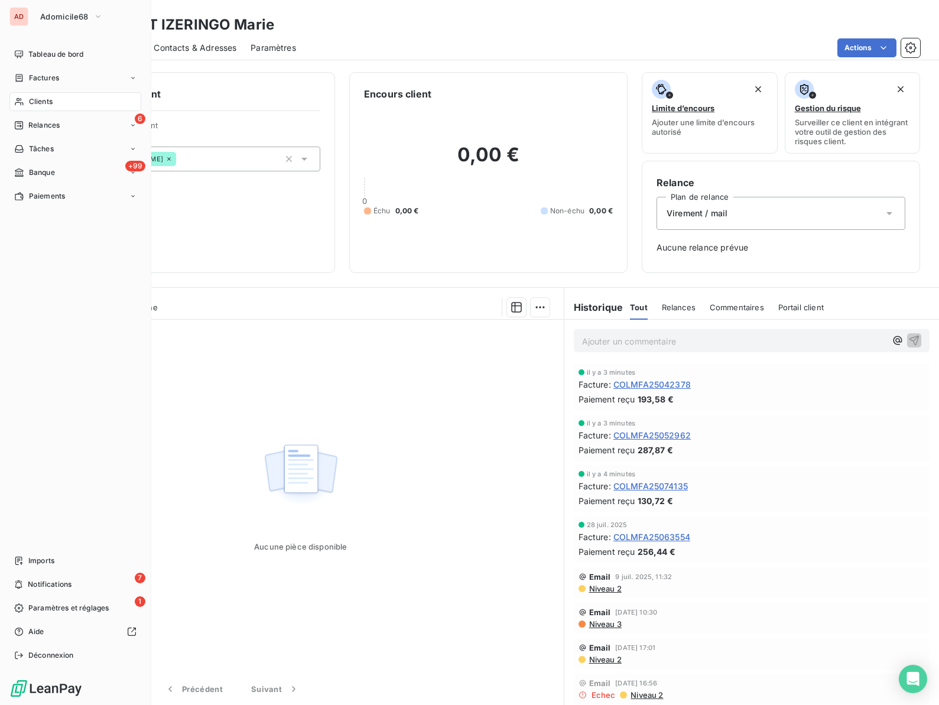
click at [38, 99] on span "Clients" at bounding box center [41, 101] width 24 height 11
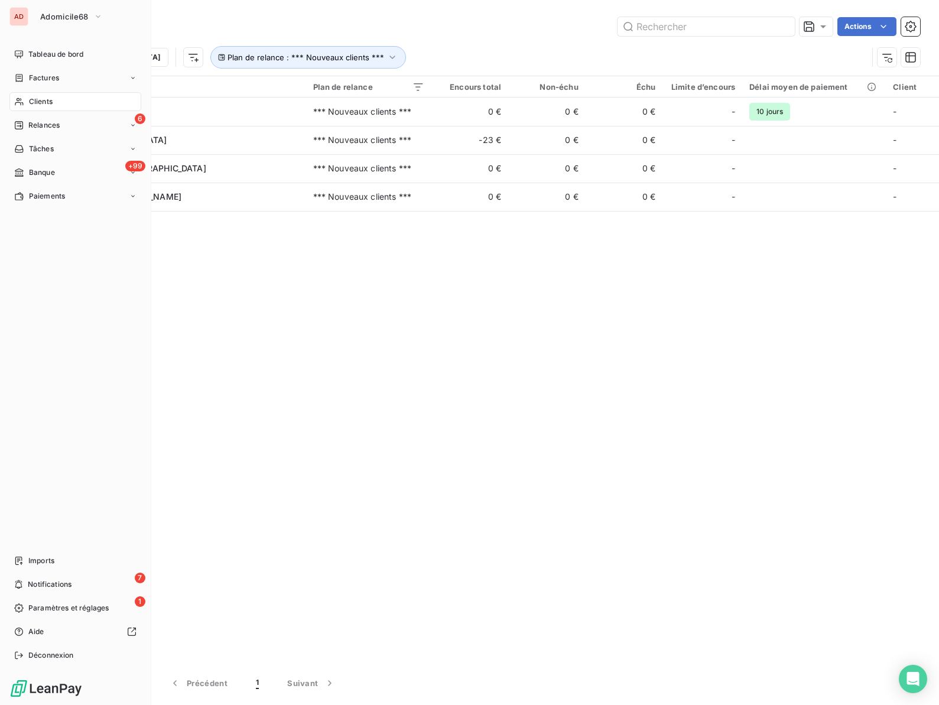
click at [37, 125] on span "Relances" at bounding box center [43, 125] width 31 height 11
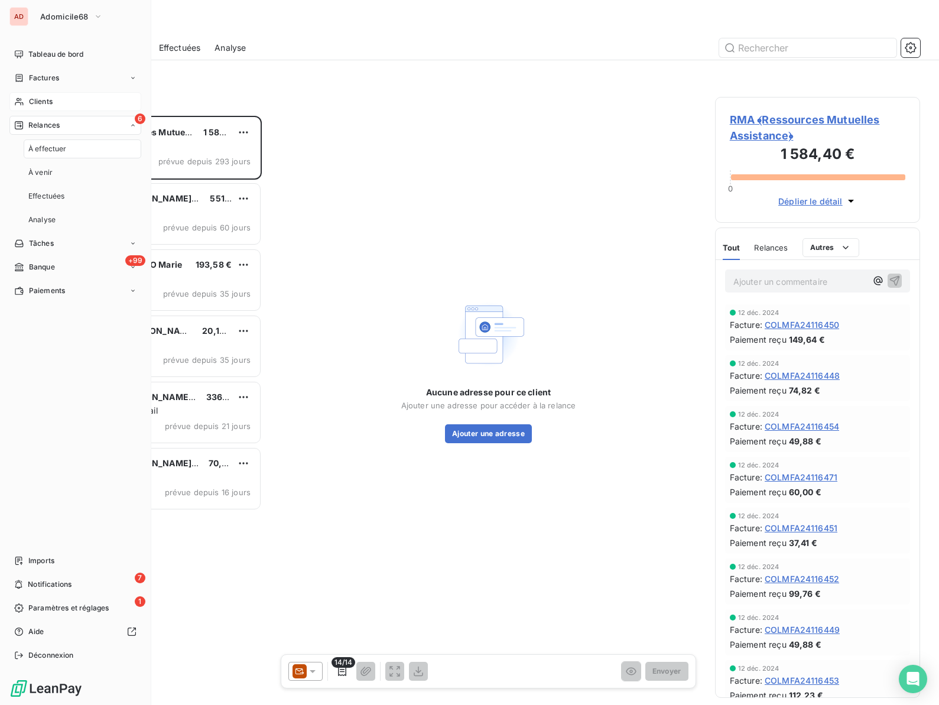
scroll to position [589, 205]
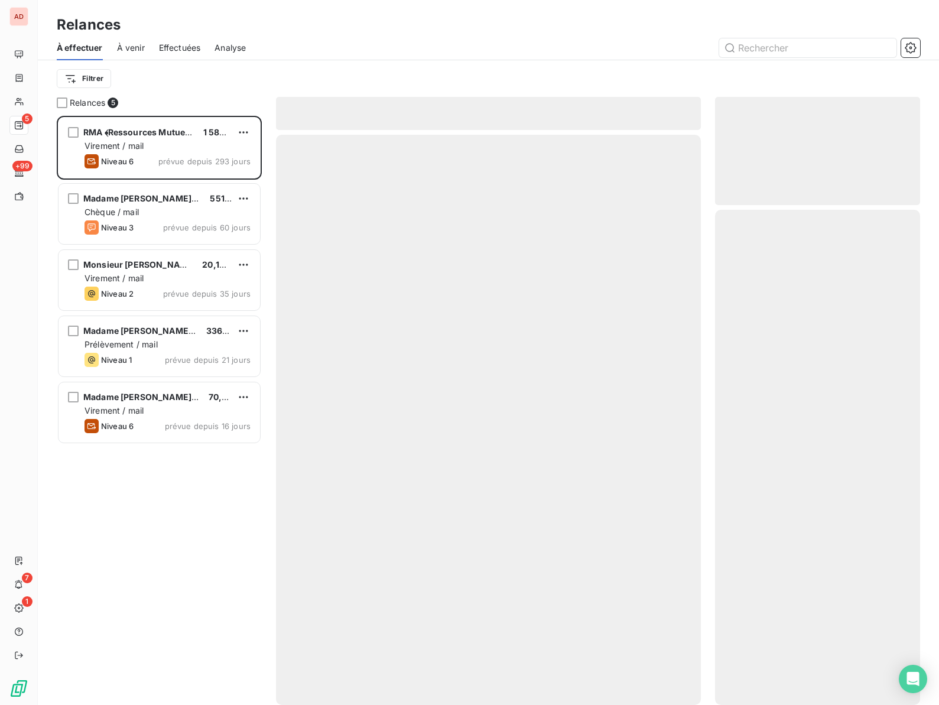
scroll to position [589, 205]
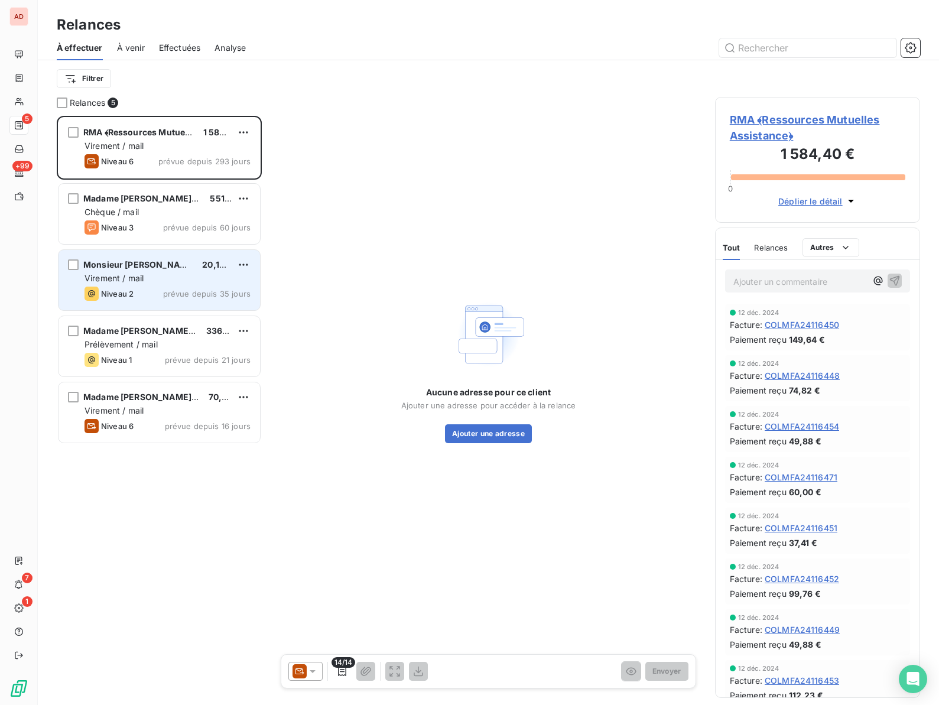
click at [144, 274] on span "Virement / mail" at bounding box center [114, 278] width 59 height 10
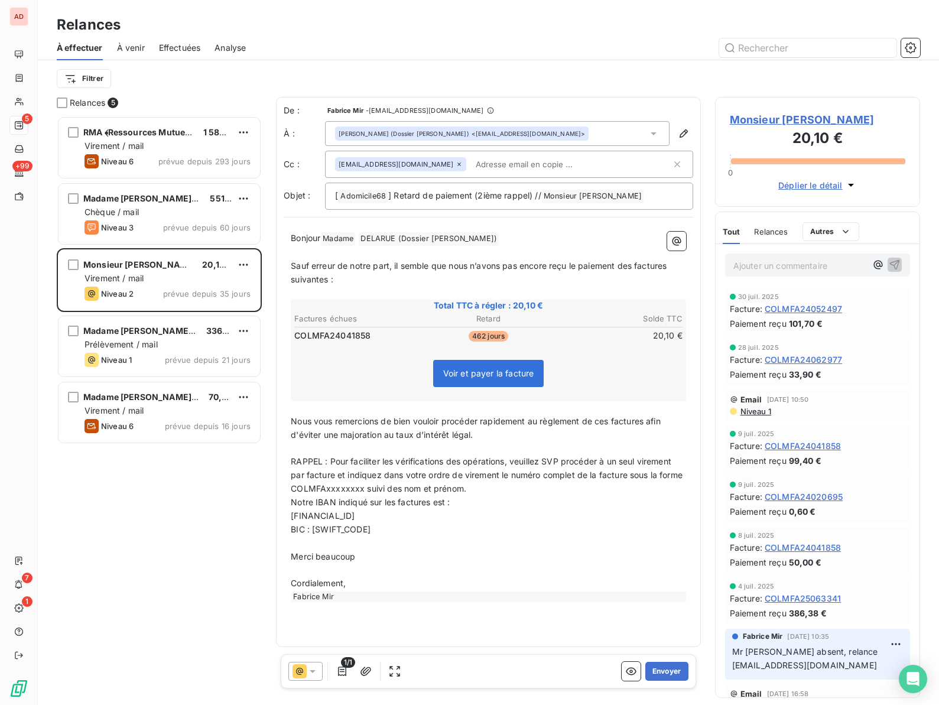
click at [763, 123] on span "Monsieur [PERSON_NAME]" at bounding box center [818, 120] width 176 height 16
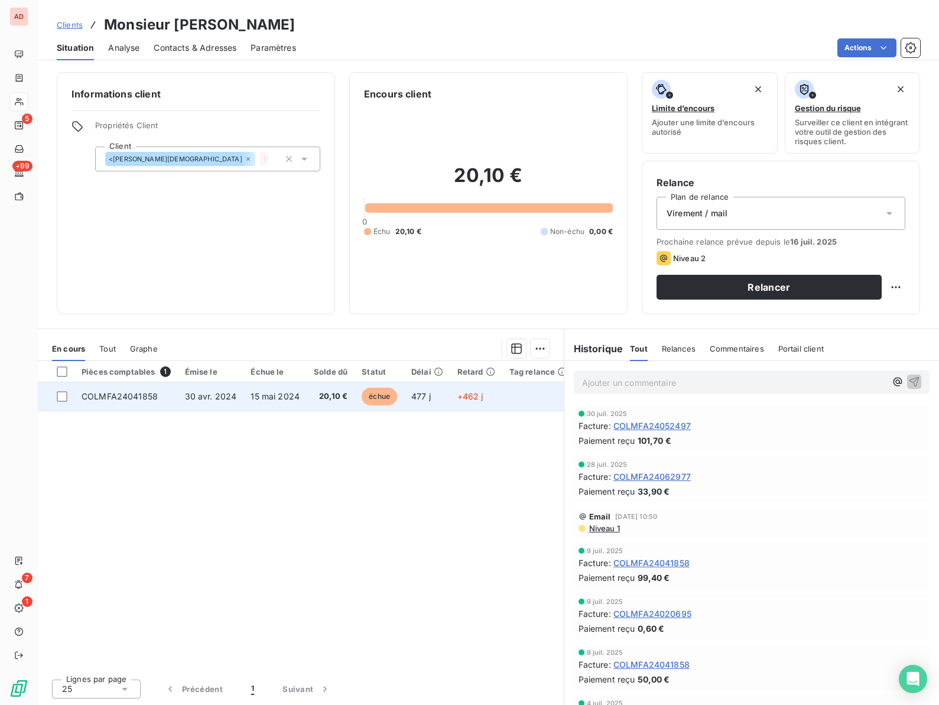
click at [131, 400] on span "COLMFA24041858" at bounding box center [120, 396] width 76 height 10
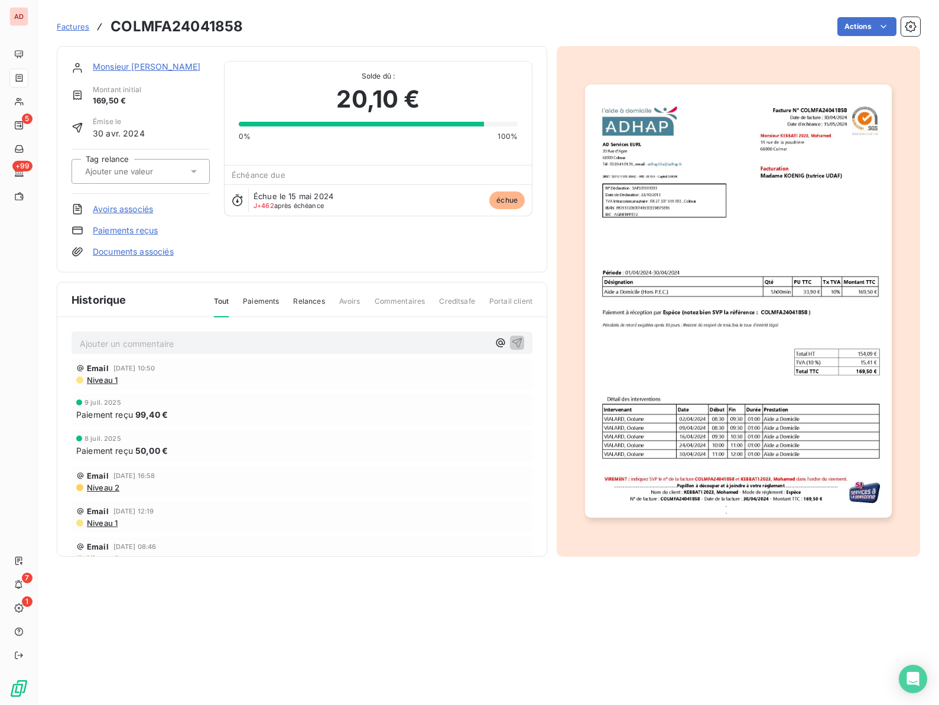
click at [147, 228] on link "Paiements reçus" at bounding box center [125, 231] width 65 height 12
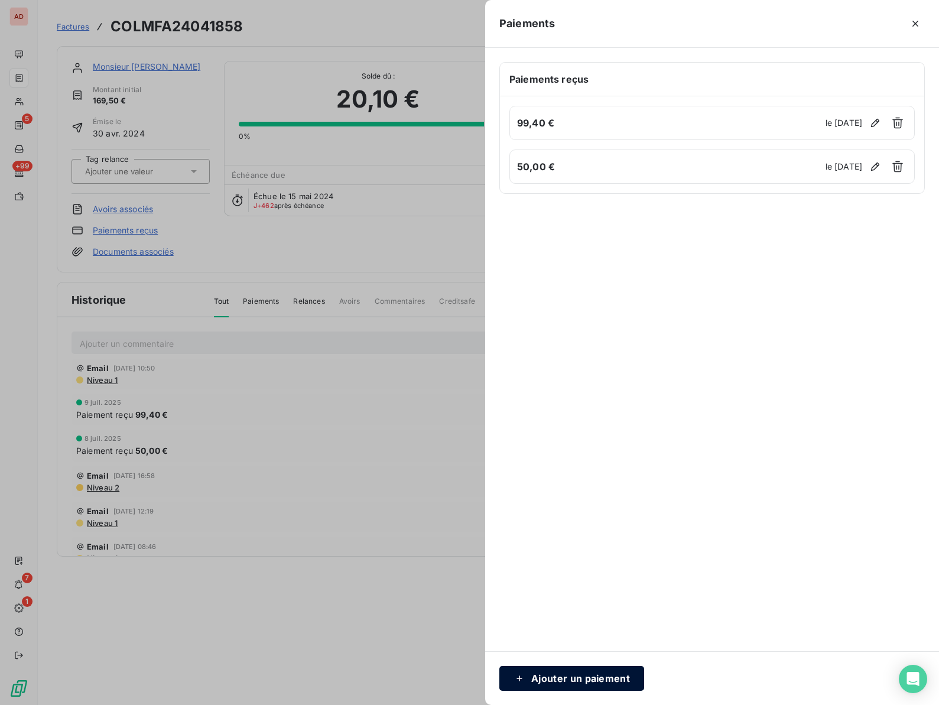
click at [593, 673] on button "Ajouter un paiement" at bounding box center [571, 678] width 145 height 25
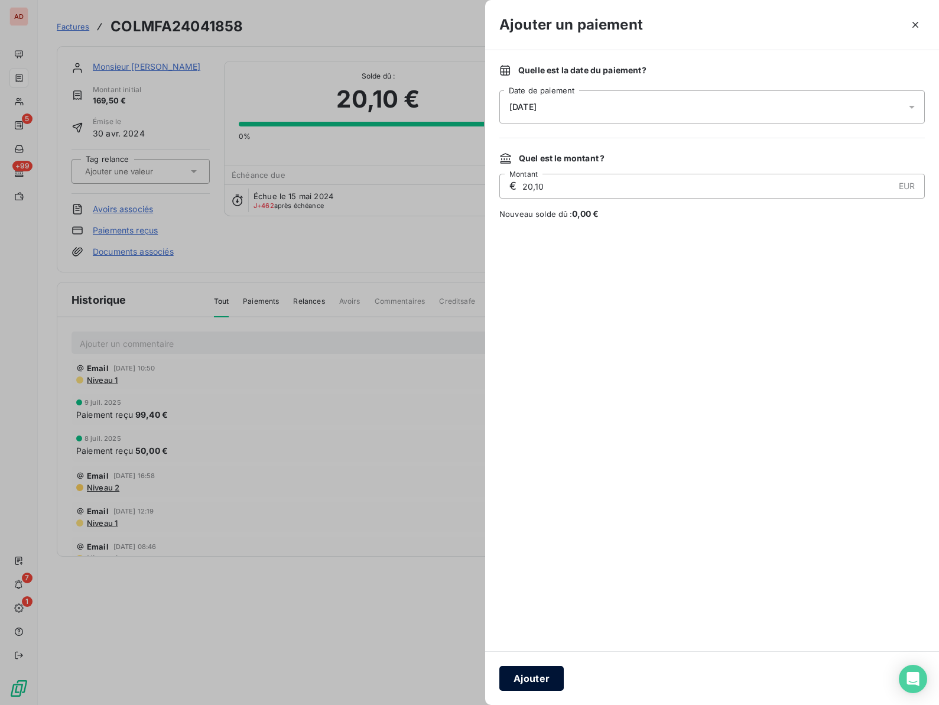
click at [542, 670] on button "Ajouter" at bounding box center [531, 678] width 64 height 25
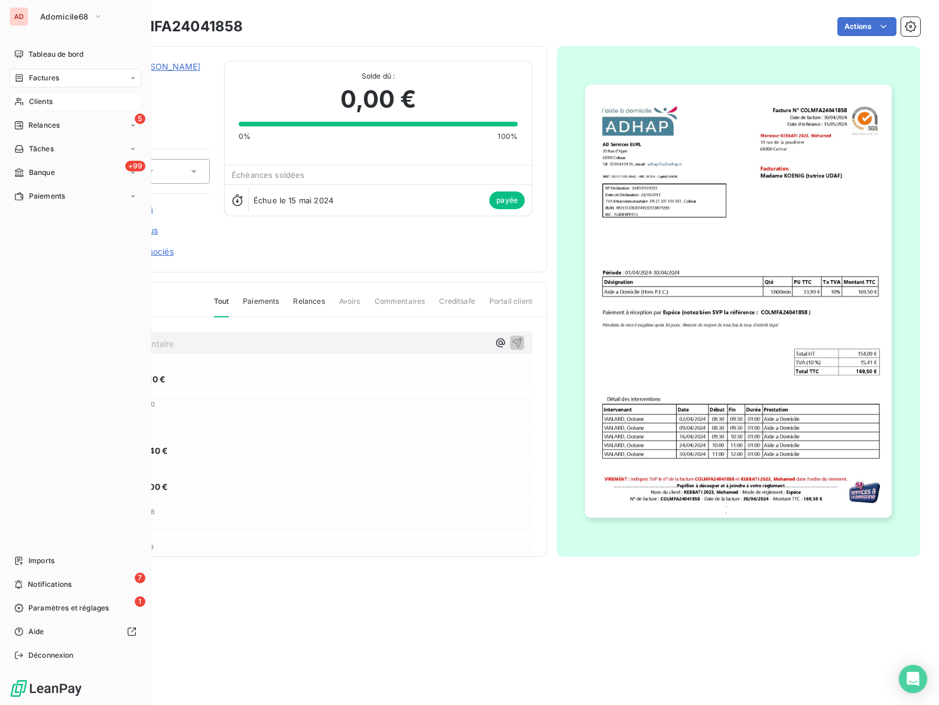
click at [44, 100] on span "Clients" at bounding box center [41, 101] width 24 height 11
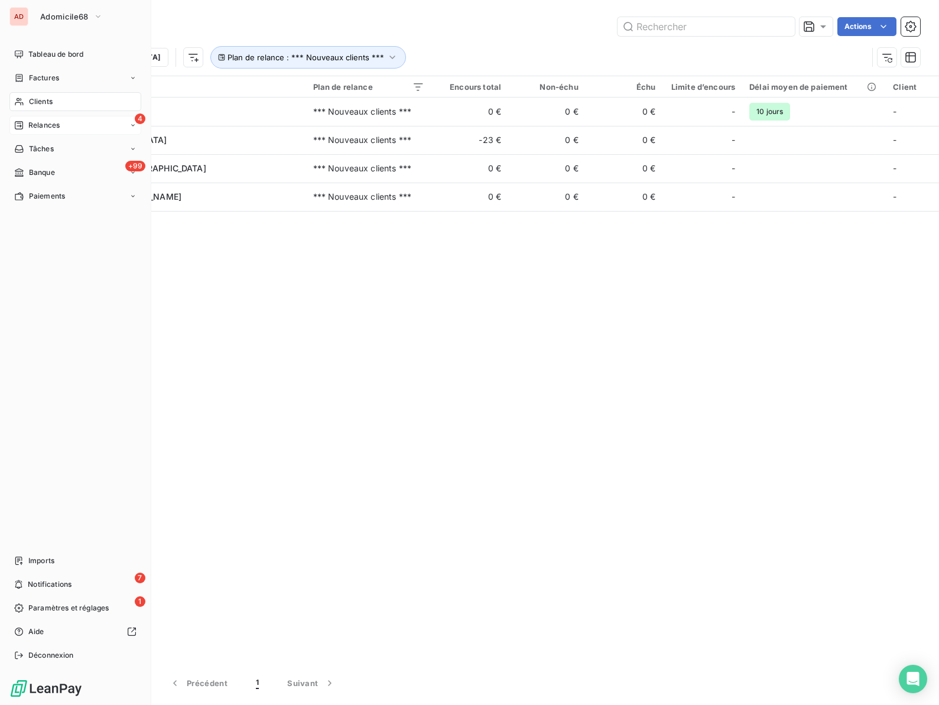
click at [36, 125] on span "Relances" at bounding box center [43, 125] width 31 height 11
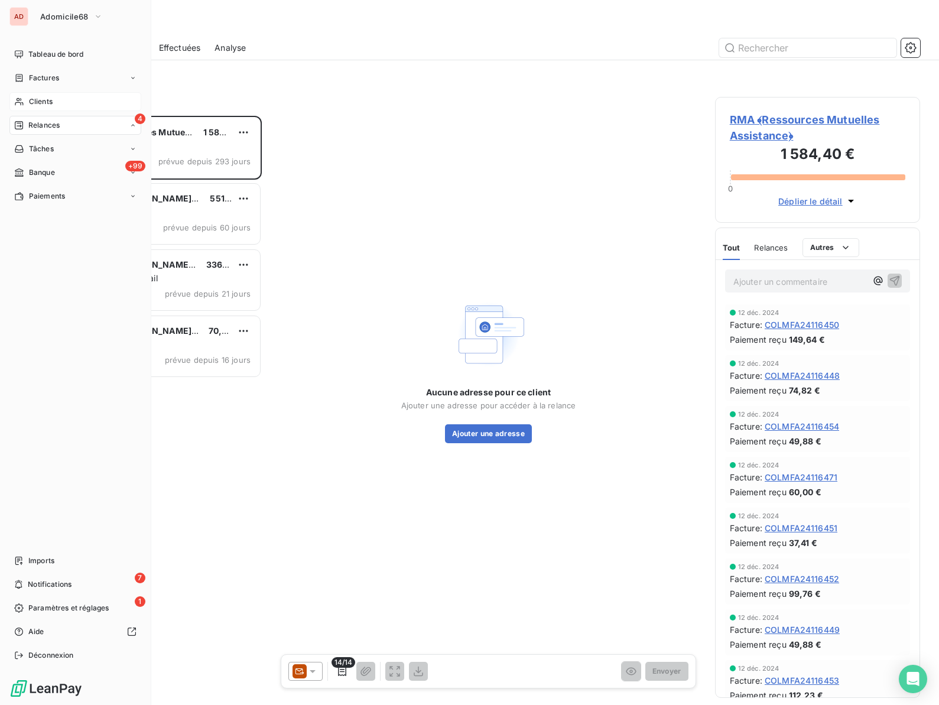
scroll to position [589, 205]
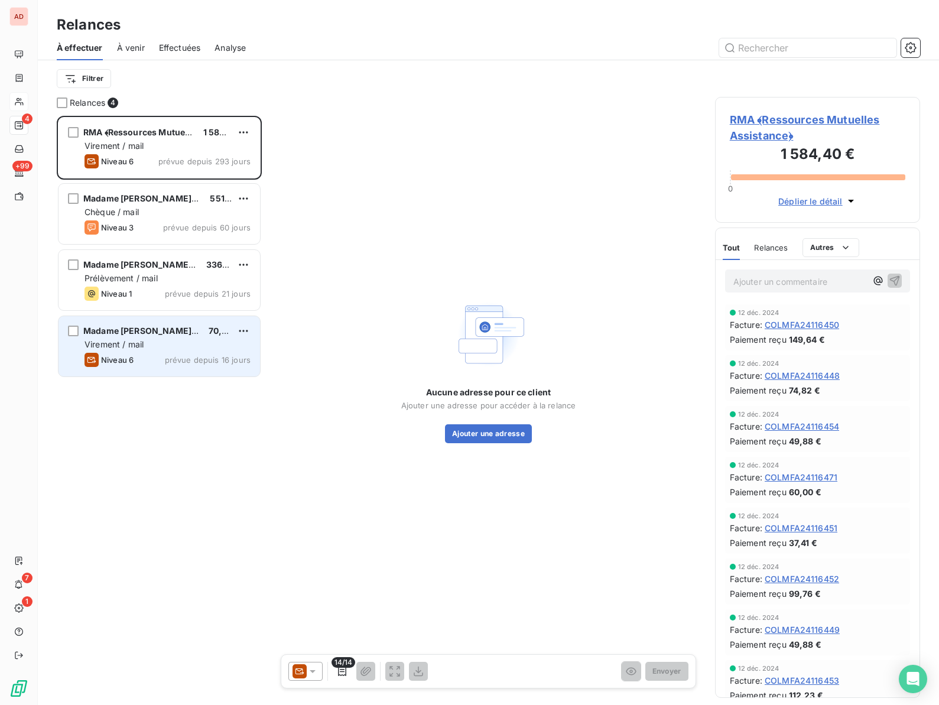
click at [129, 333] on span "Madame [PERSON_NAME] 2023 Ummu" at bounding box center [163, 331] width 161 height 10
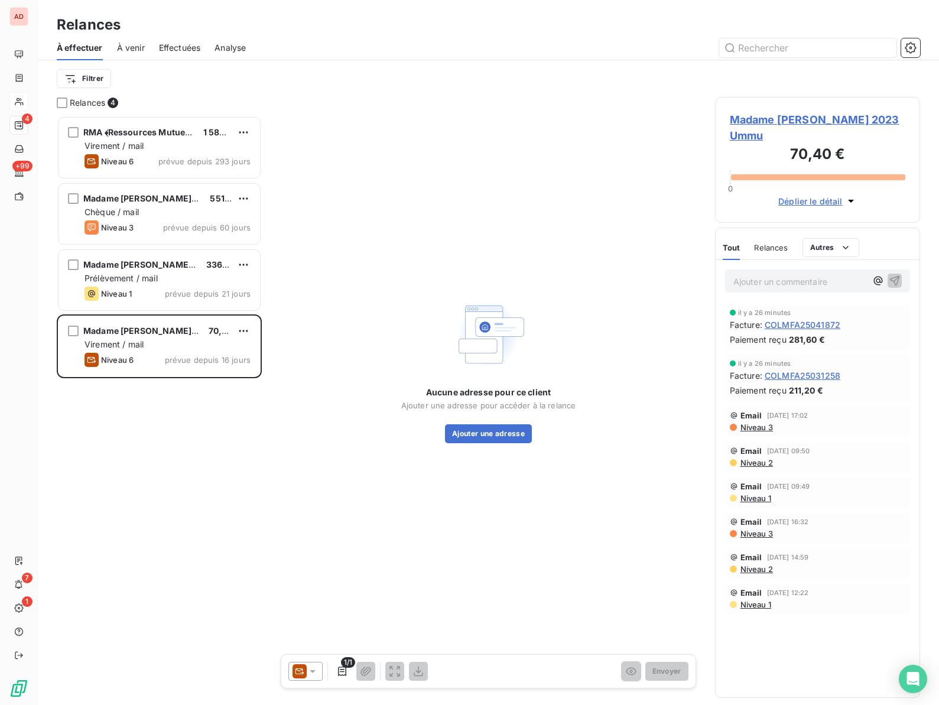
click at [750, 120] on span "Madame [PERSON_NAME] 2023 Ummu" at bounding box center [818, 128] width 176 height 32
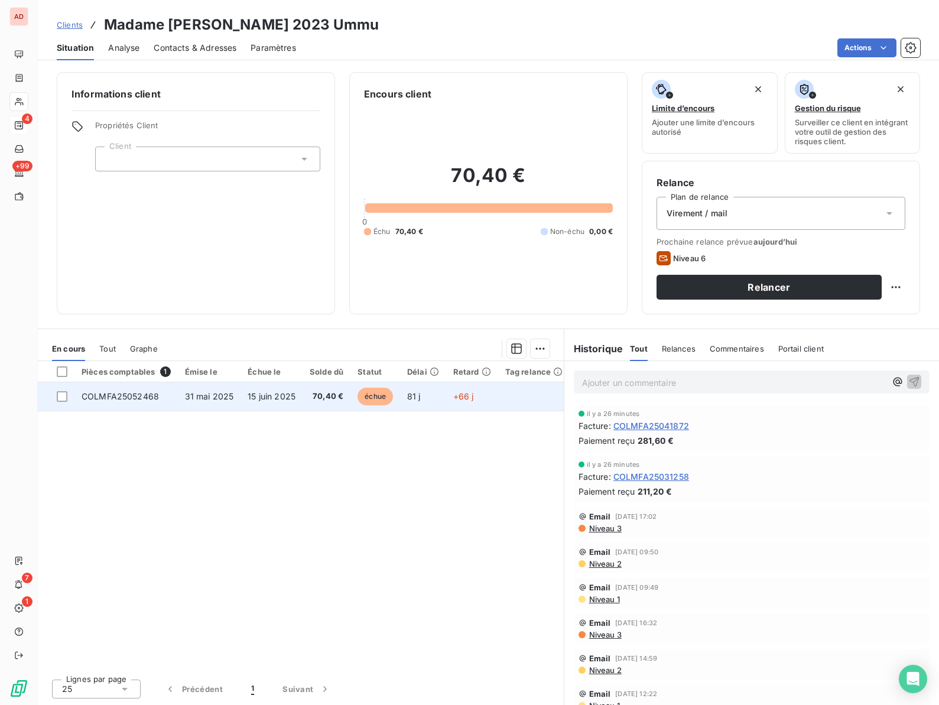
click at [163, 394] on td "COLMFA25052468" at bounding box center [125, 396] width 103 height 28
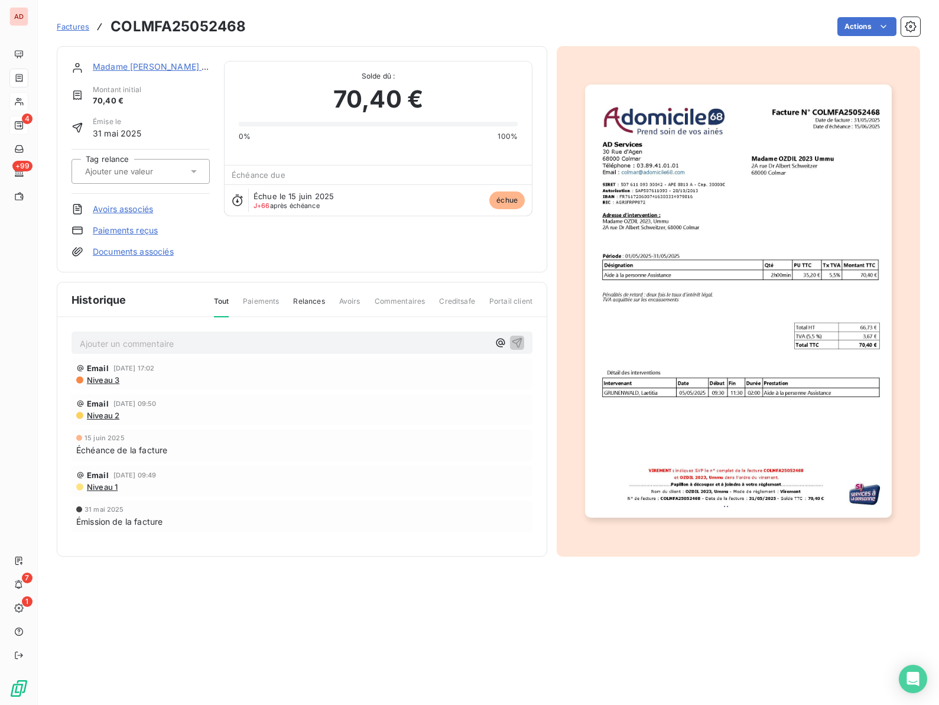
click at [116, 229] on link "Paiements reçus" at bounding box center [125, 231] width 65 height 12
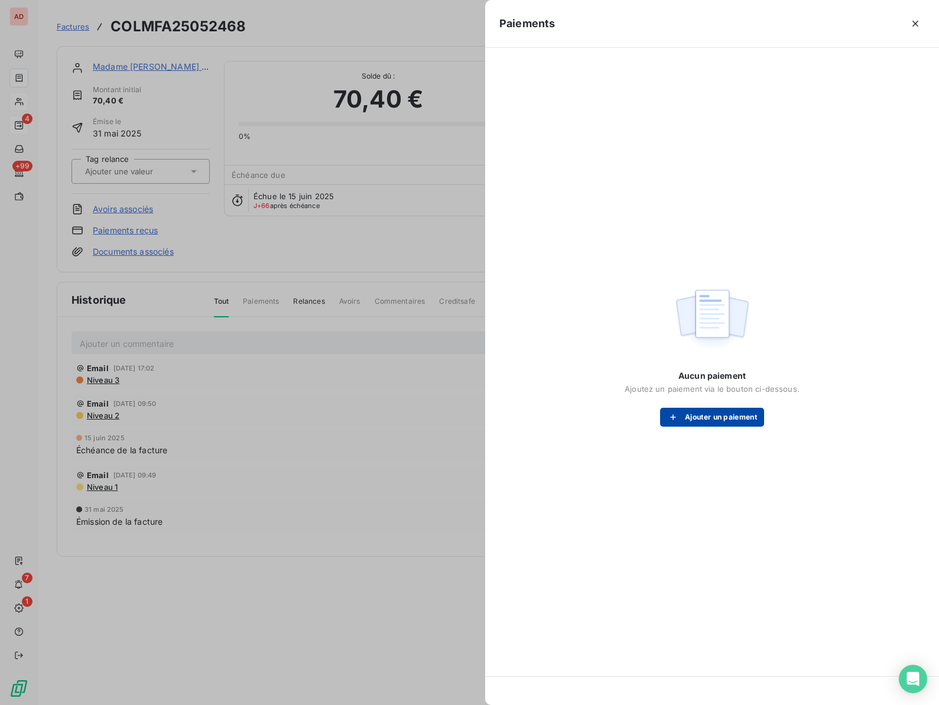
click at [700, 415] on button "Ajouter un paiement" at bounding box center [712, 417] width 104 height 19
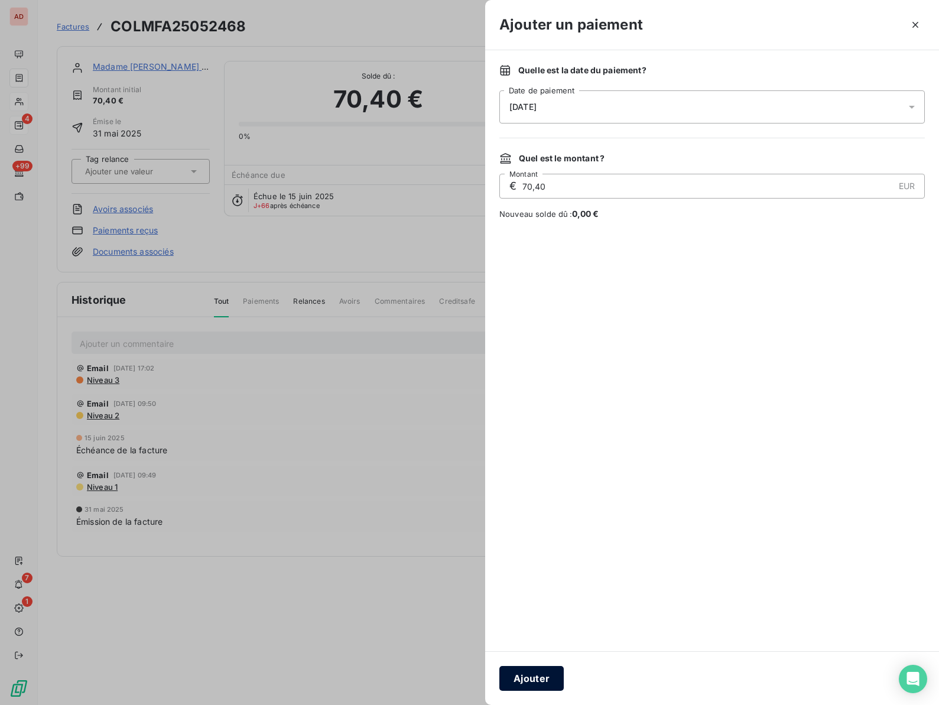
click at [531, 676] on button "Ajouter" at bounding box center [531, 678] width 64 height 25
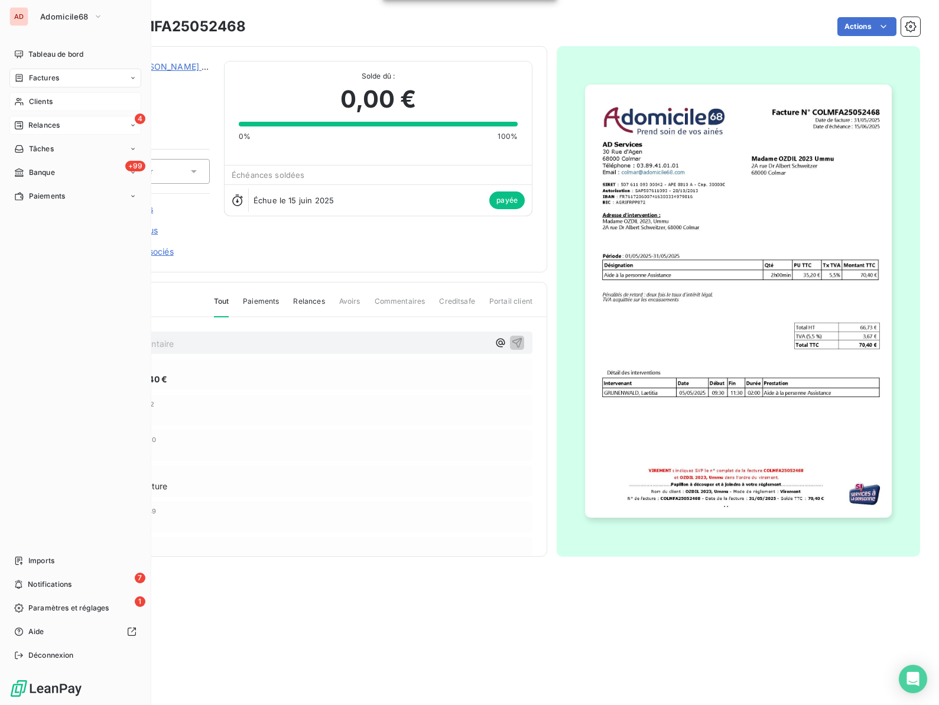
click at [46, 124] on span "Relances" at bounding box center [43, 125] width 31 height 11
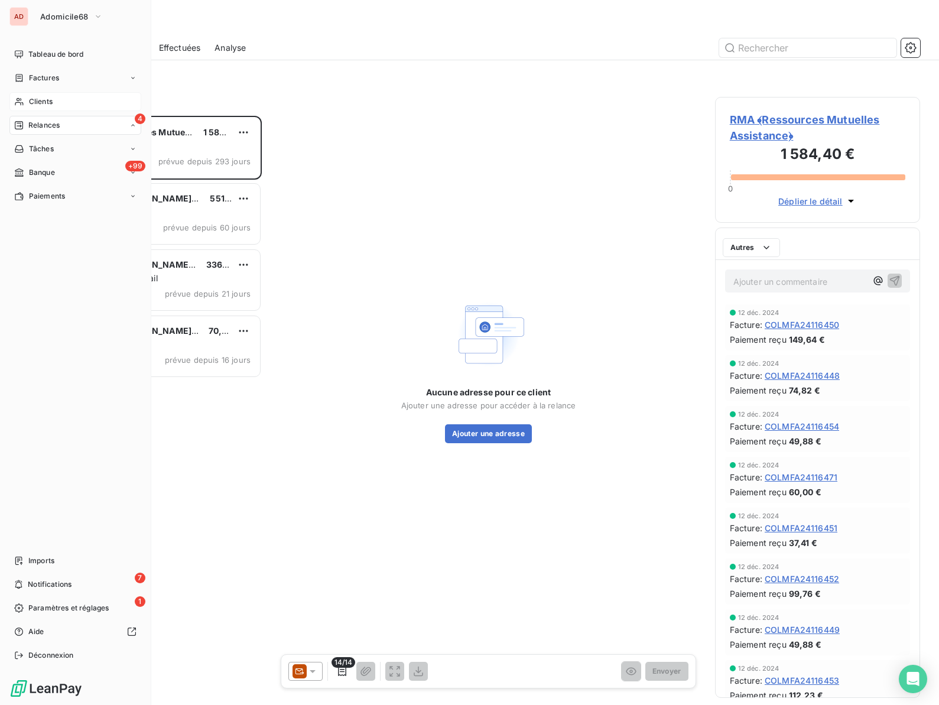
scroll to position [589, 205]
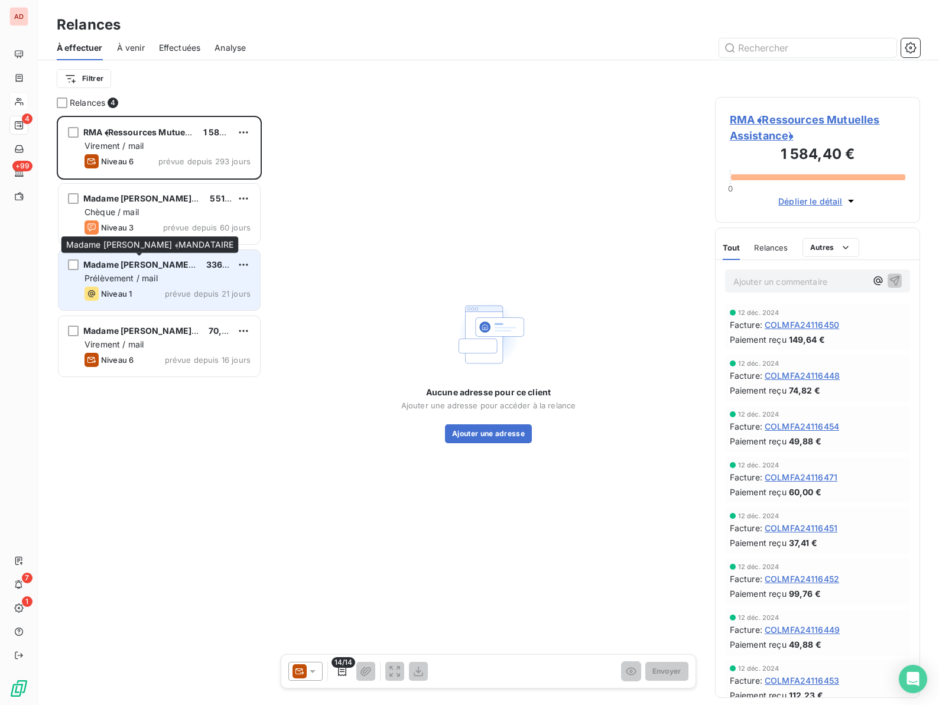
click at [132, 267] on span "Madame [PERSON_NAME] ﴾MANDATAIRE" at bounding box center [167, 264] width 169 height 10
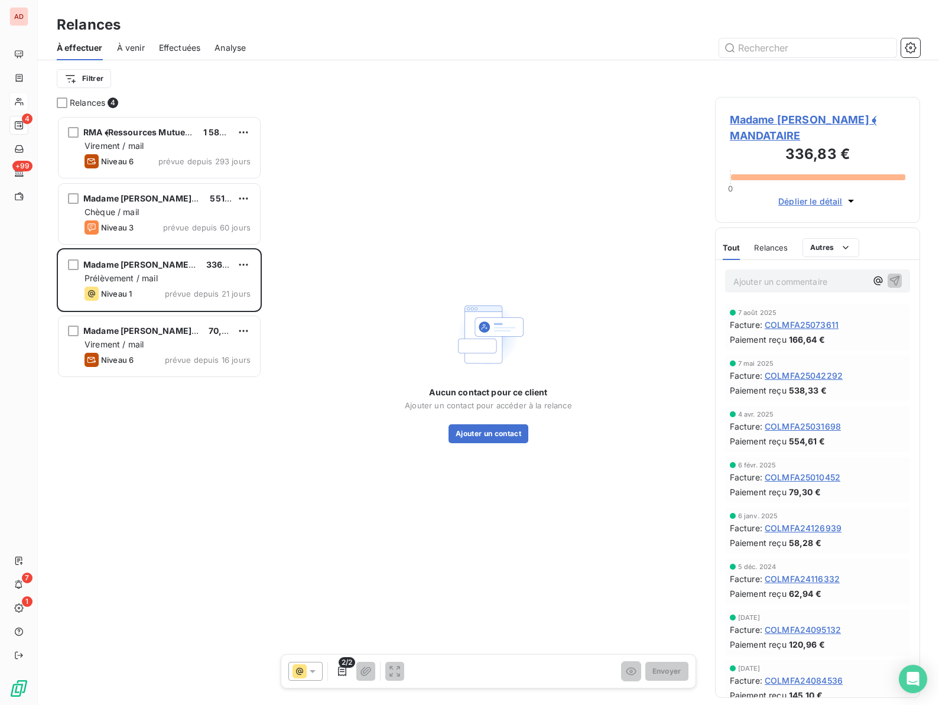
click at [749, 116] on span "Madame [PERSON_NAME] ﴾MANDATAIRE" at bounding box center [818, 128] width 176 height 32
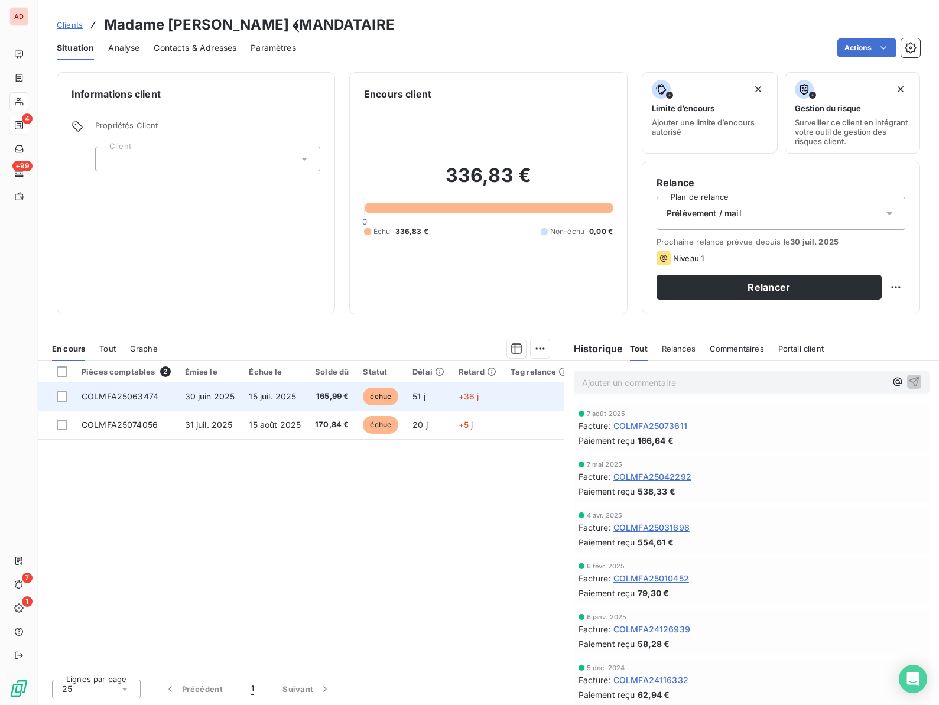
click at [120, 401] on span "COLMFA25063474" at bounding box center [120, 396] width 77 height 10
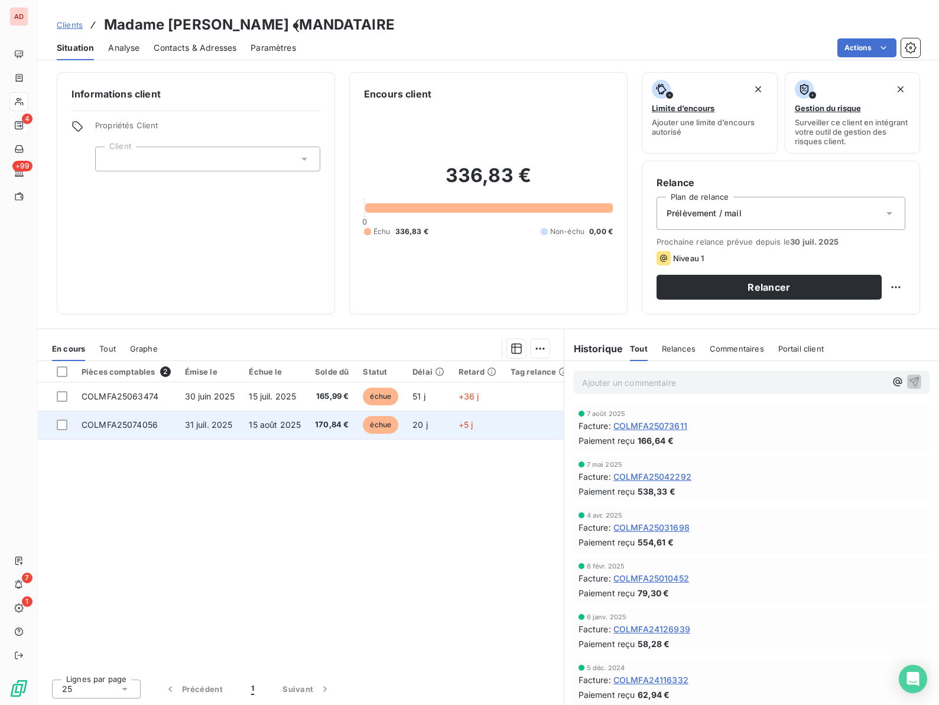
click at [124, 431] on td "COLMFA25074056" at bounding box center [125, 425] width 103 height 28
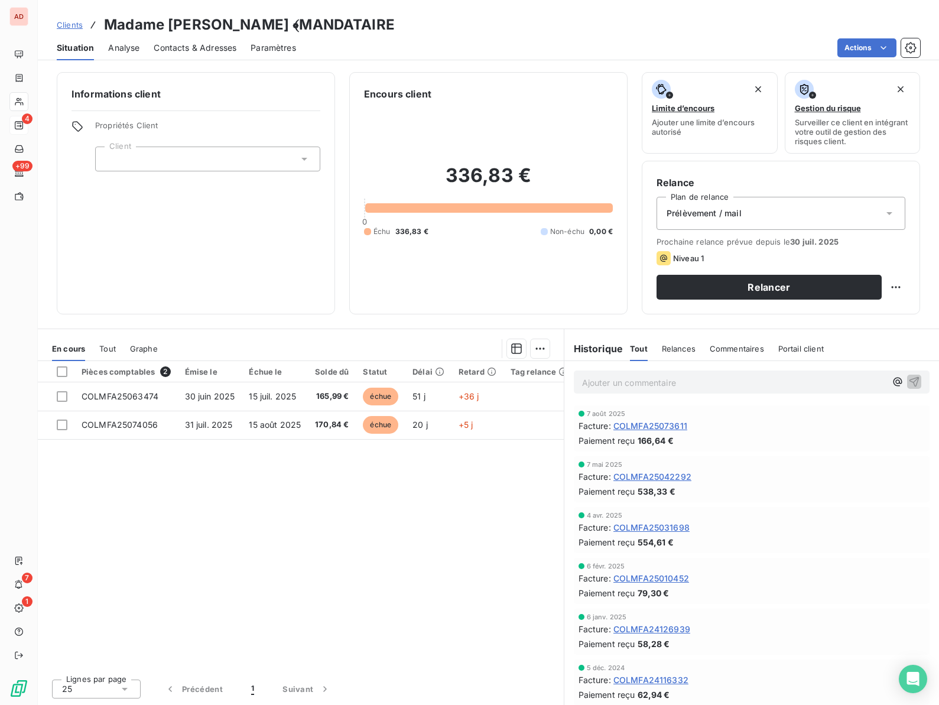
click at [152, 160] on div at bounding box center [207, 159] width 225 height 25
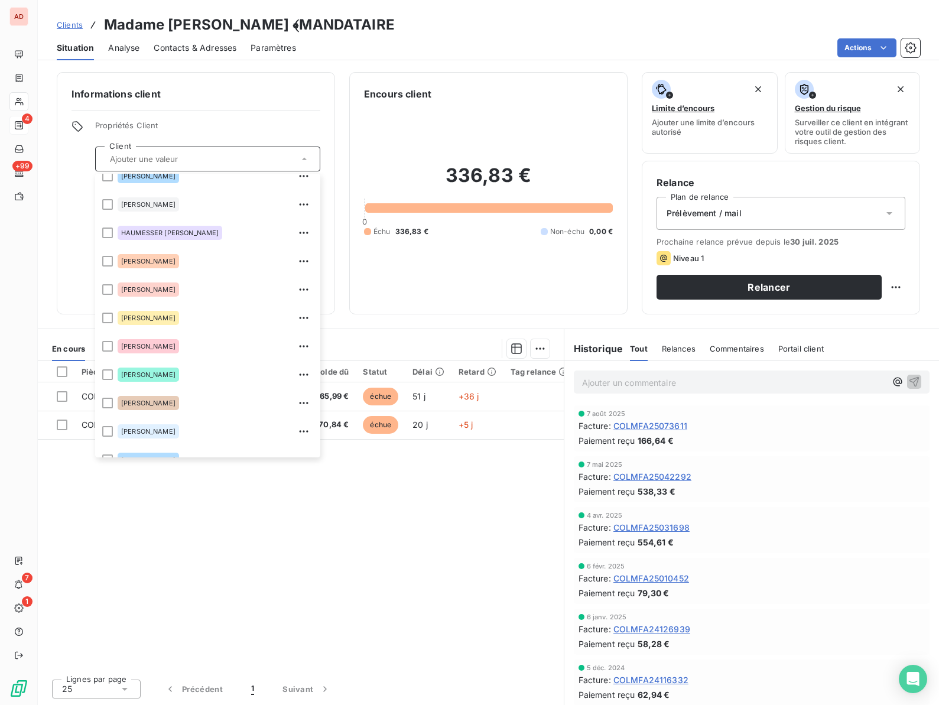
scroll to position [297, 0]
click at [149, 372] on span "KEMPF René" at bounding box center [148, 373] width 54 height 7
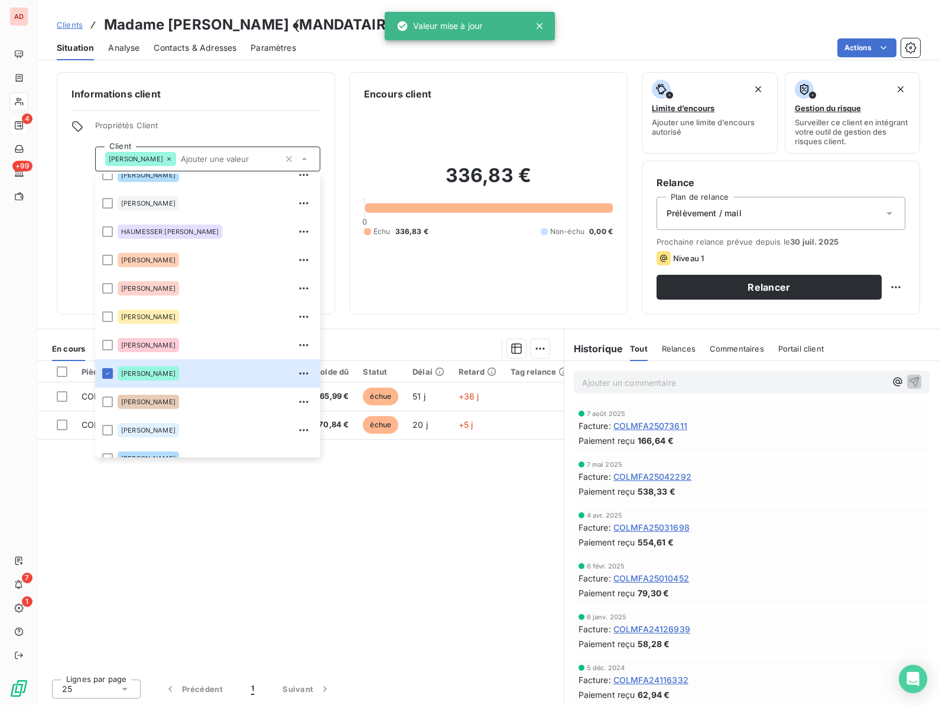
click at [310, 532] on div "Pièces comptables 2 Émise le Échue le Solde dû Statut Délai Retard Tag relance …" at bounding box center [301, 515] width 526 height 308
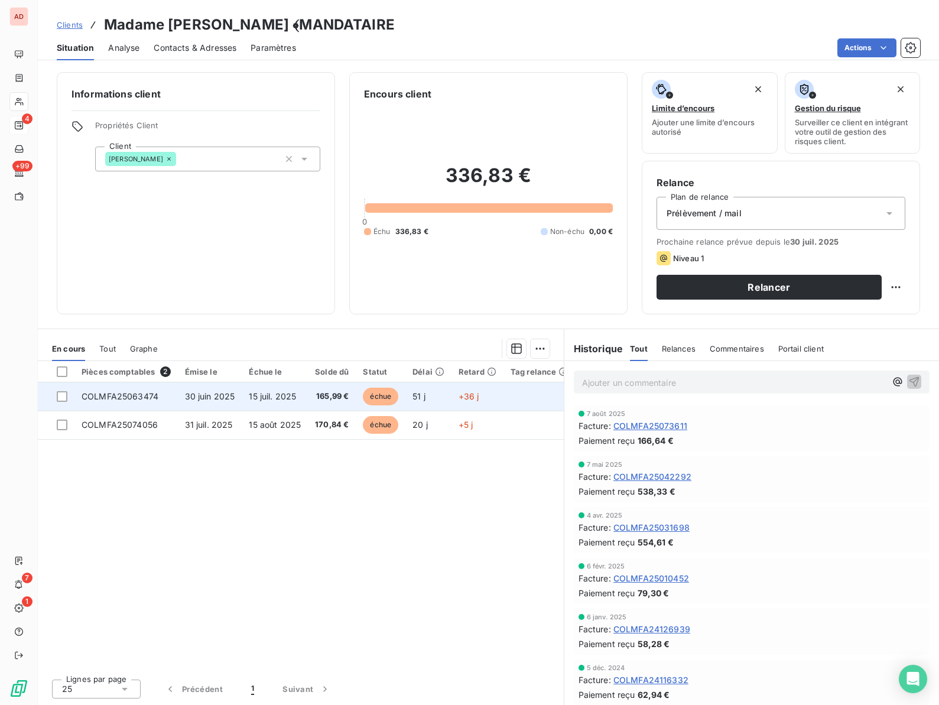
click at [208, 395] on span "30 juin 2025" at bounding box center [210, 396] width 50 height 10
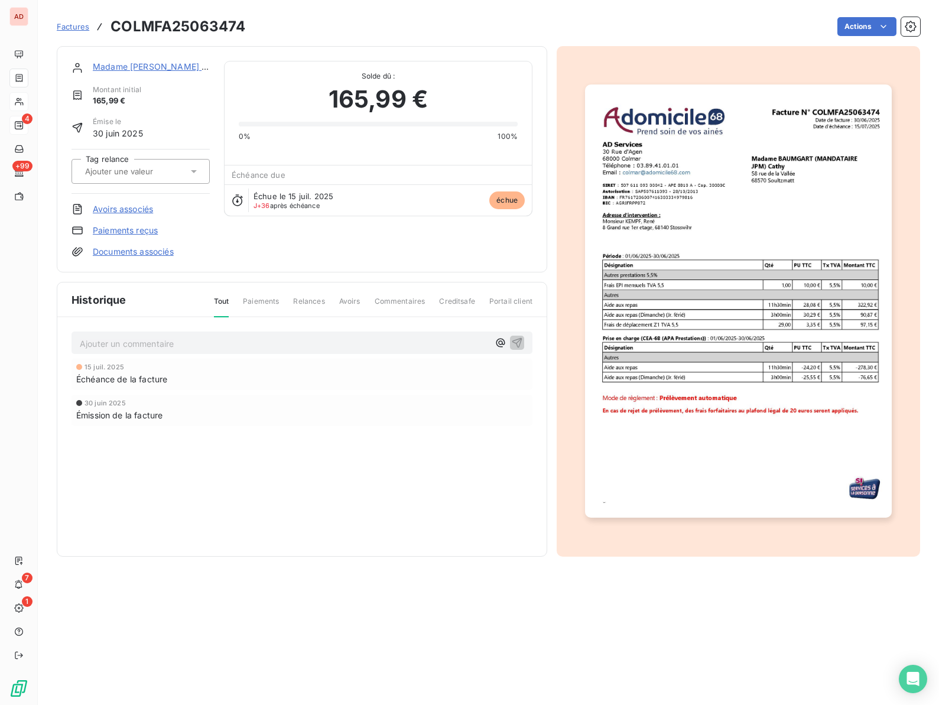
click at [109, 228] on link "Paiements reçus" at bounding box center [125, 231] width 65 height 12
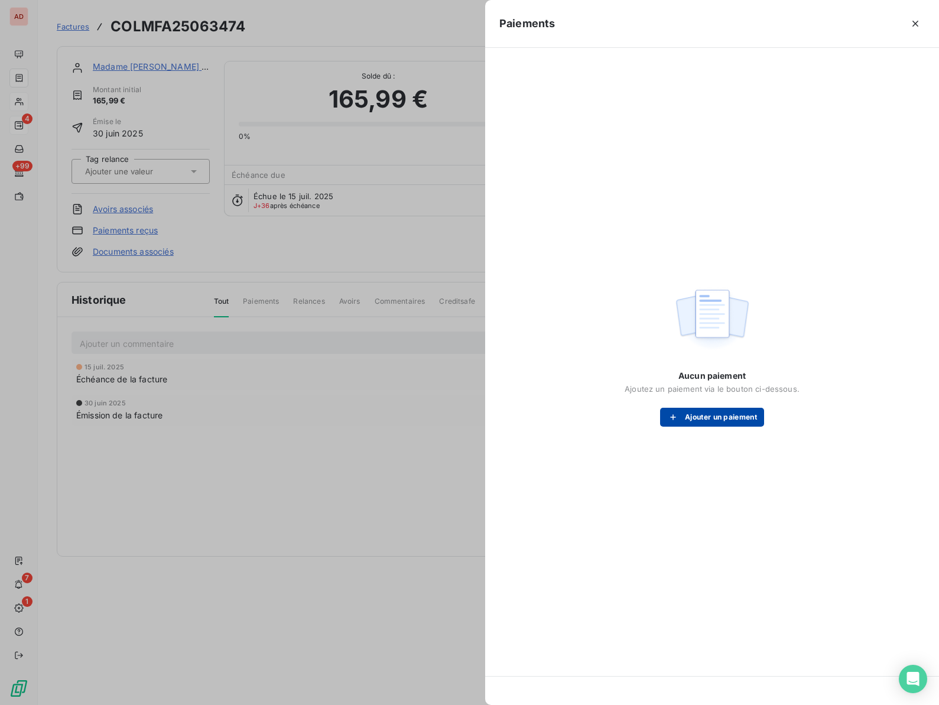
click at [689, 421] on button "Ajouter un paiement" at bounding box center [712, 417] width 104 height 19
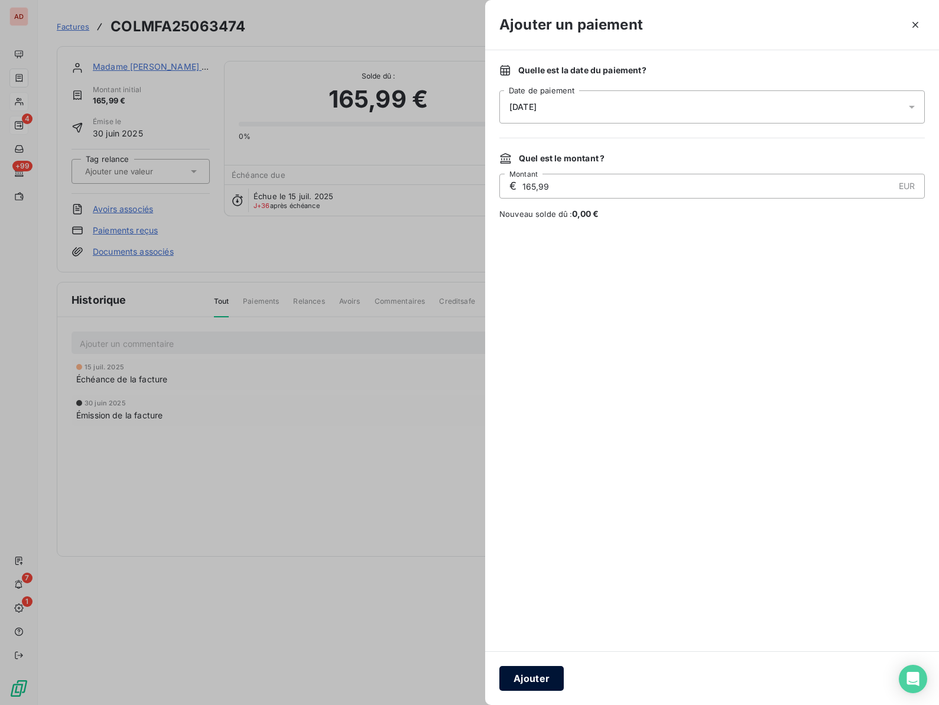
click at [524, 677] on button "Ajouter" at bounding box center [531, 678] width 64 height 25
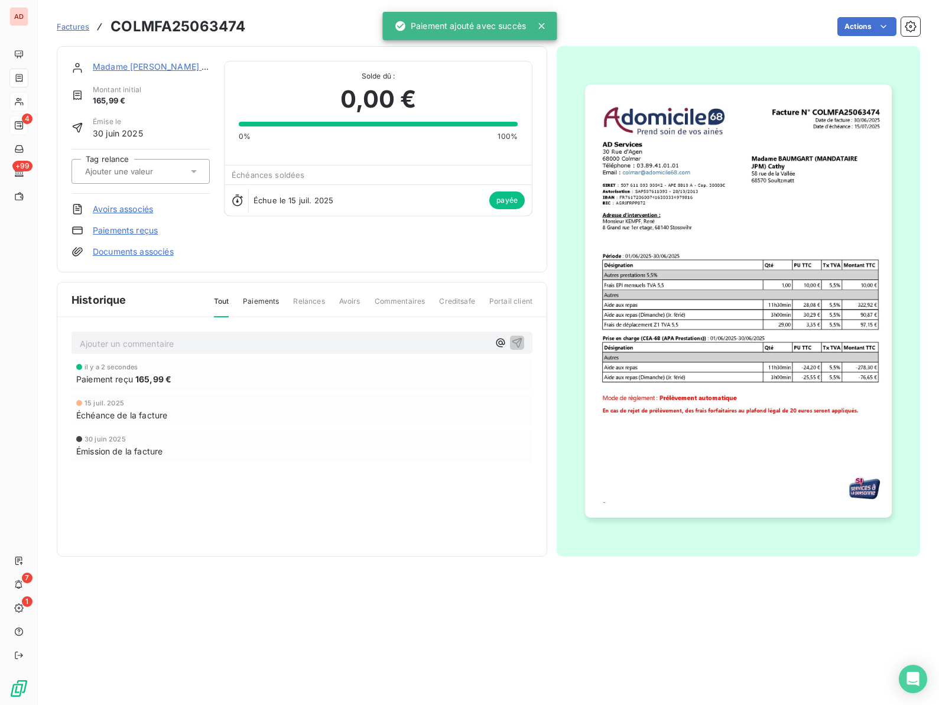
click at [141, 233] on link "Paiements reçus" at bounding box center [125, 231] width 65 height 12
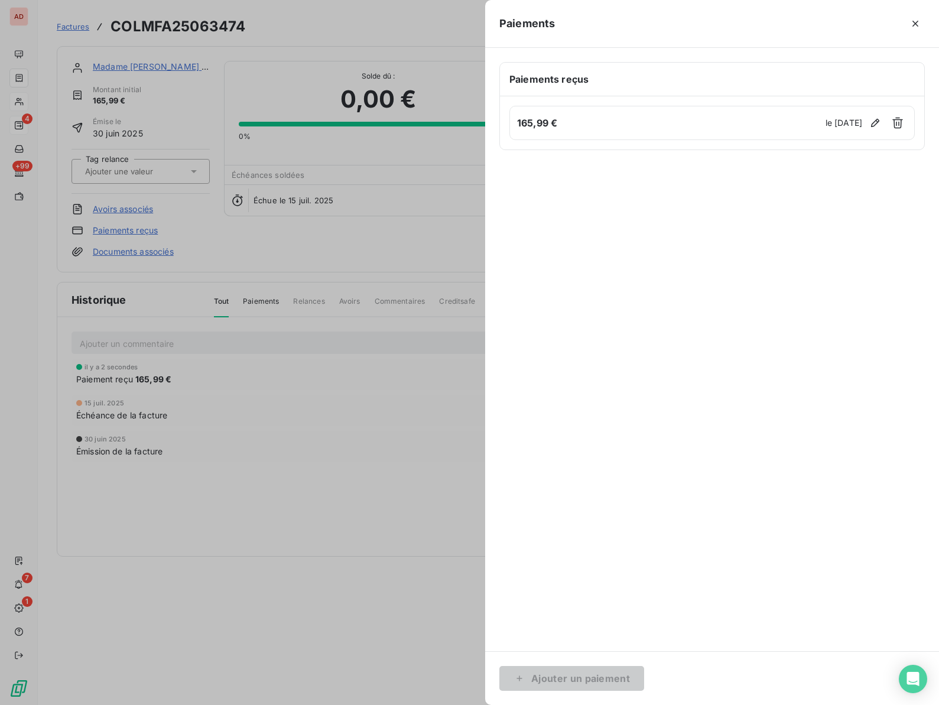
click at [420, 360] on div at bounding box center [469, 352] width 939 height 705
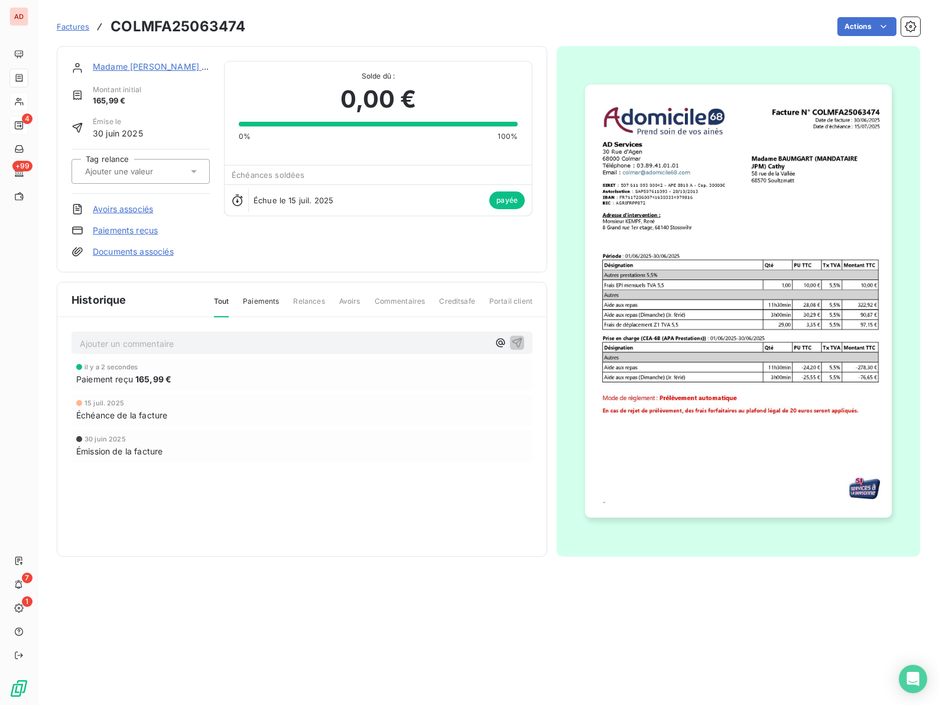
click at [147, 62] on link "Madame [PERSON_NAME] ﴾MANDATAIRE" at bounding box center [177, 66] width 168 height 10
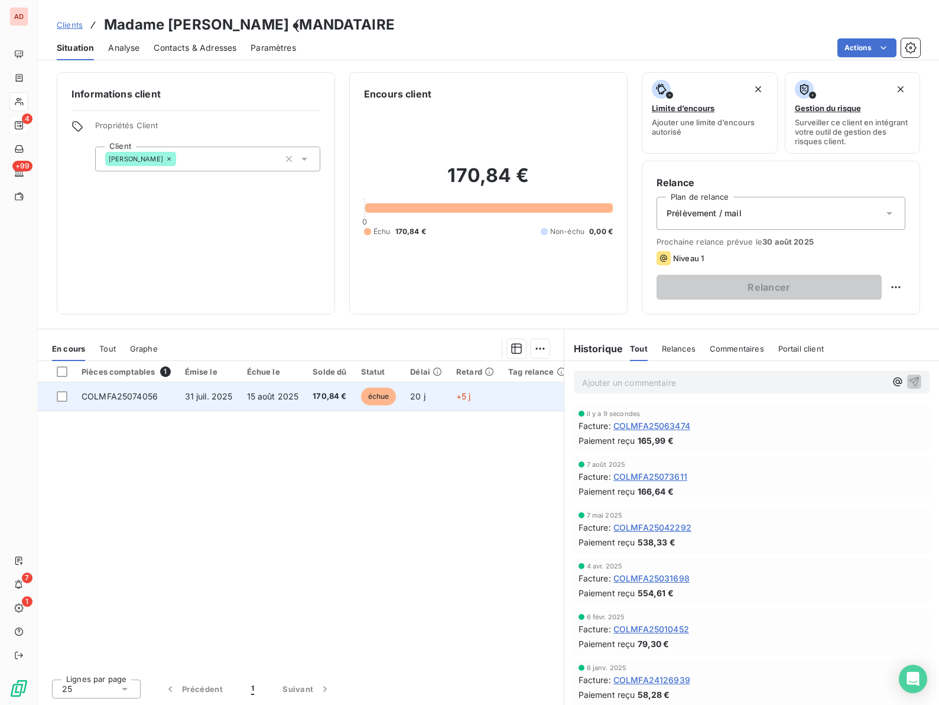
click at [158, 397] on td "COLMFA25074056" at bounding box center [125, 396] width 103 height 28
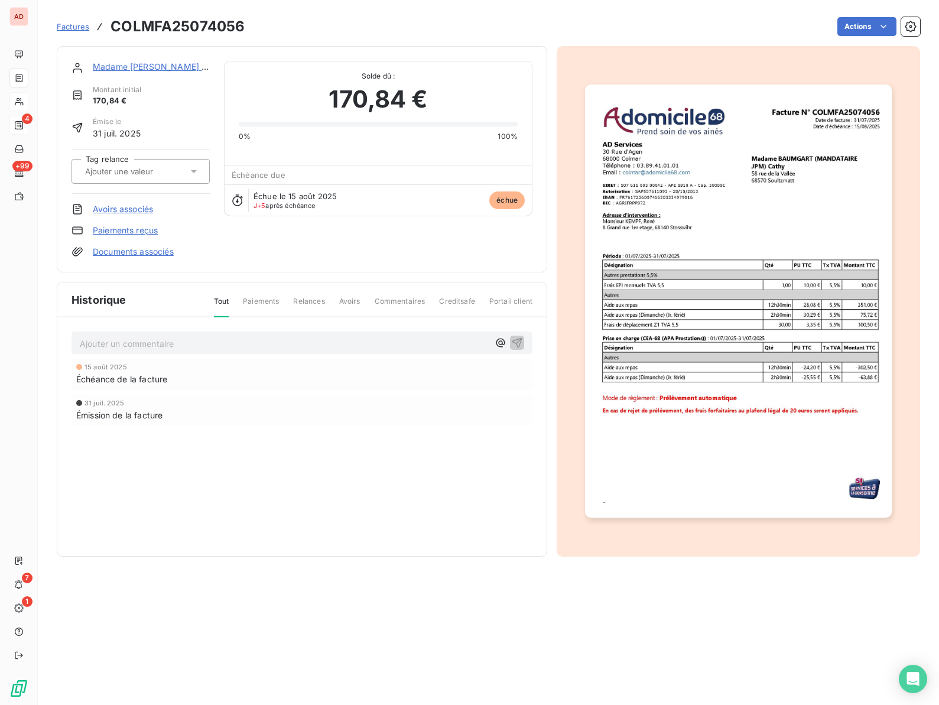
click at [122, 236] on div "Madame BAUMGART ﴾MANDATAIRE Montant initial 170,84 € Émise le 31 juil. 2025 Tag…" at bounding box center [141, 159] width 138 height 197
click at [122, 229] on link "Paiements reçus" at bounding box center [125, 231] width 65 height 12
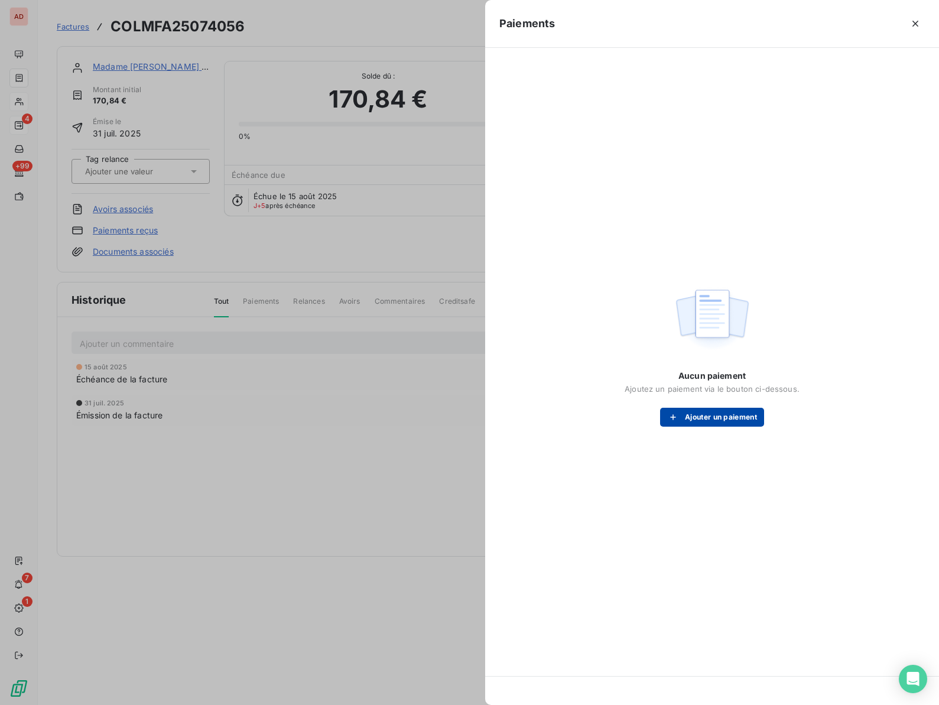
click at [705, 421] on button "Ajouter un paiement" at bounding box center [712, 417] width 104 height 19
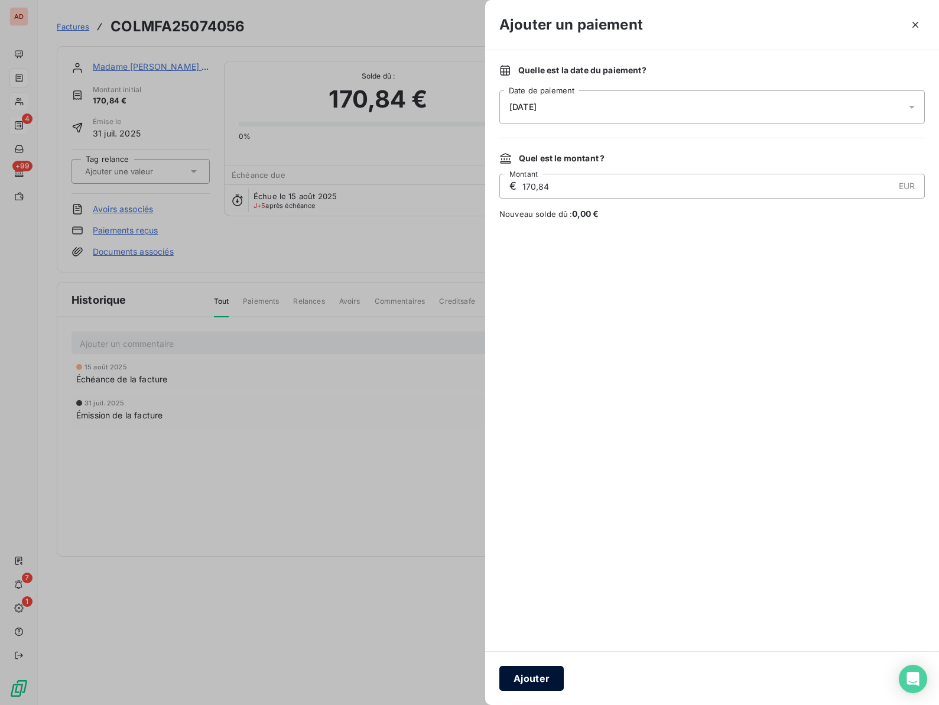
click at [516, 676] on button "Ajouter" at bounding box center [531, 678] width 64 height 25
